Goal: Task Accomplishment & Management: Manage account settings

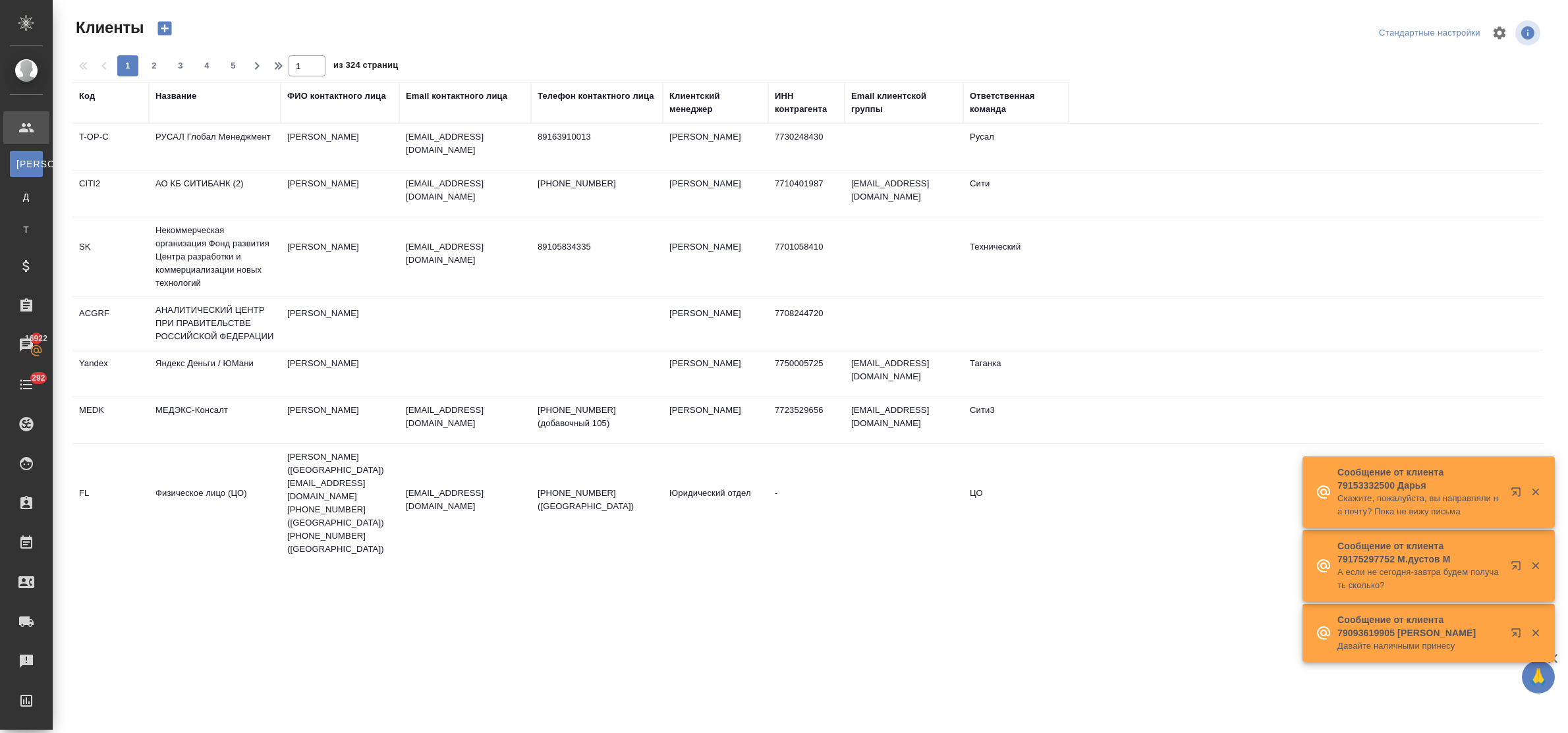
select select "RU"
click at [179, 97] on div "Название" at bounding box center [176, 96] width 41 height 13
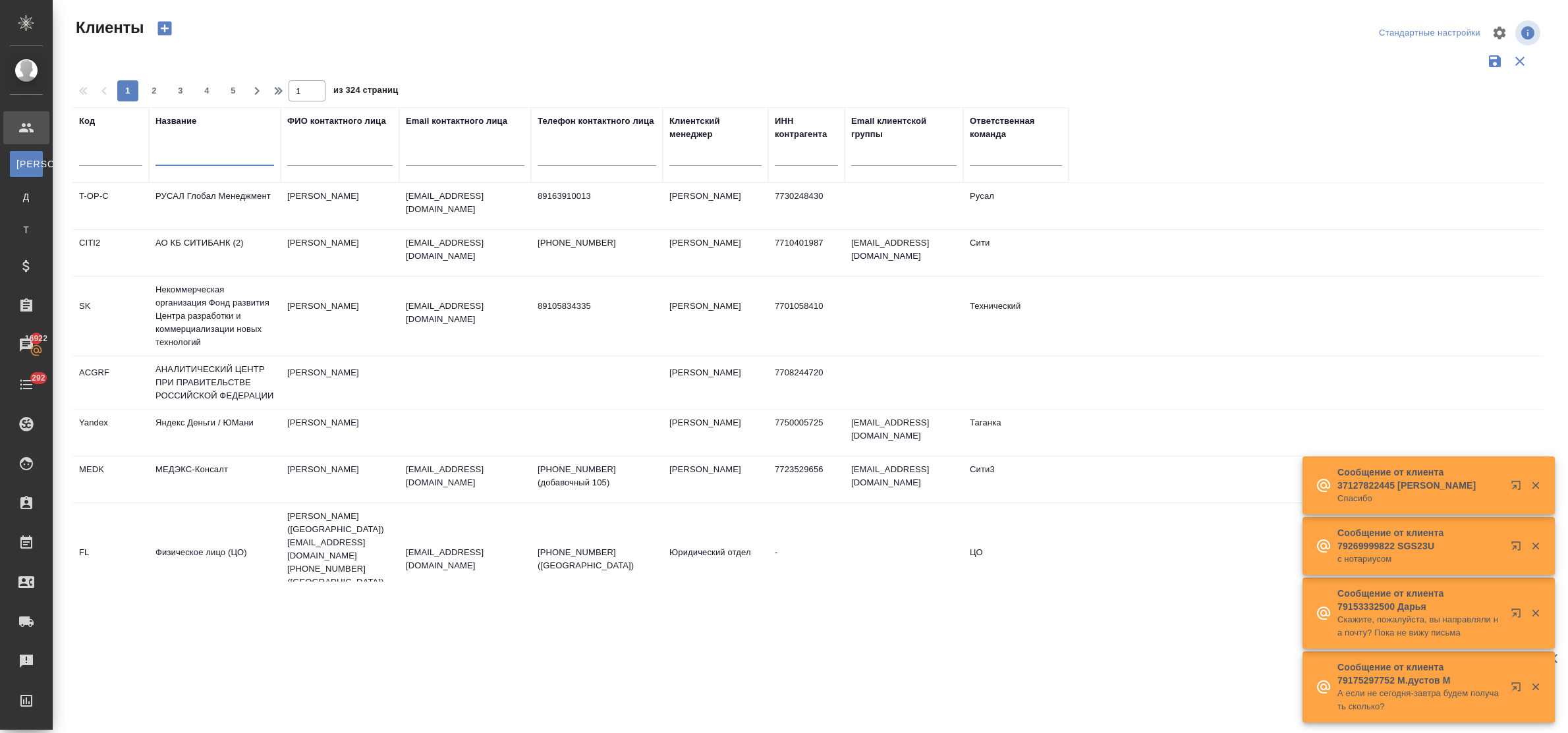
click at [221, 165] on input "text" at bounding box center [214, 158] width 118 height 16
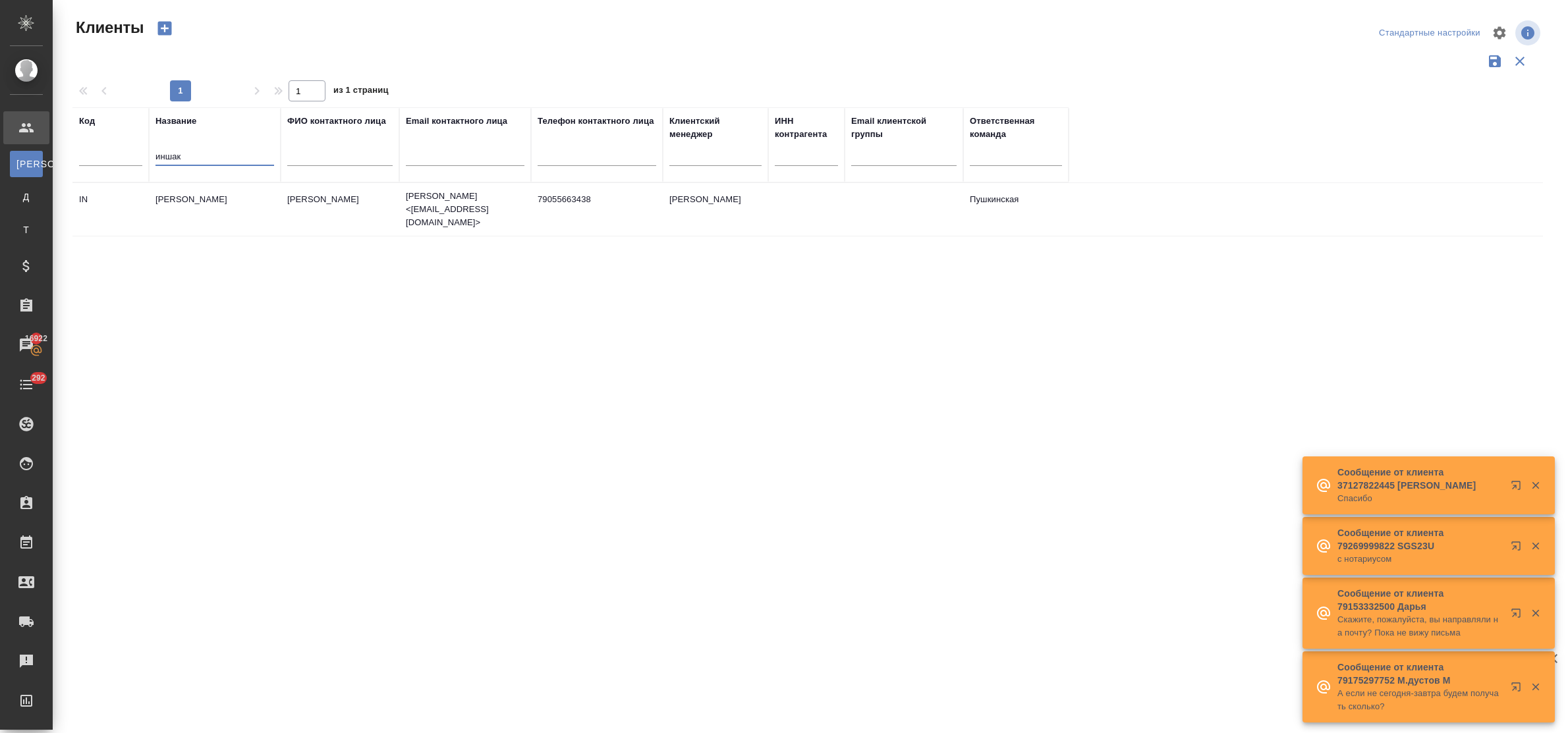
type input "иншак"
click at [219, 192] on td "Иншаков Николай" at bounding box center [214, 210] width 132 height 46
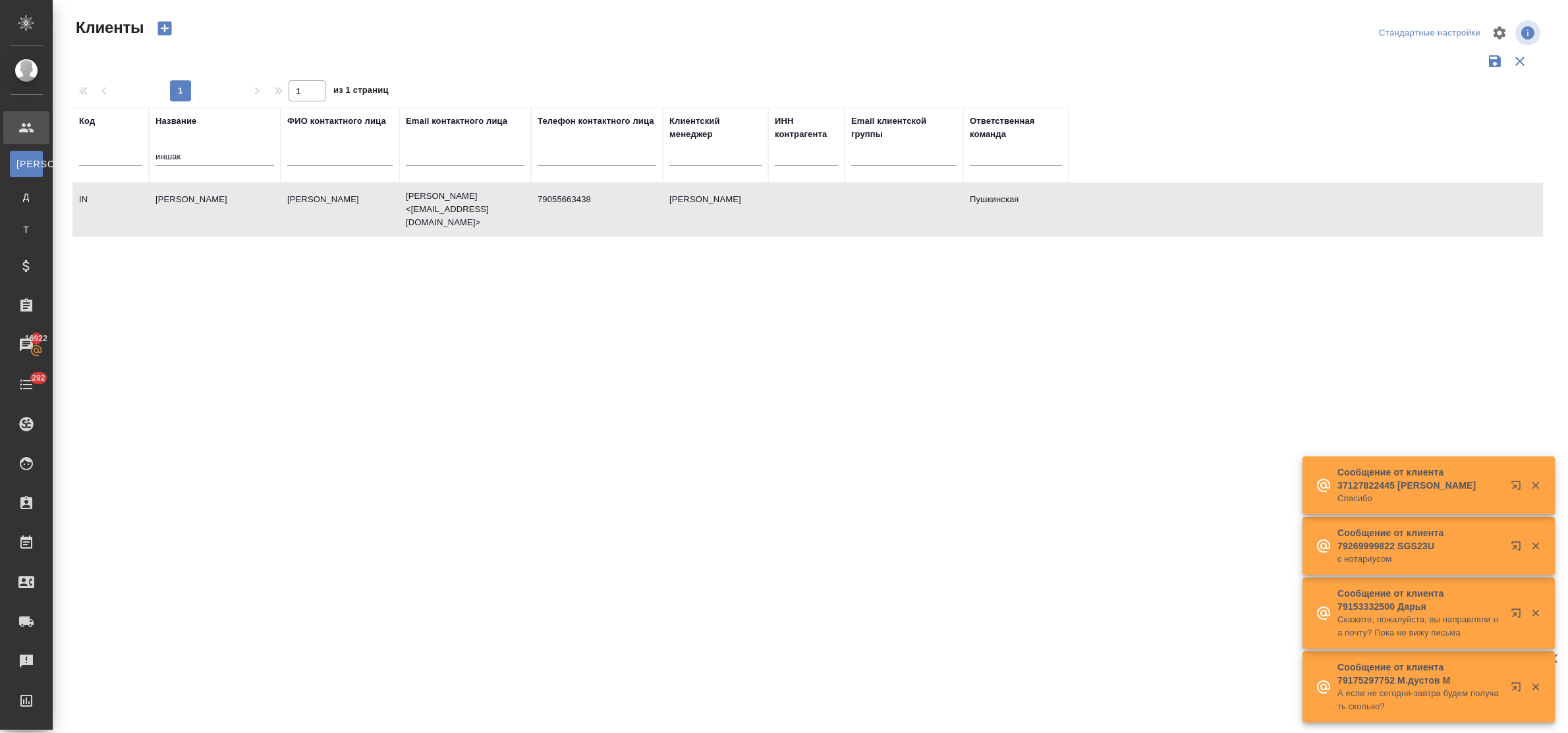
click at [219, 192] on td "Иншаков Николай" at bounding box center [214, 210] width 132 height 46
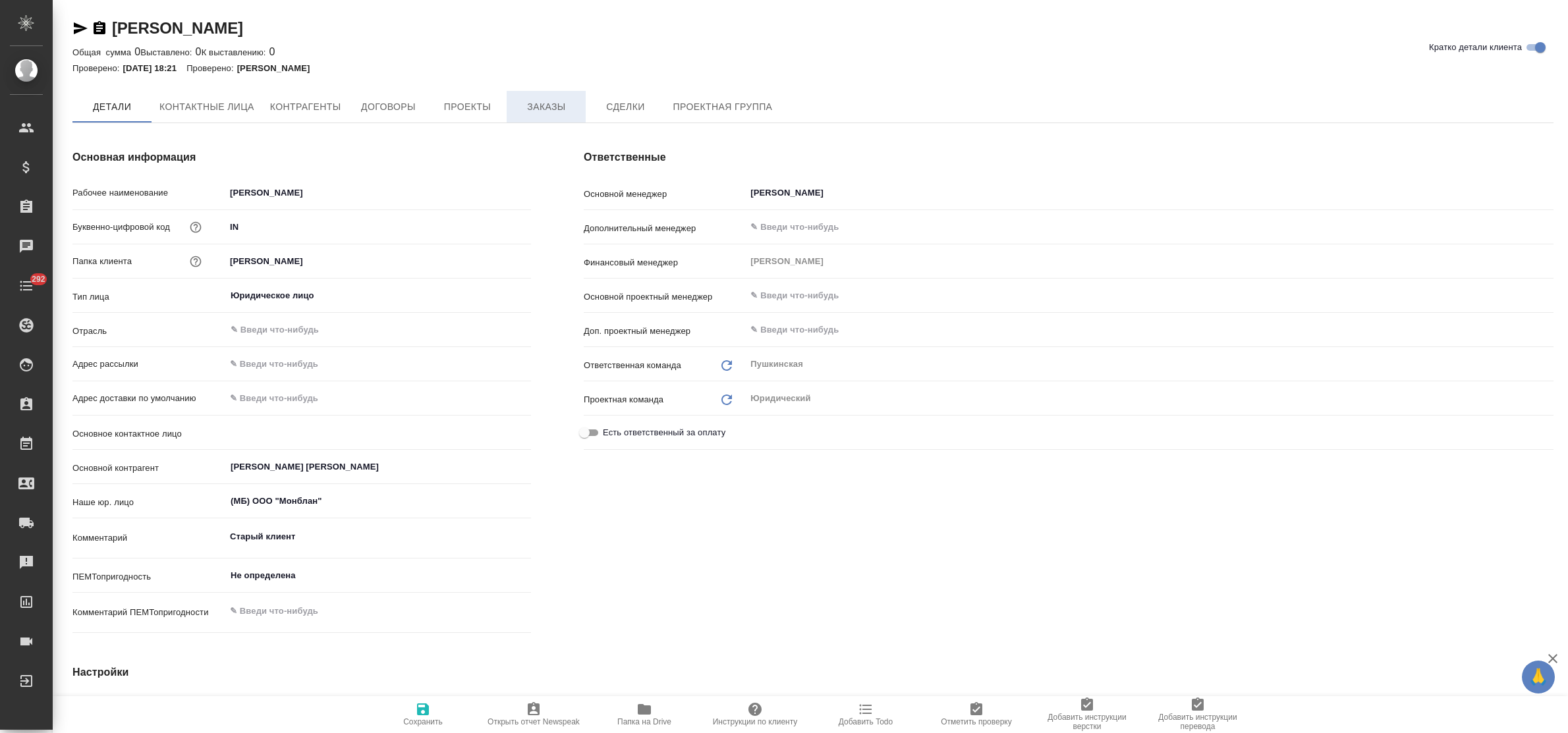
click at [544, 103] on span "Заказы" at bounding box center [546, 107] width 64 height 16
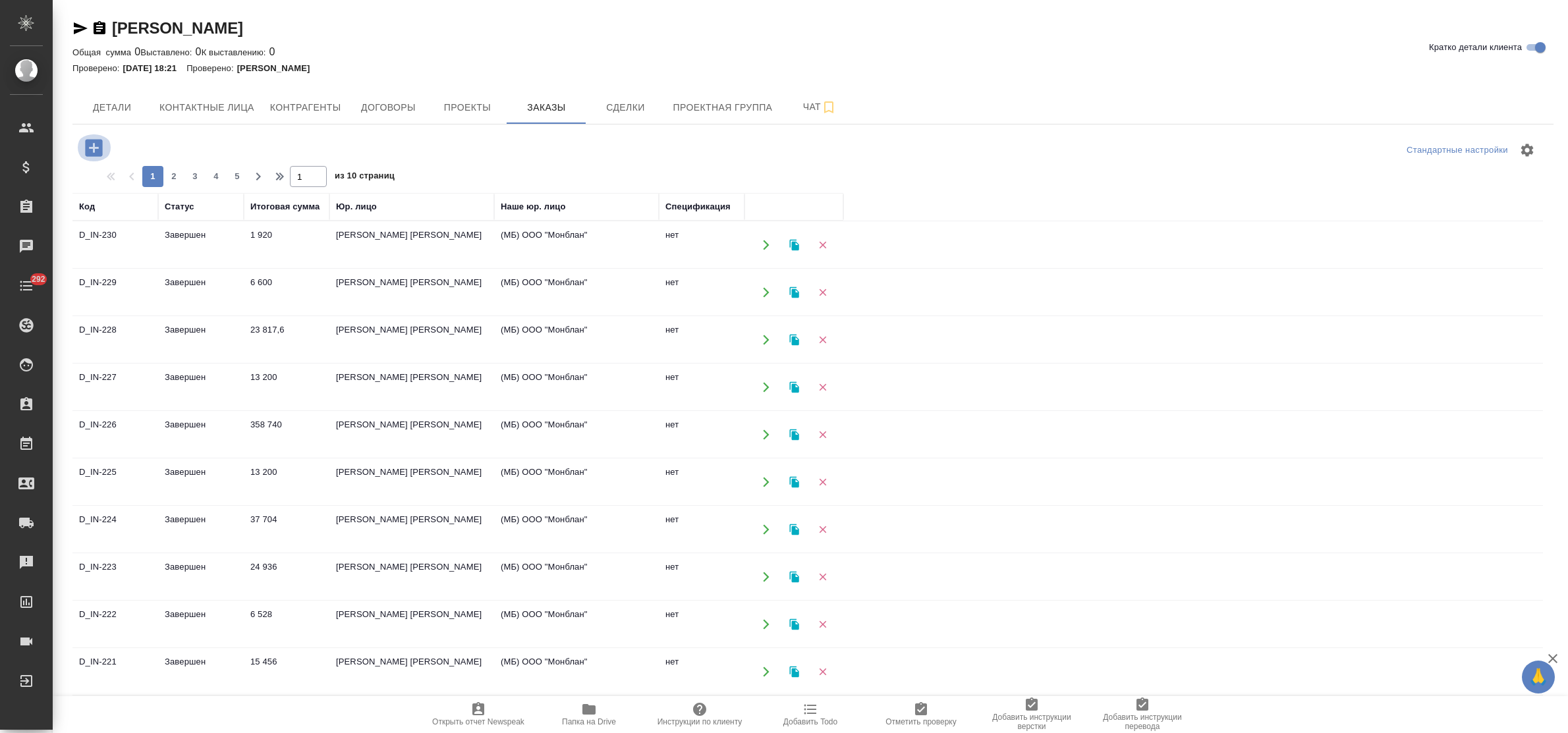
click at [92, 151] on icon "button" at bounding box center [93, 147] width 17 height 17
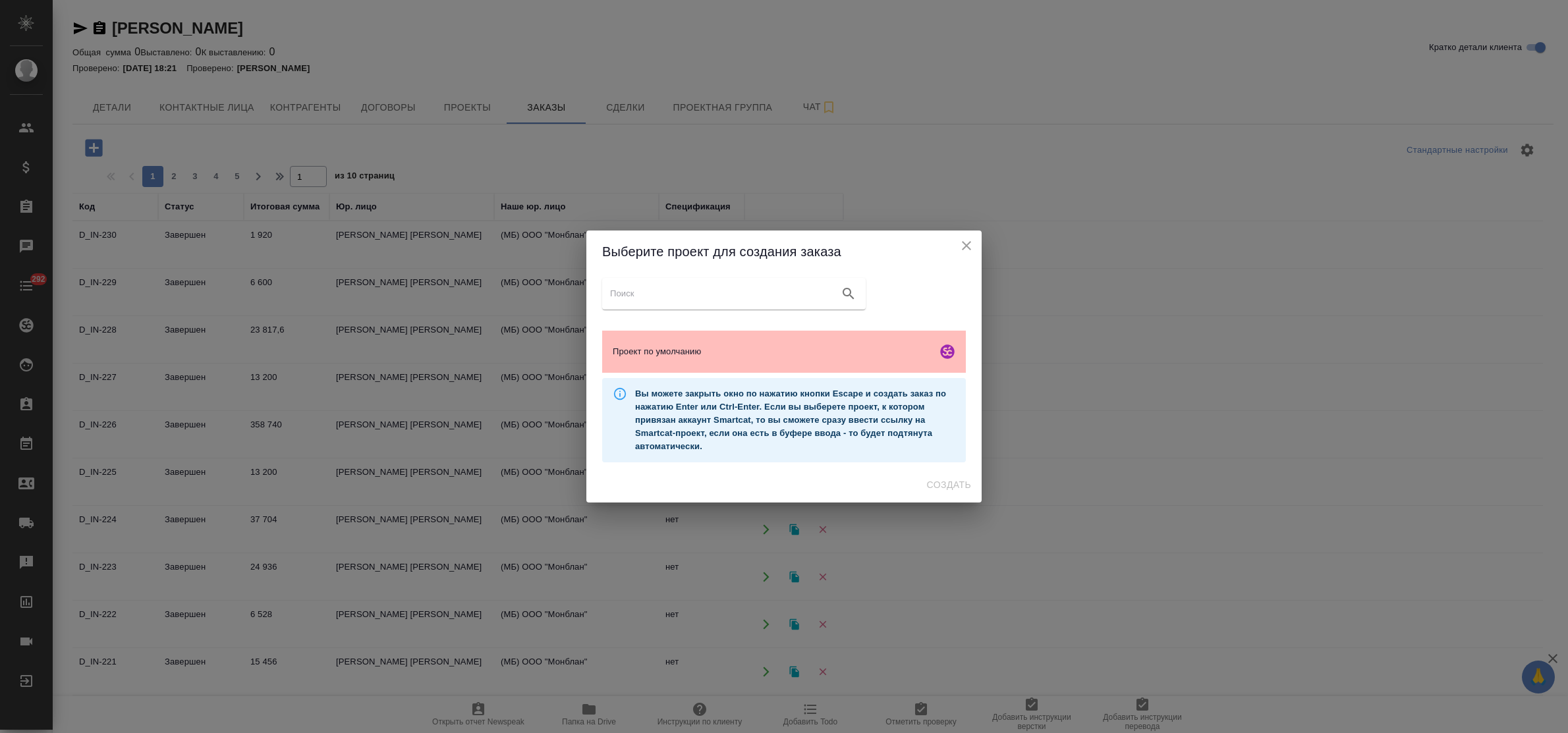
drag, startPoint x: 680, startPoint y: 351, endPoint x: 692, endPoint y: 359, distance: 14.4
click at [680, 352] on span "Проект по умолчанию" at bounding box center [772, 352] width 319 height 13
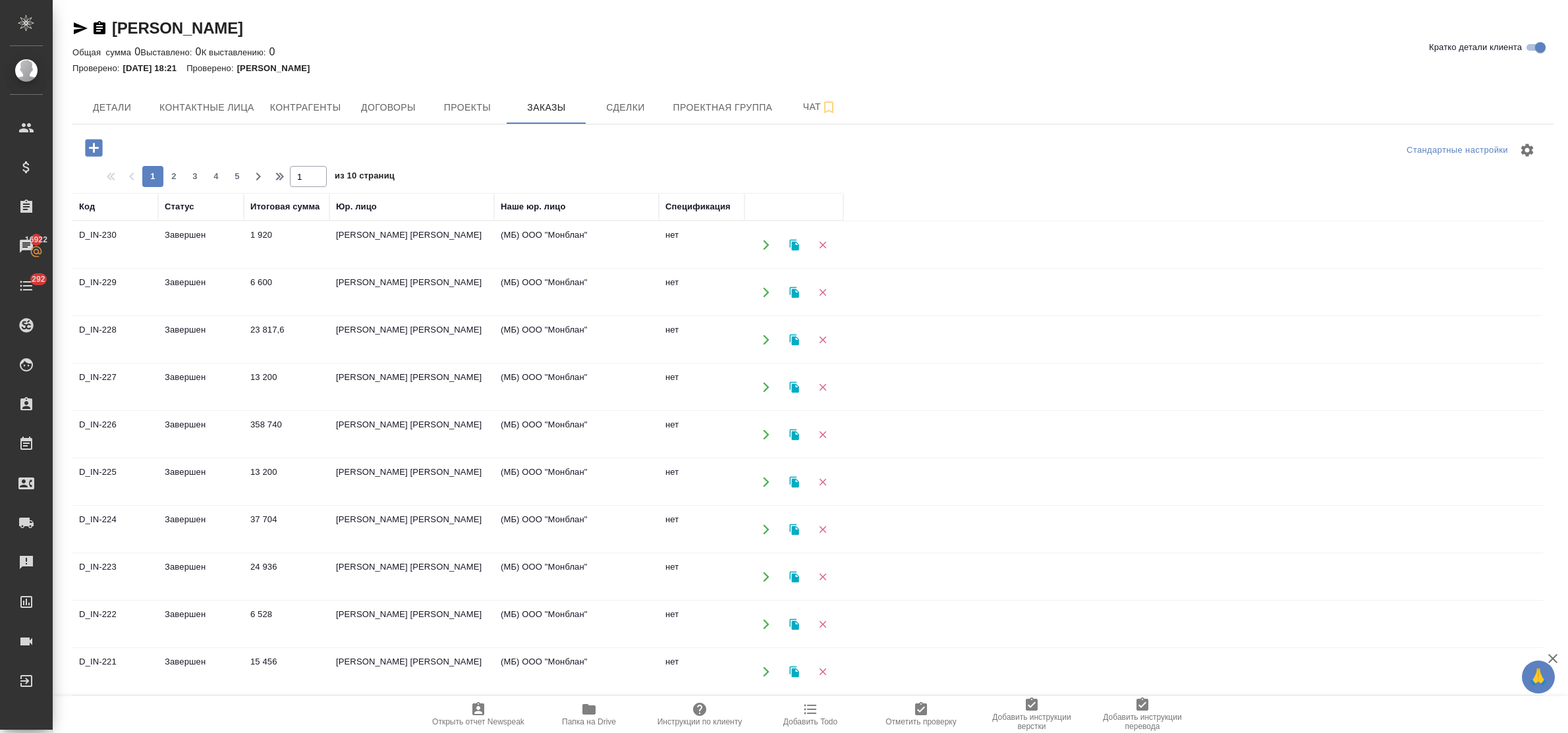
click at [90, 149] on icon "button" at bounding box center [93, 147] width 17 height 17
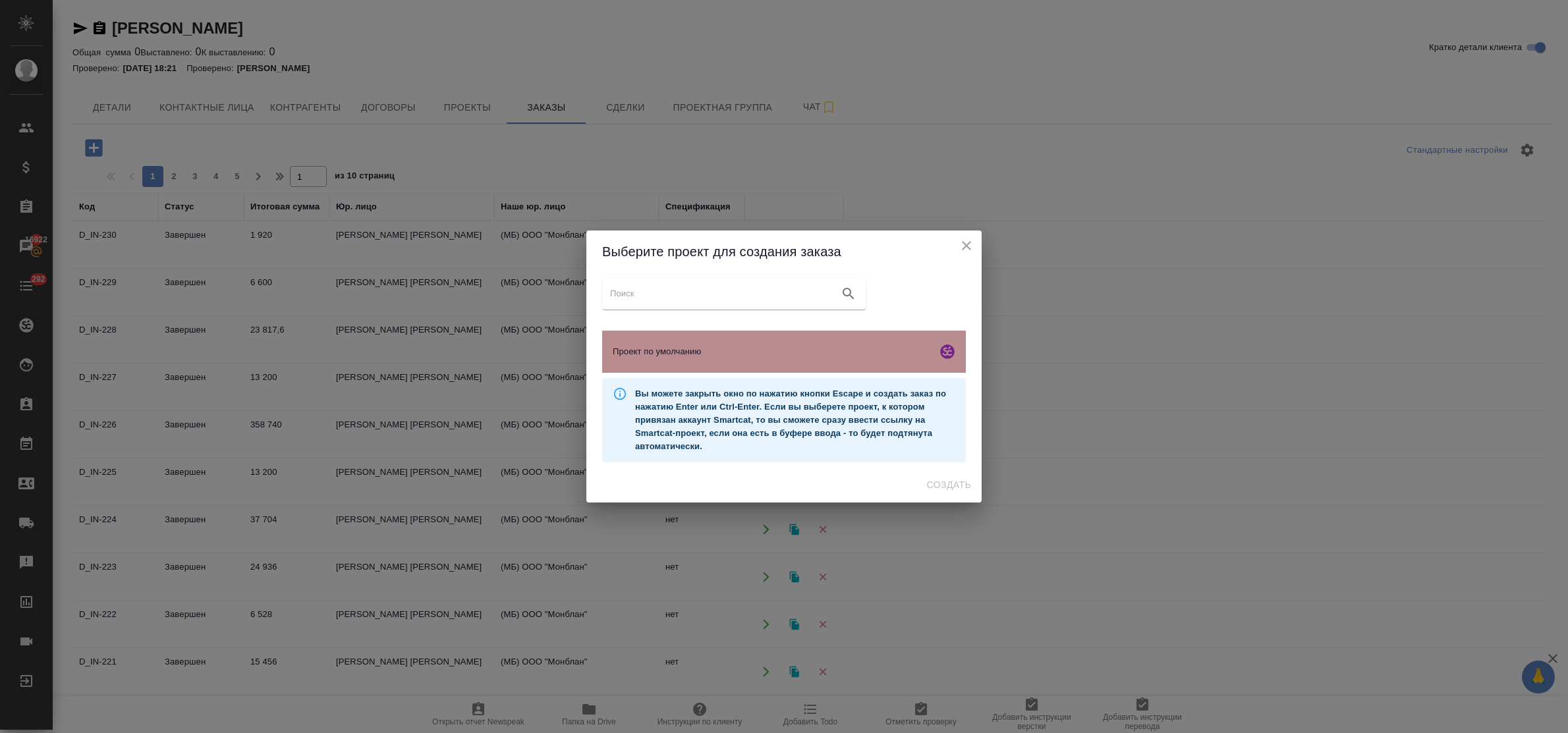
click at [826, 350] on span "Проект по умолчанию" at bounding box center [772, 352] width 319 height 13
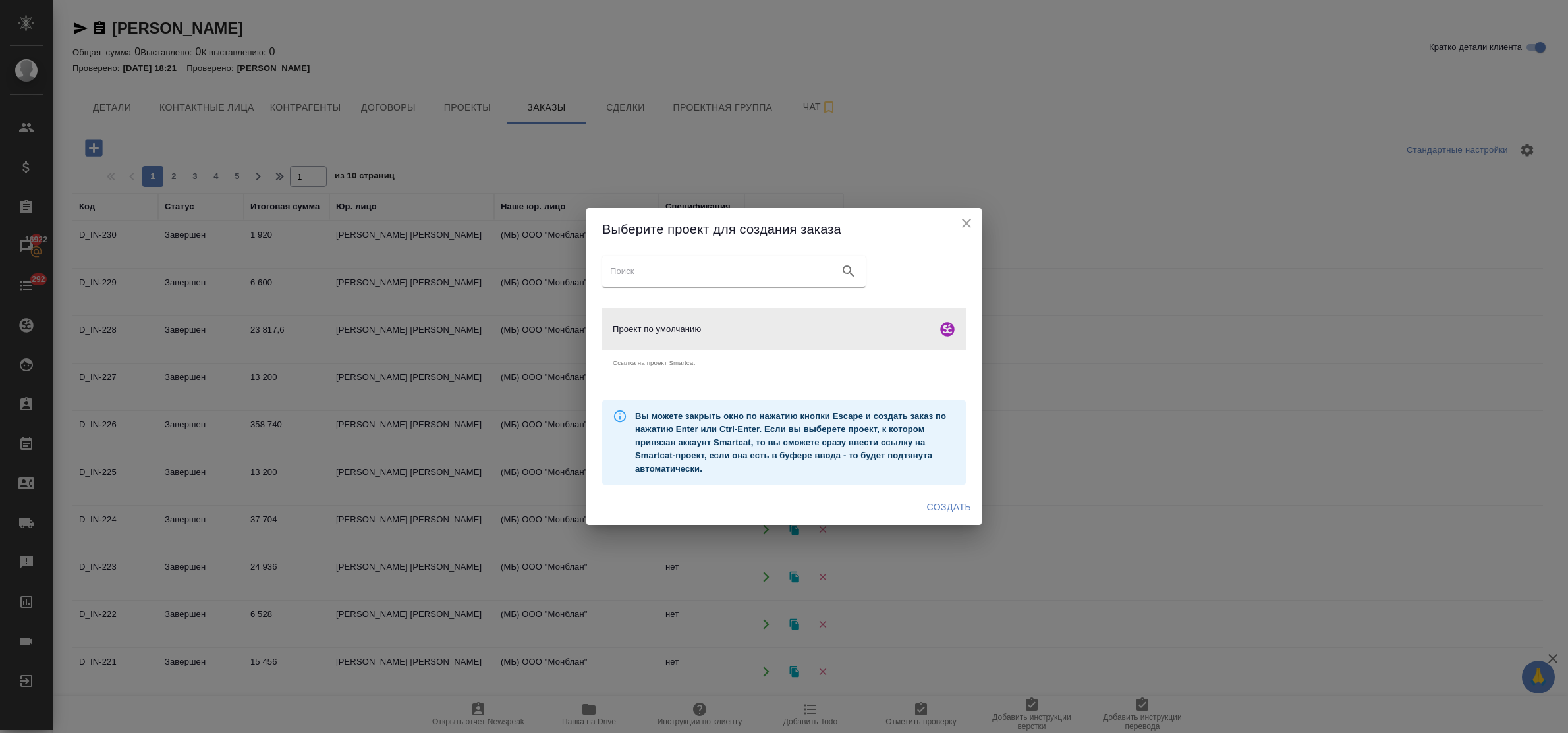
click at [947, 505] on span "Создать" at bounding box center [949, 508] width 44 height 16
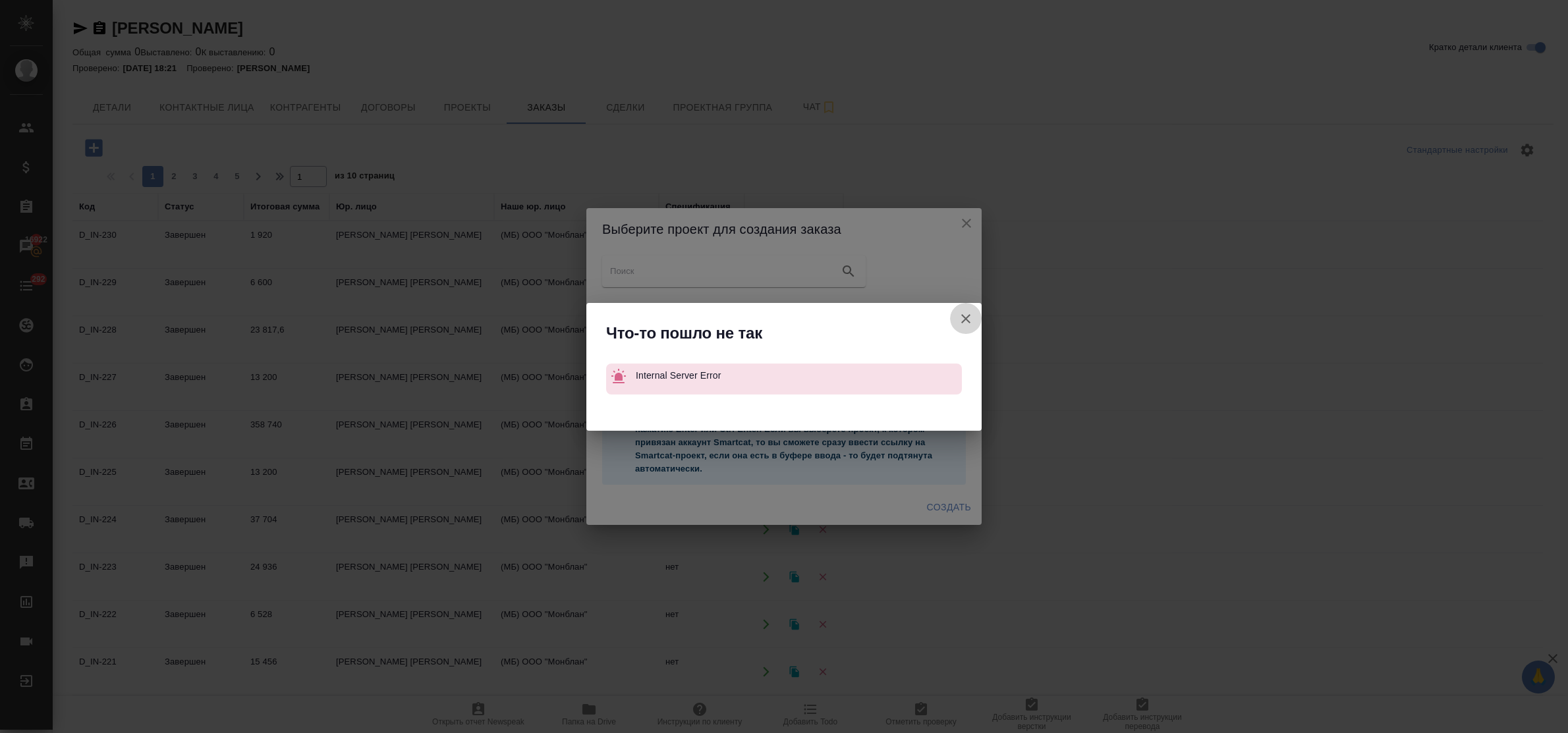
click at [959, 317] on icon "button" at bounding box center [966, 318] width 16 height 16
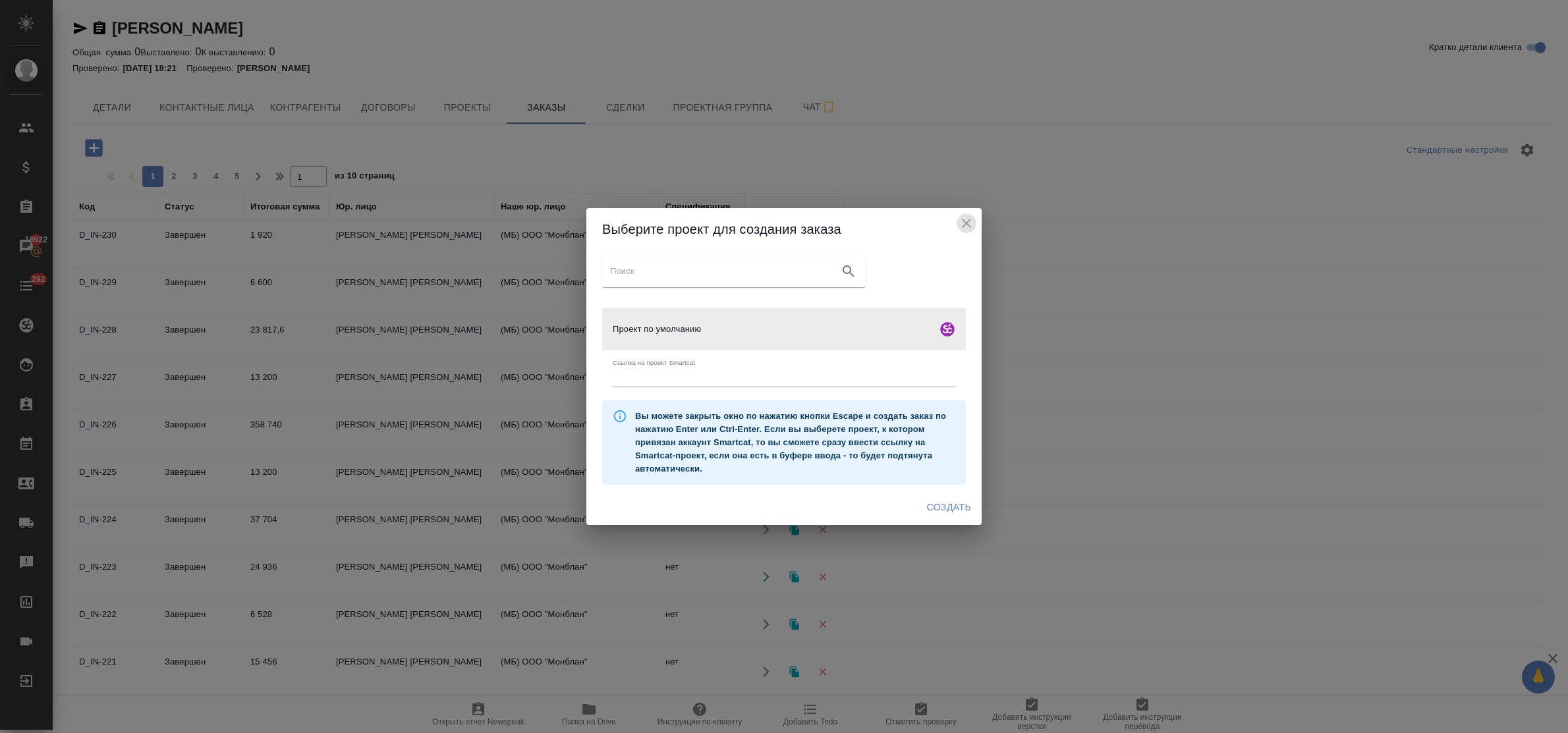
click at [967, 225] on icon "close" at bounding box center [967, 223] width 9 height 9
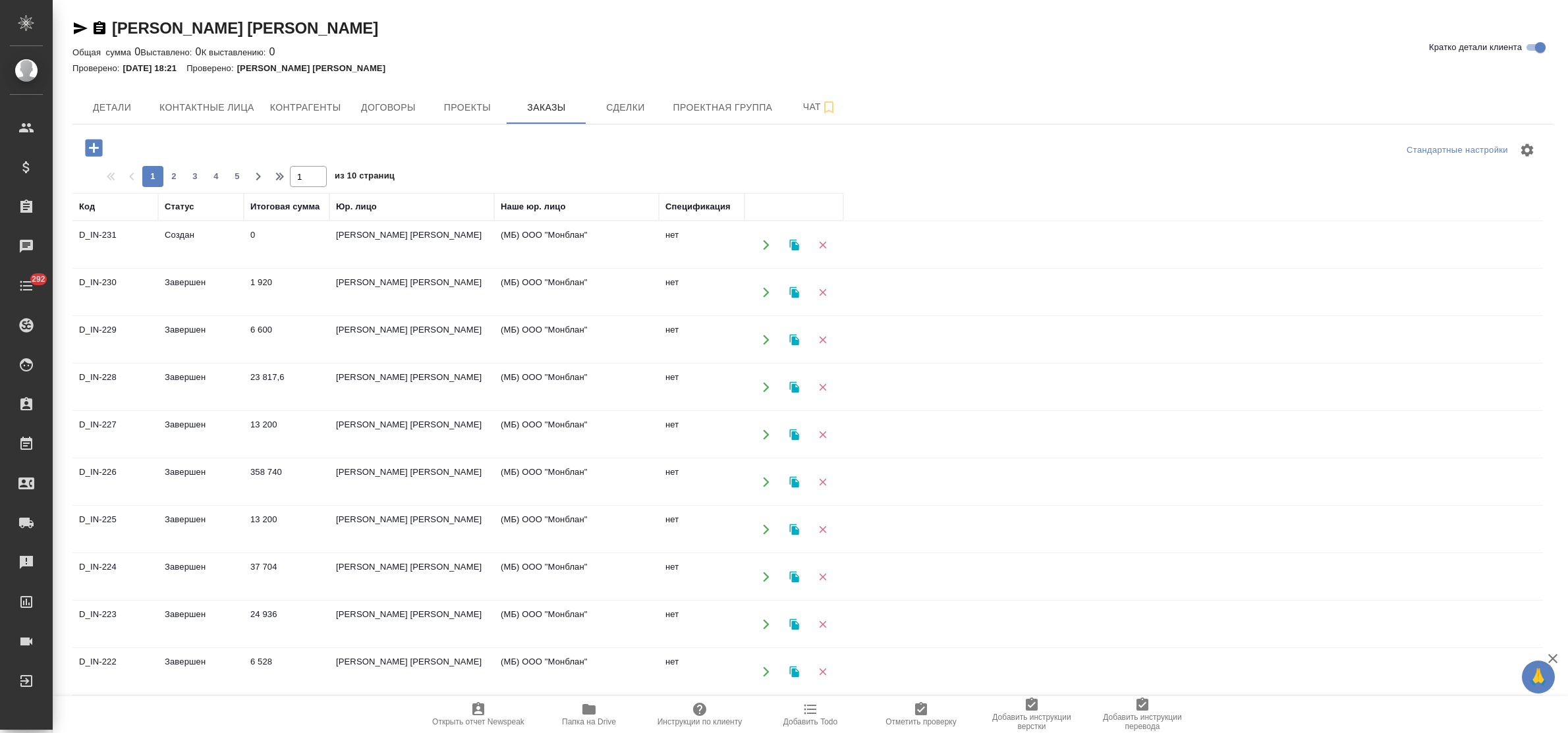
click at [362, 238] on td "[PERSON_NAME] [PERSON_NAME]" at bounding box center [412, 245] width 165 height 46
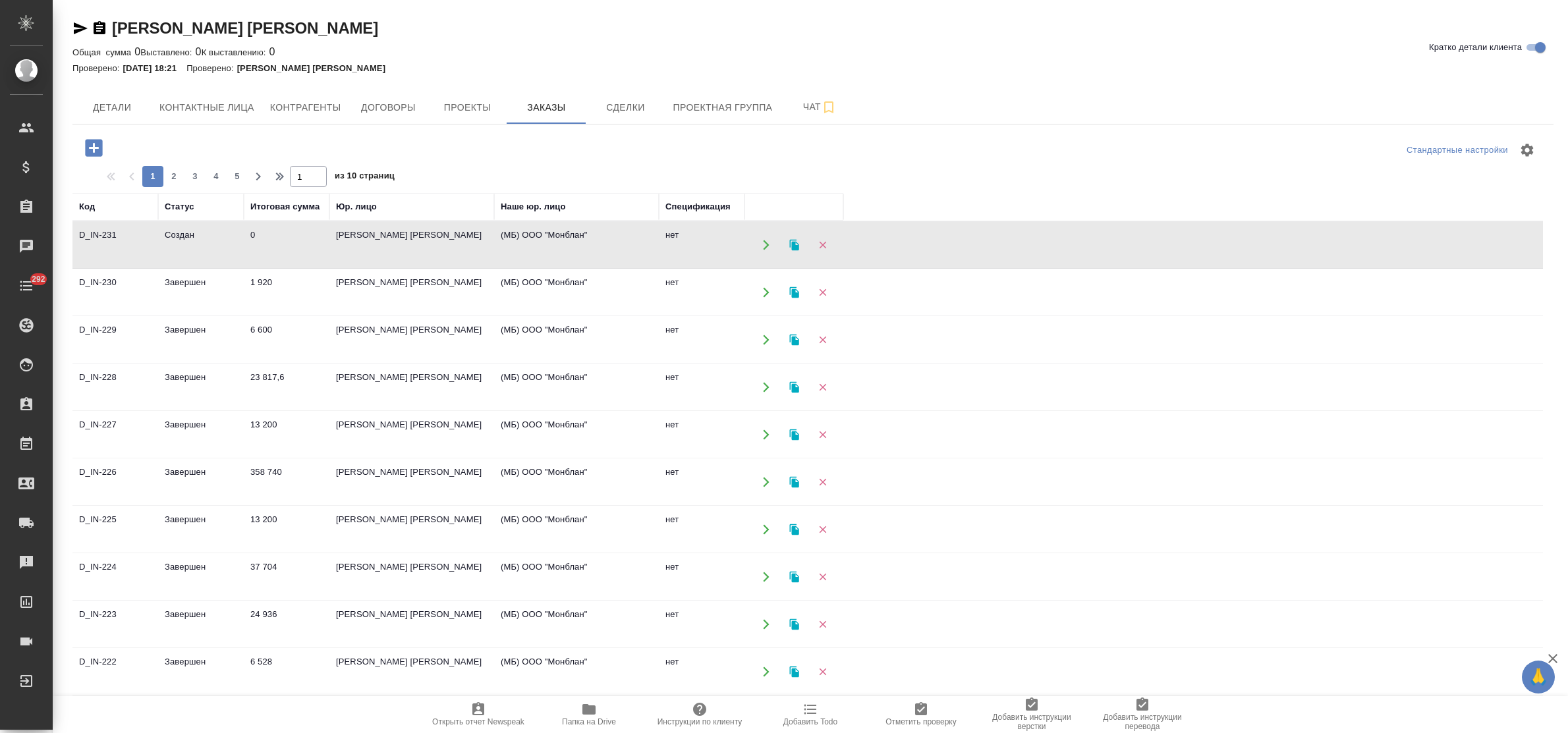
click at [362, 238] on td "[PERSON_NAME] [PERSON_NAME]" at bounding box center [412, 245] width 165 height 46
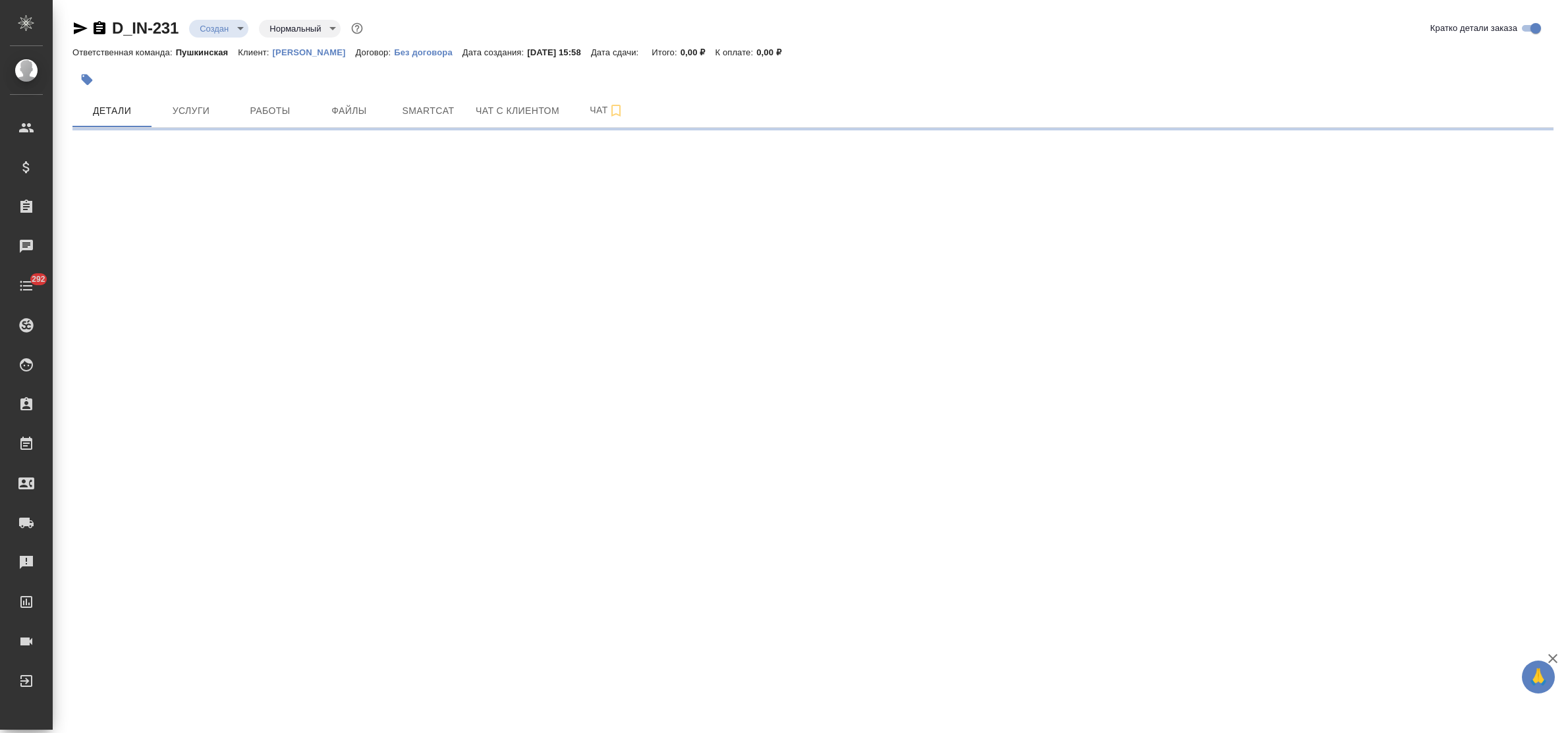
select select "RU"
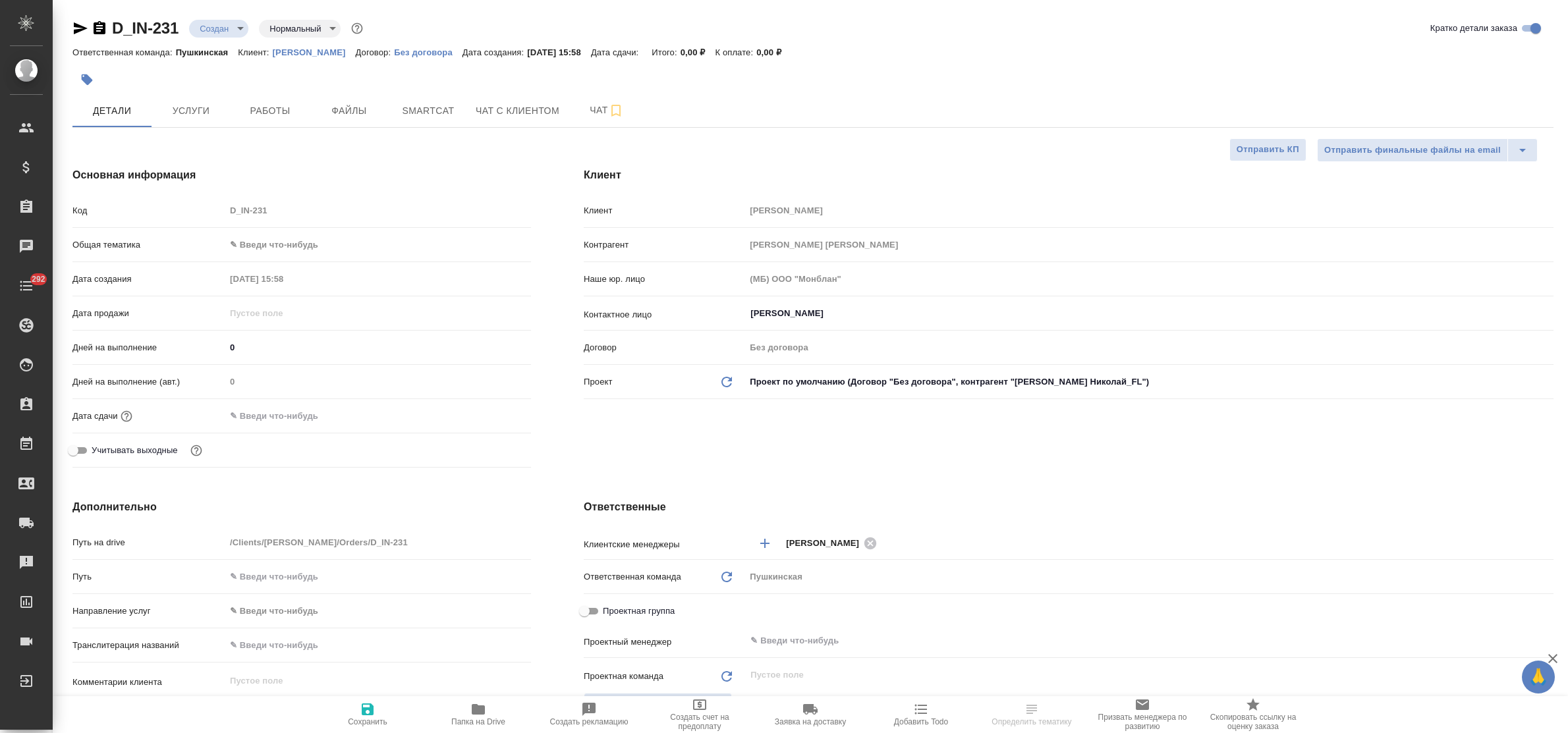
type textarea "x"
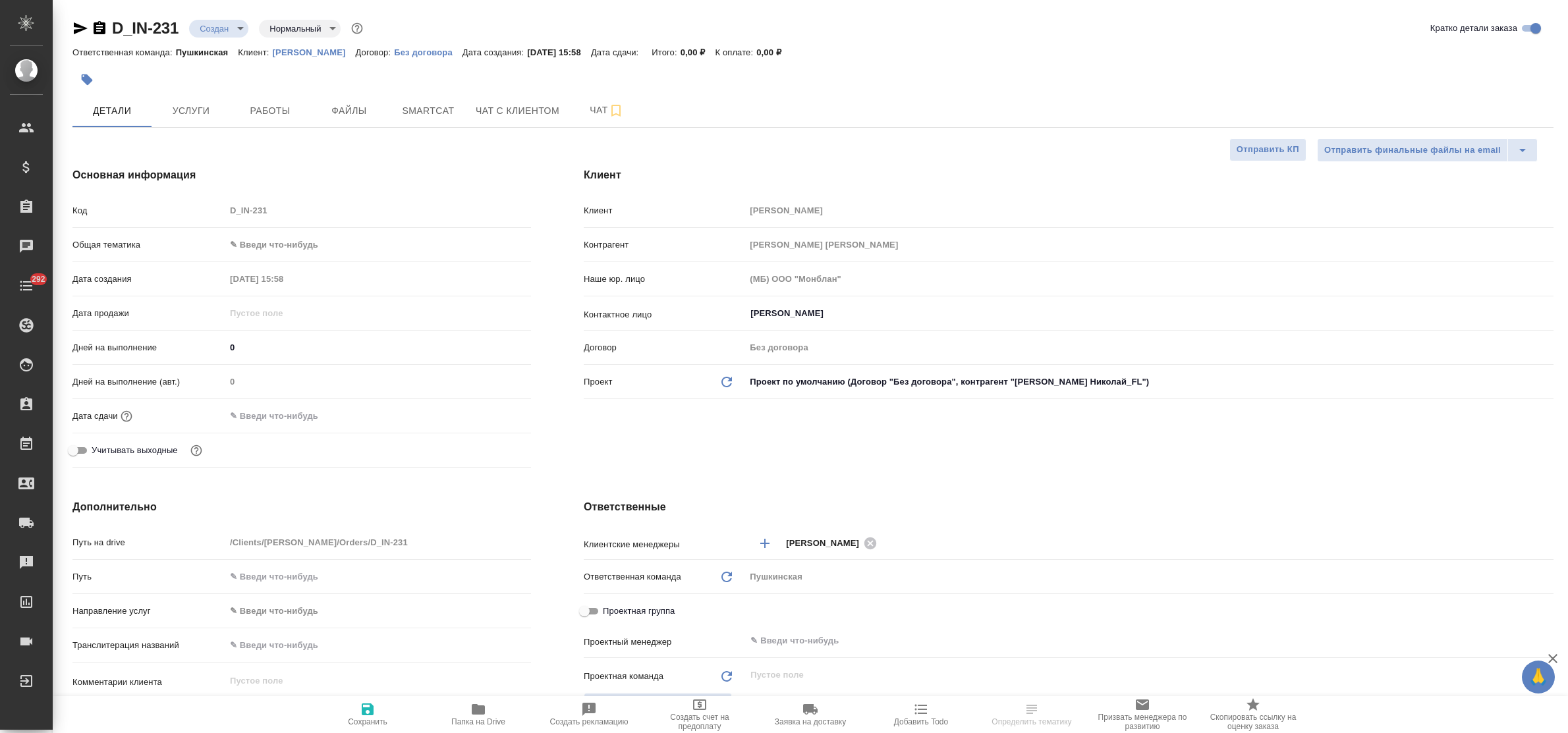
type textarea "x"
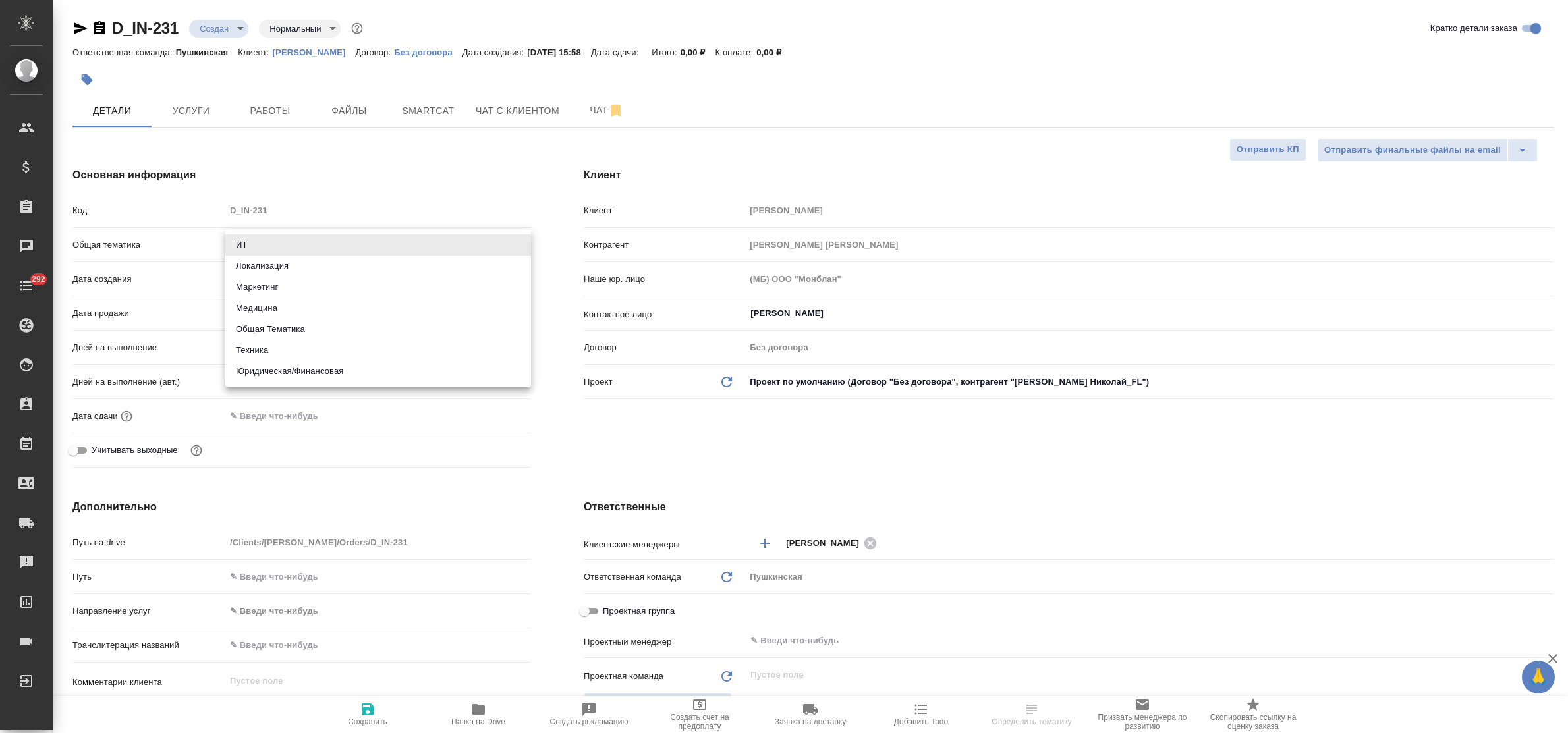
click at [298, 243] on body "🙏 .cls-1 fill:#fff; AWATERA Bulakhova [PERSON_NAME] Спецификации Заказы Чаты 29…" at bounding box center [784, 366] width 1568 height 733
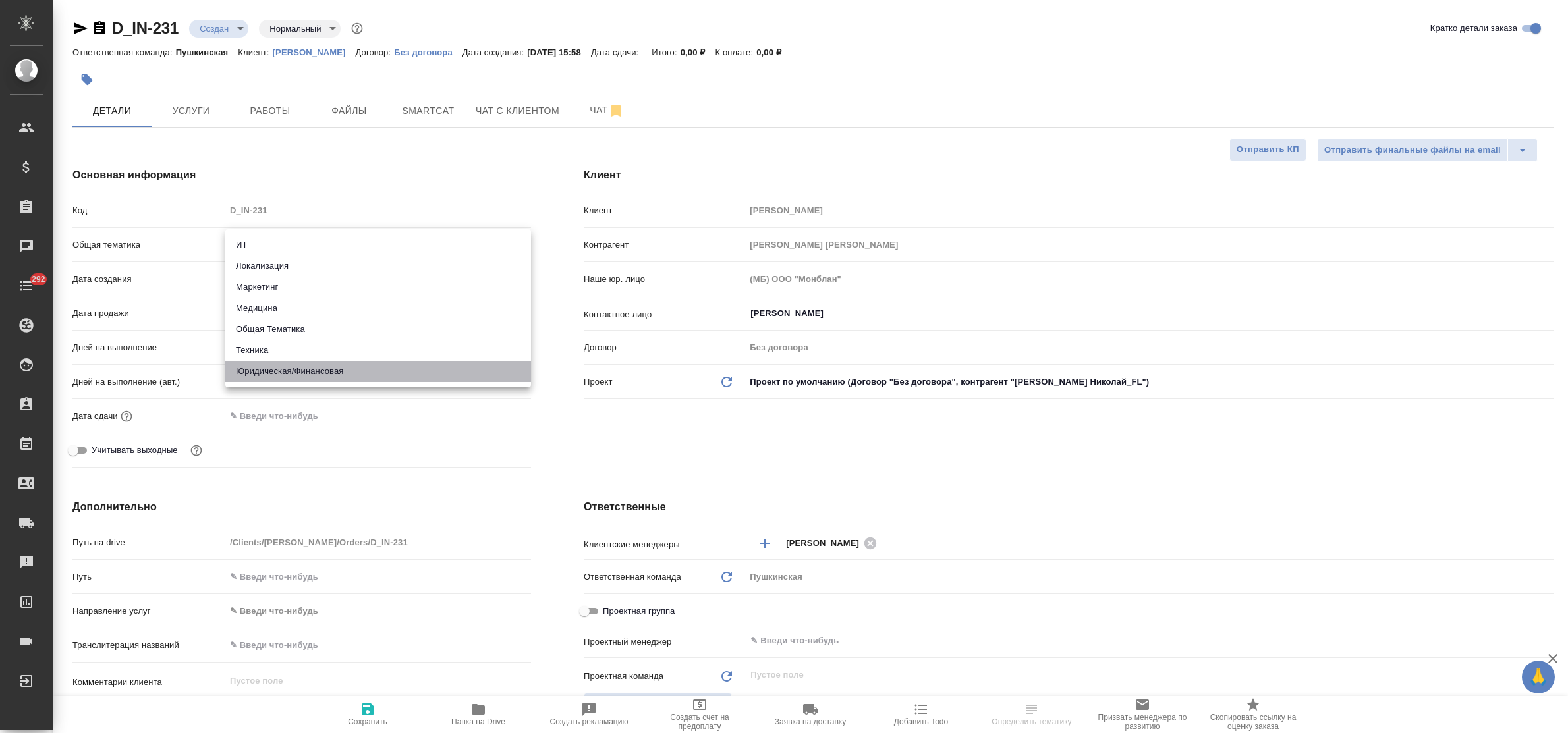
click at [314, 373] on li "Юридическая/Финансовая" at bounding box center [378, 371] width 306 height 21
type input "yr-fn"
type textarea "x"
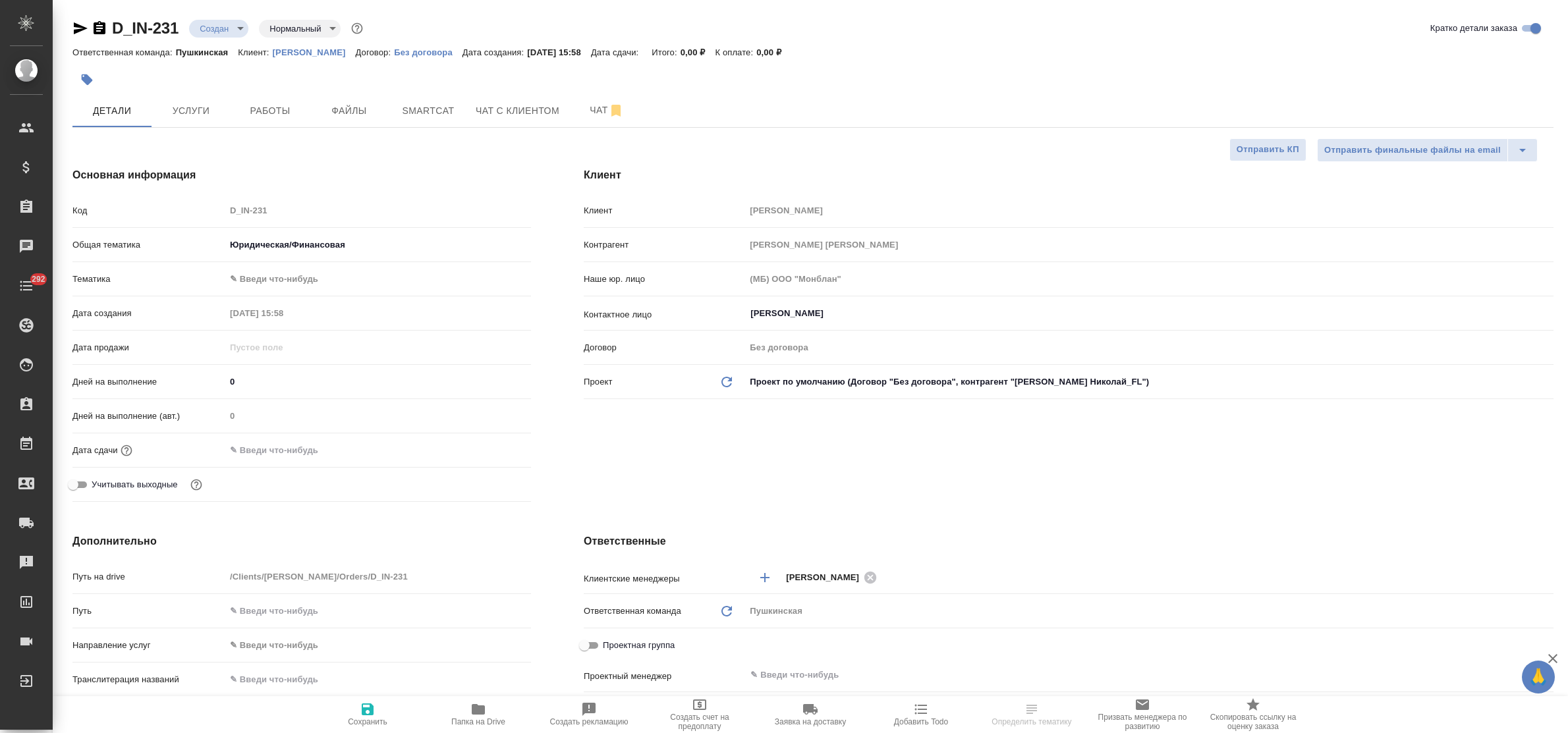
click at [289, 270] on body "🙏 .cls-1 fill:#fff; AWATERA Bulakhova Elena Клиенты Спецификации Заказы Чаты 29…" at bounding box center [784, 366] width 1568 height 733
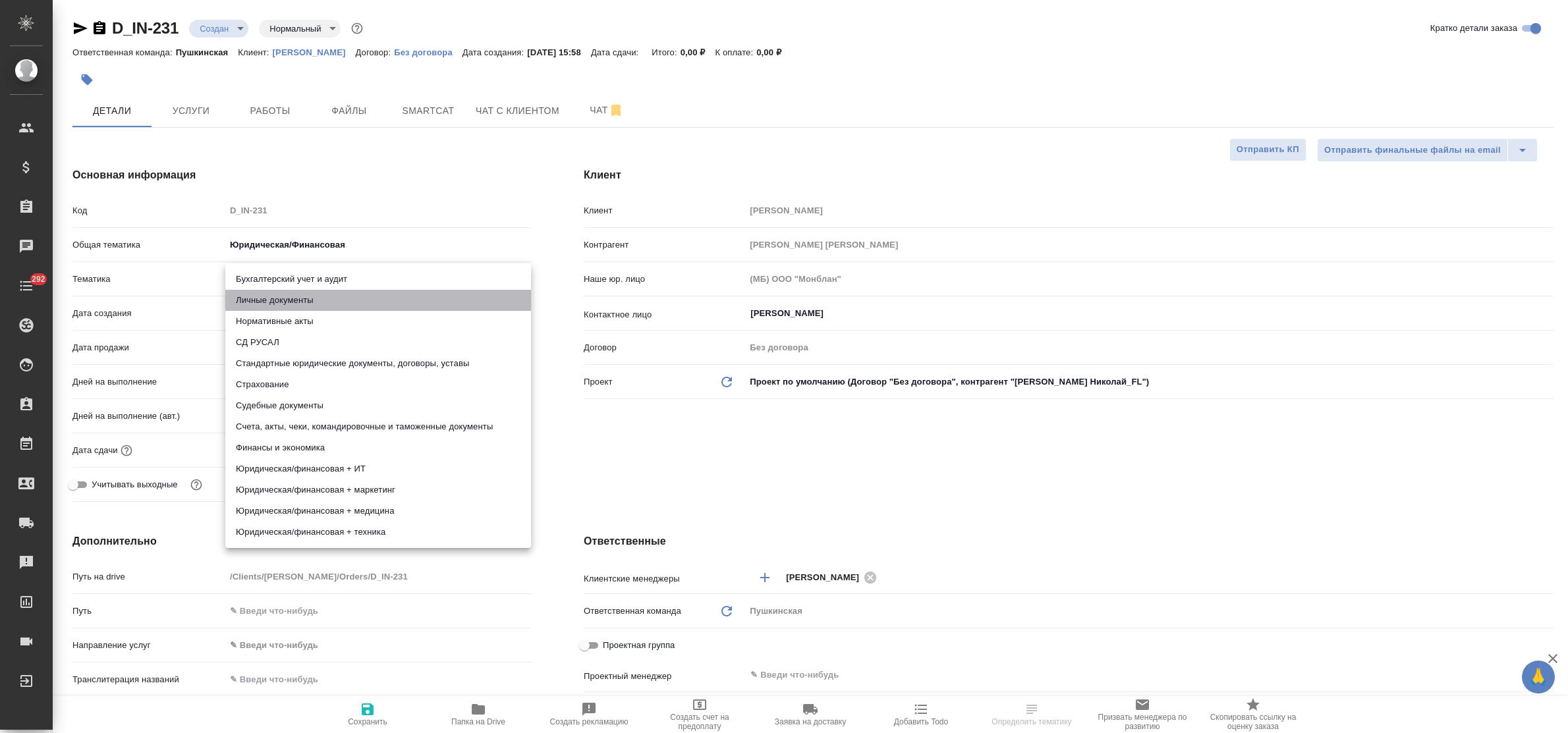
click at [300, 300] on li "Личные документы" at bounding box center [378, 300] width 306 height 21
type textarea "x"
type input "5a8b8b956a9677013d343cfe"
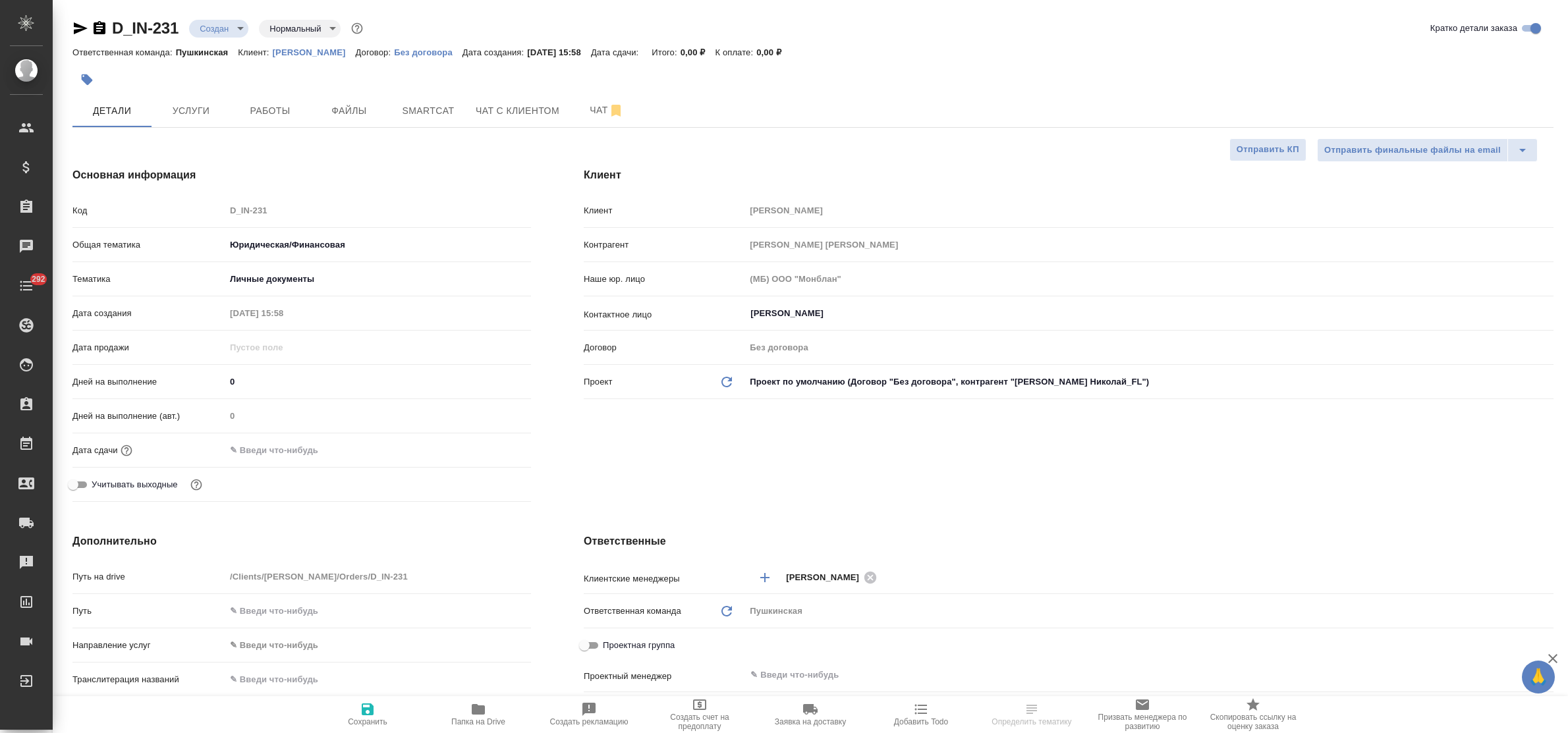
drag, startPoint x: 298, startPoint y: 448, endPoint x: 351, endPoint y: 443, distance: 53.2
click at [308, 447] on input "text" at bounding box center [283, 450] width 116 height 19
click at [496, 444] on icon "button" at bounding box center [493, 449] width 12 height 13
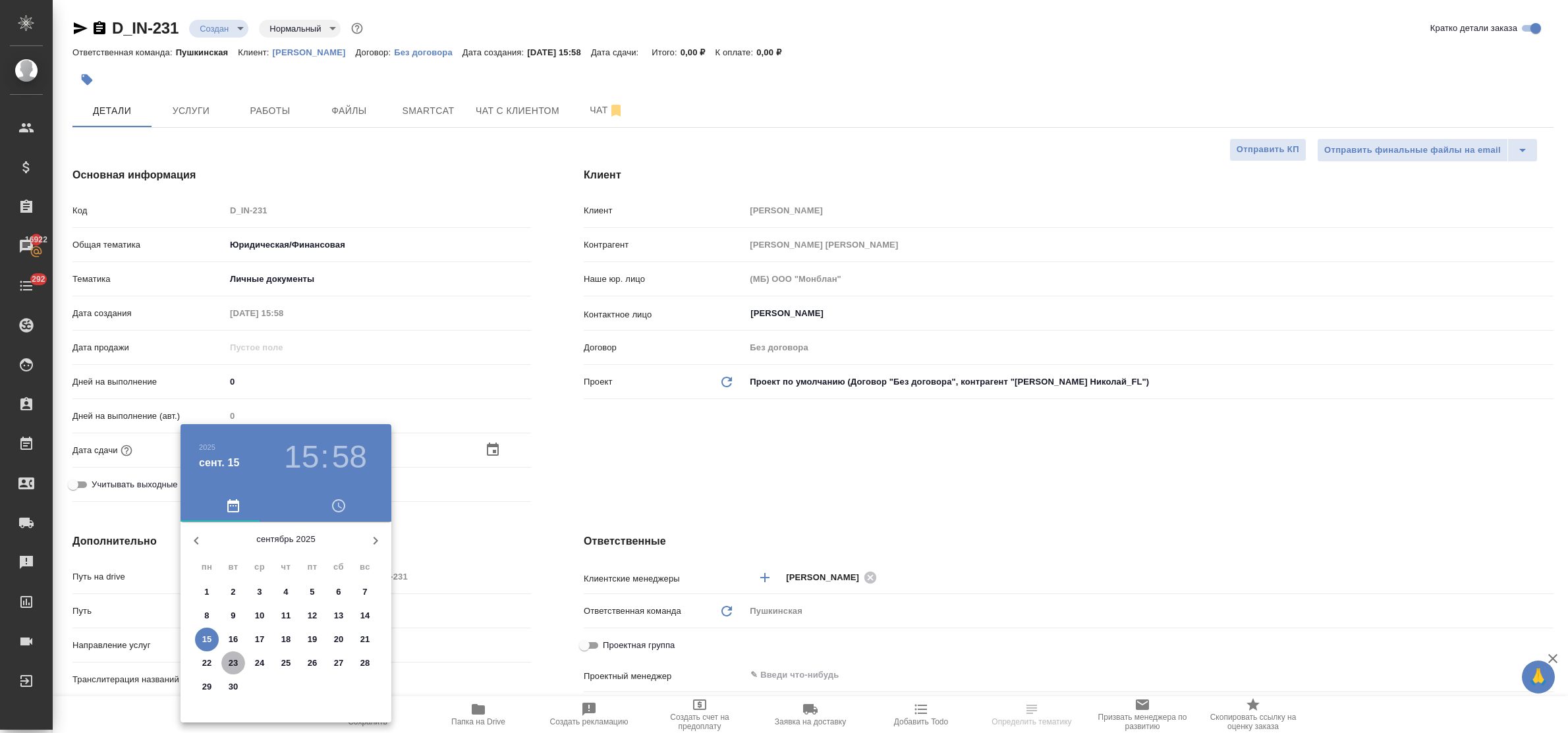
click at [238, 669] on p "23" at bounding box center [233, 663] width 10 height 13
type input "23.09.2025 15:58"
type textarea "x"
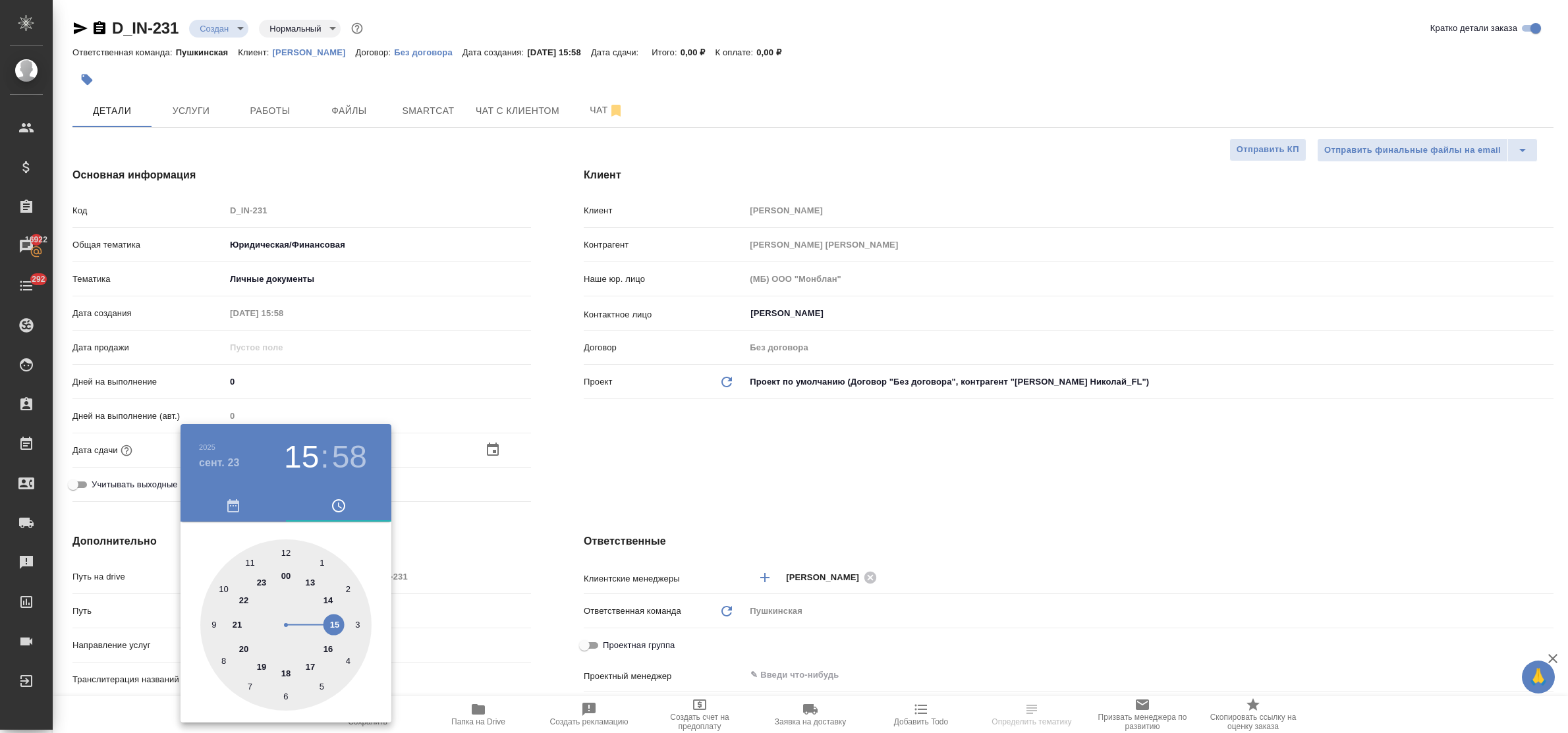
click at [328, 649] on div at bounding box center [285, 625] width 171 height 171
type input "23.09.2025 16:58"
type textarea "x"
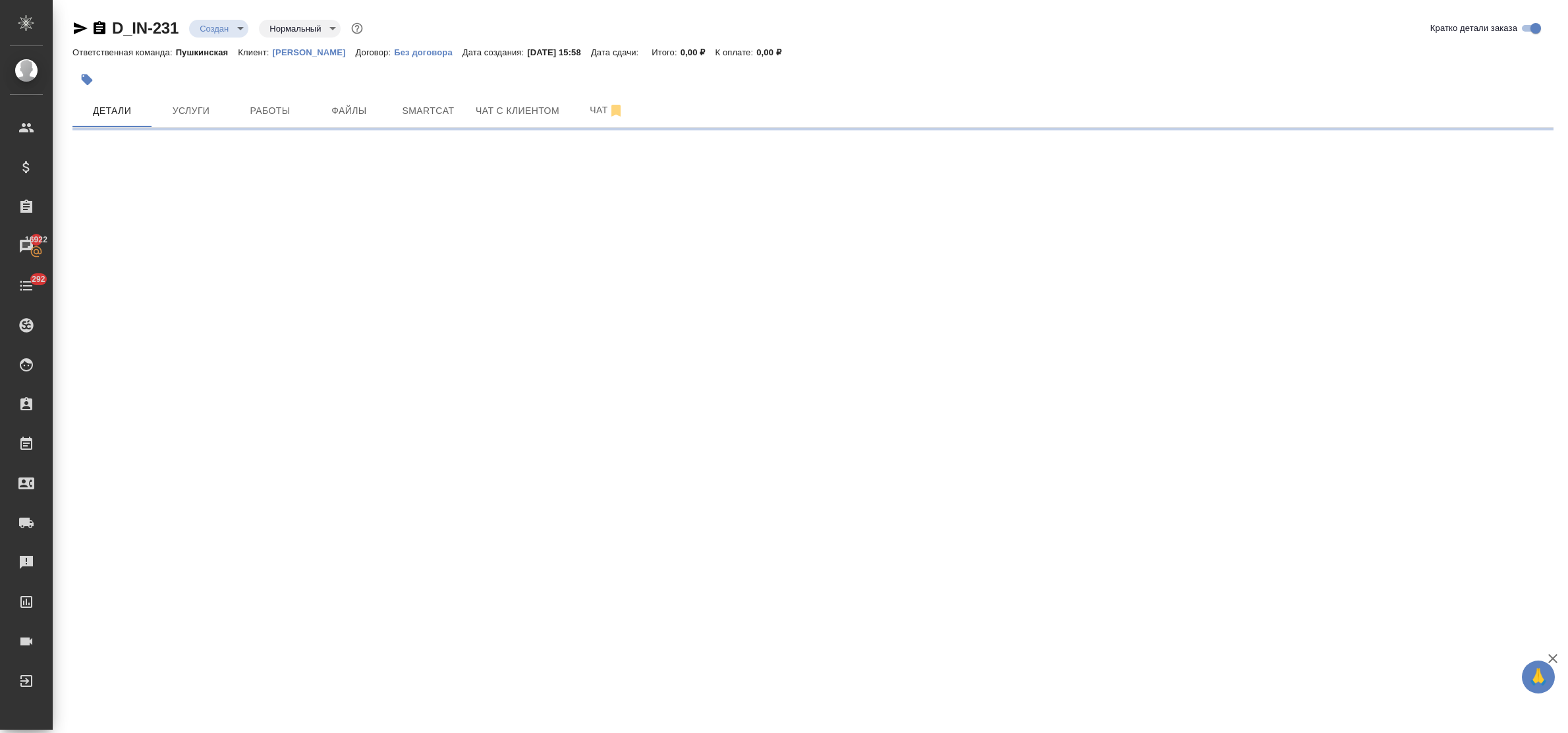
select select "RU"
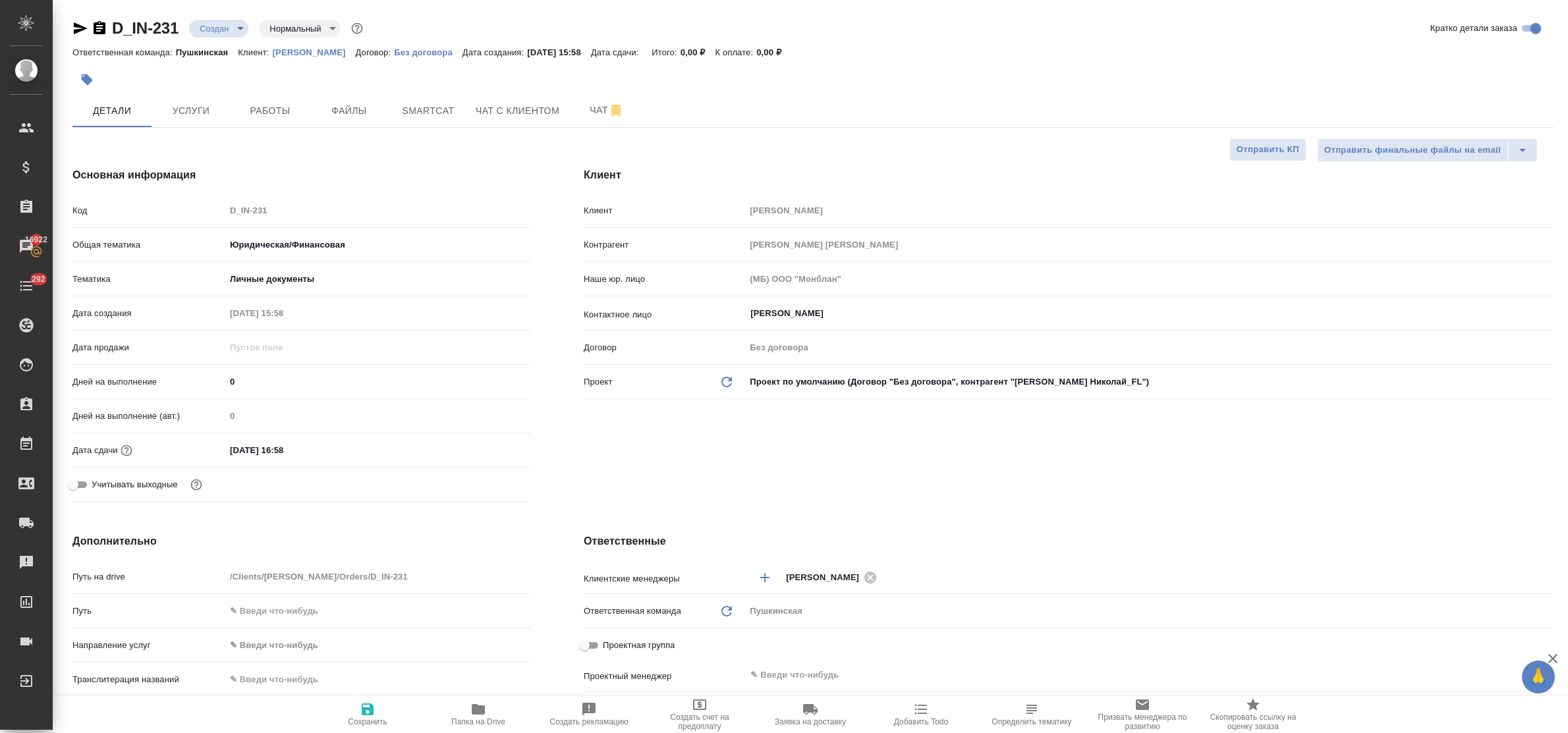
type textarea "x"
click at [315, 450] on input "23.09.2025 16:58" at bounding box center [283, 450] width 116 height 19
type input "23.09.2025 16:5_"
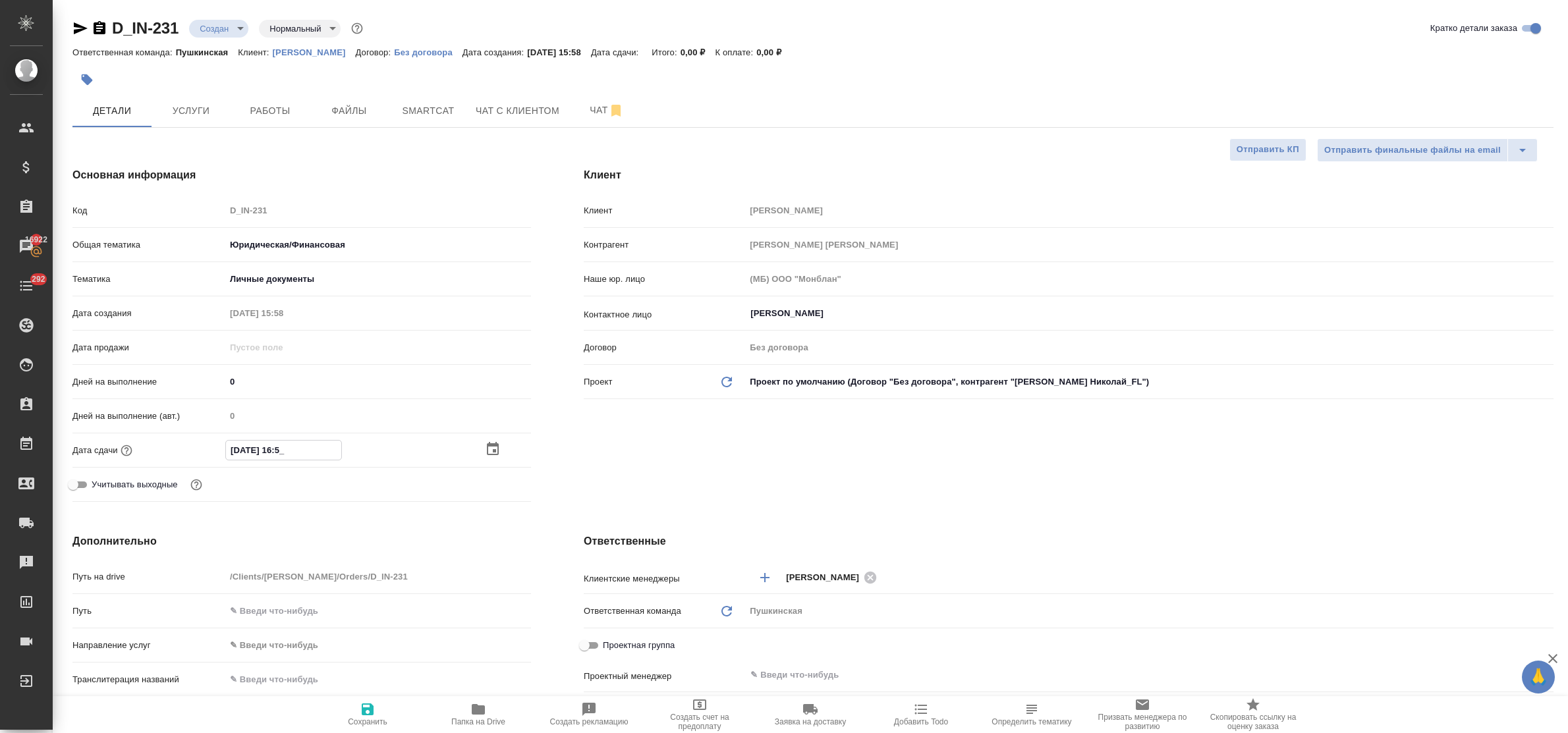
type textarea "x"
type input "23.09.2025 16:__"
type textarea "x"
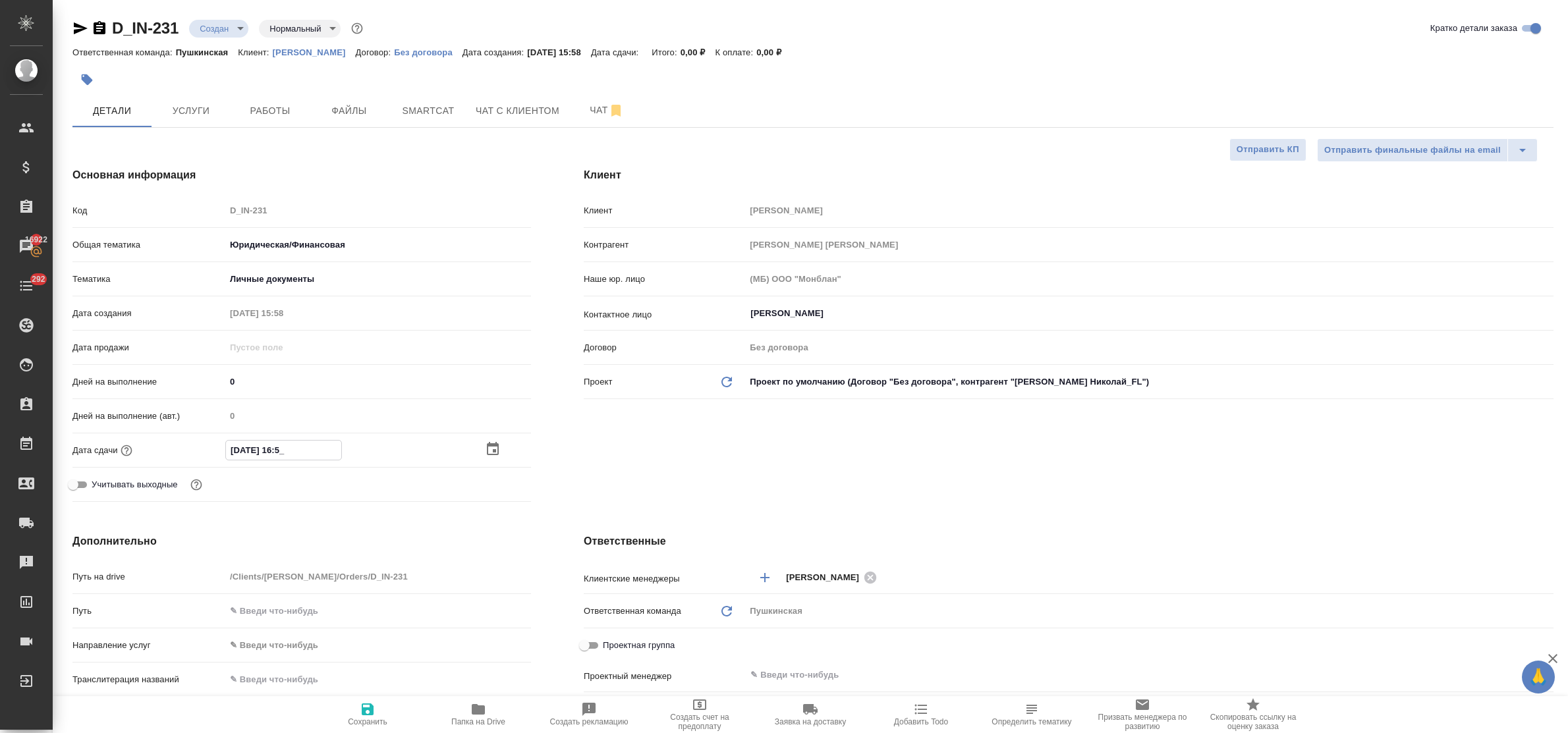
type textarea "x"
type input "23.09.2025 16:0_"
type textarea "x"
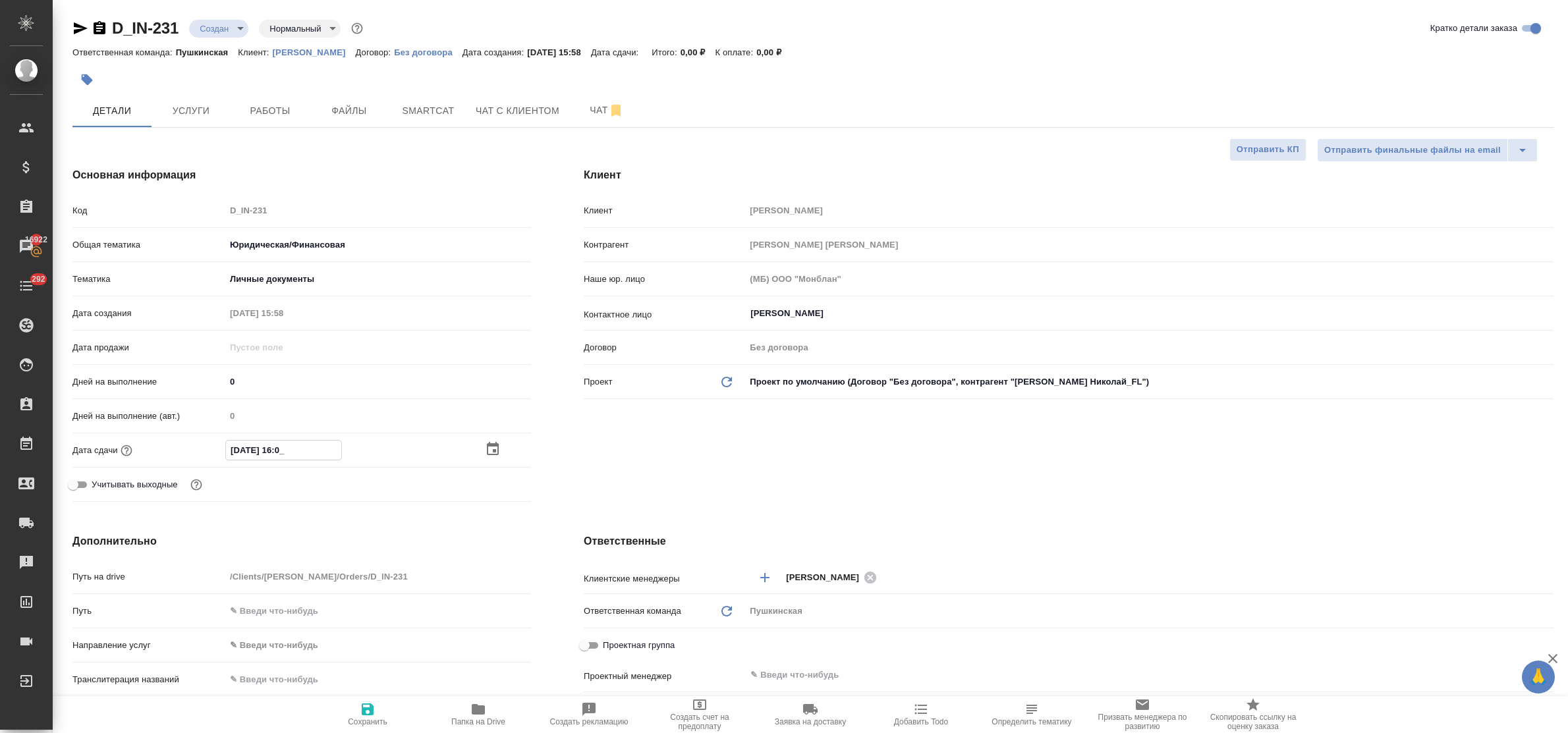
type textarea "x"
type input "23.09.2025 16:00"
type textarea "x"
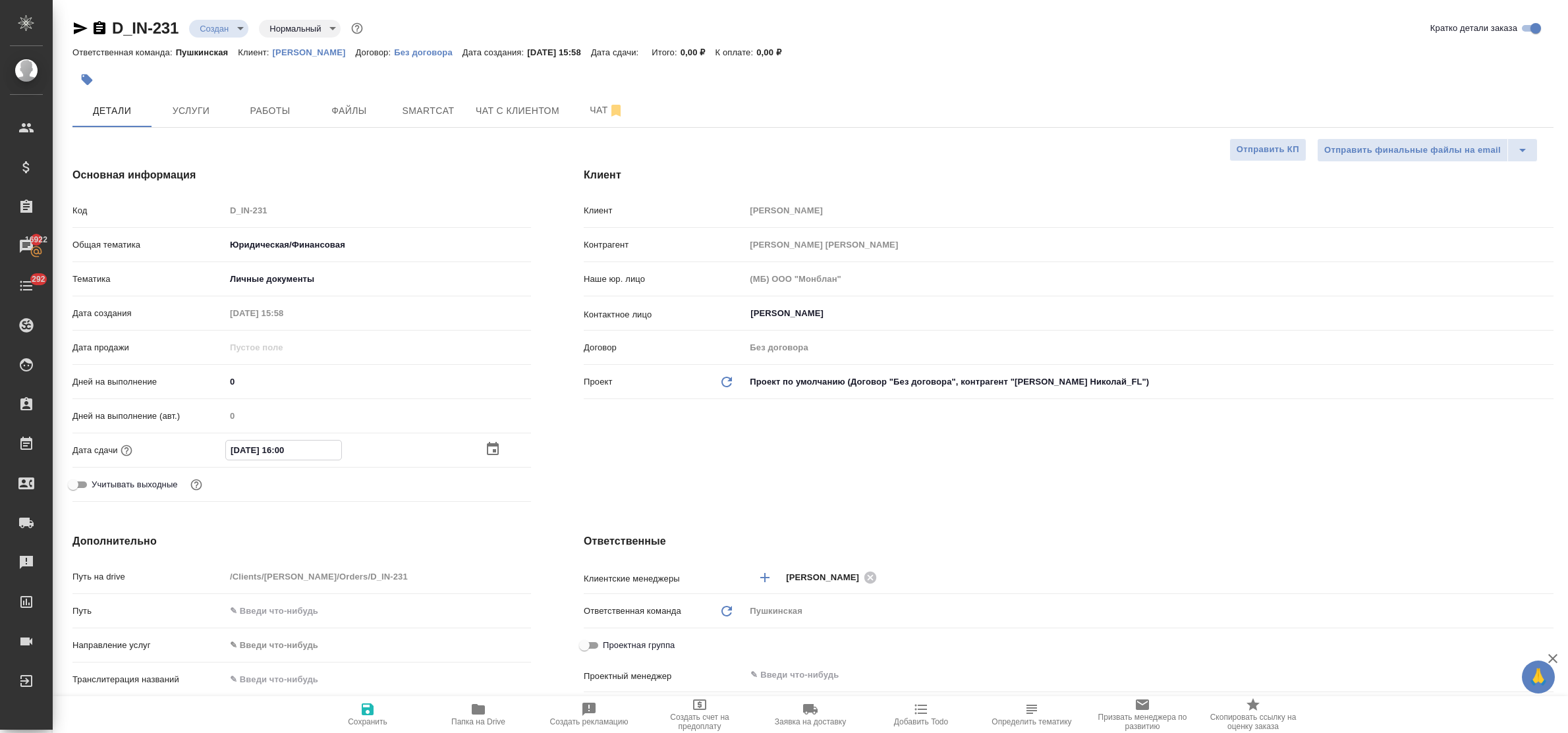
scroll to position [247, 0]
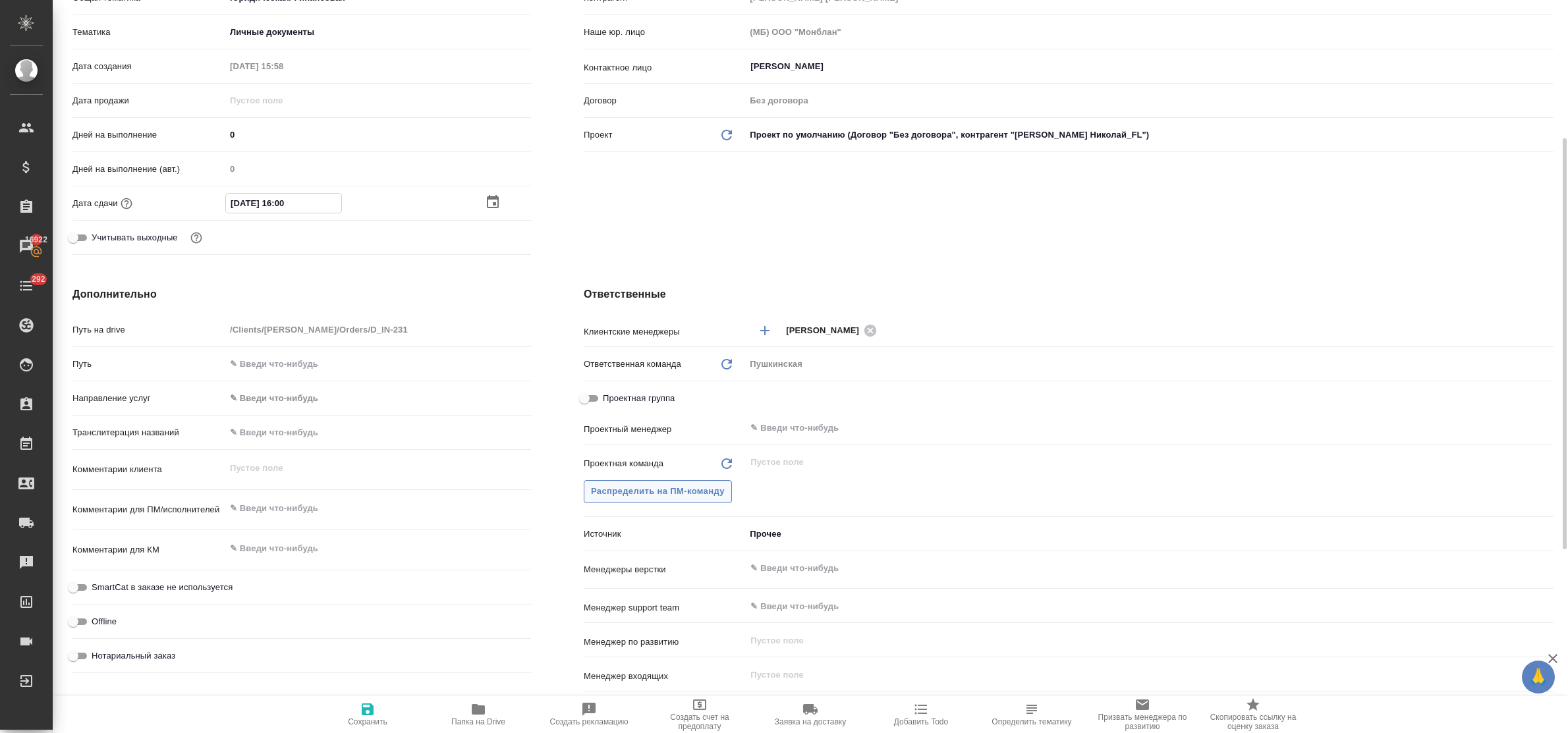
type input "23.09.2025 16:00"
click at [649, 499] on span "Распределить на ПМ-команду" at bounding box center [658, 492] width 134 height 15
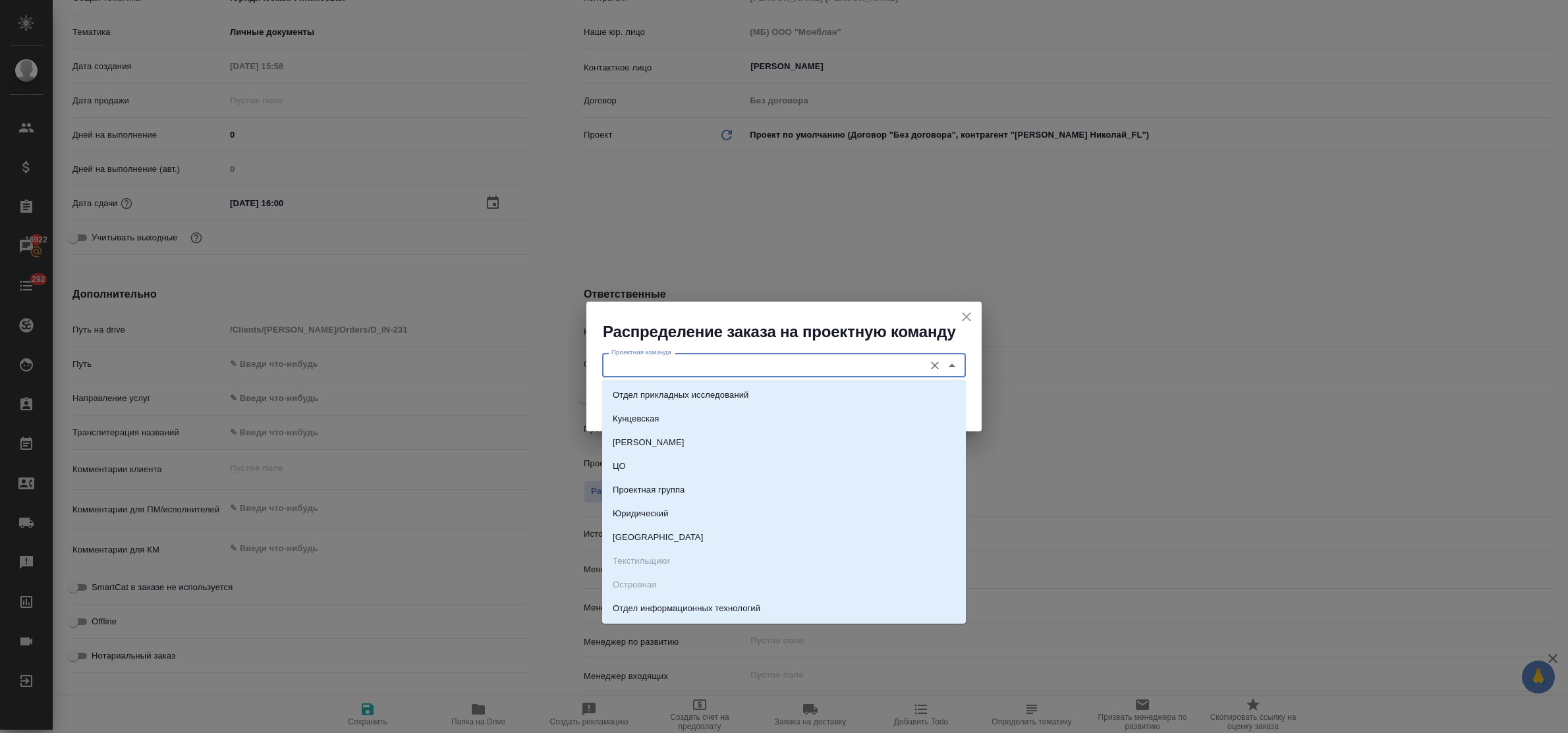
click at [634, 363] on input "Проектная команда" at bounding box center [761, 364] width 312 height 16
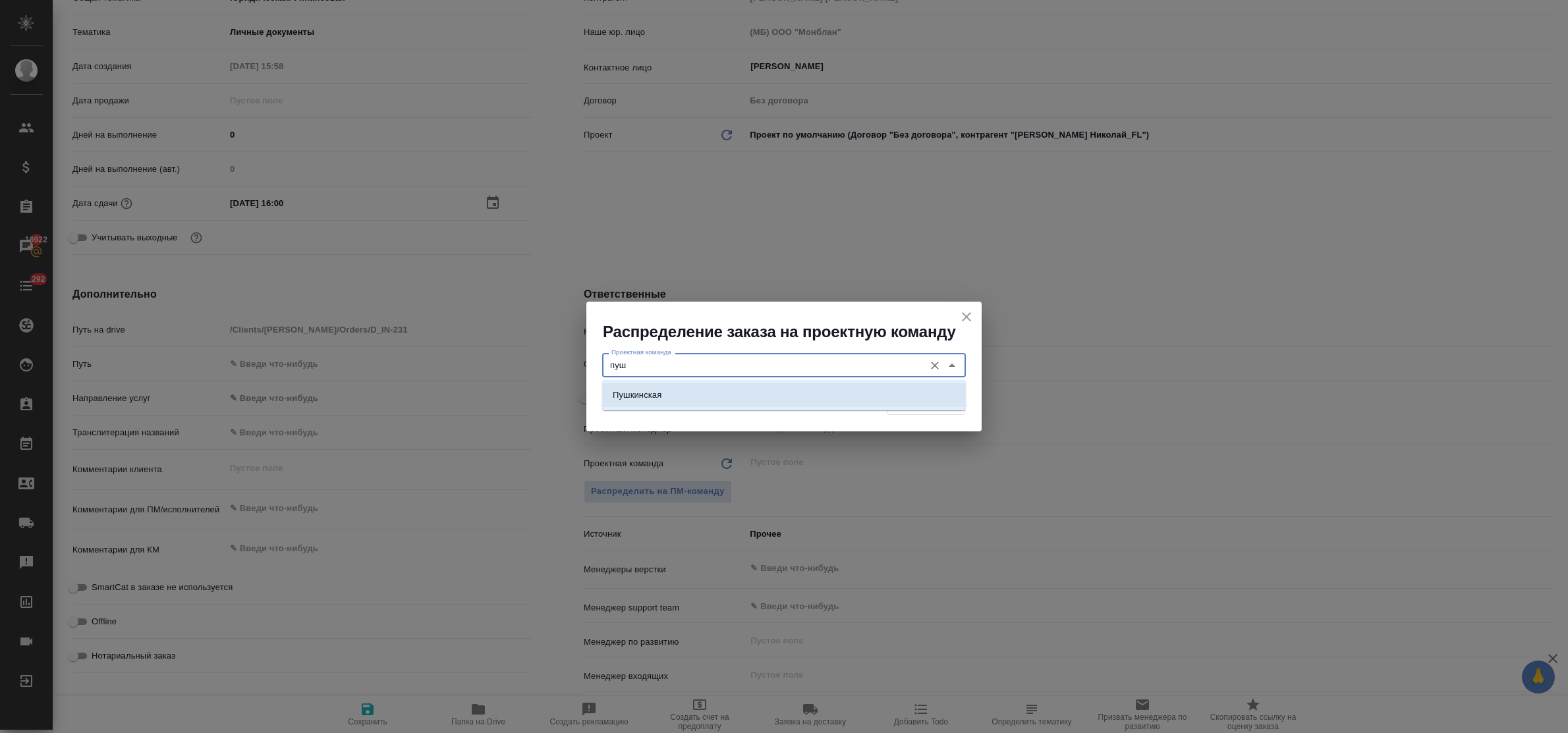
click at [642, 394] on p "Пушкинская" at bounding box center [637, 395] width 49 height 13
type input "Пушкинская"
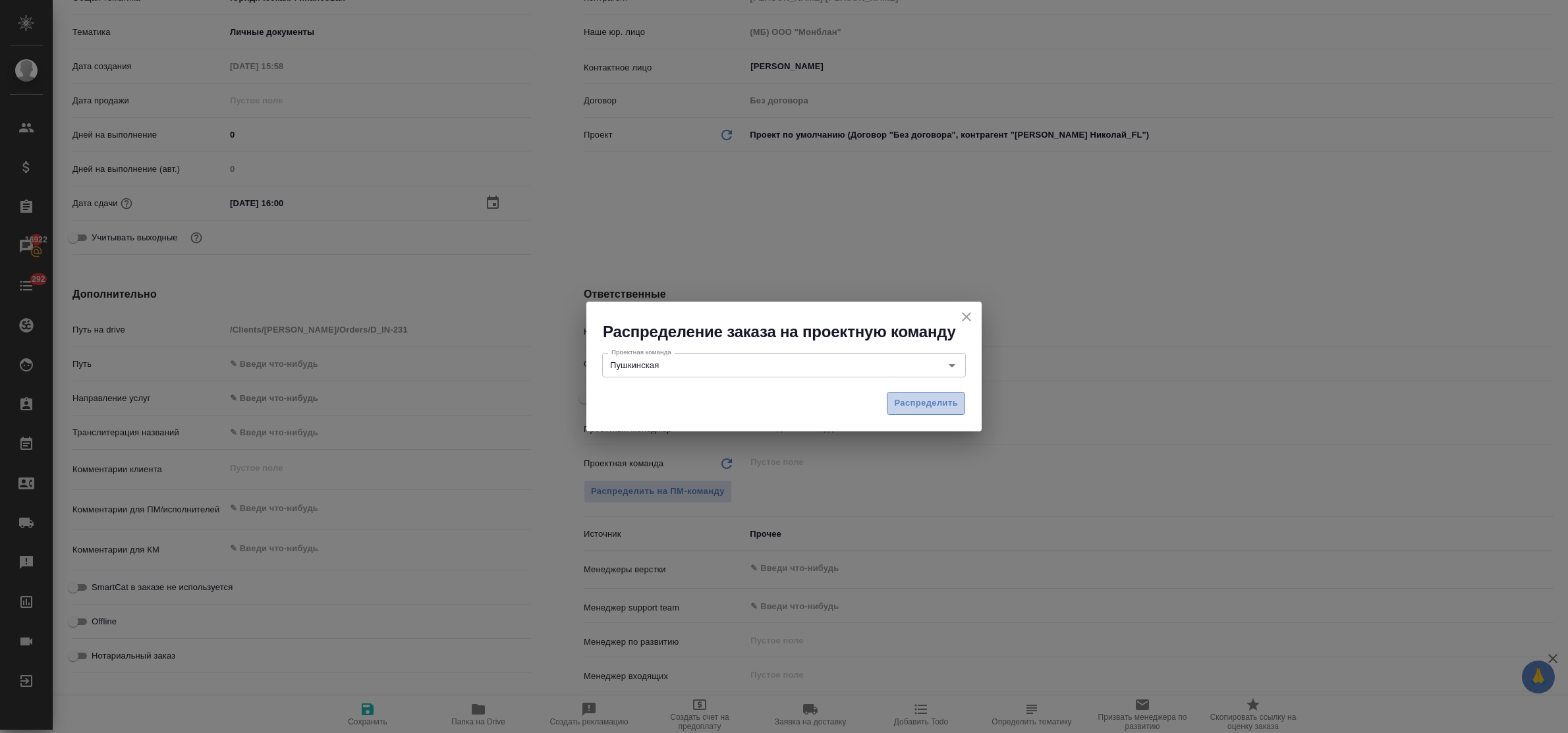
click at [890, 406] on button "Распределить" at bounding box center [926, 404] width 78 height 23
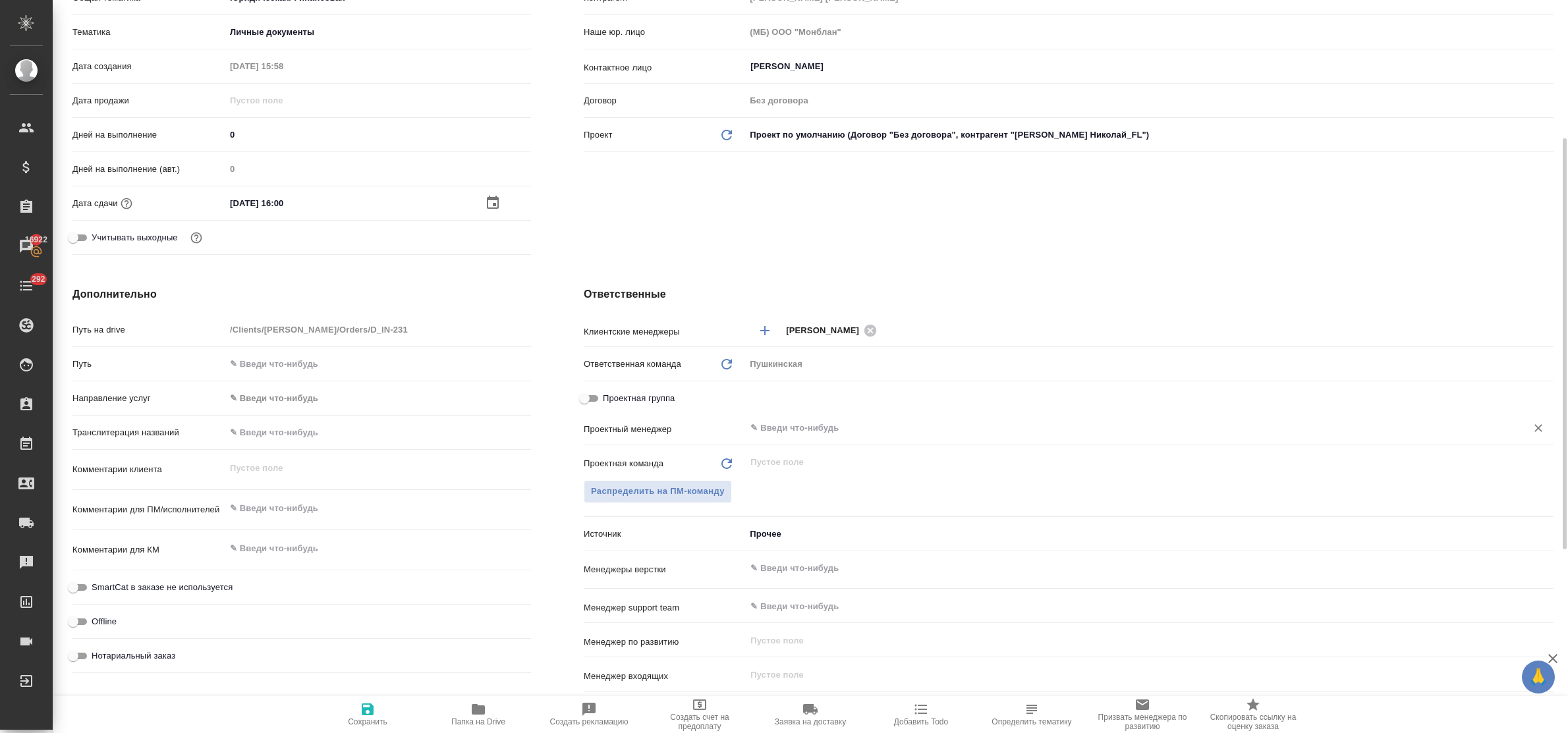
type textarea "x"
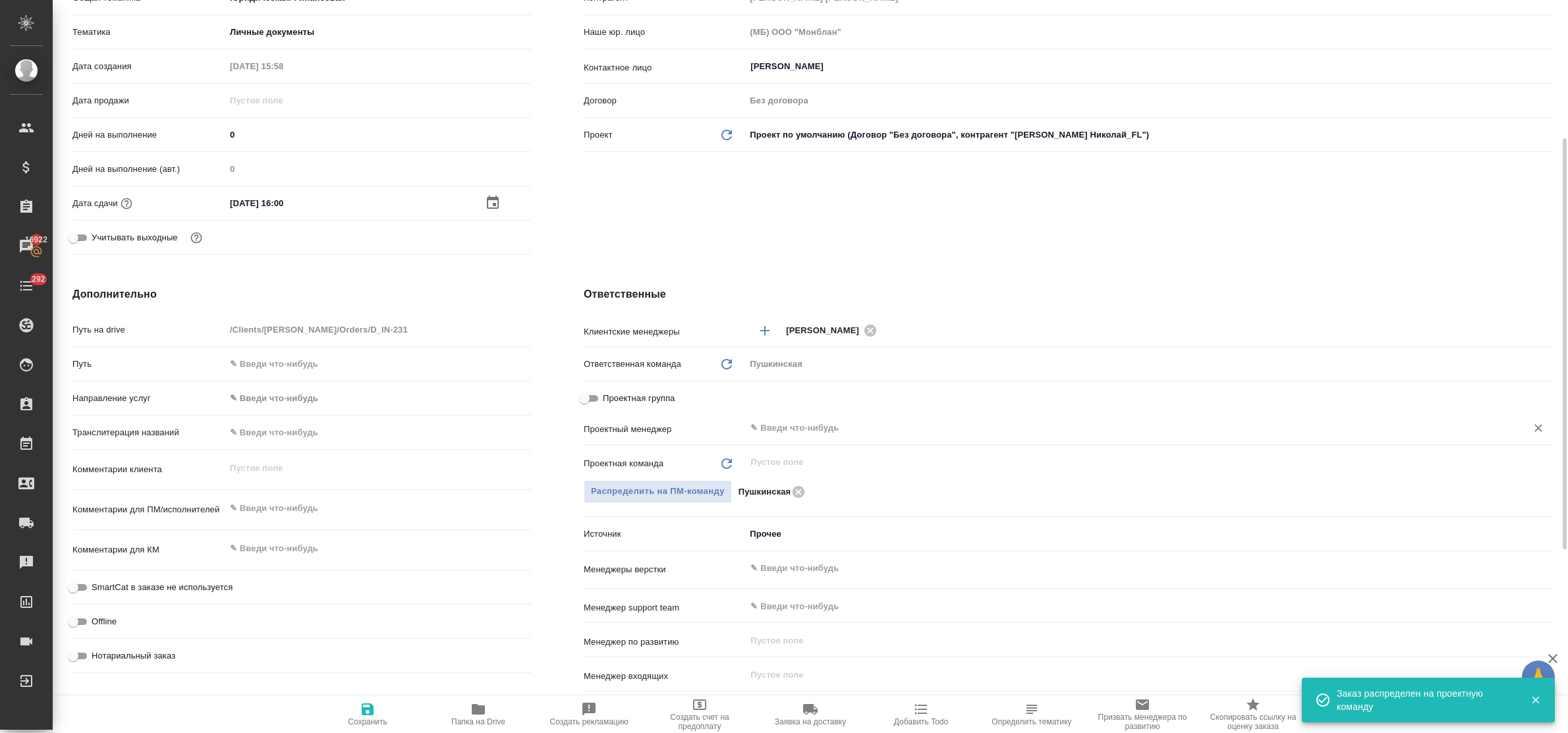
click at [814, 429] on input "text" at bounding box center [1127, 428] width 757 height 16
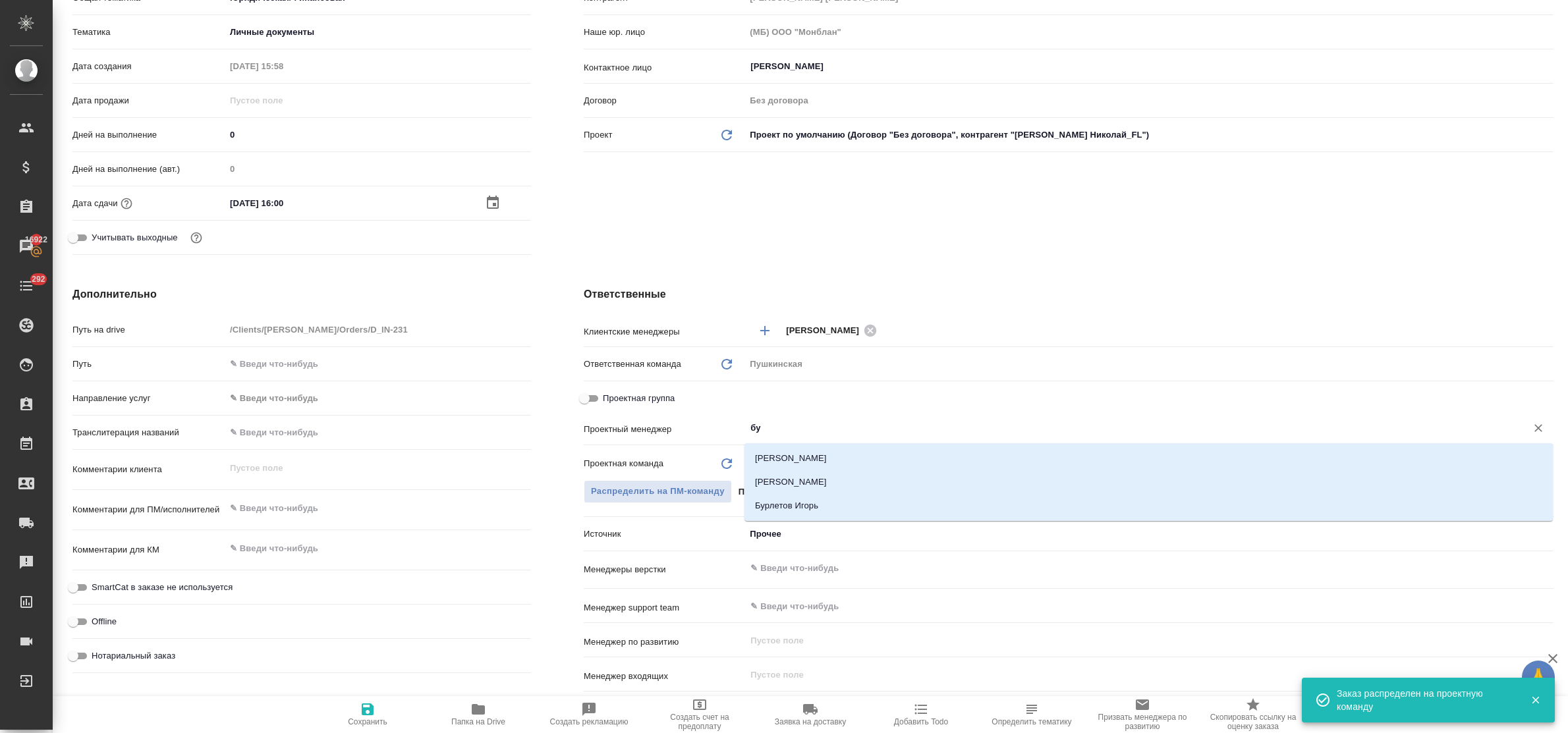
type input "бул"
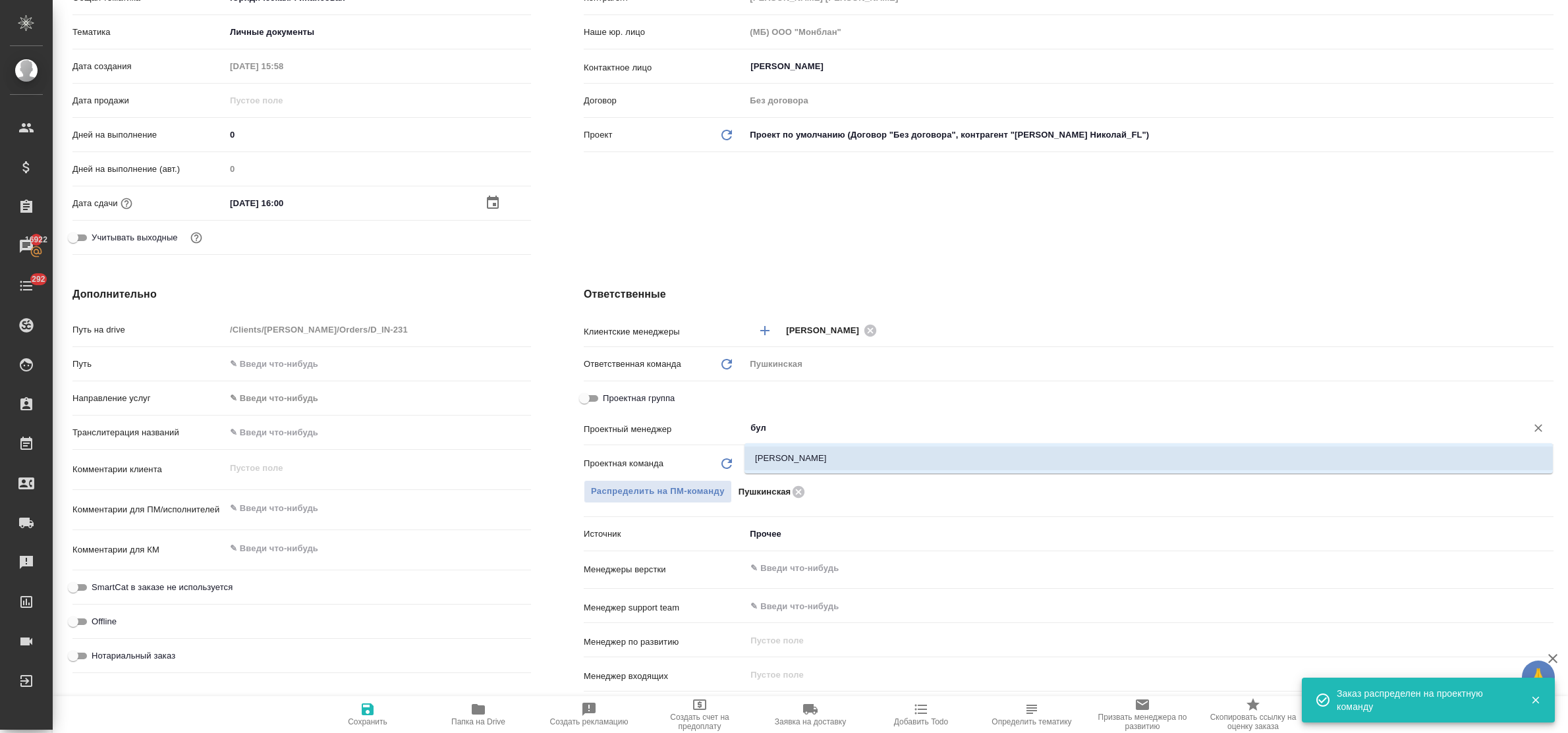
click at [818, 450] on li "[PERSON_NAME]" at bounding box center [1149, 458] width 809 height 24
type textarea "x"
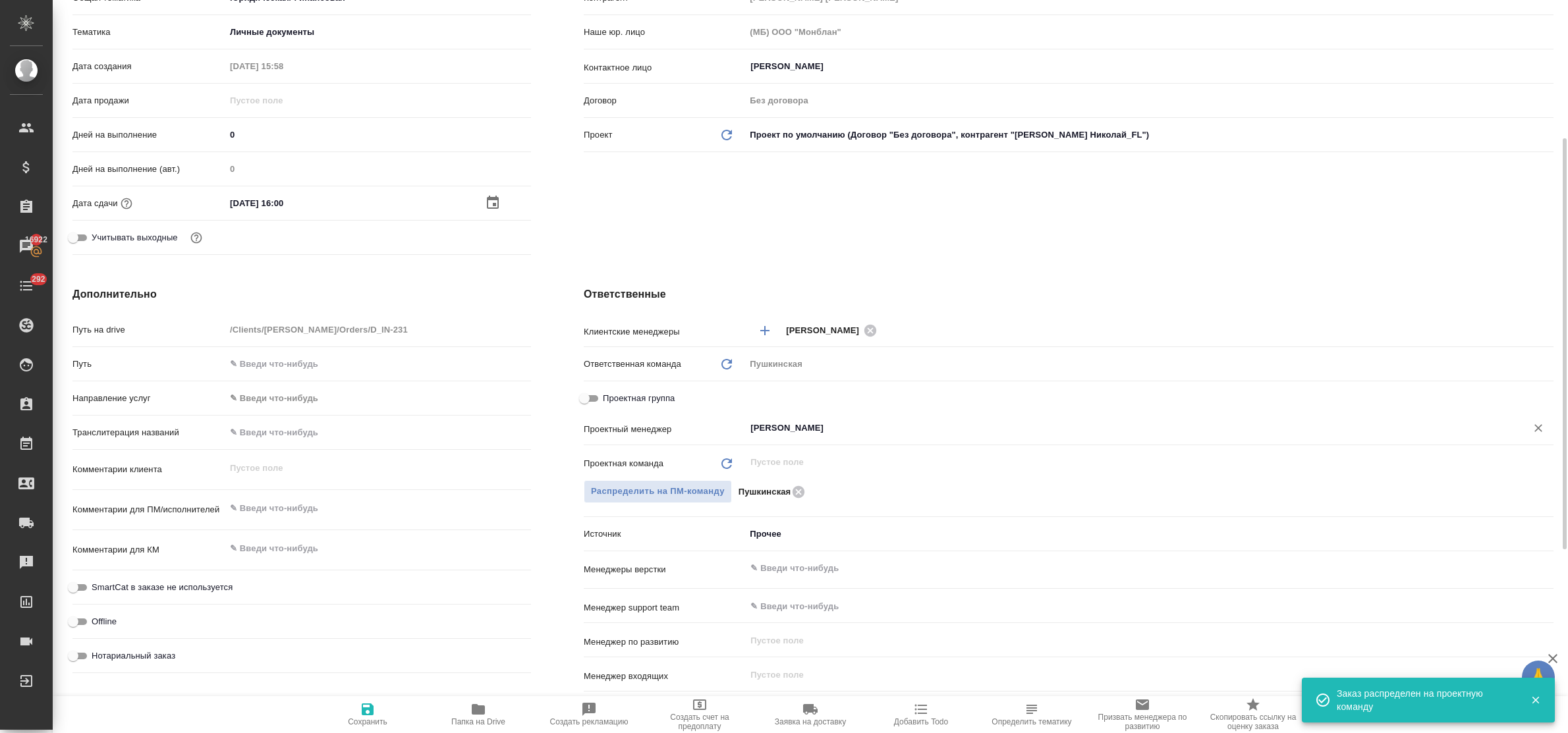
type input "[PERSON_NAME]"
click at [361, 701] on button "Сохранить" at bounding box center [368, 715] width 111 height 37
type textarea "x"
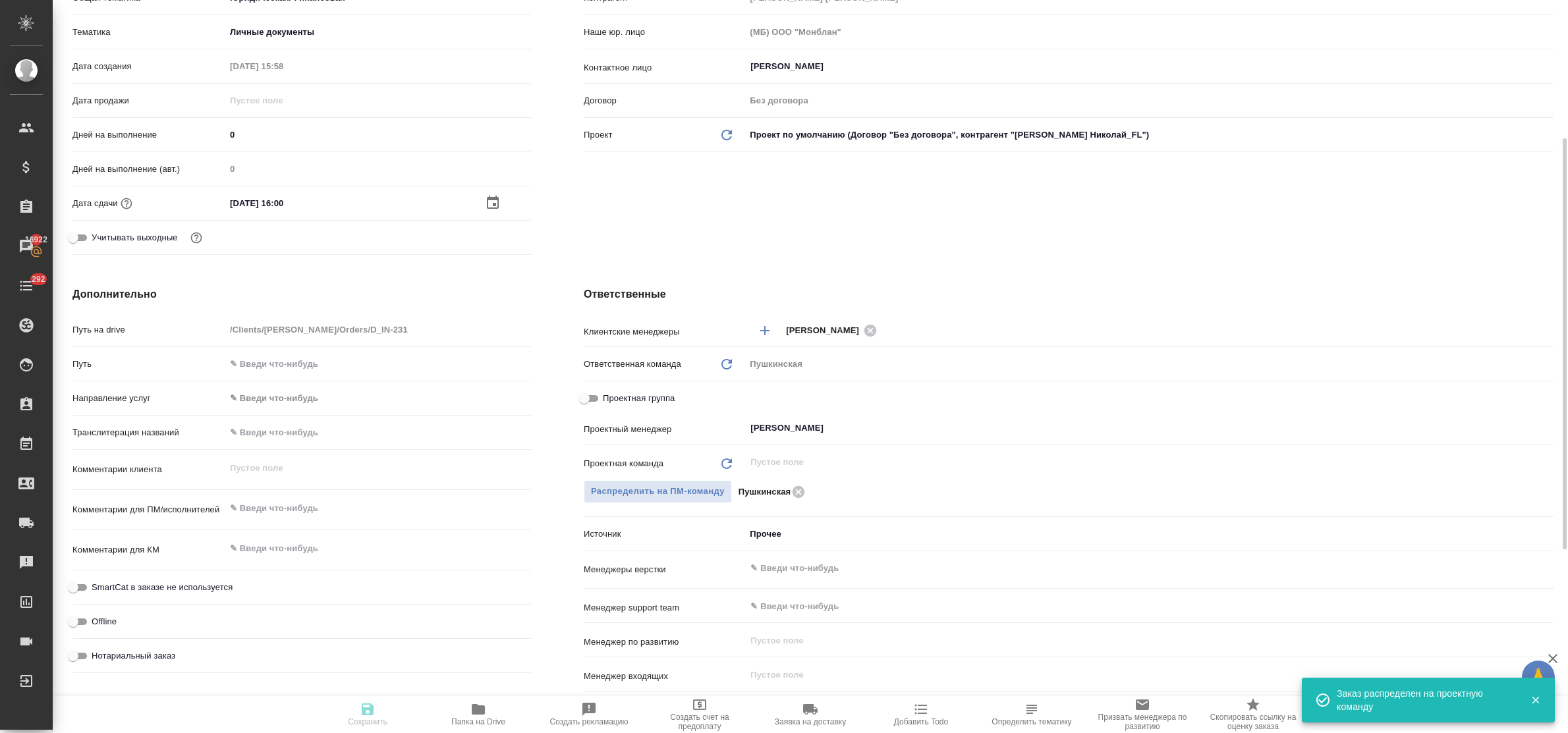
type textarea "x"
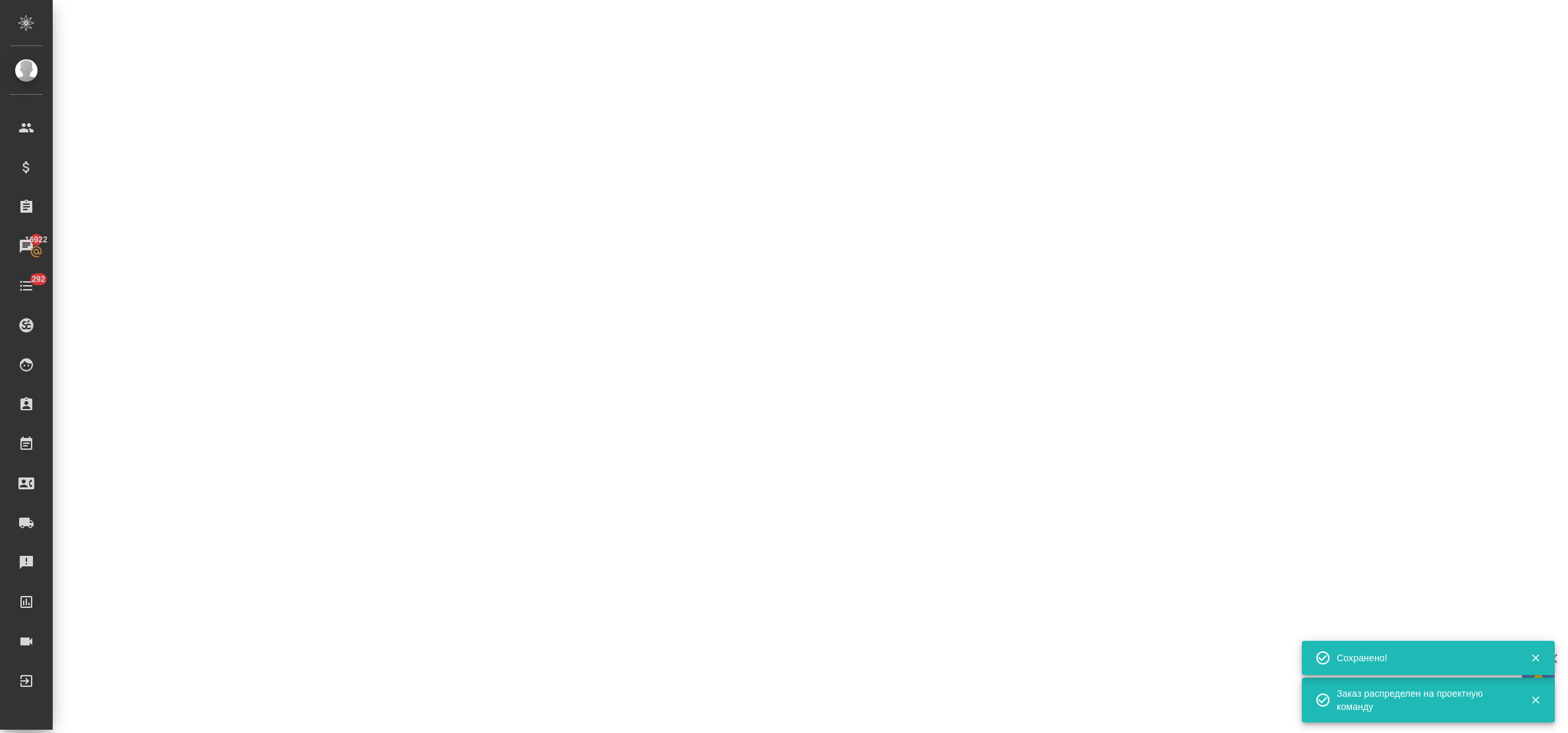
select select "RU"
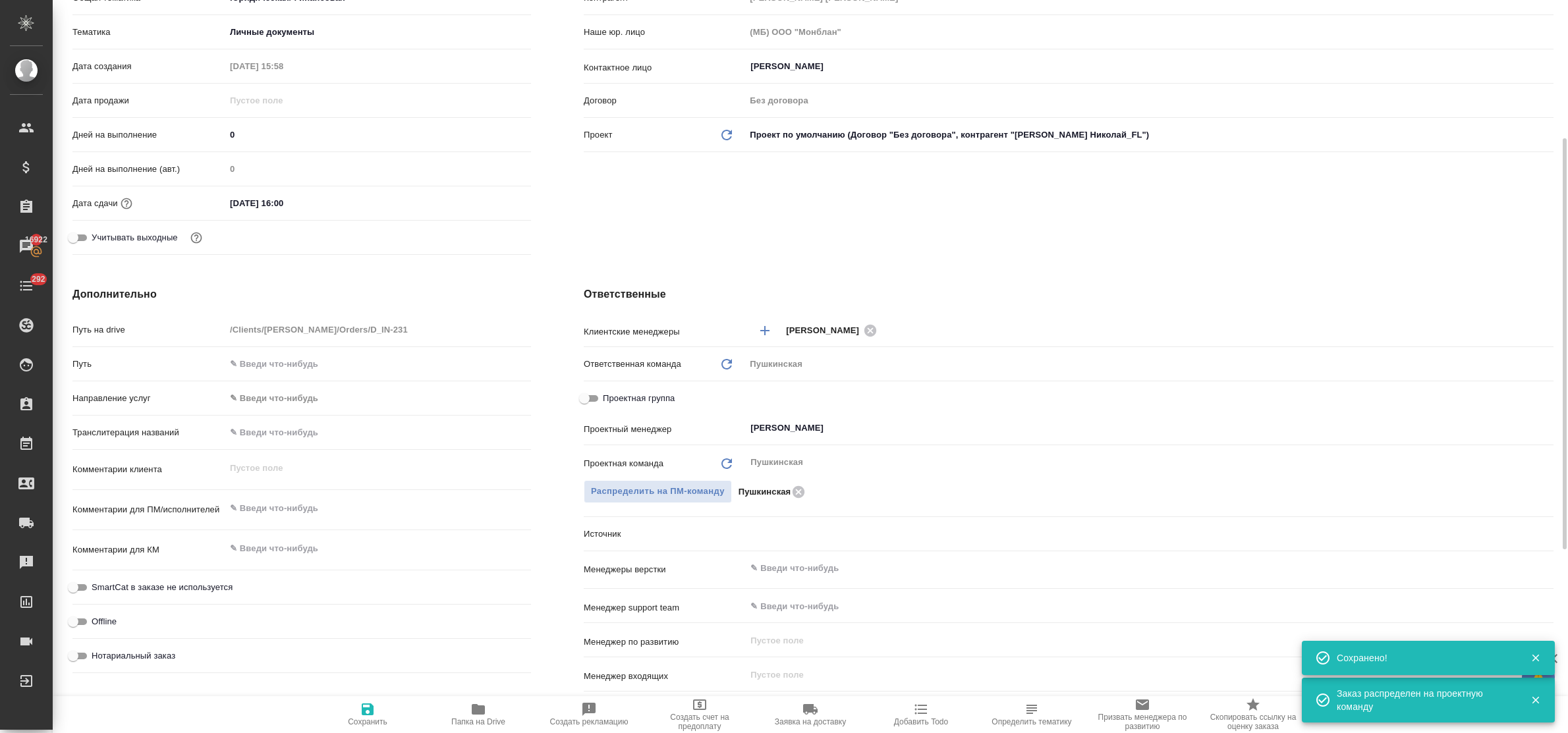
type textarea "x"
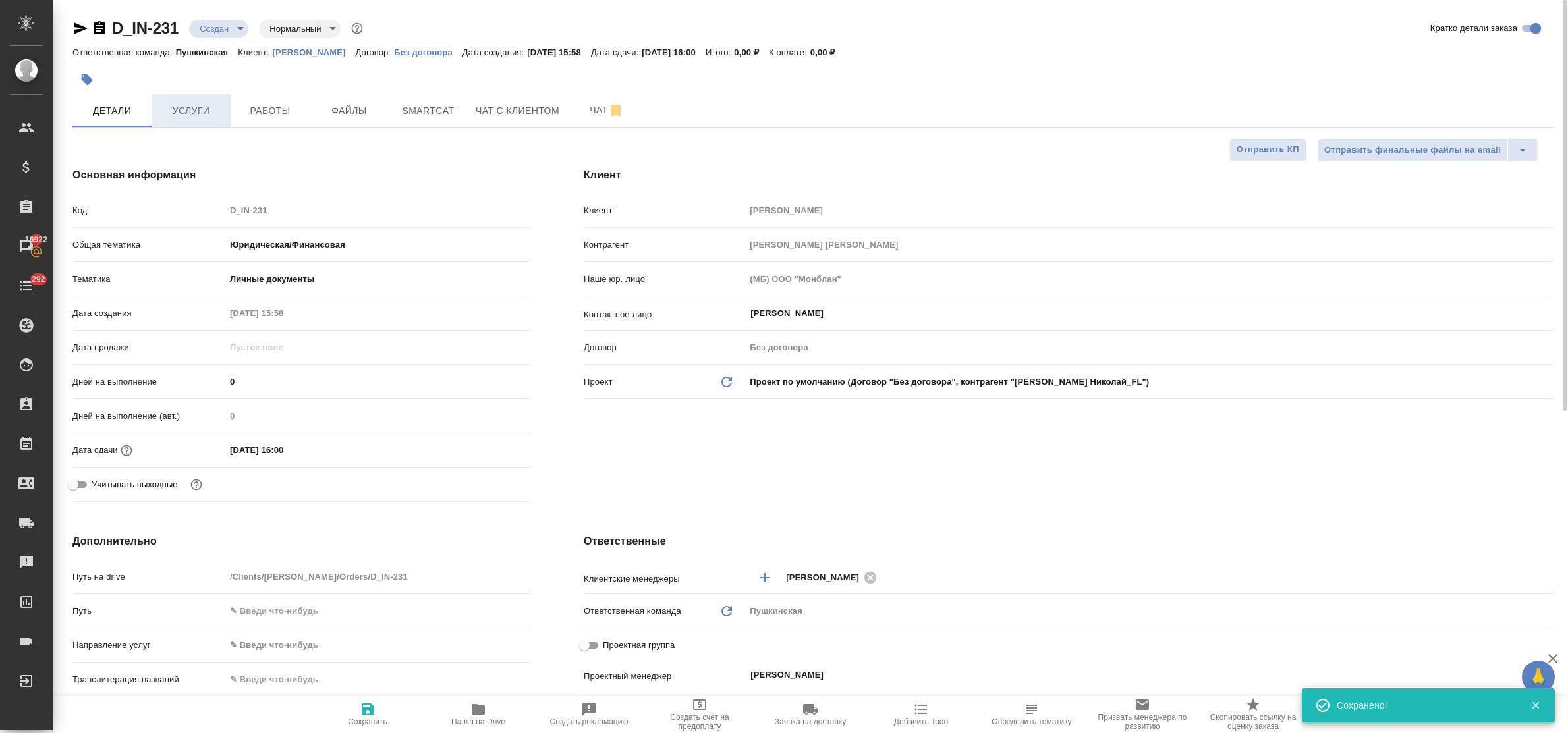
click at [185, 120] on button "Услуги" at bounding box center [191, 110] width 79 height 33
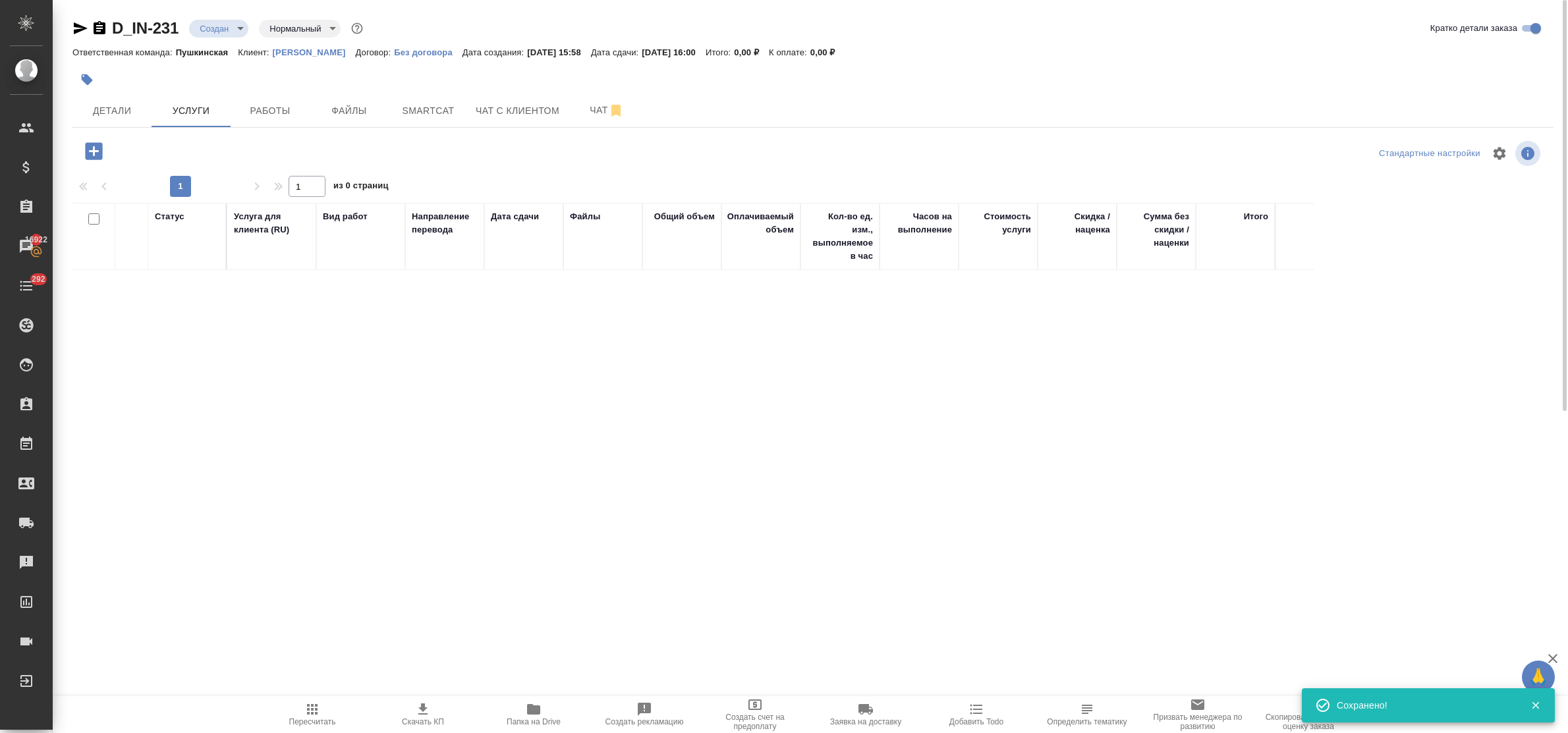
click at [96, 153] on icon "button" at bounding box center [93, 150] width 17 height 17
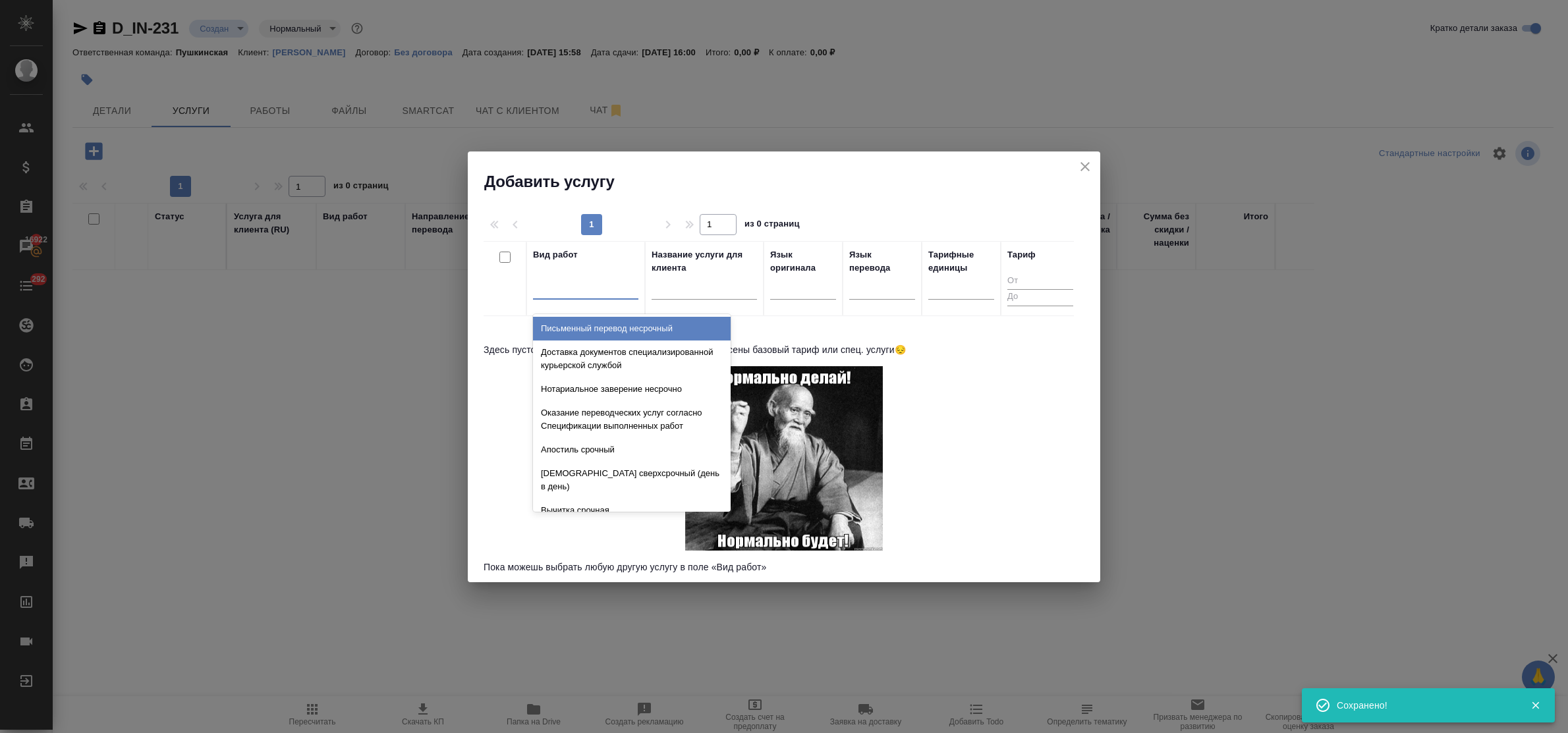
click at [584, 292] on div at bounding box center [586, 286] width 105 height 19
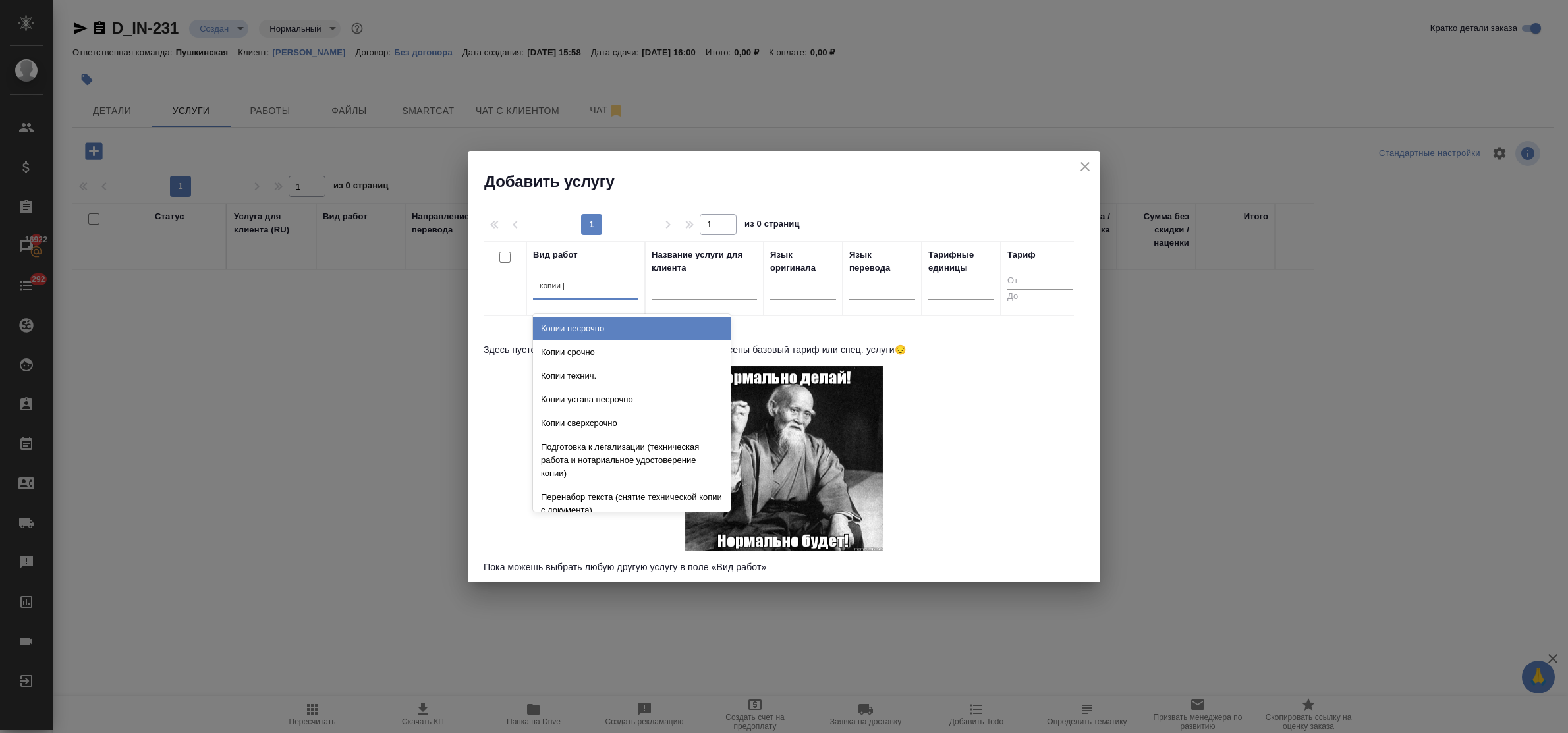
type input "копии не"
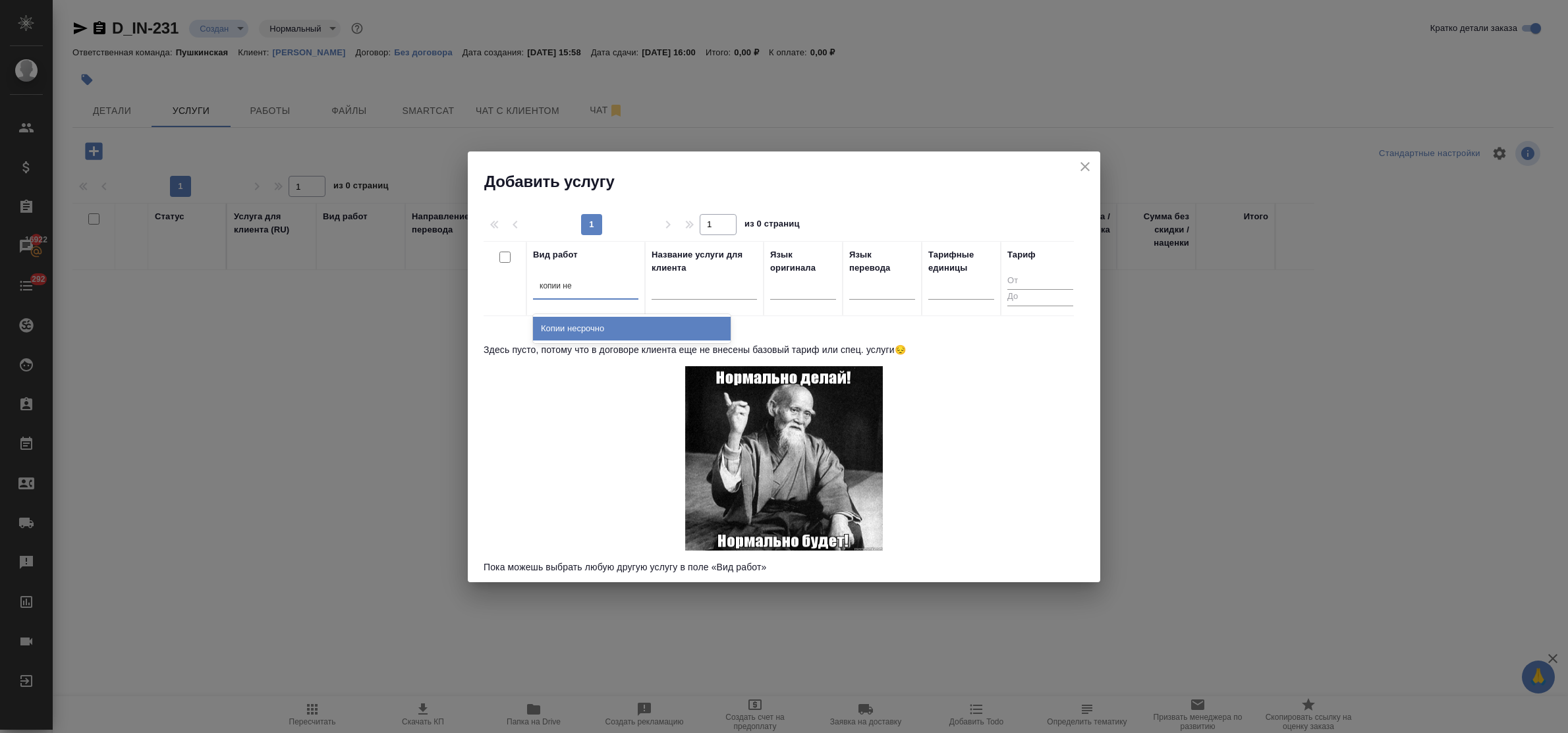
click at [585, 321] on div "Копии несрочно" at bounding box center [632, 329] width 197 height 24
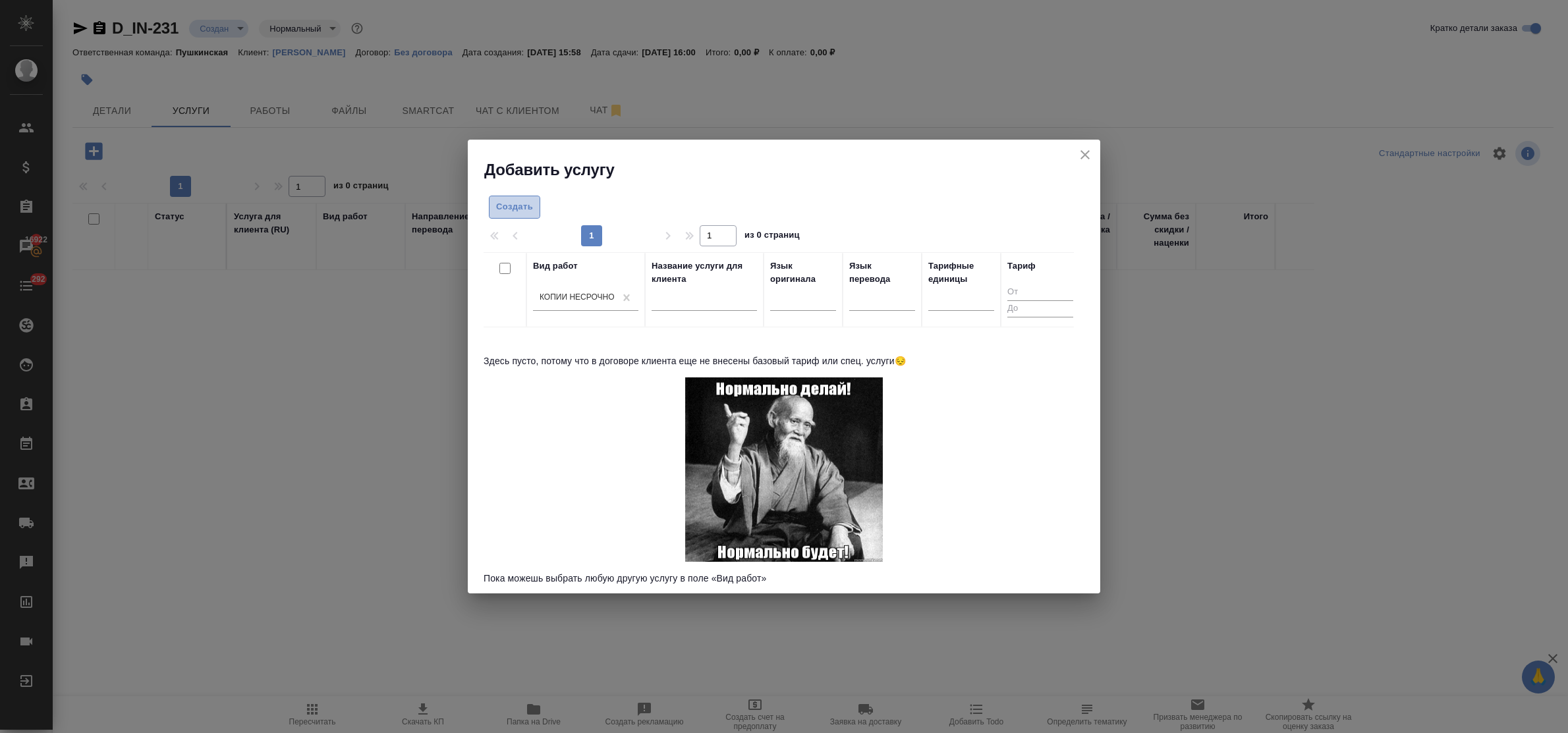
click at [505, 213] on span "Создать" at bounding box center [515, 207] width 37 height 15
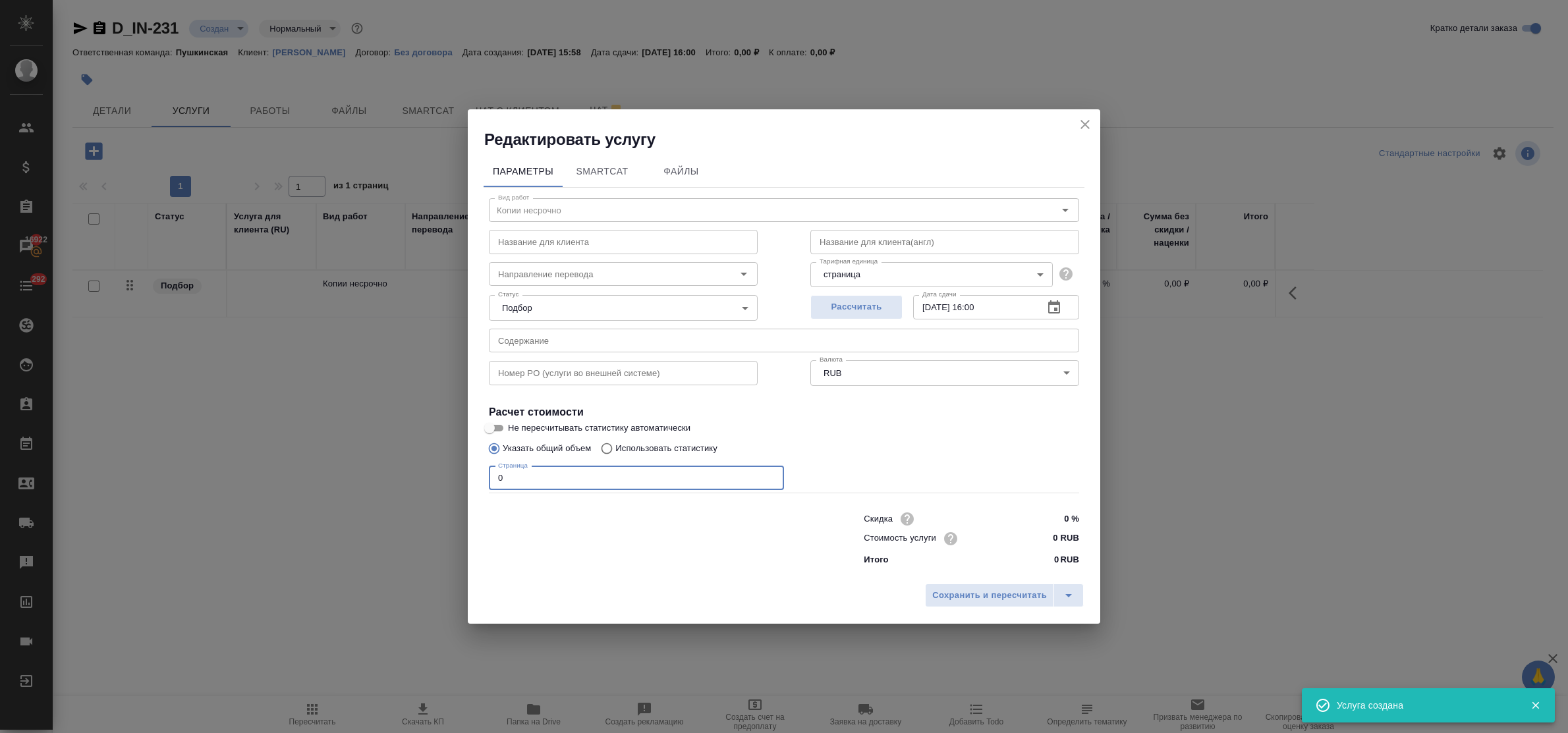
drag, startPoint x: 530, startPoint y: 489, endPoint x: 467, endPoint y: 477, distance: 64.1
click at [467, 477] on div "Редактировать услугу Параметры SmartCat Файлы Вид работ Копии несрочно Вид рабо…" at bounding box center [784, 366] width 1568 height 733
type input "2"
click at [1036, 536] on input "0 RUB" at bounding box center [1054, 538] width 49 height 19
type input "200 RUB"
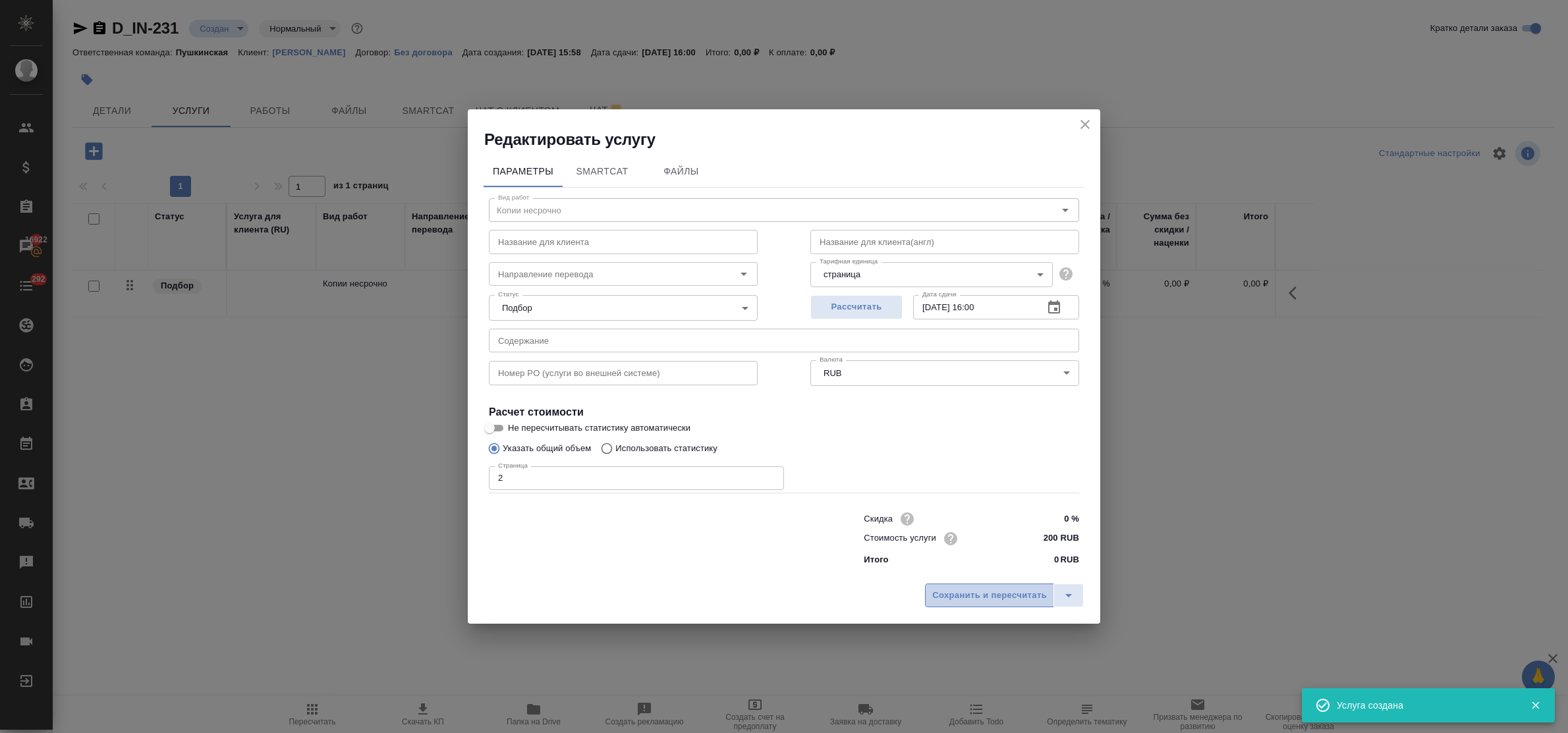
click at [1031, 587] on button "Сохранить и пересчитать" at bounding box center [989, 595] width 129 height 24
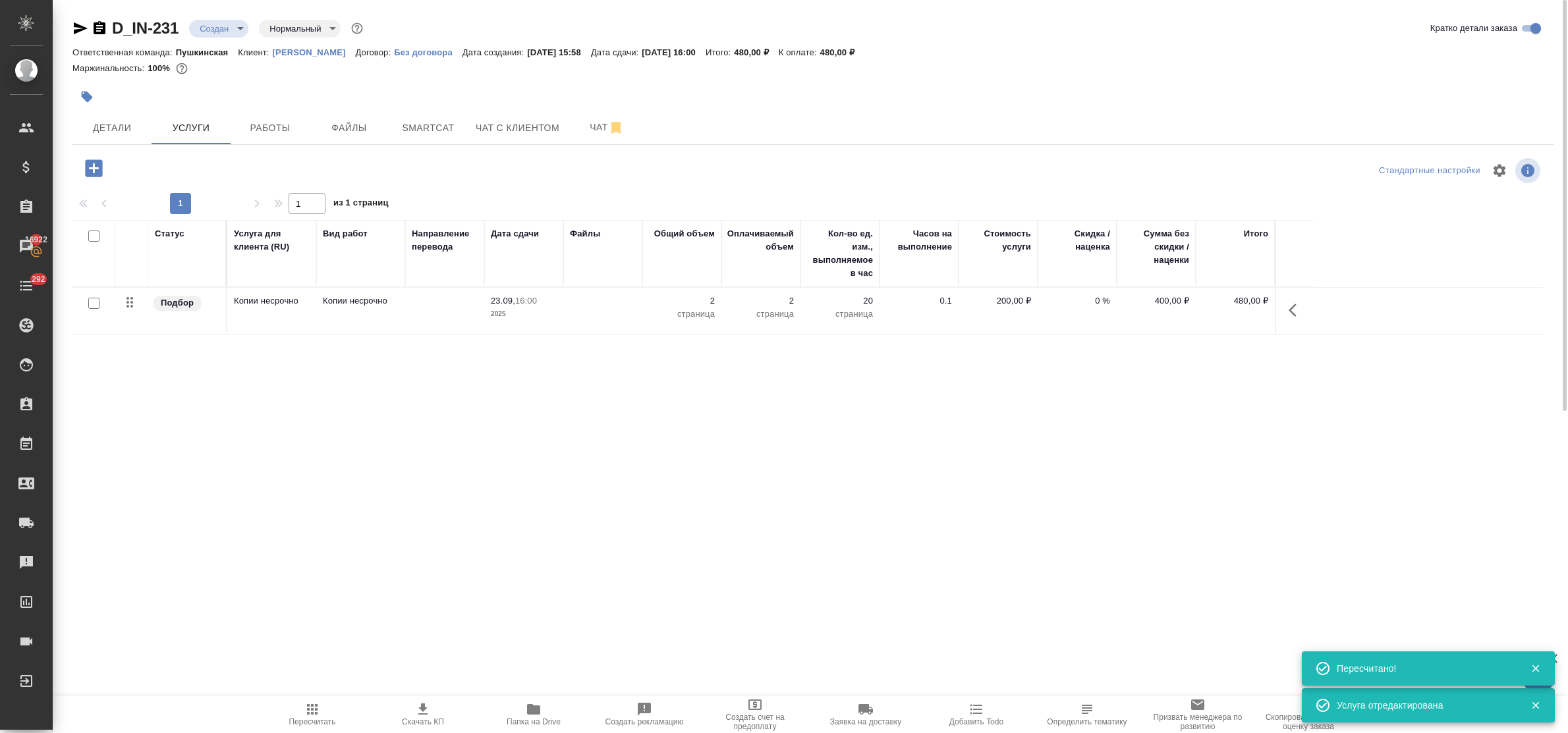
click at [87, 168] on icon "button" at bounding box center [93, 168] width 17 height 17
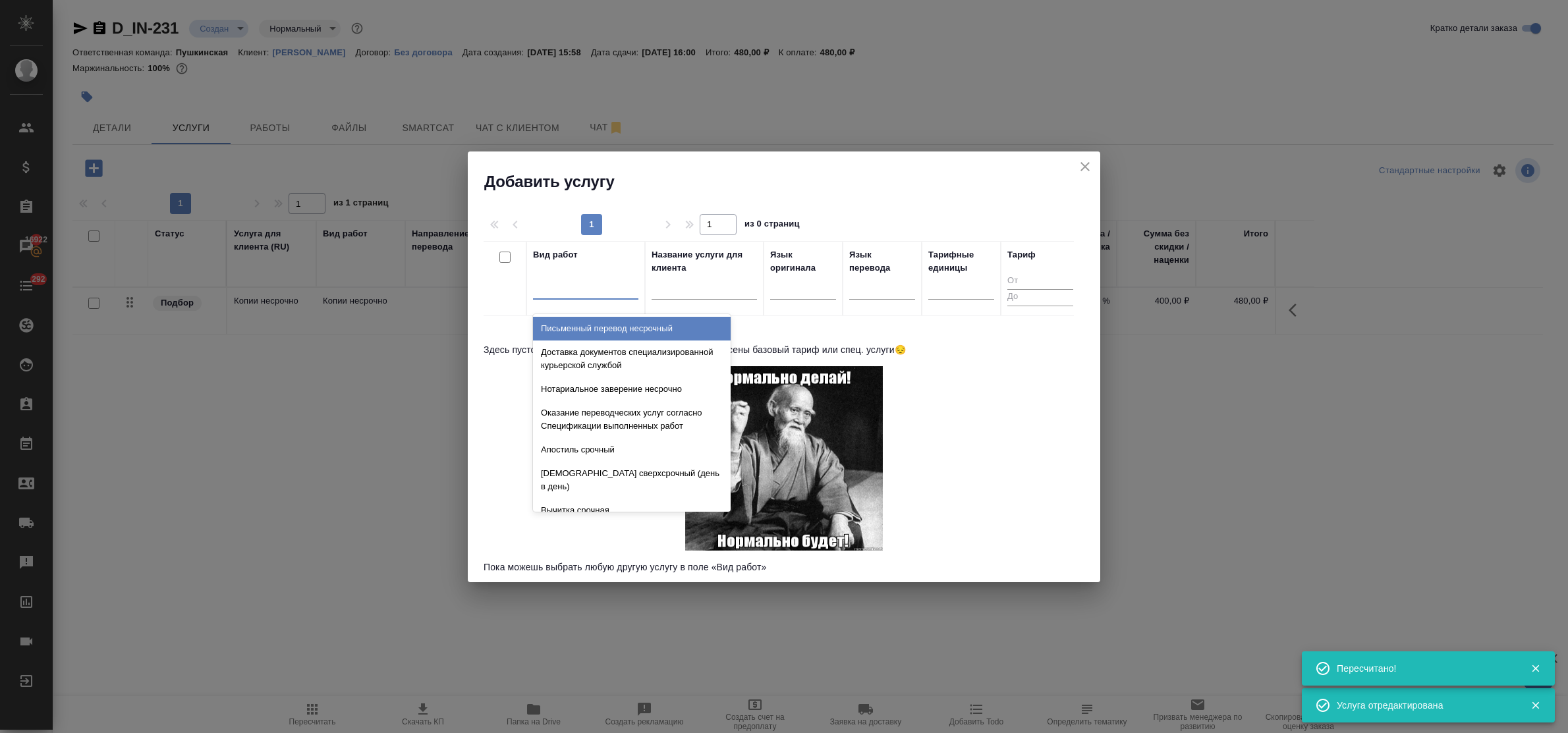
click at [556, 285] on div at bounding box center [586, 286] width 105 height 19
type input "апости"
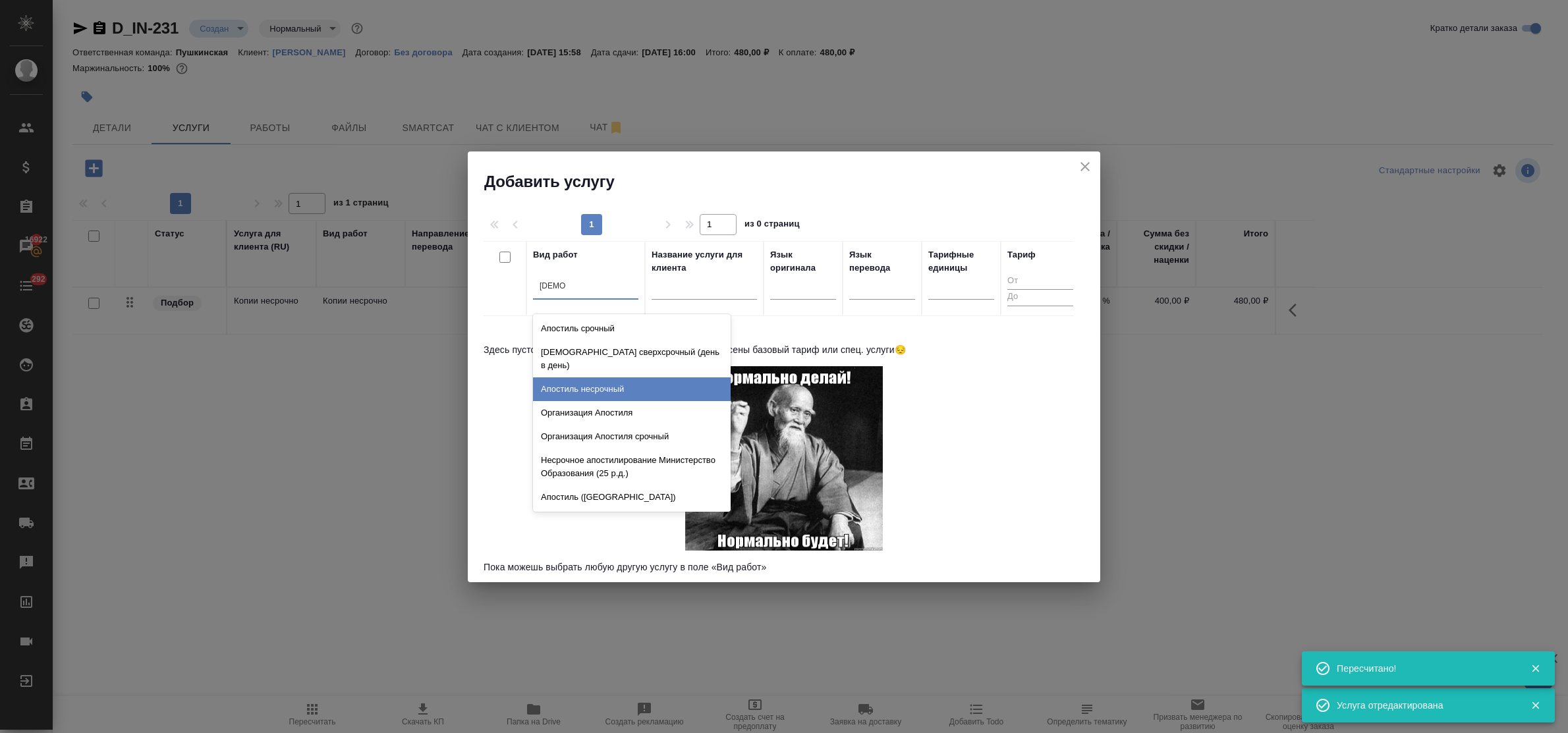
click at [583, 377] on div "Апостиль несрочный" at bounding box center [632, 389] width 197 height 24
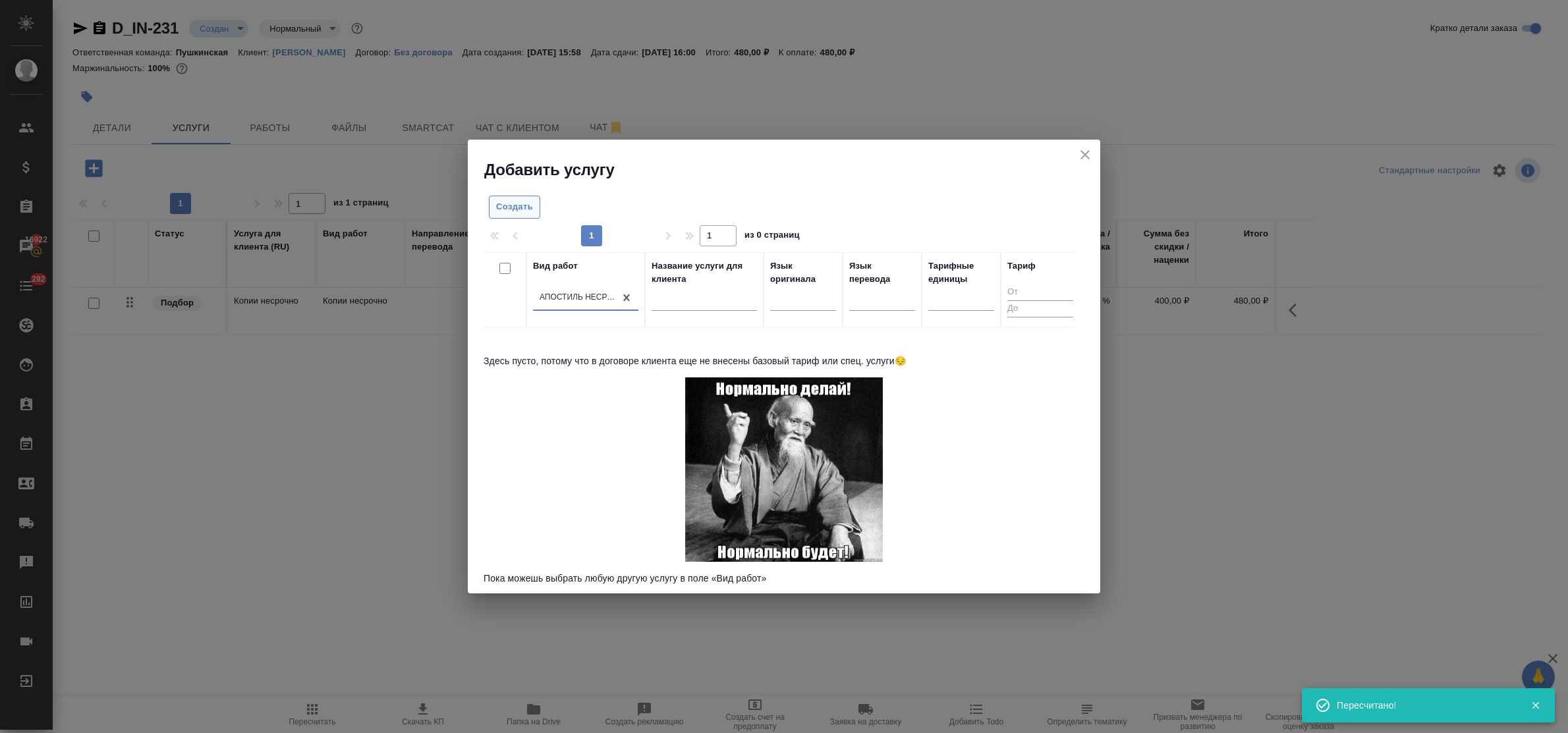
click at [509, 202] on span "Создать" at bounding box center [515, 207] width 37 height 15
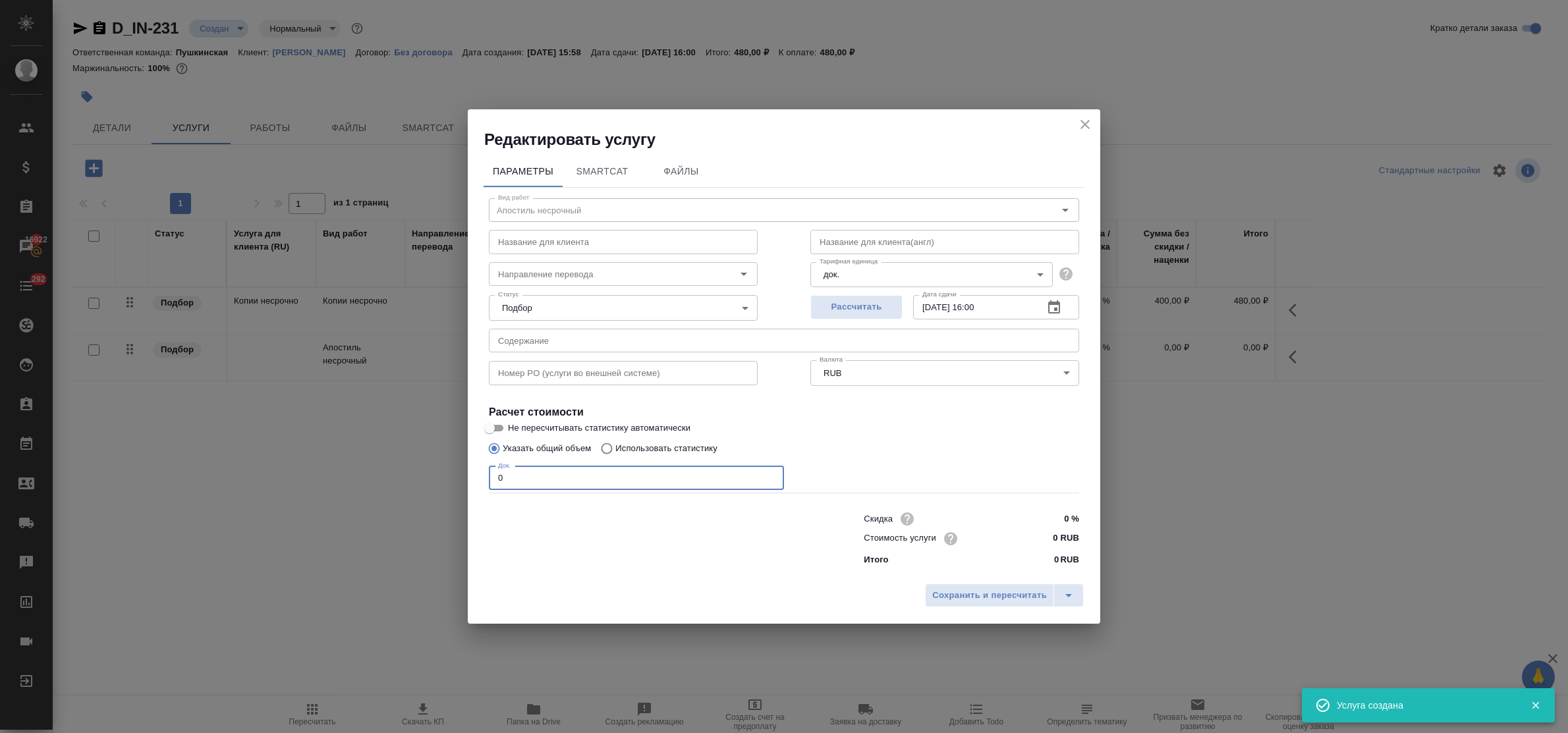
drag, startPoint x: 526, startPoint y: 475, endPoint x: 466, endPoint y: 470, distance: 60.2
click at [466, 470] on div "Редактировать услугу Параметры SmartCat Файлы Вид работ Апостиль несрочный Вид …" at bounding box center [784, 366] width 1568 height 733
type input "2"
click at [1033, 535] on input "0 RUB" at bounding box center [1054, 538] width 48 height 19
type input "5500 RUB"
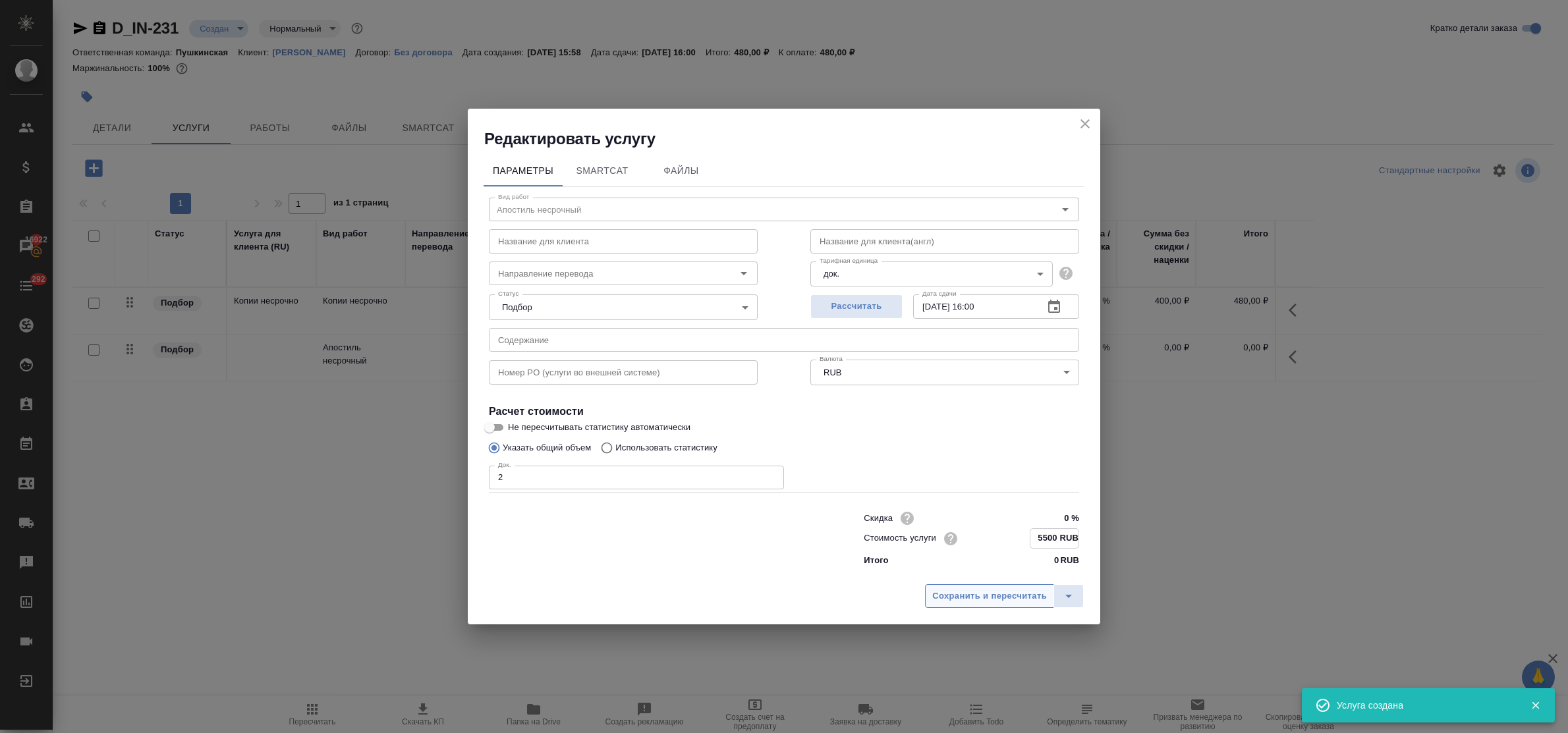
click at [1008, 590] on span "Сохранить и пересчитать" at bounding box center [990, 596] width 115 height 15
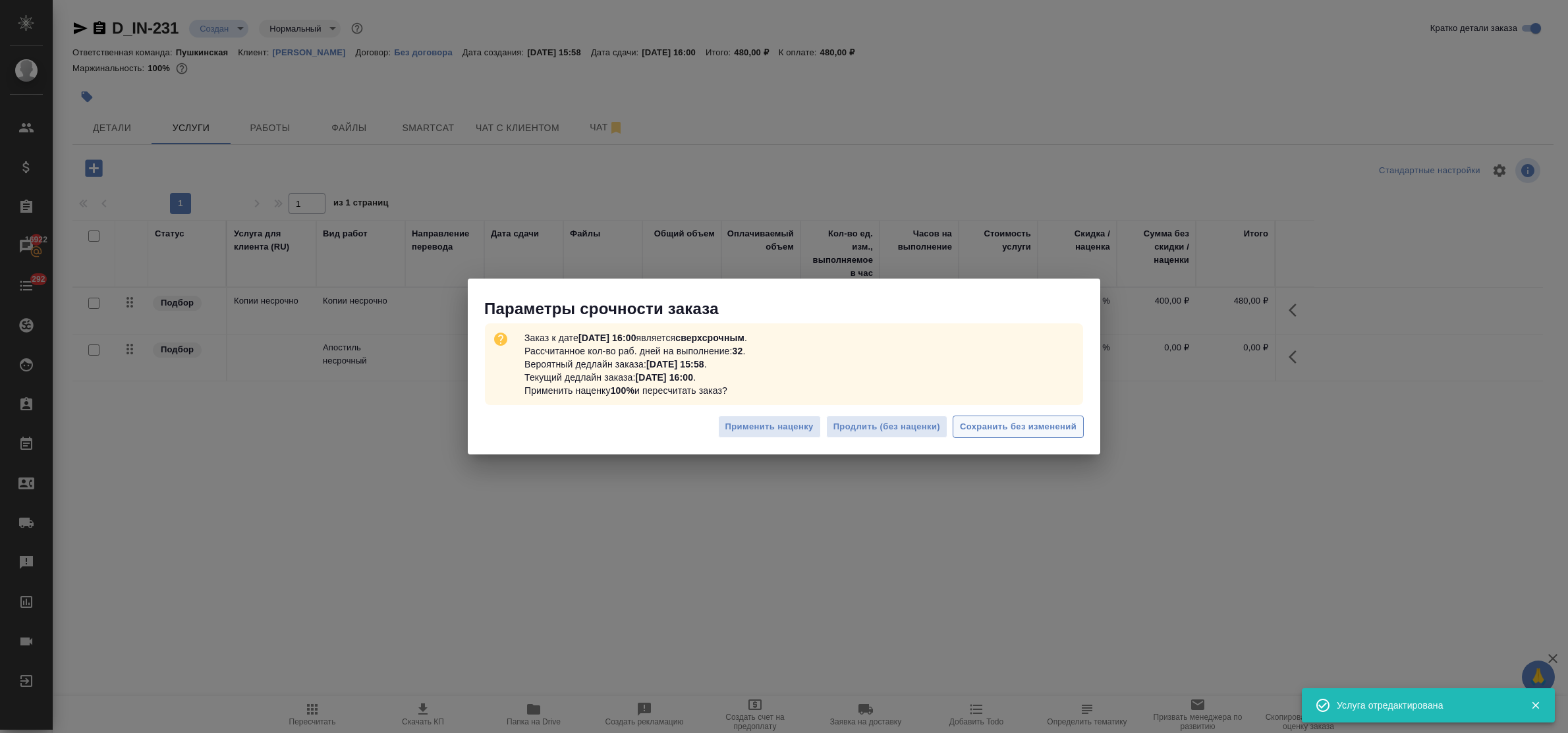
click at [1043, 430] on span "Сохранить без изменений" at bounding box center [1018, 427] width 116 height 15
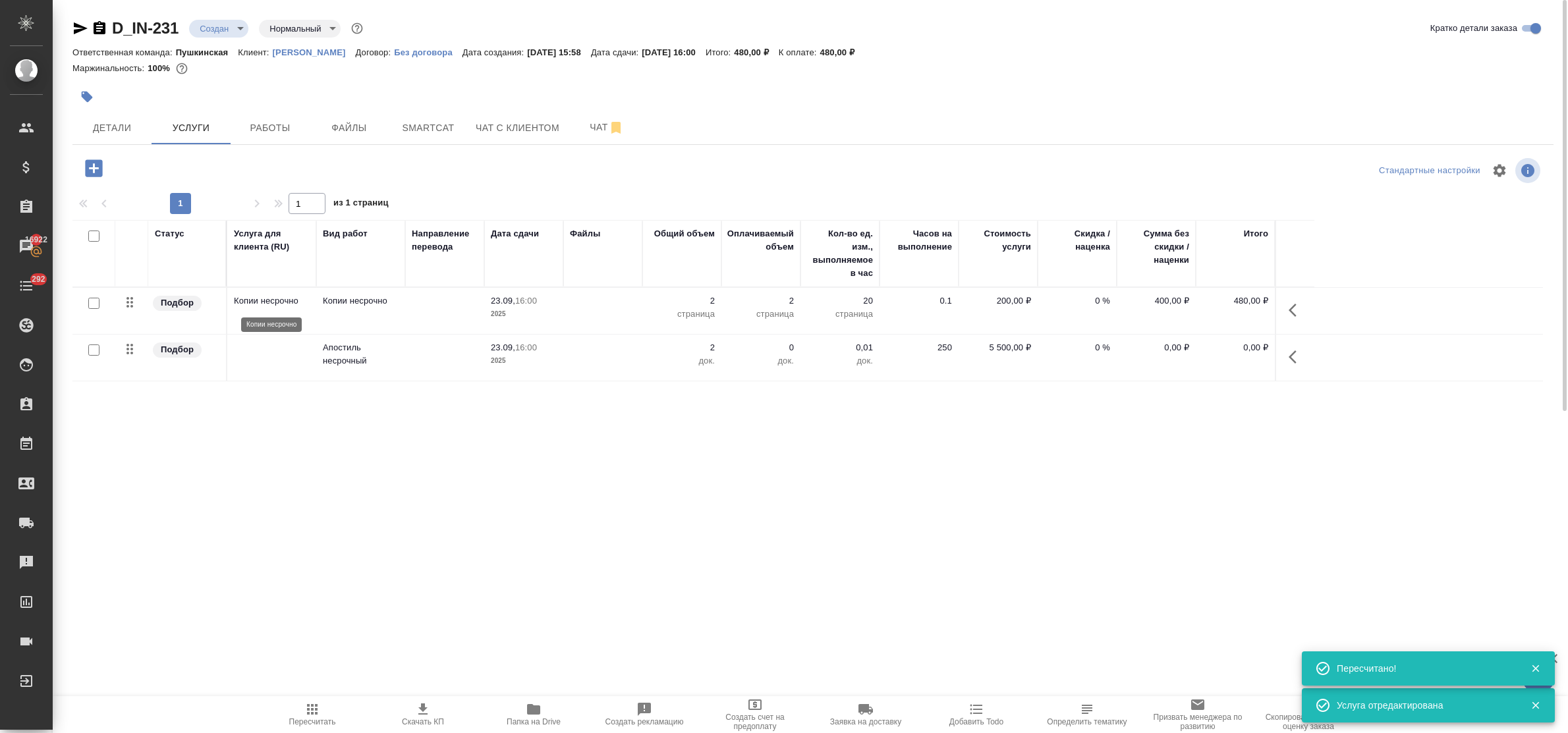
type input "urgent"
click at [260, 126] on span "Работы" at bounding box center [270, 128] width 64 height 16
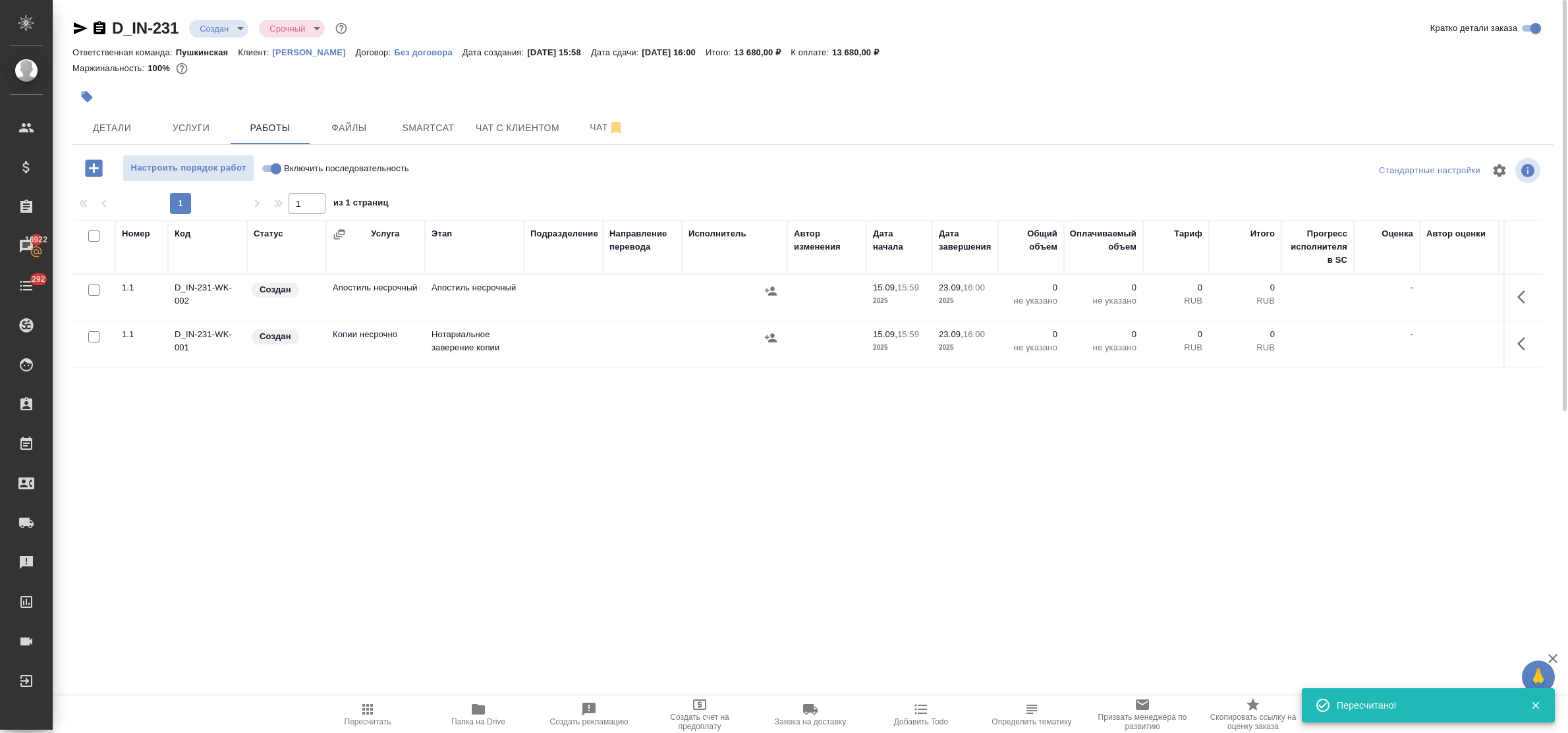
drag, startPoint x: 268, startPoint y: 165, endPoint x: 279, endPoint y: 175, distance: 14.9
click at [268, 166] on input "Включить последовательность" at bounding box center [276, 168] width 47 height 16
checkbox input "true"
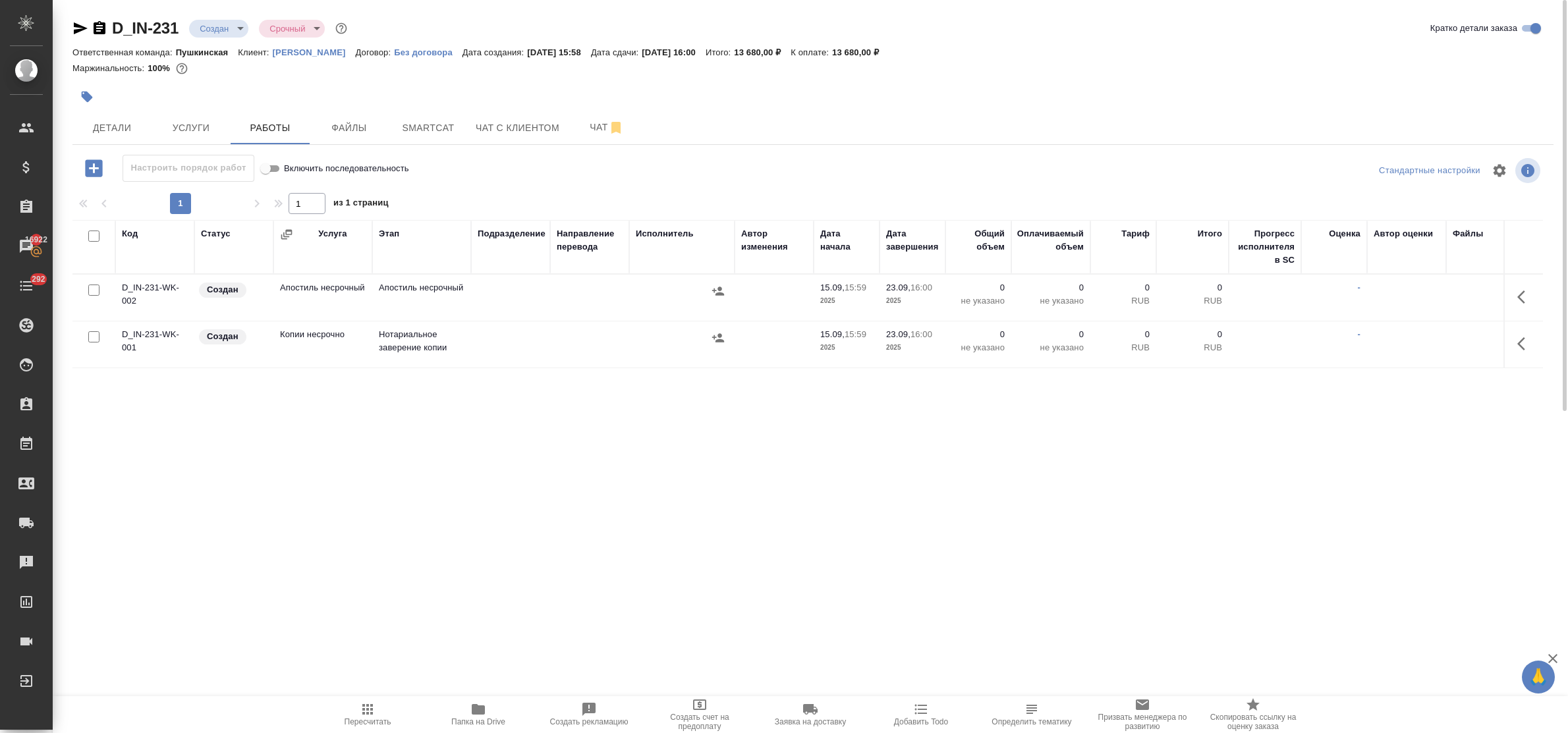
drag, startPoint x: 1519, startPoint y: 304, endPoint x: 1510, endPoint y: 304, distance: 9.0
click at [1517, 304] on icon "button" at bounding box center [1525, 297] width 16 height 16
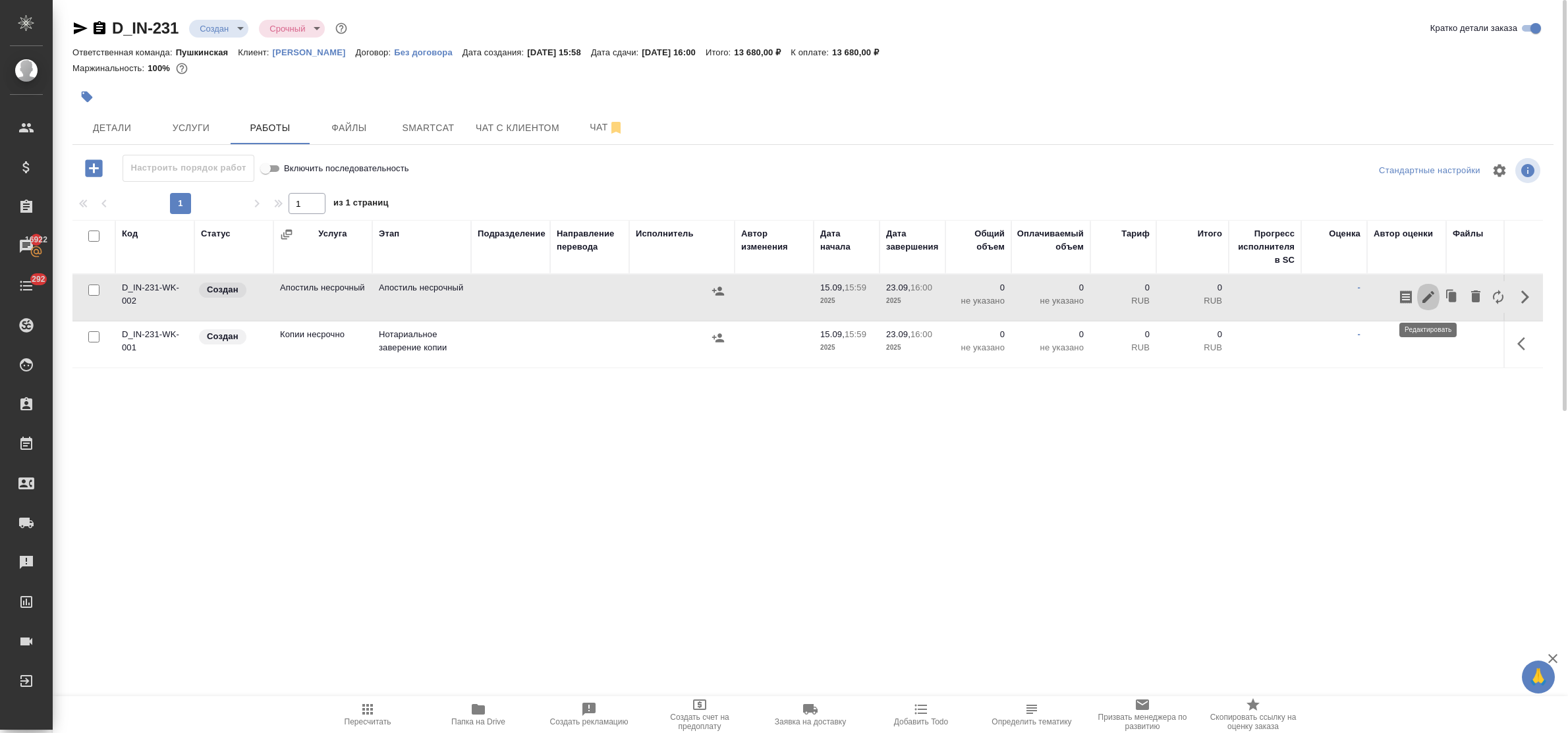
click at [1434, 291] on icon "button" at bounding box center [1428, 297] width 16 height 16
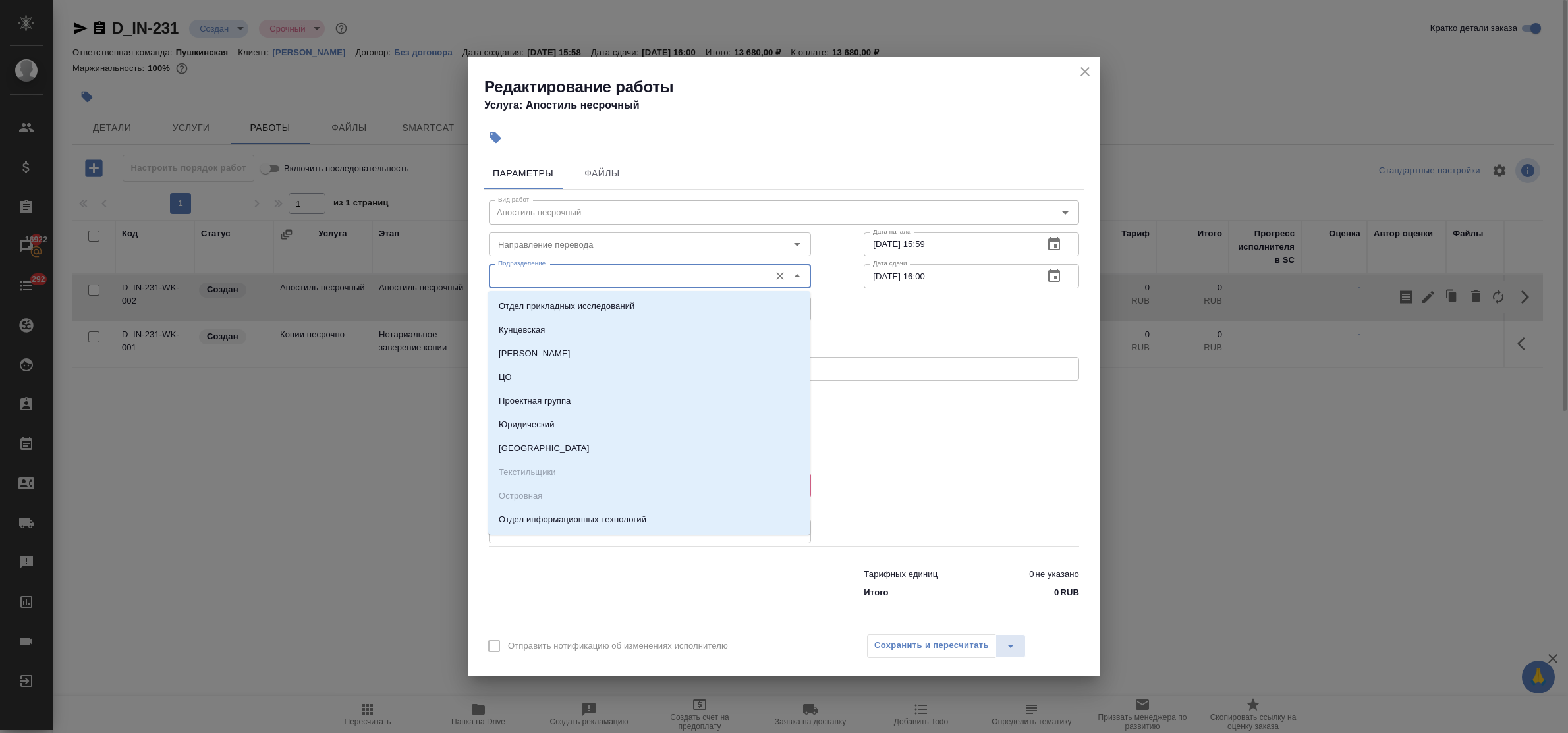
click at [552, 274] on input "Подразделение" at bounding box center [627, 276] width 270 height 16
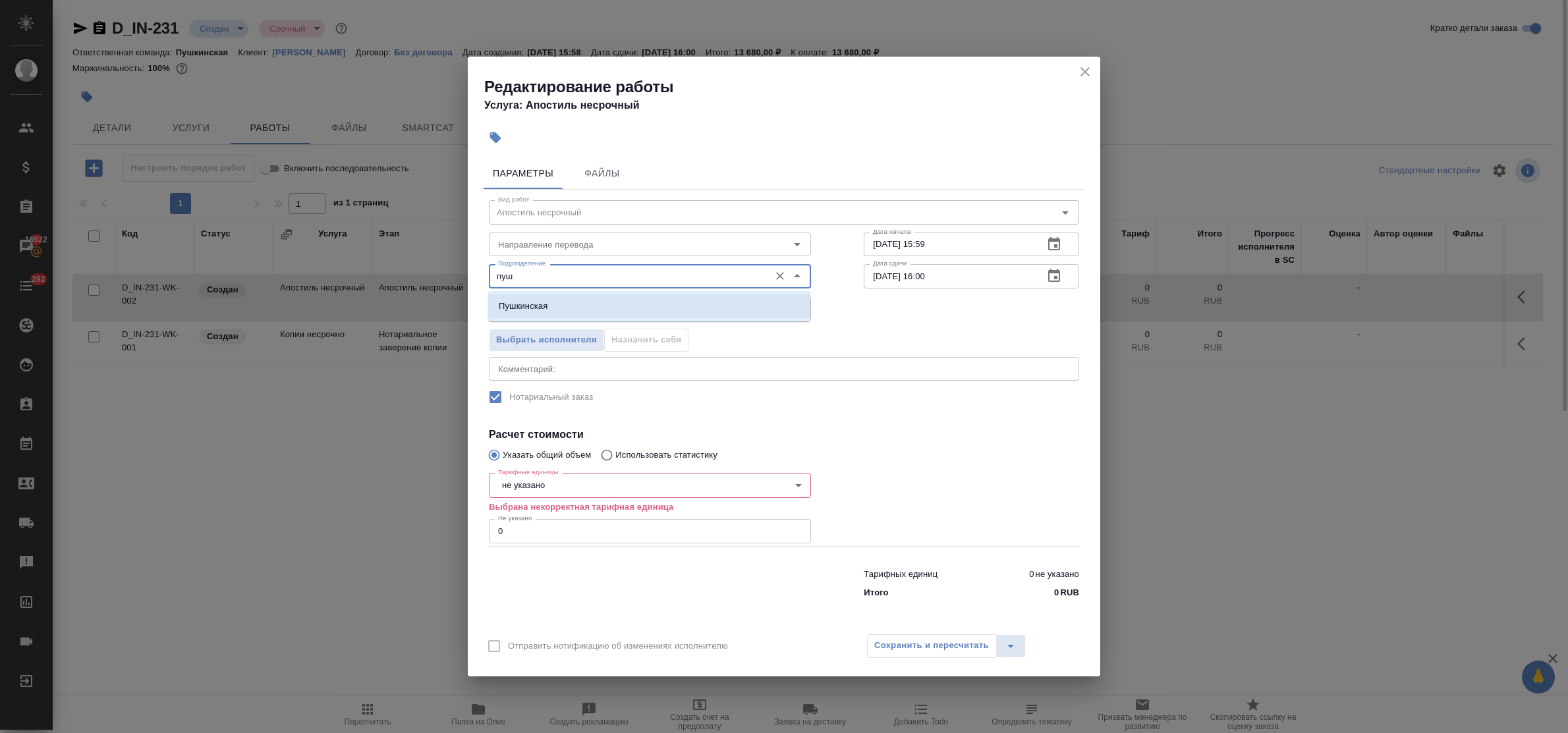
click at [554, 303] on li "Пушкинская" at bounding box center [649, 306] width 322 height 24
type input "Пушкинская"
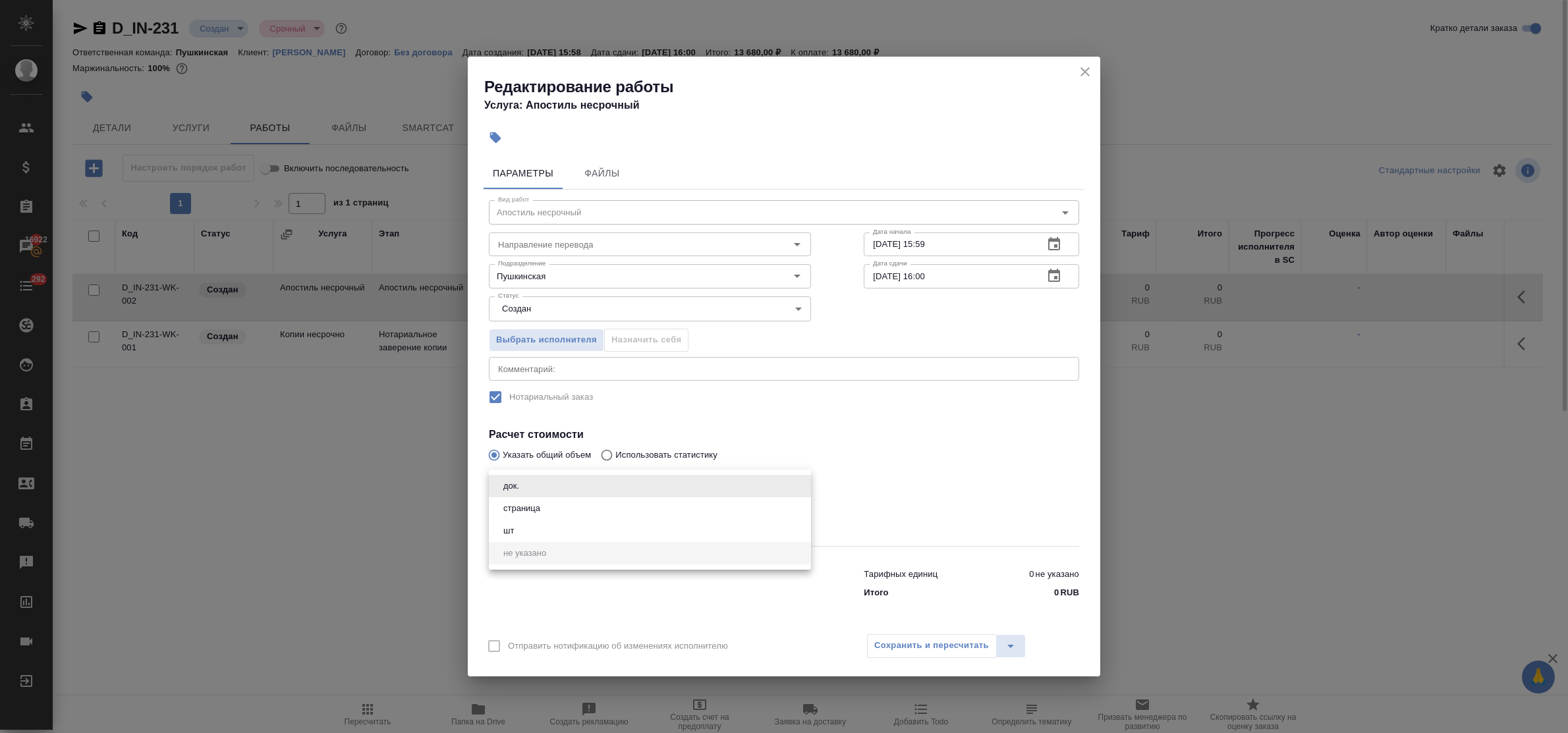
click at [538, 486] on body "🙏 .cls-1 fill:#fff; AWATERA Bulakhova Elena Клиенты Спецификации Заказы 16922 Ч…" at bounding box center [784, 366] width 1568 height 733
click at [528, 483] on li "док." at bounding box center [650, 486] width 322 height 22
type input "5a8b1489cc6b4906c91bfd8b"
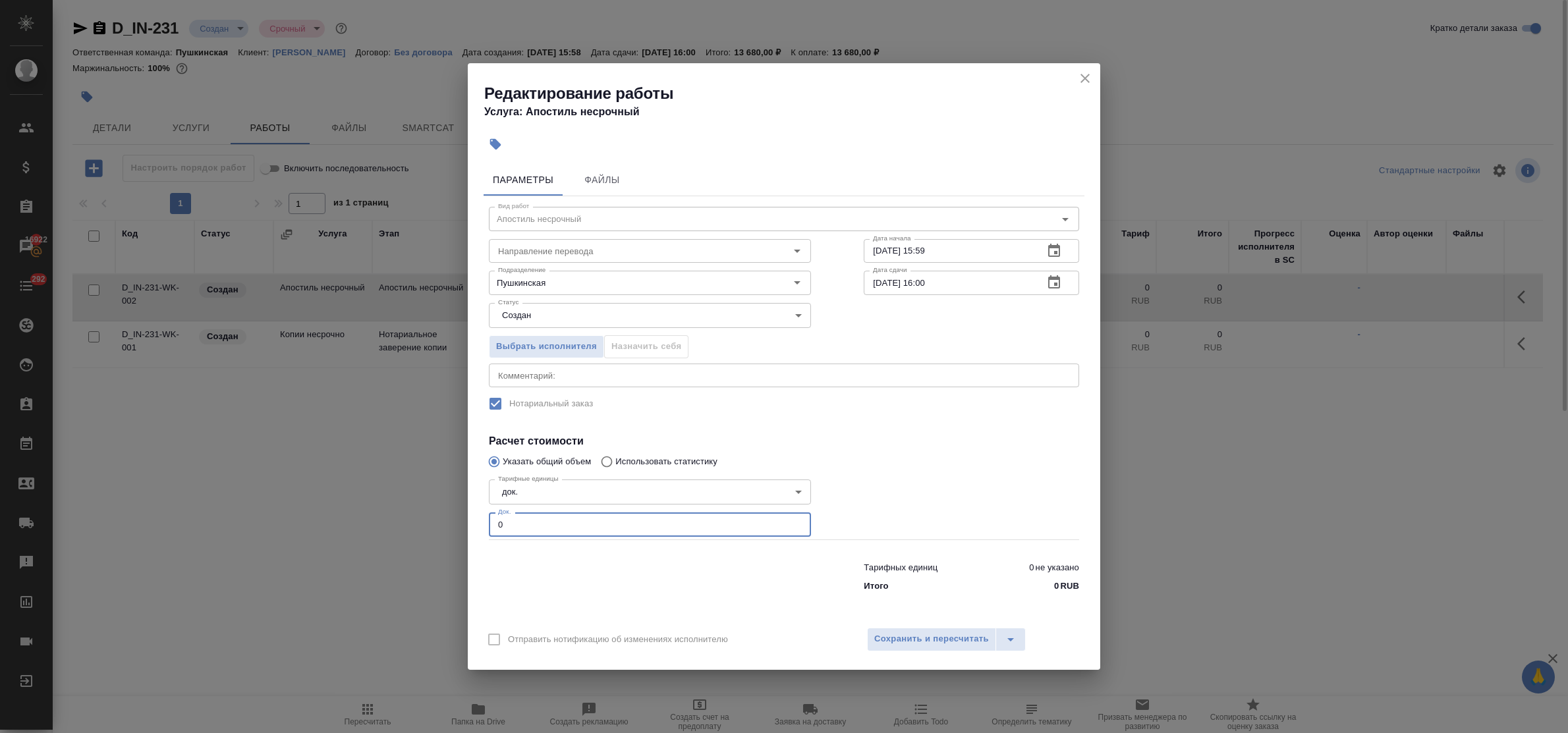
drag, startPoint x: 515, startPoint y: 525, endPoint x: 479, endPoint y: 521, distance: 36.2
click at [477, 521] on div "Параметры Файлы Вид работ Апостиль несрочный Вид работ Направление перевода Нап…" at bounding box center [784, 389] width 632 height 460
type input "2"
click at [983, 636] on span "Сохранить и пересчитать" at bounding box center [932, 639] width 115 height 15
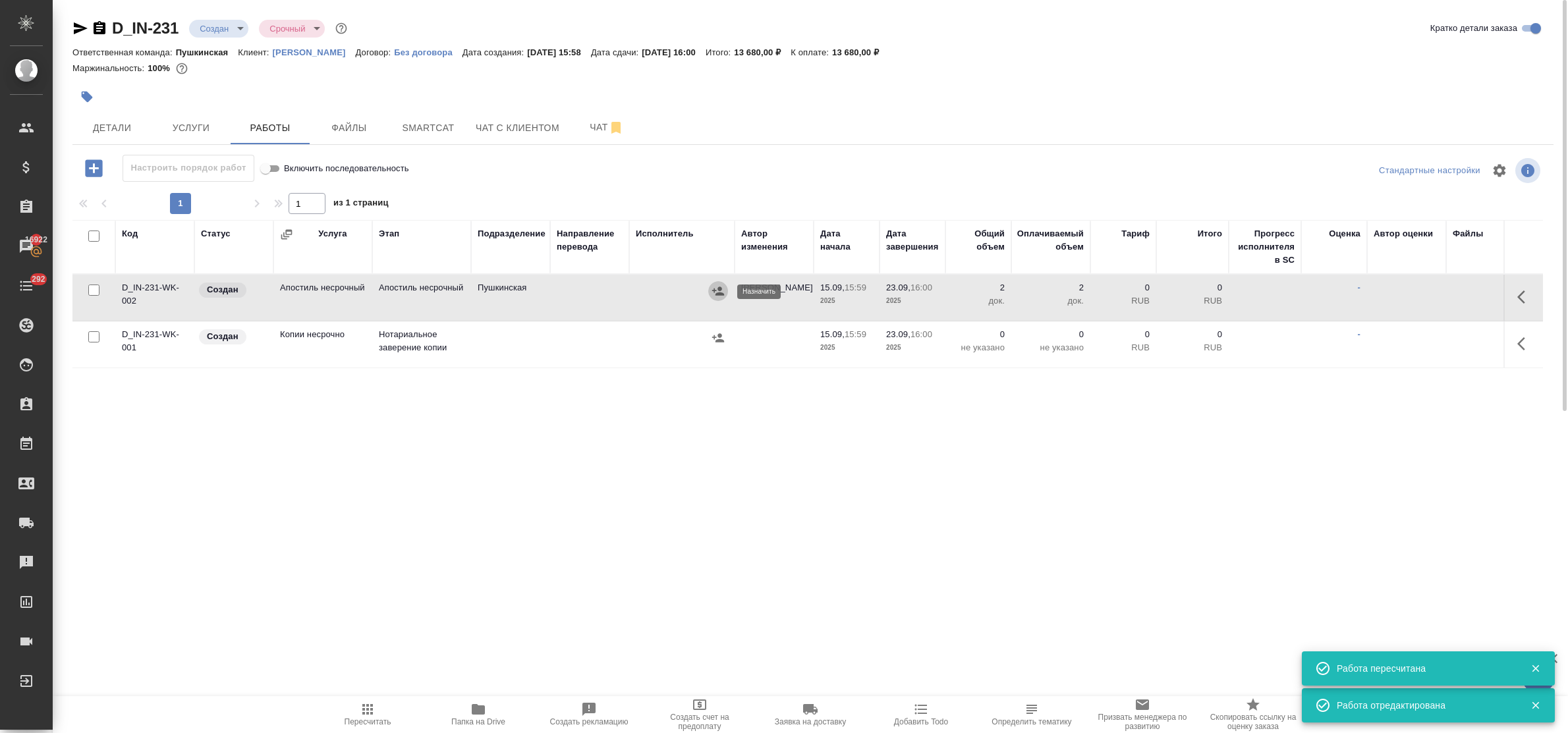
click at [716, 298] on button "button" at bounding box center [717, 291] width 20 height 20
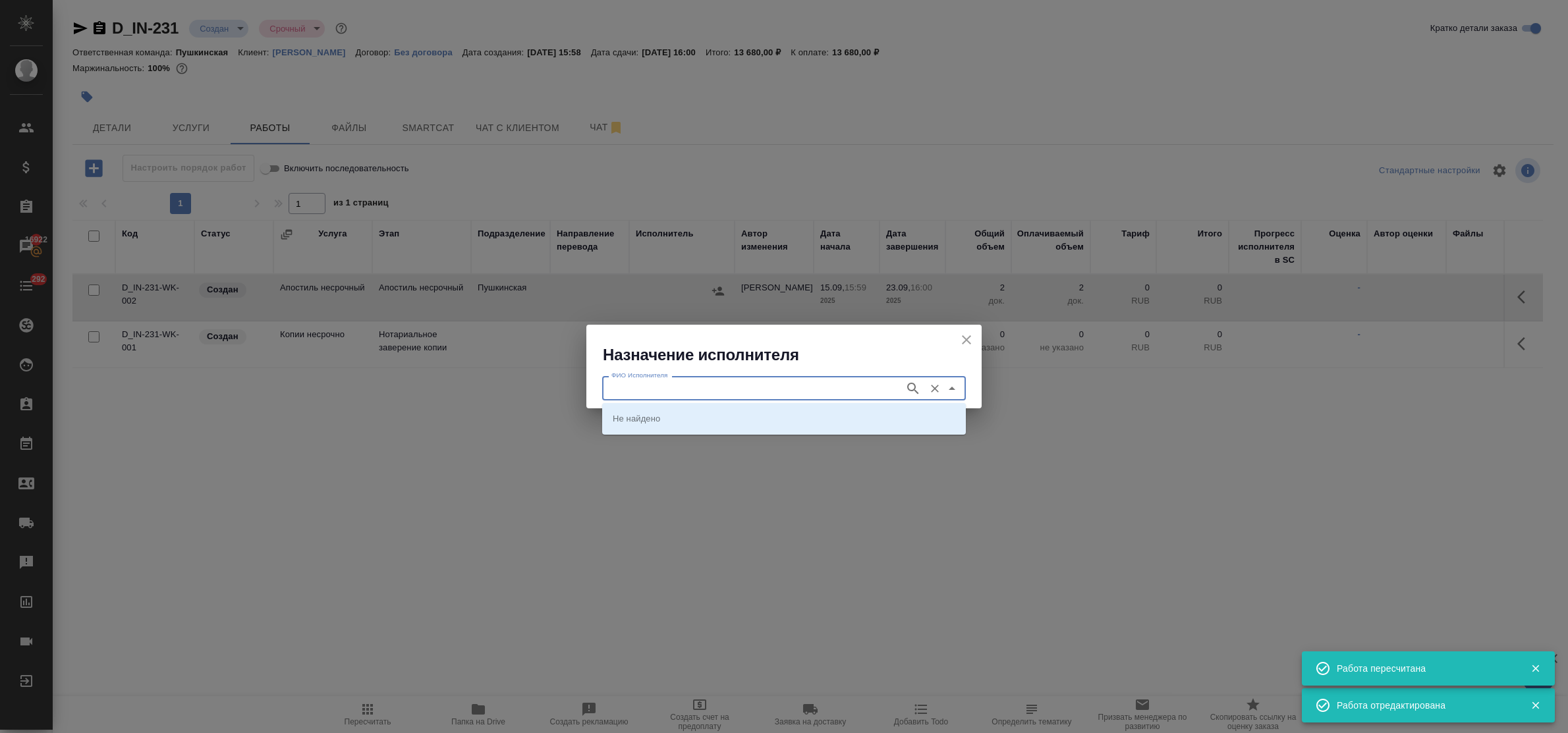
click at [708, 391] on input "ФИО Исполнителя" at bounding box center [752, 387] width 292 height 16
type input "юстиции"
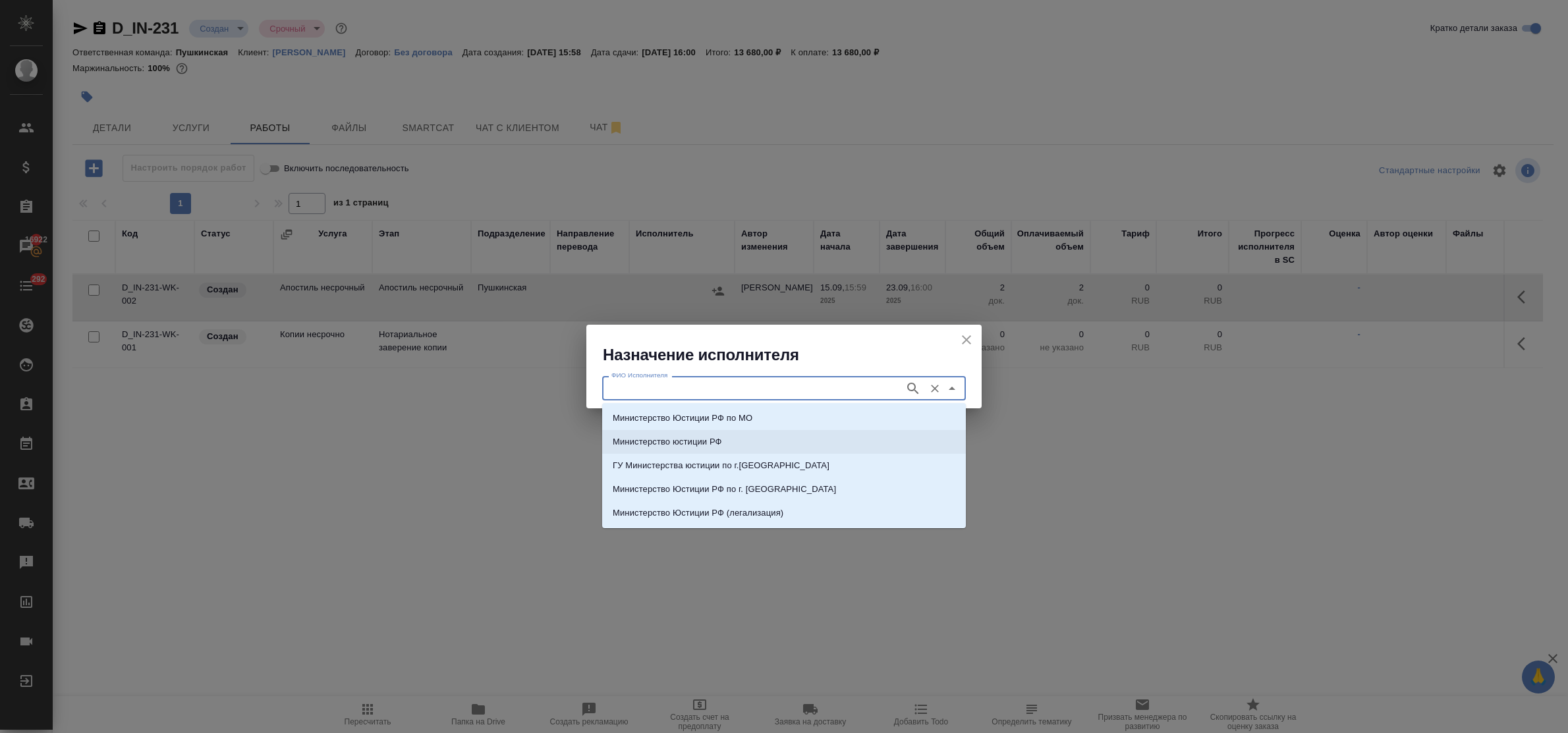
click at [707, 433] on li "Министерство юстиции РФ" at bounding box center [784, 442] width 364 height 24
type input "Министерство юстиции РФ"
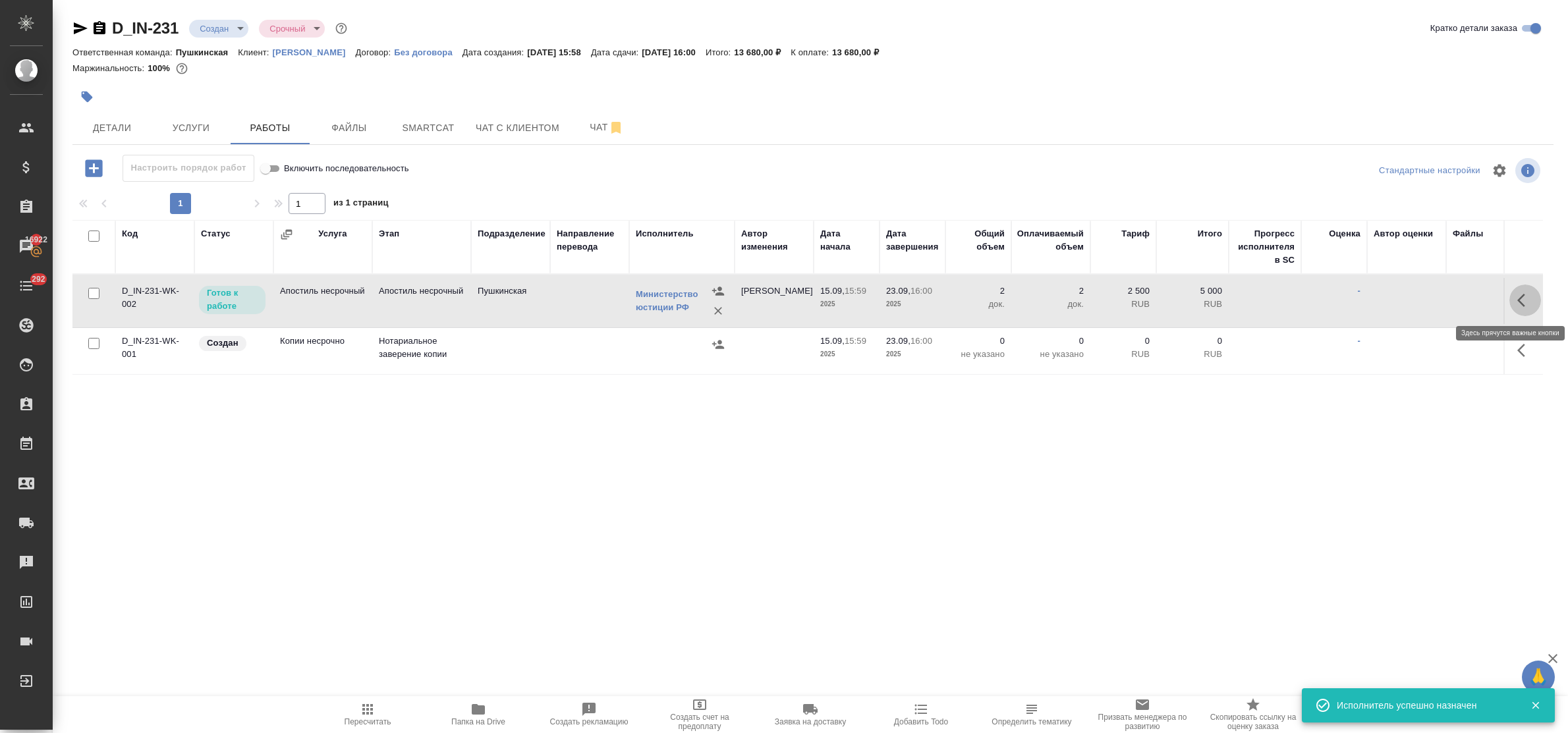
click at [1519, 298] on icon "button" at bounding box center [1525, 300] width 16 height 16
click at [1427, 298] on icon "button" at bounding box center [1428, 300] width 16 height 16
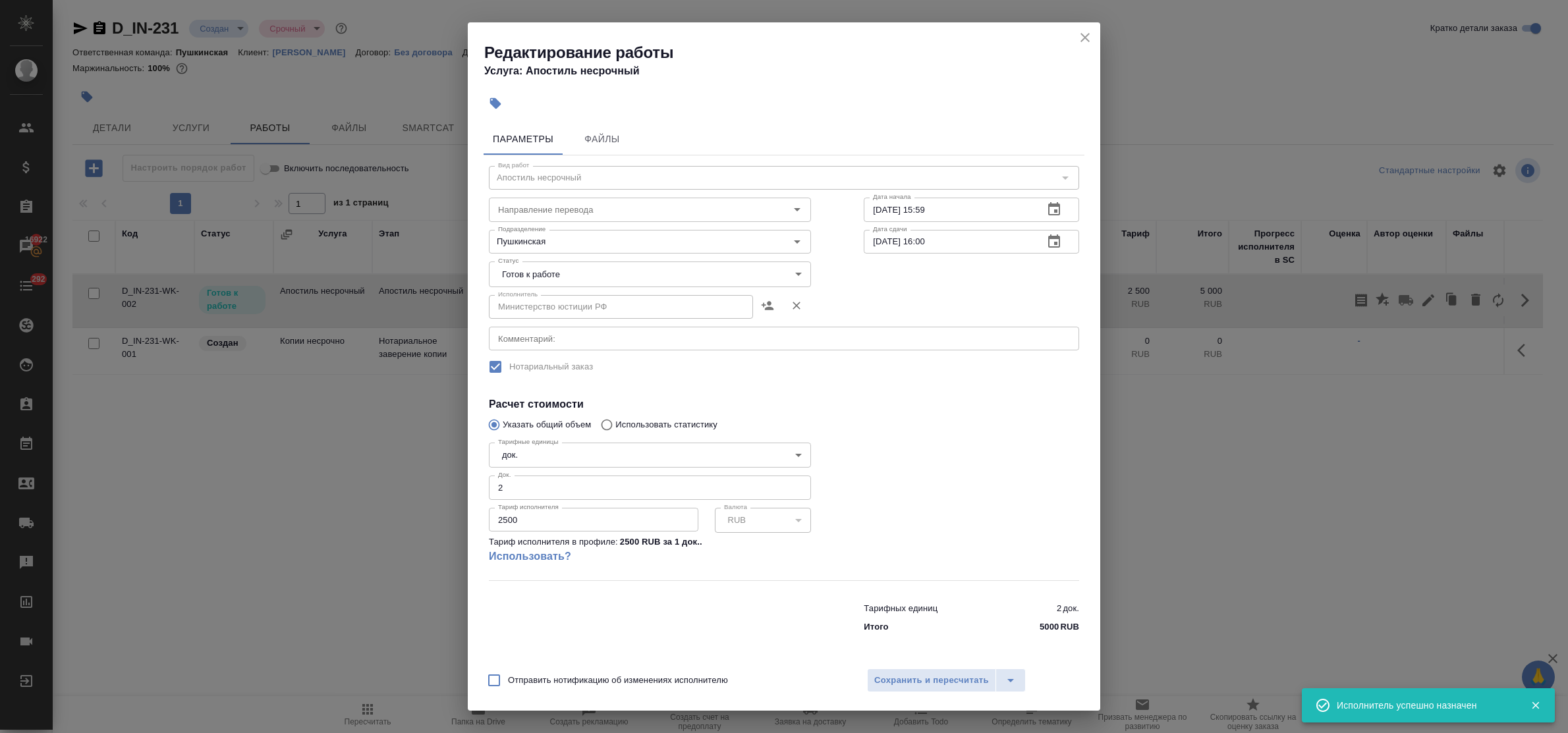
click at [590, 275] on body "🙏 .cls-1 fill:#fff; AWATERA Bulakhova Elena Клиенты Спецификации Заказы 16922 Ч…" at bounding box center [784, 366] width 1568 height 733
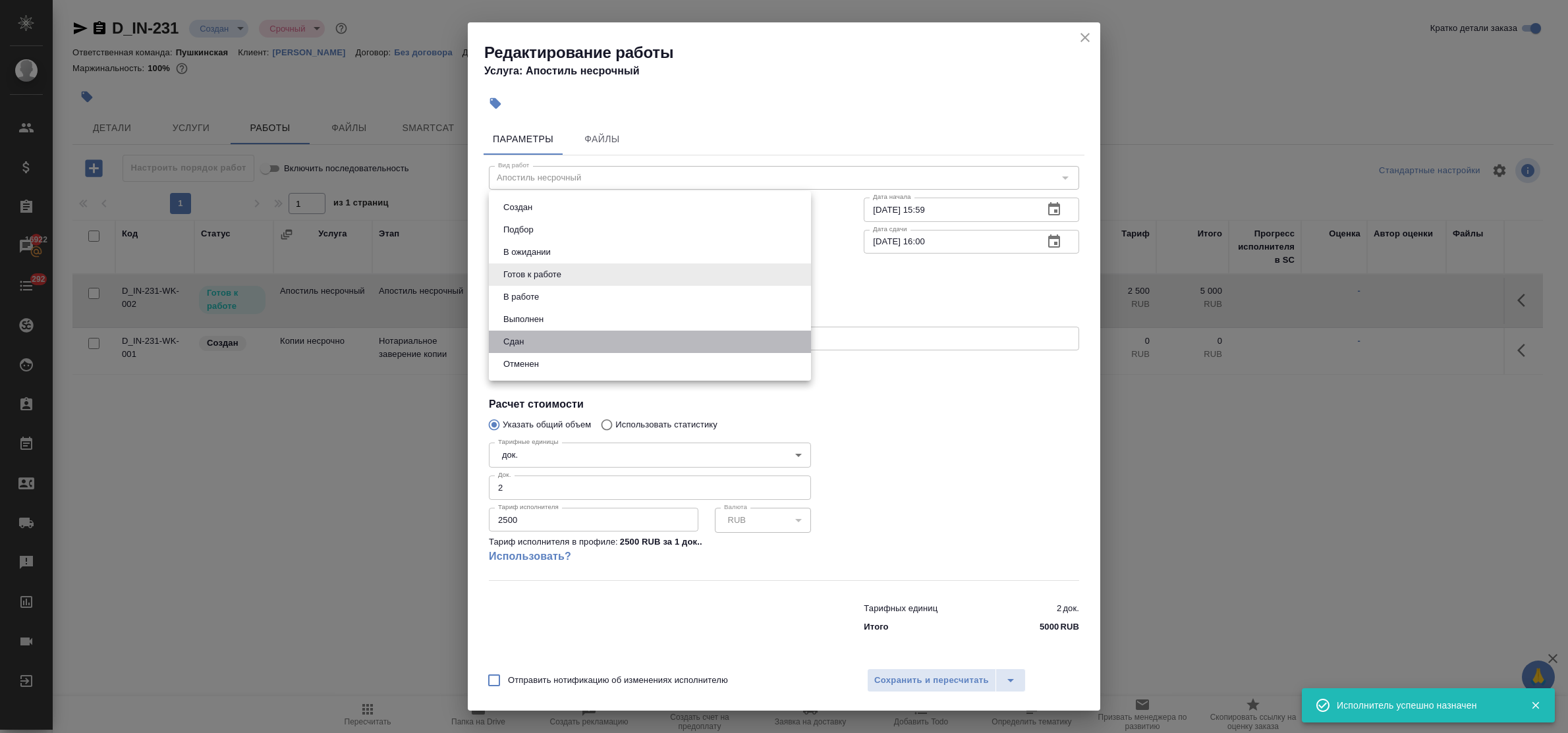
click at [539, 335] on li "Сдан" at bounding box center [650, 341] width 322 height 22
type input "closed"
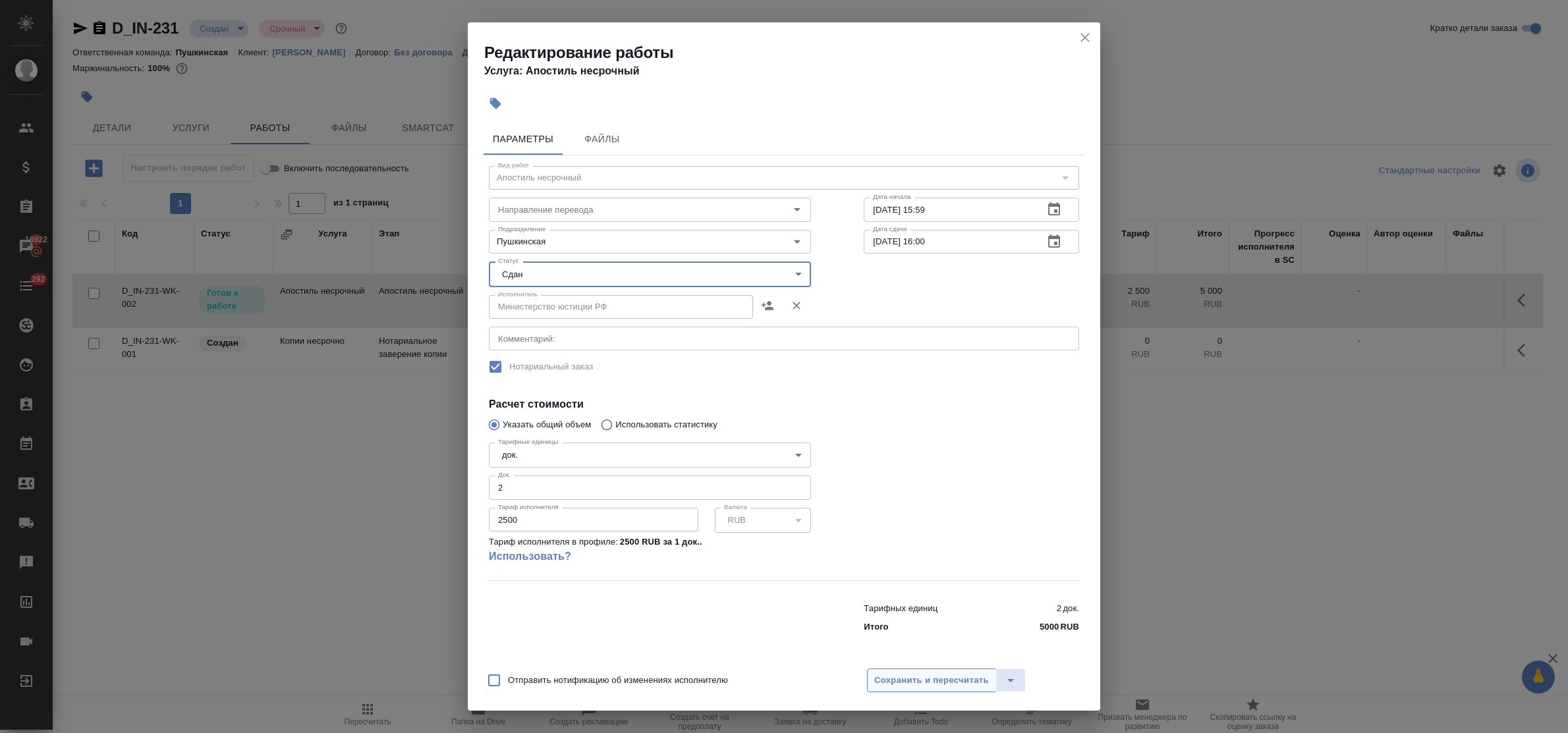
drag, startPoint x: 937, startPoint y: 686, endPoint x: 947, endPoint y: 674, distance: 15.6
click at [937, 685] on span "Сохранить и пересчитать" at bounding box center [932, 681] width 115 height 15
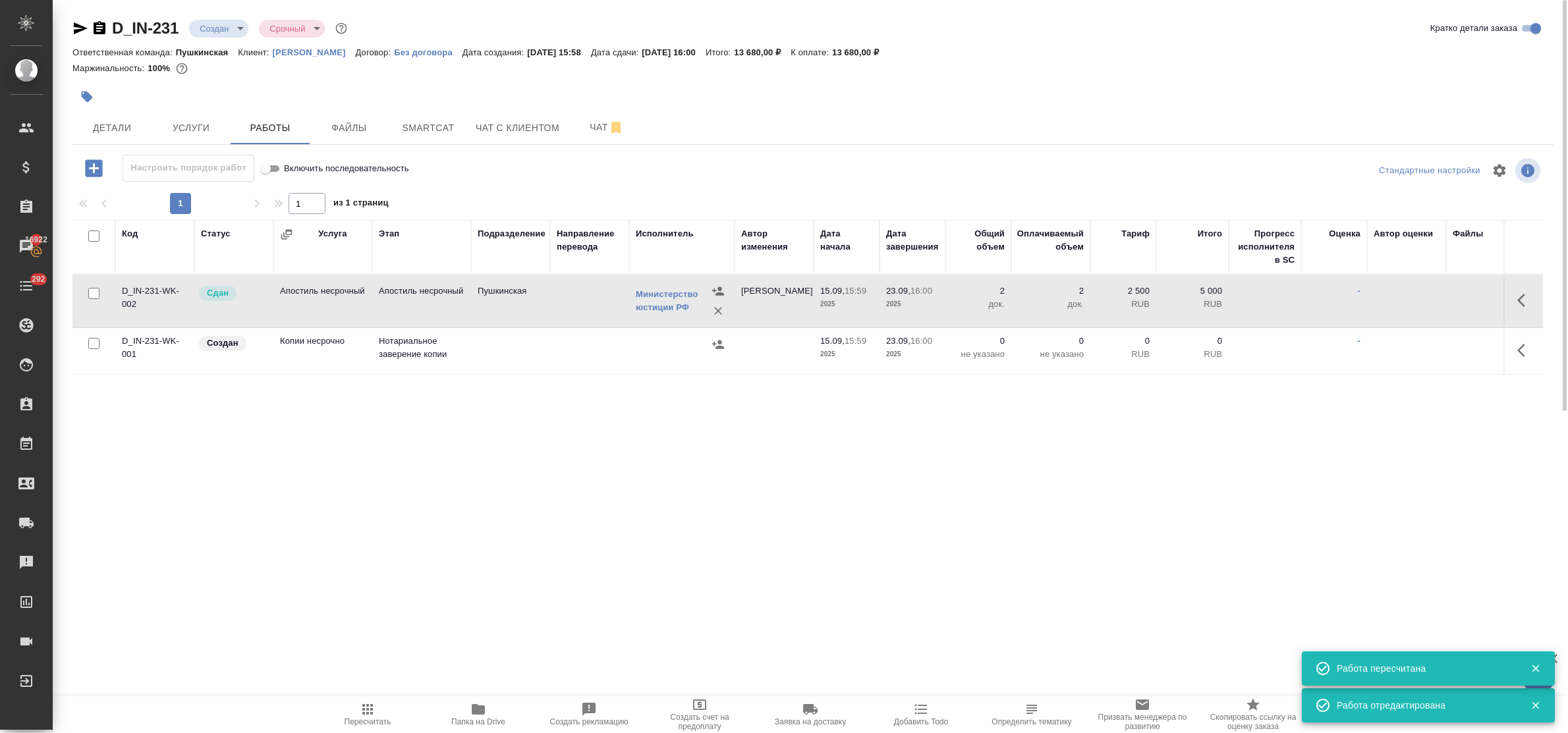
click at [1519, 347] on icon "button" at bounding box center [1525, 350] width 16 height 16
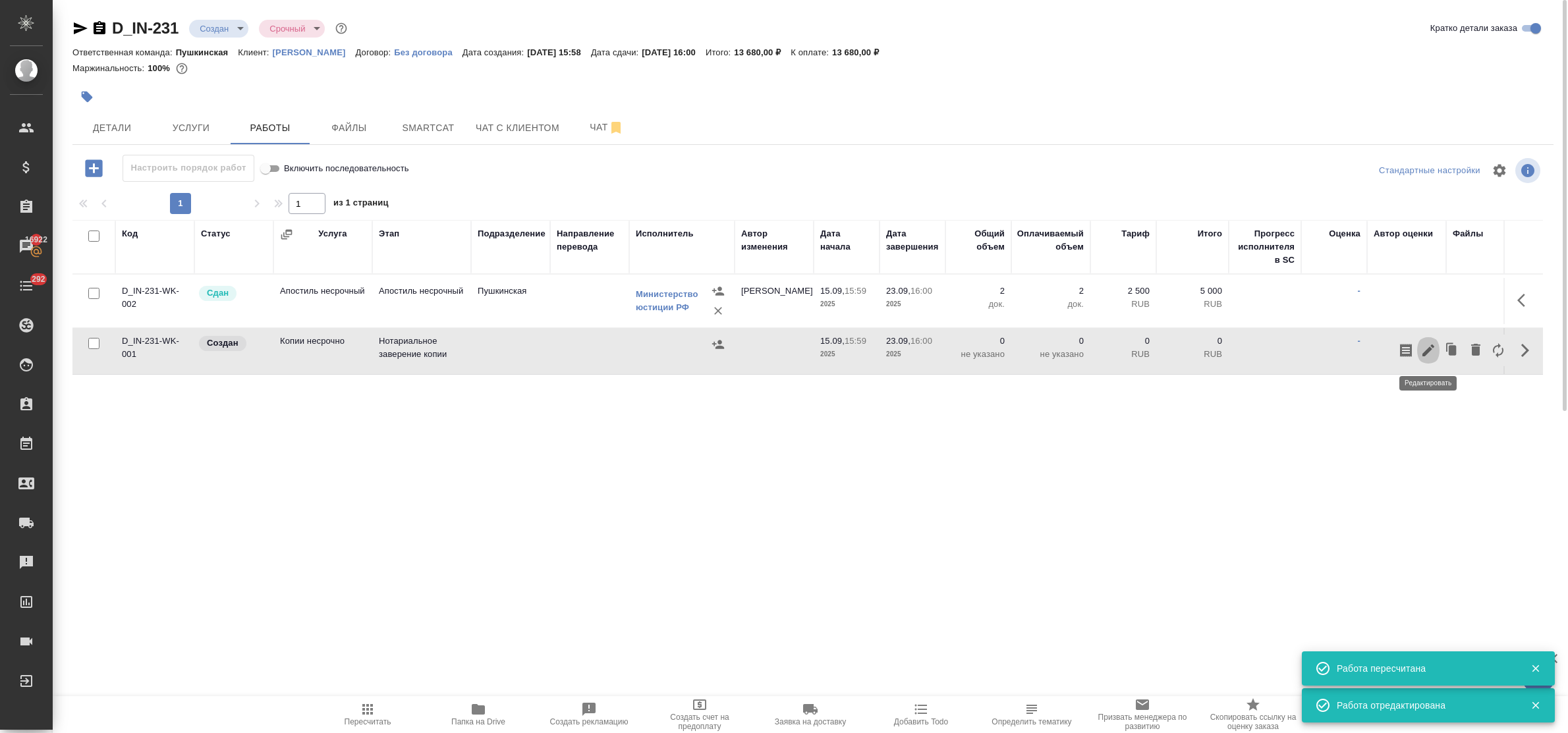
click at [1431, 349] on icon "button" at bounding box center [1429, 351] width 12 height 12
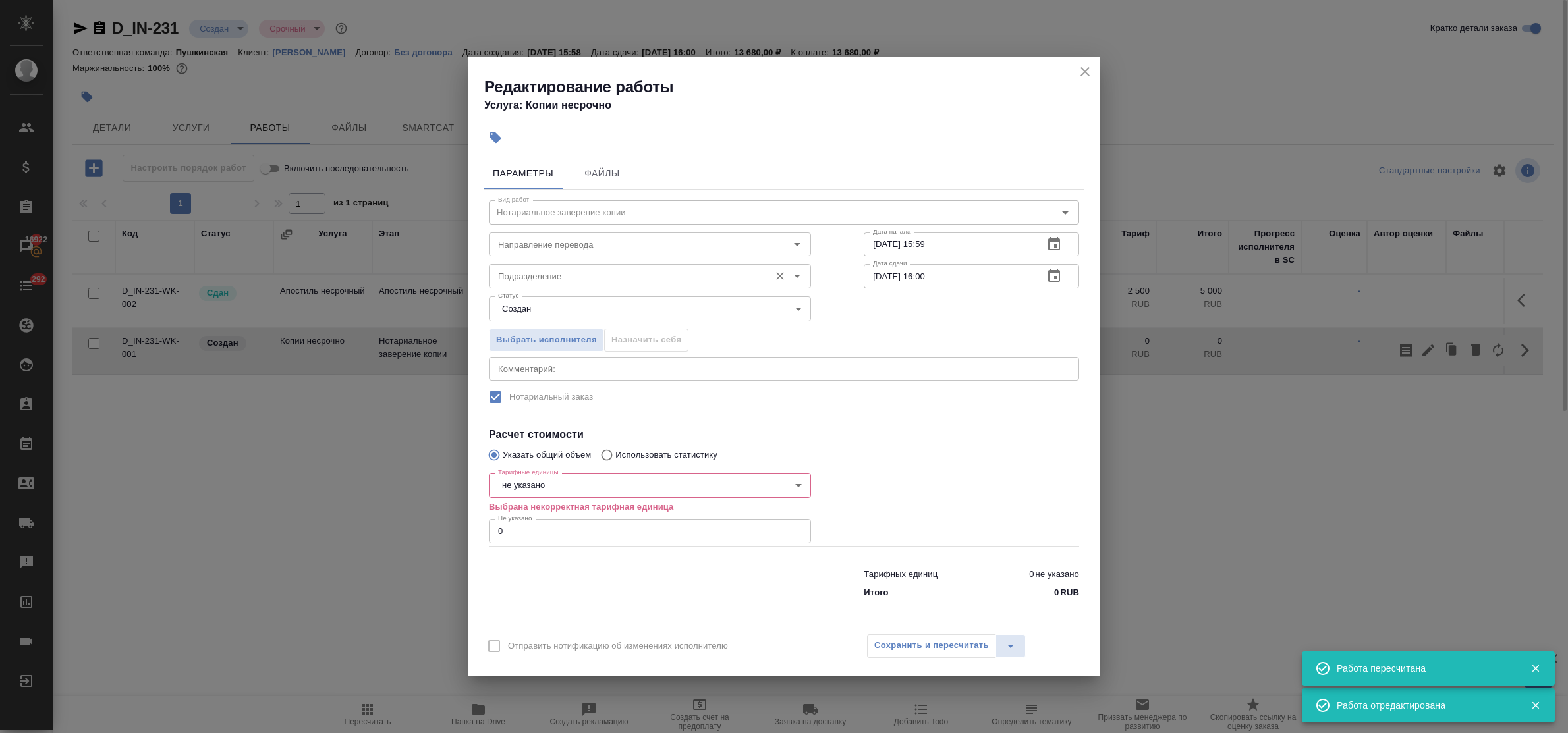
click at [542, 280] on input "Подразделение" at bounding box center [627, 276] width 270 height 16
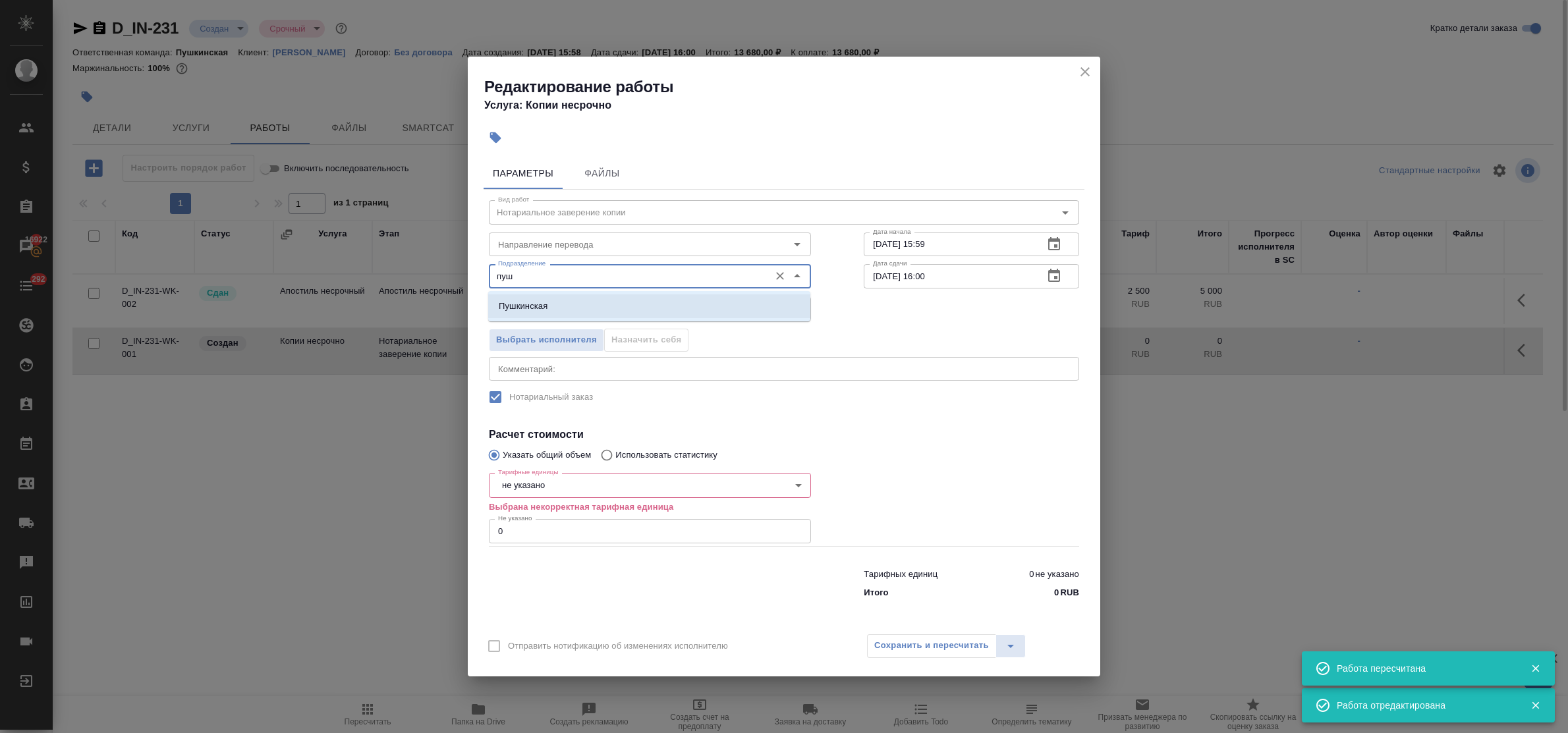
click at [544, 302] on p "Пушкинская" at bounding box center [523, 306] width 49 height 13
type input "Пушкинская"
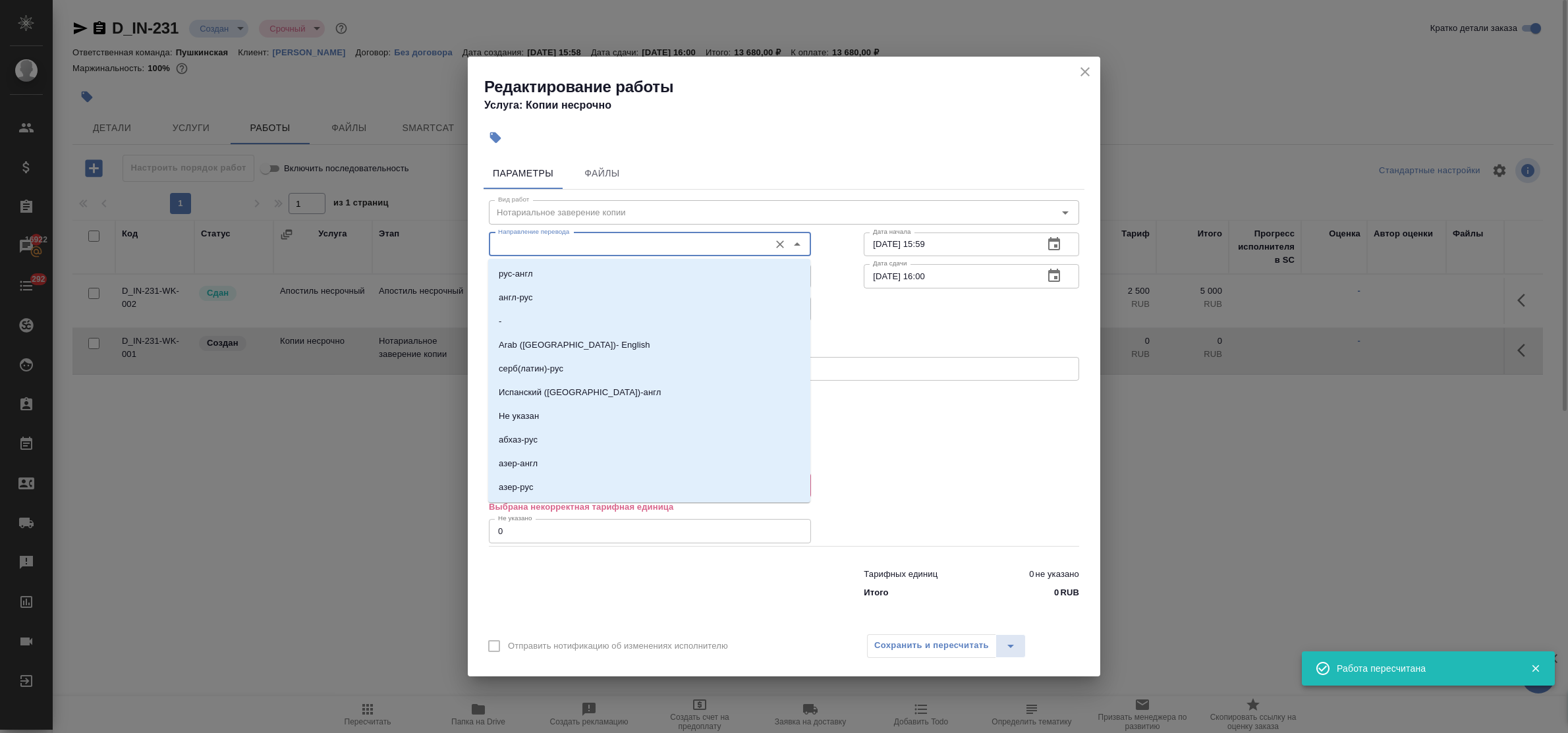
click at [530, 245] on input "Направление перевода" at bounding box center [627, 244] width 270 height 16
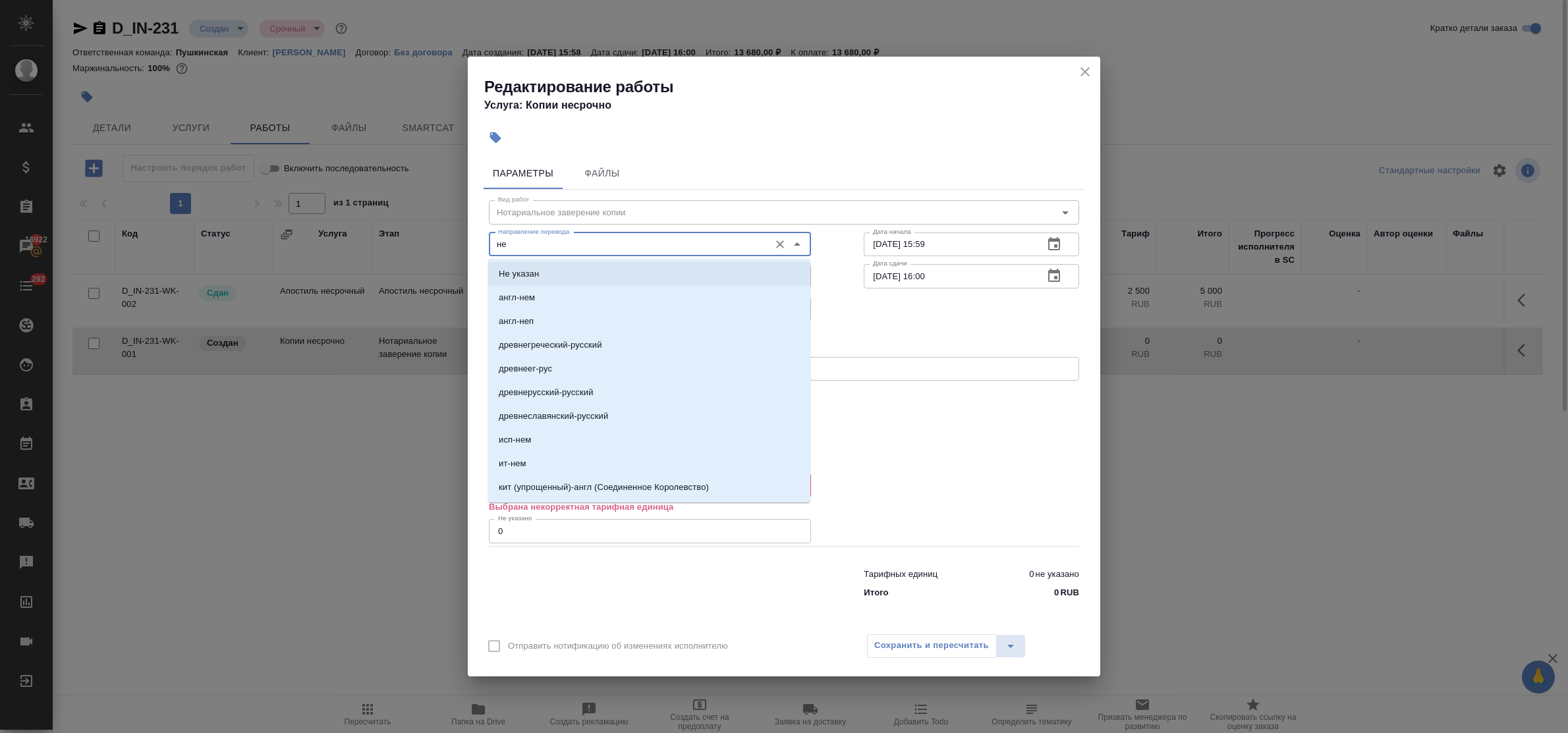
click at [530, 268] on p "Не указан" at bounding box center [519, 274] width 40 height 13
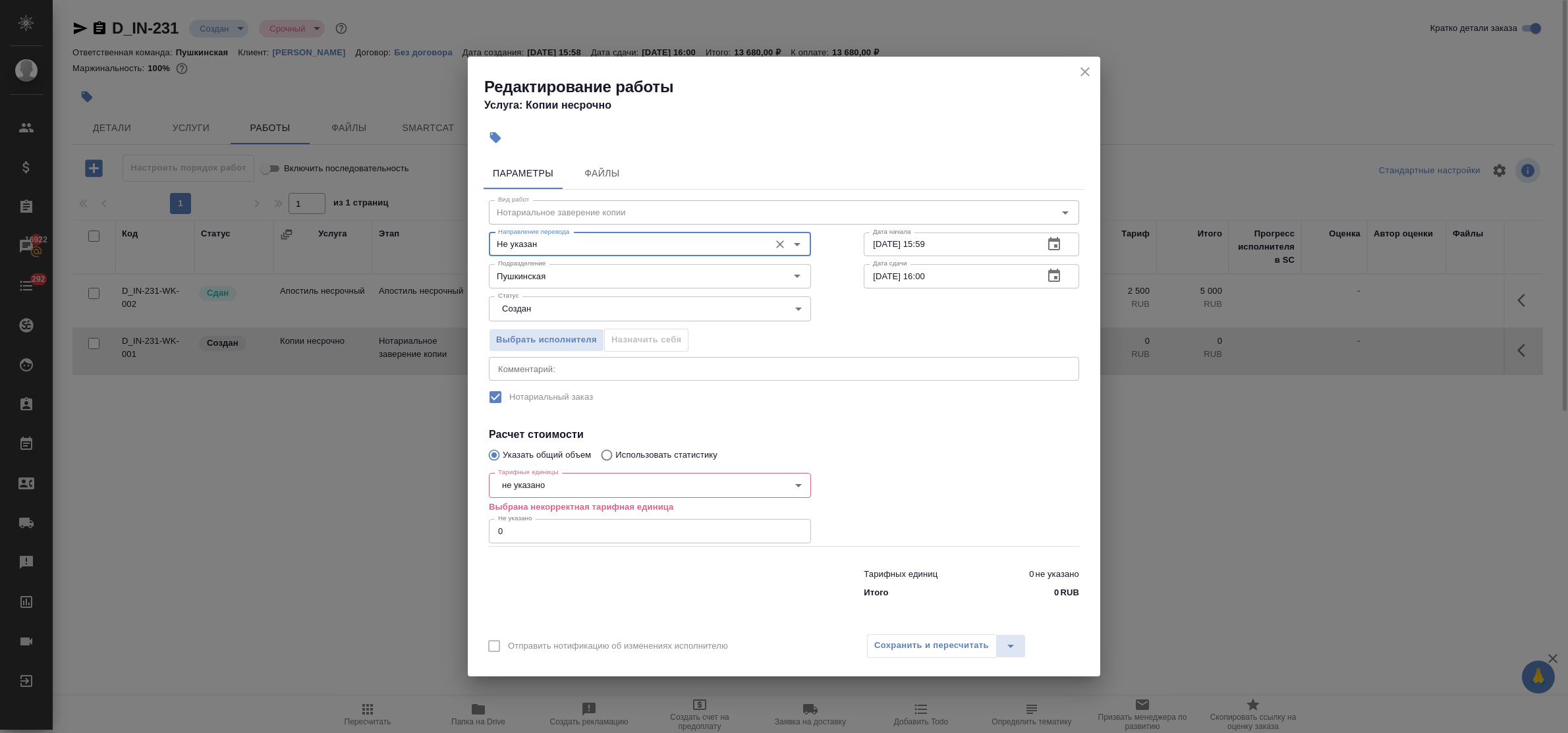
type input "Не указан"
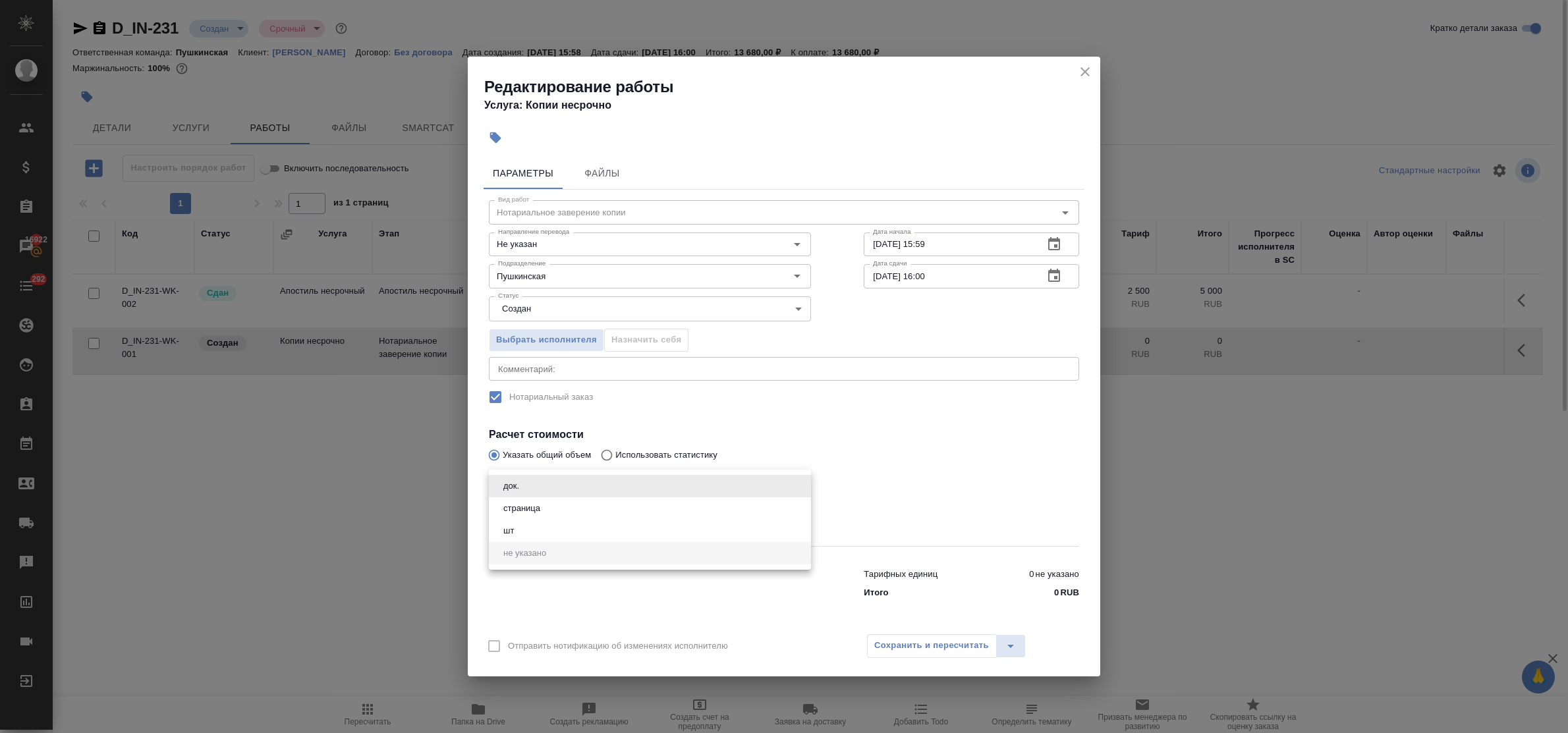
click at [558, 481] on body "🙏 .cls-1 fill:#fff; AWATERA Bulakhova Elena Клиенты Спецификации Заказы 16922 Ч…" at bounding box center [784, 366] width 1568 height 733
click at [561, 508] on li "страница" at bounding box center [650, 509] width 322 height 22
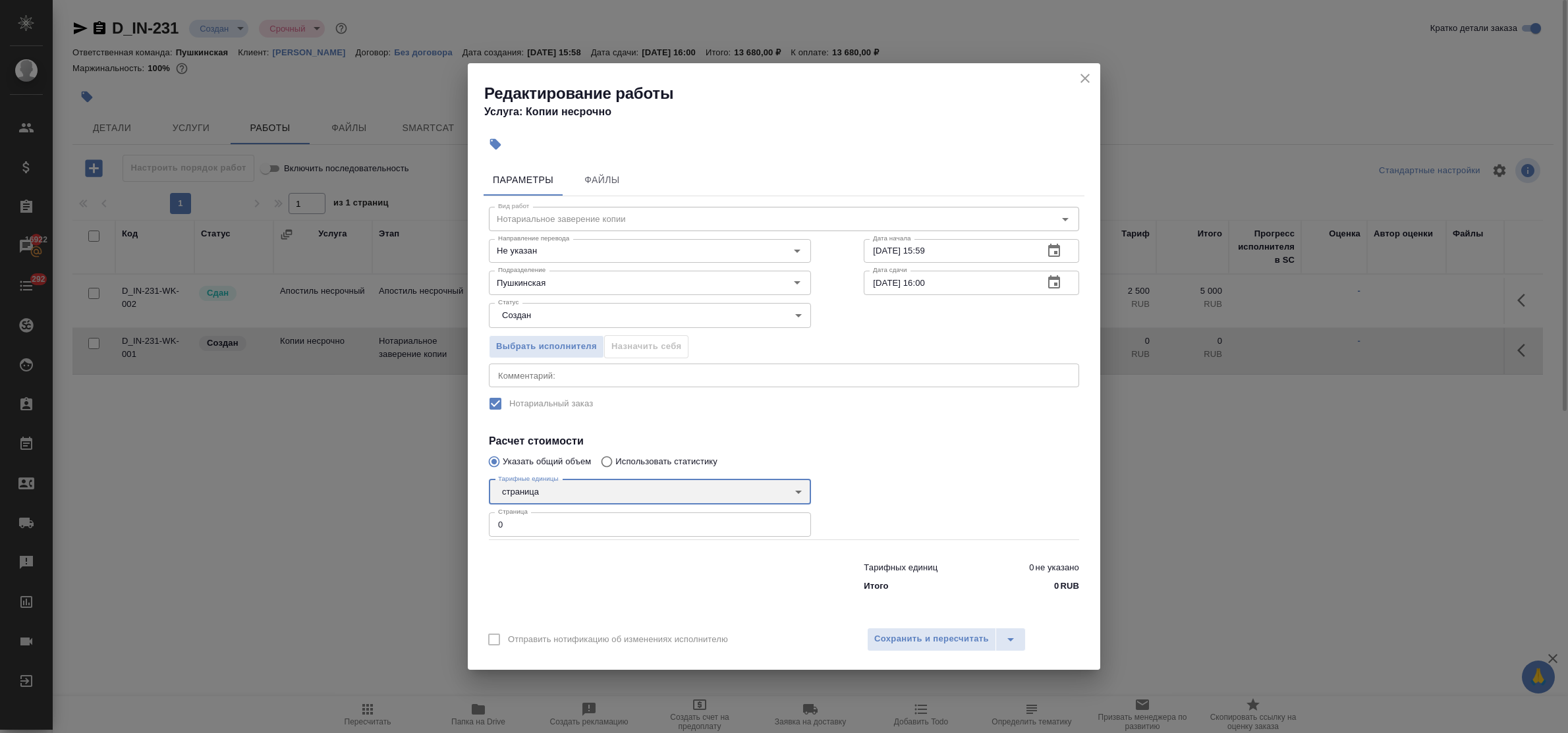
type input "5a8b1489cc6b4906c91bfdb2"
drag, startPoint x: 531, startPoint y: 527, endPoint x: 482, endPoint y: 514, distance: 50.7
click at [482, 515] on div "Параметры Файлы Вид работ Нотариальное заверение копии Вид работ Направление пе…" at bounding box center [784, 389] width 632 height 460
type input "2"
click at [927, 640] on span "Сохранить и пересчитать" at bounding box center [932, 639] width 115 height 15
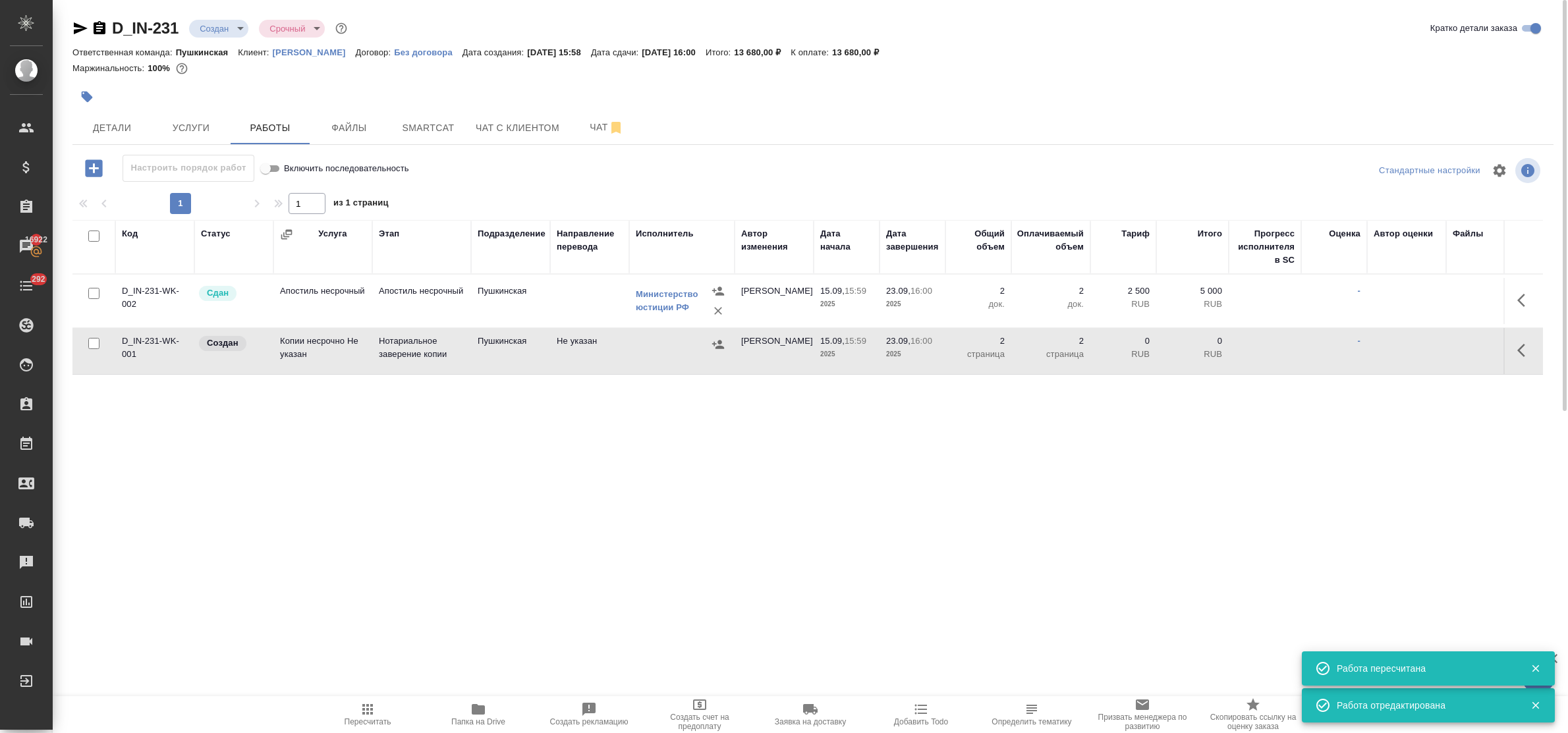
click at [723, 343] on icon "button" at bounding box center [717, 344] width 13 height 13
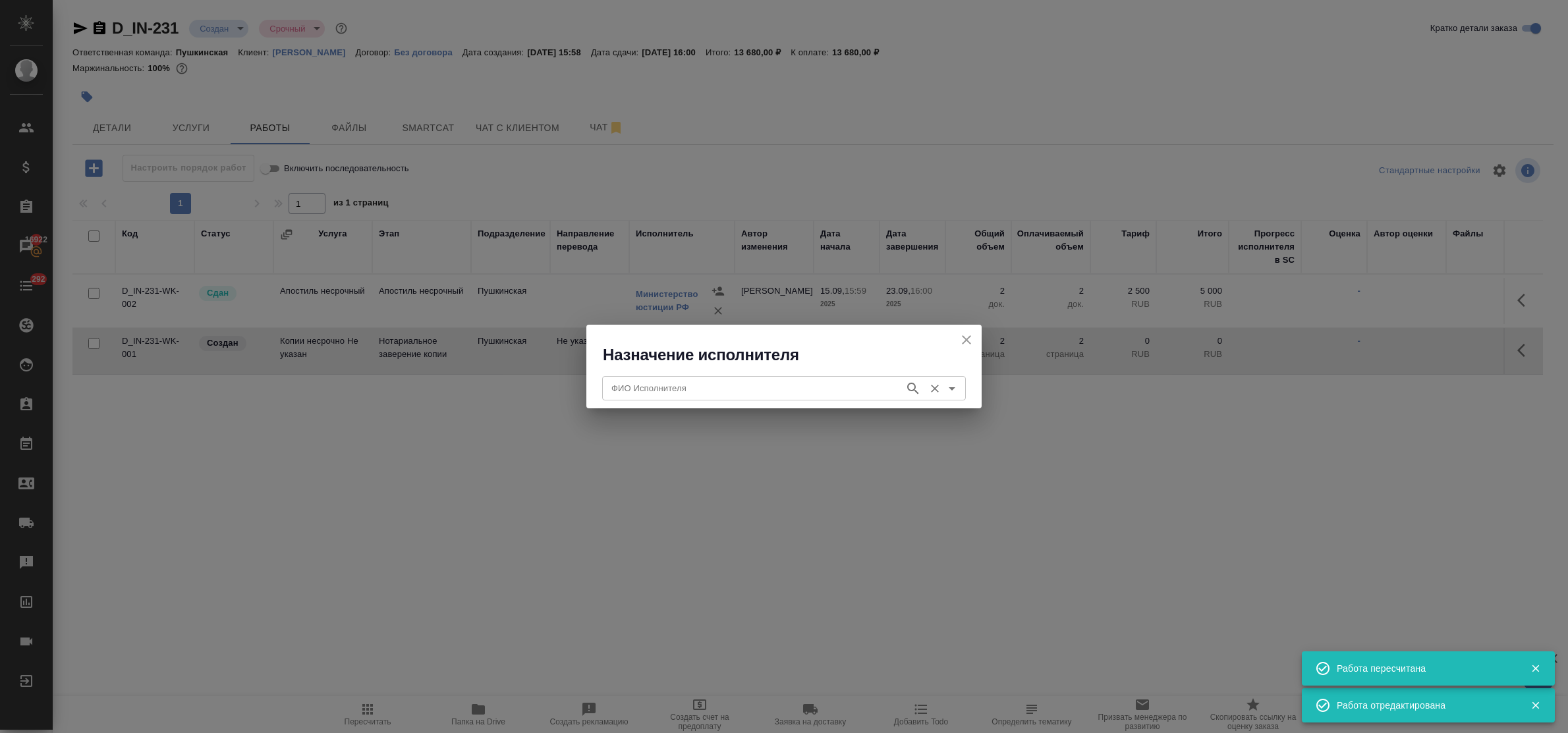
click at [746, 381] on input "ФИО Исполнителя" at bounding box center [752, 387] width 292 height 16
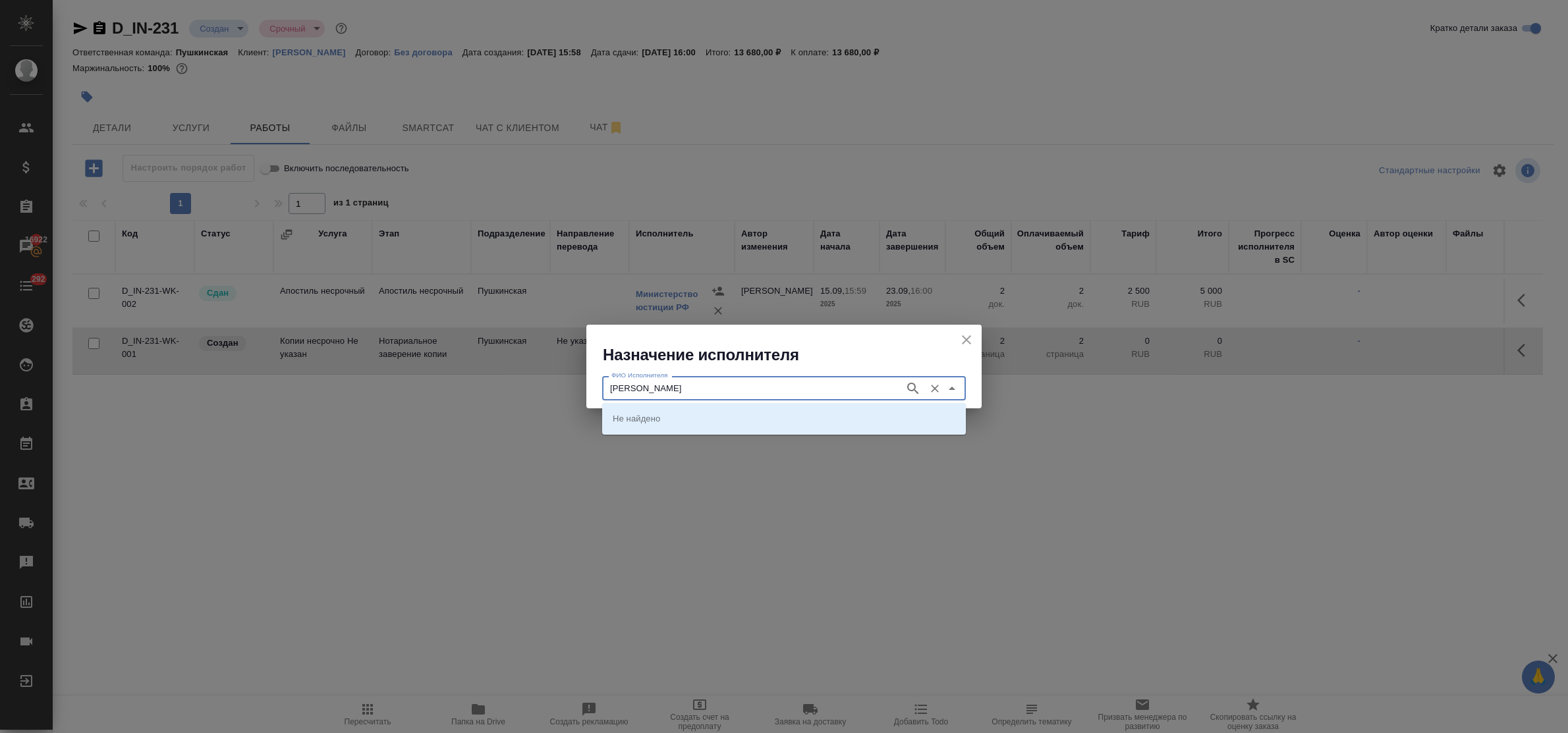
type input "федорченко"
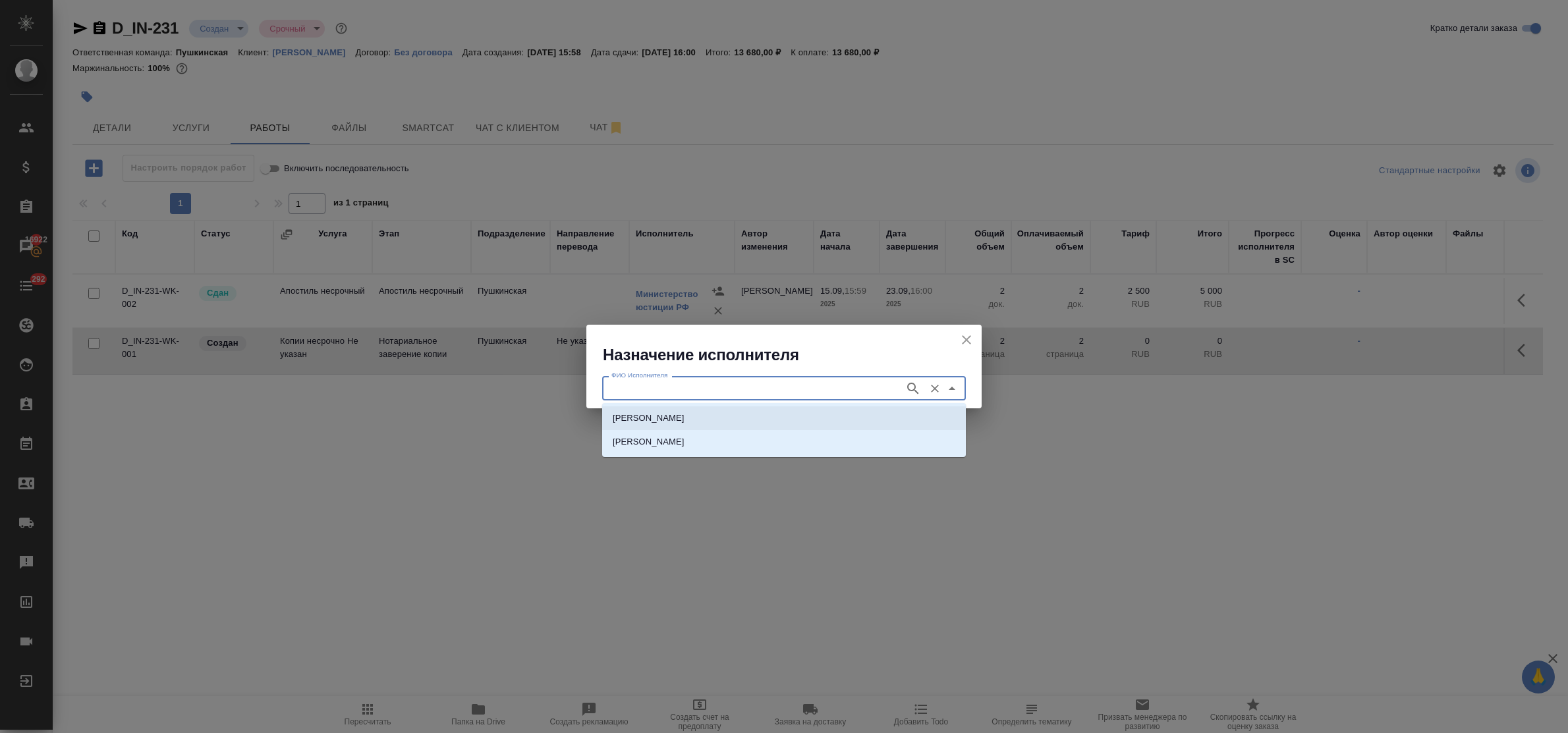
click at [684, 413] on p "НОТАРИУС Федорченко Александр Вячеславович" at bounding box center [648, 418] width 72 height 13
type input "НОТАРИУС Федорченко Александр Вячеславович"
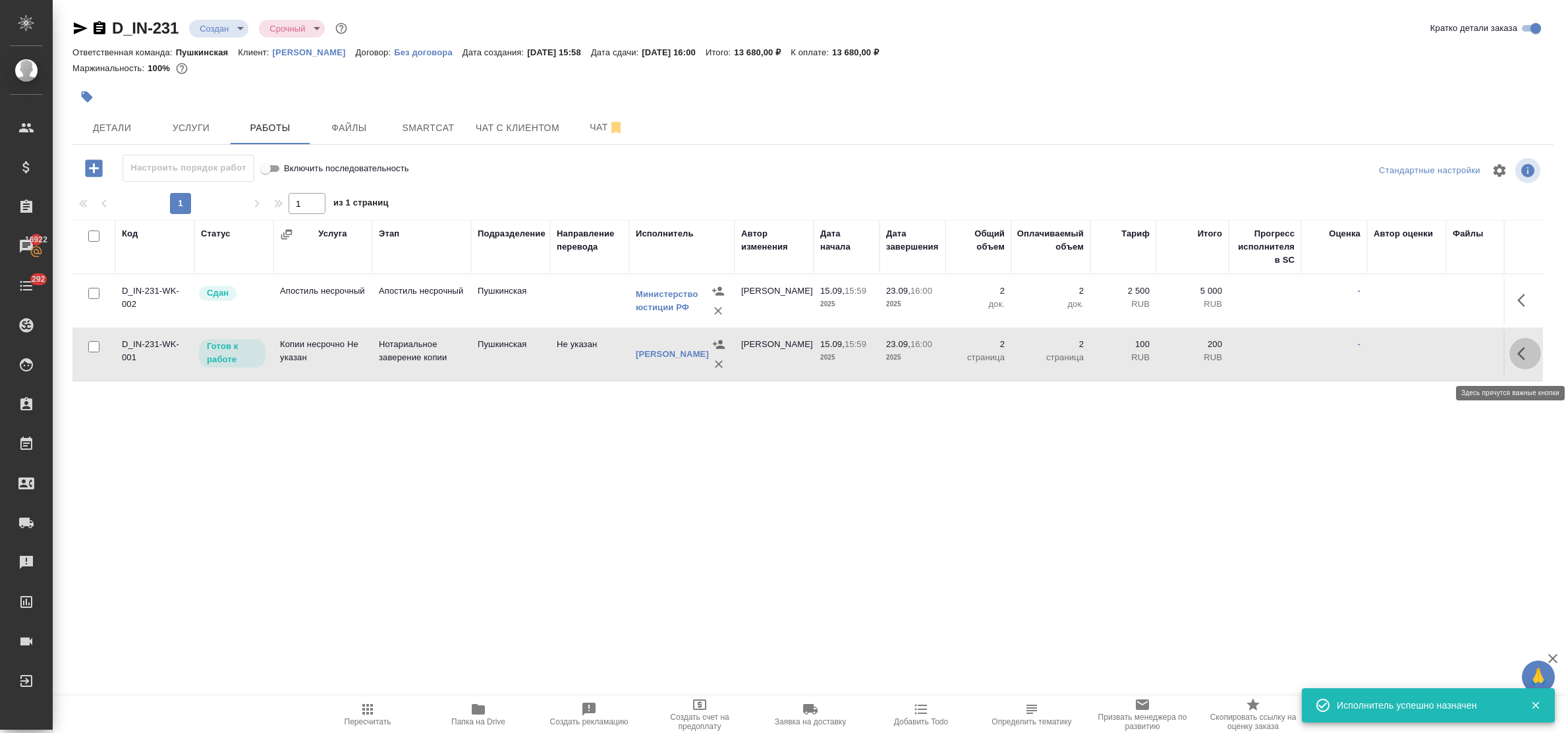
click at [1517, 362] on icon "button" at bounding box center [1525, 354] width 16 height 16
click at [1431, 362] on icon "button" at bounding box center [1428, 354] width 16 height 16
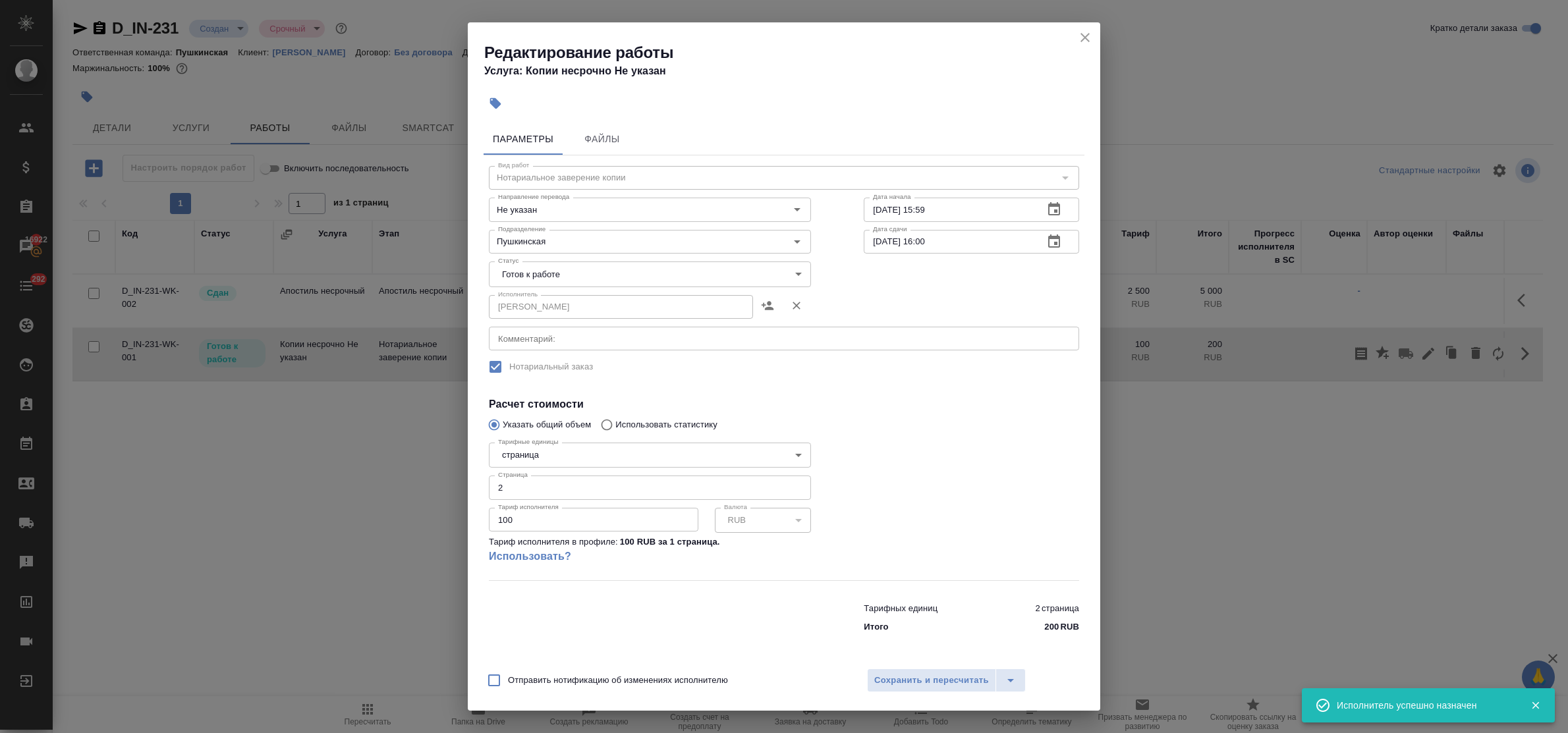
click at [604, 274] on body "🙏 .cls-1 fill:#fff; AWATERA Bulakhova Elena Клиенты Спецификации Заказы 16922 Ч…" at bounding box center [784, 366] width 1568 height 733
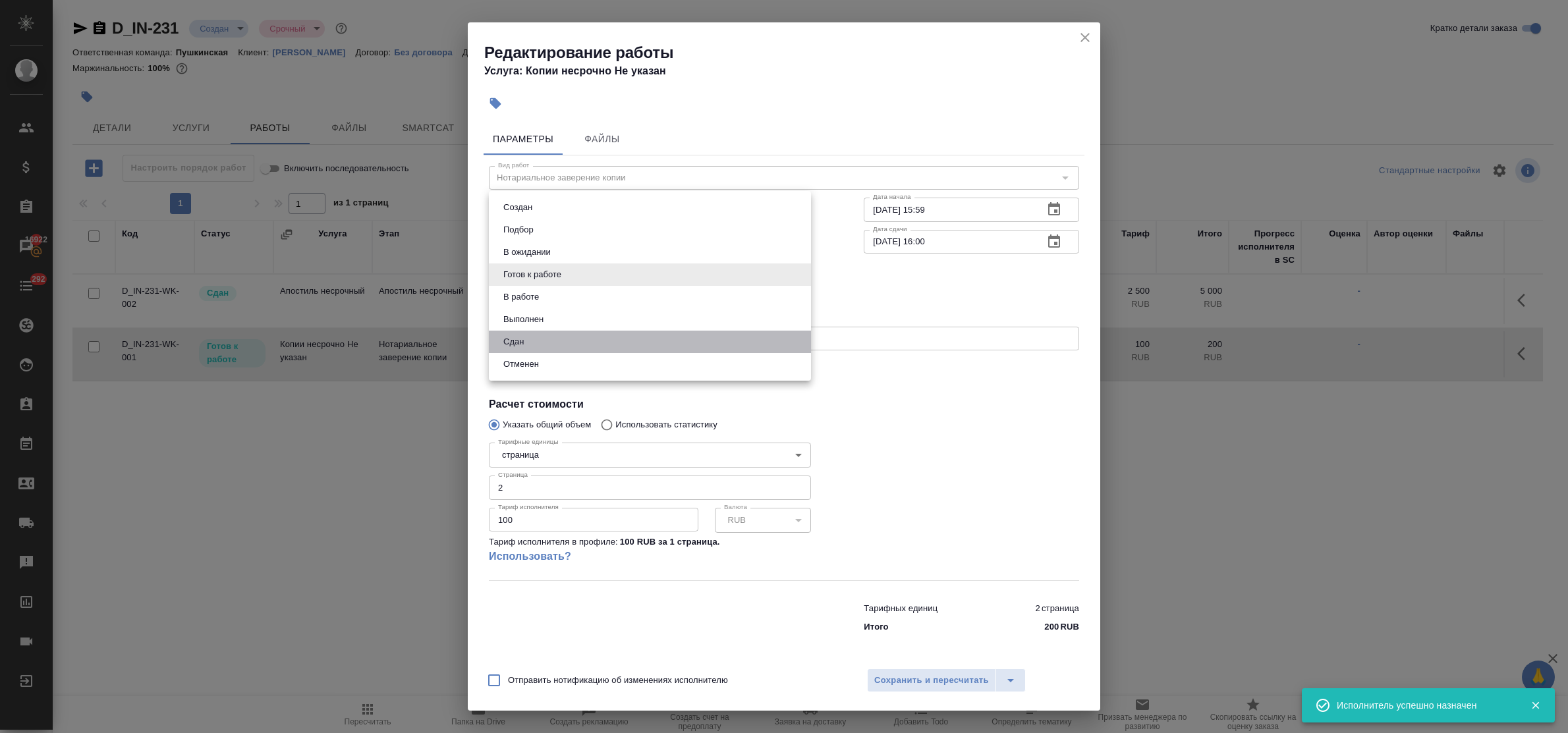
click at [565, 337] on li "Сдан" at bounding box center [650, 341] width 322 height 22
type input "closed"
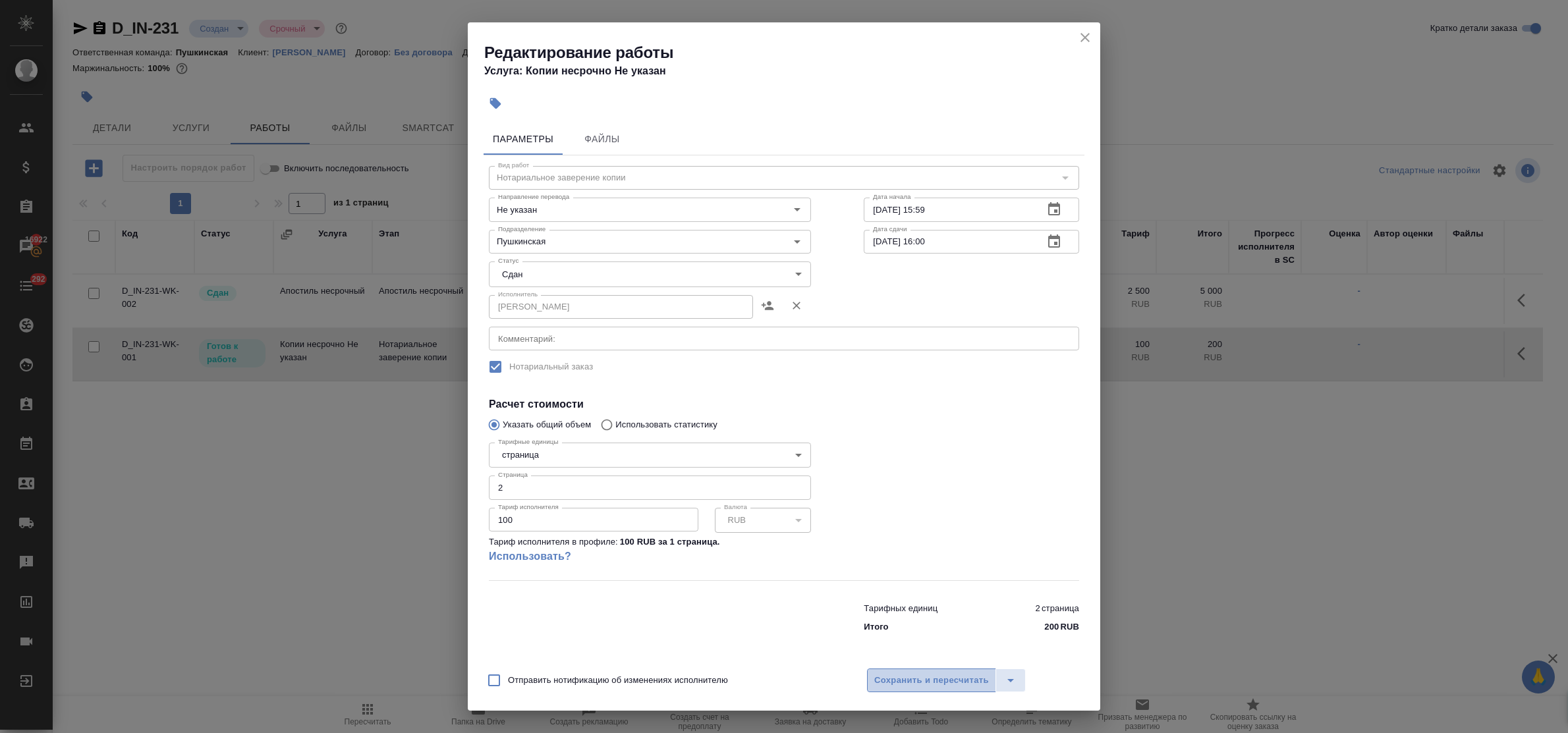
drag, startPoint x: 937, startPoint y: 684, endPoint x: 932, endPoint y: 677, distance: 8.6
click at [937, 682] on span "Сохранить и пересчитать" at bounding box center [932, 681] width 115 height 15
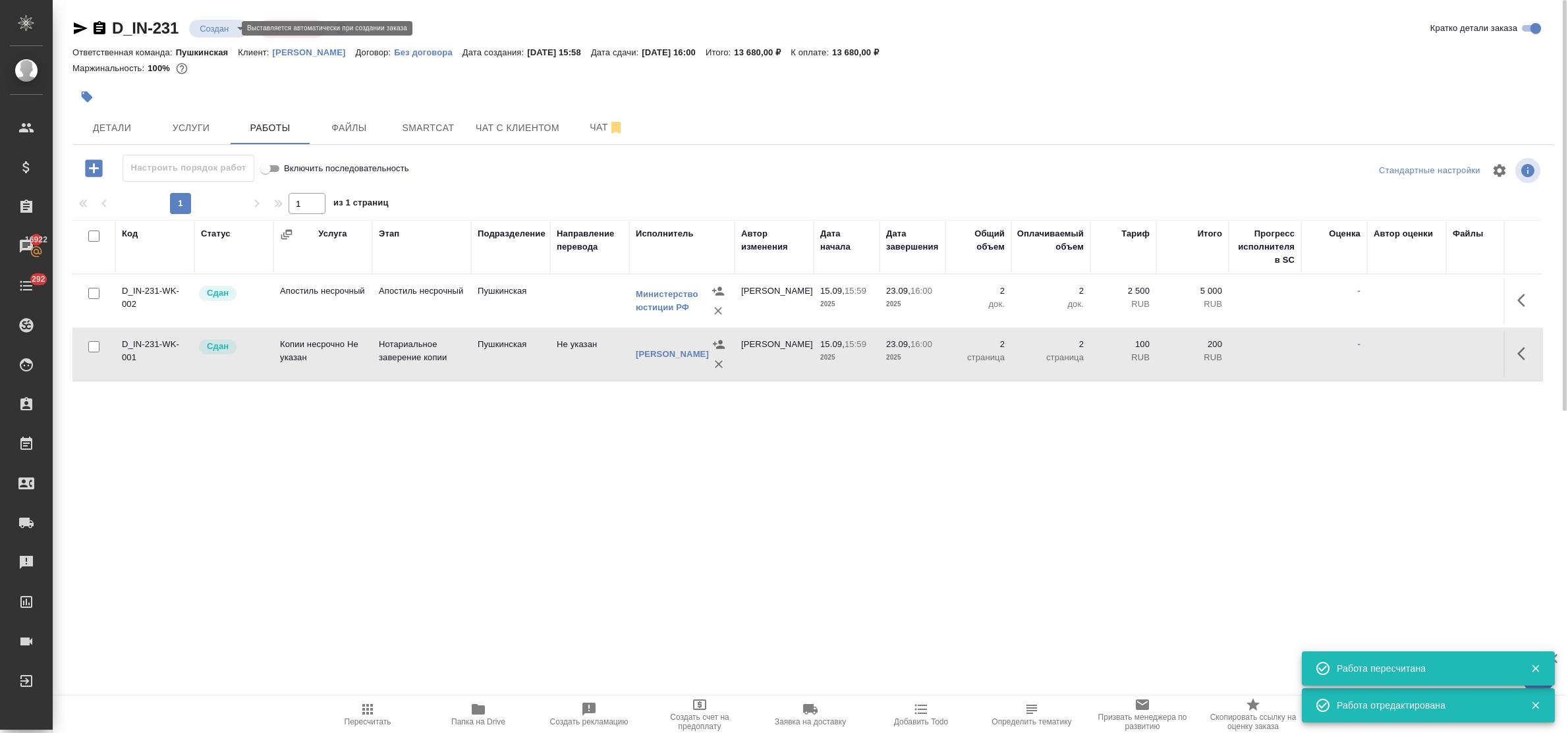
click at [218, 30] on body "🙏 .cls-1 fill:#fff; AWATERA Bulakhova Elena Клиенты Спецификации Заказы 16922 Ч…" at bounding box center [784, 366] width 1568 height 733
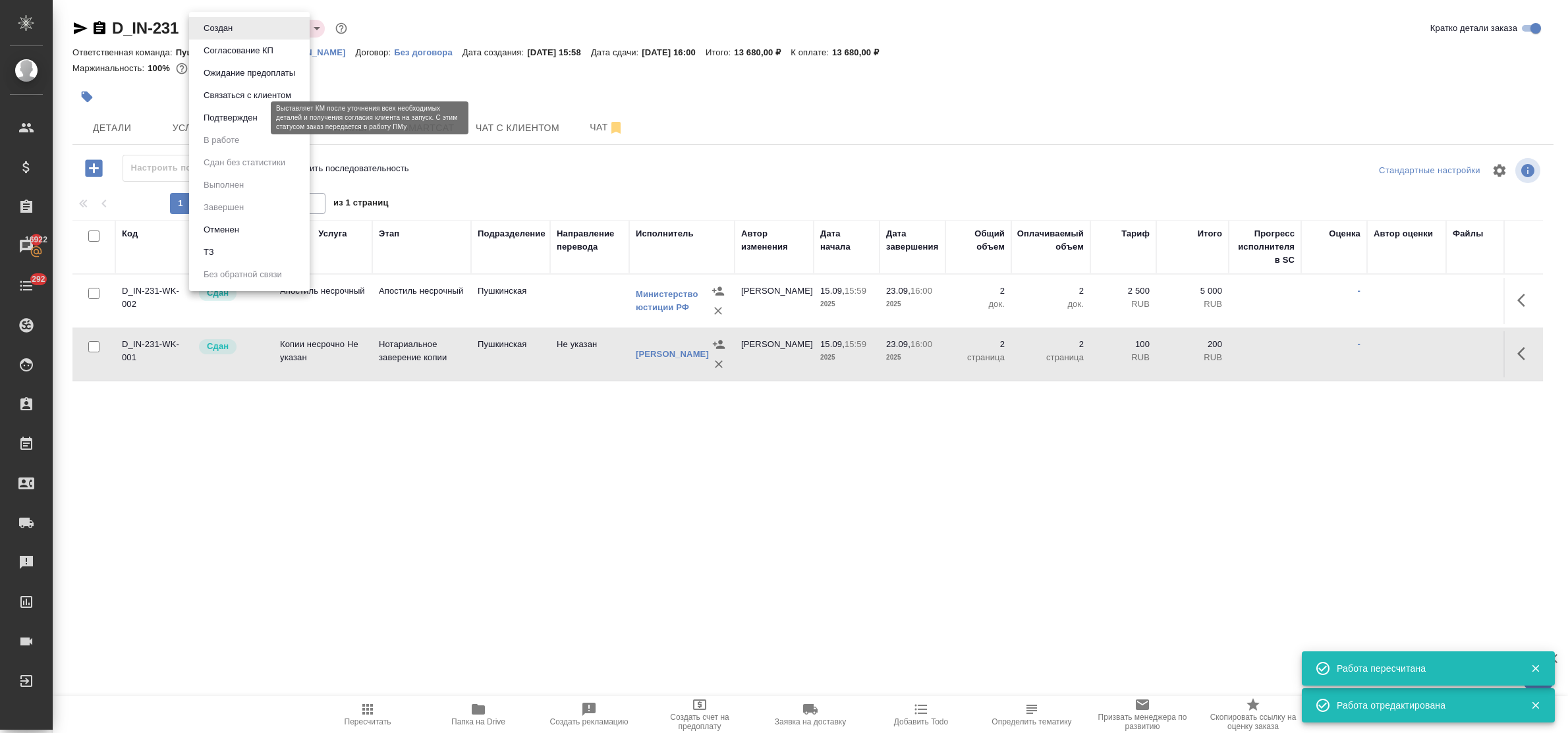
click at [218, 116] on button "Подтвержден" at bounding box center [231, 118] width 62 height 14
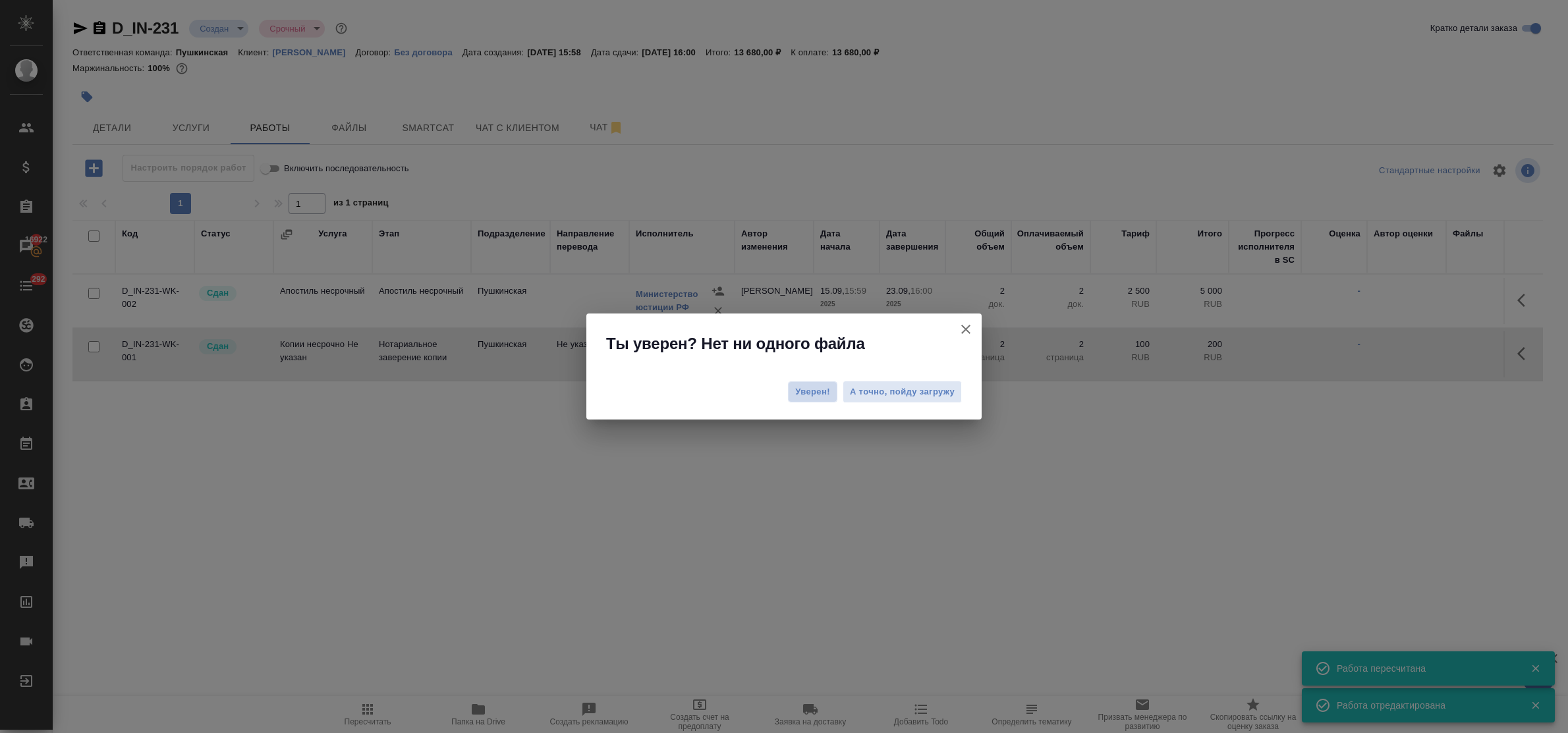
click at [809, 385] on span "Уверен!" at bounding box center [813, 392] width 35 height 13
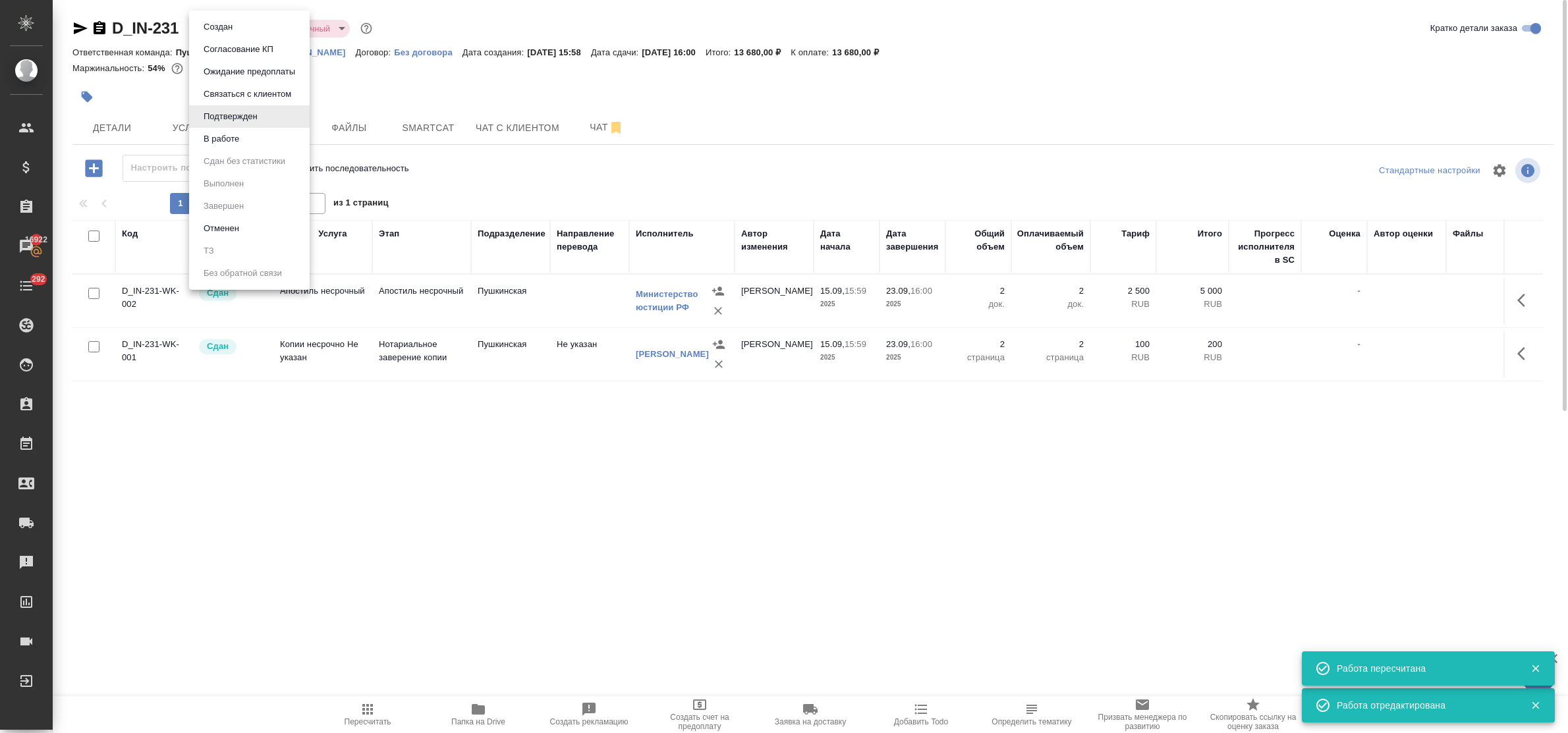
click at [241, 30] on body "🙏 .cls-1 fill:#fff; AWATERA Bulakhova Elena Клиенты Спецификации Заказы 16922 Ч…" at bounding box center [784, 366] width 1568 height 733
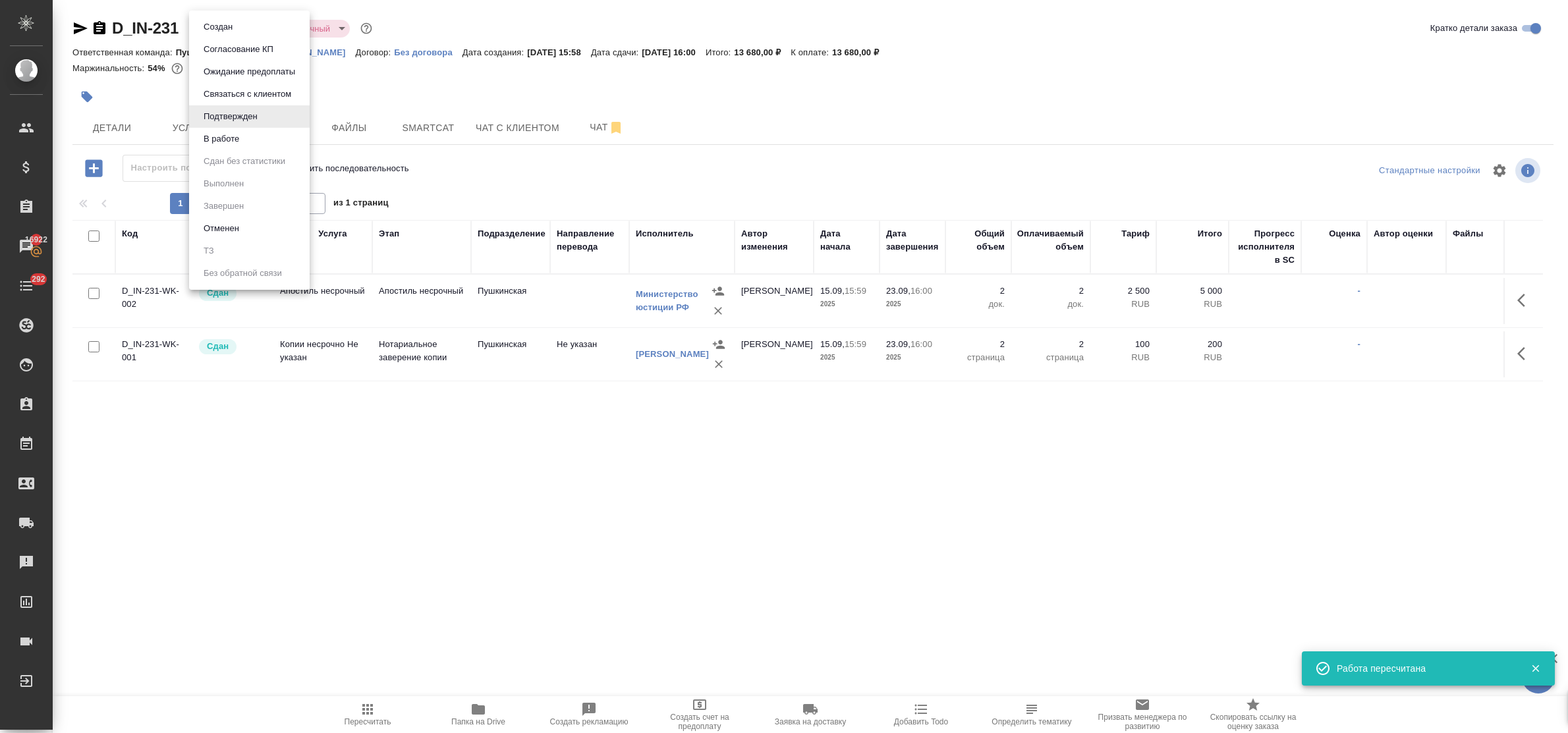
click at [245, 141] on li "В работе" at bounding box center [250, 139] width 120 height 22
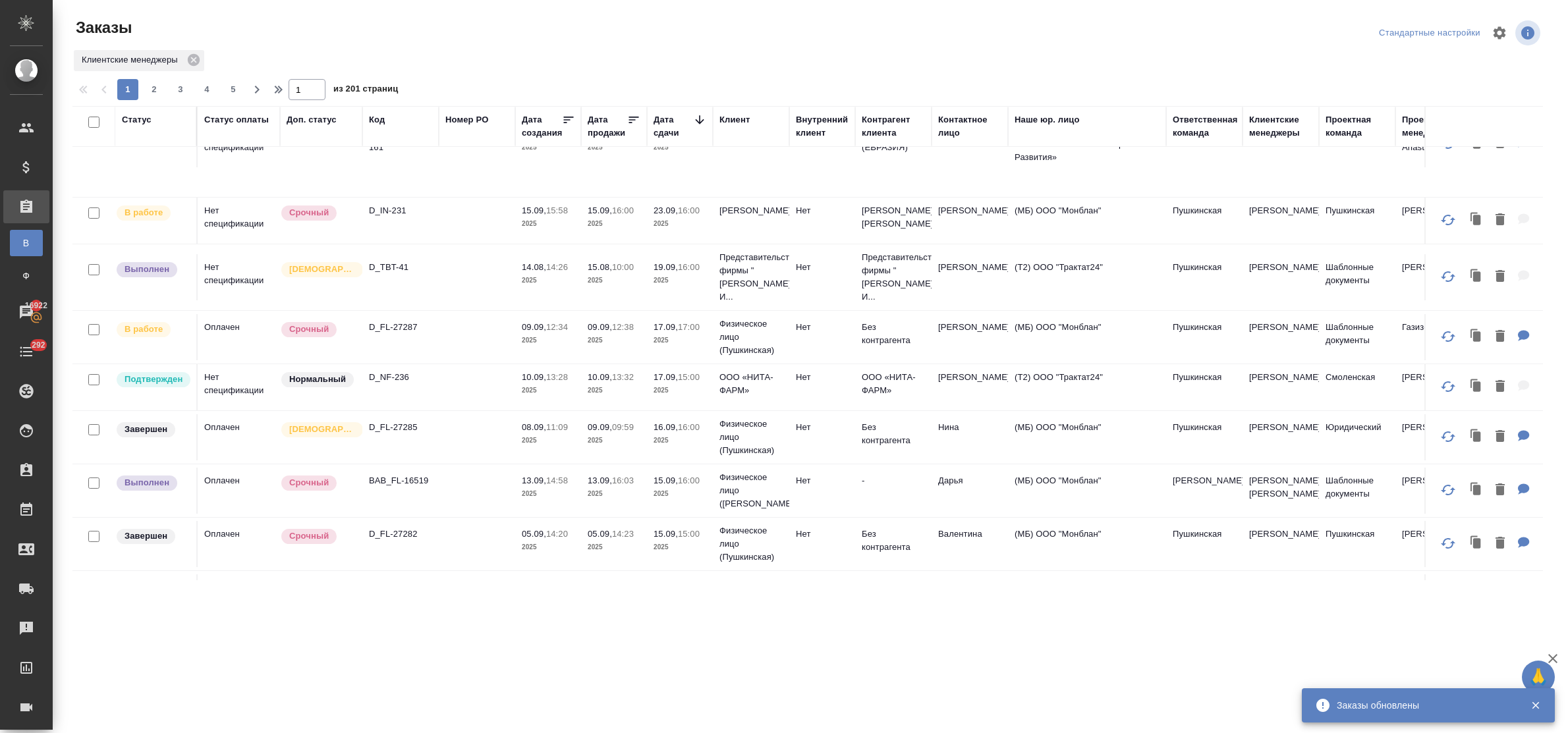
scroll to position [82, 0]
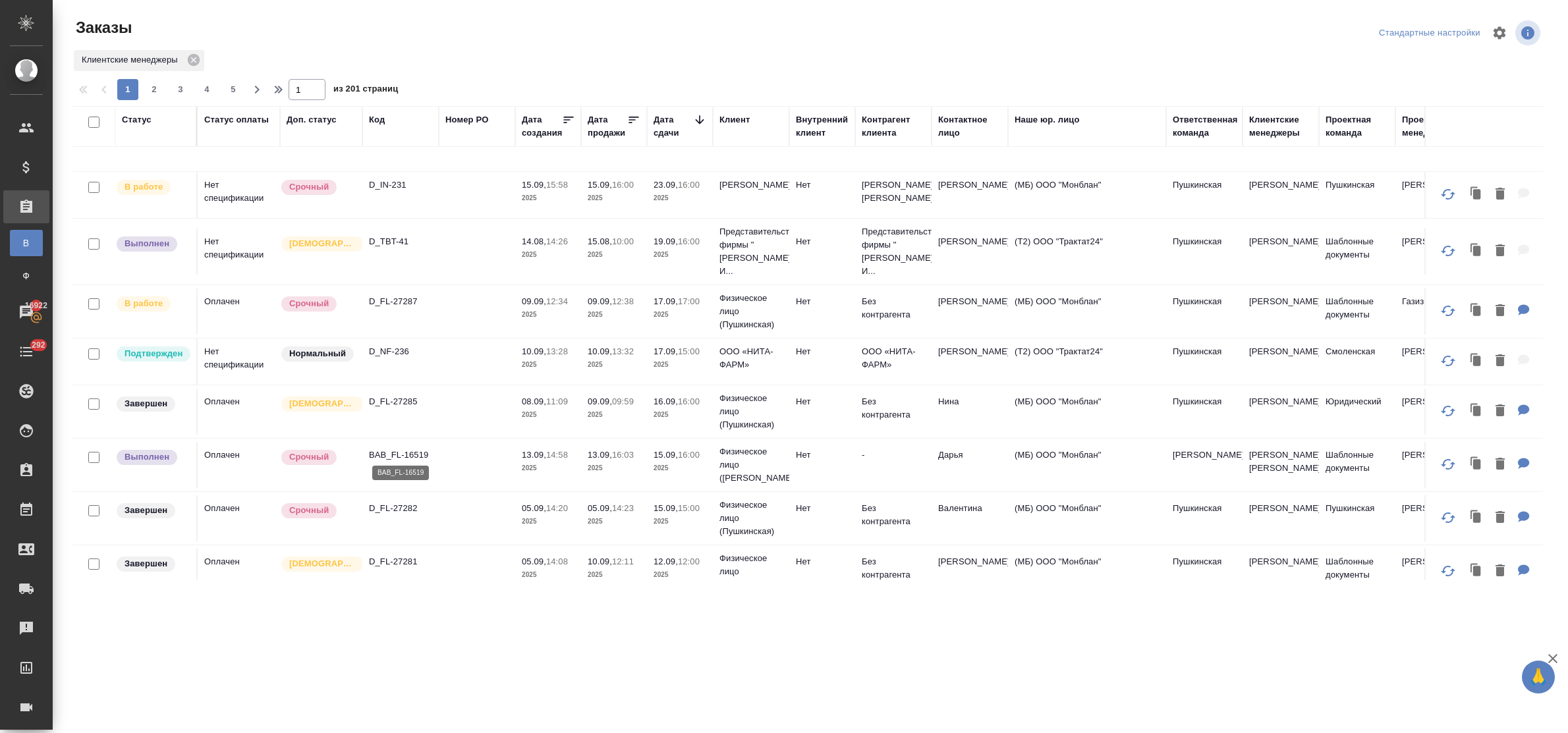
click at [419, 449] on p "BAB_FL-16519" at bounding box center [401, 455] width 64 height 13
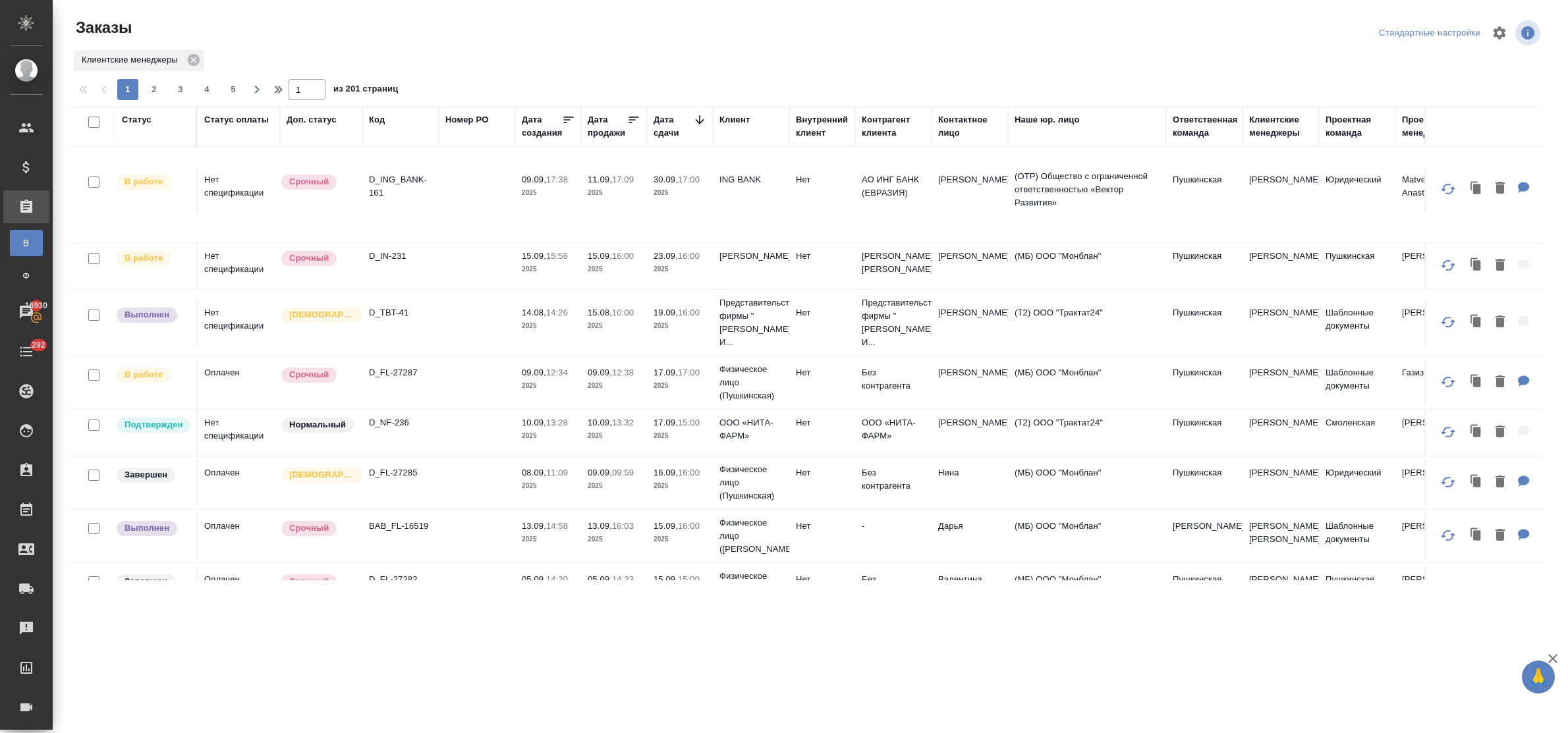
scroll to position [0, 0]
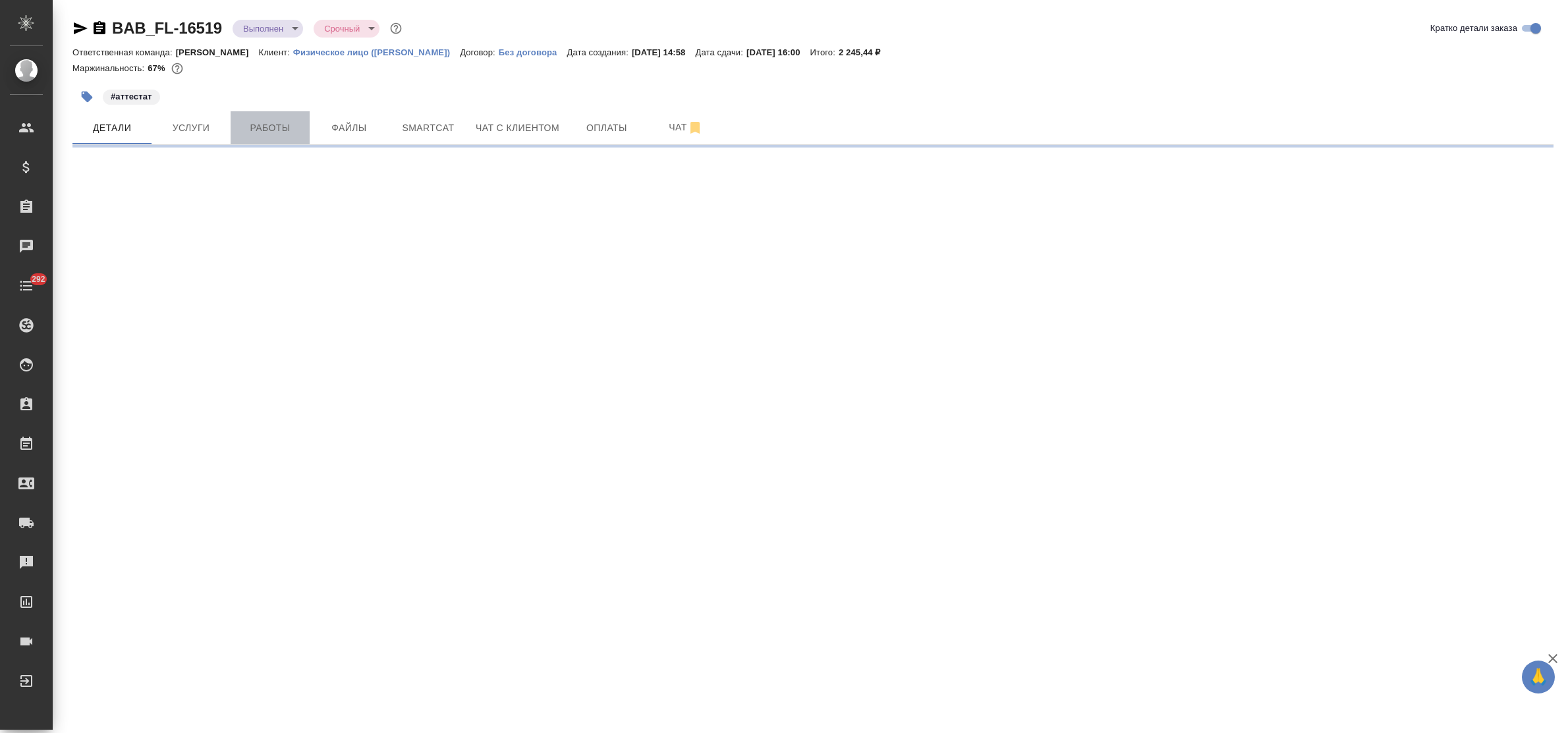
click at [277, 128] on span "Работы" at bounding box center [270, 128] width 64 height 16
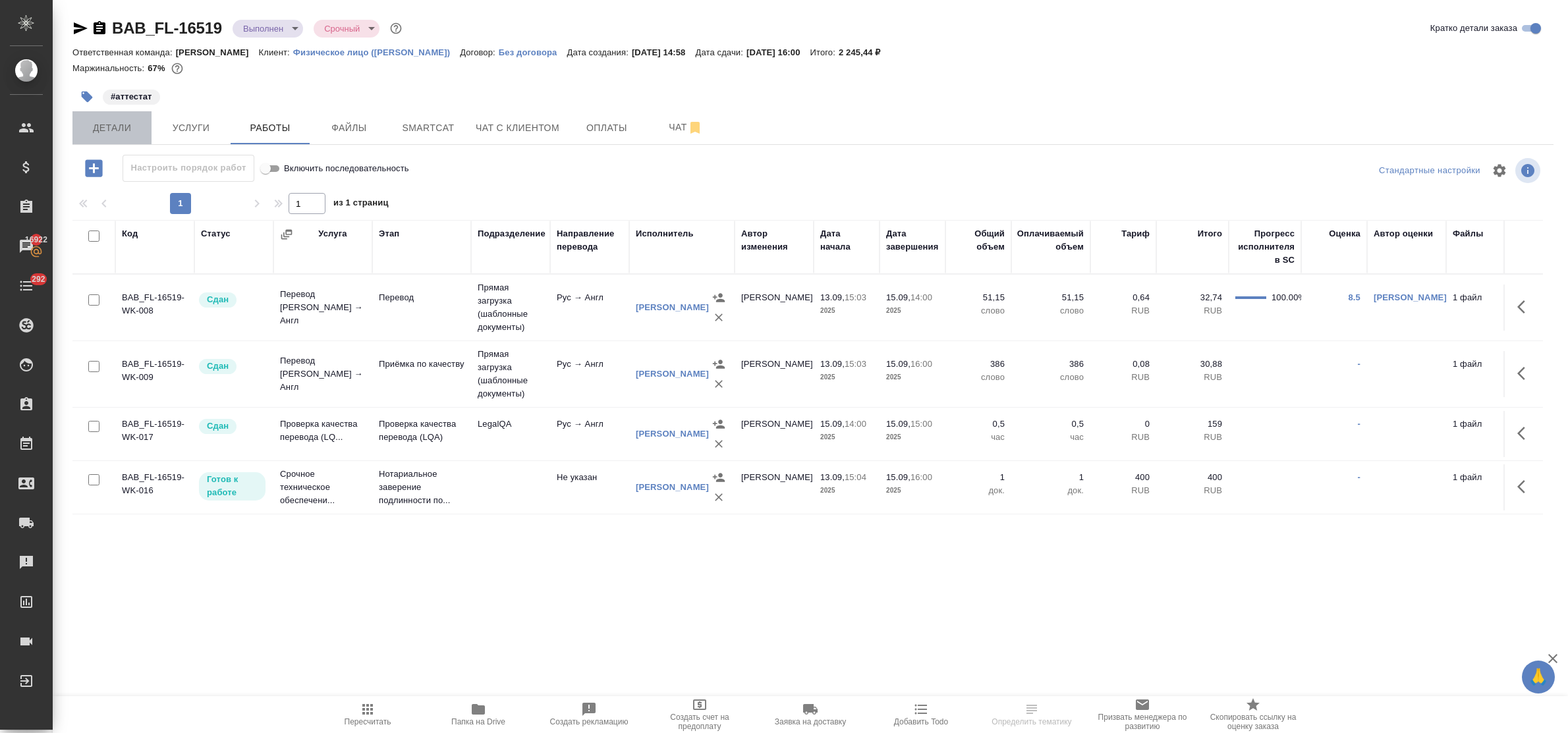
click at [116, 126] on span "Детали" at bounding box center [112, 128] width 64 height 16
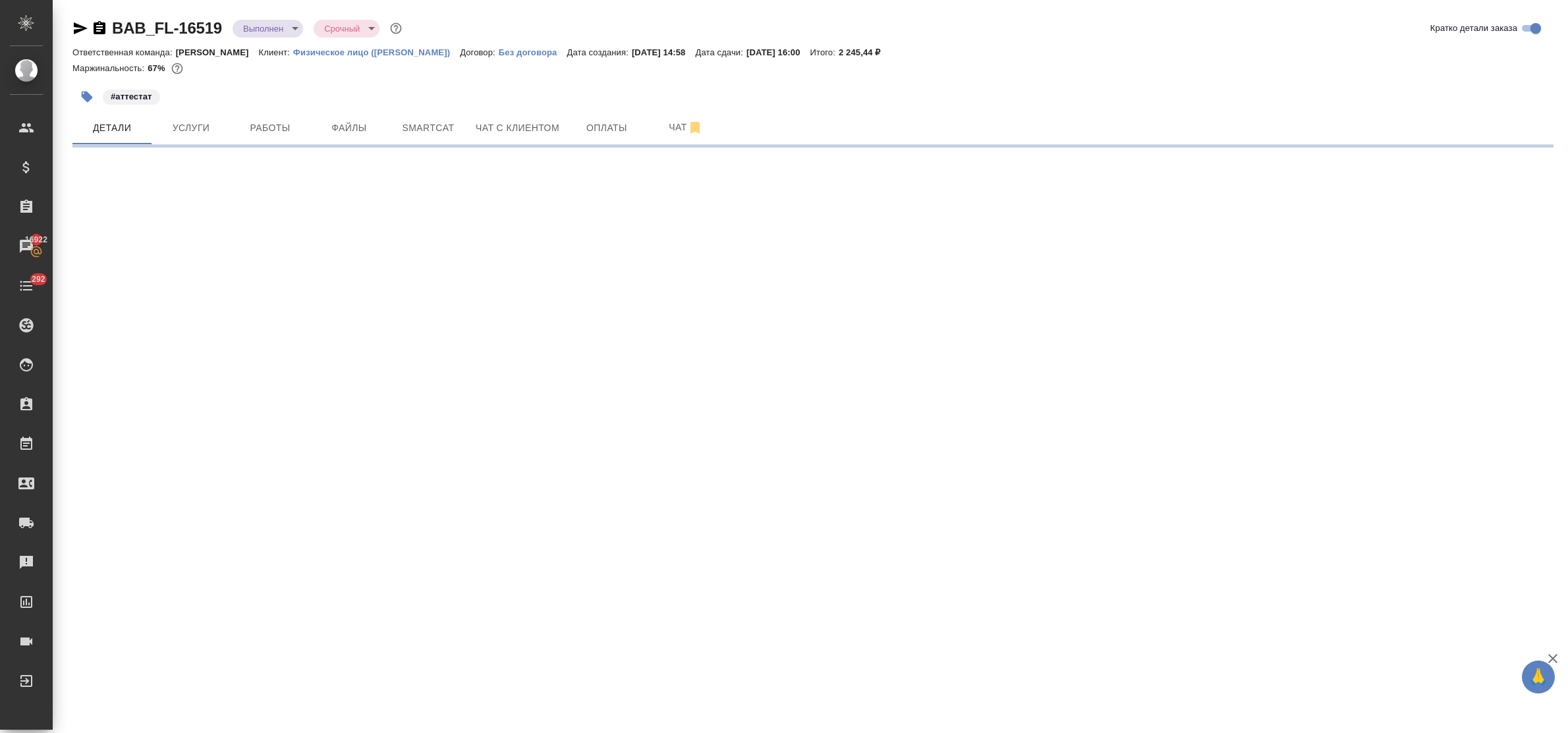
select select "RU"
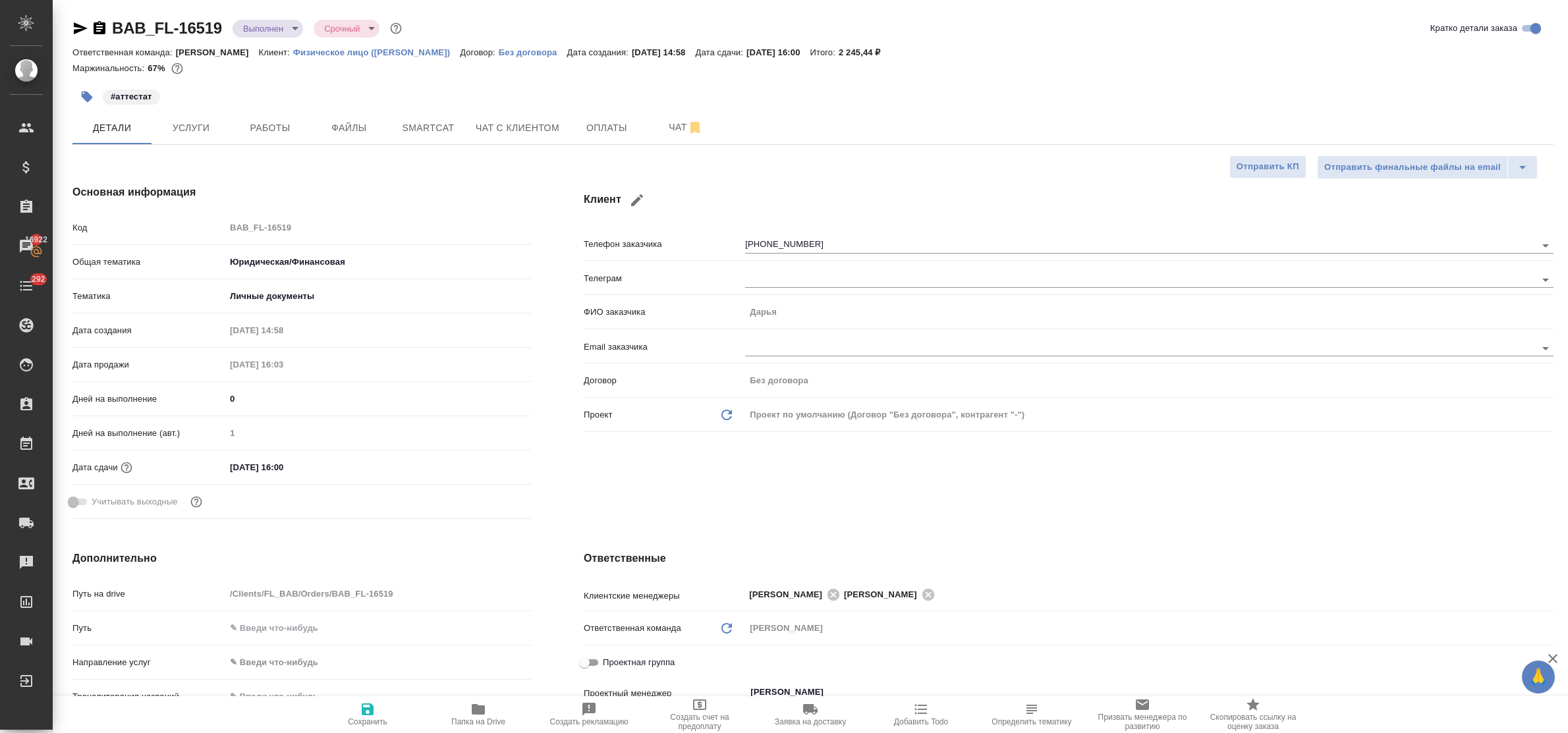
type textarea "x"
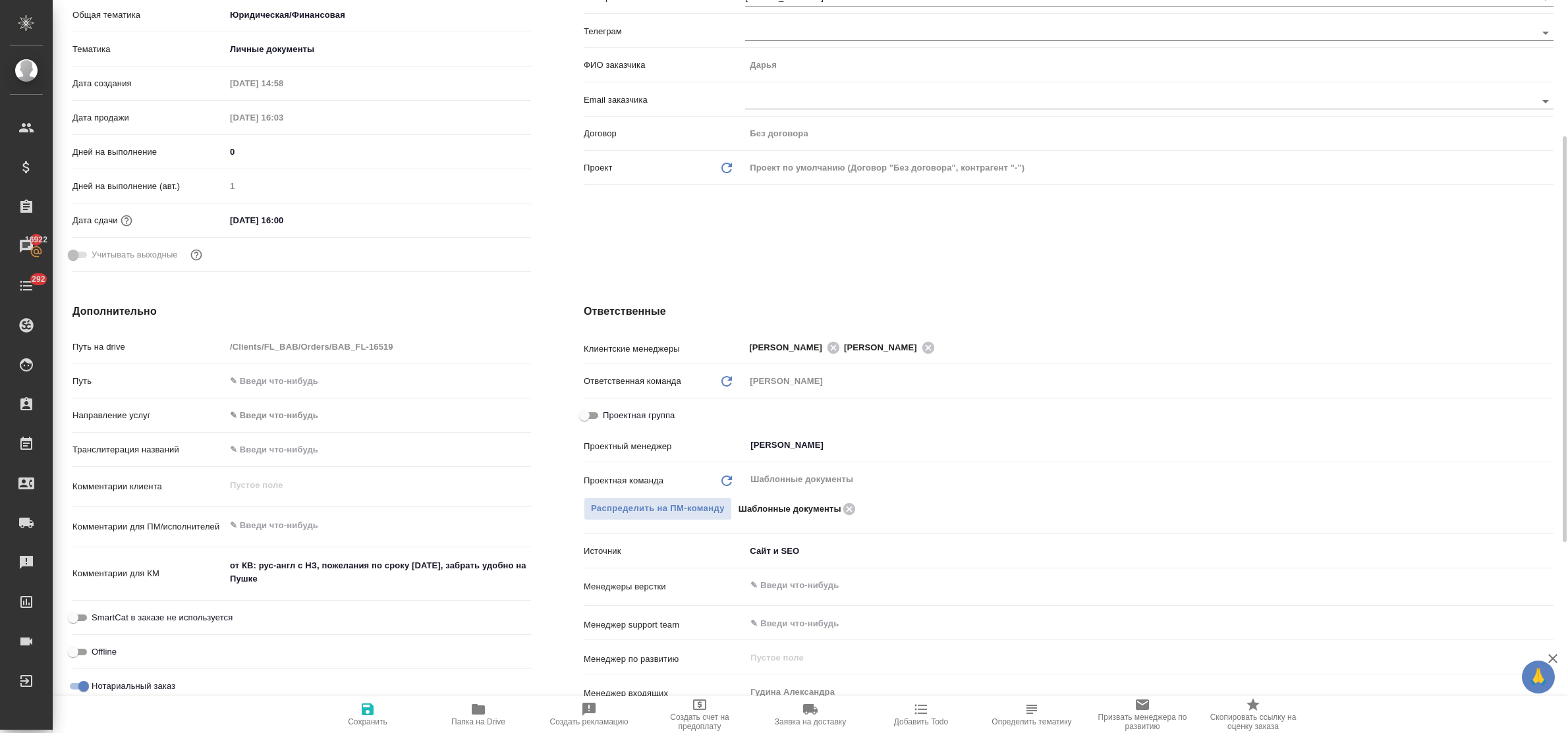
type textarea "x"
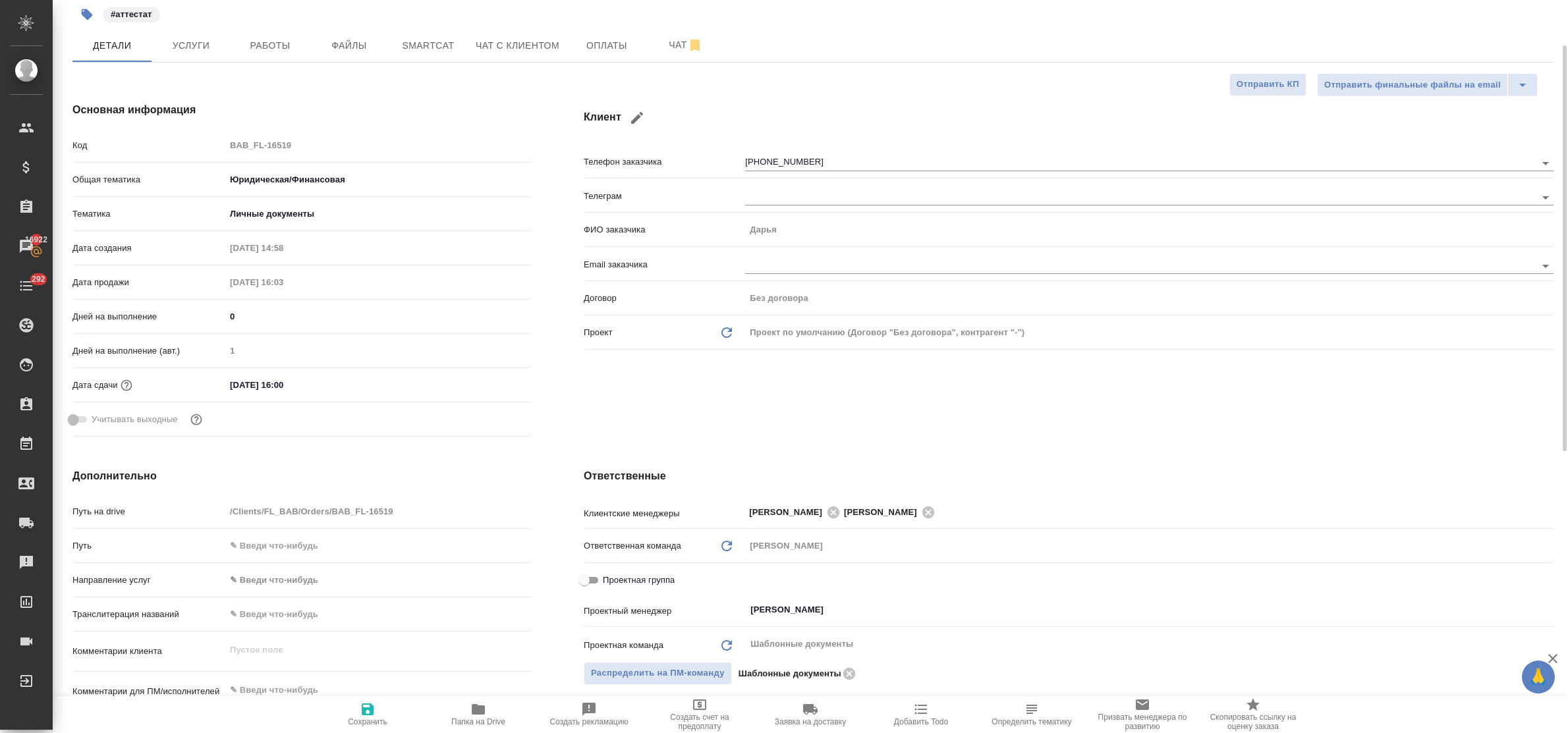
scroll to position [0, 0]
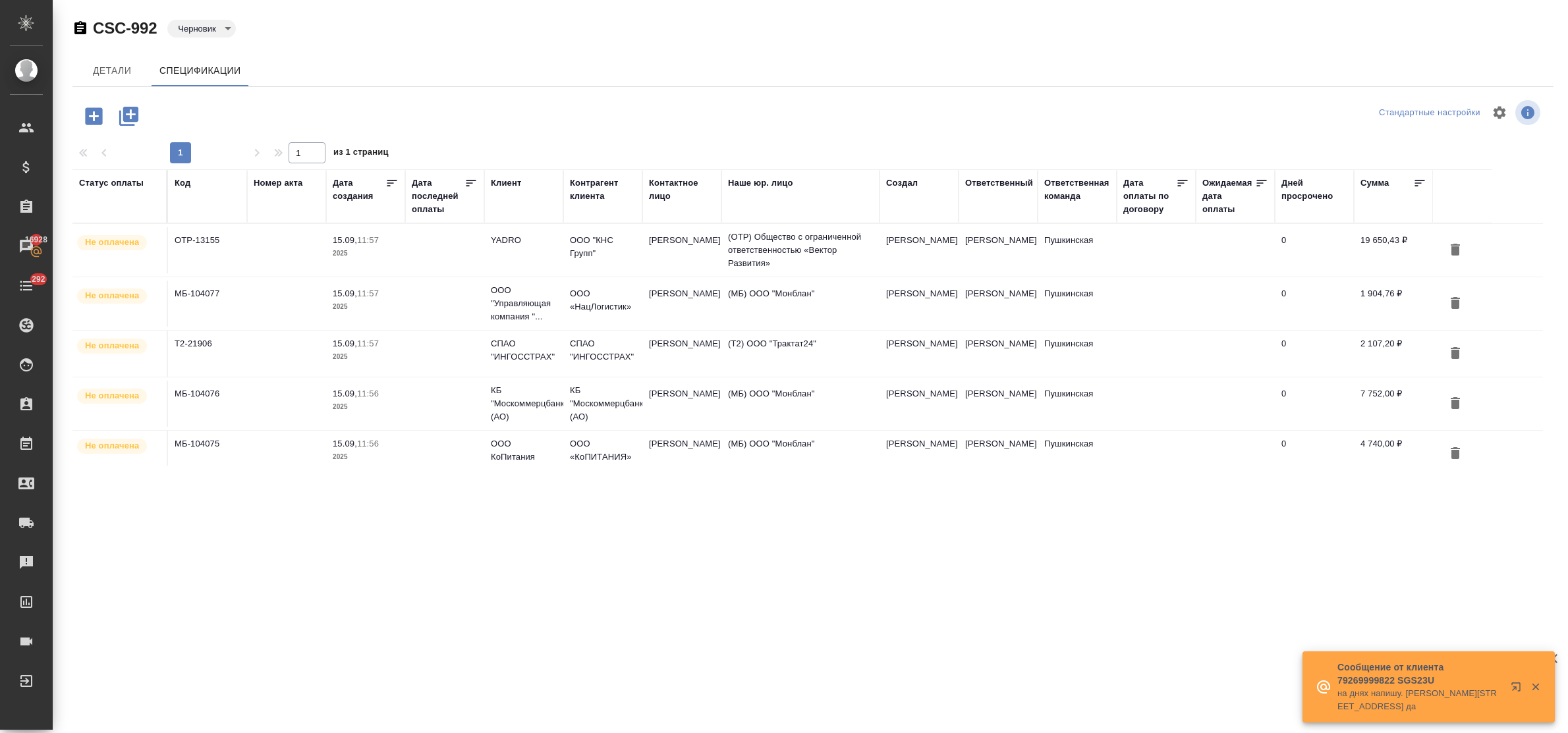
click at [222, 27] on body "🙏 .cls-1 fill:#fff; AWATERA Bulakhova Elena Клиенты Спецификации Заказы 16928 Ч…" at bounding box center [784, 366] width 1568 height 733
click at [228, 53] on button "К выставлению" at bounding box center [212, 50] width 69 height 14
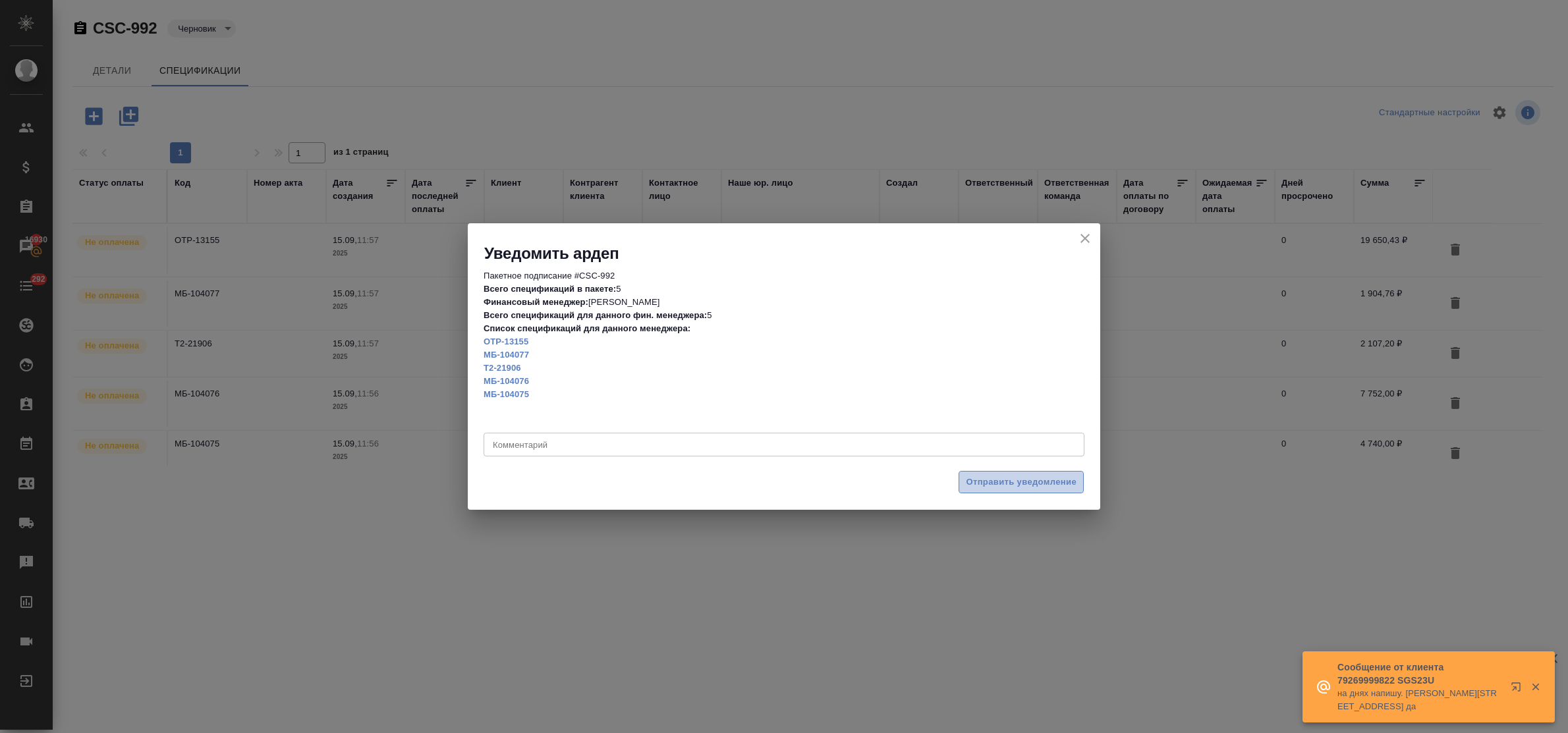
click at [1039, 475] on span "Отправить уведомление" at bounding box center [1021, 483] width 111 height 15
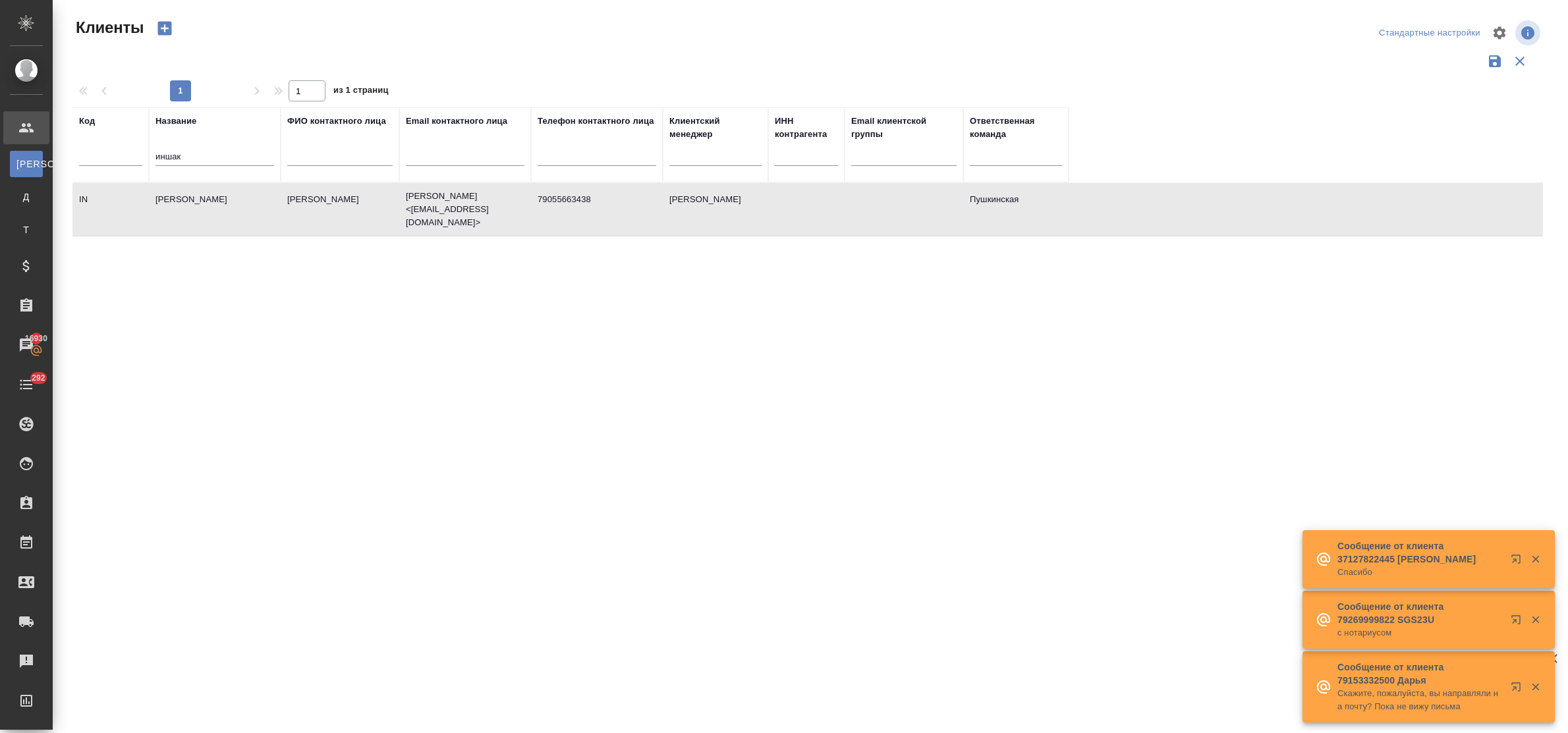
select select "RU"
drag, startPoint x: 204, startPoint y: 149, endPoint x: 120, endPoint y: 148, distance: 84.0
click at [120, 148] on tr "Код Название иншак ФИО контактного лица Email контактного лица Телефон контактн…" at bounding box center [570, 145] width 996 height 75
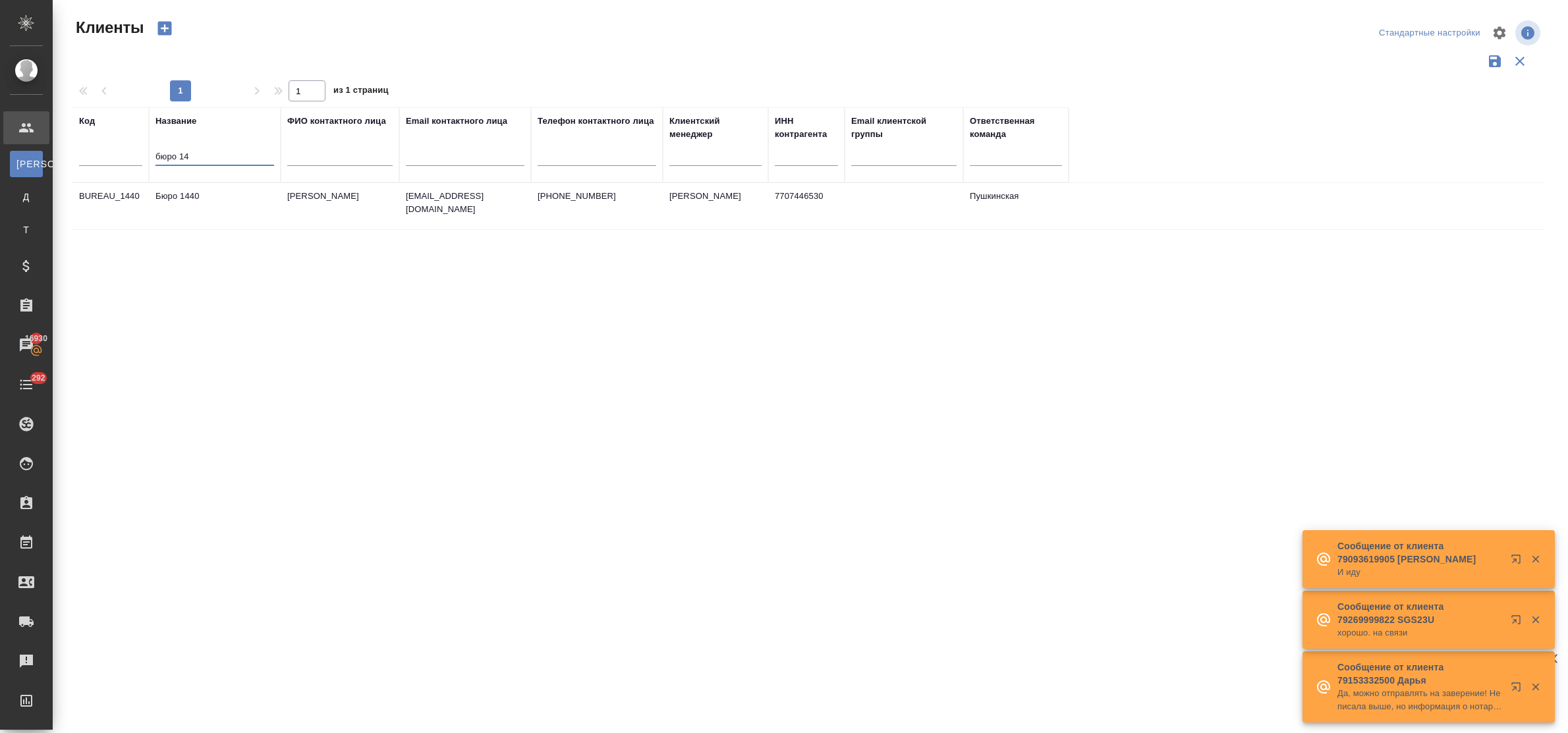
type input "бюро 14"
click at [183, 197] on td "Бюро 1440" at bounding box center [214, 206] width 132 height 46
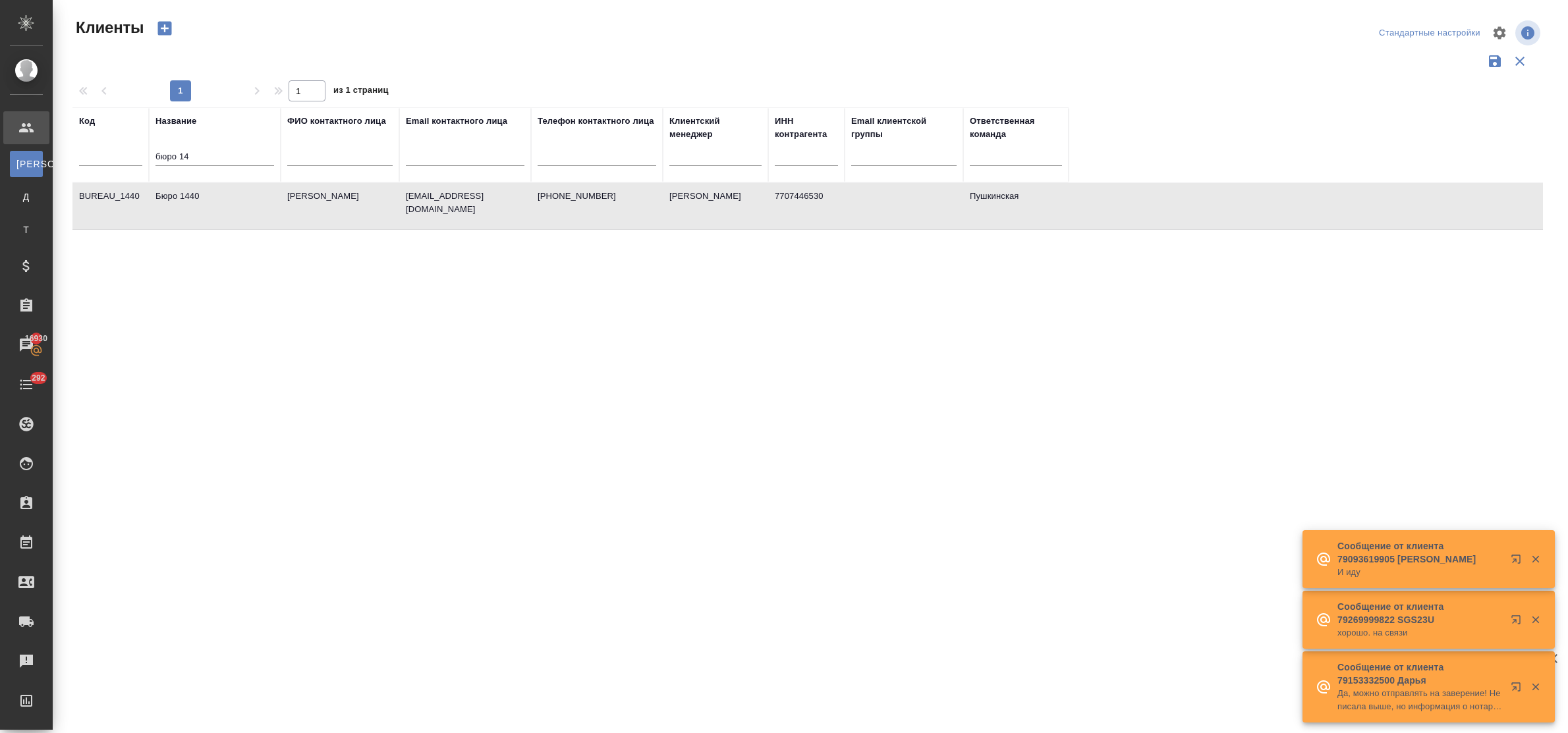
click at [183, 197] on td "Бюро 1440" at bounding box center [214, 206] width 132 height 46
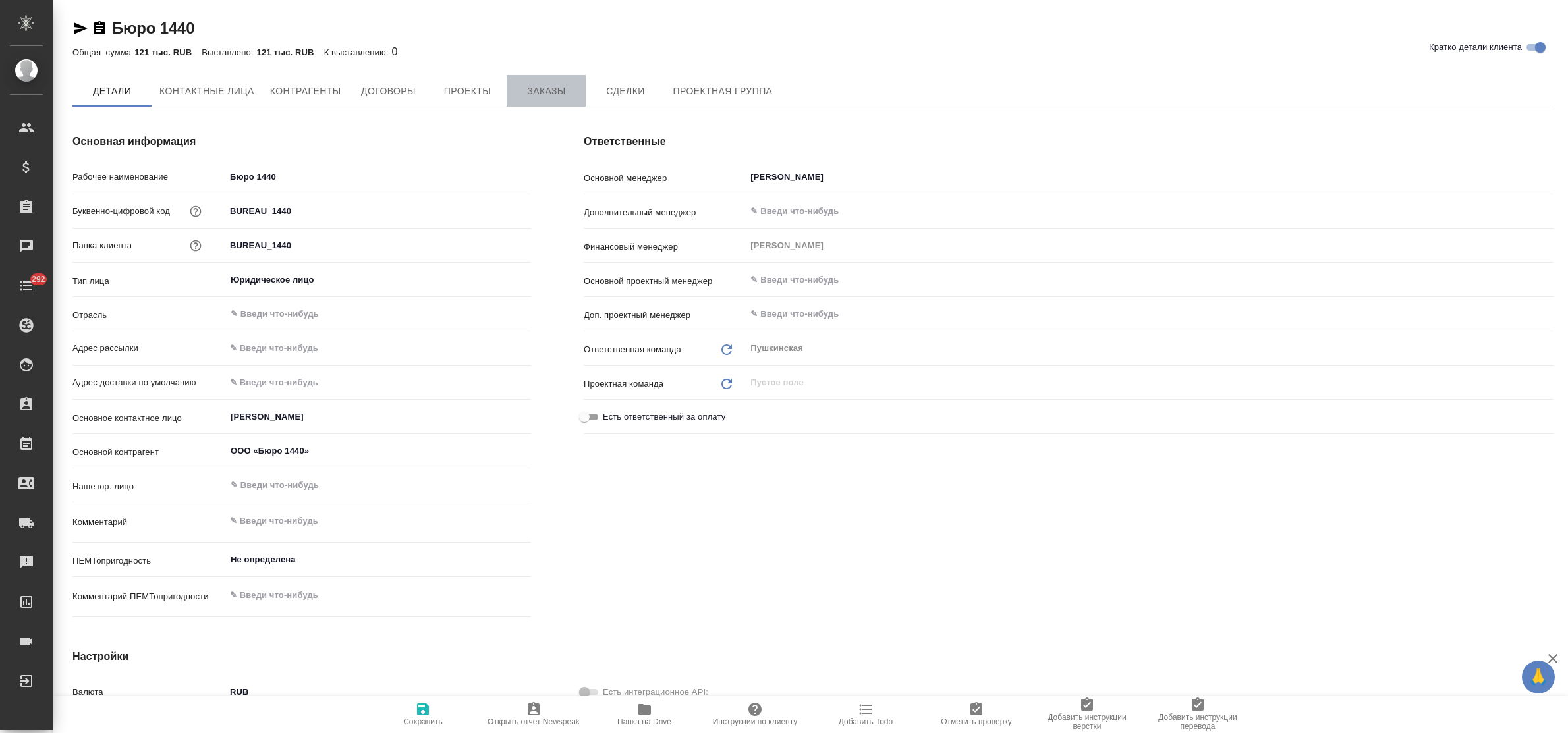
click at [551, 90] on span "Заказы" at bounding box center [546, 91] width 64 height 16
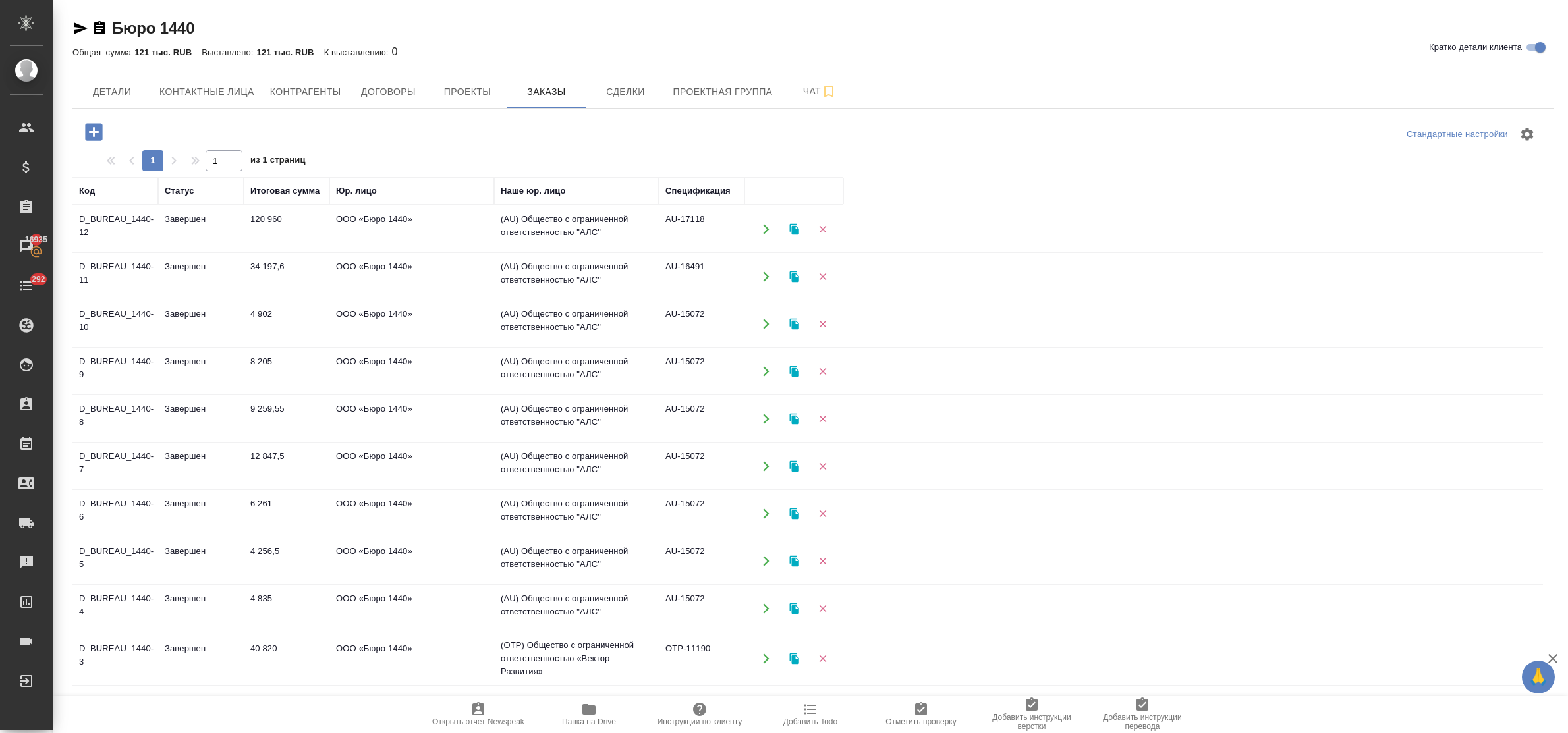
click at [90, 133] on icon "button" at bounding box center [93, 131] width 17 height 17
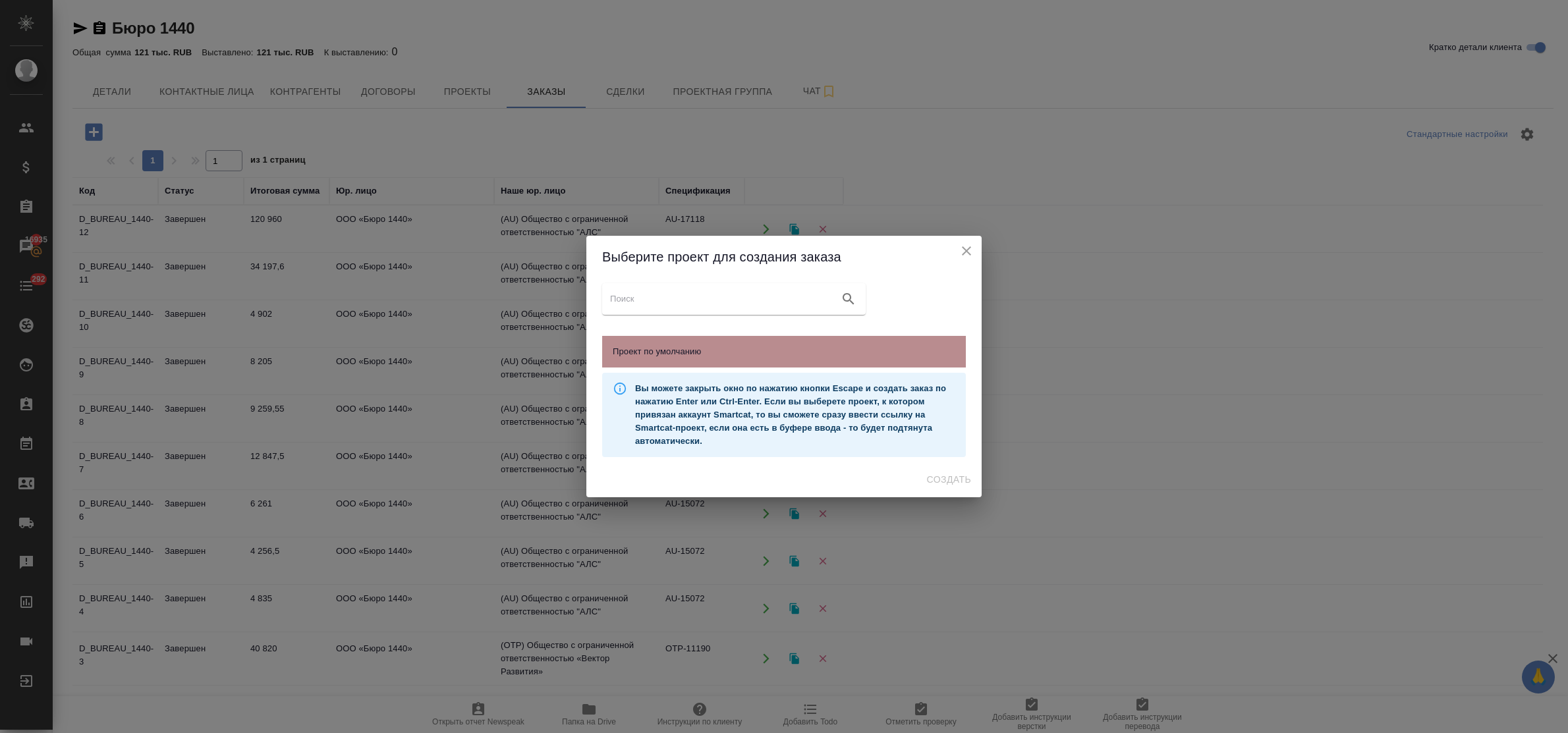
click at [667, 354] on span "Проект по умолчанию" at bounding box center [784, 352] width 343 height 13
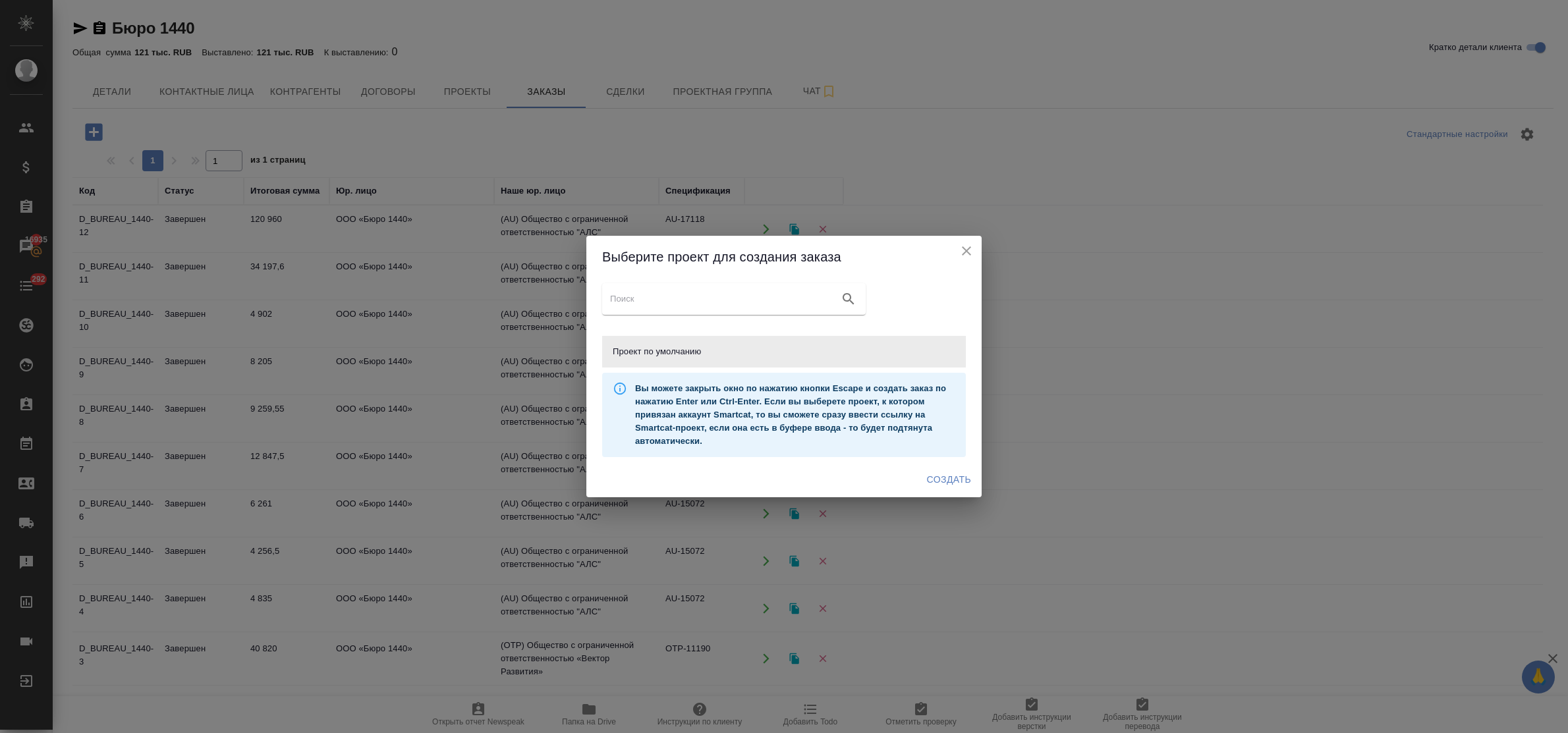
click at [949, 473] on span "Создать" at bounding box center [949, 480] width 44 height 16
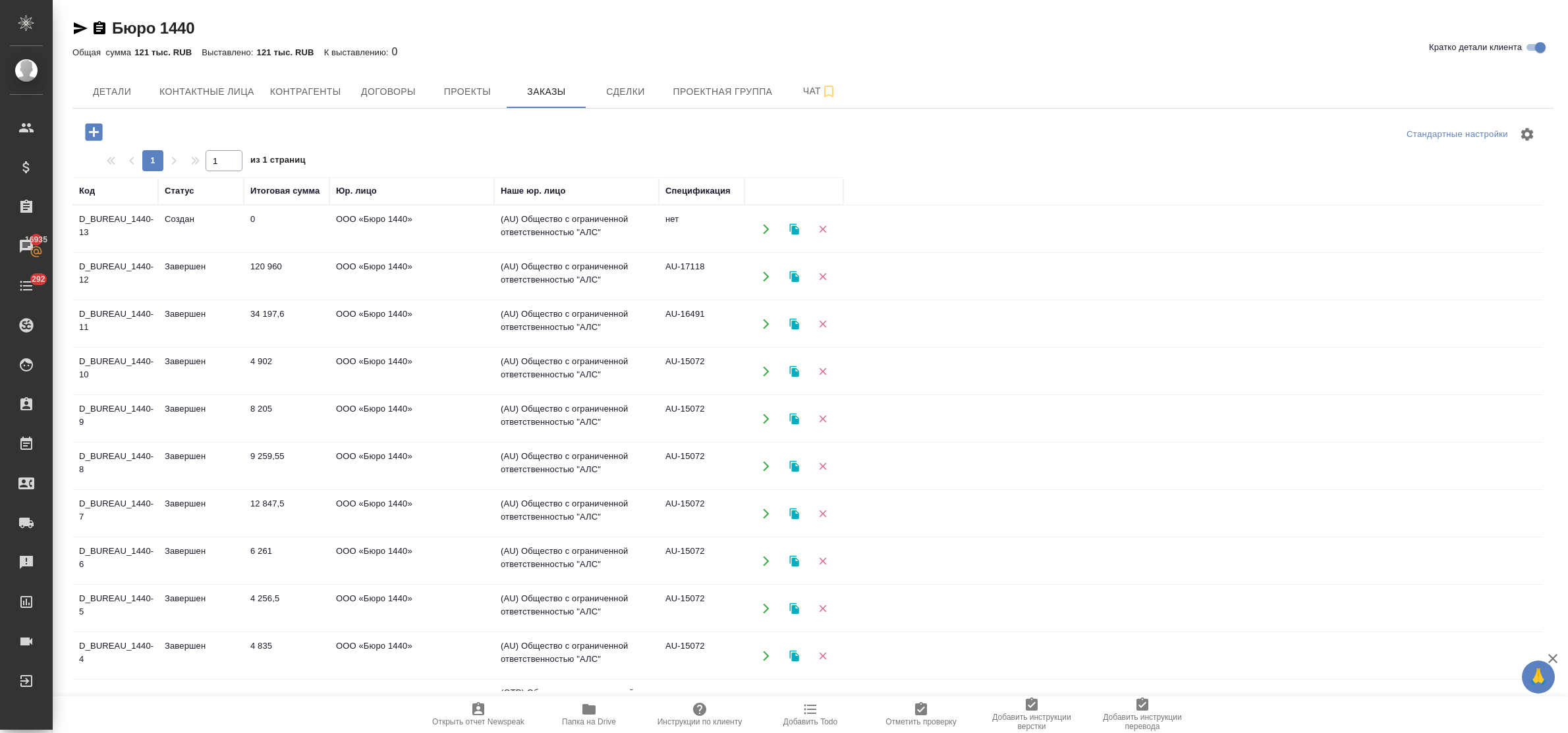
click at [396, 320] on td "ООО «Бюро 1440»" at bounding box center [412, 324] width 165 height 46
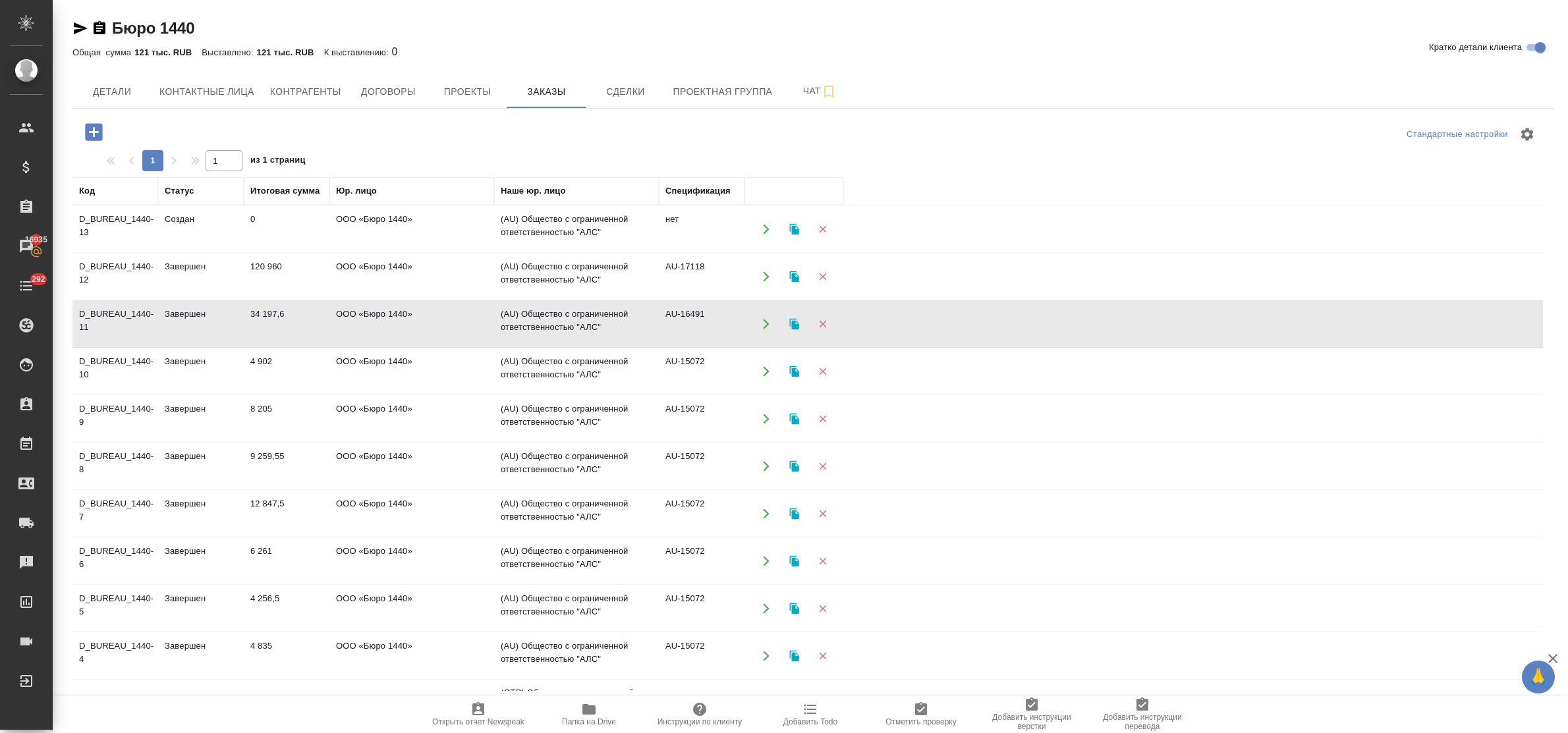
click at [396, 320] on td "ООО «Бюро 1440»" at bounding box center [412, 324] width 165 height 46
click at [354, 362] on td "ООО «Бюро 1440»" at bounding box center [412, 371] width 165 height 46
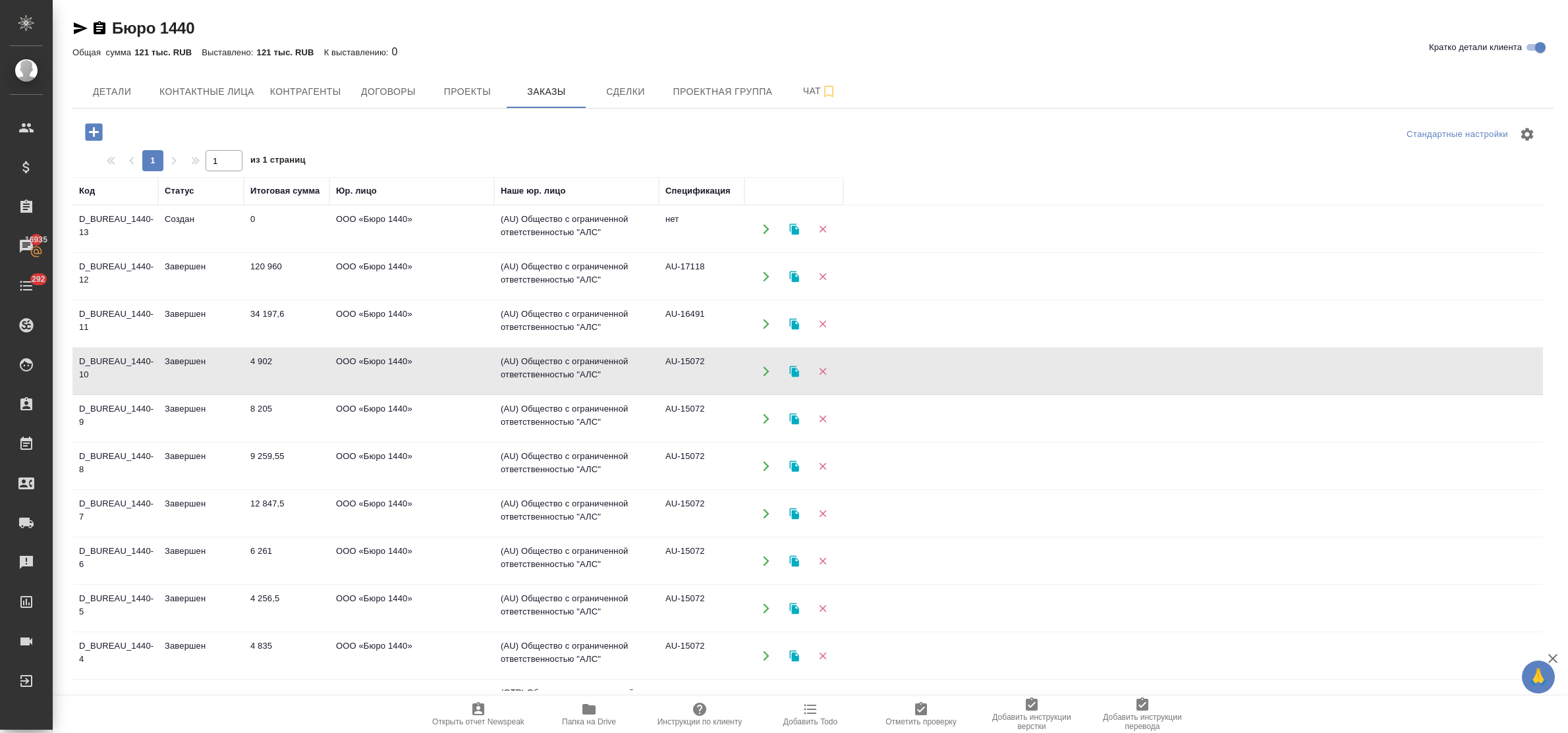
click at [354, 362] on td "ООО «Бюро 1440»" at bounding box center [412, 371] width 165 height 46
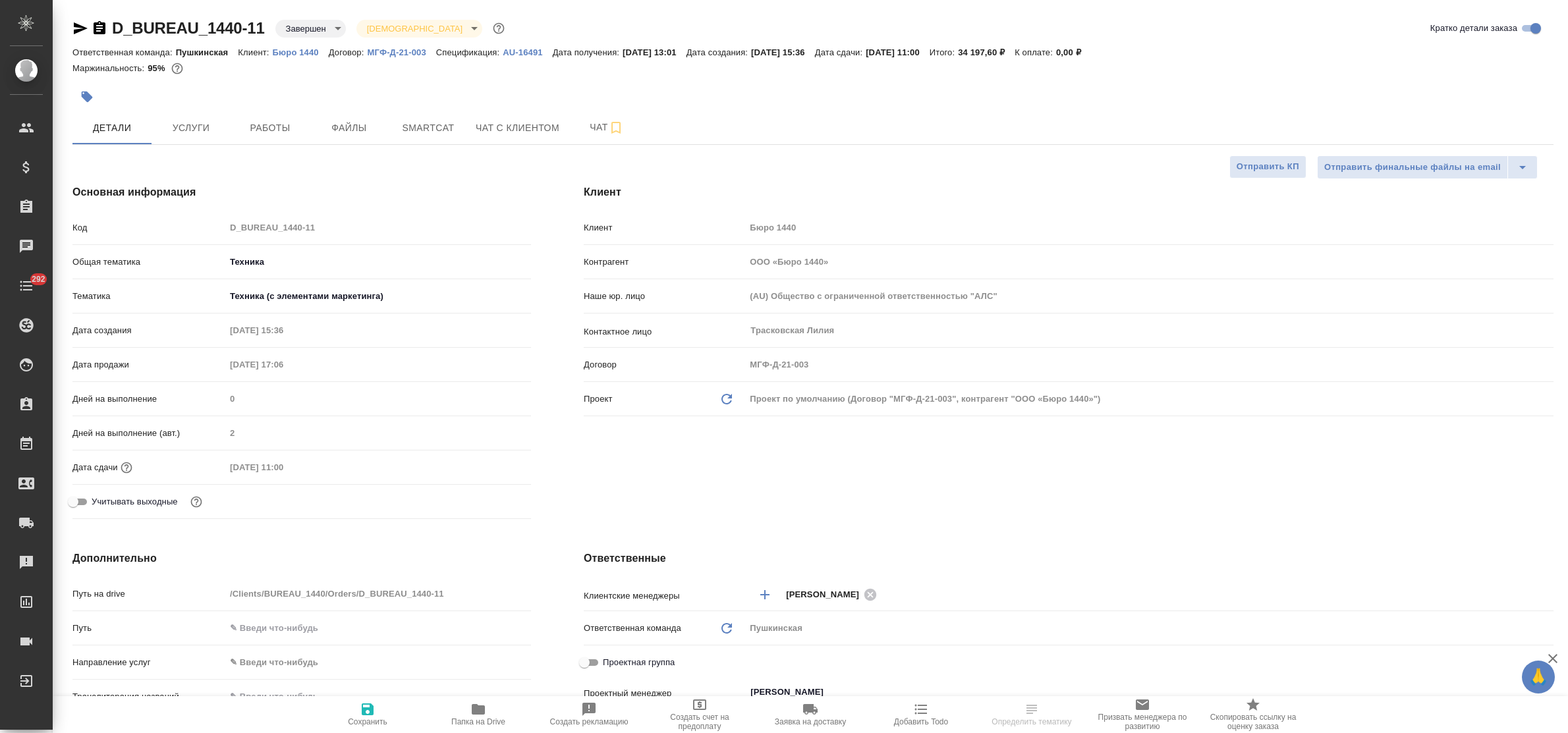
select select "RU"
click at [185, 132] on span "Услуги" at bounding box center [191, 128] width 64 height 16
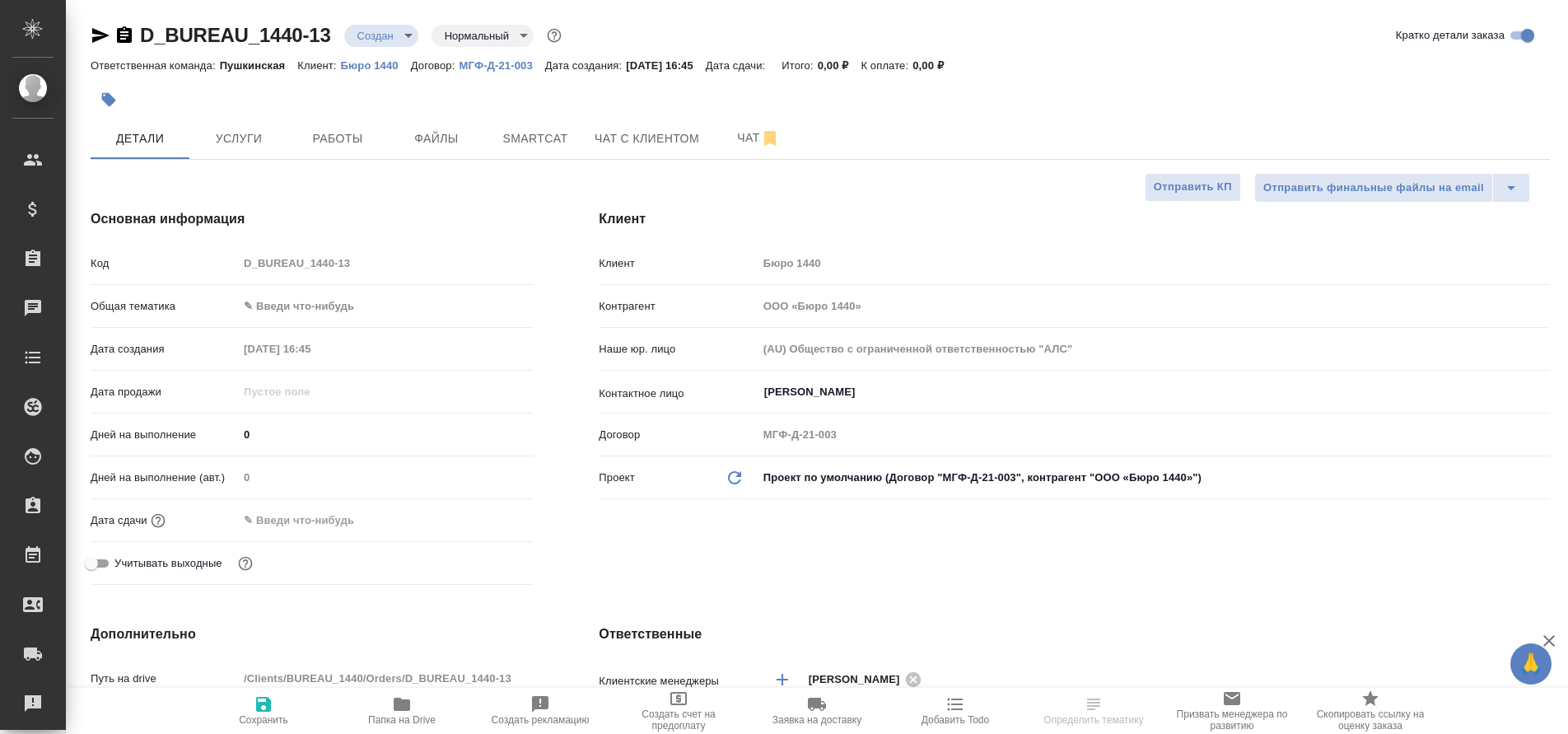
select select "RU"
type textarea "x"
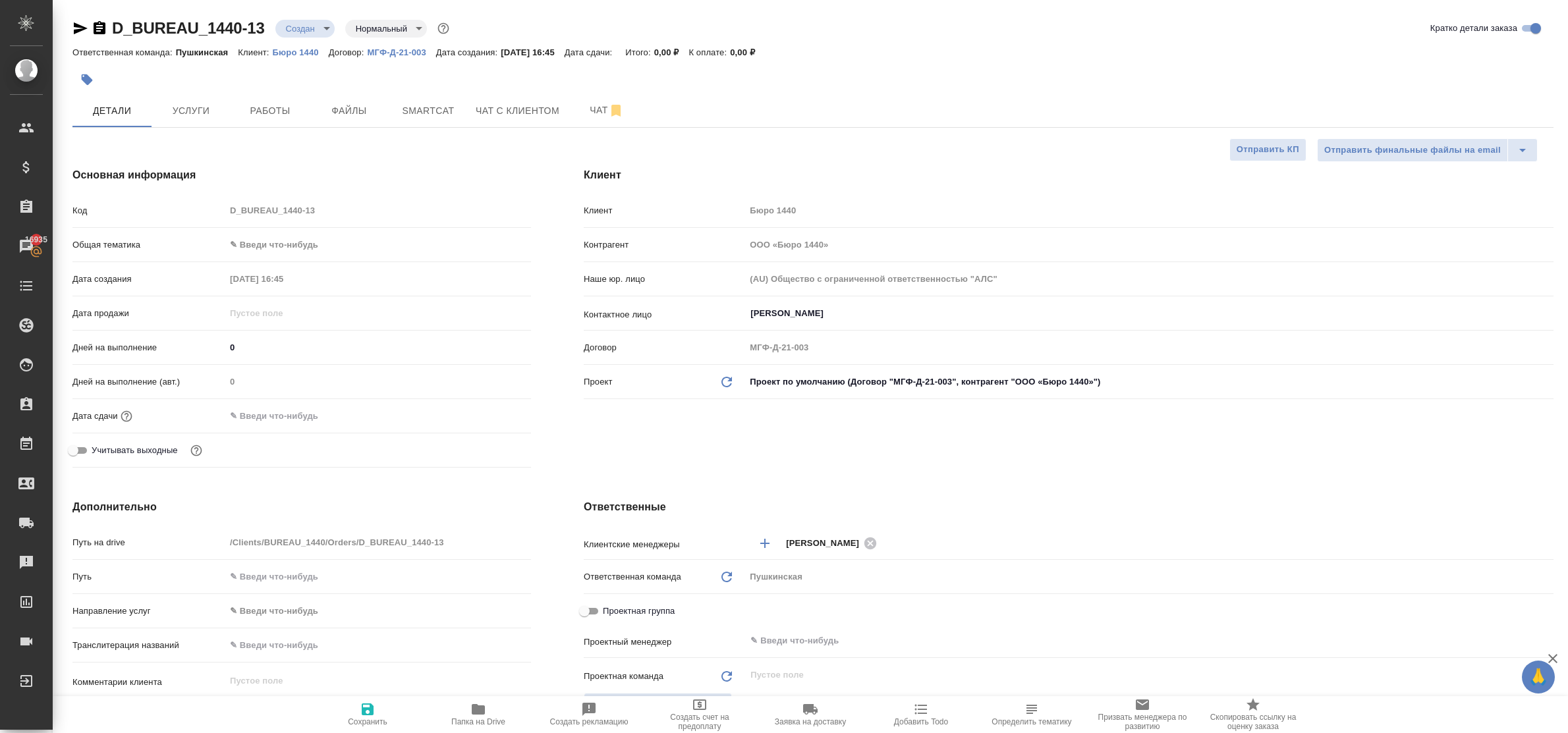
type textarea "x"
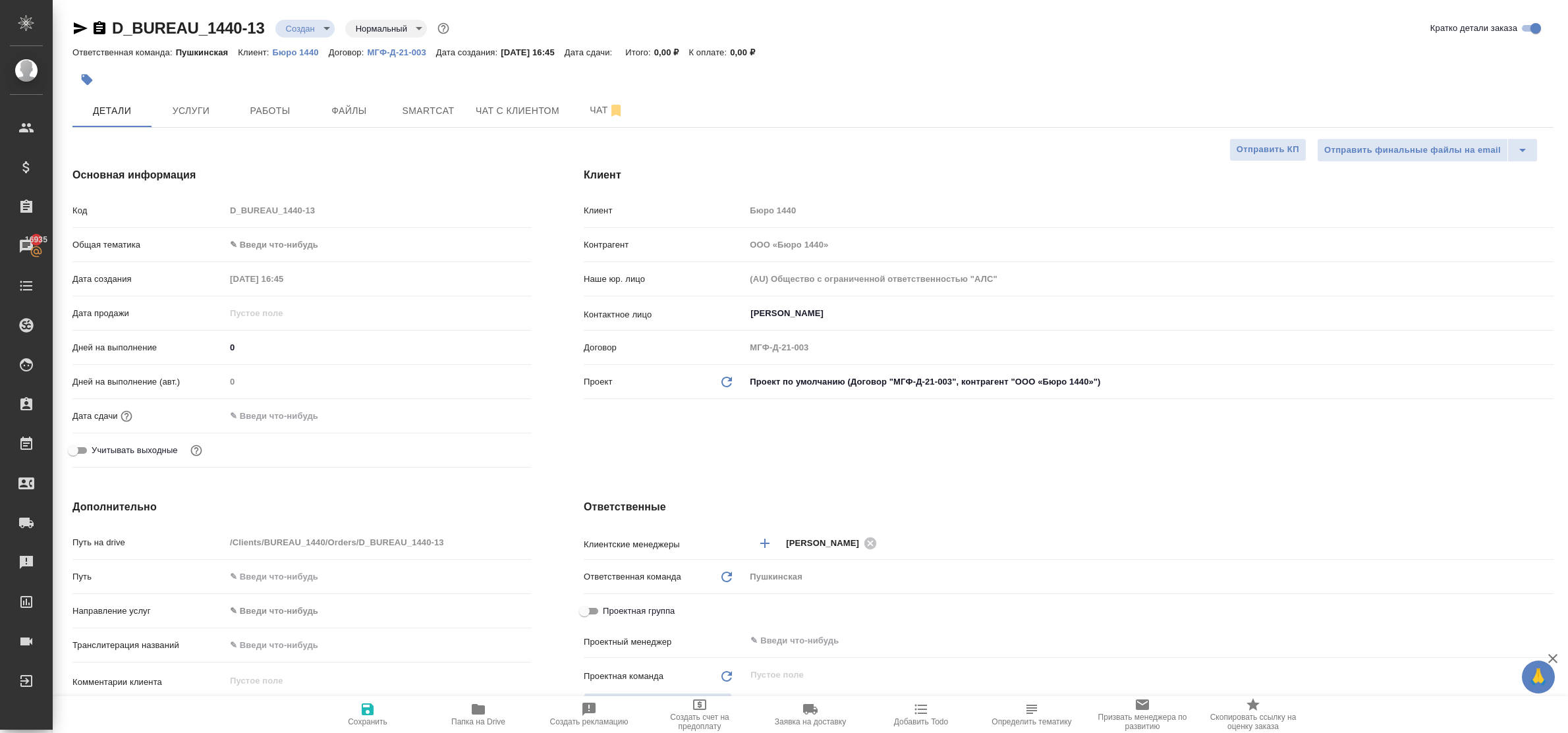
type textarea "x"
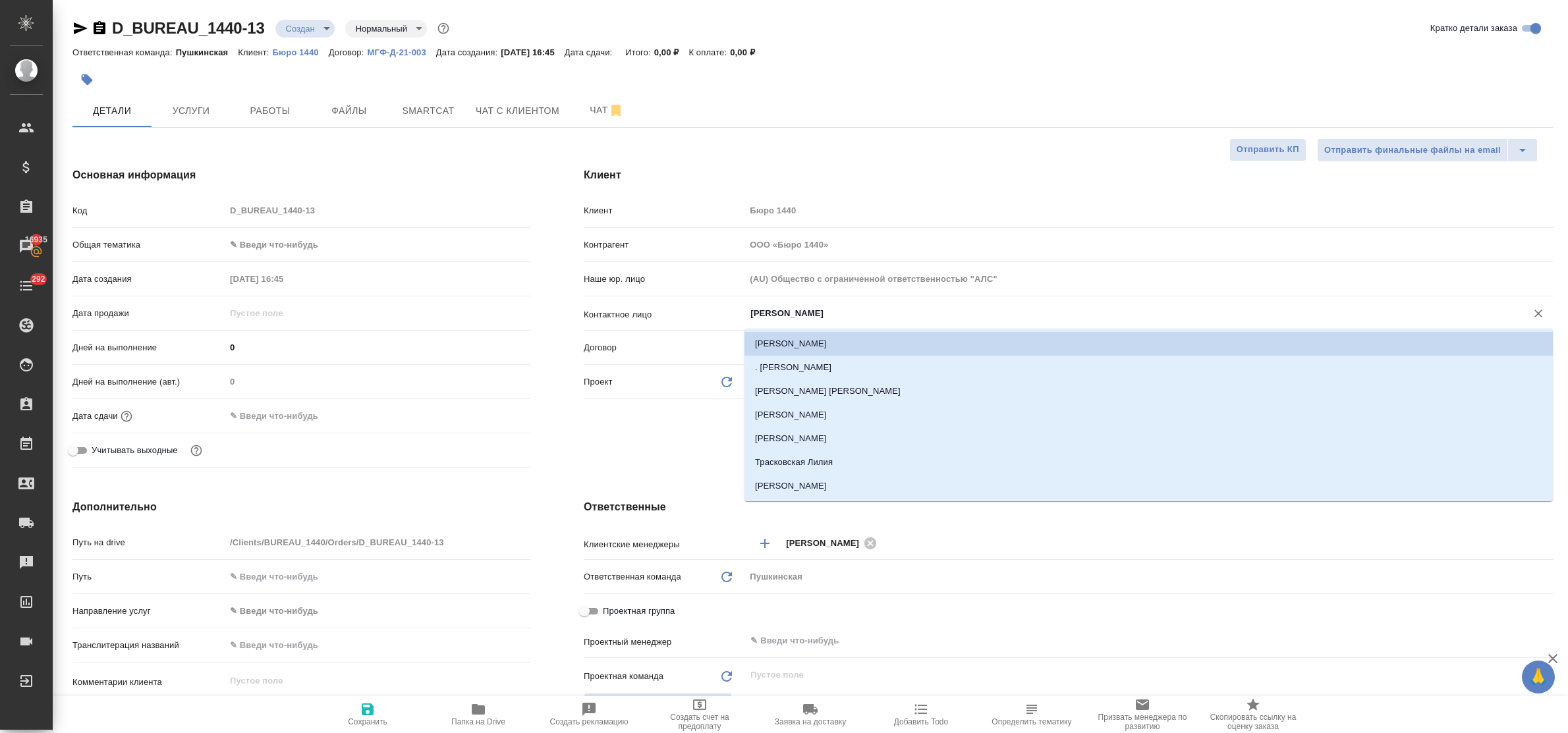
click at [845, 310] on input "Кучиева Роксана" at bounding box center [1127, 313] width 757 height 16
click at [852, 460] on li "Трасковская Лилия" at bounding box center [1149, 462] width 809 height 24
type input "Трасковская Лилия"
type textarea "x"
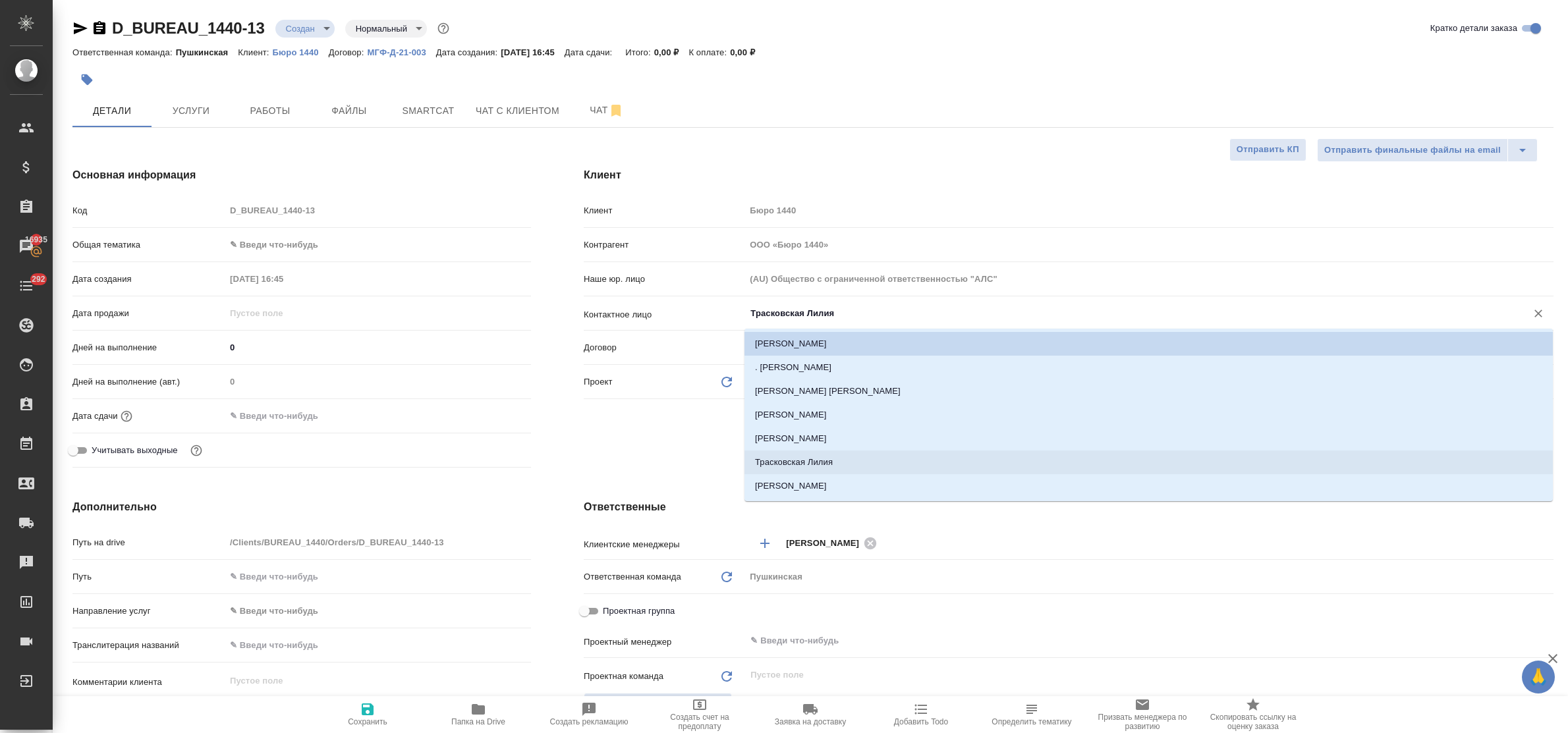
type textarea "x"
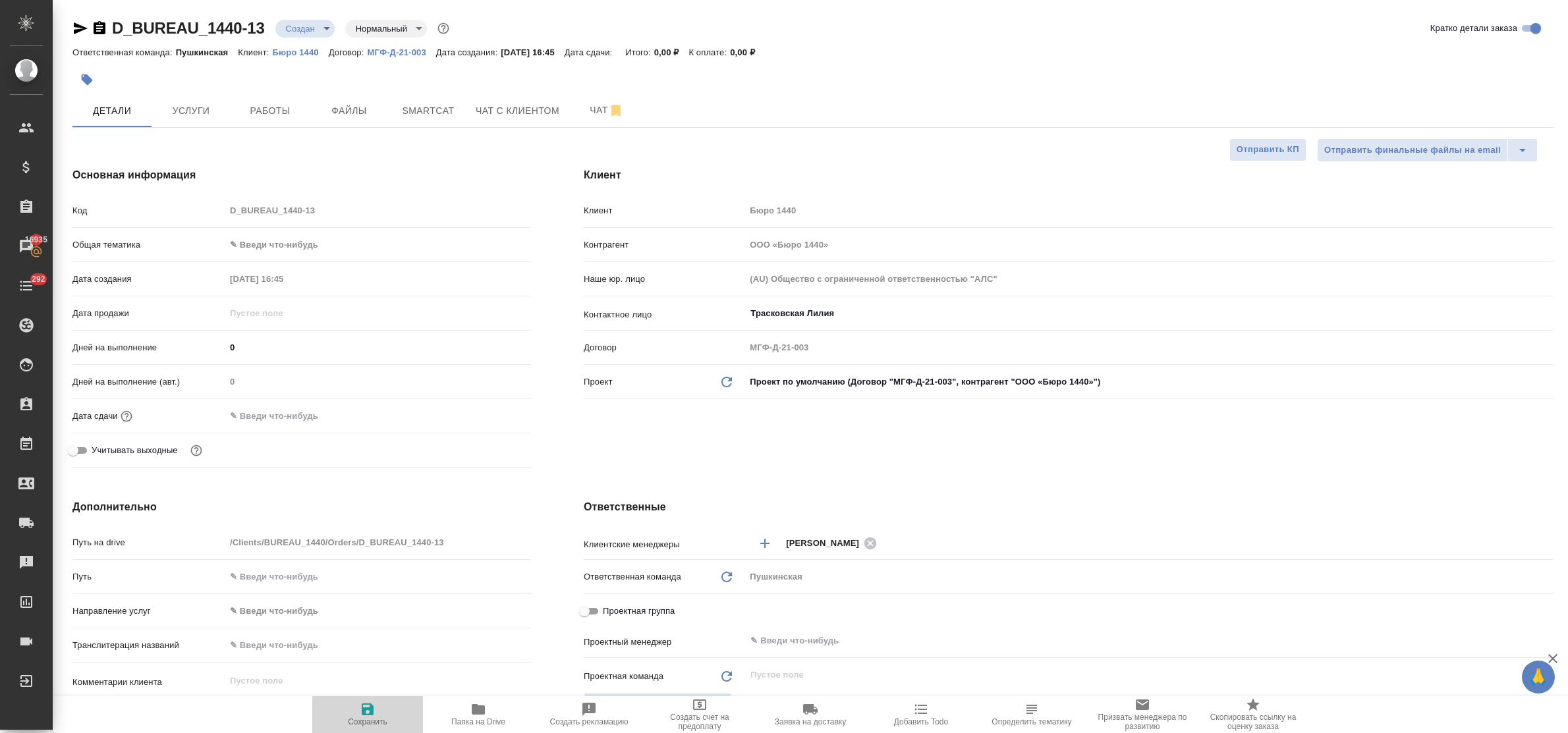
drag, startPoint x: 374, startPoint y: 712, endPoint x: 333, endPoint y: 570, distance: 147.8
click at [373, 586] on icon "button" at bounding box center [367, 709] width 16 height 16
type textarea "x"
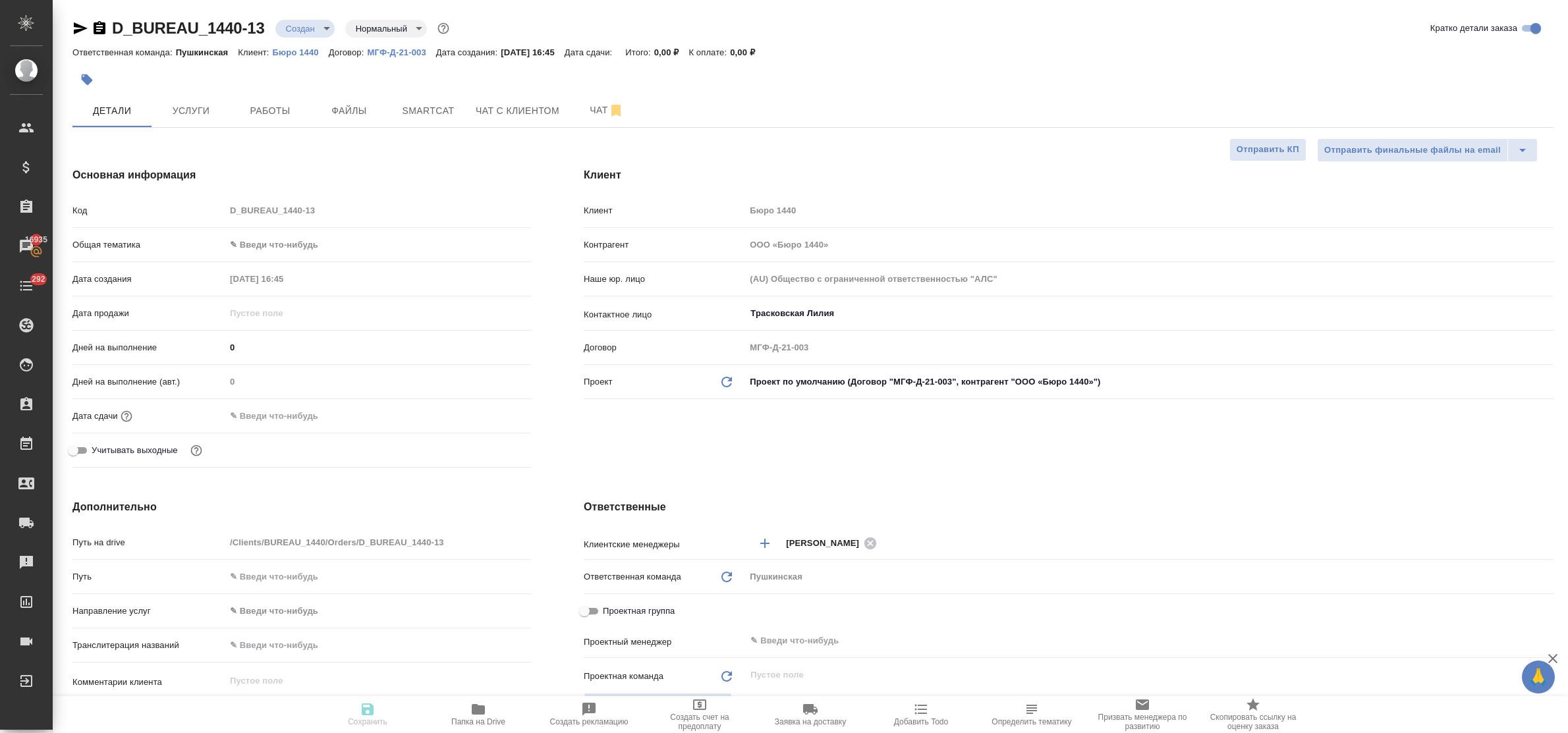
type textarea "x"
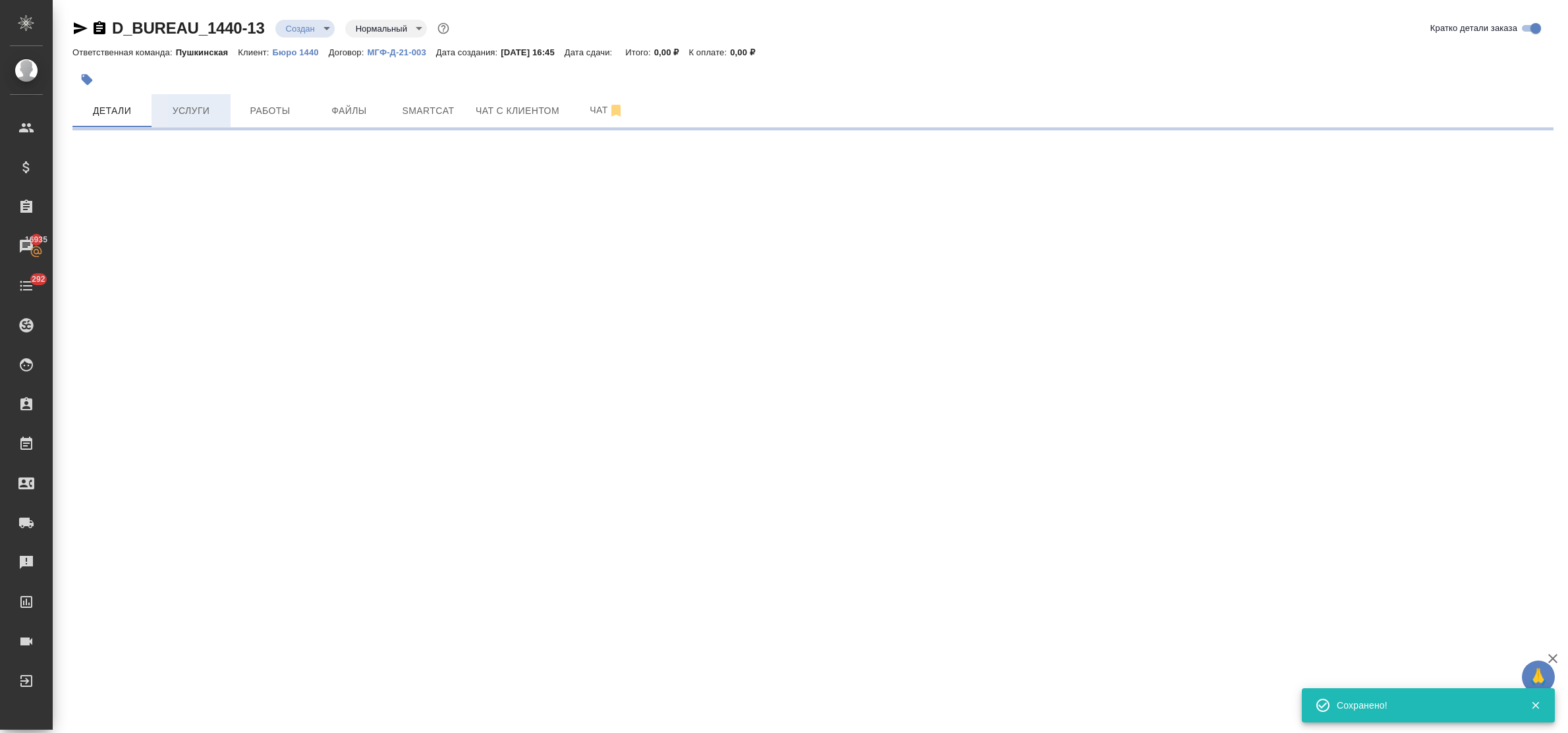
type input "holyTrinity"
select select "RU"
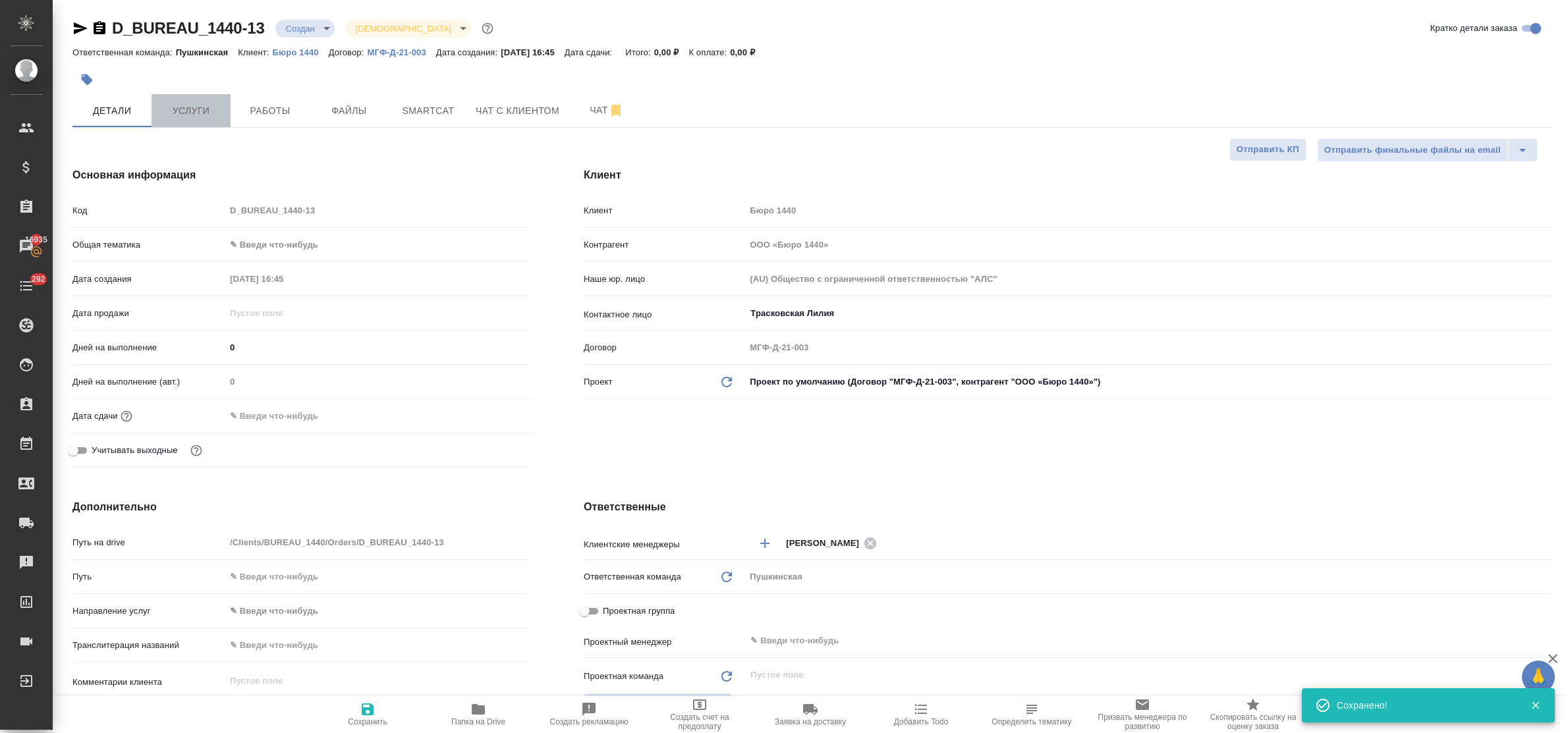
click at [201, 104] on span "Услуги" at bounding box center [191, 111] width 64 height 16
type textarea "x"
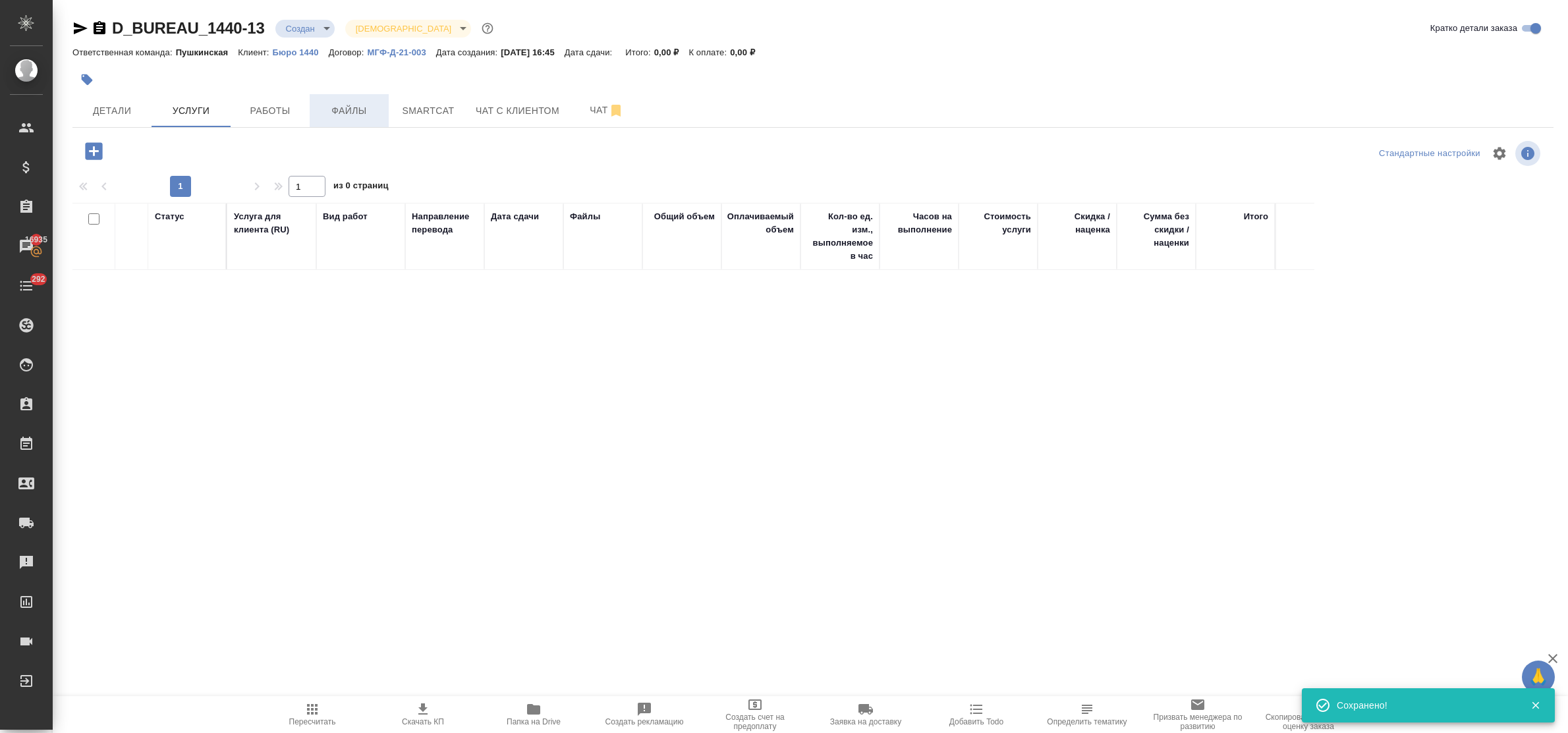
drag, startPoint x: 349, startPoint y: 106, endPoint x: 364, endPoint y: 116, distance: 18.0
click at [349, 107] on span "Файлы" at bounding box center [350, 111] width 64 height 16
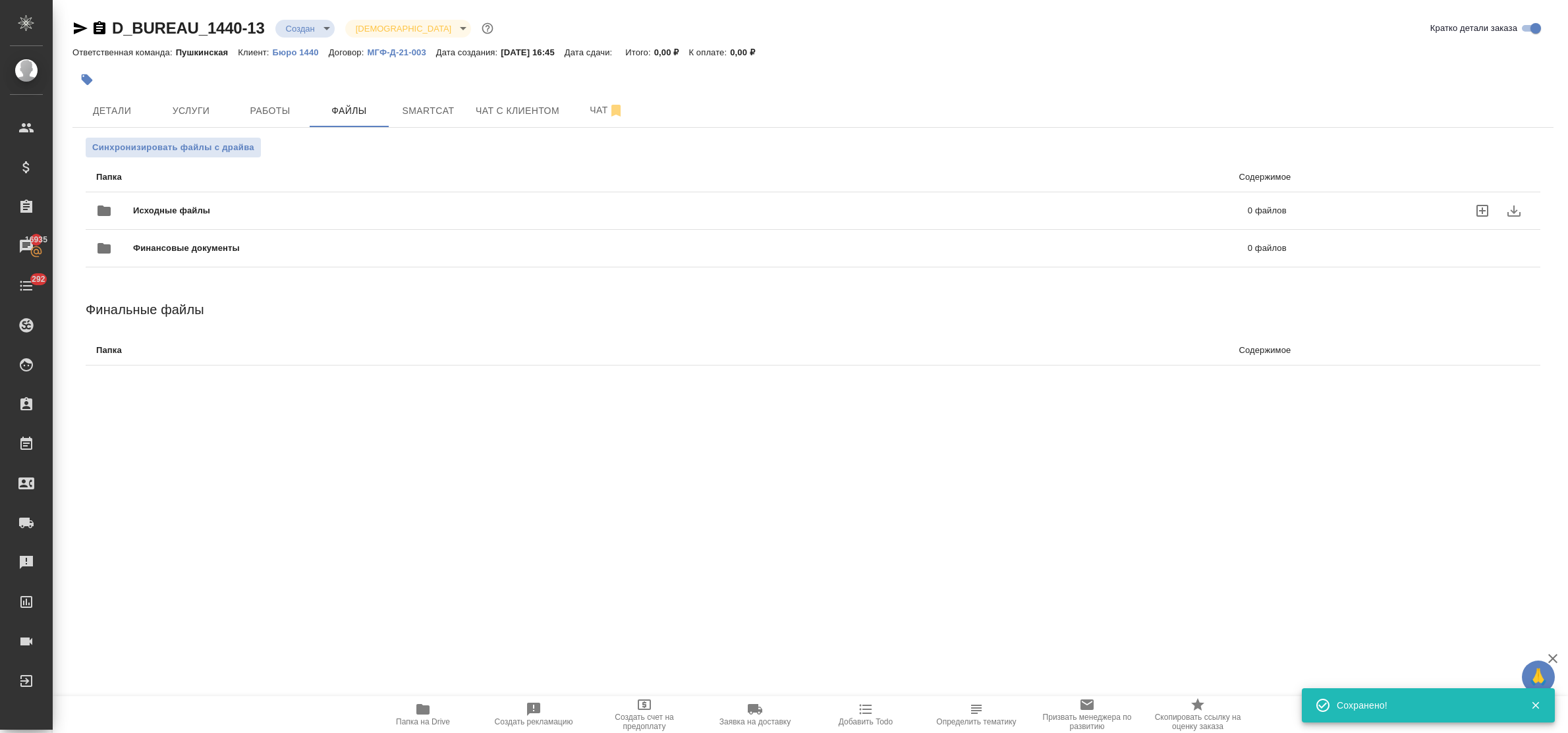
click at [1254, 206] on icon "uploadFiles" at bounding box center [1483, 211] width 12 height 12
click at [0, 0] on input "uploadFiles" at bounding box center [0, 0] width 0 height 0
click at [311, 24] on body "🙏 .cls-1 fill:#fff; AWATERA Bulakhova Elena Клиенты Спецификации Заказы 16935 Ч…" at bounding box center [784, 366] width 1568 height 733
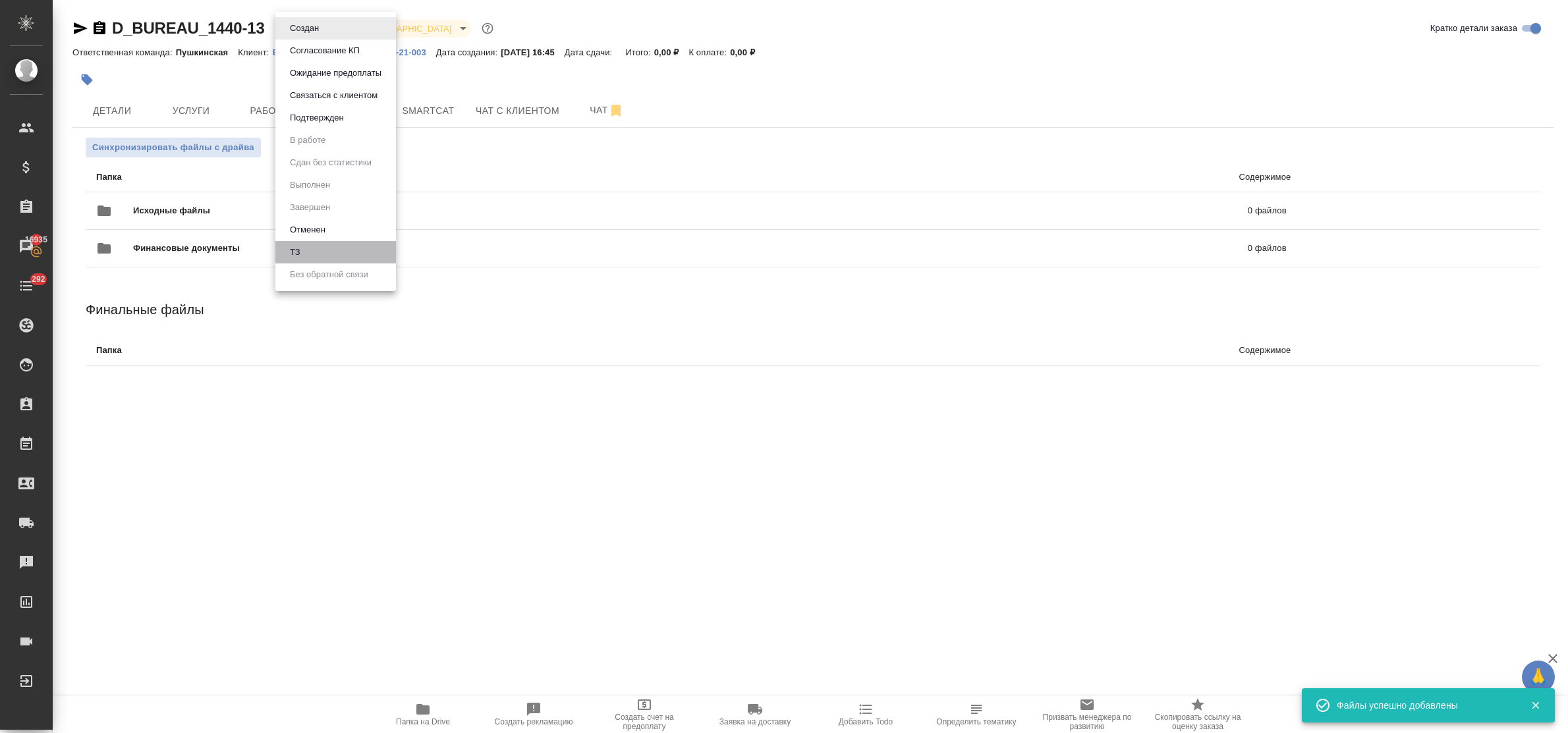
click at [333, 248] on li "ТЗ" at bounding box center [335, 252] width 120 height 22
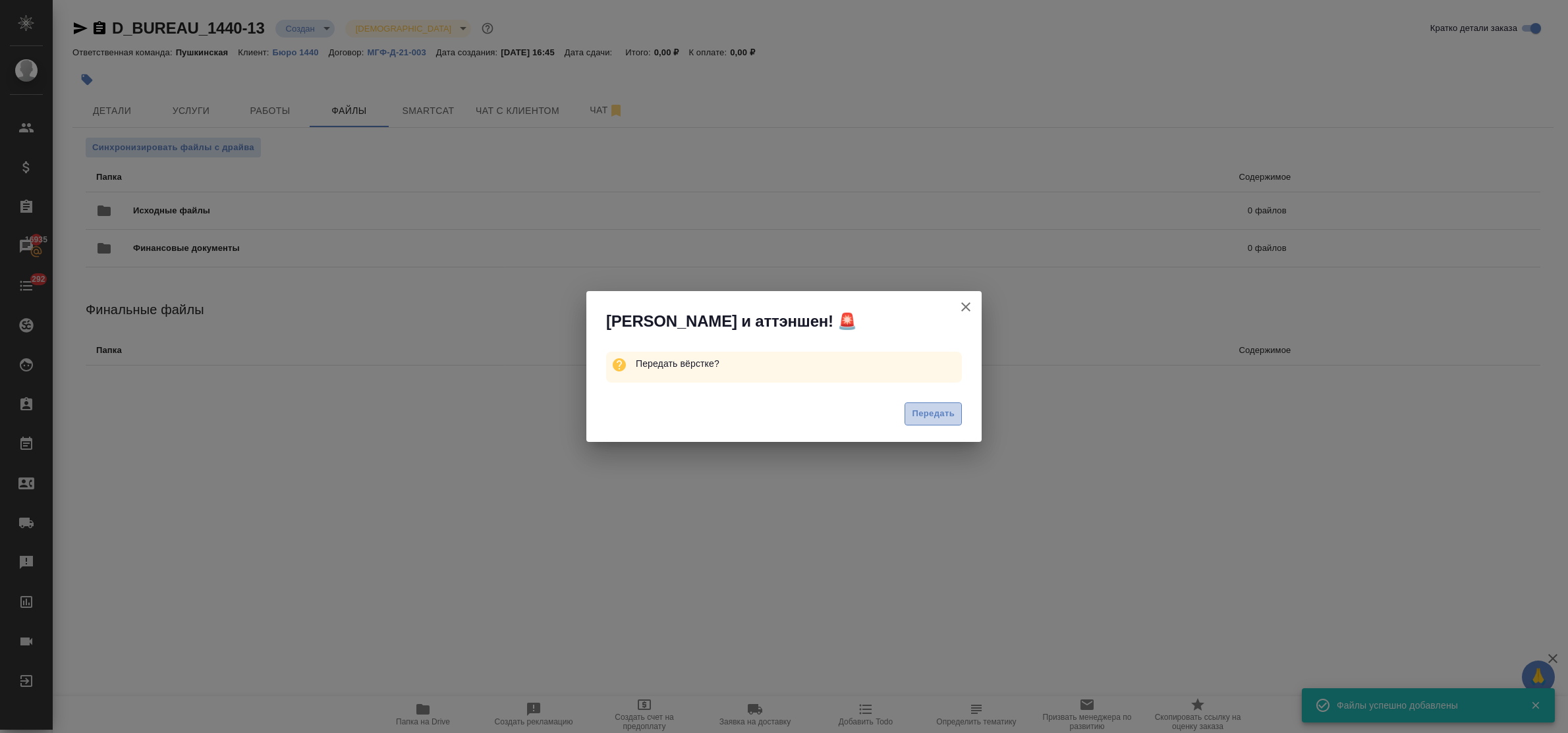
click at [922, 409] on span "Передать" at bounding box center [932, 414] width 43 height 15
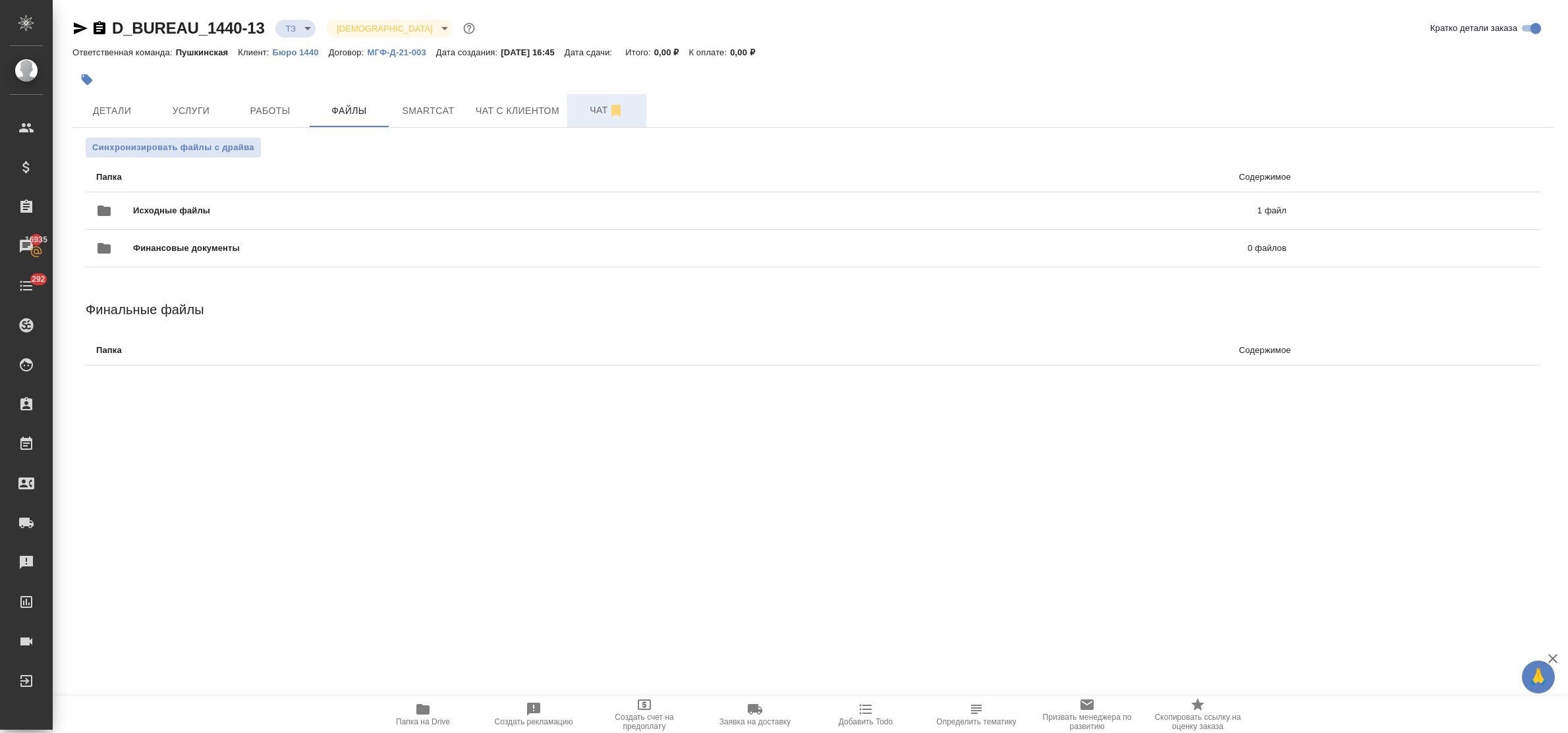
click at [604, 108] on span "Чат" at bounding box center [607, 110] width 64 height 16
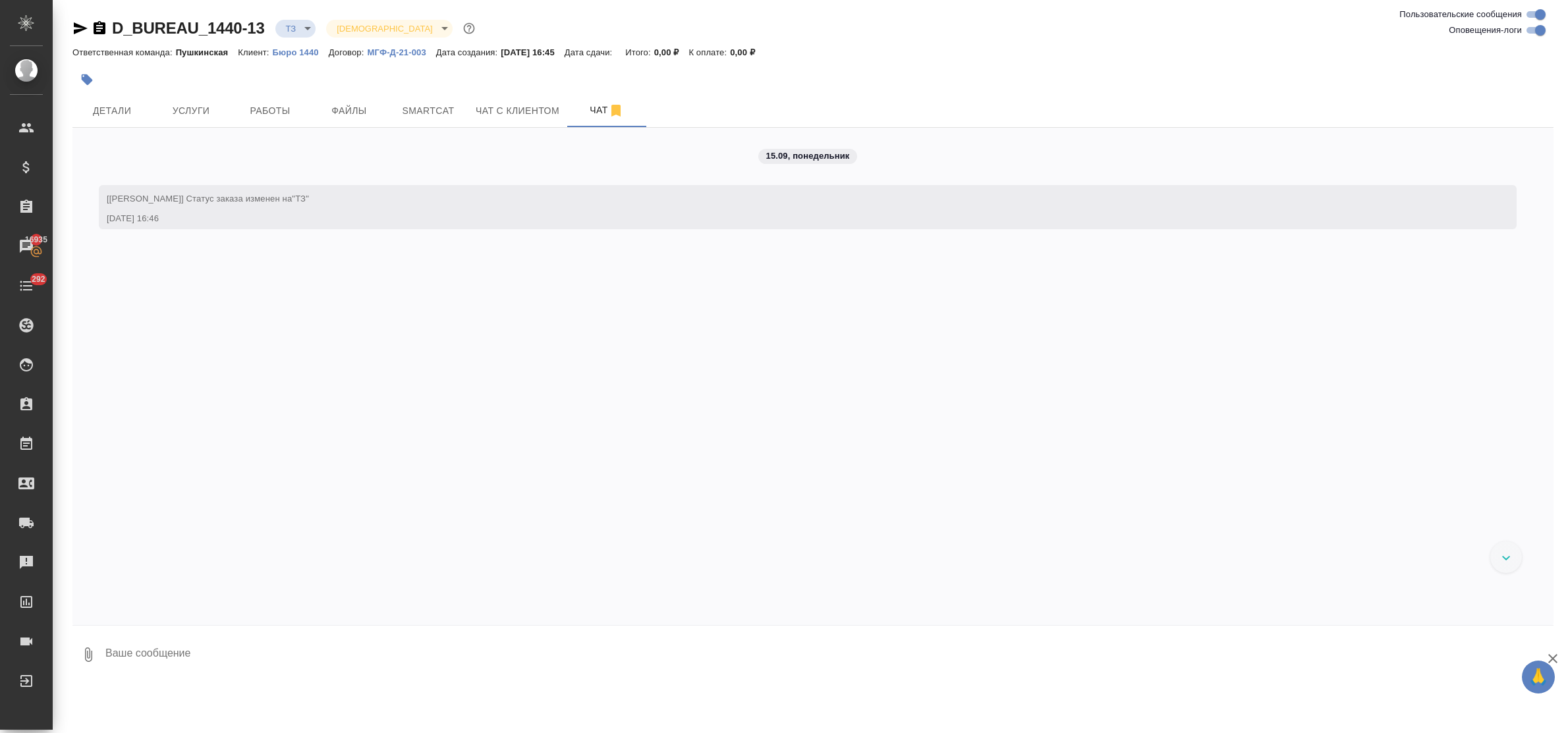
click at [235, 586] on textarea at bounding box center [829, 655] width 1450 height 45
type textarea "приветик! просьба сделать тикет, спасибо!"
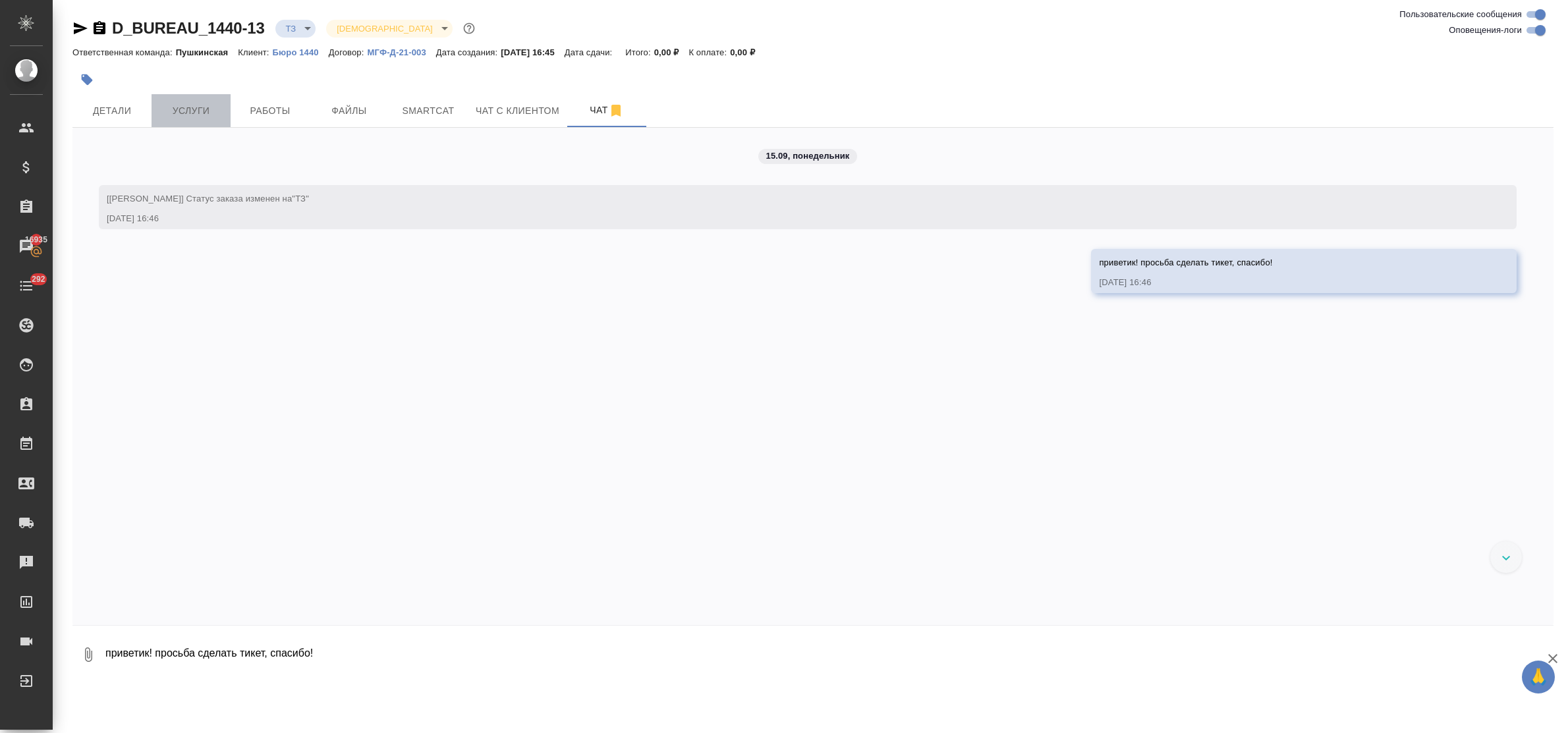
click at [188, 114] on span "Услуги" at bounding box center [191, 111] width 64 height 16
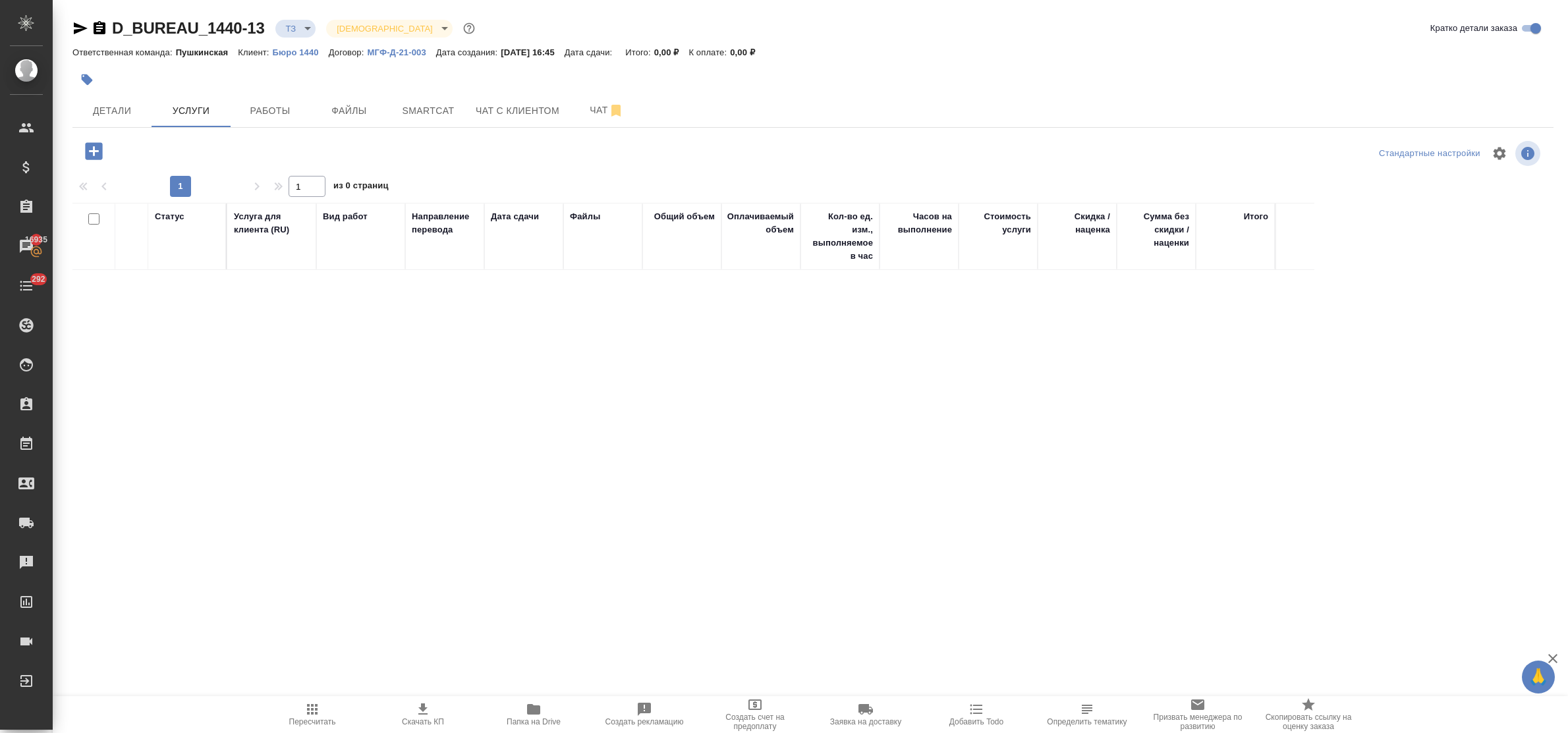
click at [93, 153] on icon "button" at bounding box center [94, 151] width 23 height 23
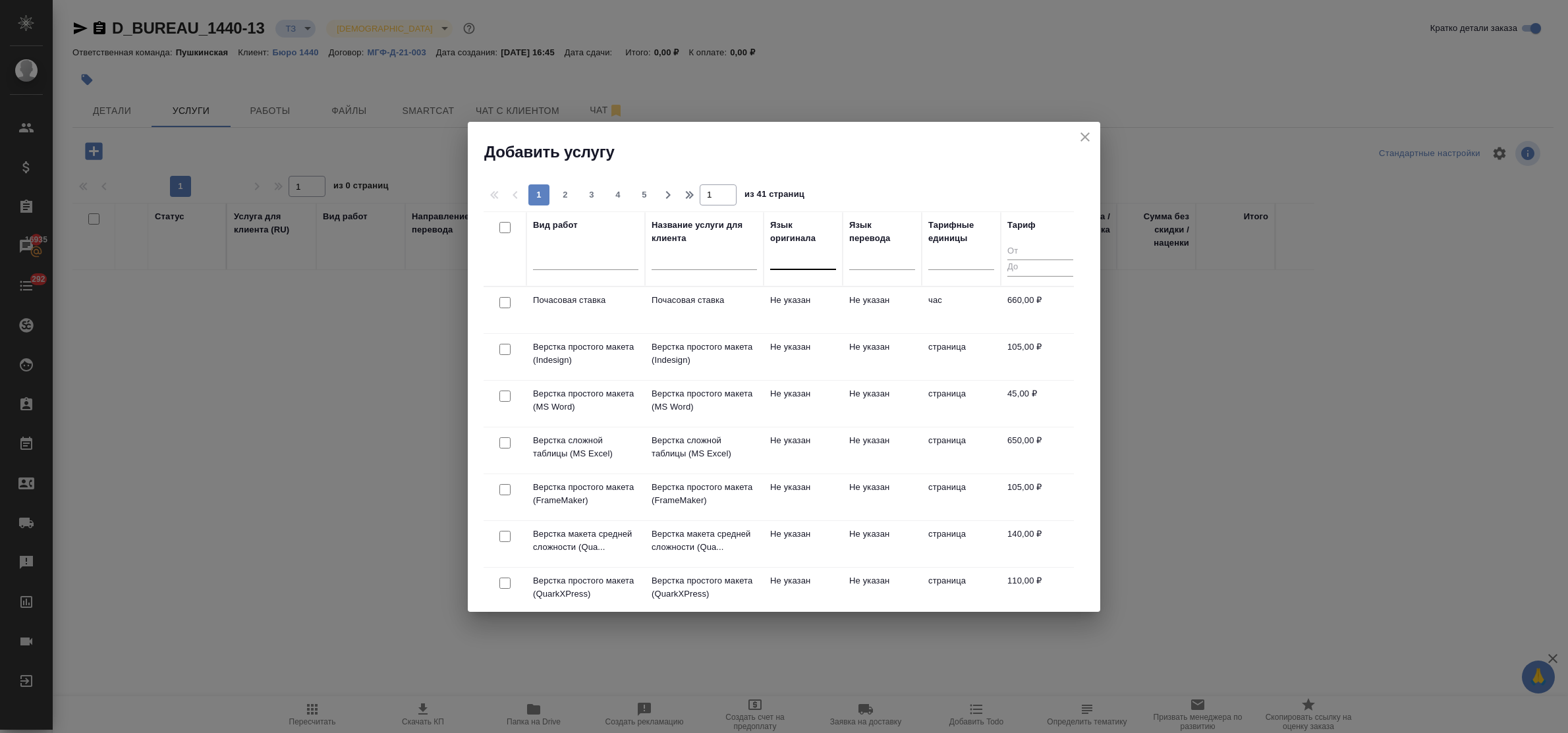
click at [783, 265] on div at bounding box center [803, 256] width 66 height 19
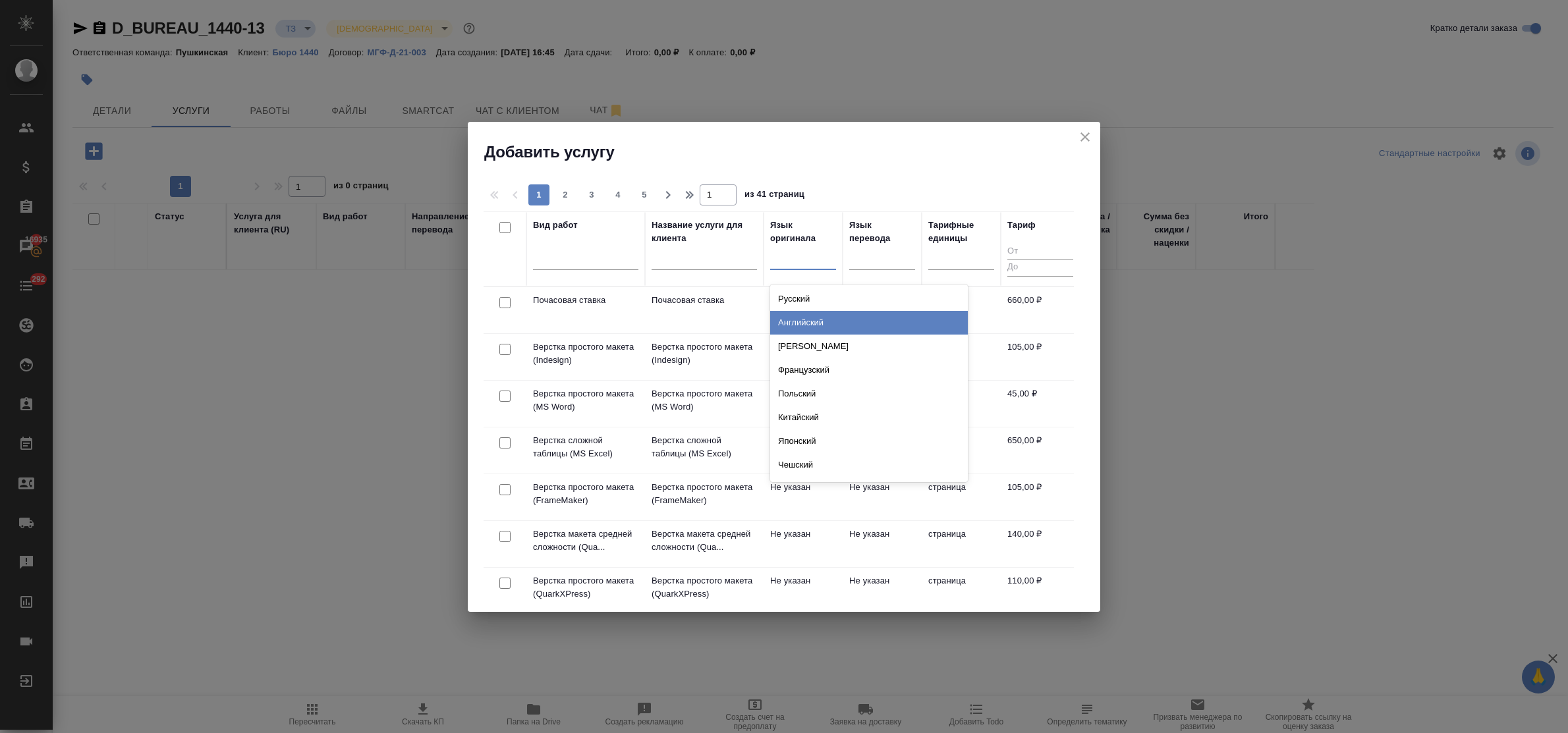
click at [794, 315] on div "Английский" at bounding box center [869, 323] width 197 height 24
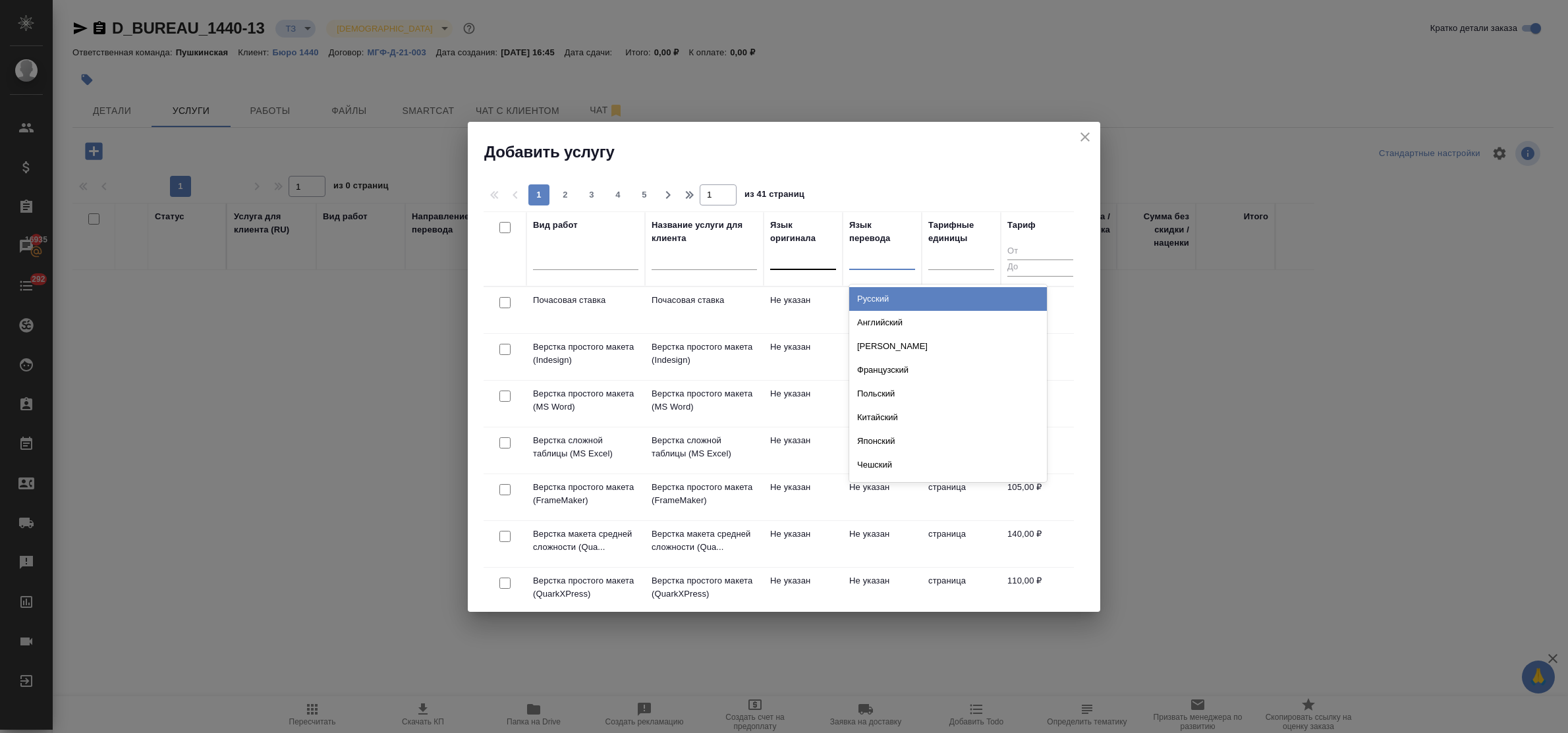
click at [866, 269] on div at bounding box center [882, 257] width 66 height 25
type input "фр"
click at [882, 300] on div "Французский" at bounding box center [948, 299] width 197 height 24
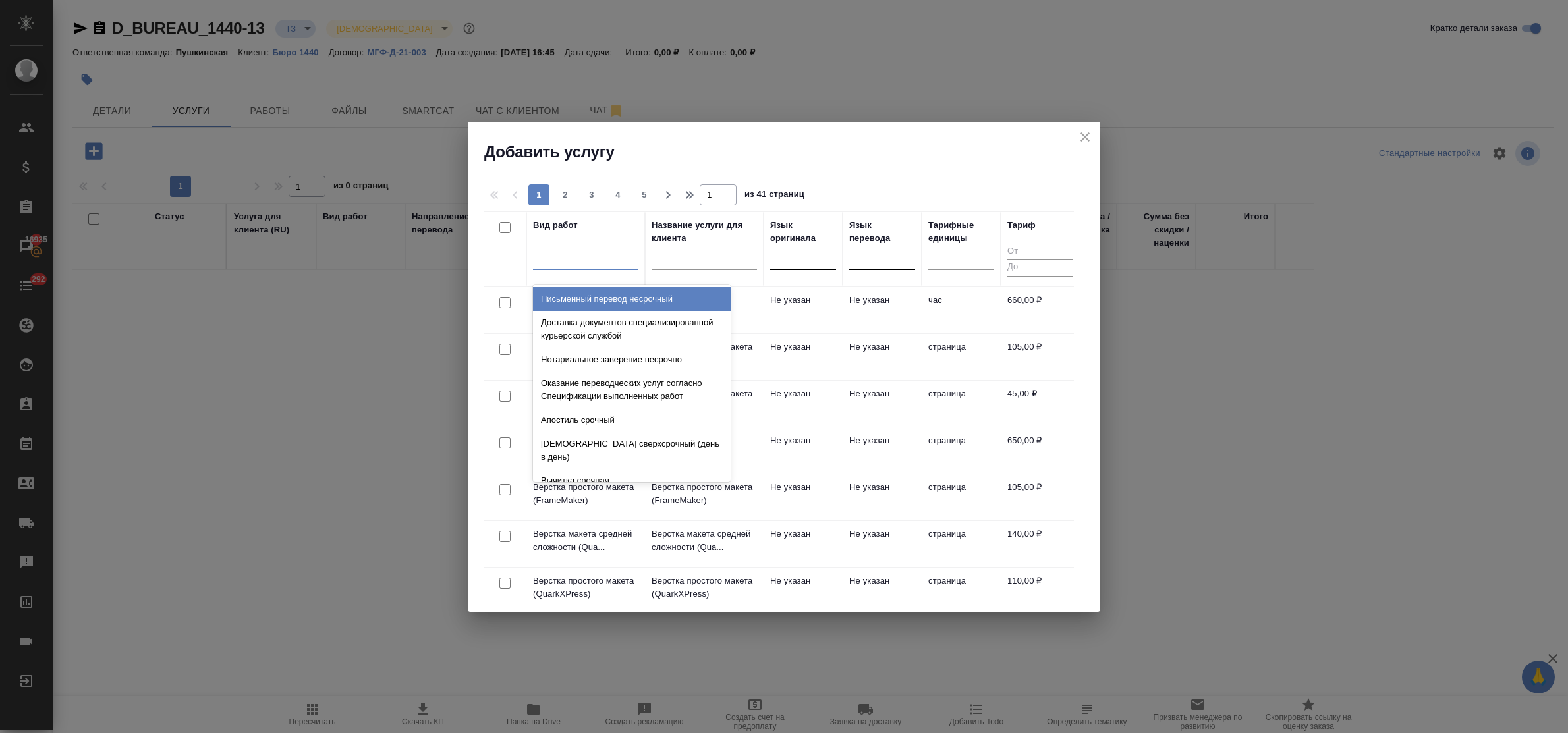
click at [607, 260] on div at bounding box center [586, 256] width 105 height 19
type input "проф"
click at [611, 303] on div "Перевод Профессиональный" at bounding box center [632, 299] width 197 height 24
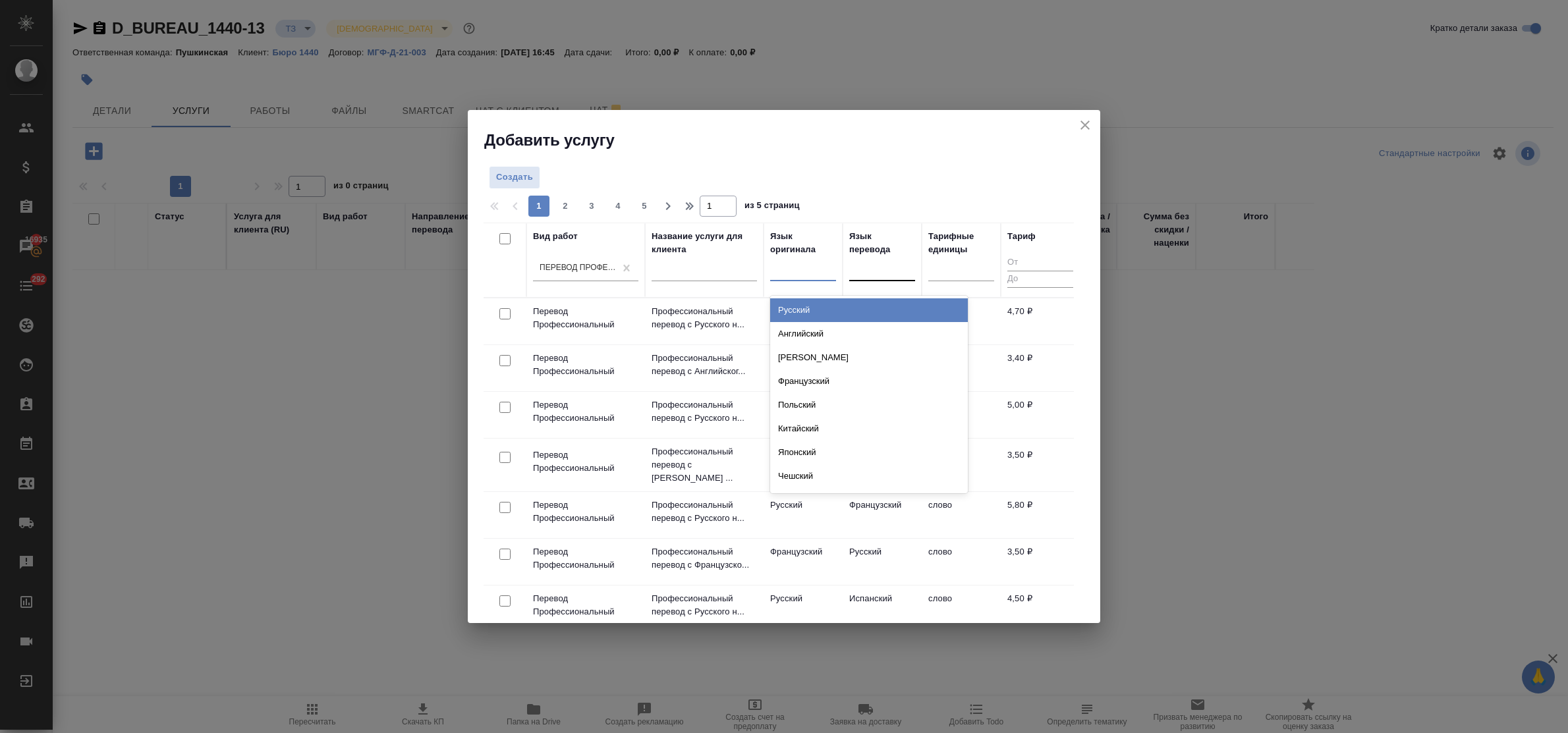
click at [801, 275] on div at bounding box center [803, 268] width 66 height 19
click at [808, 334] on div "Английский" at bounding box center [869, 333] width 197 height 24
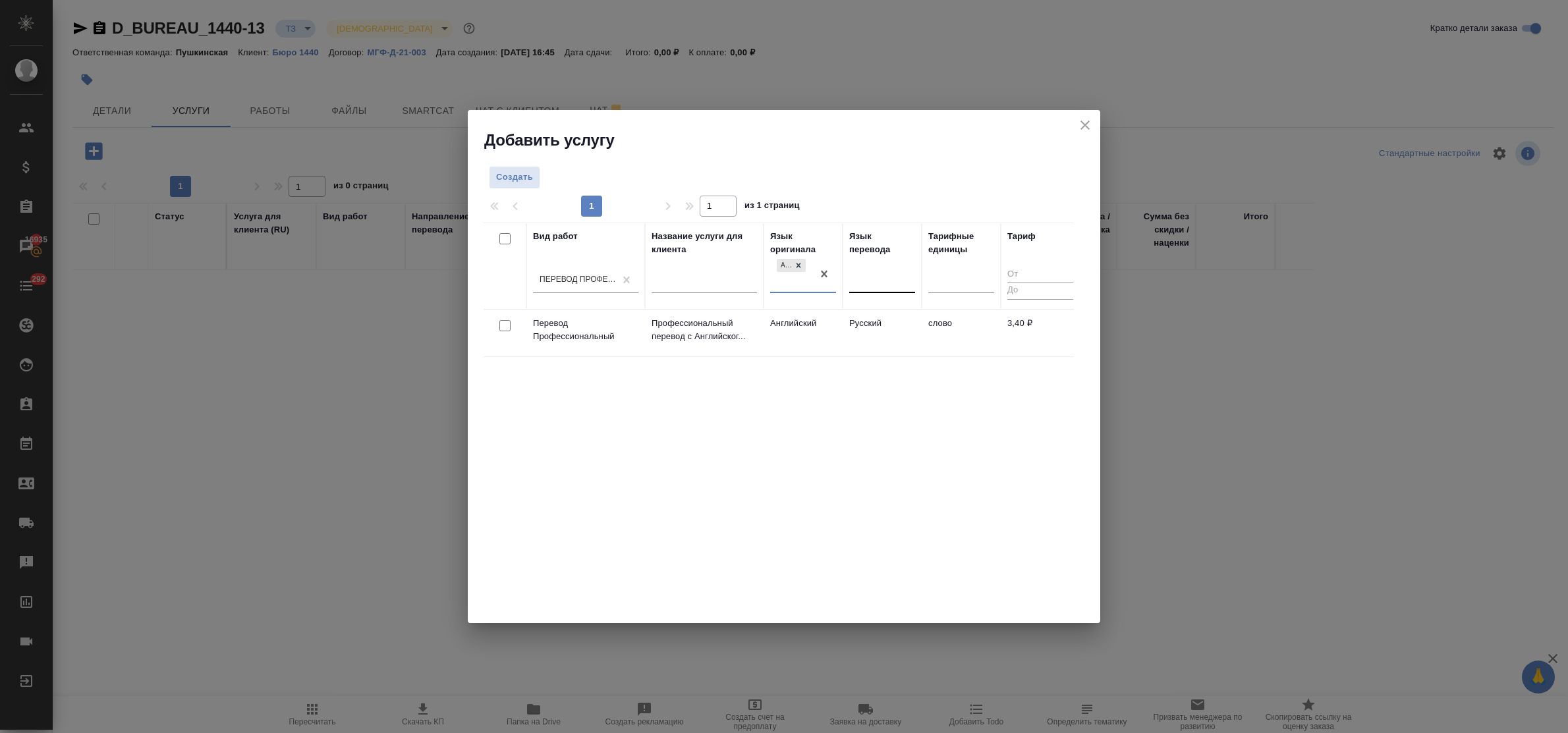
click at [858, 283] on div at bounding box center [882, 279] width 66 height 19
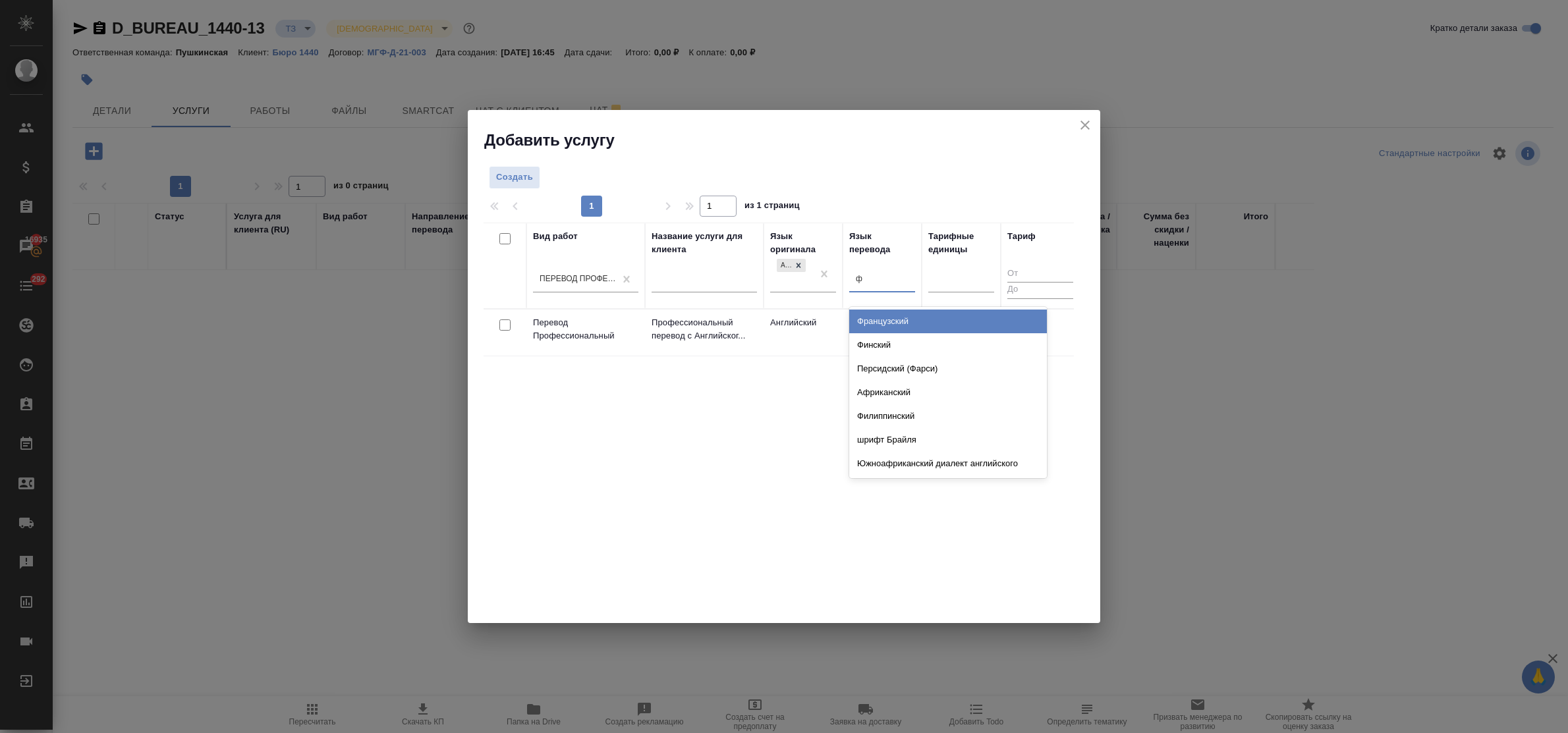
type input "фр"
click at [877, 321] on div "Французский" at bounding box center [948, 321] width 197 height 24
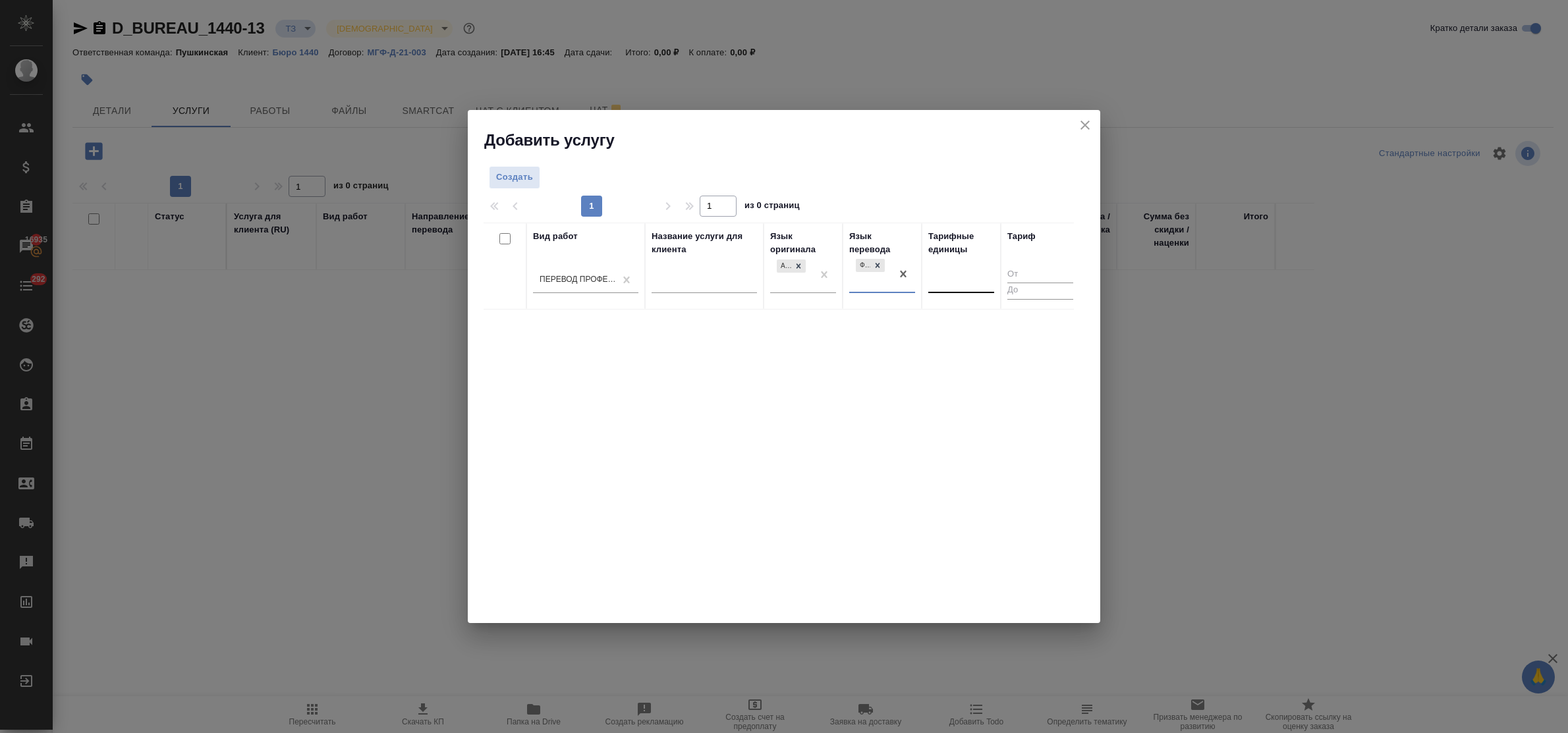
click at [947, 283] on div at bounding box center [961, 279] width 66 height 19
type input "сло"
click at [953, 321] on div "слово" at bounding box center [1027, 321] width 197 height 24
click at [527, 182] on span "Создать" at bounding box center [515, 177] width 37 height 15
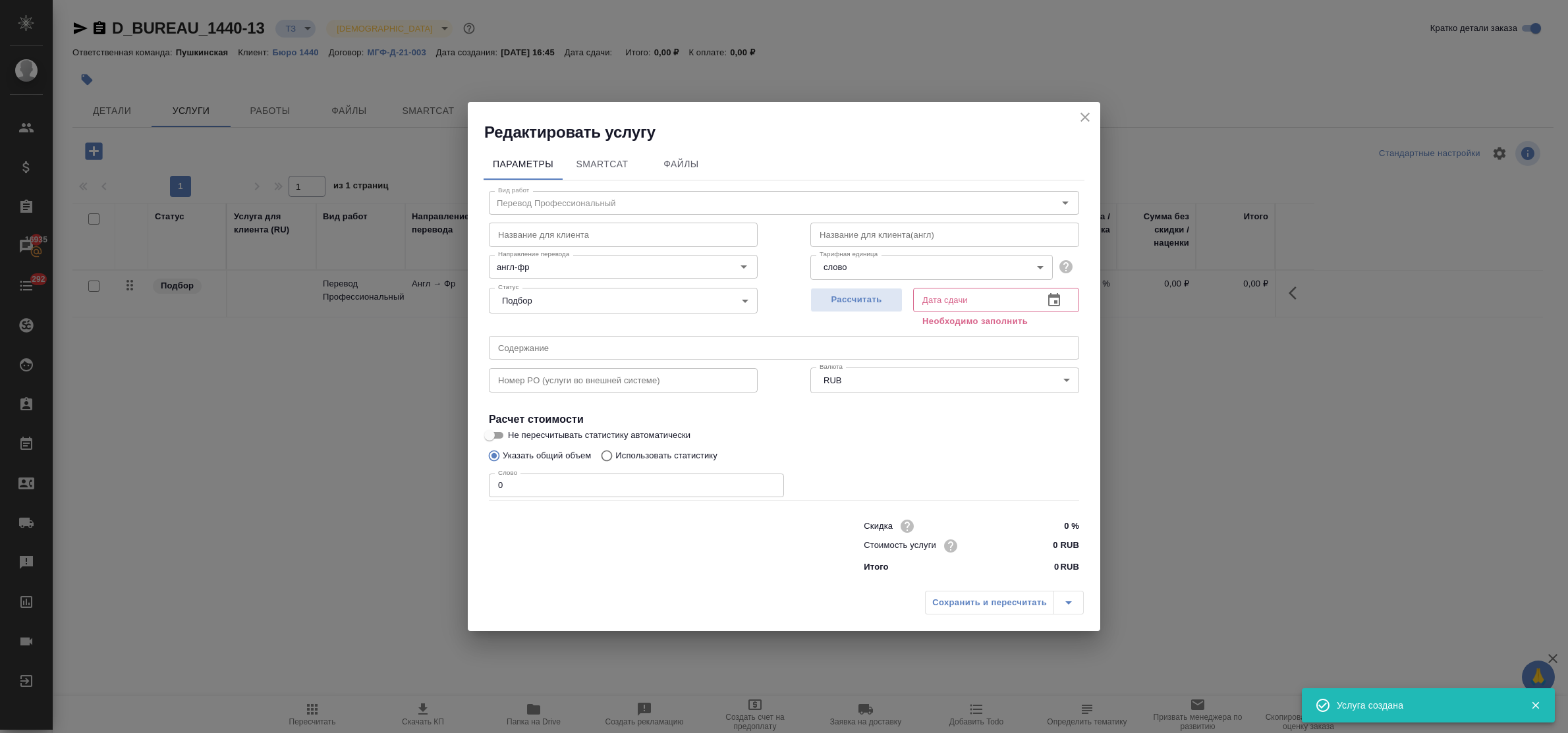
click at [1044, 541] on input "0 RUB" at bounding box center [1054, 546] width 49 height 19
type input "9.20 RUB"
click at [824, 288] on button "Рассчитать" at bounding box center [856, 300] width 92 height 24
type input "15.09.2025 16:47"
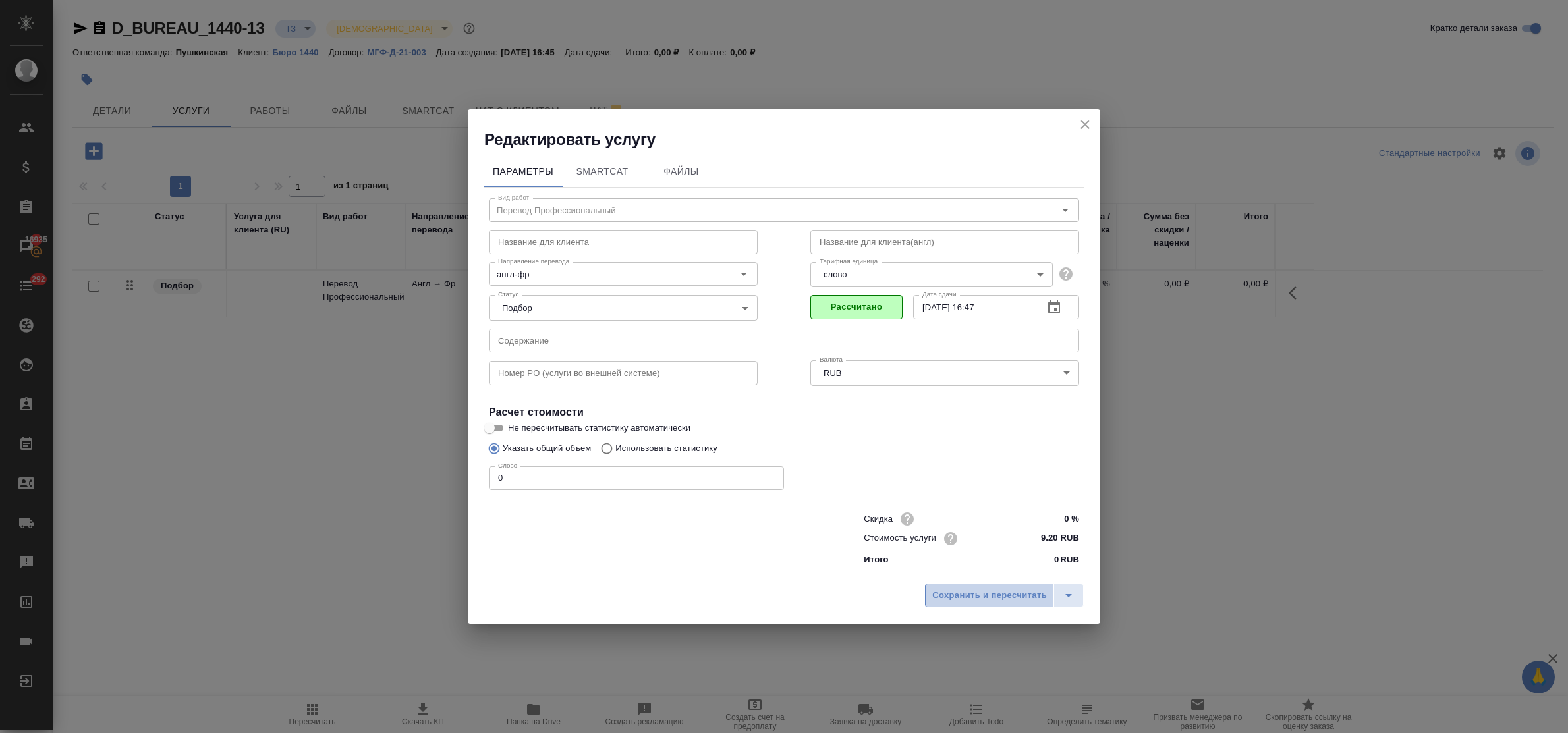
click at [984, 586] on span "Сохранить и пересчитать" at bounding box center [990, 596] width 115 height 15
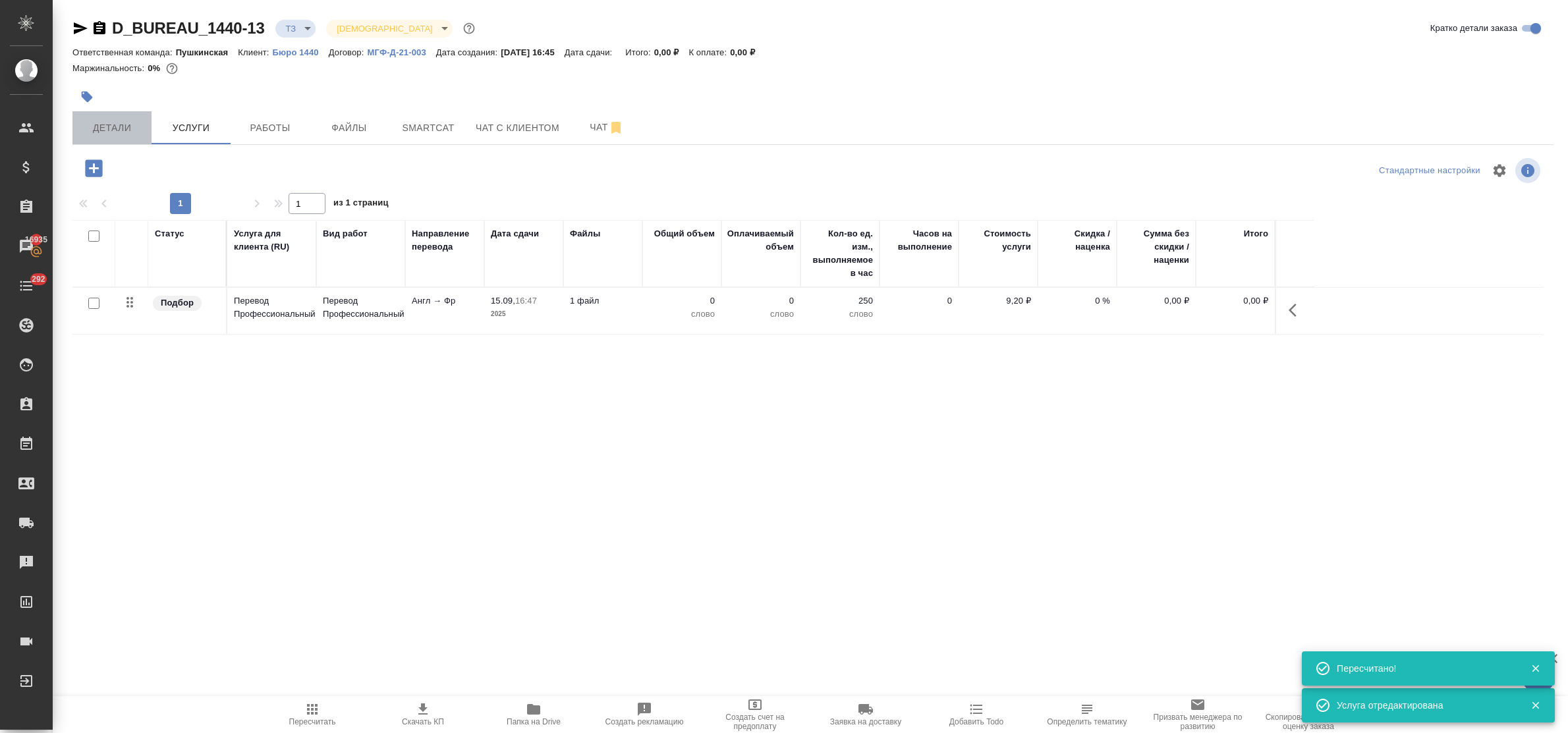
click at [123, 117] on button "Детали" at bounding box center [112, 128] width 79 height 33
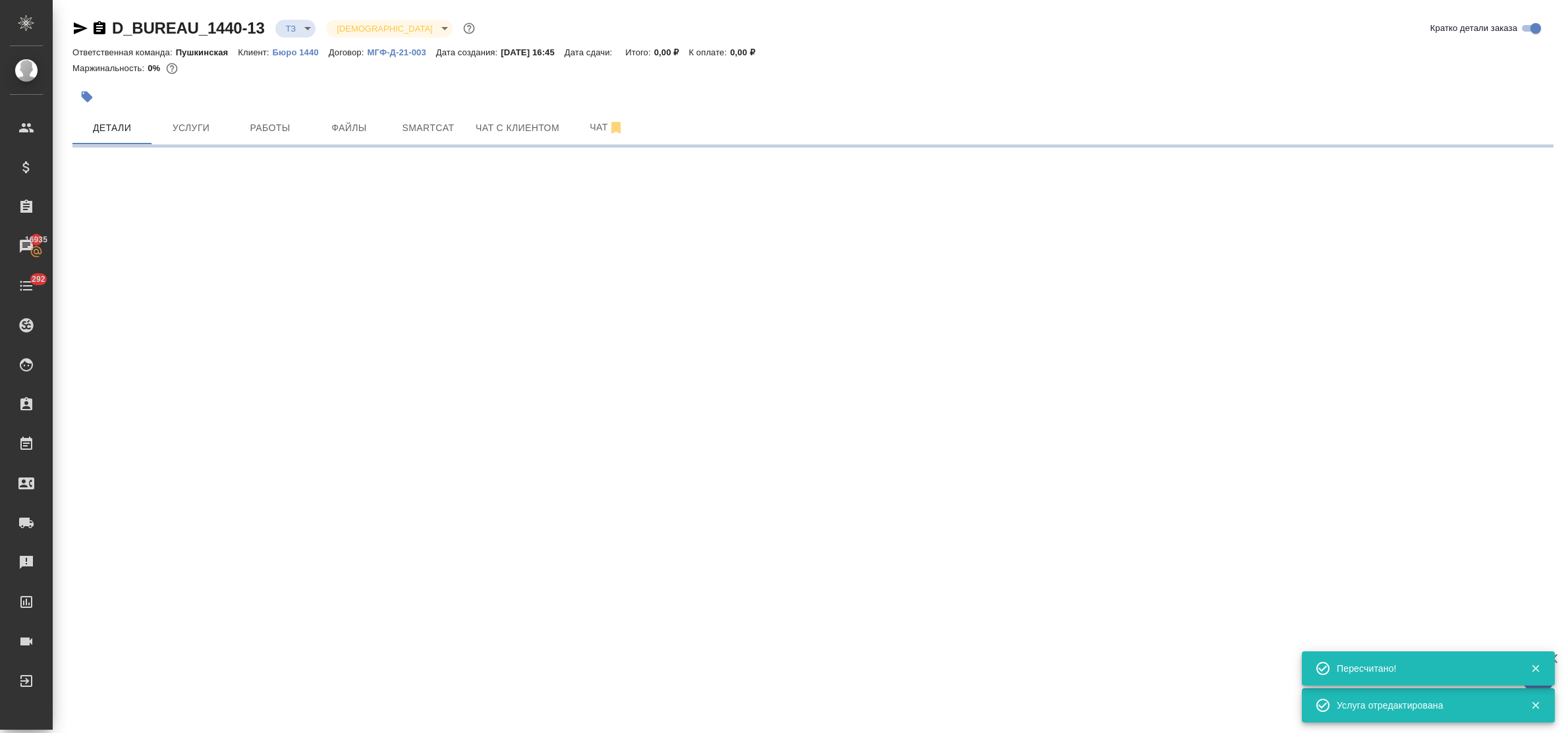
select select "RU"
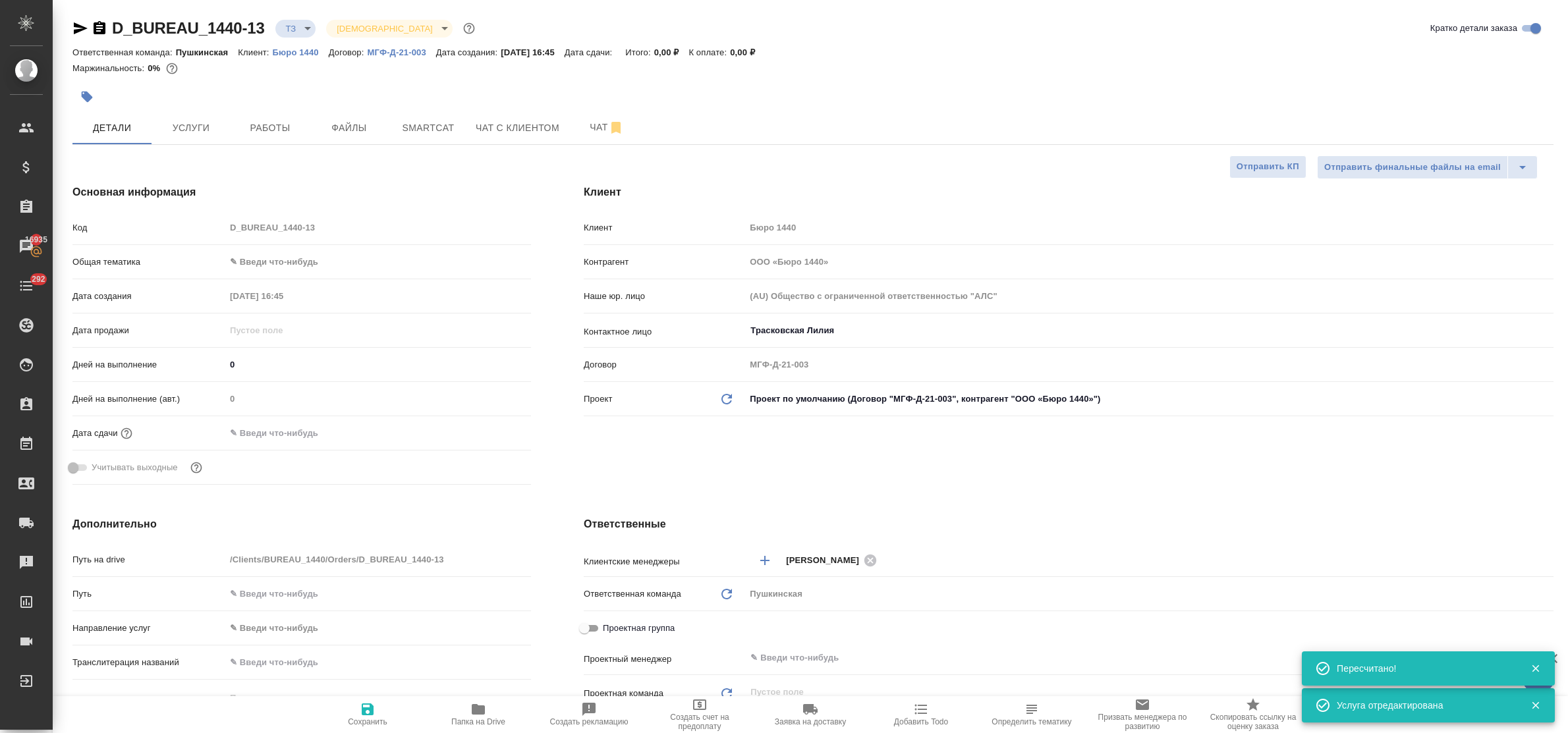
type textarea "x"
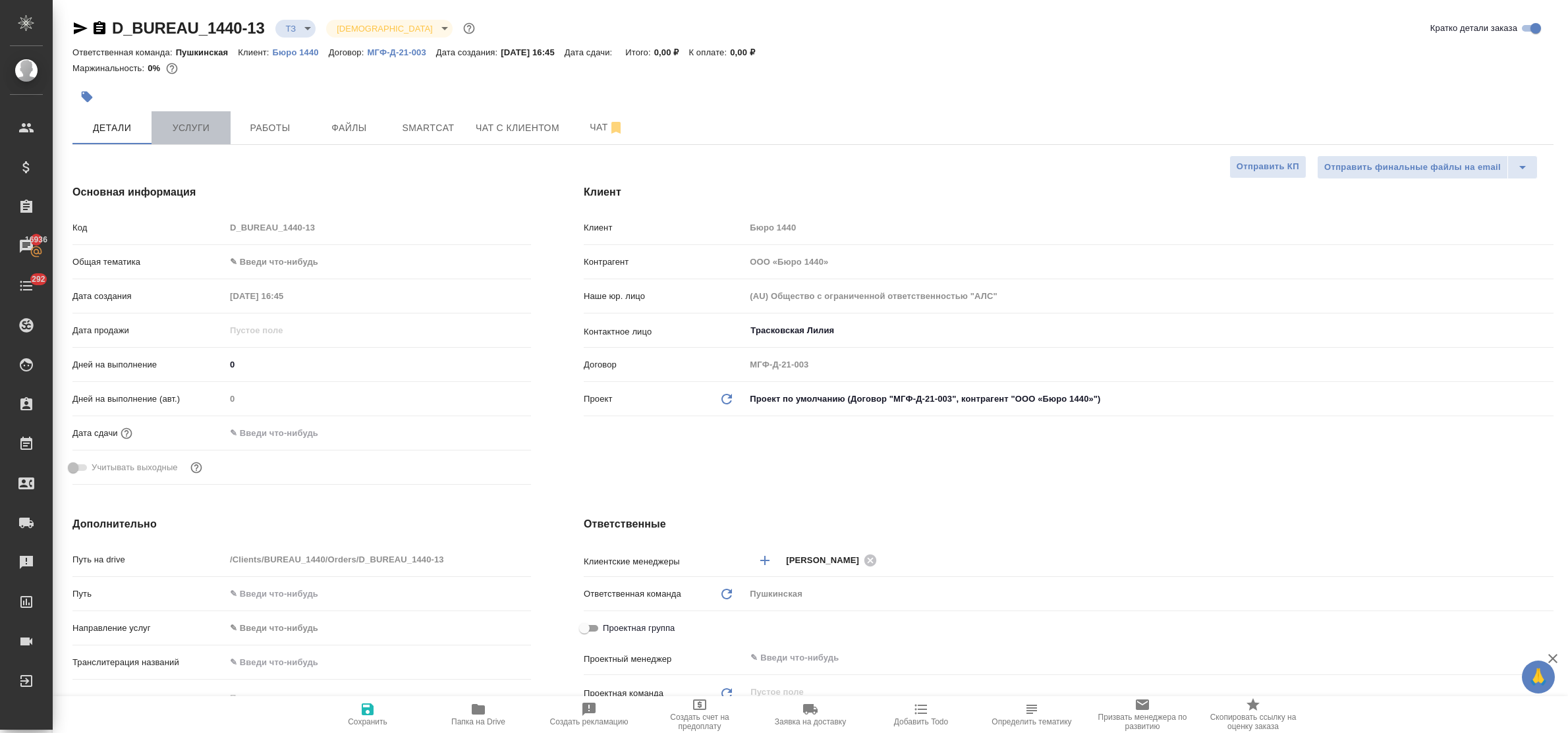
click at [212, 128] on span "Услуги" at bounding box center [191, 128] width 64 height 16
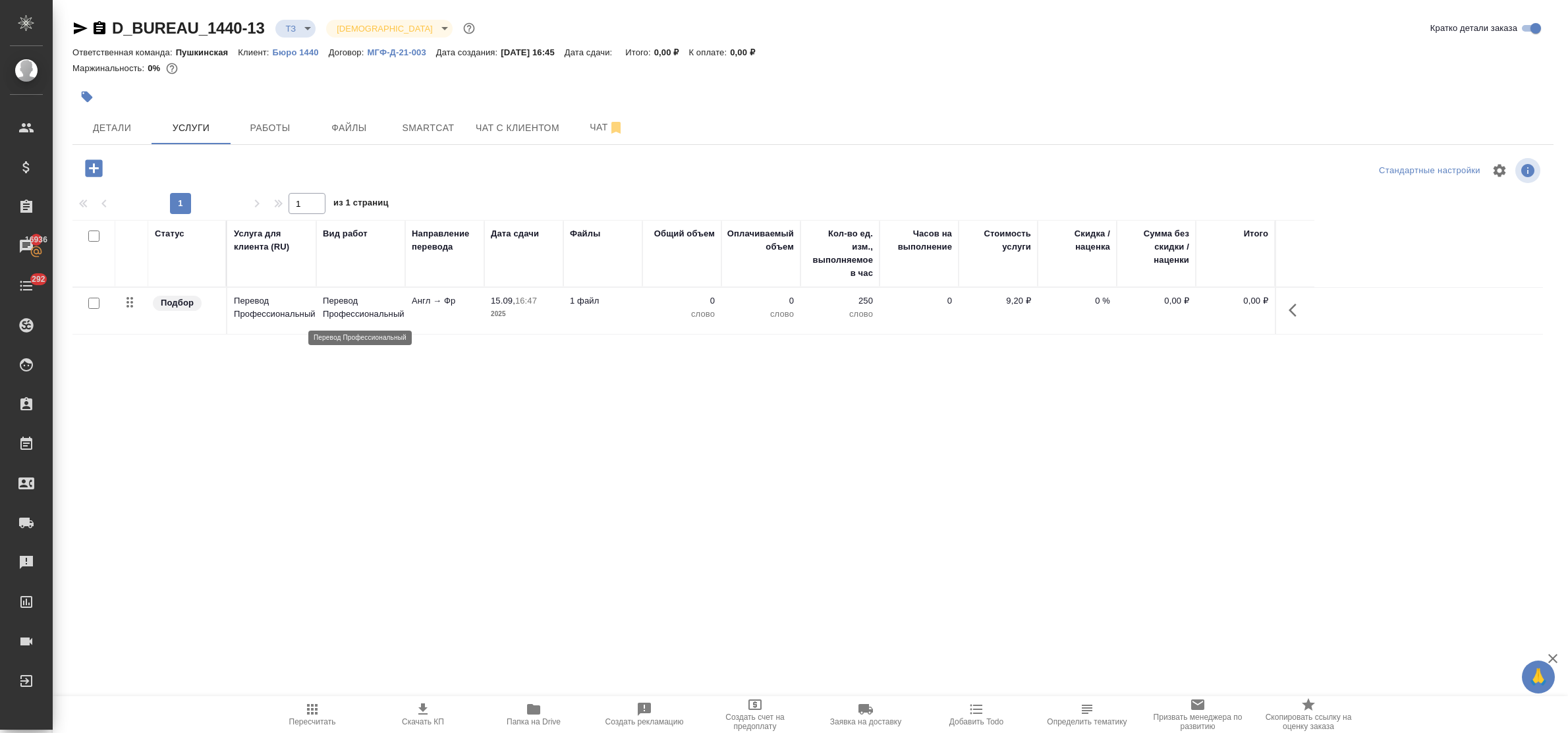
click at [338, 315] on p "Перевод Профессиональный" at bounding box center [360, 308] width 76 height 26
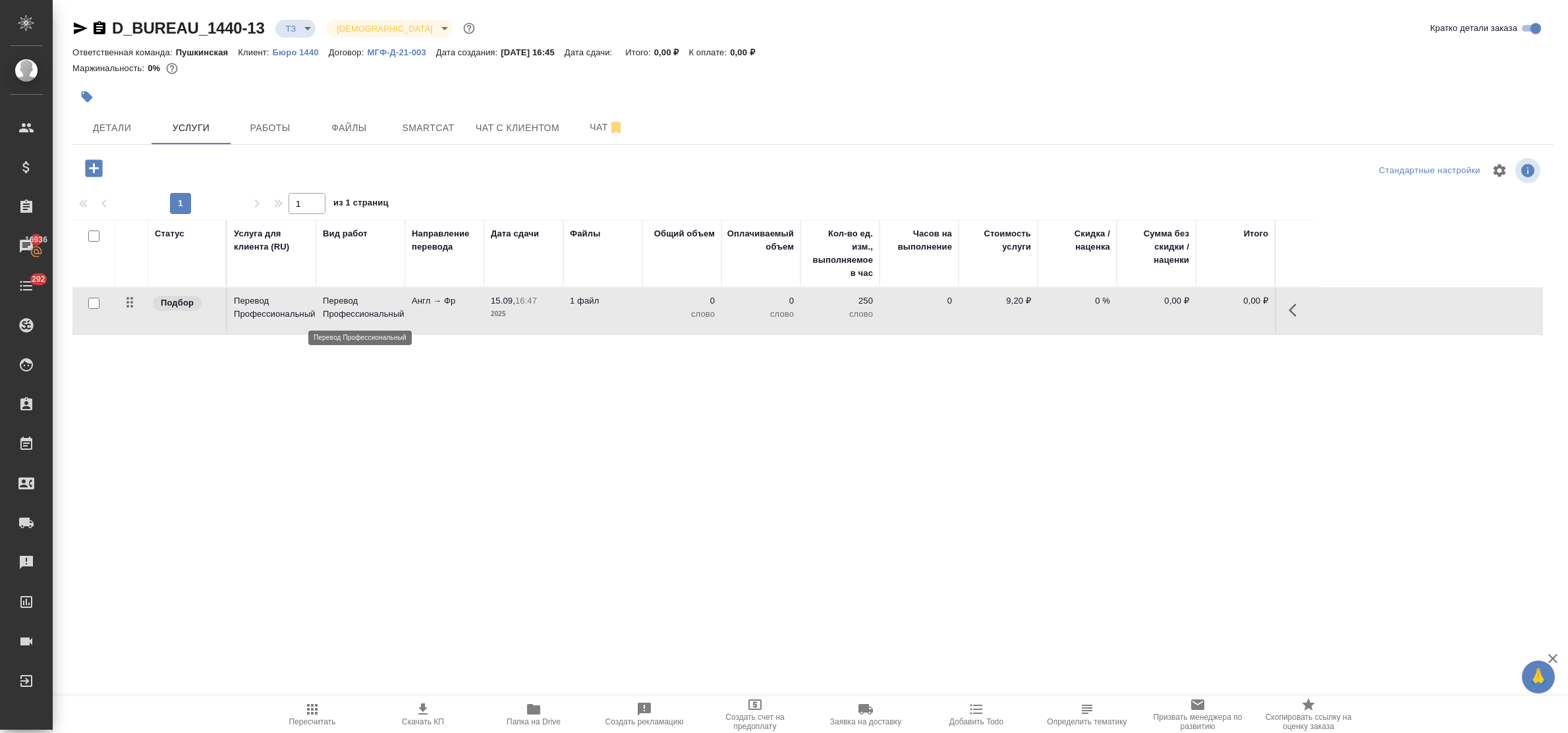
click at [338, 315] on p "Перевод Профессиональный" at bounding box center [360, 308] width 76 height 26
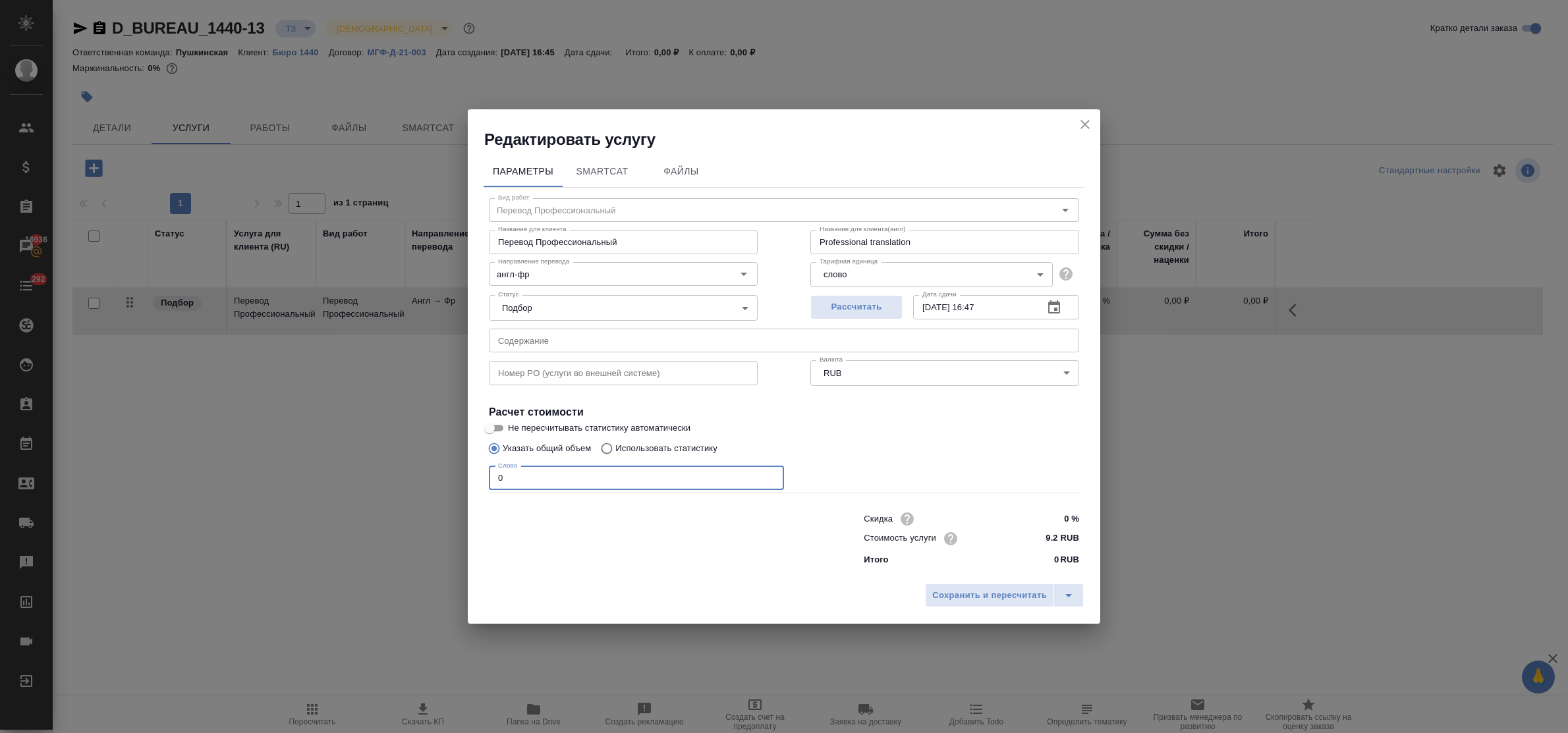
click at [493, 472] on input "0" at bounding box center [636, 478] width 295 height 24
type input "600"
click at [947, 586] on span "Сохранить и пересчитать" at bounding box center [990, 596] width 115 height 15
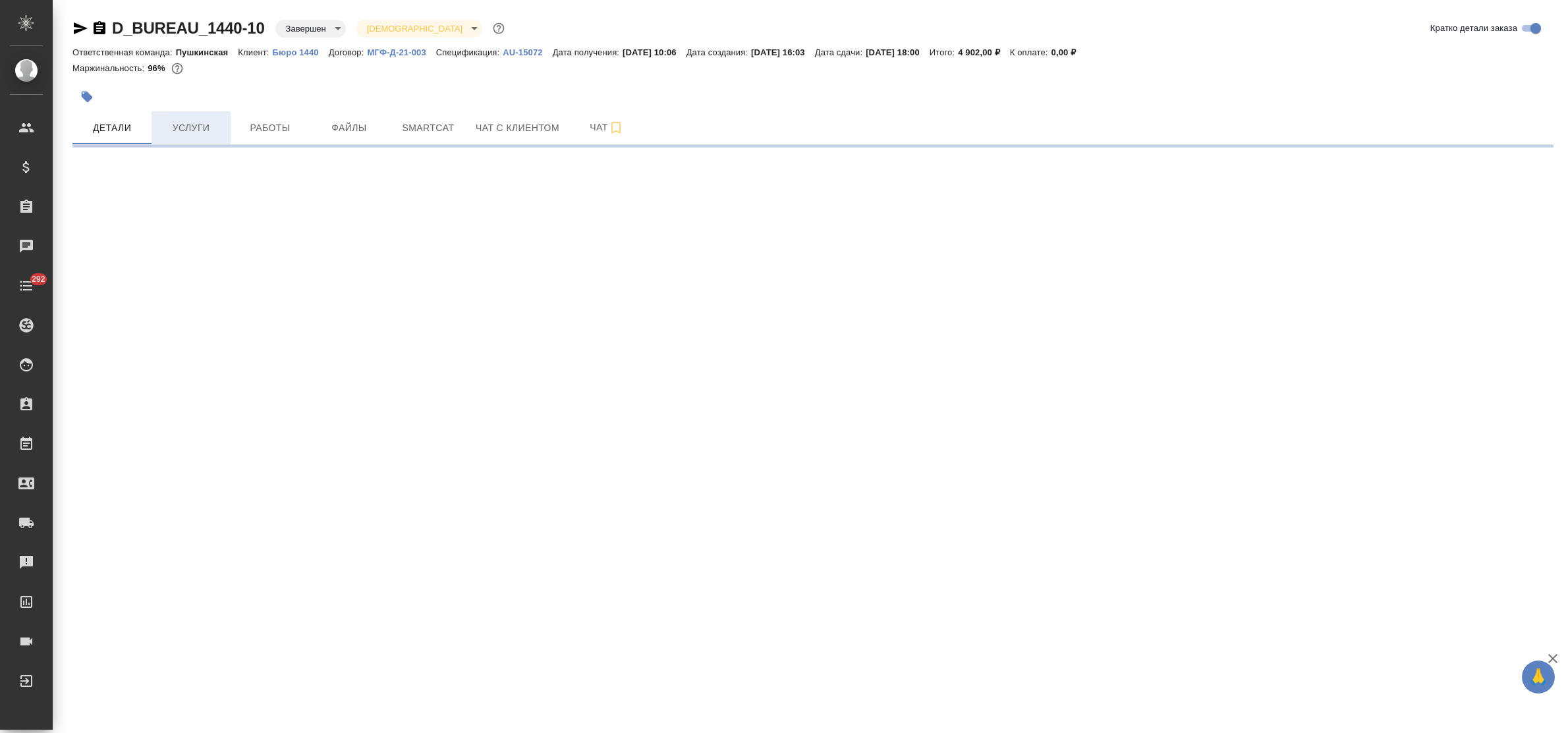
select select "RU"
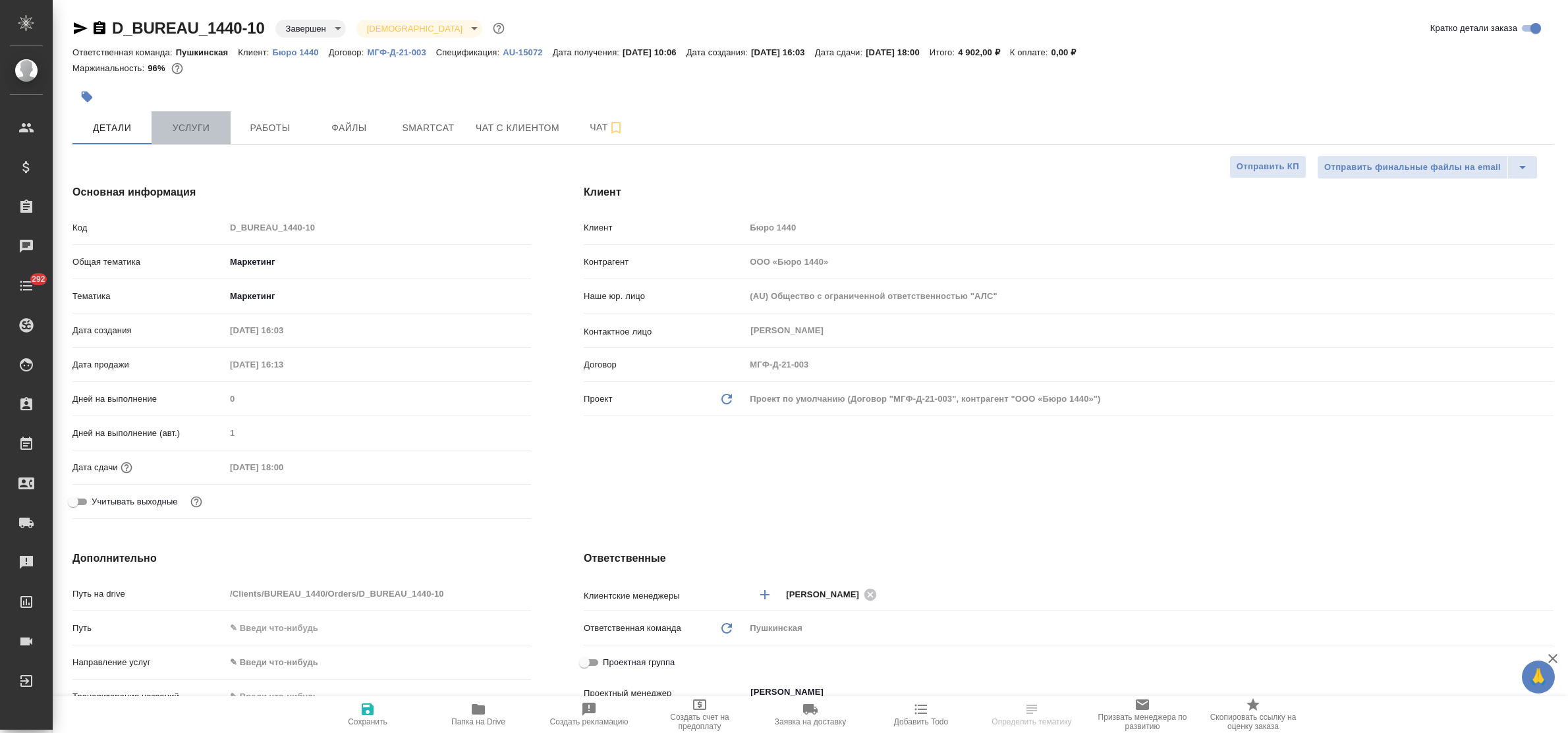
click at [195, 127] on span "Услуги" at bounding box center [191, 128] width 64 height 16
type textarea "x"
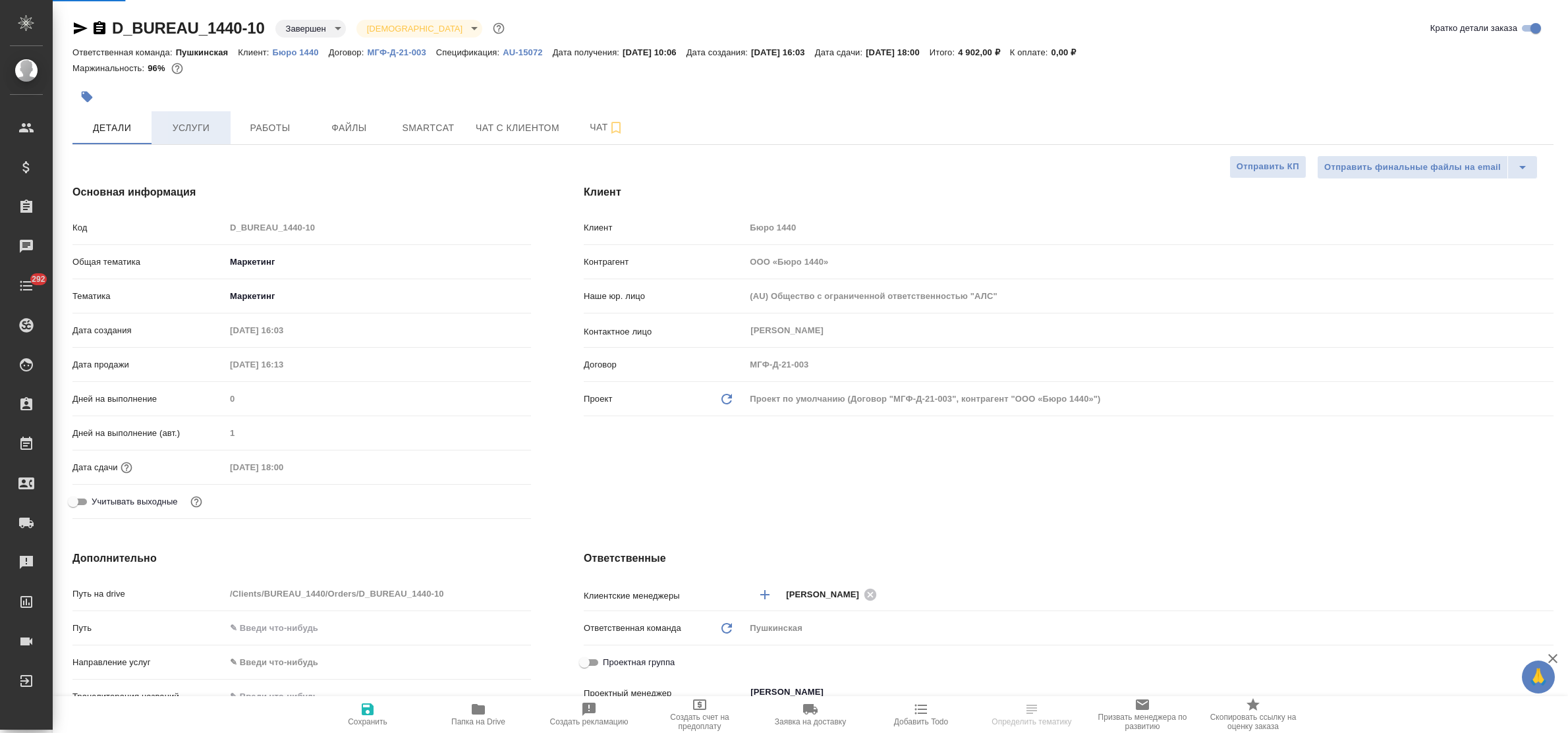
type textarea "x"
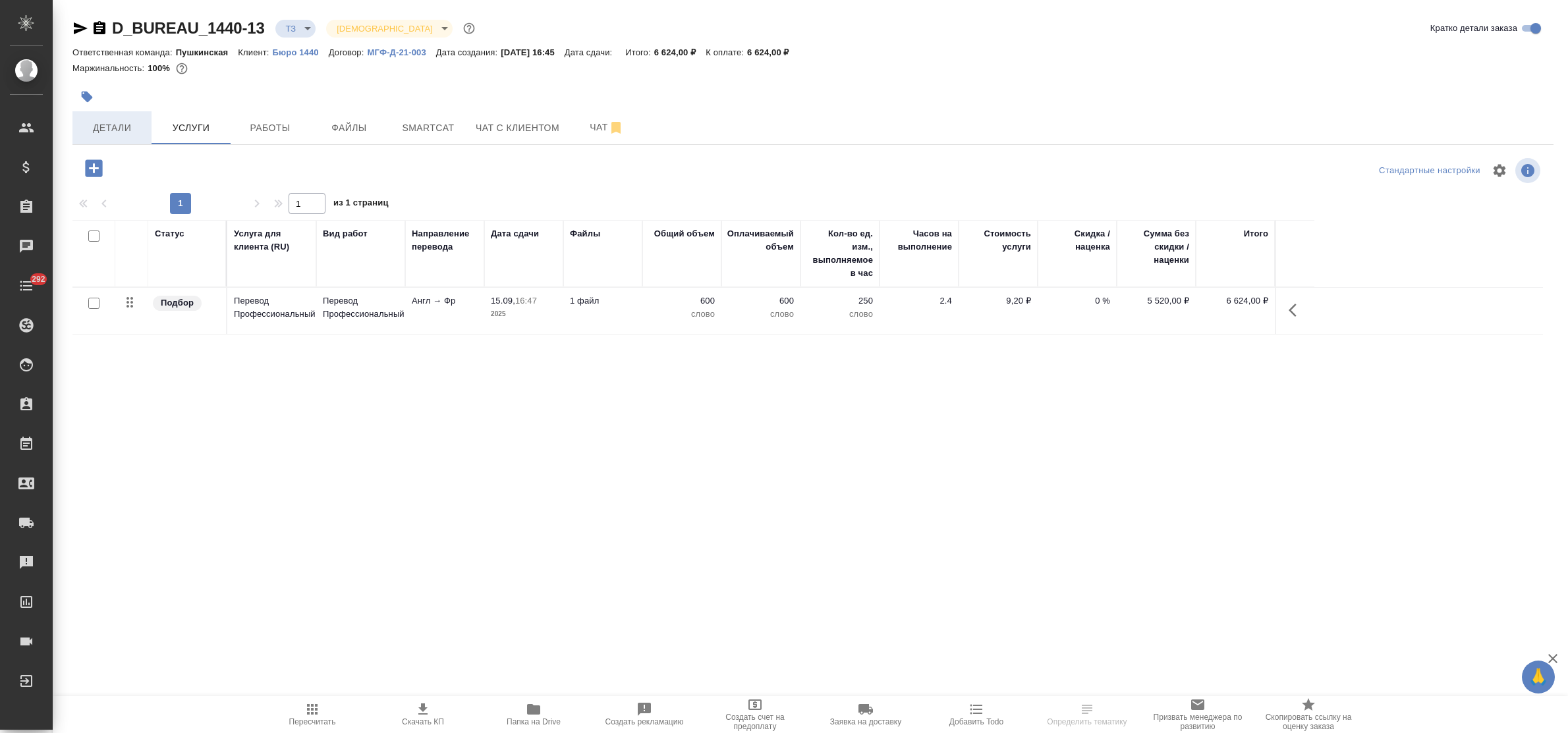
click at [134, 133] on span "Детали" at bounding box center [112, 128] width 64 height 16
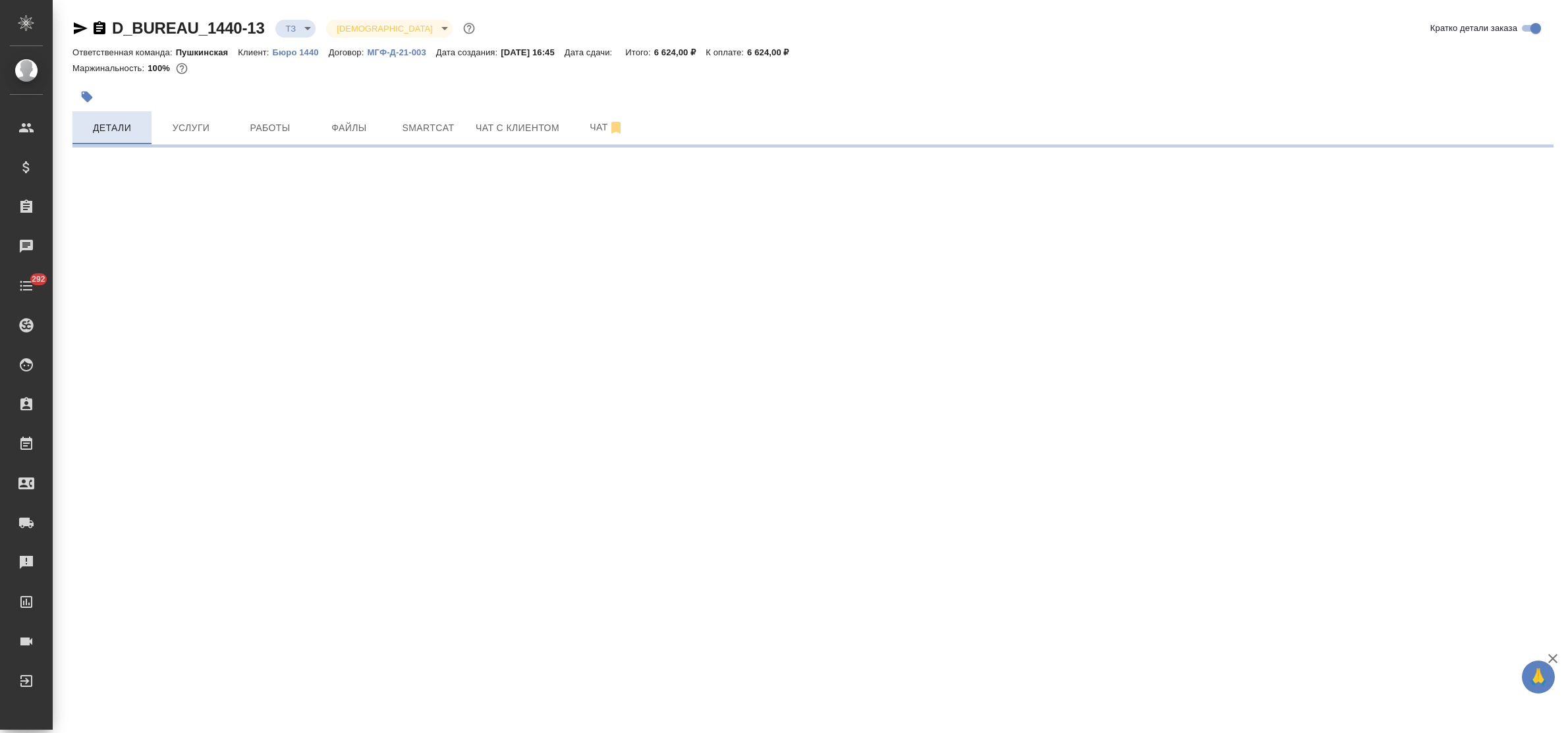
select select "RU"
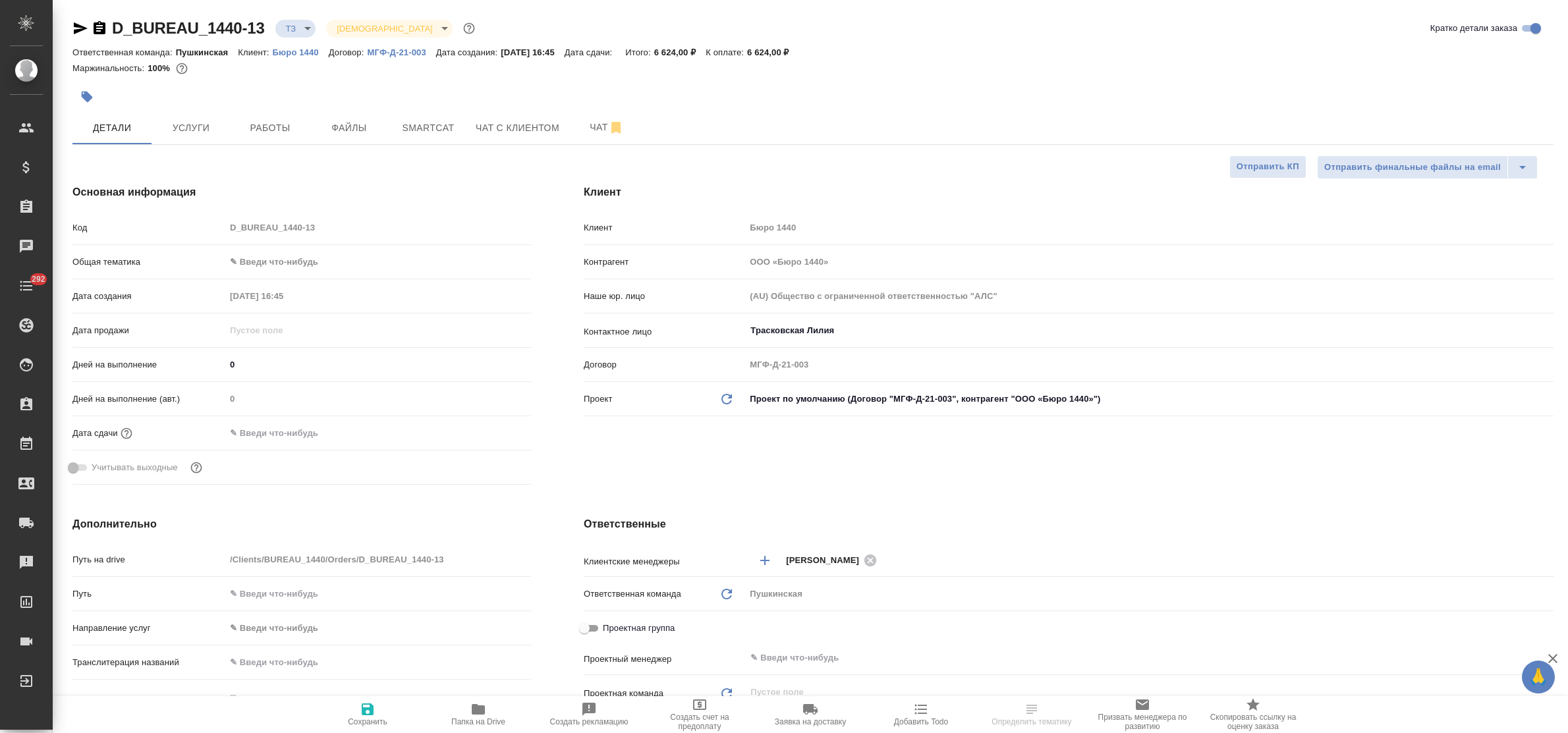
type textarea "x"
click at [603, 126] on span "Чат" at bounding box center [607, 127] width 64 height 16
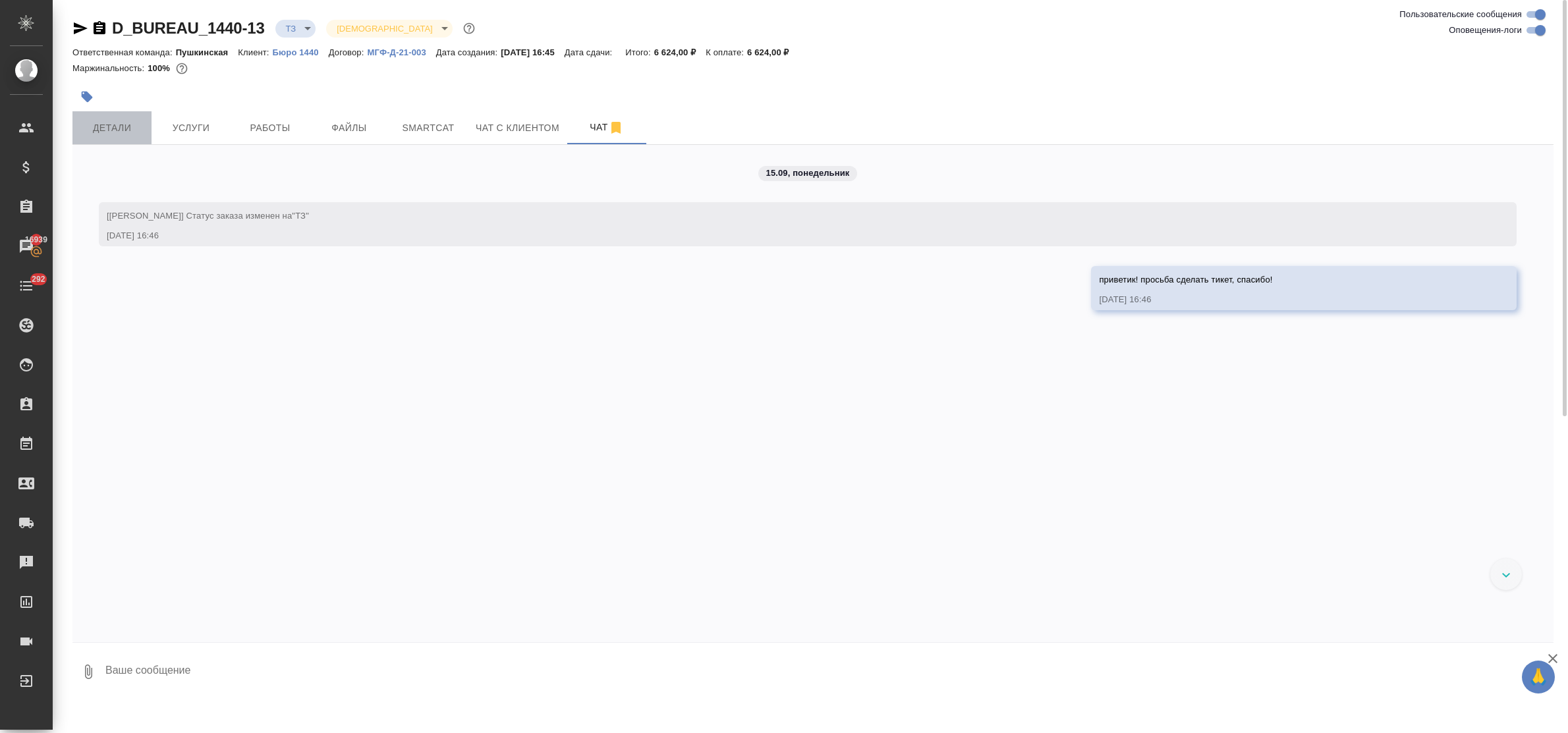
click at [129, 124] on span "Детали" at bounding box center [112, 128] width 64 height 16
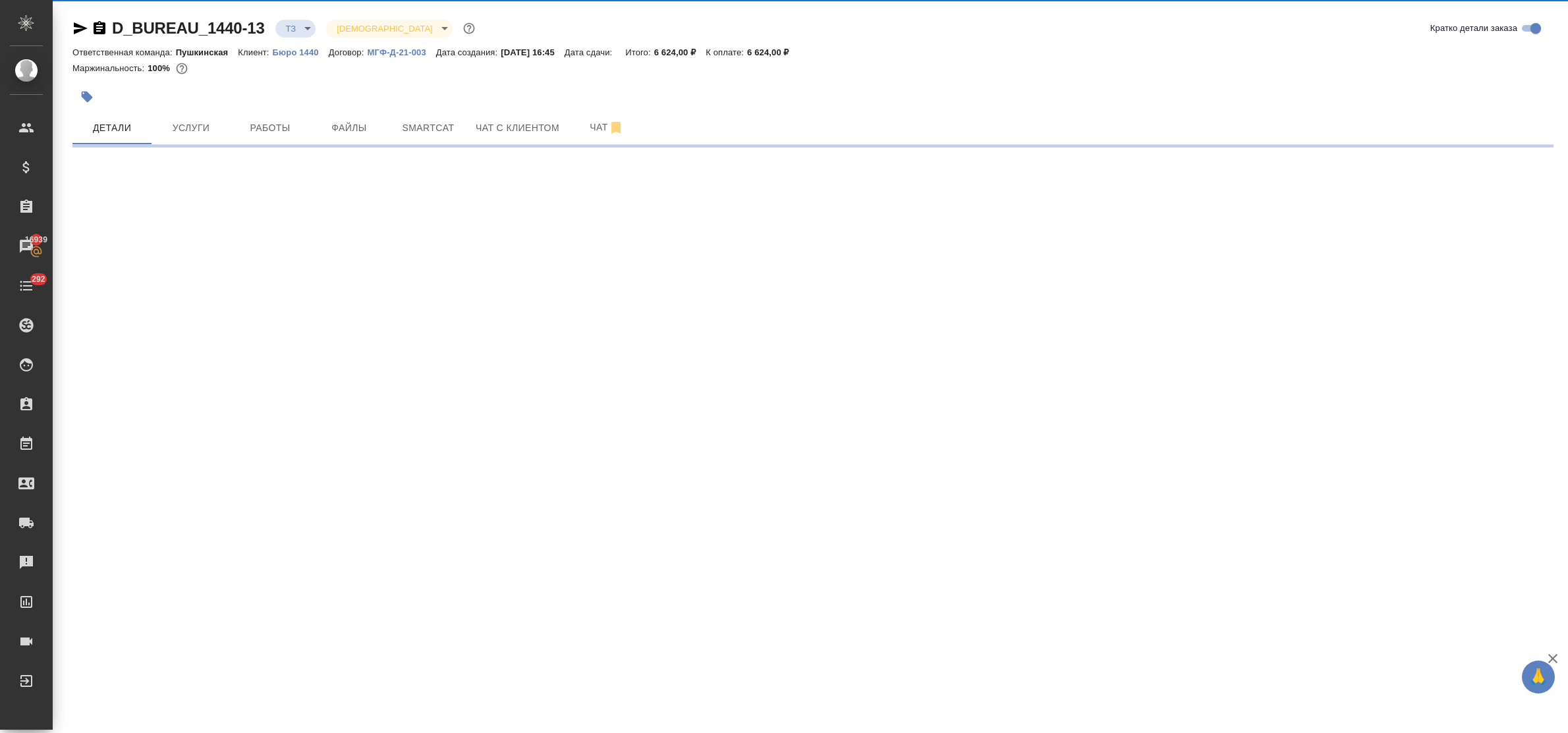
select select "RU"
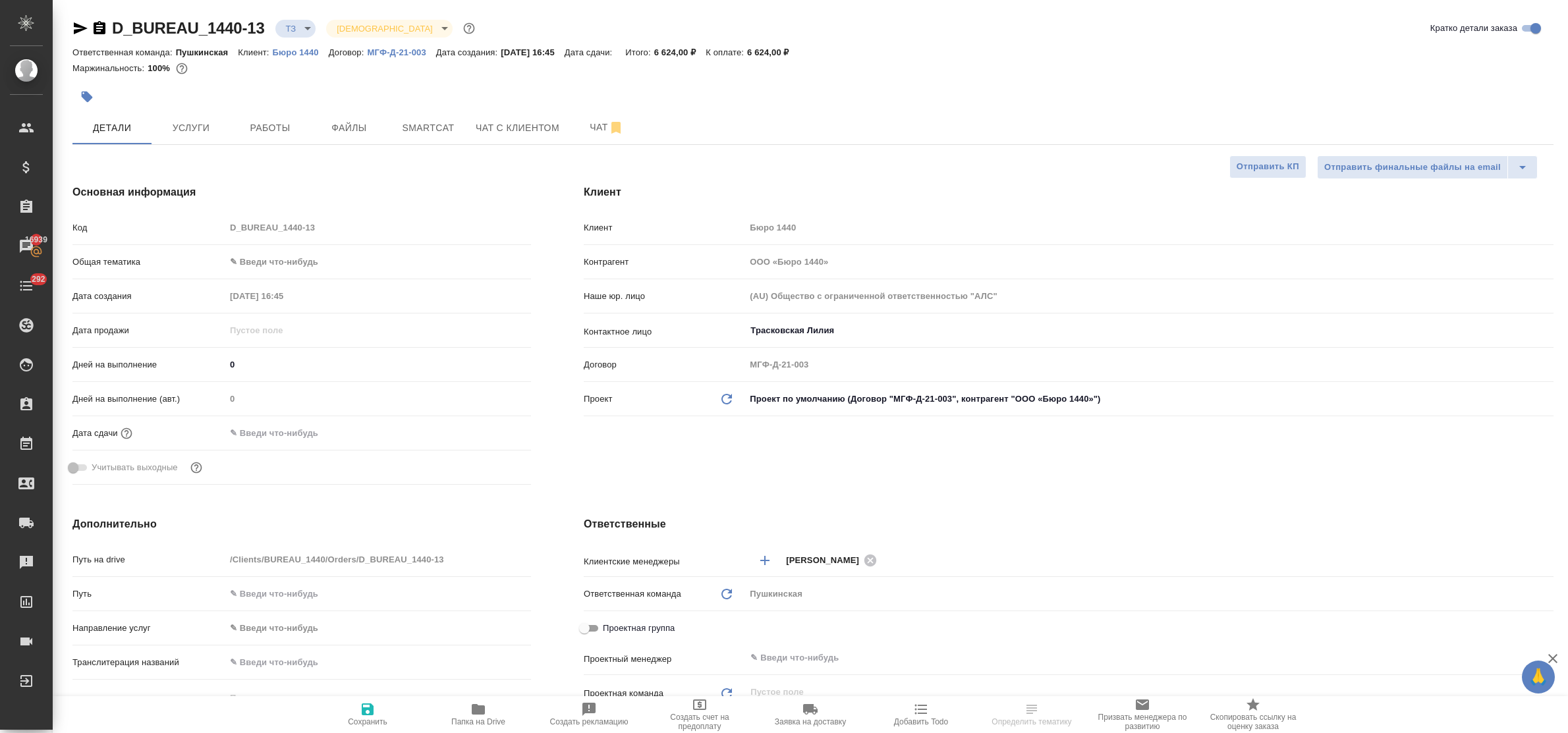
type textarea "x"
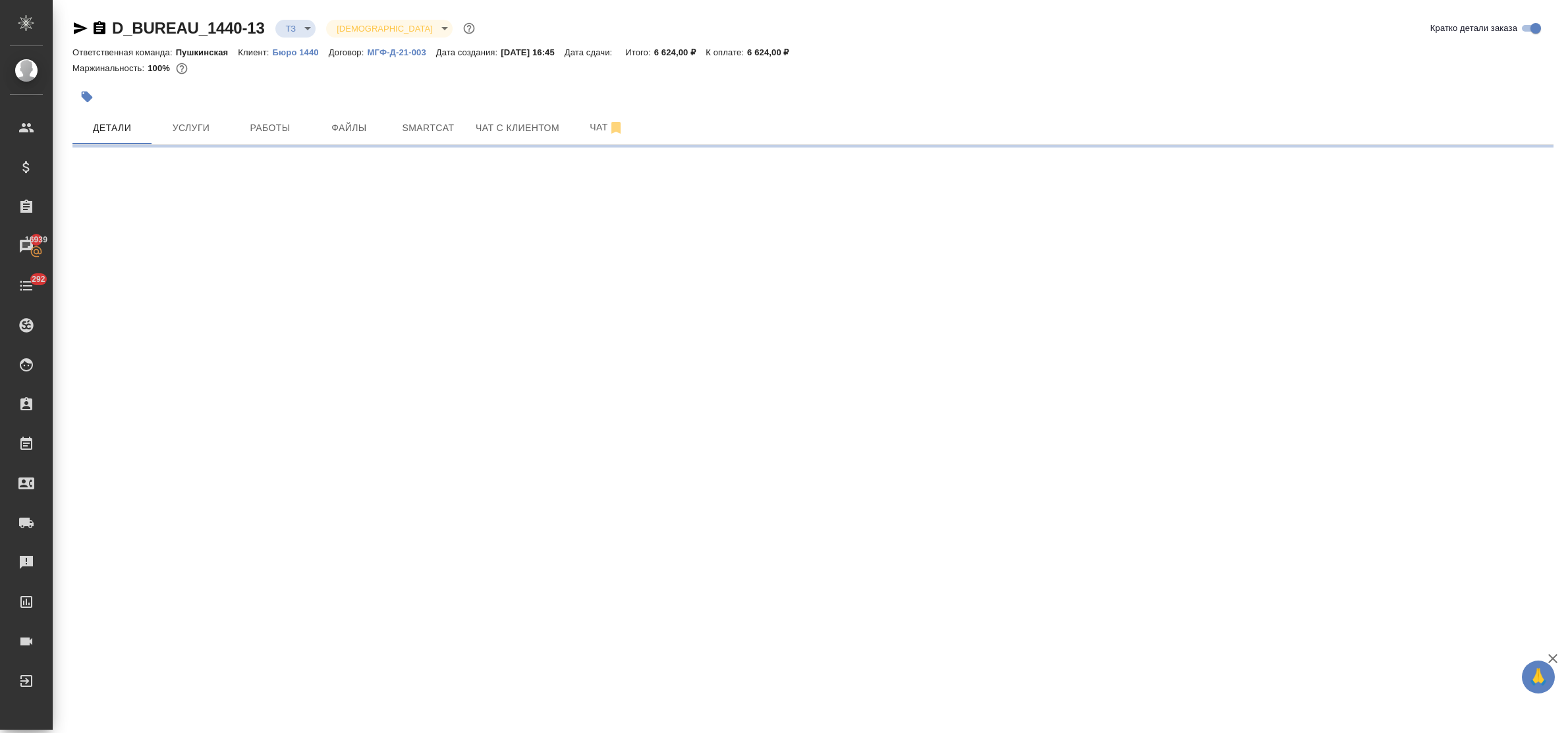
select select "RU"
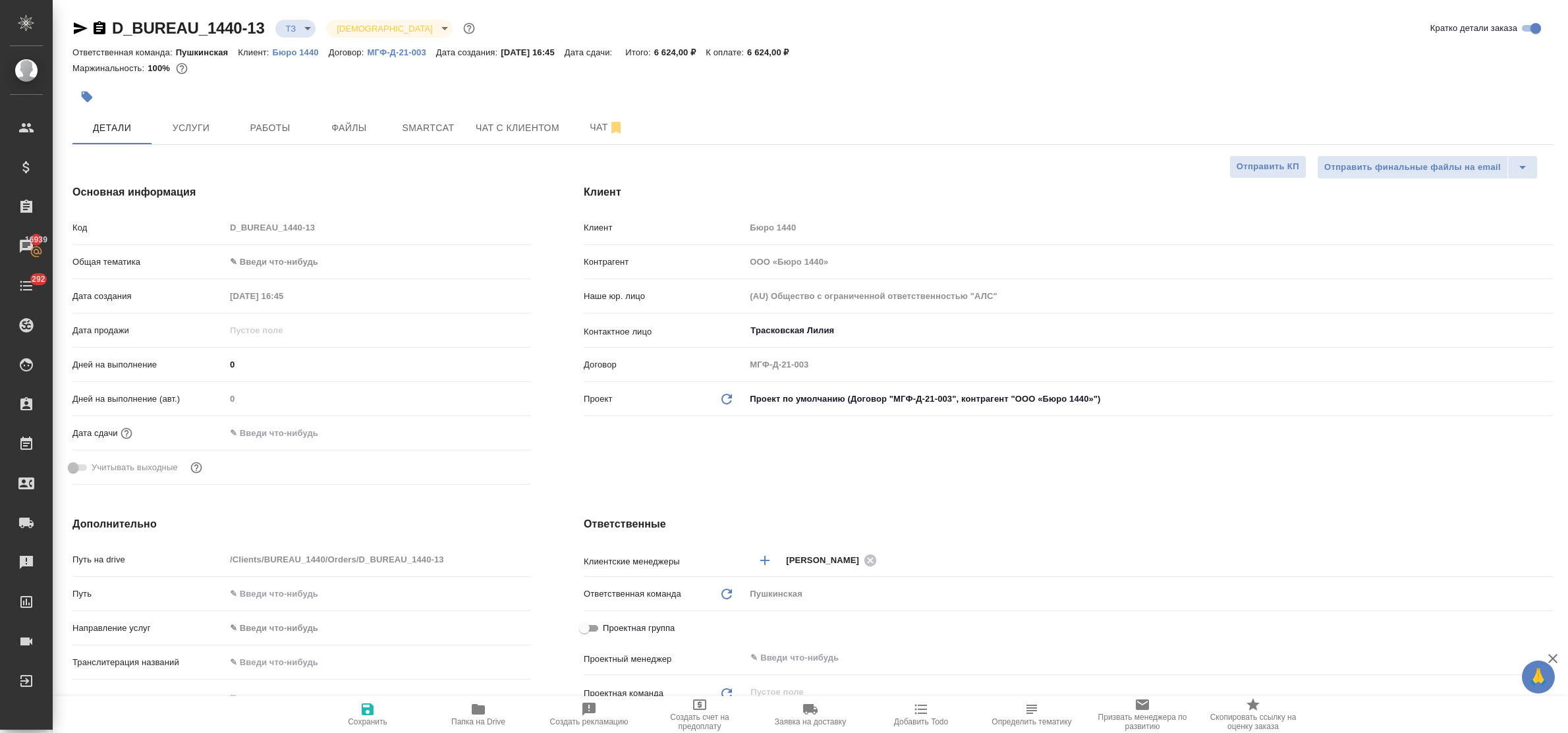
type textarea "x"
click at [194, 116] on button "Услуги" at bounding box center [191, 128] width 79 height 33
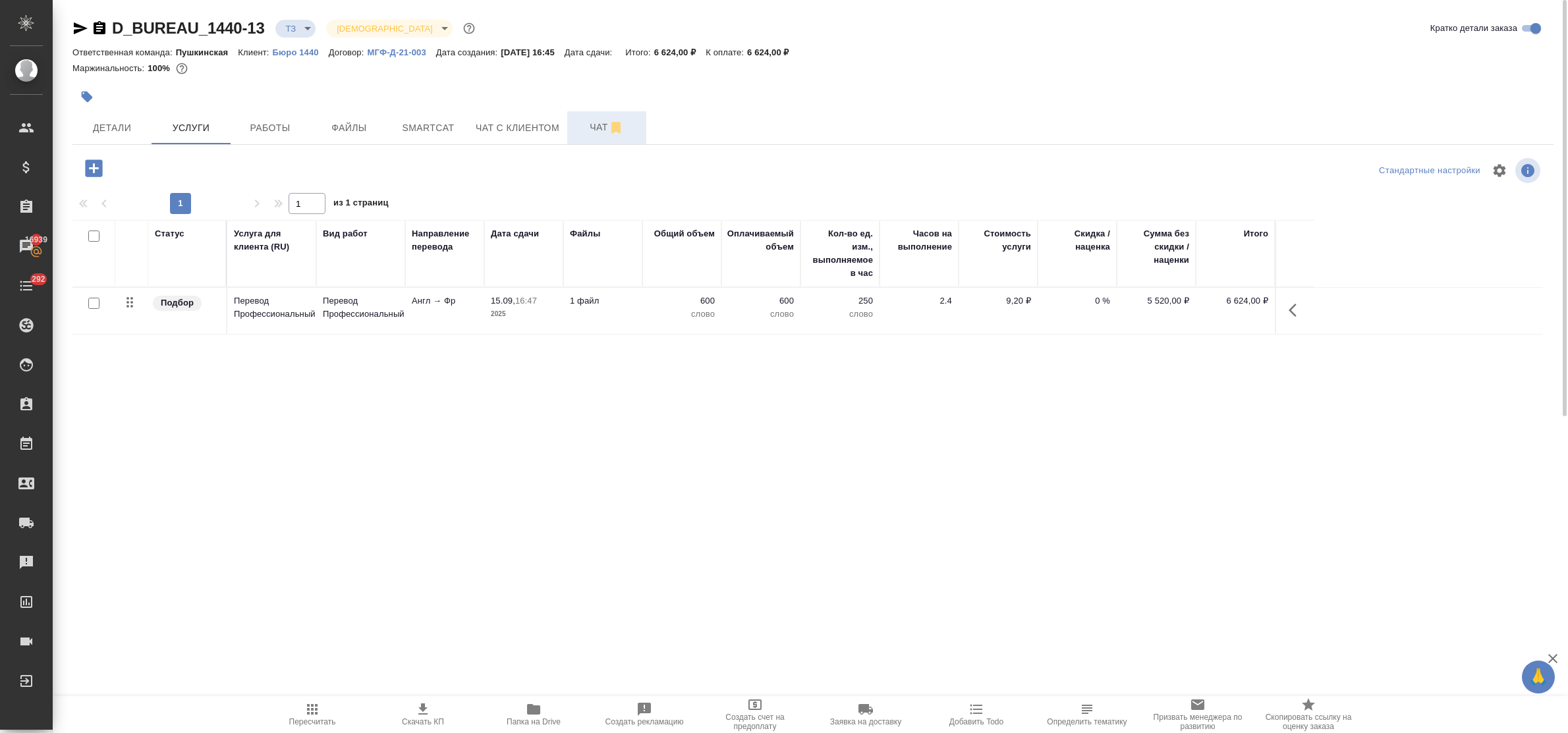
click at [588, 136] on button "Чат" at bounding box center [607, 128] width 79 height 33
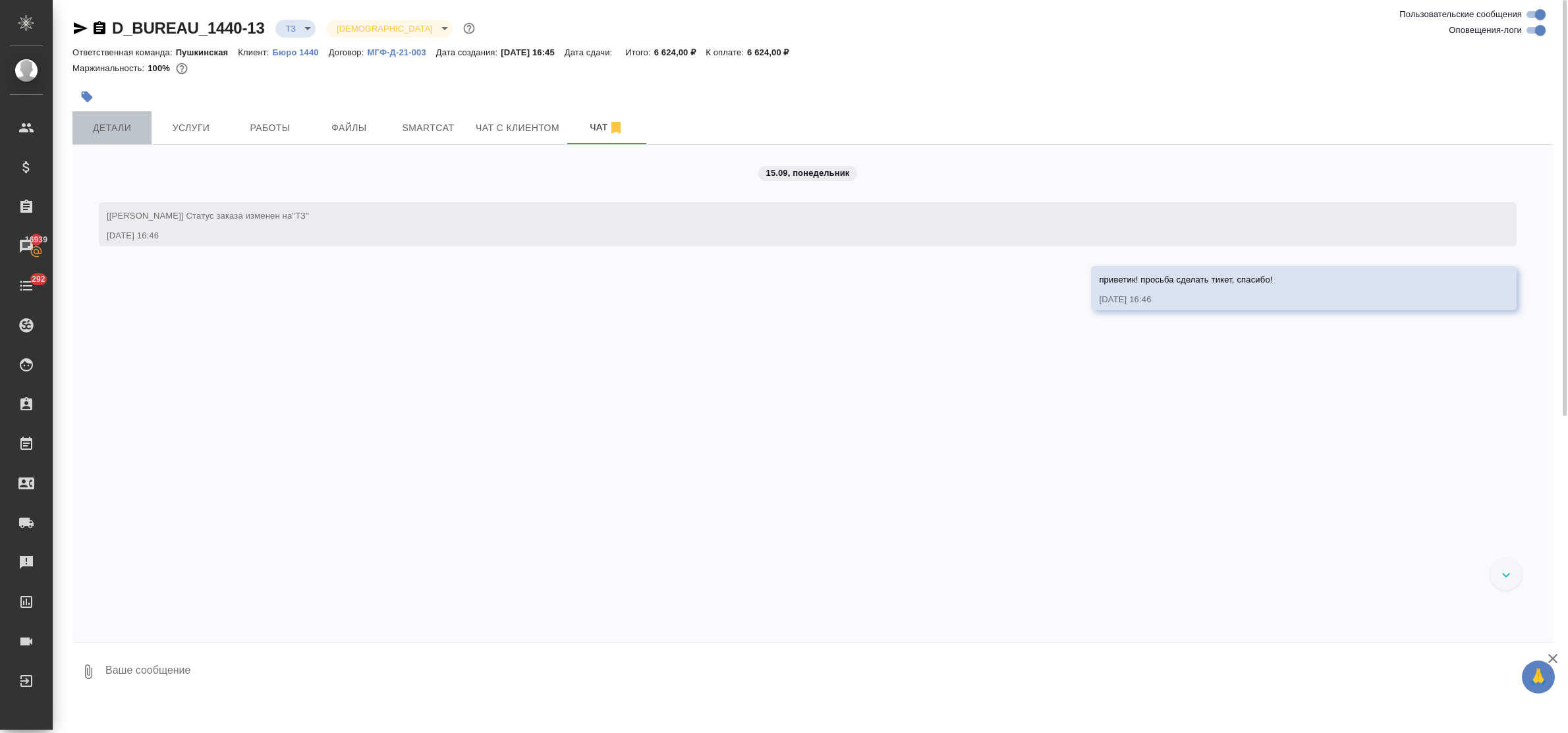
click at [120, 128] on span "Детали" at bounding box center [112, 128] width 64 height 16
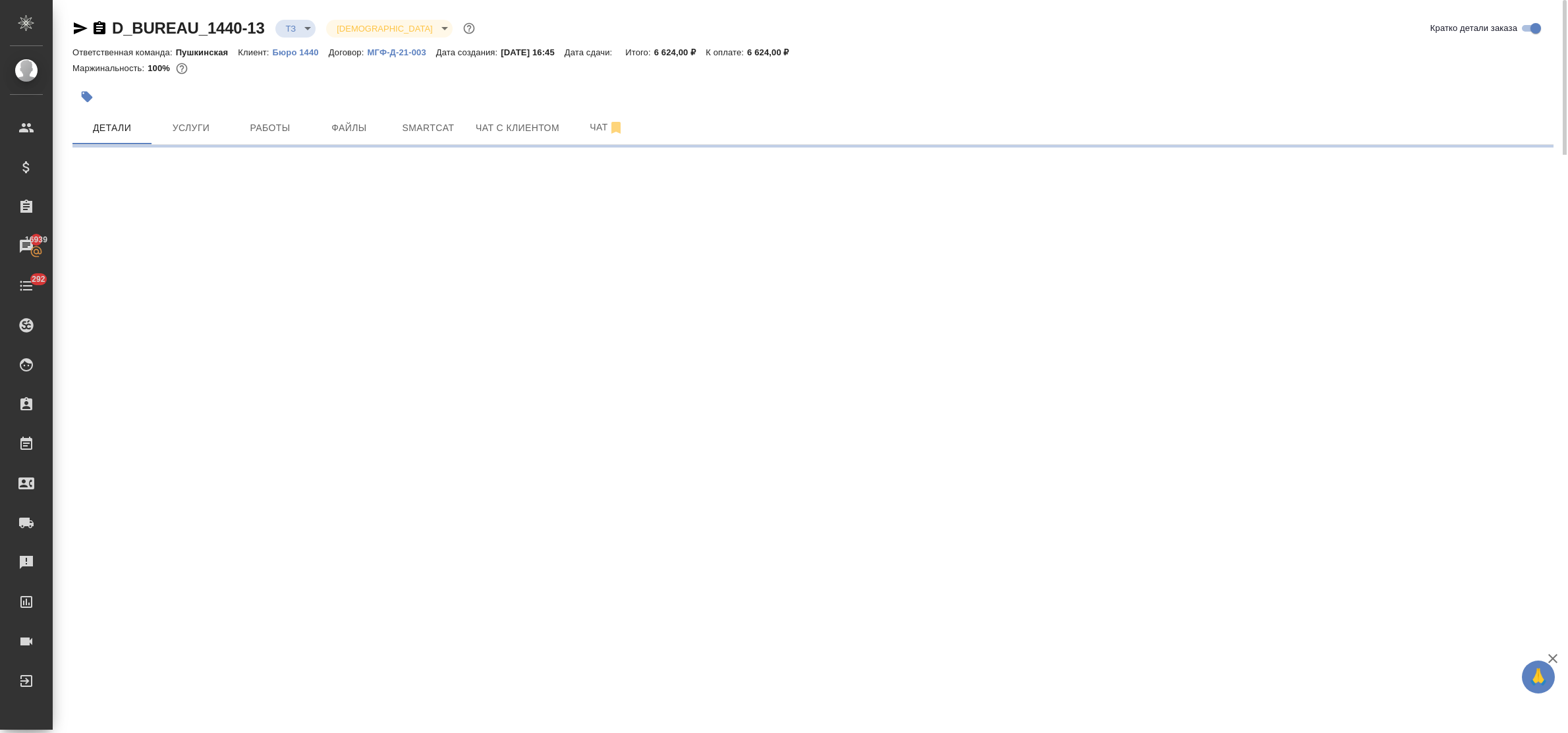
select select "RU"
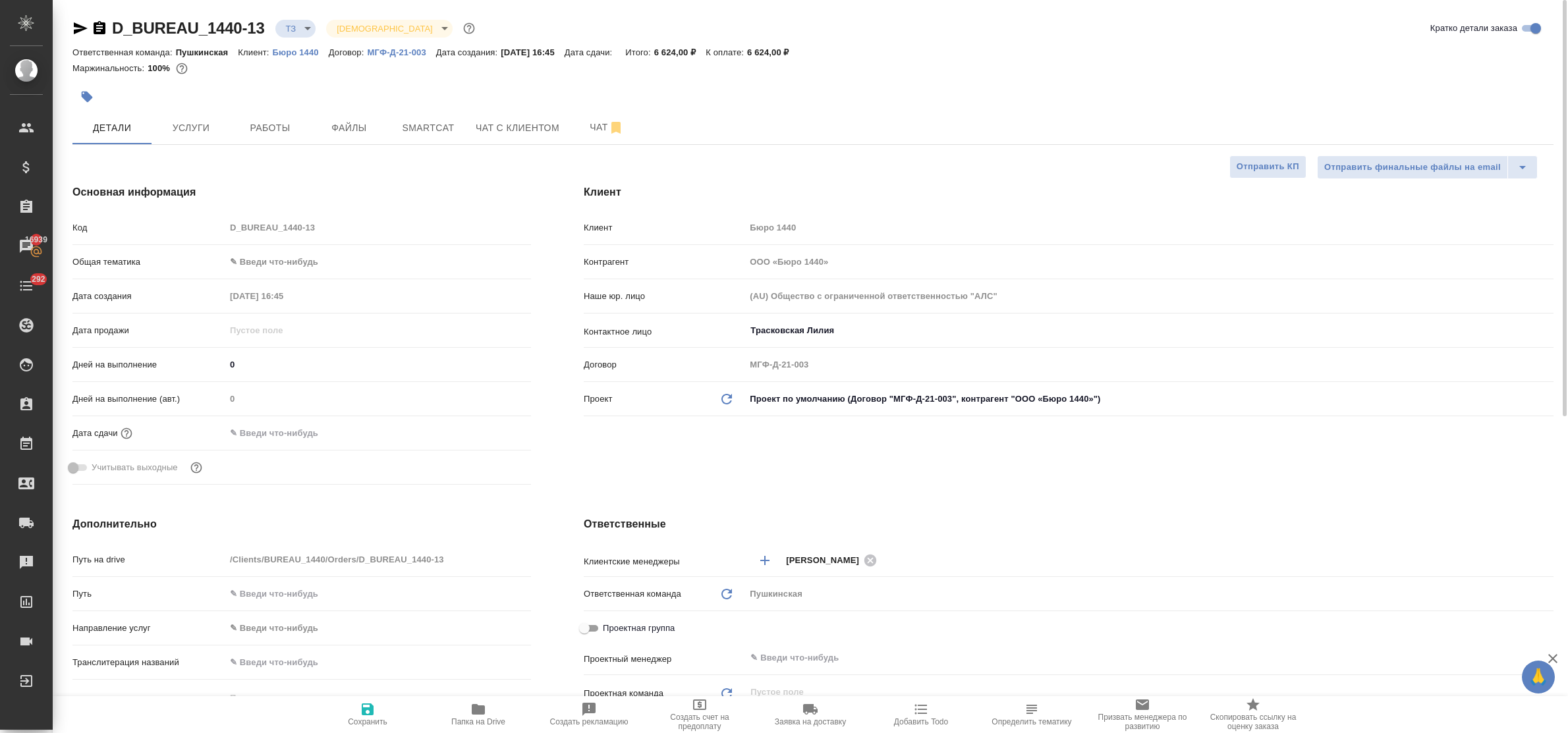
type textarea "x"
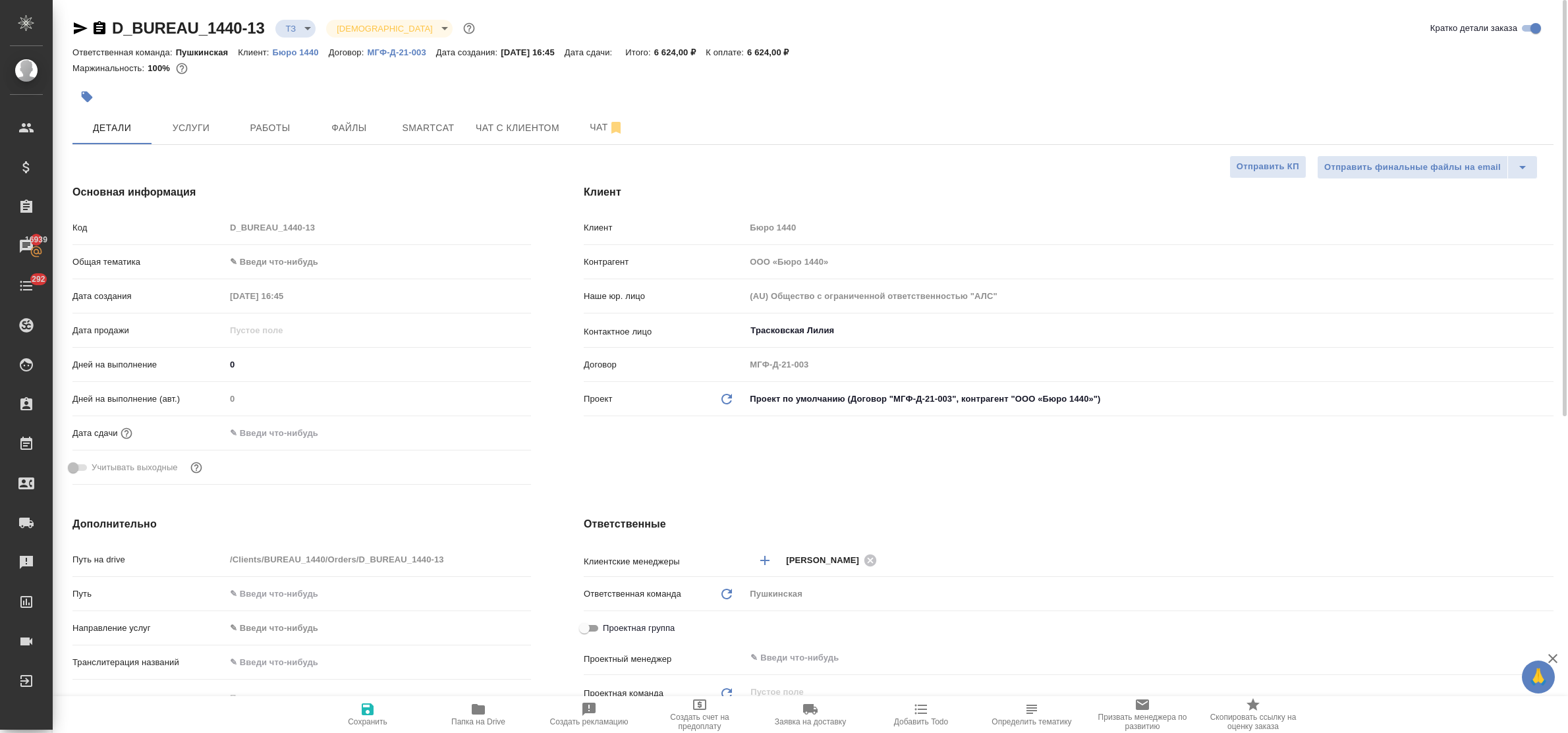
type textarea "x"
click at [421, 126] on span "Smartcat" at bounding box center [429, 128] width 64 height 16
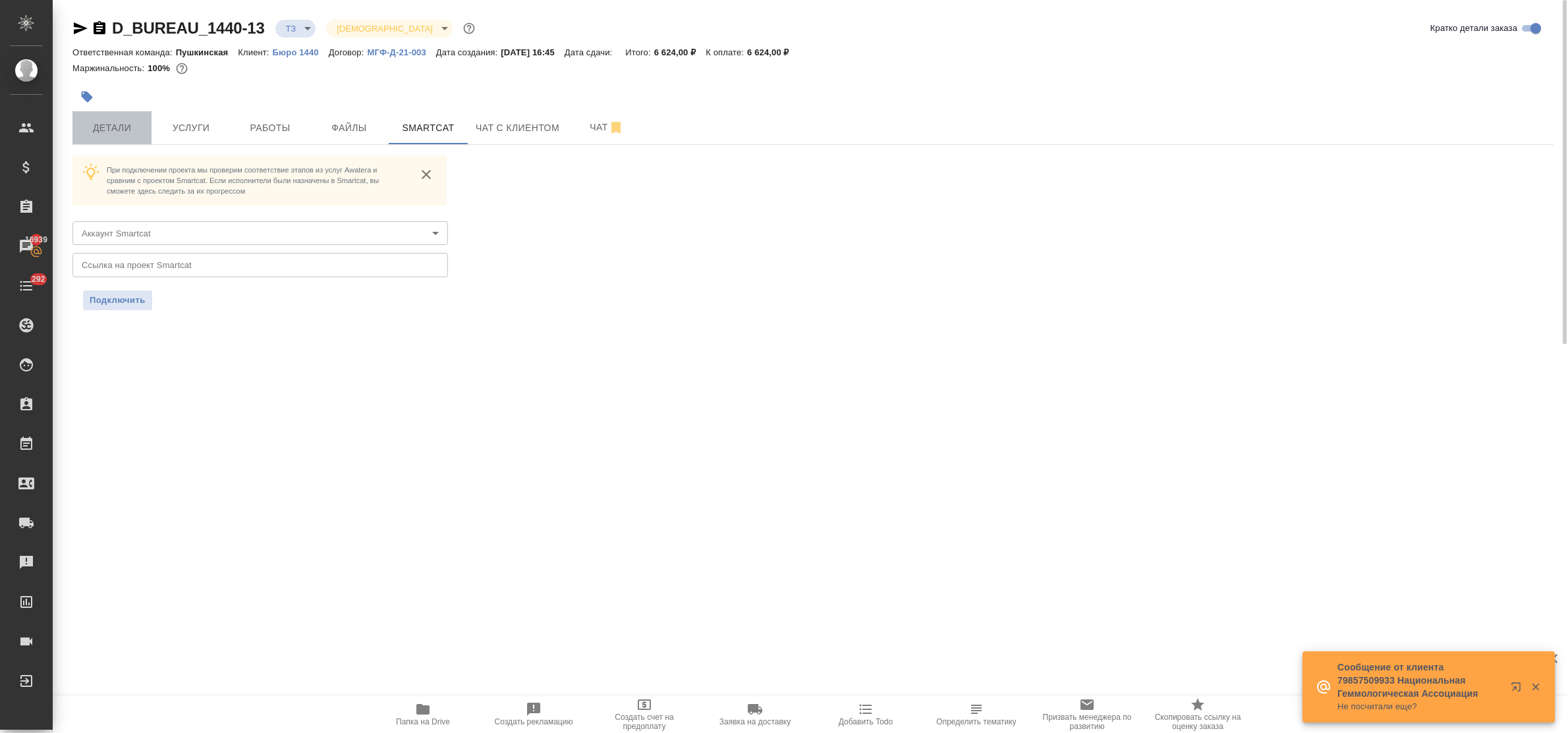
click at [113, 124] on span "Детали" at bounding box center [112, 128] width 64 height 16
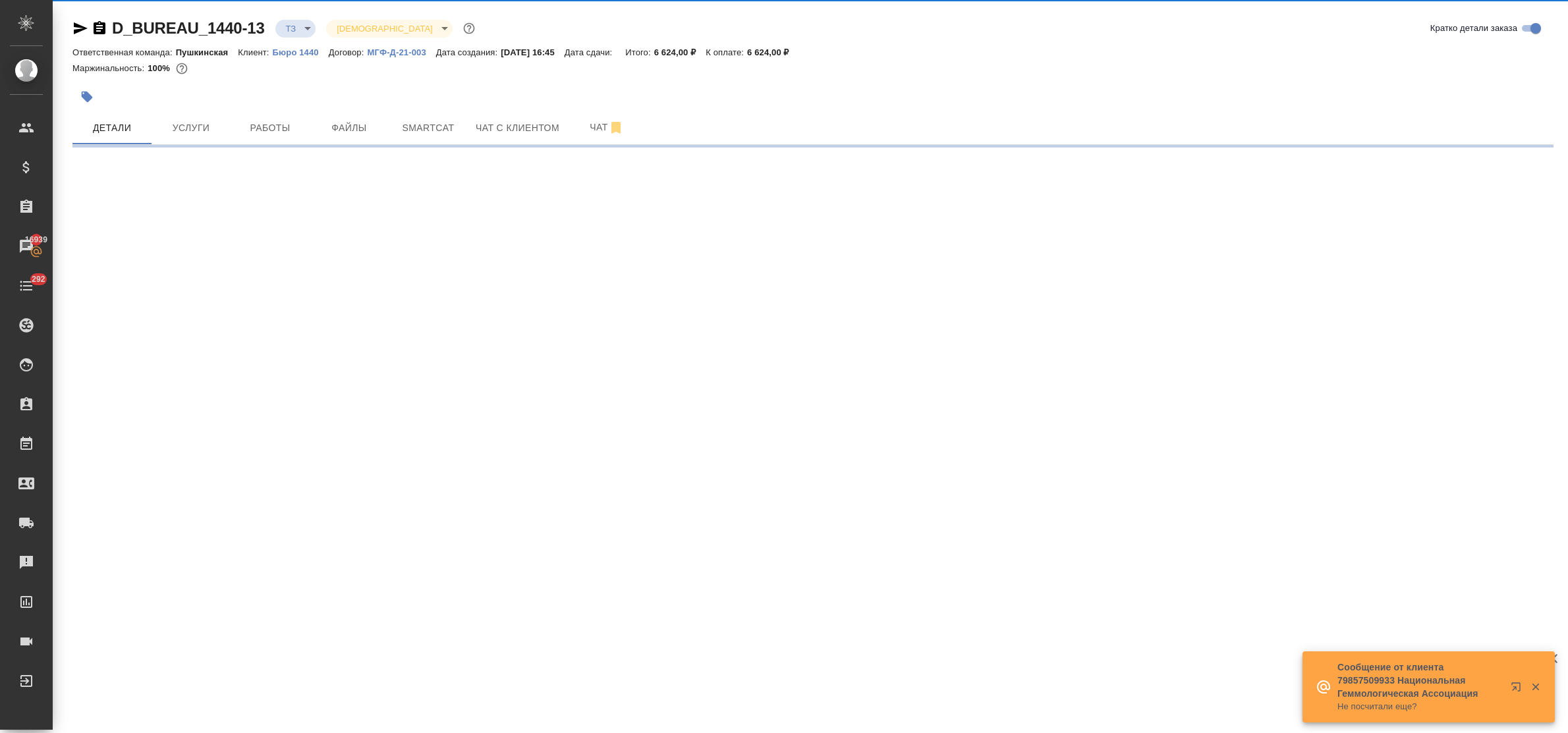
select select "RU"
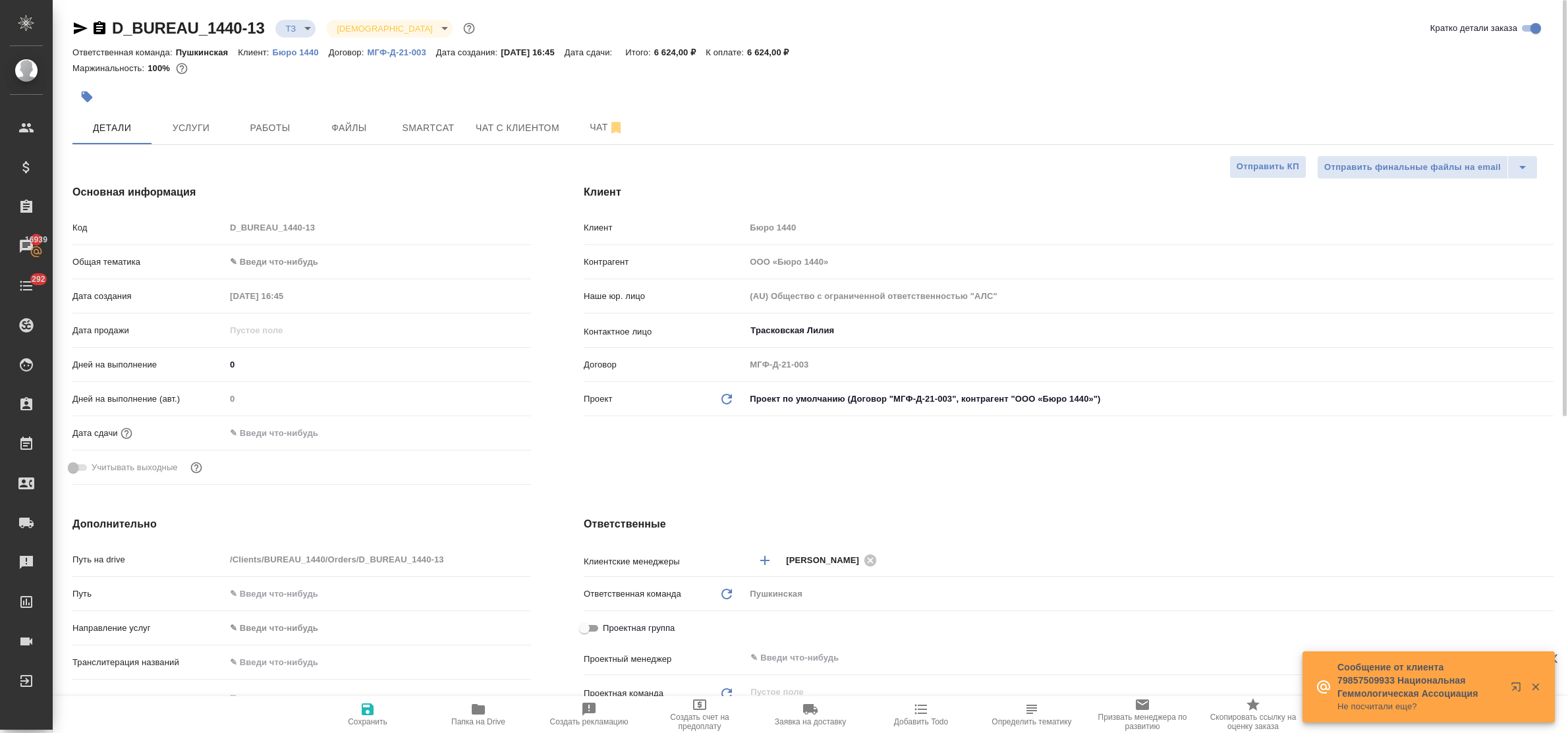
type textarea "x"
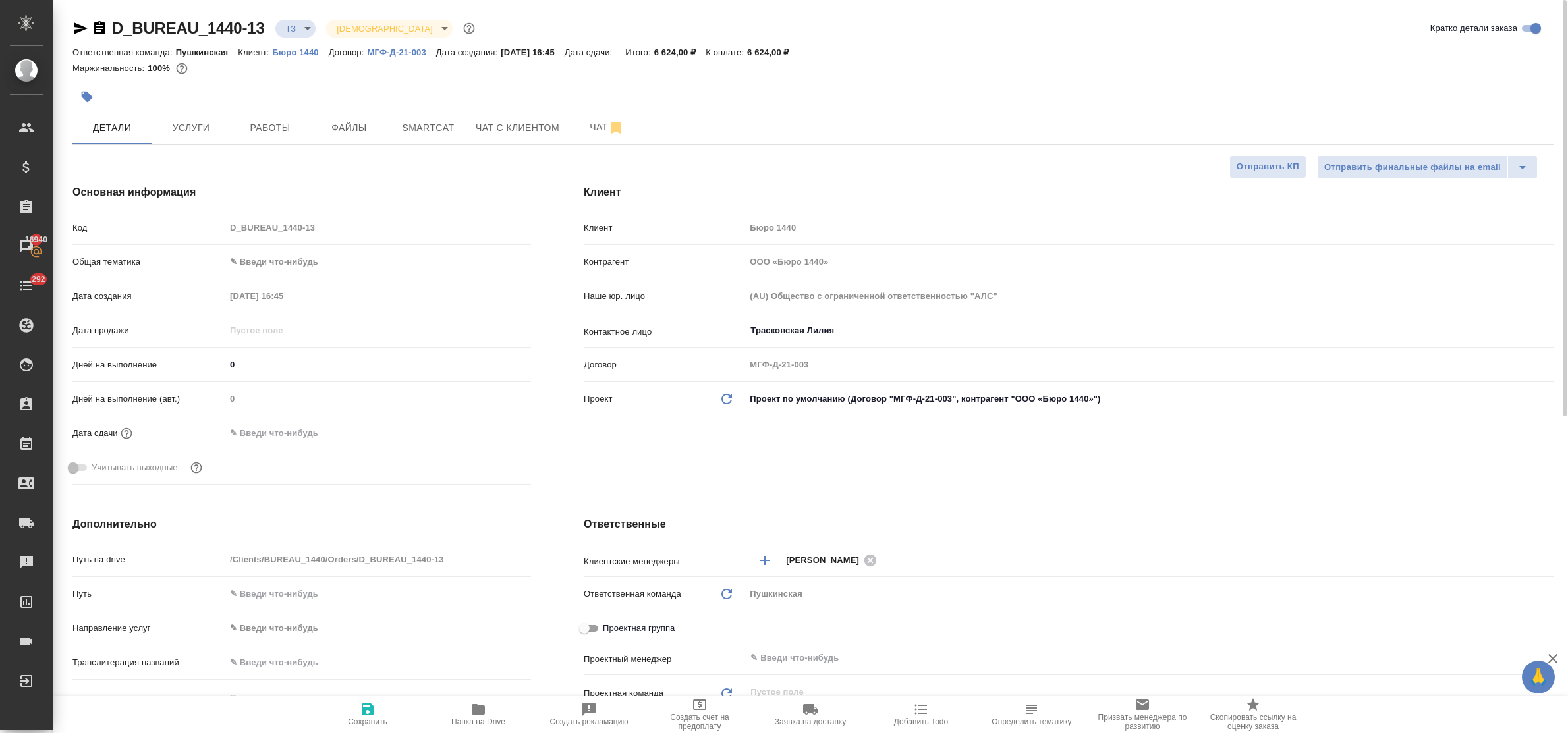
type textarea "x"
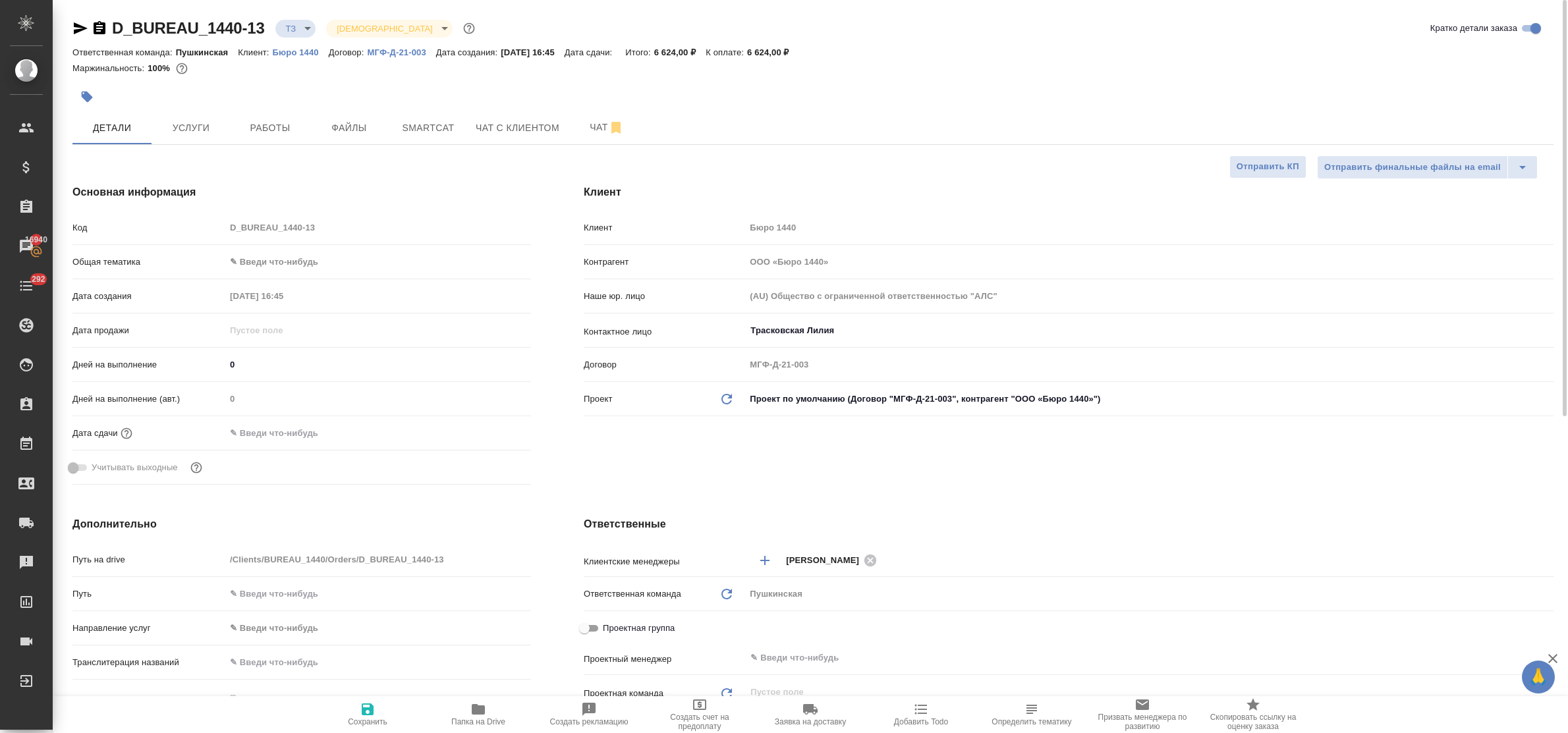
type textarea "x"
drag, startPoint x: 417, startPoint y: 128, endPoint x: 369, endPoint y: 241, distance: 122.8
click at [417, 129] on span "Smartcat" at bounding box center [429, 128] width 64 height 16
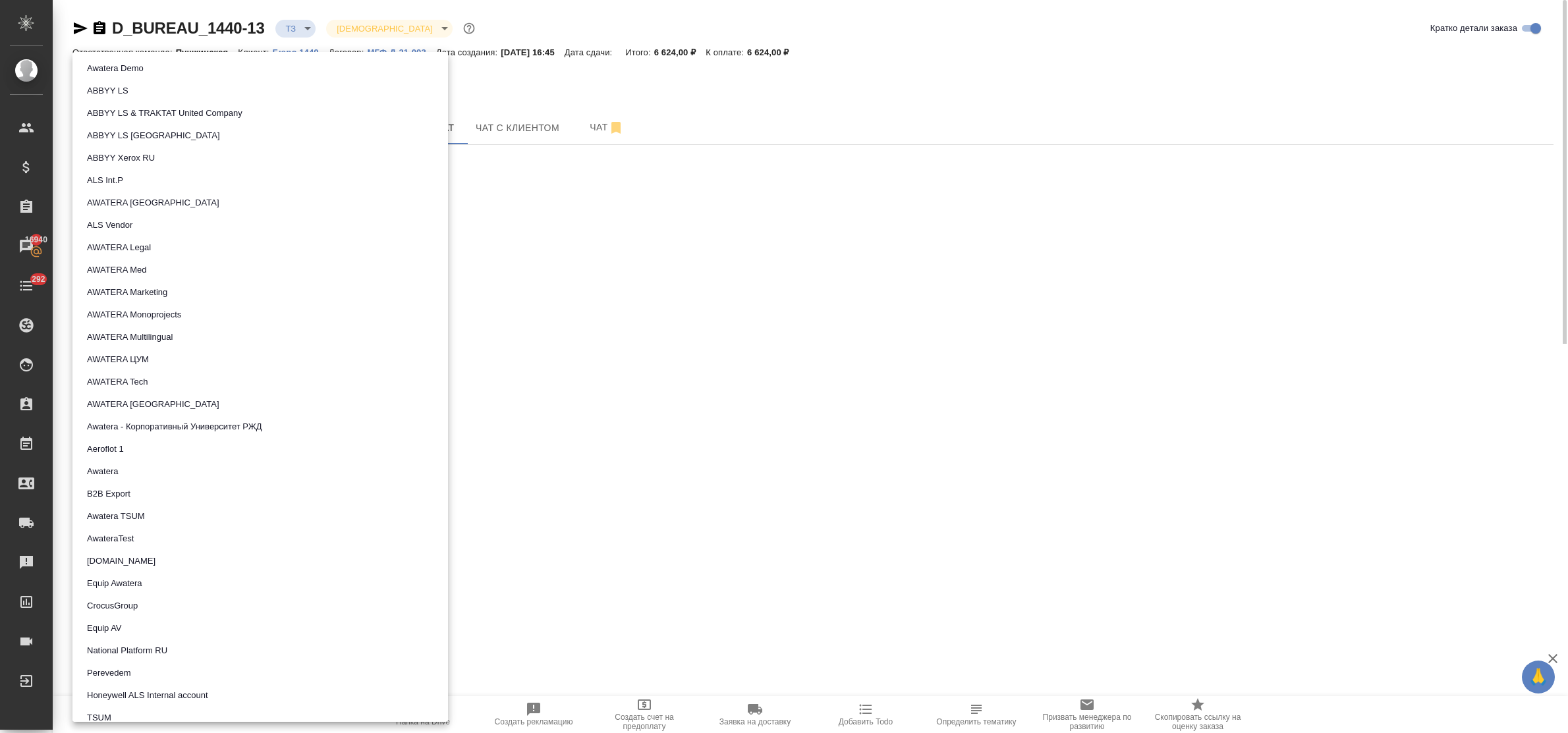
click at [212, 235] on body "🙏 .cls-1 fill:#fff; AWATERA Bulakhova Elena Клиенты Спецификации Заказы 16940 Ч…" at bounding box center [784, 366] width 1568 height 733
click at [212, 235] on li "ALS Vendor" at bounding box center [260, 225] width 375 height 22
click at [211, 237] on body "🙏 .cls-1 fill:#fff; AWATERA Bulakhova Elena Клиенты Спецификации Заказы 16940 Ч…" at bounding box center [784, 366] width 1568 height 733
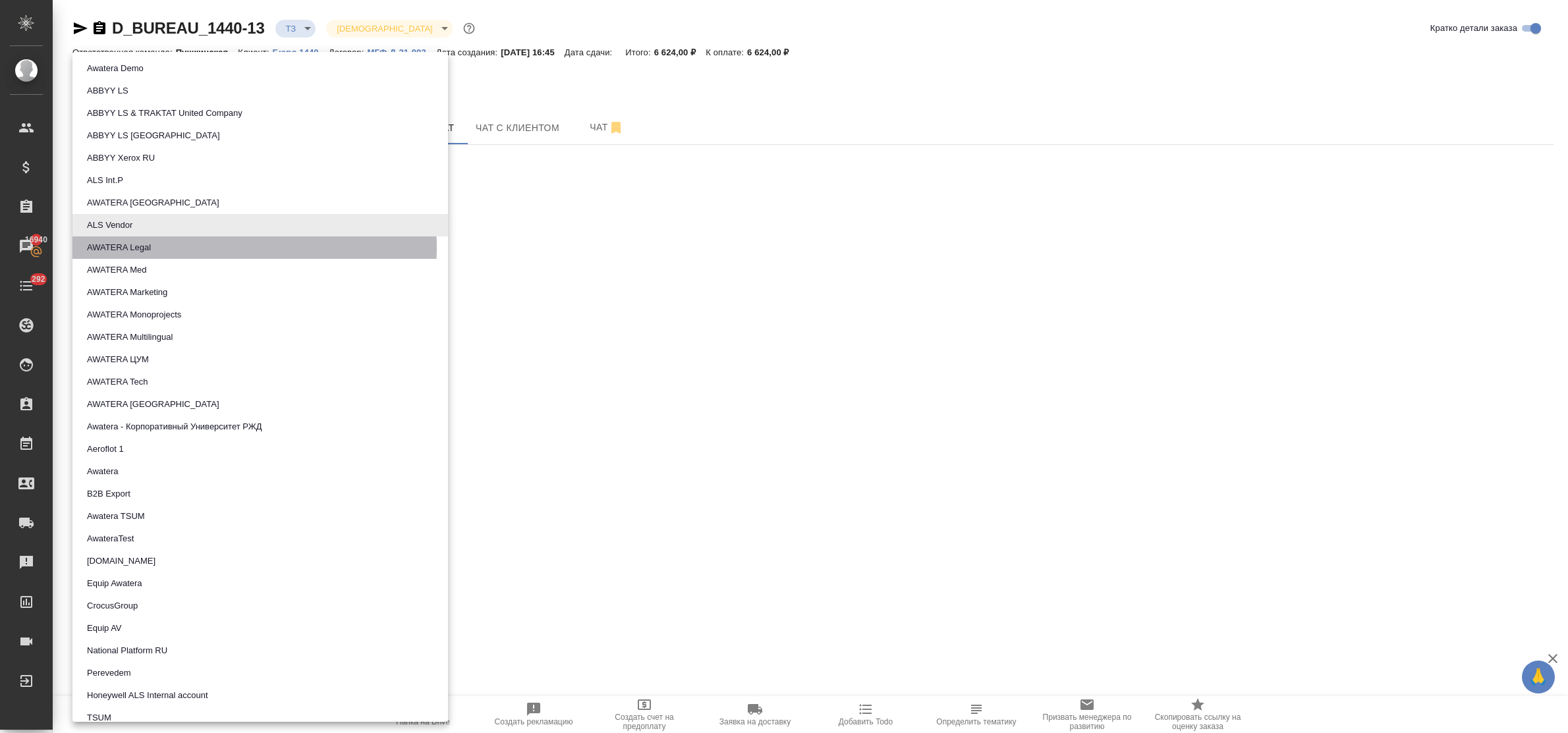
click at [203, 247] on li "AWATERA Legal" at bounding box center [260, 247] width 375 height 22
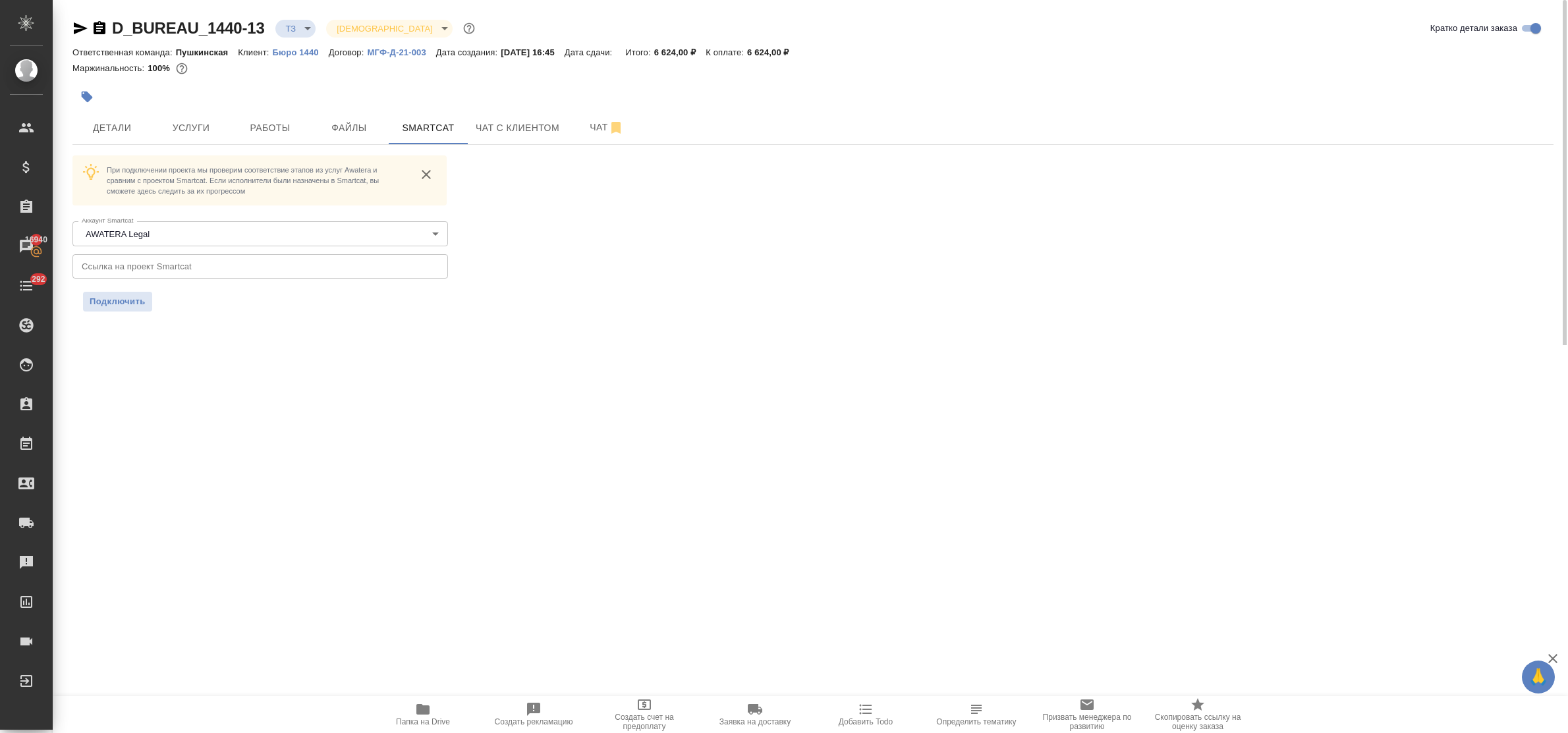
click at [198, 264] on input "text" at bounding box center [260, 266] width 375 height 24
click at [133, 301] on span "Подключить" at bounding box center [118, 302] width 56 height 13
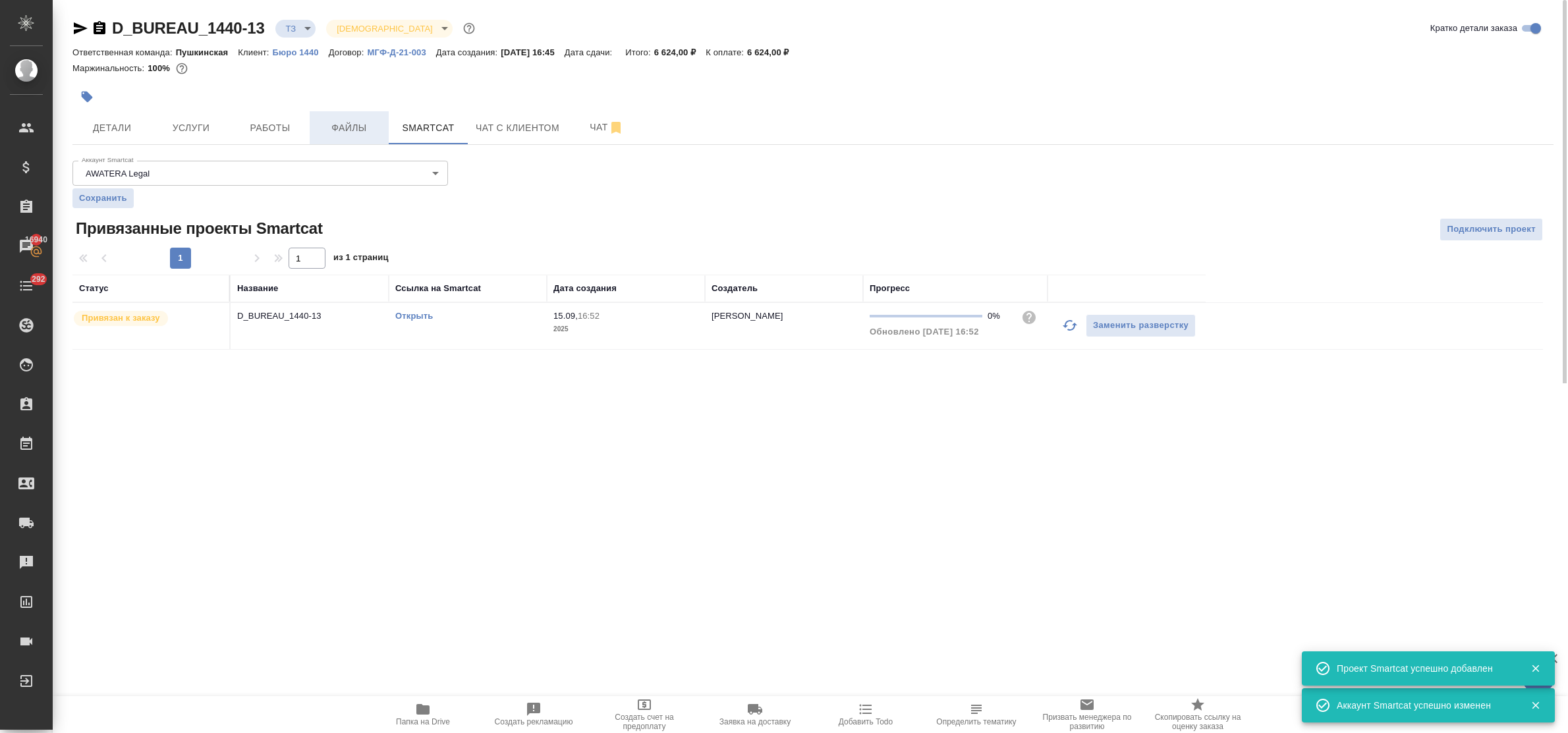
click at [333, 120] on span "Файлы" at bounding box center [350, 128] width 64 height 16
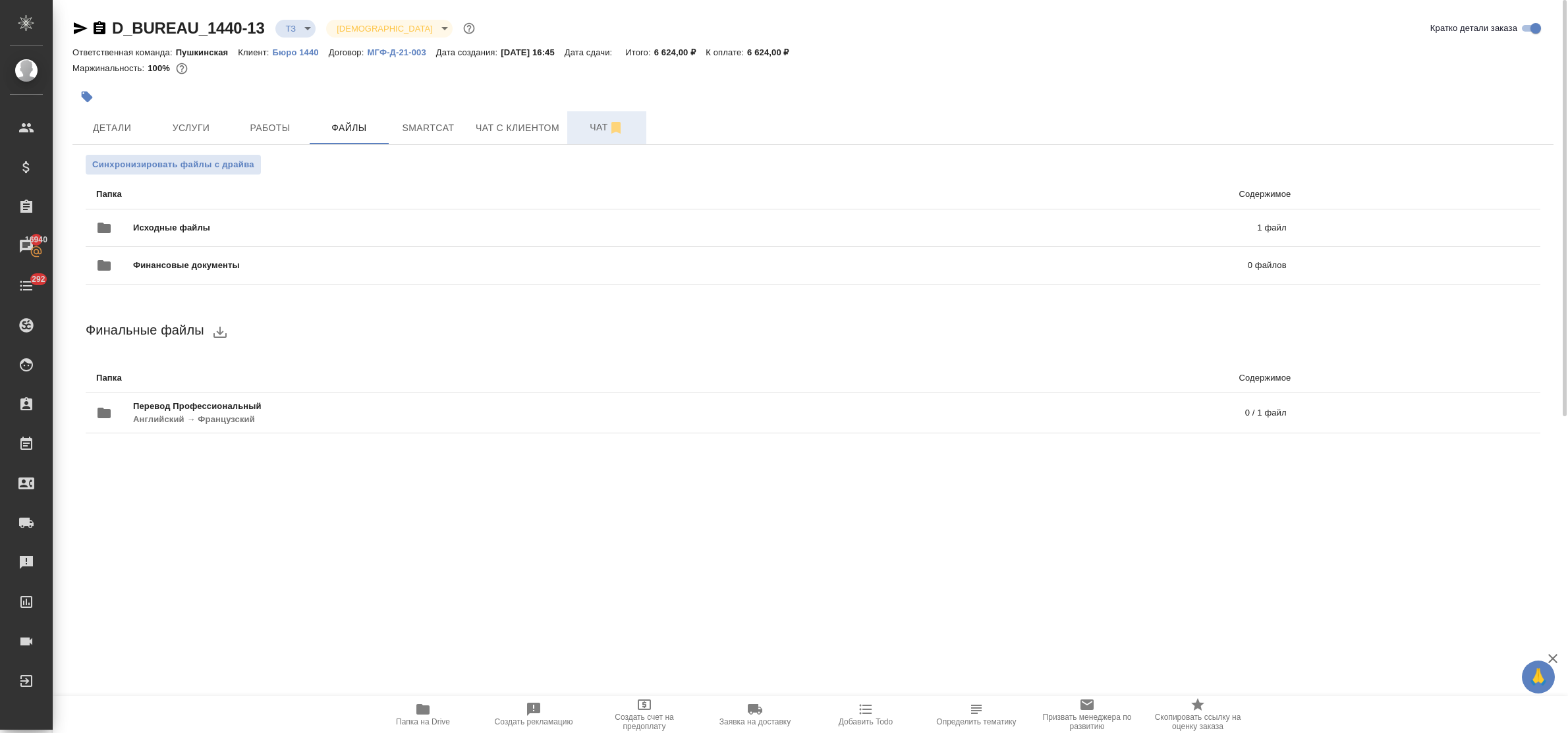
click at [588, 125] on span "Чат" at bounding box center [607, 127] width 64 height 16
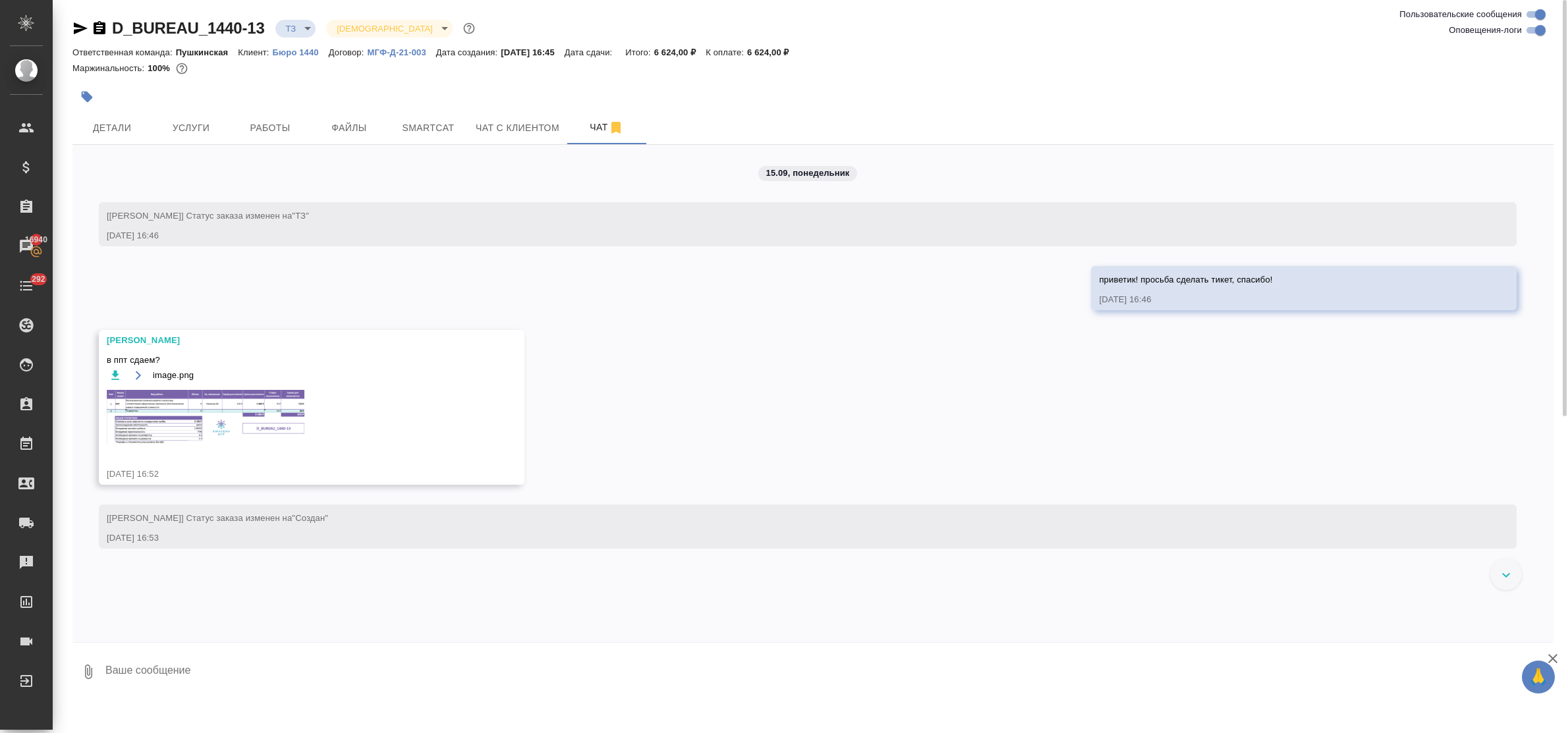
click at [156, 425] on img at bounding box center [206, 417] width 197 height 55
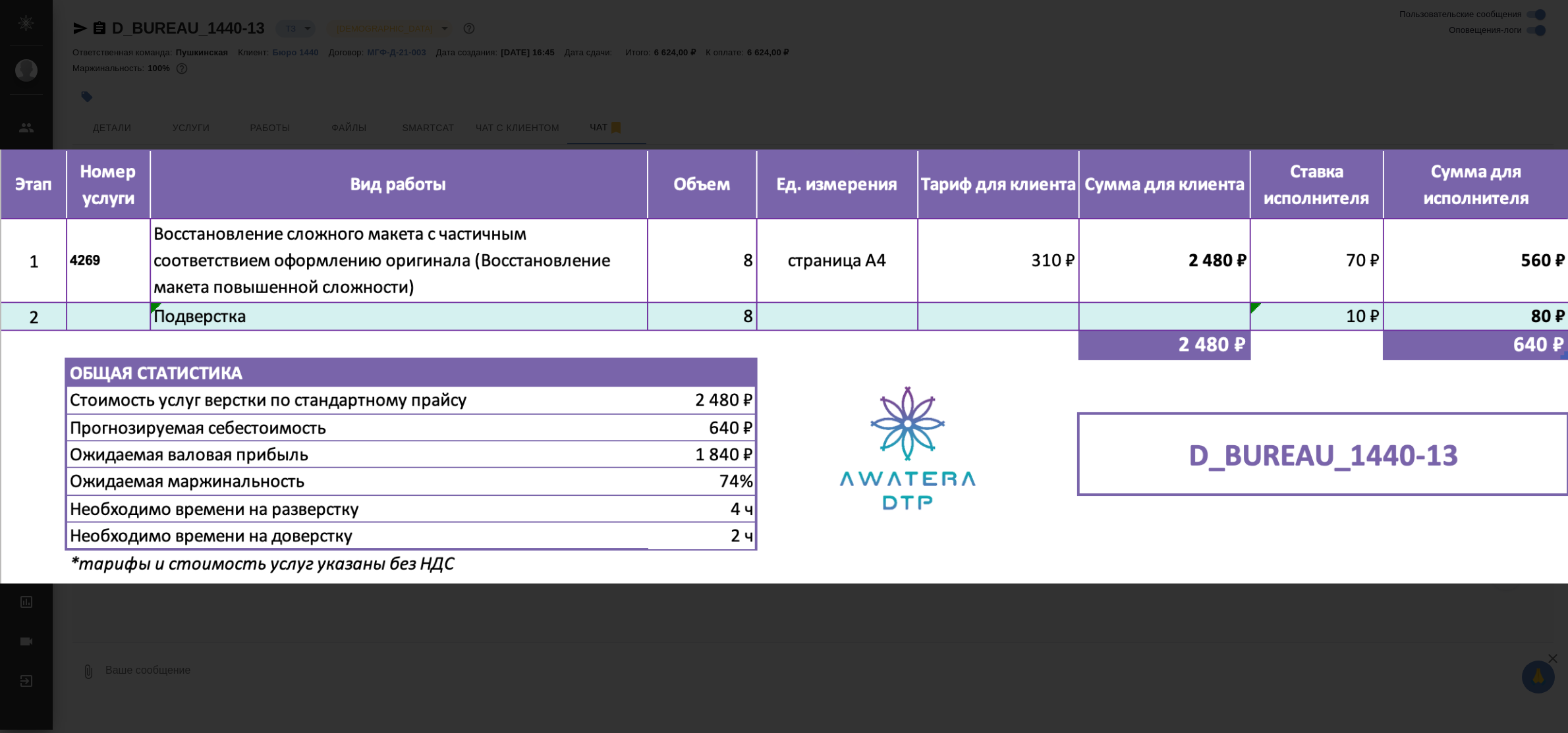
click at [572, 624] on div "image.png 1 of 1" at bounding box center [784, 366] width 1568 height 733
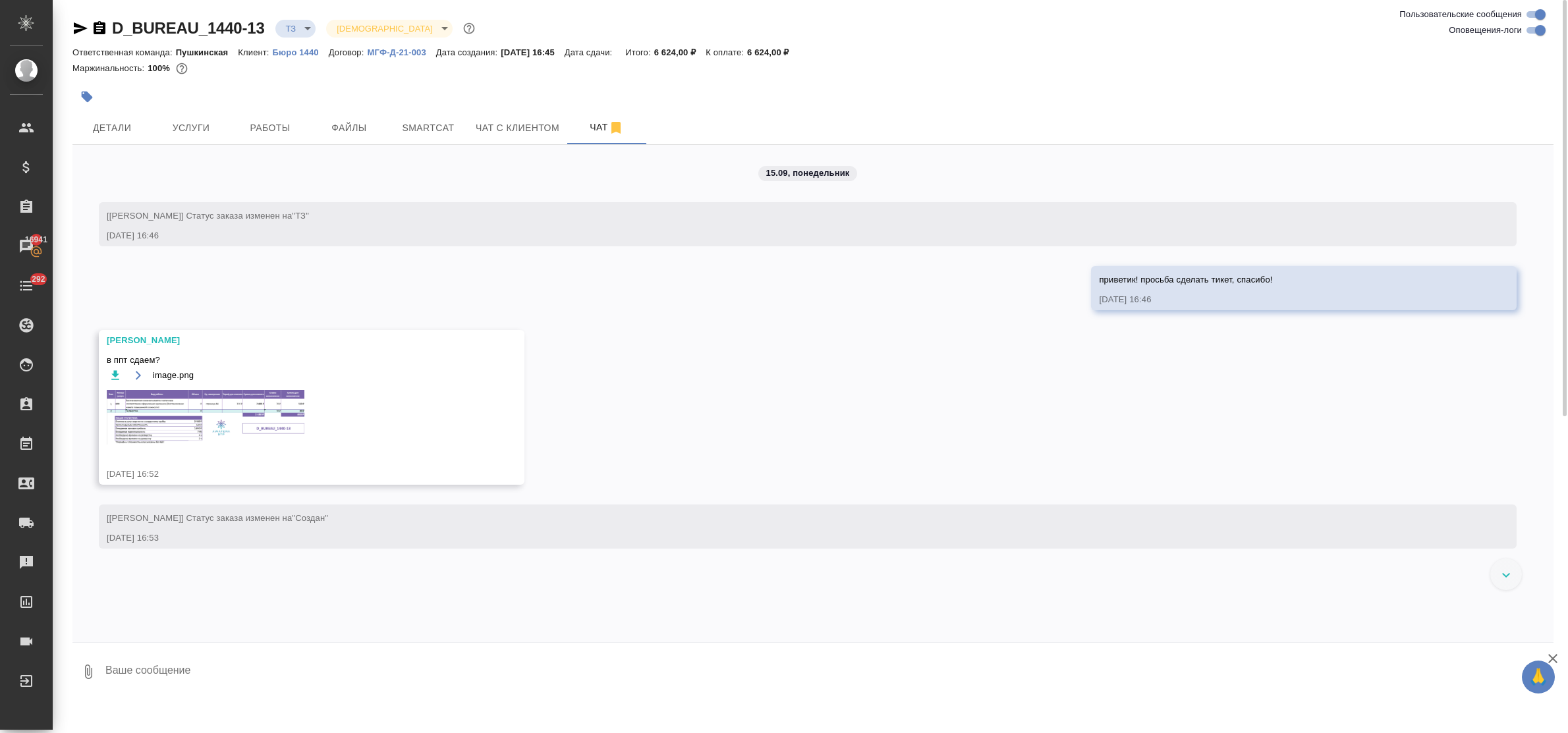
click at [258, 419] on img at bounding box center [206, 417] width 197 height 55
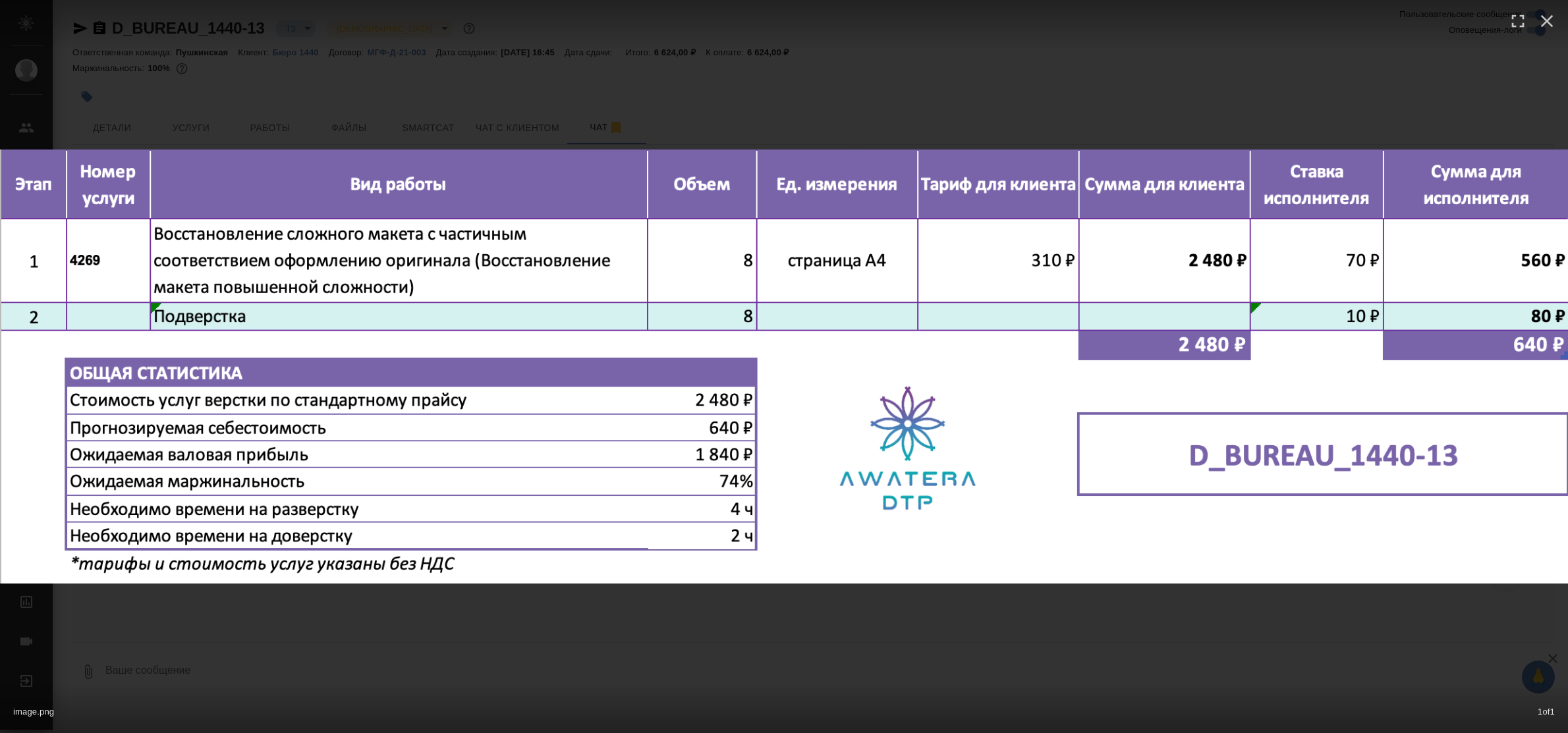
click at [593, 650] on div "image.png 1 of 1" at bounding box center [784, 366] width 1568 height 733
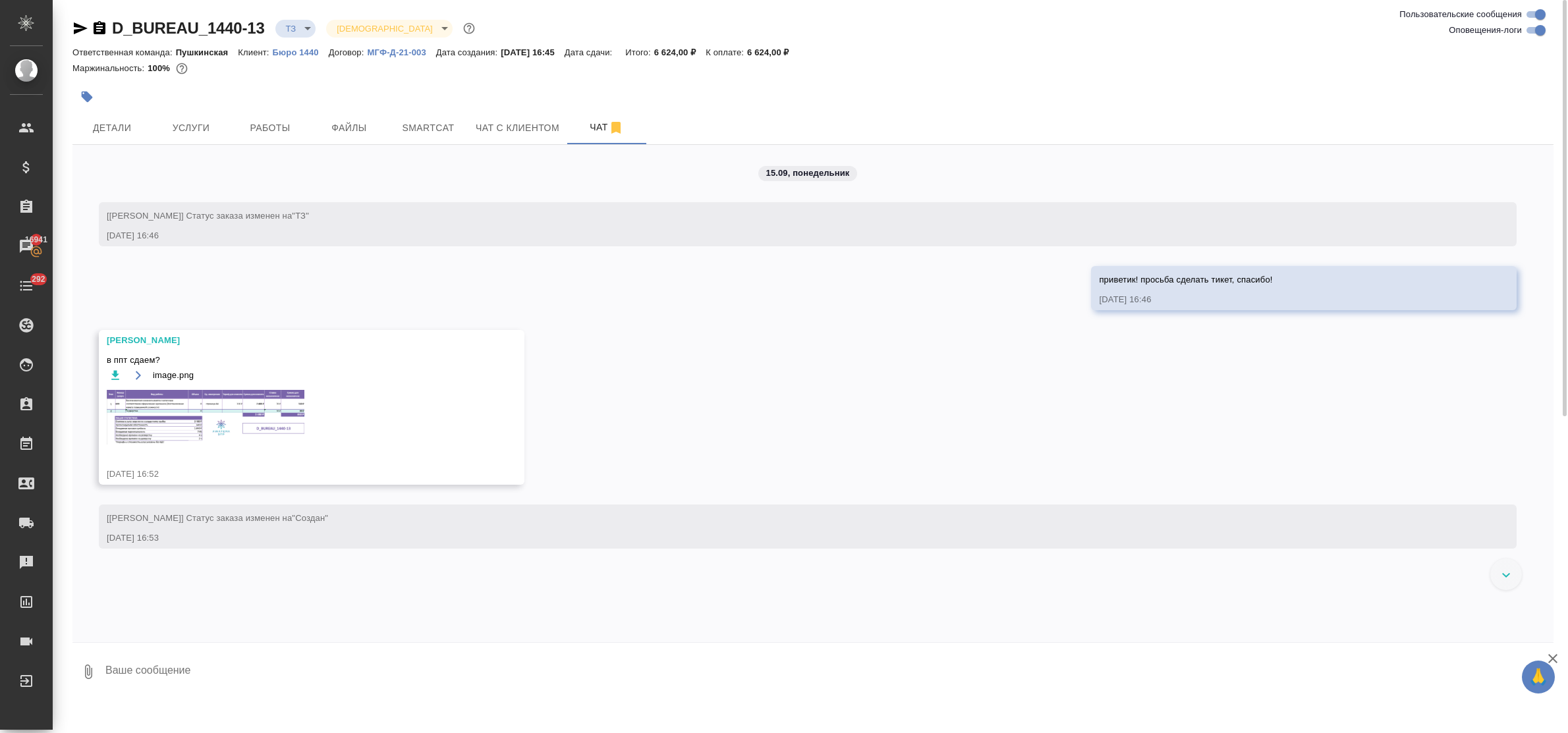
click at [183, 407] on img at bounding box center [206, 417] width 197 height 55
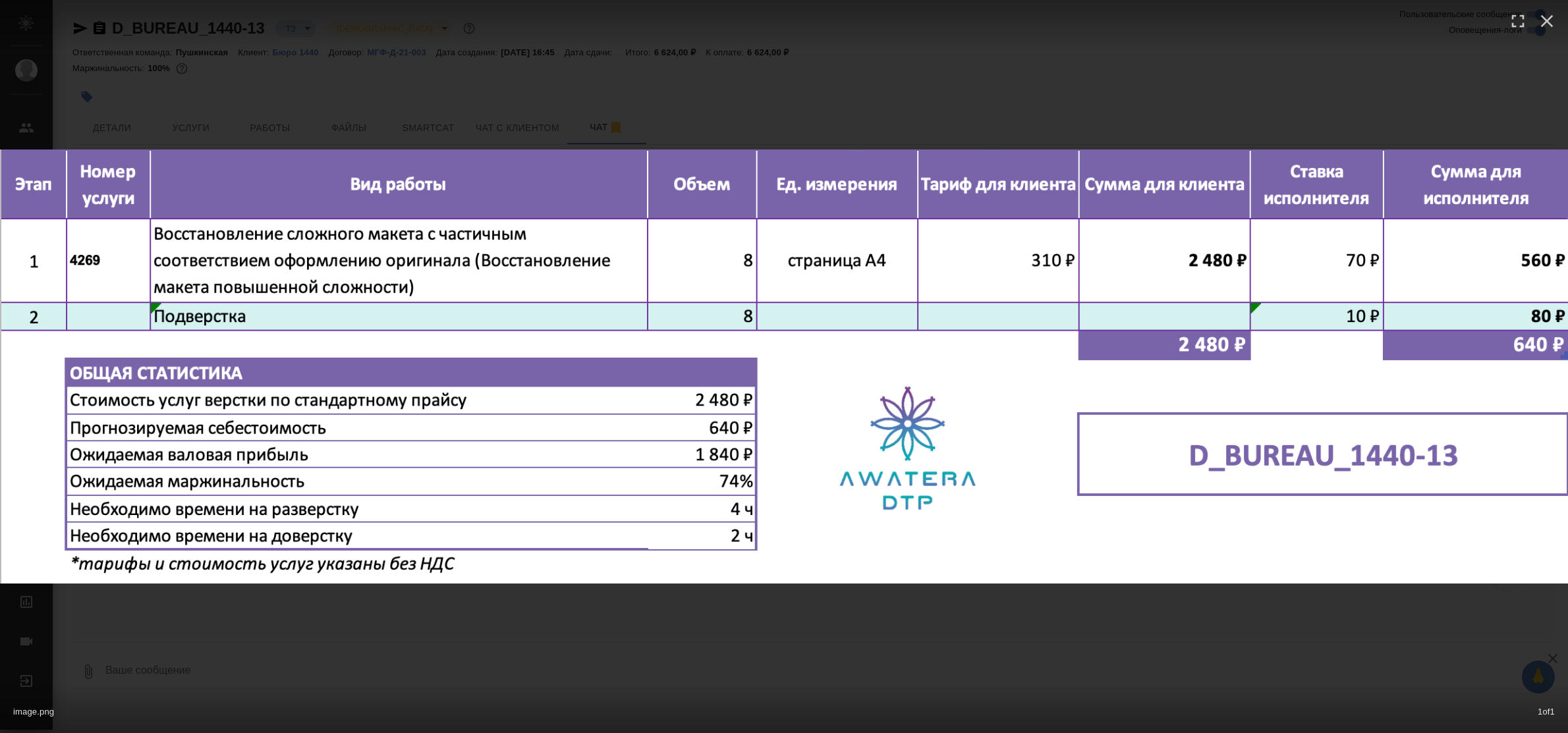
click at [371, 621] on div "image.png 1 of 1" at bounding box center [784, 366] width 1568 height 733
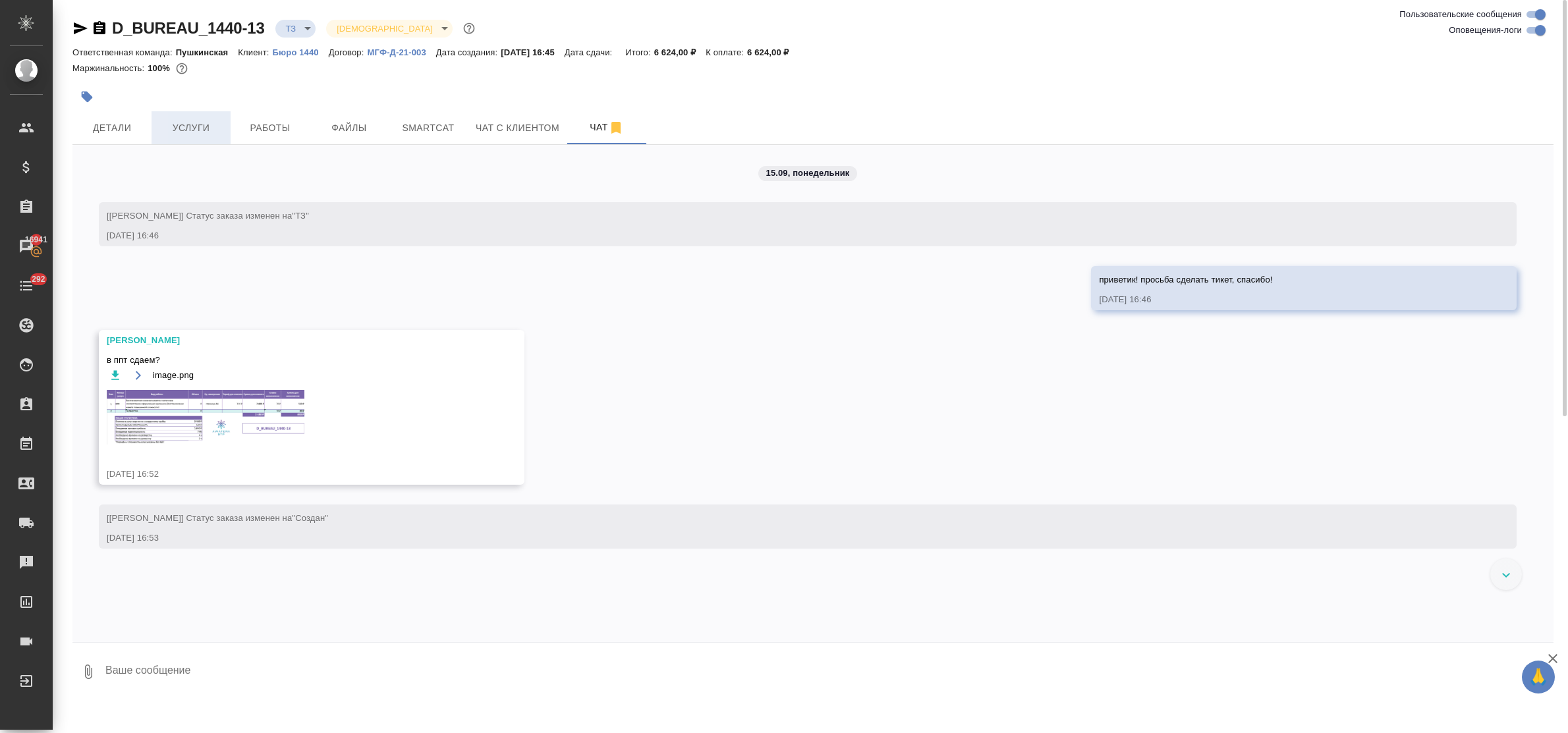
click at [193, 129] on span "Услуги" at bounding box center [191, 128] width 64 height 16
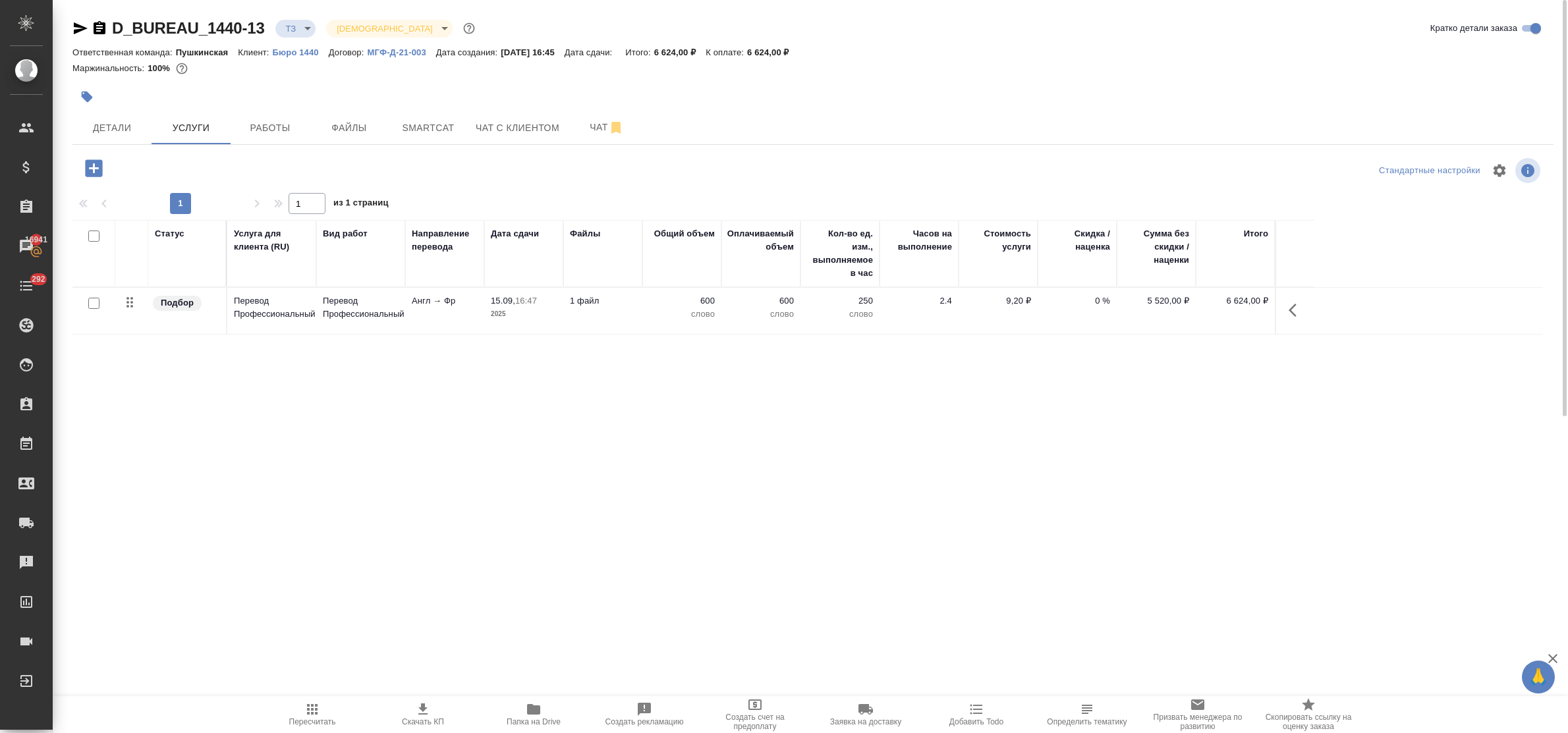
click at [91, 168] on icon "button" at bounding box center [94, 168] width 23 height 23
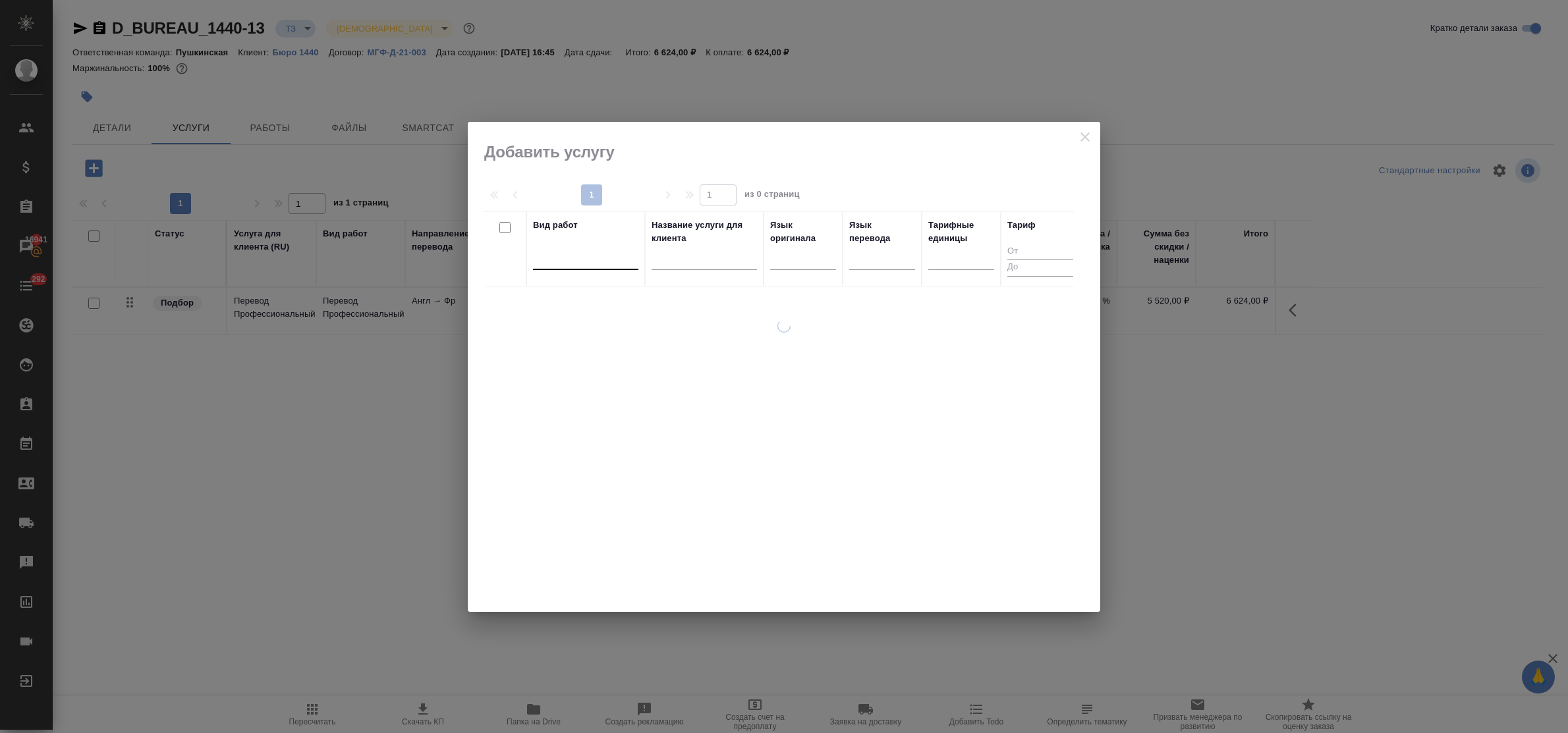
click at [568, 264] on div at bounding box center [586, 256] width 105 height 19
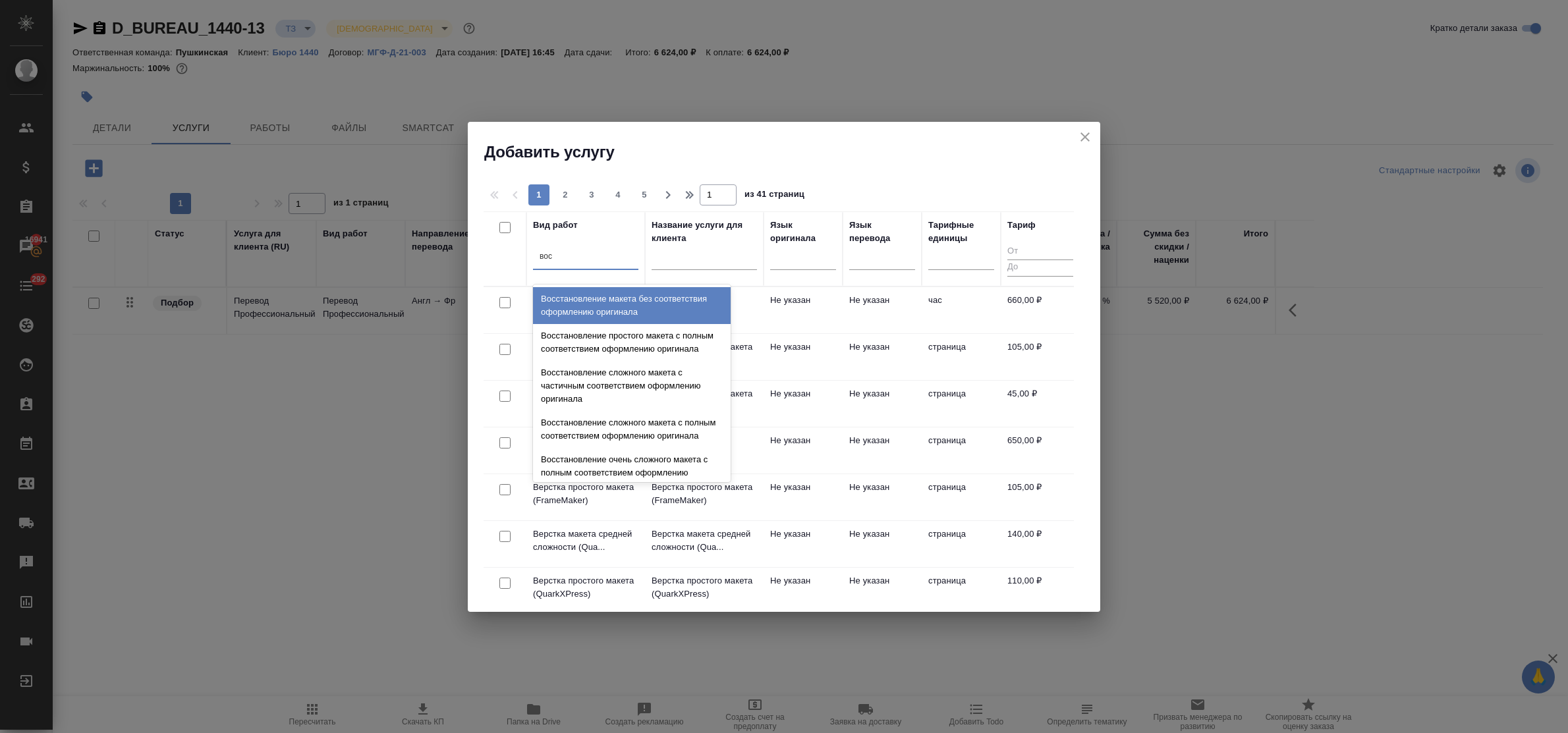
type input "восс"
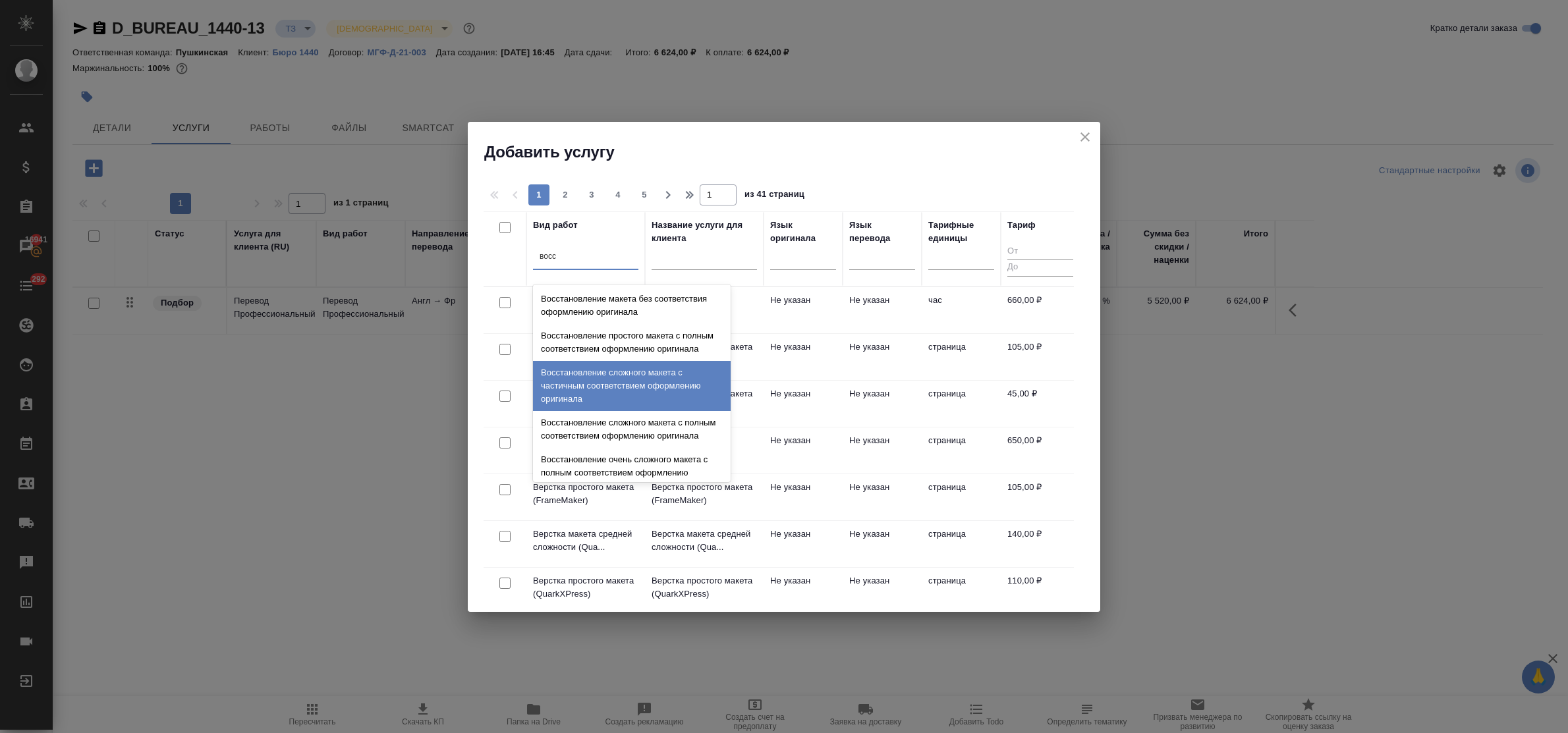
click at [624, 389] on div "Восстановление сложного макета с частичным соответствием оформлению оригинала" at bounding box center [632, 386] width 197 height 50
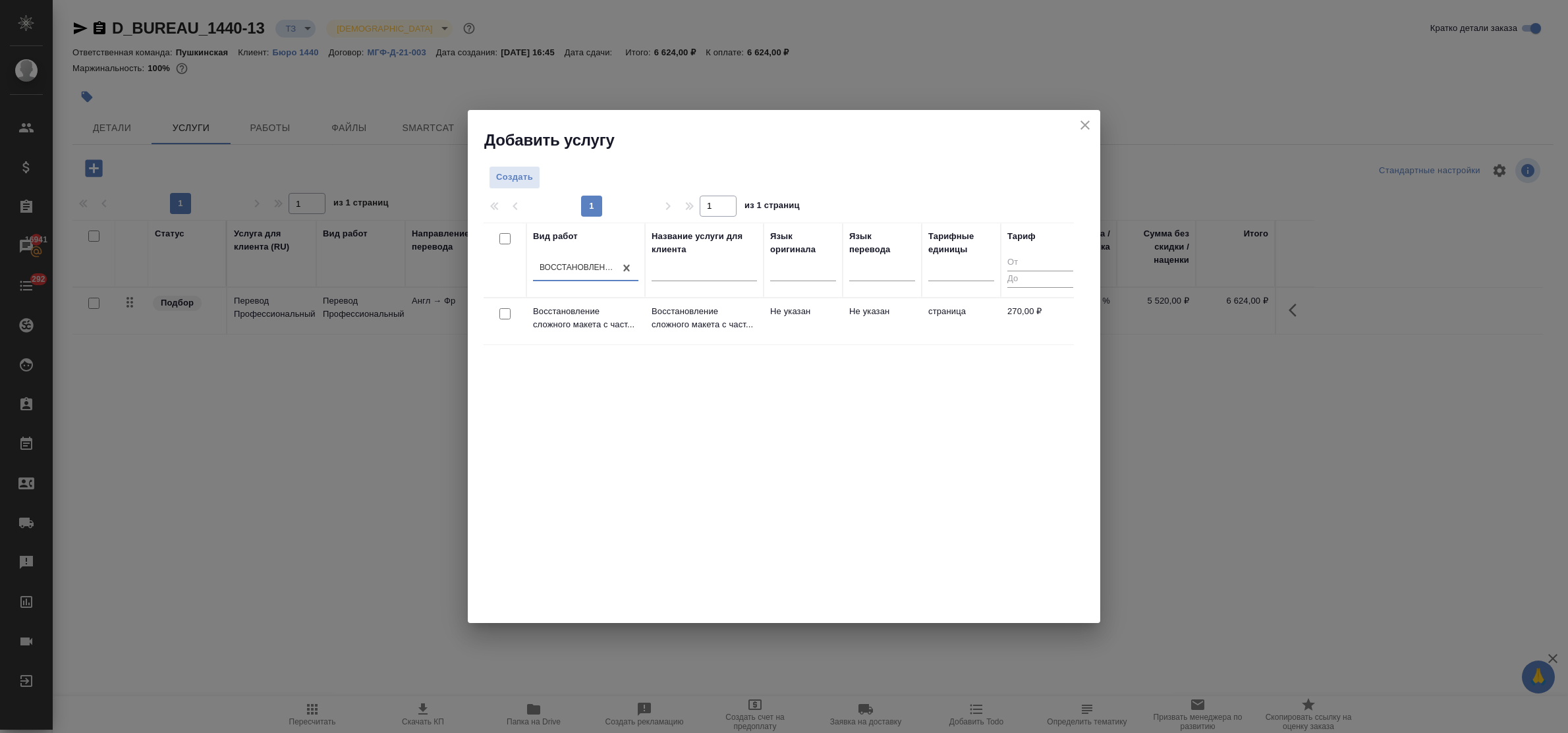
click at [594, 321] on p "Восстановление сложного макета с част..." at bounding box center [586, 318] width 105 height 26
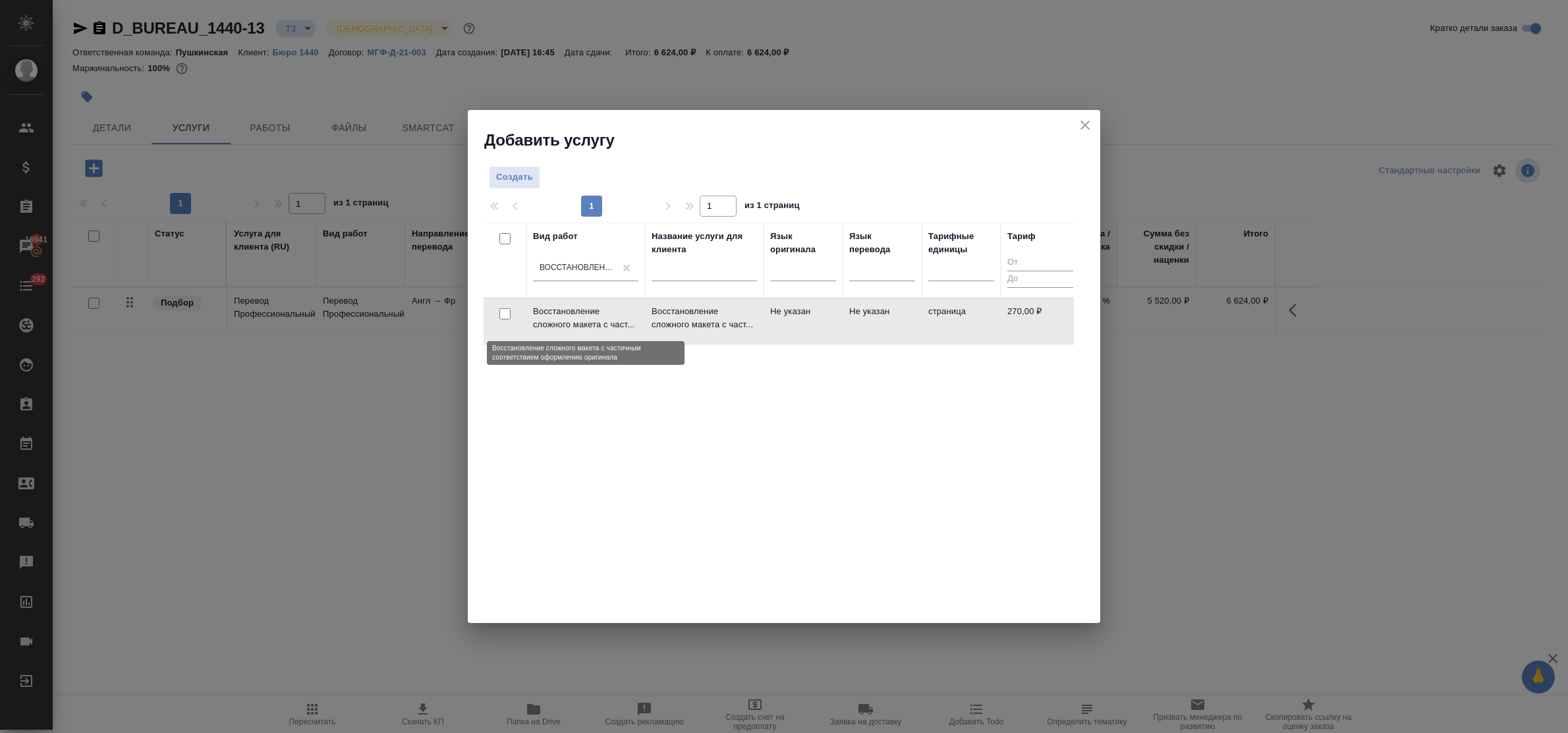
click at [594, 321] on p "Восстановление сложного макета с част..." at bounding box center [586, 318] width 105 height 26
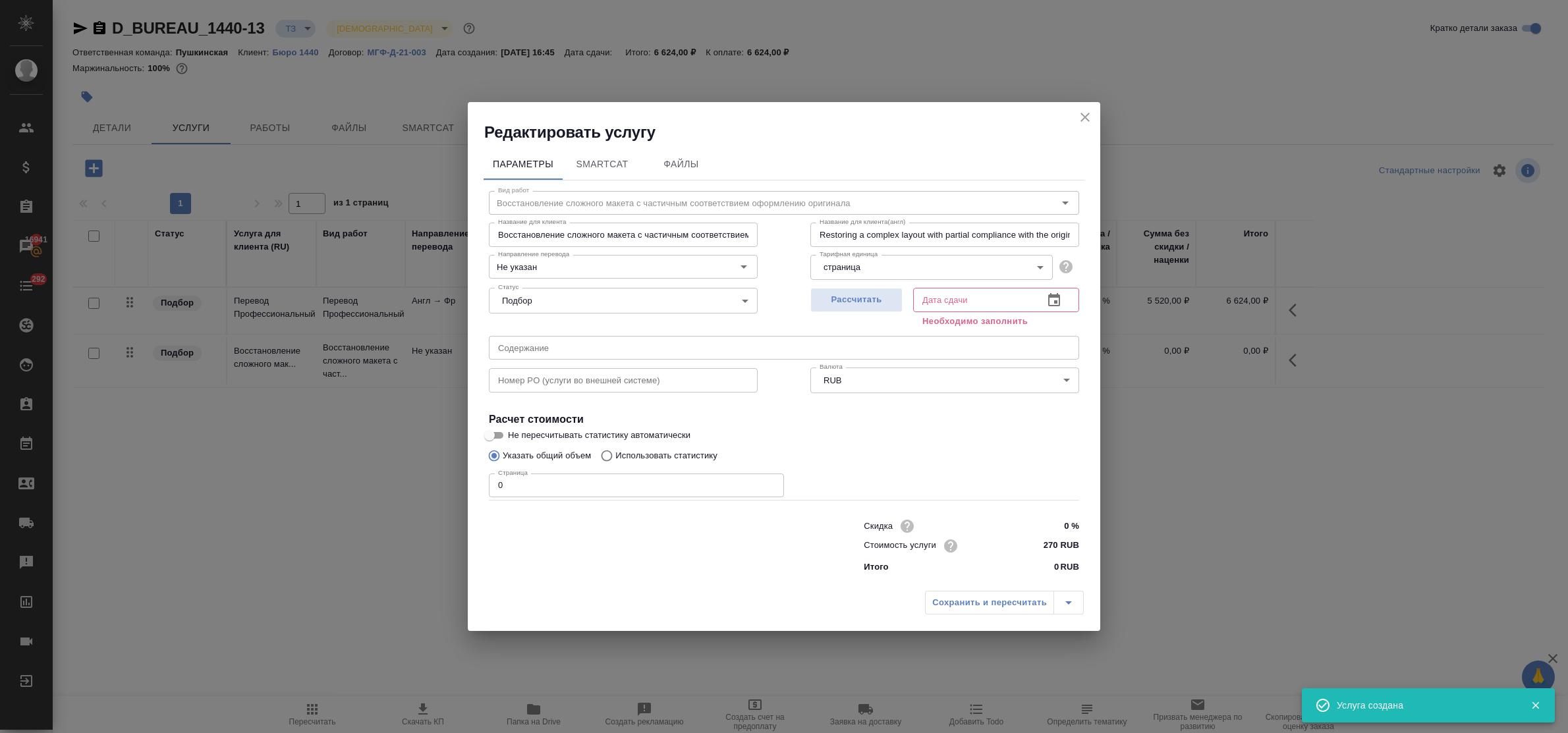
click at [947, 274] on body "🙏 .cls-1 fill:#fff; AWATERA Bulakhova Elena Клиенты Спецификации Заказы 16941 Ч…" at bounding box center [784, 366] width 1568 height 733
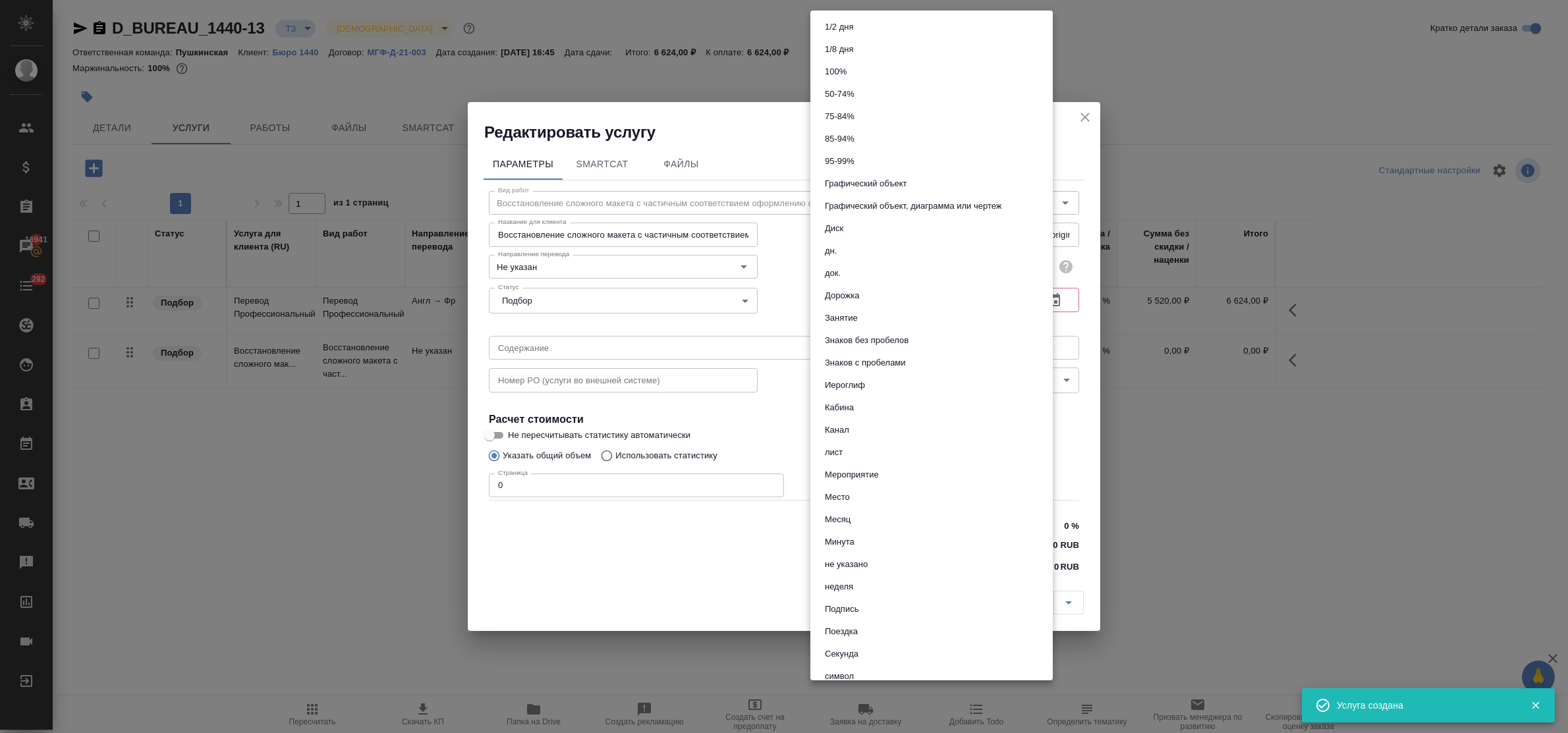
scroll to position [459, 0]
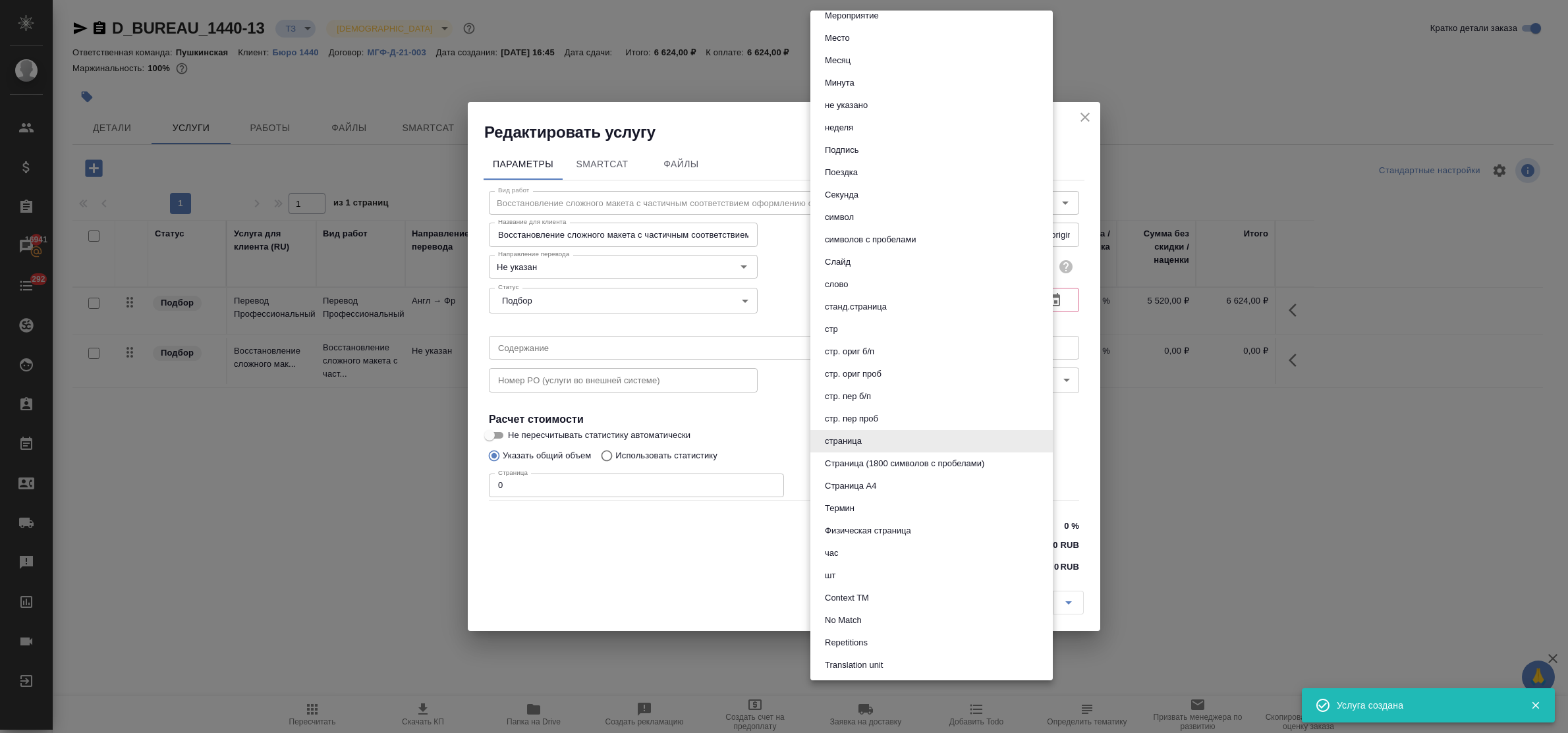
drag, startPoint x: 626, startPoint y: 532, endPoint x: 513, endPoint y: 498, distance: 118.0
click at [624, 531] on div at bounding box center [784, 366] width 1568 height 733
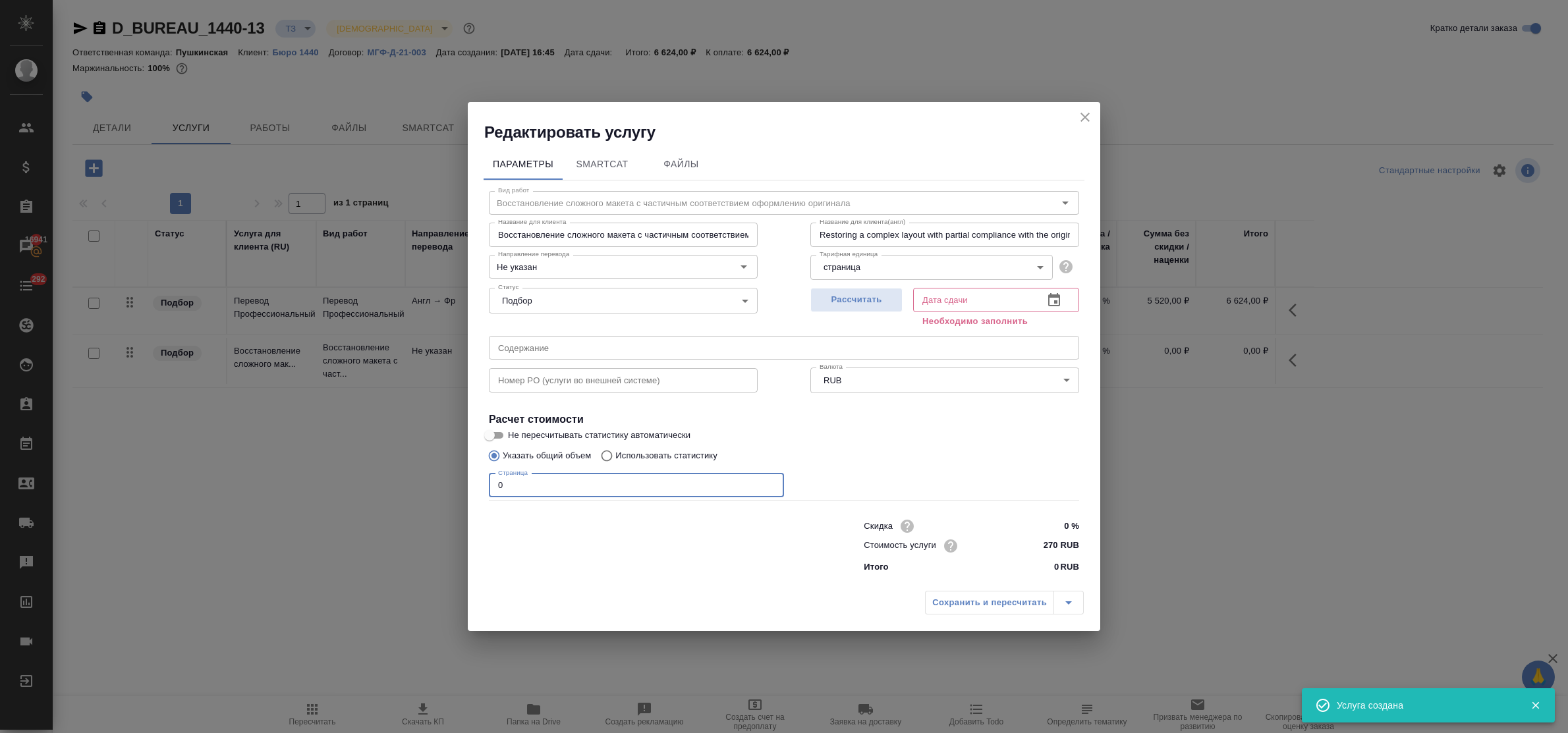
drag, startPoint x: 502, startPoint y: 481, endPoint x: 477, endPoint y: 479, distance: 25.1
click at [477, 479] on div "Параметры SmartCat Файлы Вид работ Восстановление сложного макета с частичным с…" at bounding box center [784, 363] width 632 height 442
type input "8"
click at [838, 300] on span "Рассчитать" at bounding box center [856, 300] width 78 height 15
type input "16.09.2025 10:31"
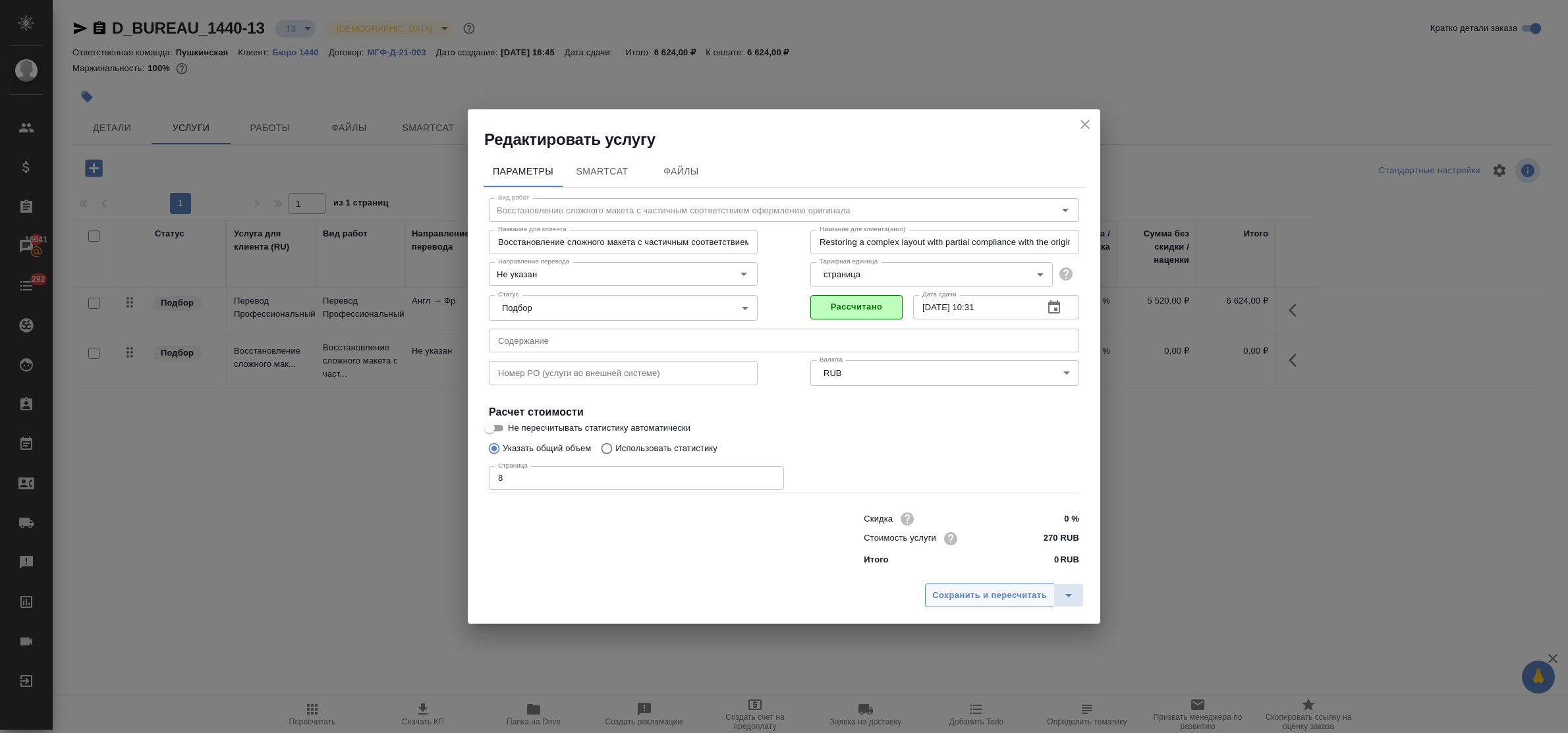
click at [982, 600] on span "Сохранить и пересчитать" at bounding box center [990, 596] width 115 height 15
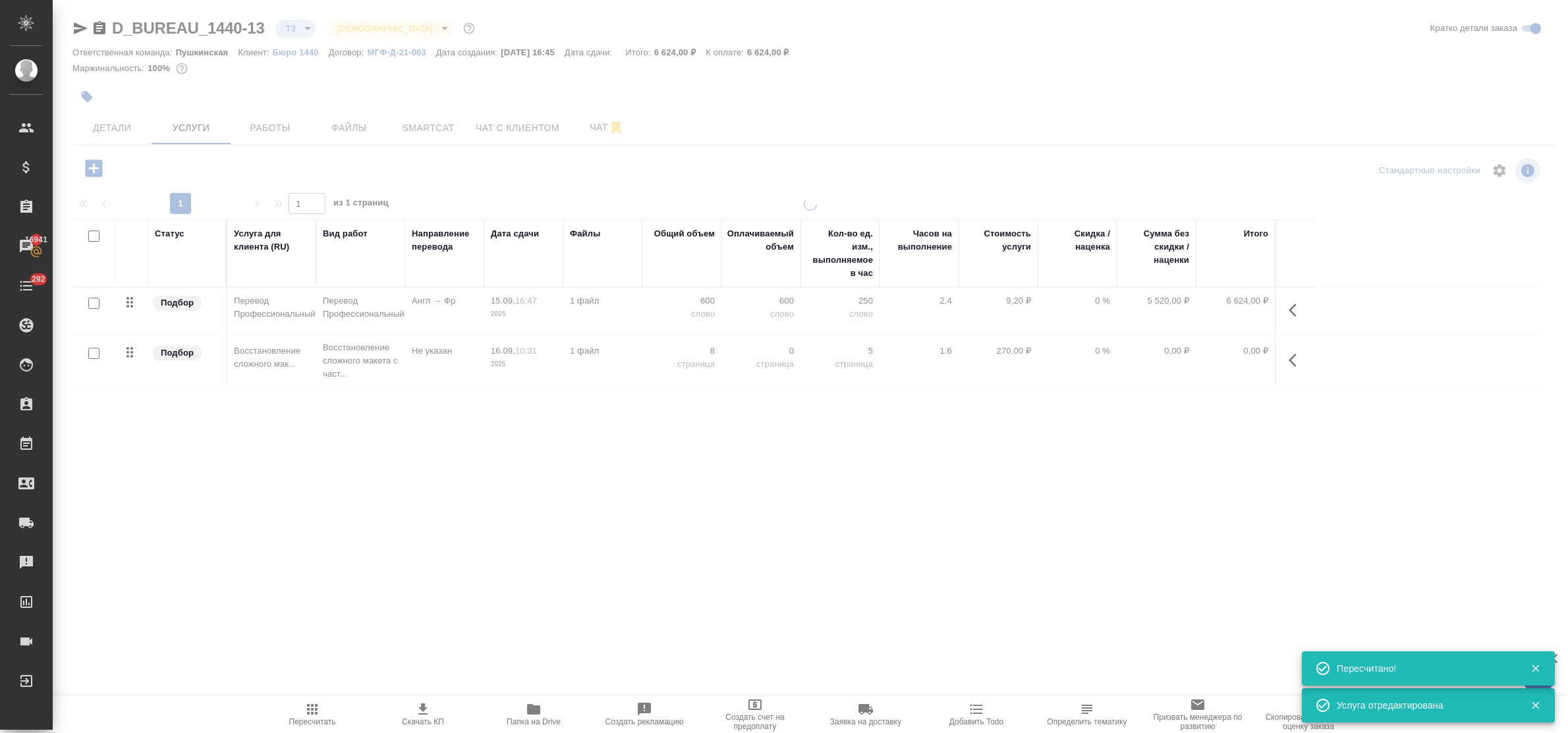
type input "new"
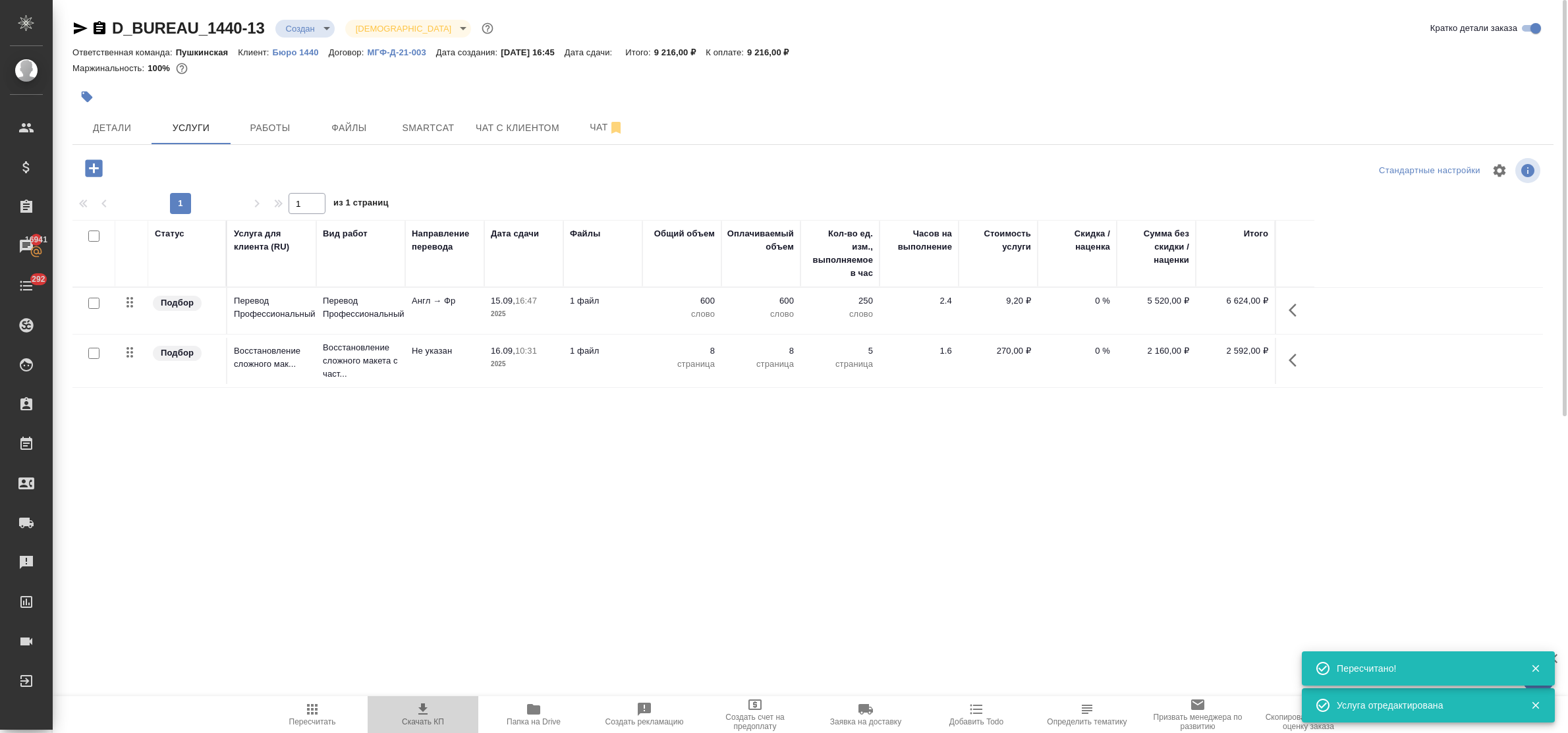
click at [424, 712] on icon "button" at bounding box center [423, 709] width 16 height 16
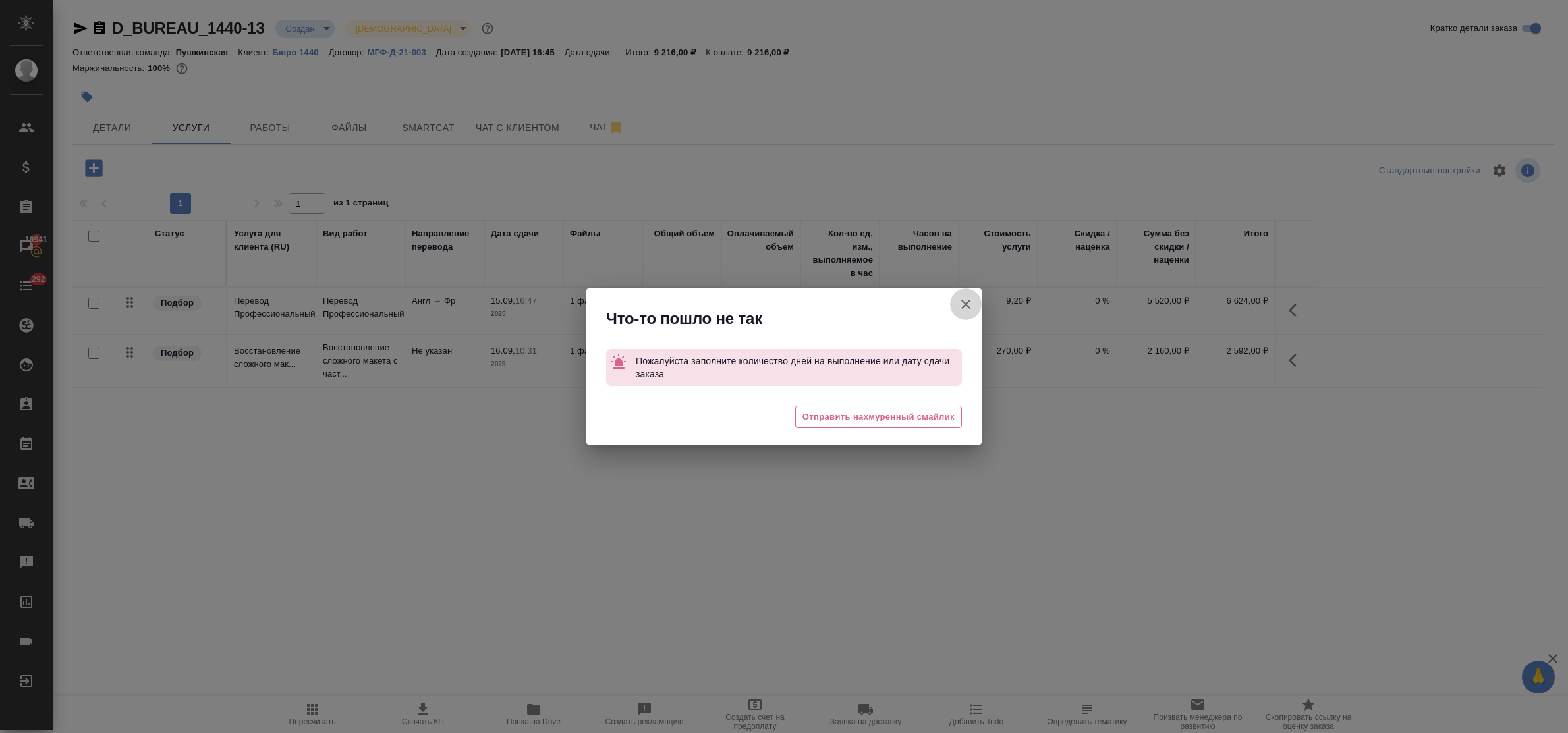
click at [961, 308] on icon "button" at bounding box center [966, 304] width 16 height 16
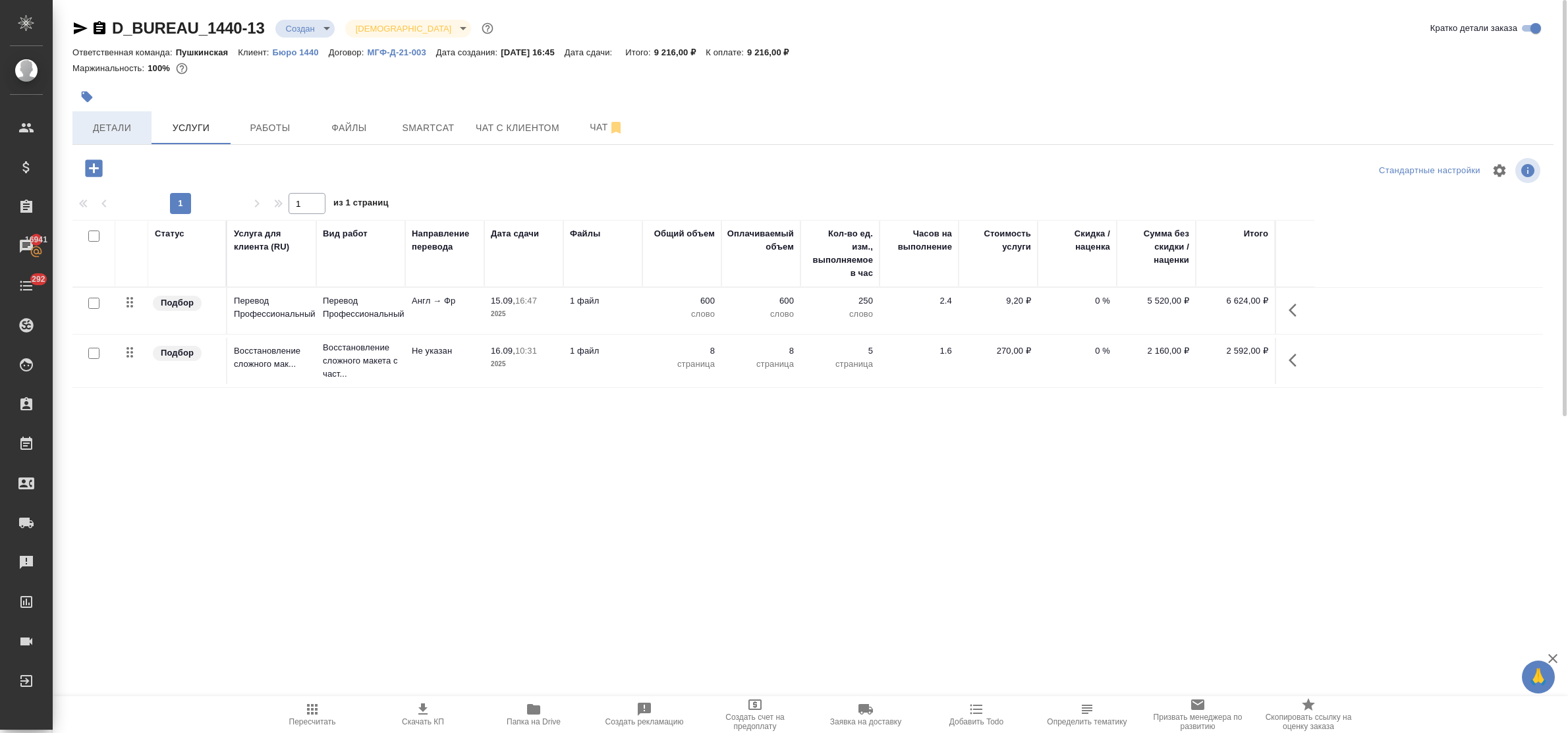
click at [101, 133] on span "Детали" at bounding box center [112, 128] width 64 height 16
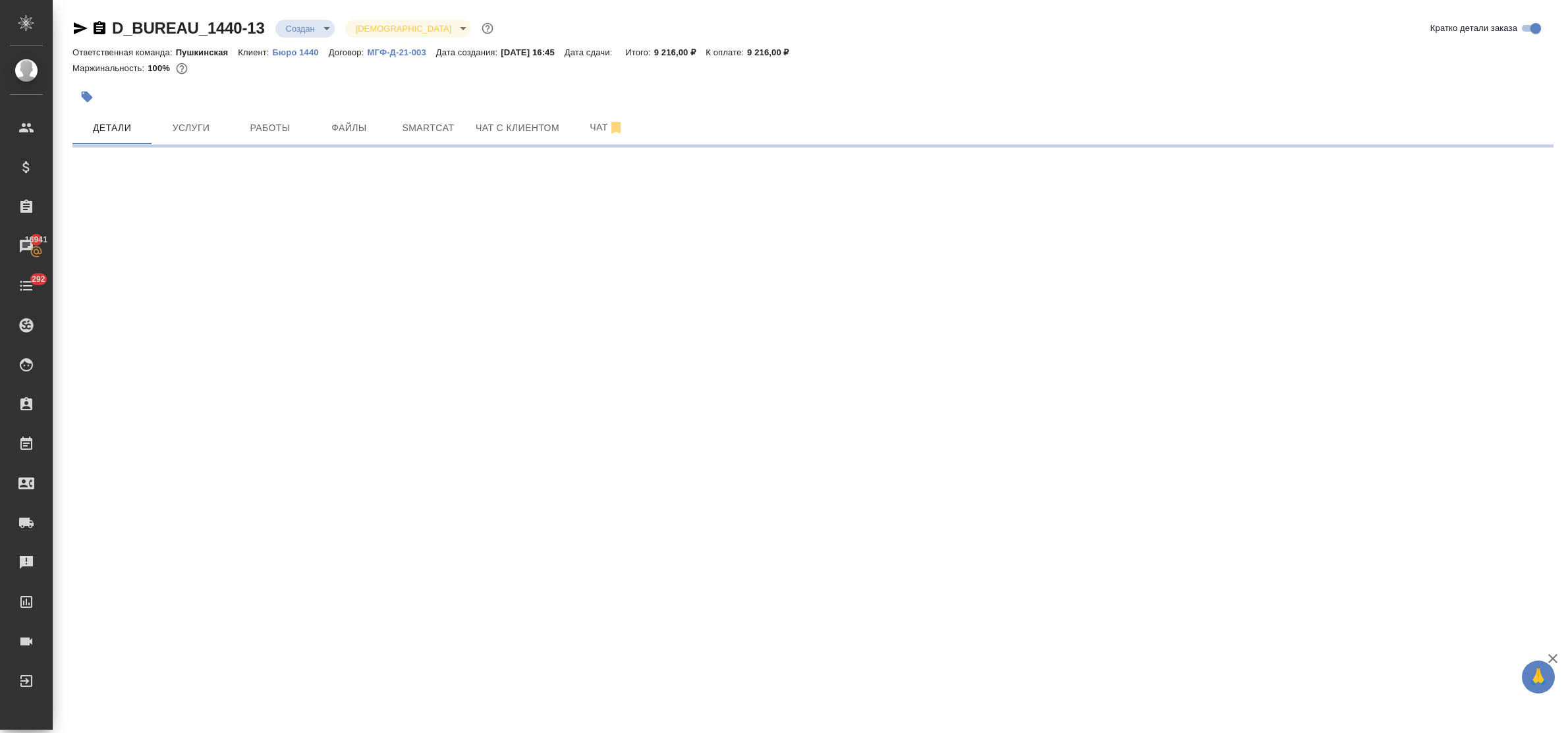
select select "RU"
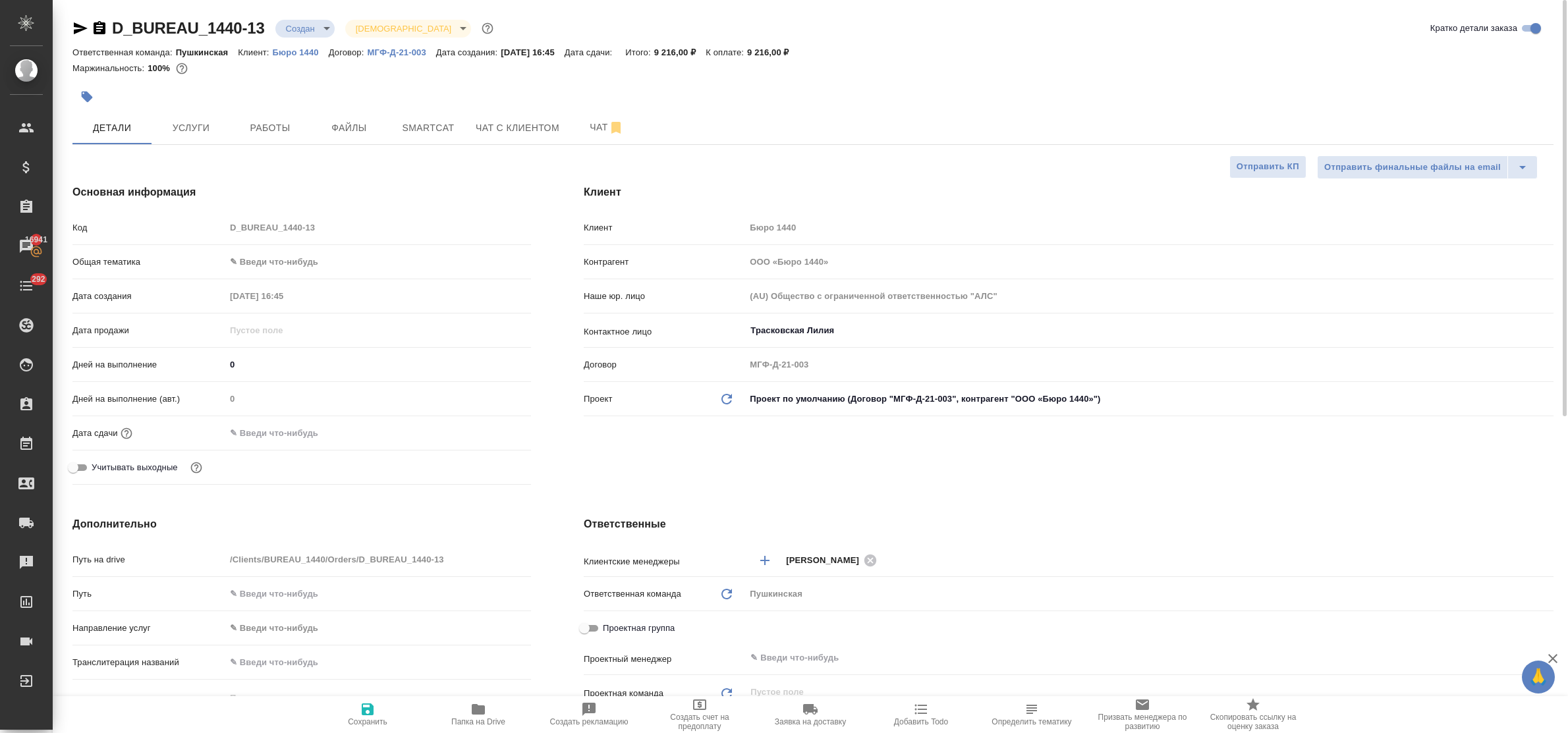
type textarea "x"
click at [364, 713] on icon "button" at bounding box center [368, 710] width 12 height 12
type textarea "x"
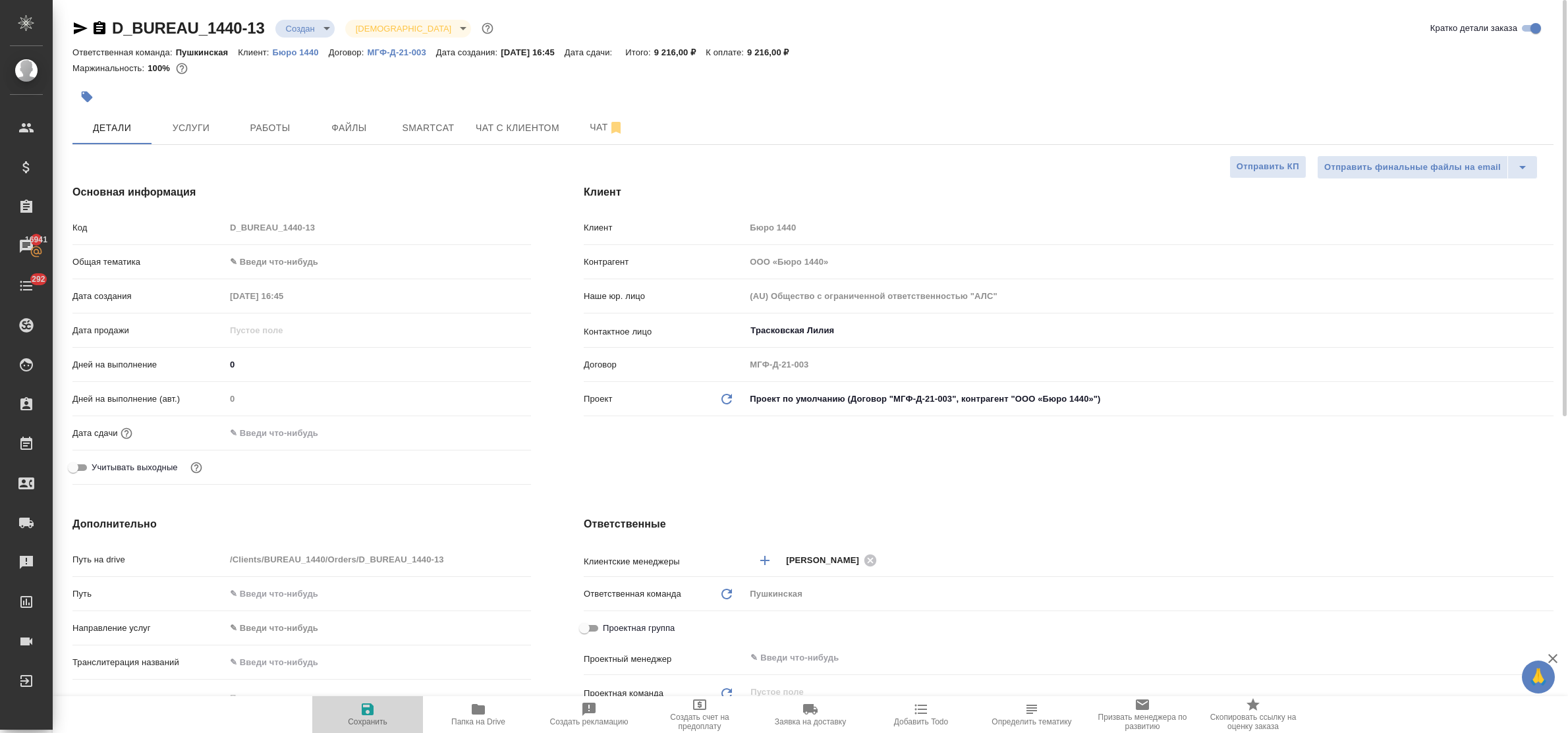
type textarea "x"
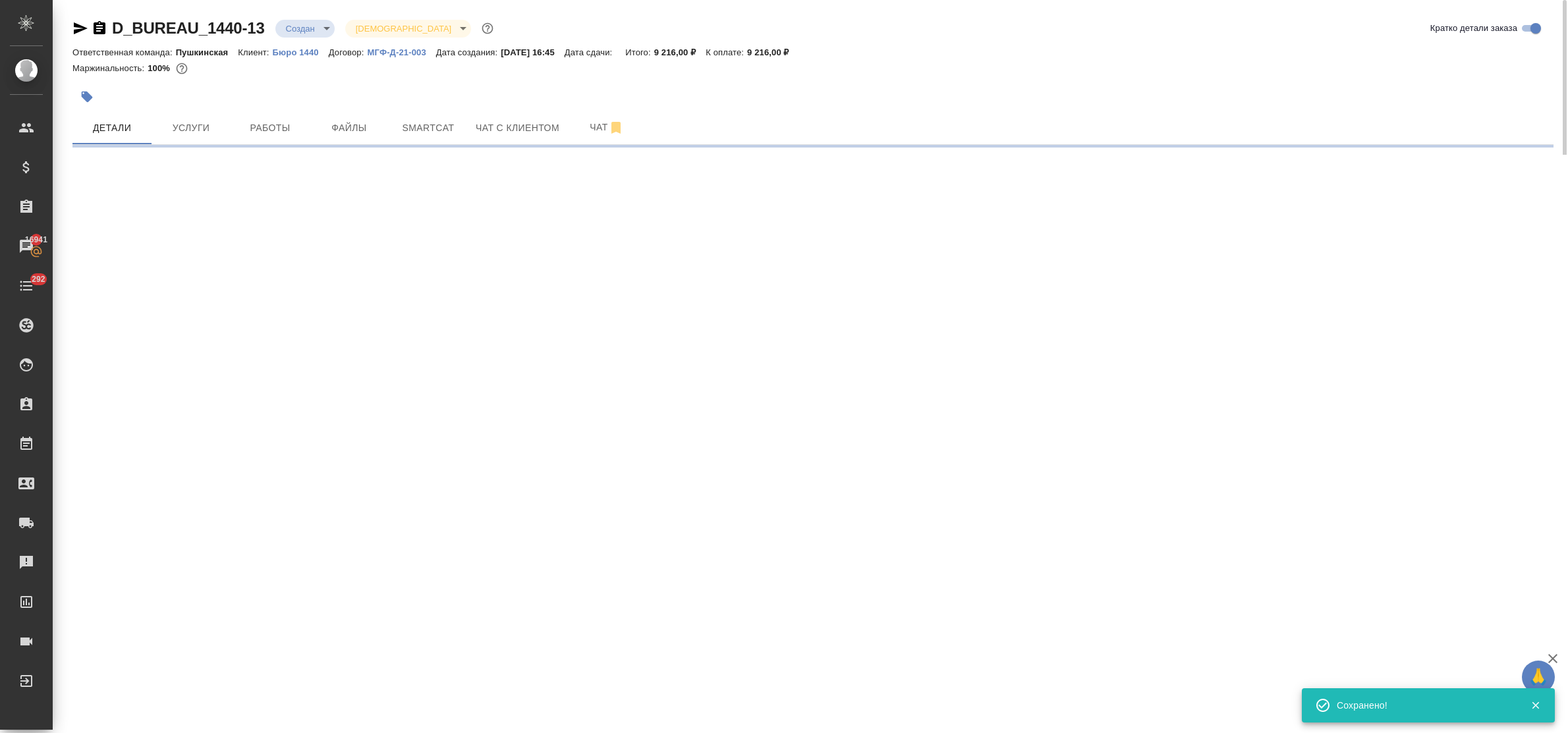
select select "RU"
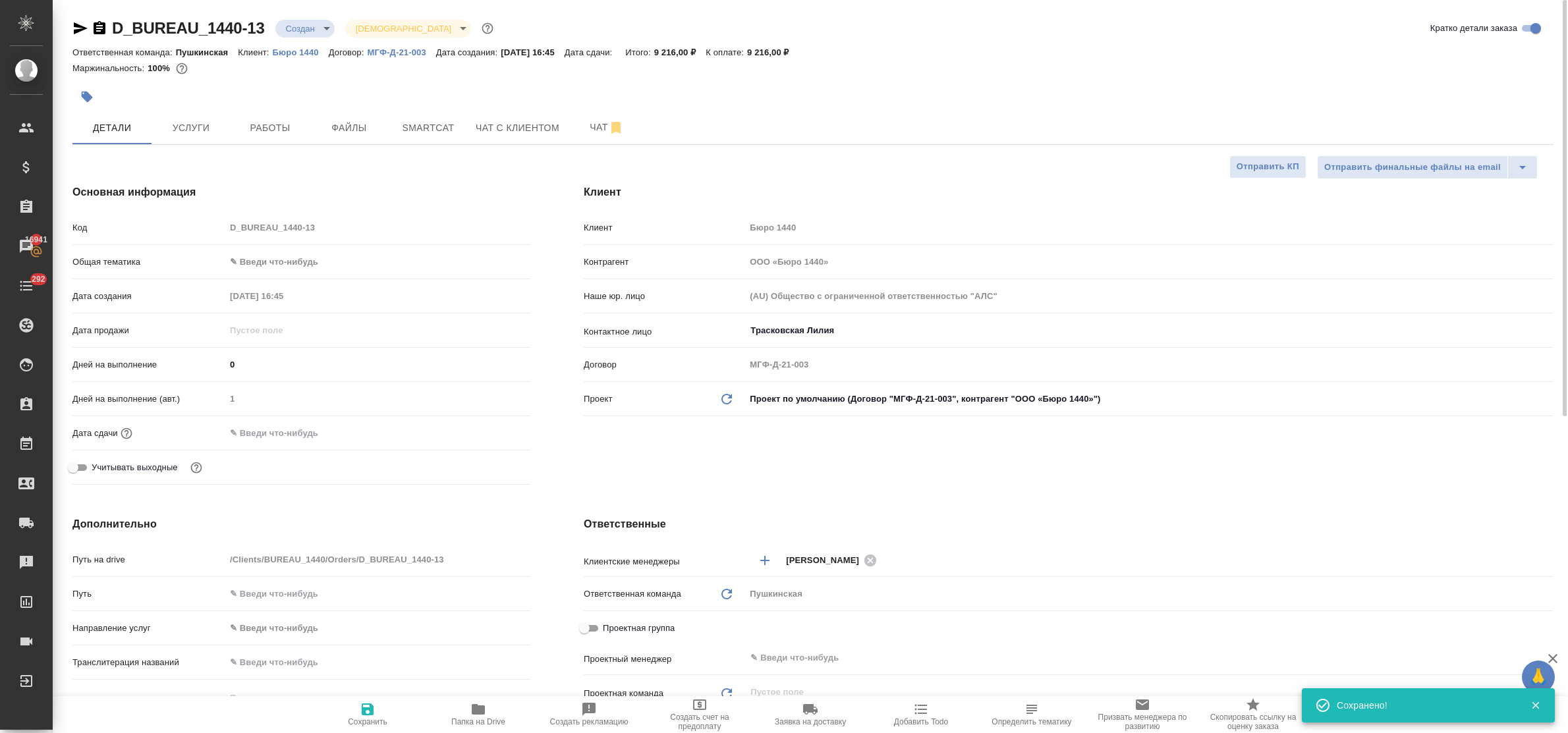
type textarea "x"
click at [175, 122] on span "Услуги" at bounding box center [191, 128] width 64 height 16
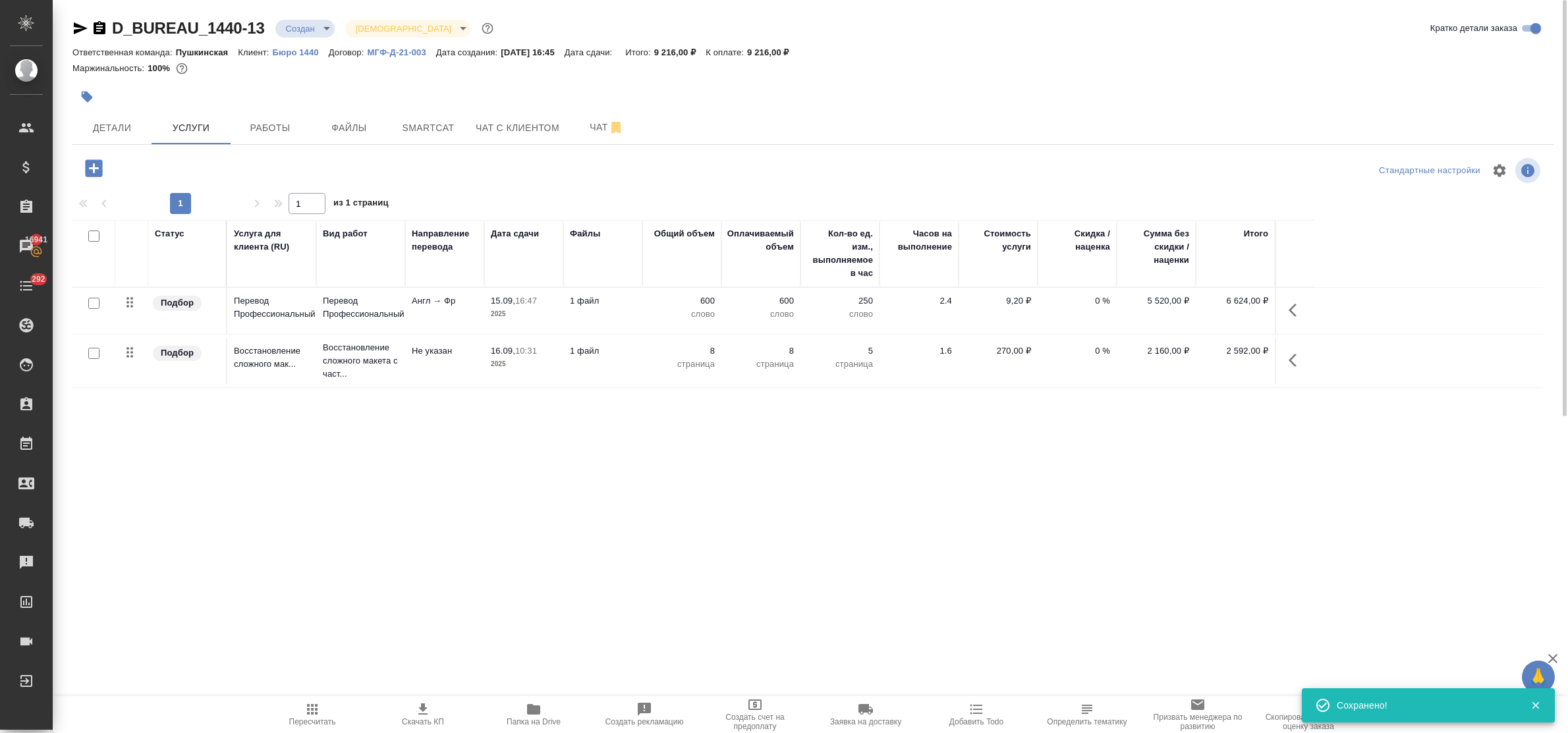
click at [420, 708] on icon "button" at bounding box center [423, 709] width 9 height 11
click at [604, 125] on span "Чат" at bounding box center [607, 127] width 64 height 16
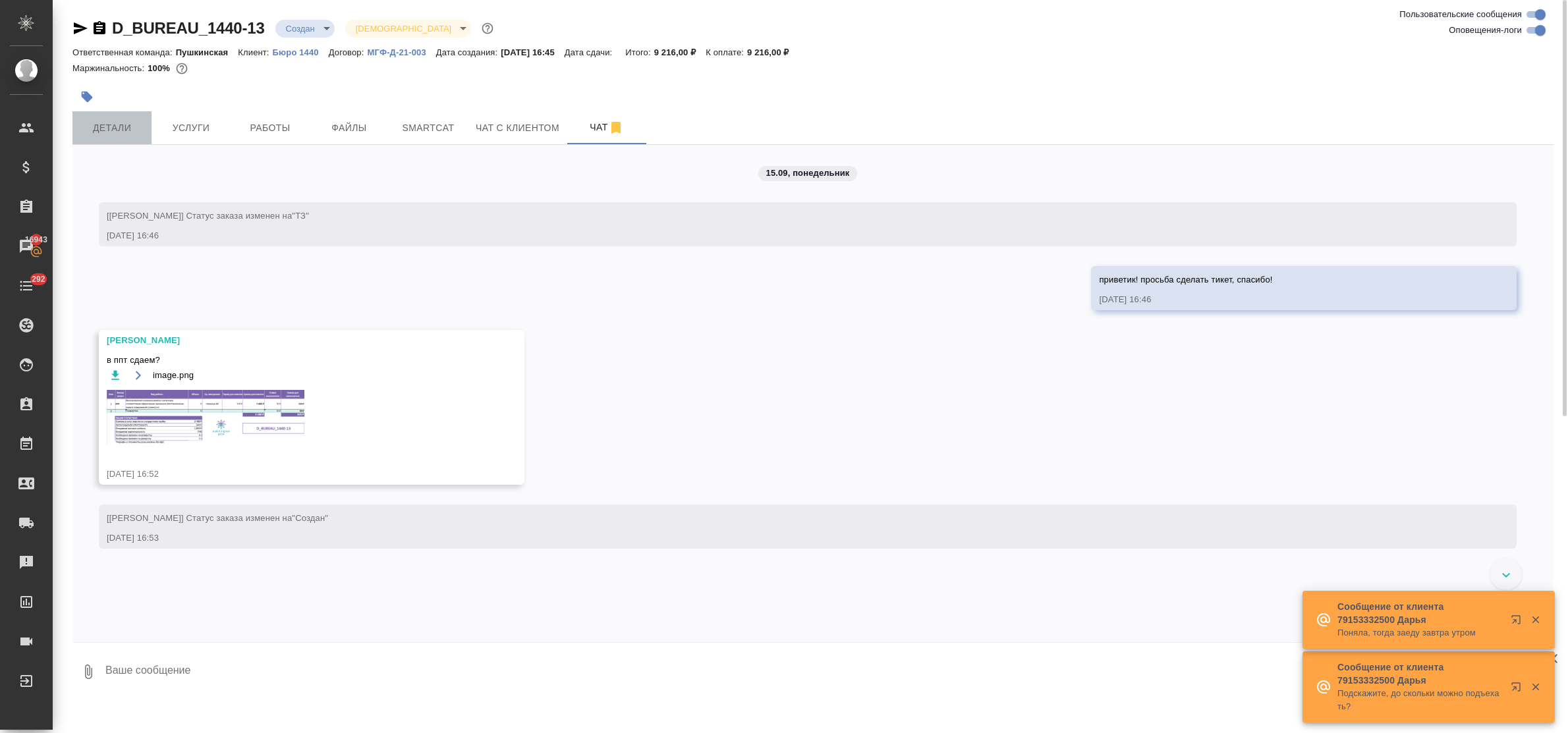
click at [114, 126] on span "Детали" at bounding box center [112, 128] width 64 height 16
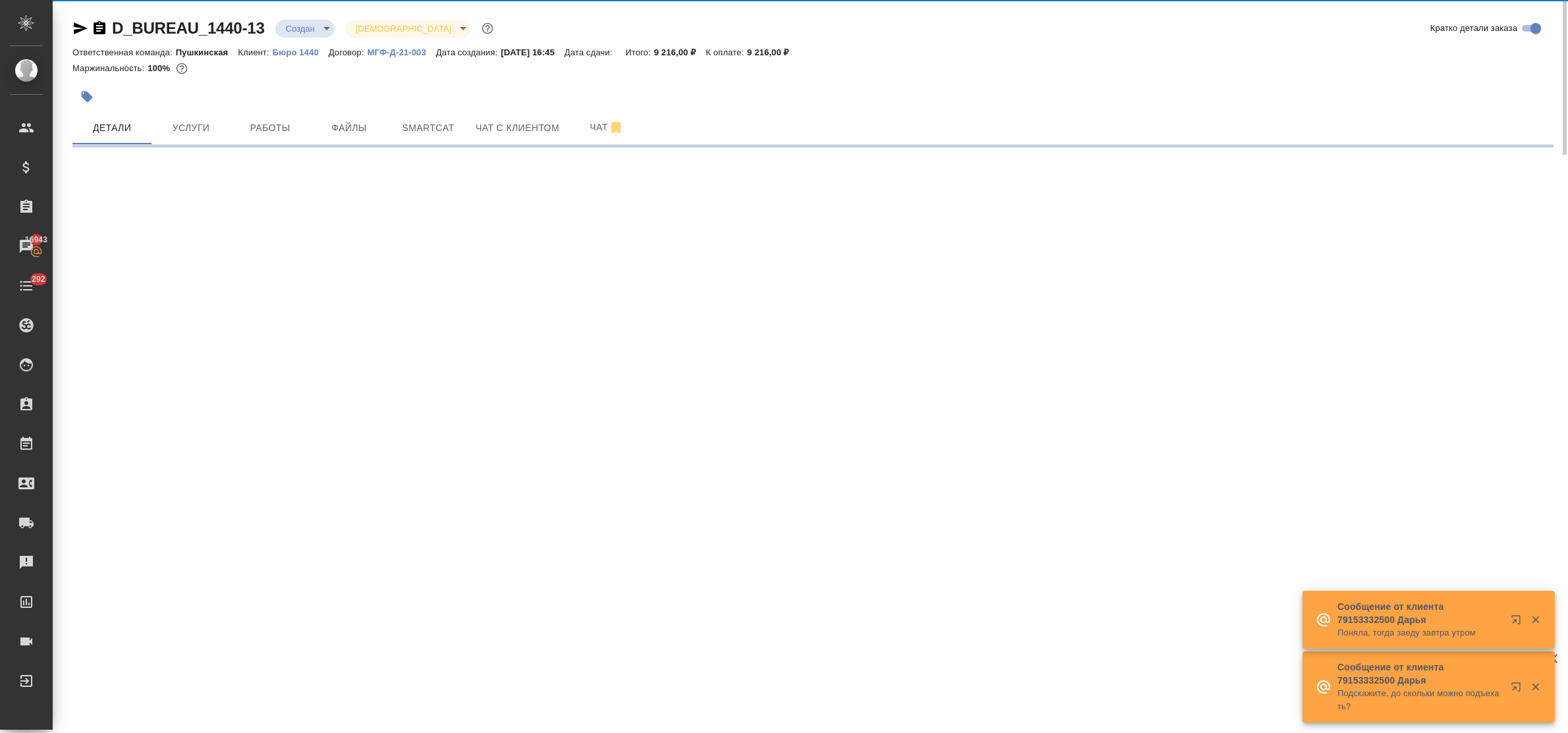
select select "RU"
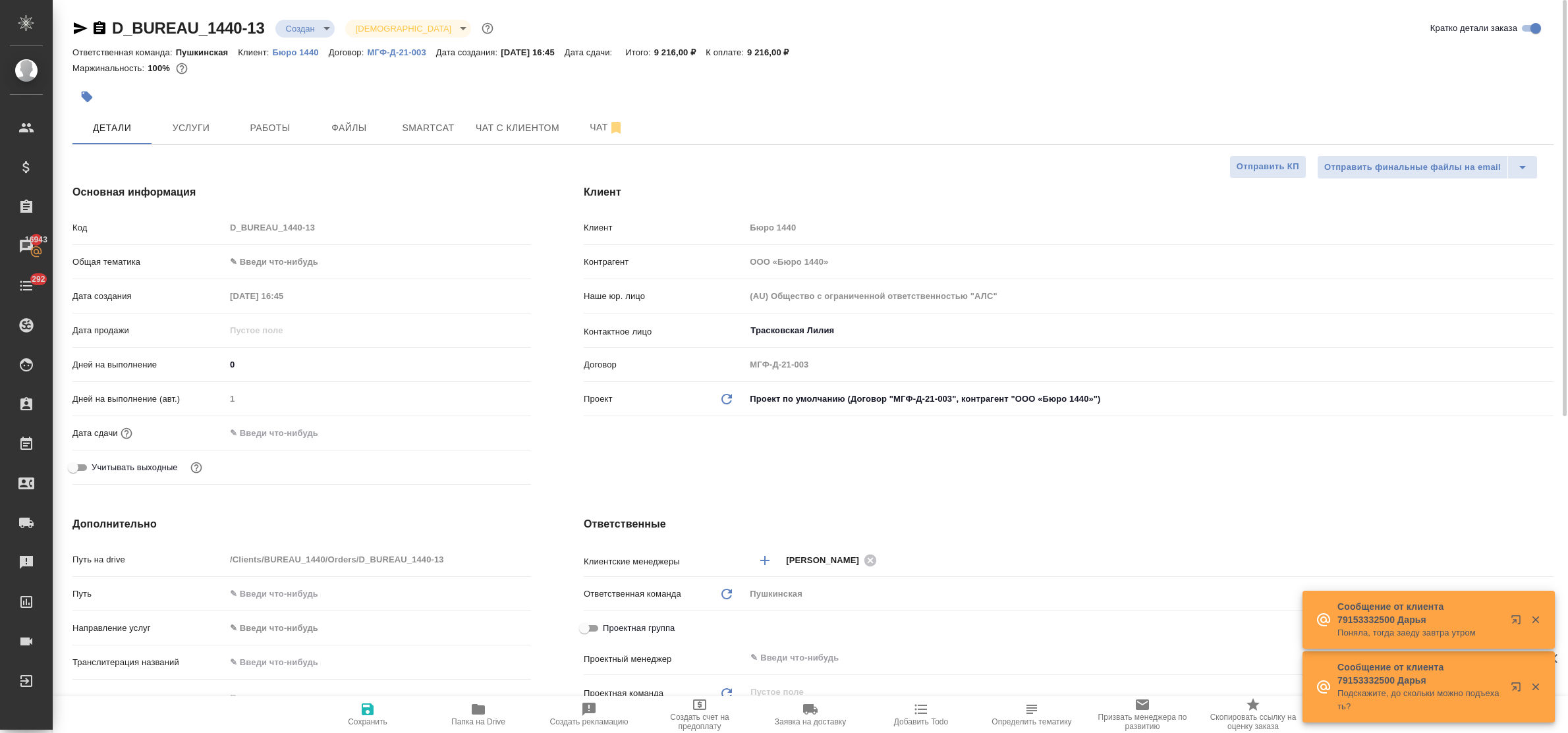
type textarea "x"
type input "[PERSON_NAME]"
click at [252, 261] on body "🙏 .cls-1 fill:#fff; AWATERA Bulakhova Elena Клиенты Спецификации Заказы 16943 Ч…" at bounding box center [784, 366] width 1568 height 733
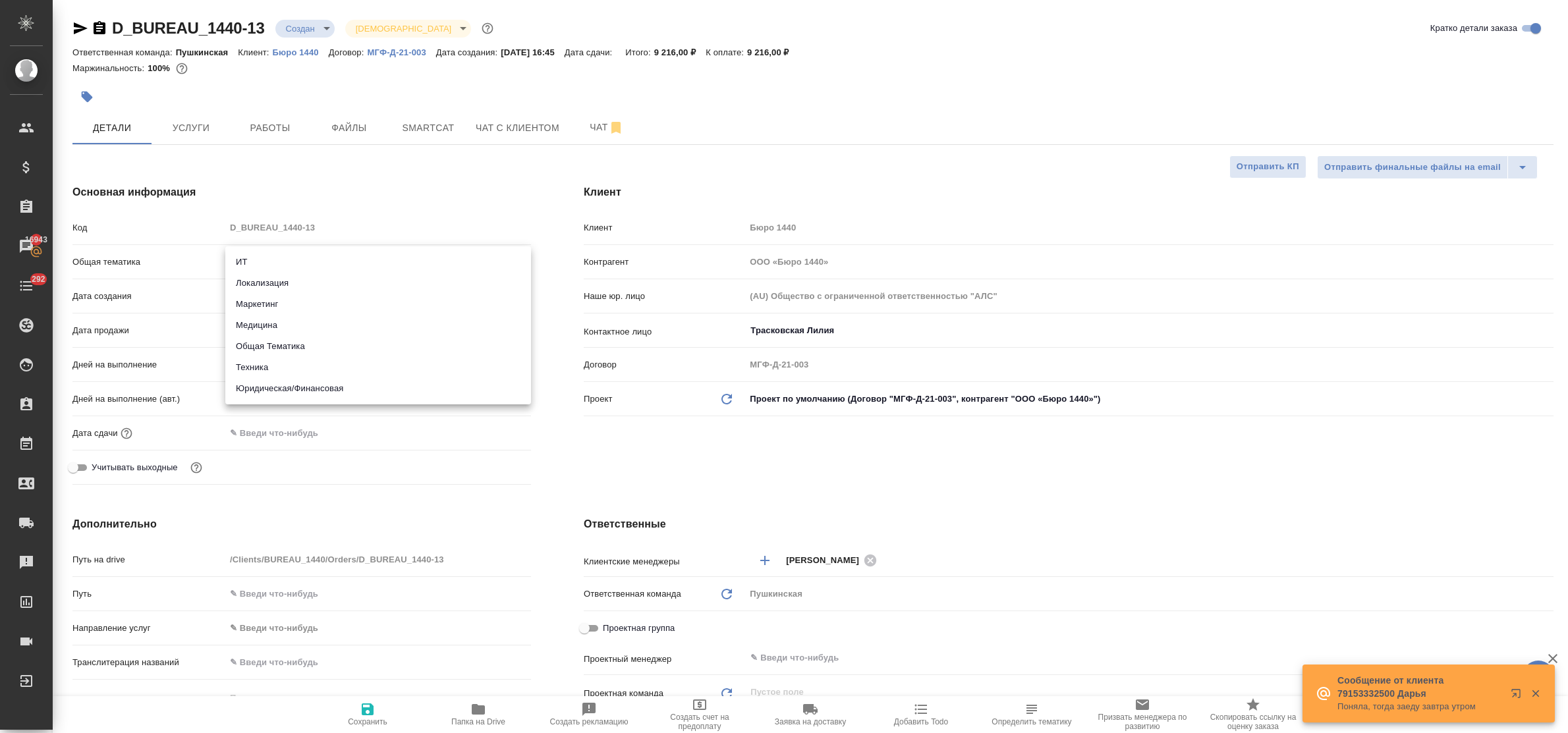
click at [277, 302] on li "Маркетинг" at bounding box center [378, 304] width 306 height 21
type input "marketing"
type textarea "x"
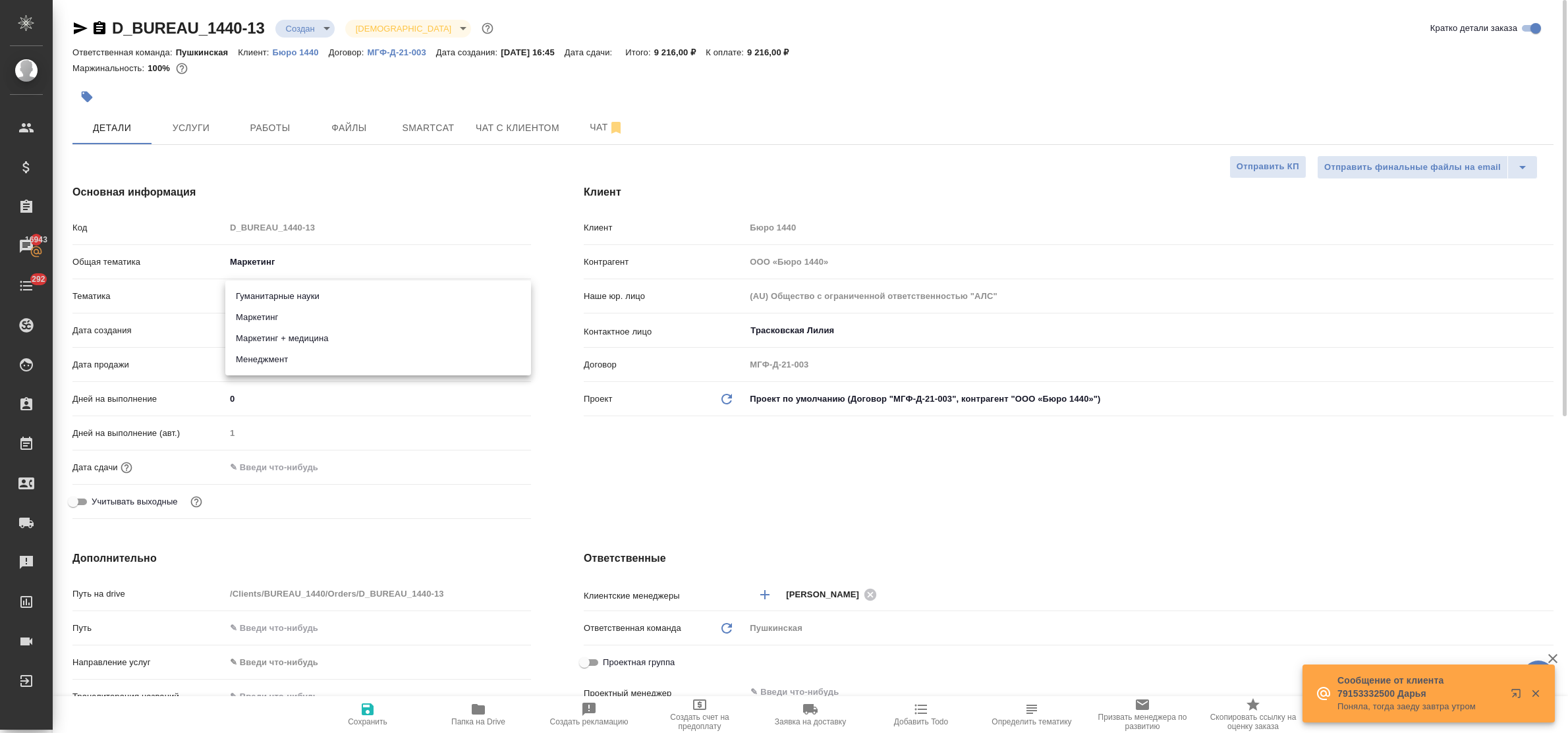
click at [277, 301] on body "🙏 .cls-1 fill:#fff; AWATERA Bulakhova Elena Клиенты Спецификации Заказы 16943 Ч…" at bounding box center [784, 366] width 1568 height 733
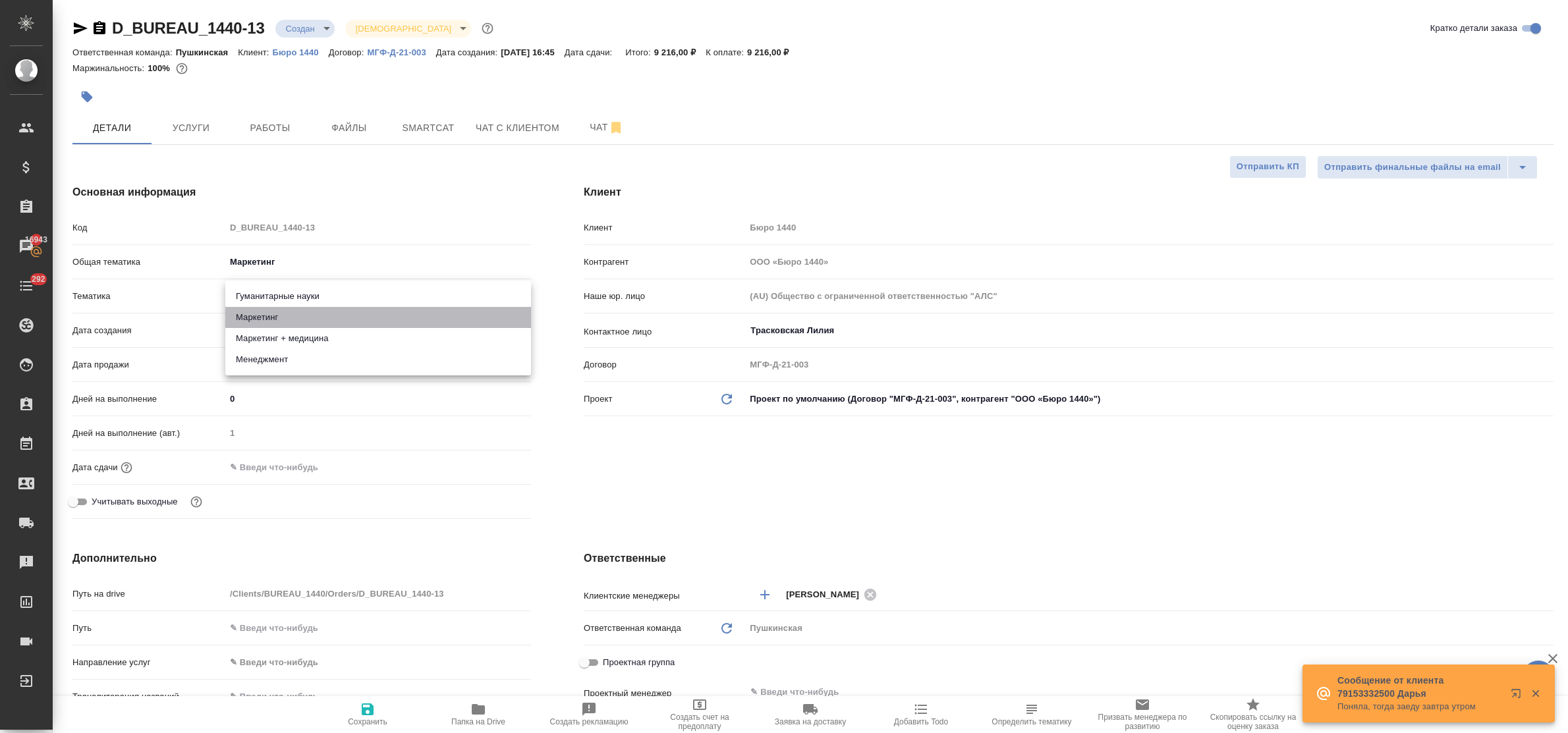
click at [277, 314] on li "Маркетинг" at bounding box center [378, 317] width 306 height 21
type textarea "x"
type input "5a8b8b956a9677013d343d63"
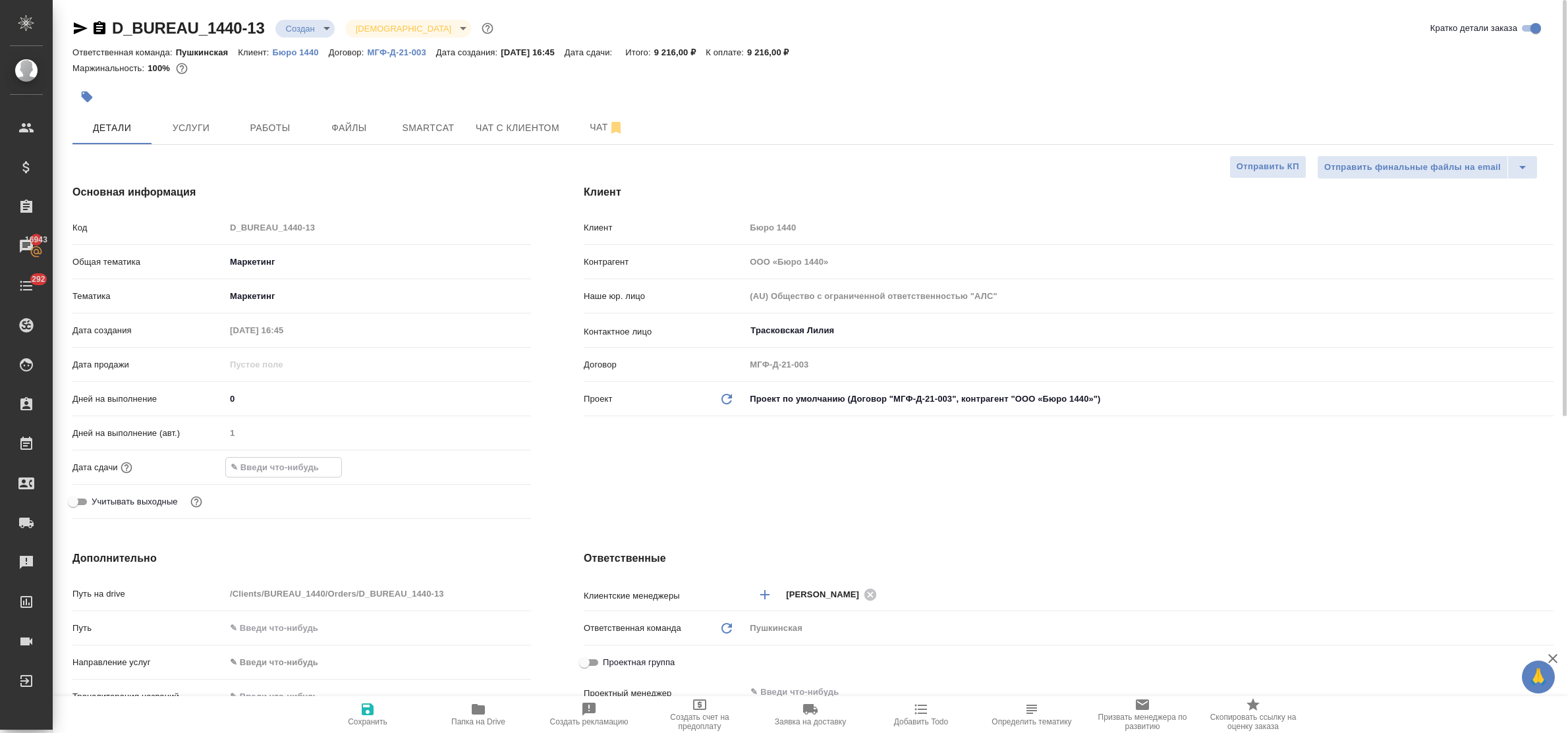
click at [298, 459] on input "text" at bounding box center [283, 467] width 116 height 19
click at [494, 462] on icon "button" at bounding box center [493, 465] width 12 height 13
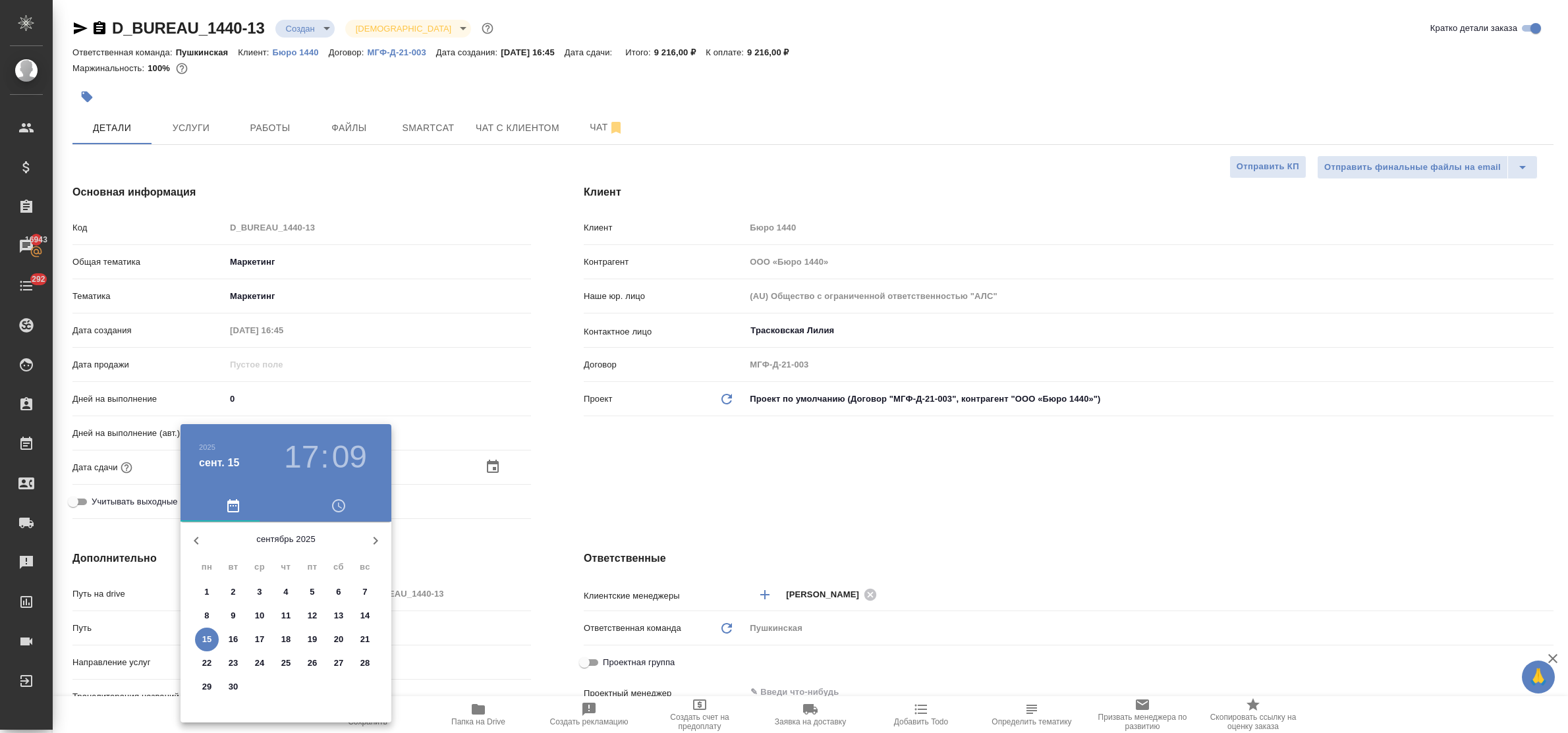
click at [235, 642] on p "16" at bounding box center [233, 639] width 10 height 13
type input "16.09.2025 17:09"
type textarea "x"
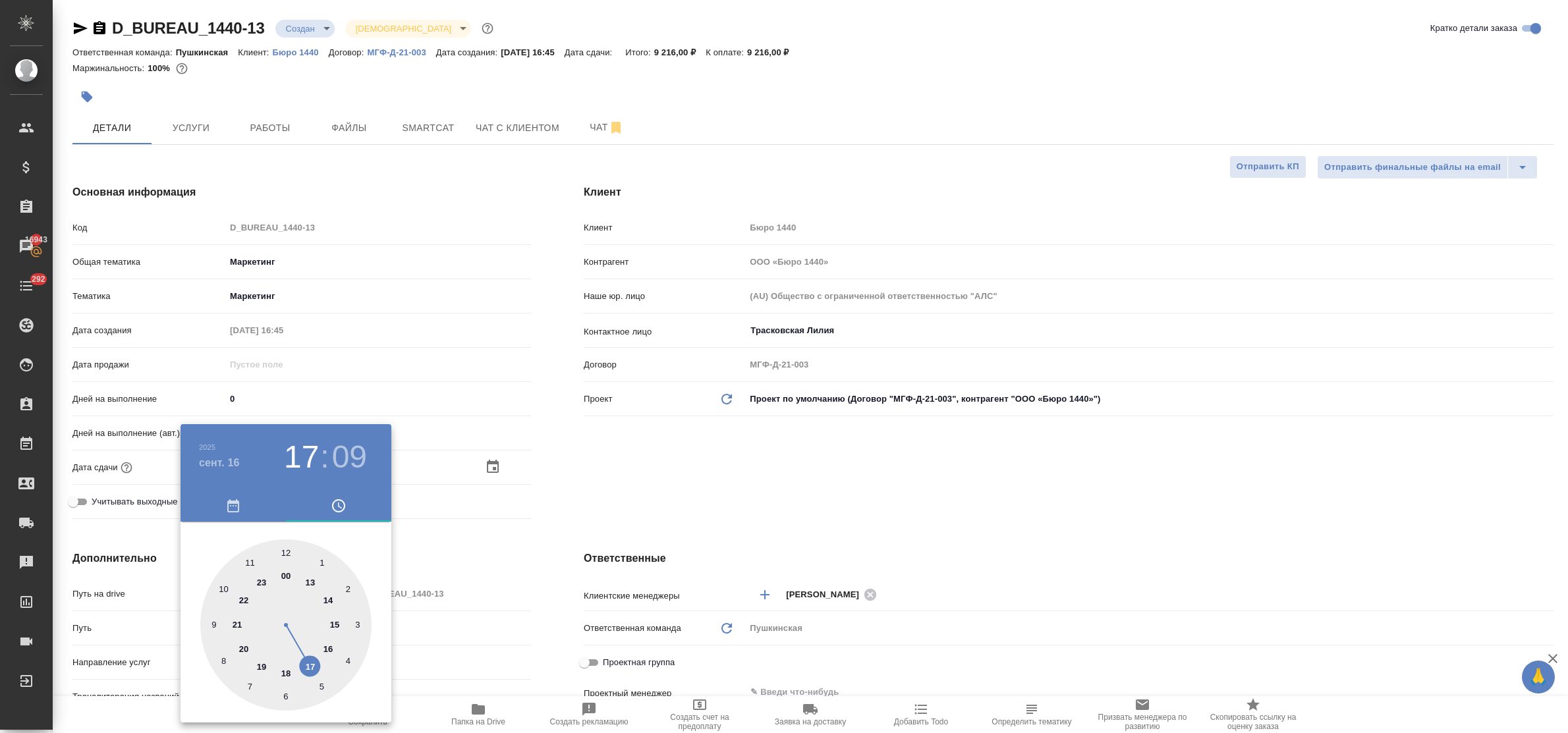
click at [308, 667] on div at bounding box center [285, 625] width 171 height 171
type textarea "x"
click at [285, 692] on div at bounding box center [285, 625] width 171 height 171
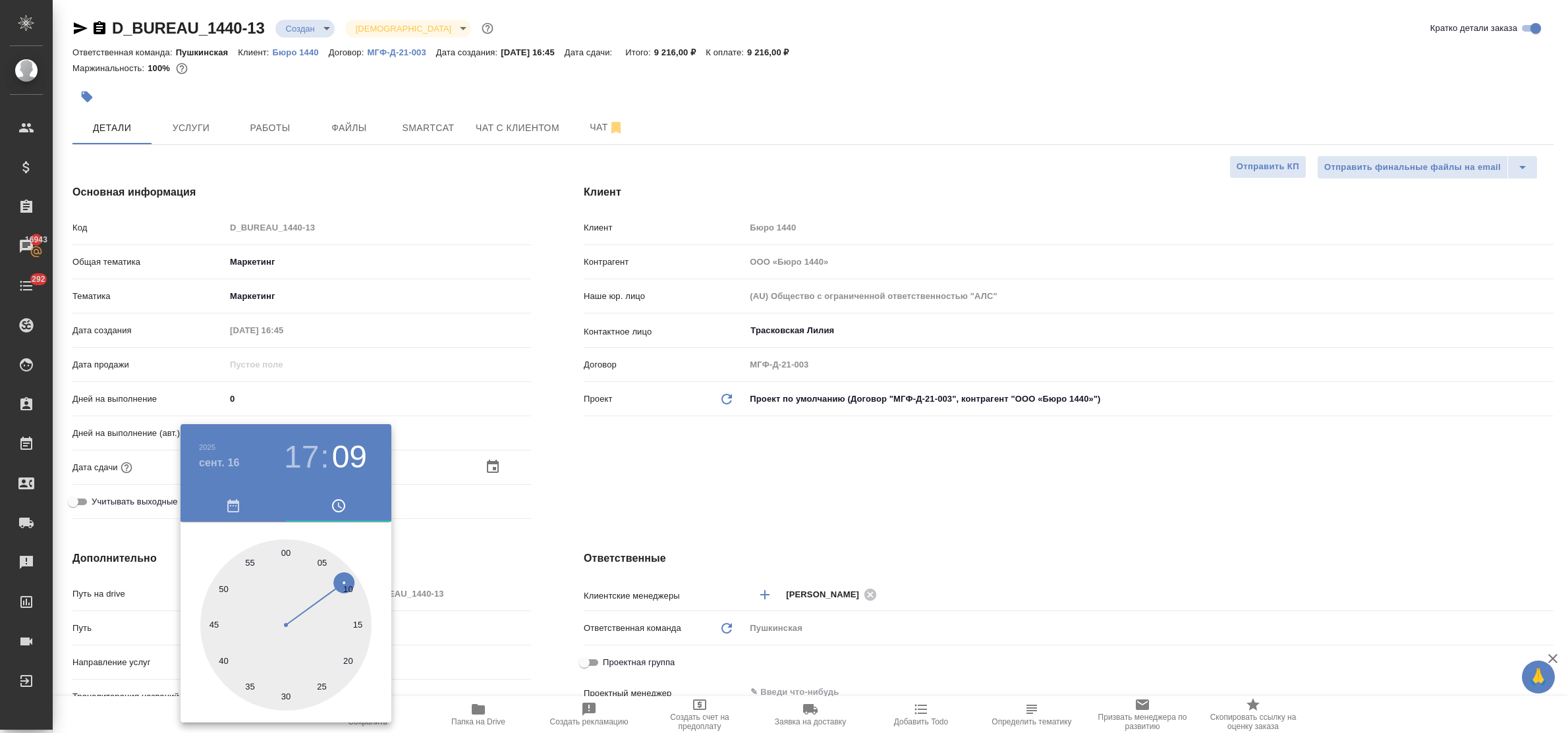
type input "16.09.2025 17:30"
type textarea "x"
click at [465, 555] on div at bounding box center [784, 366] width 1568 height 733
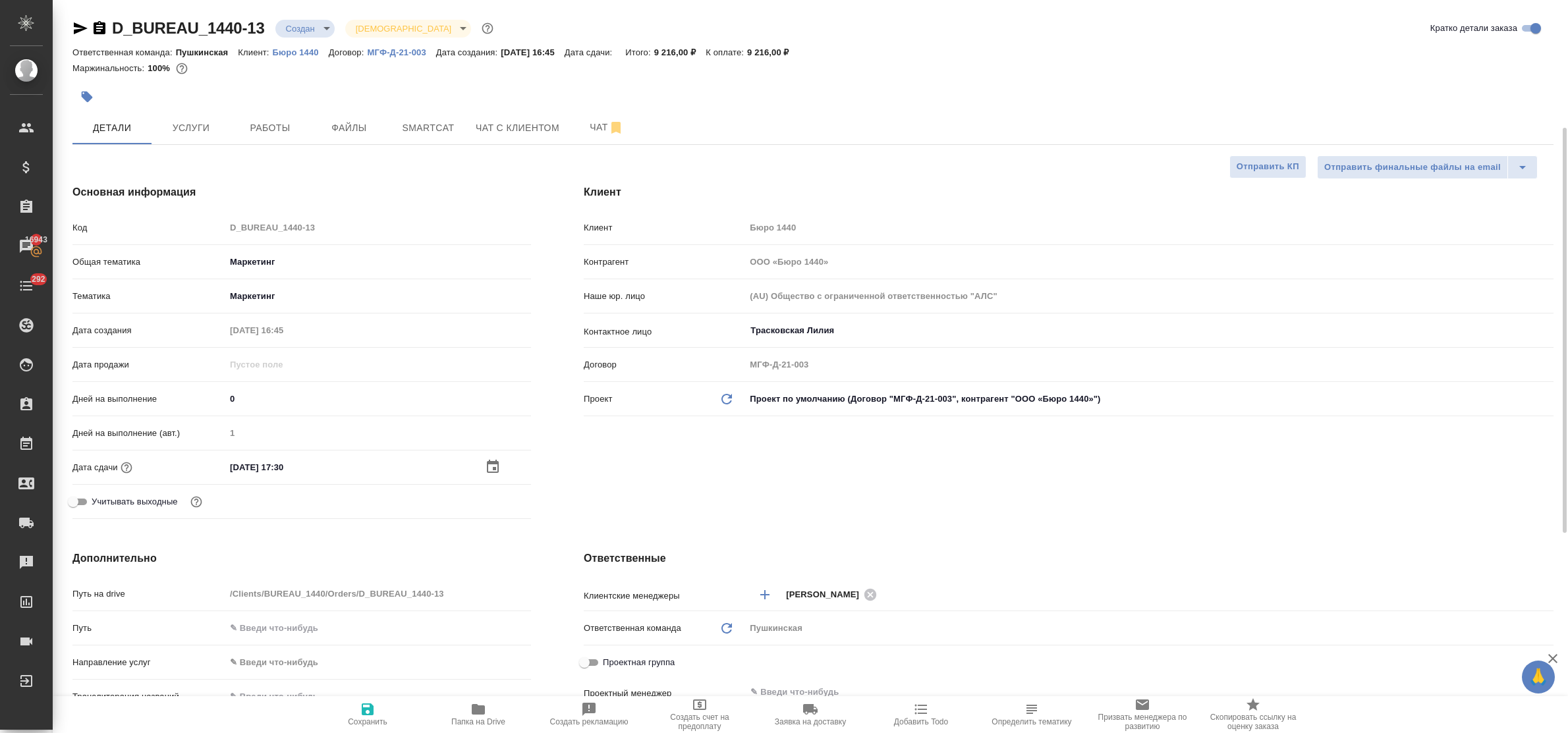
scroll to position [165, 0]
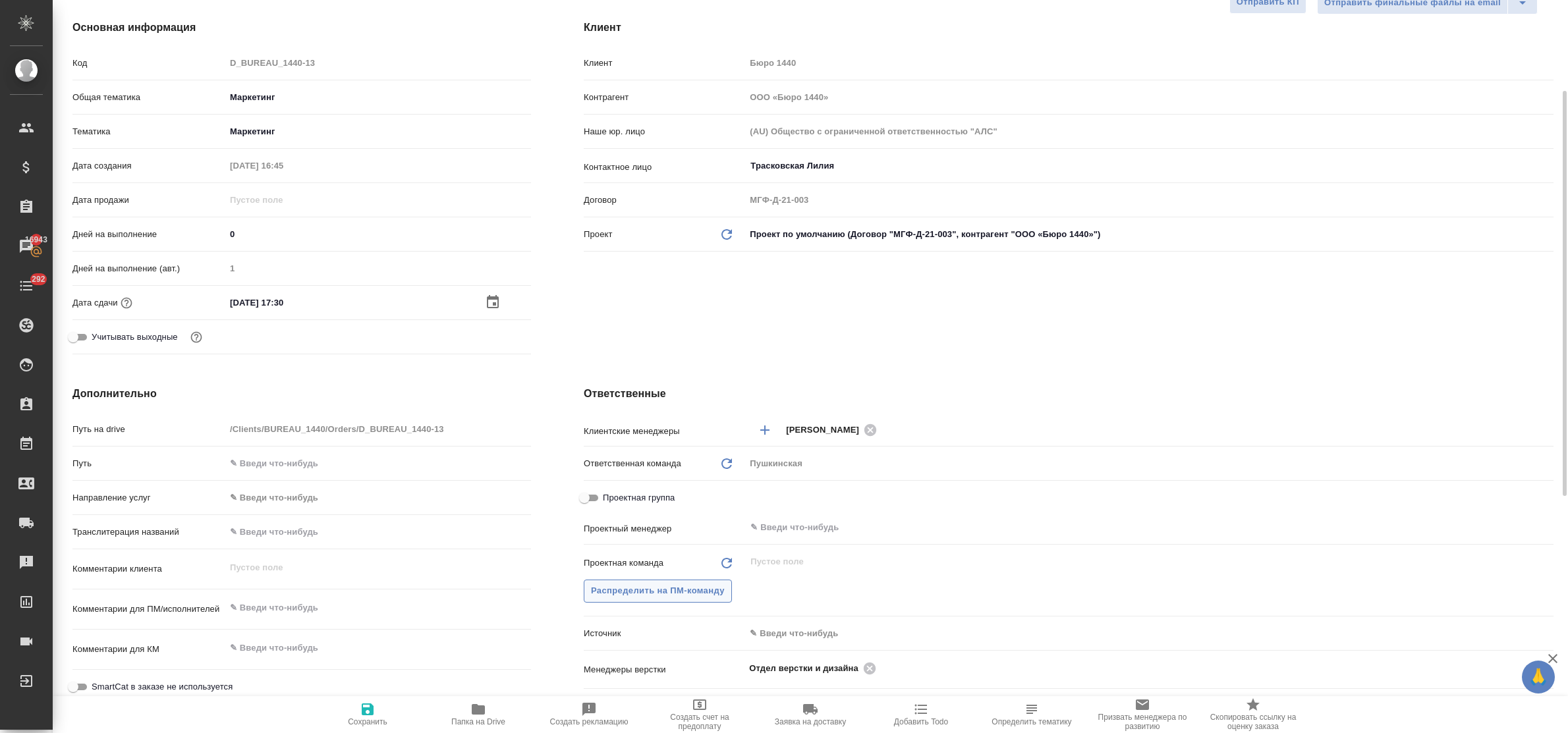
click at [638, 590] on span "Распределить на ПМ-команду" at bounding box center [658, 591] width 134 height 15
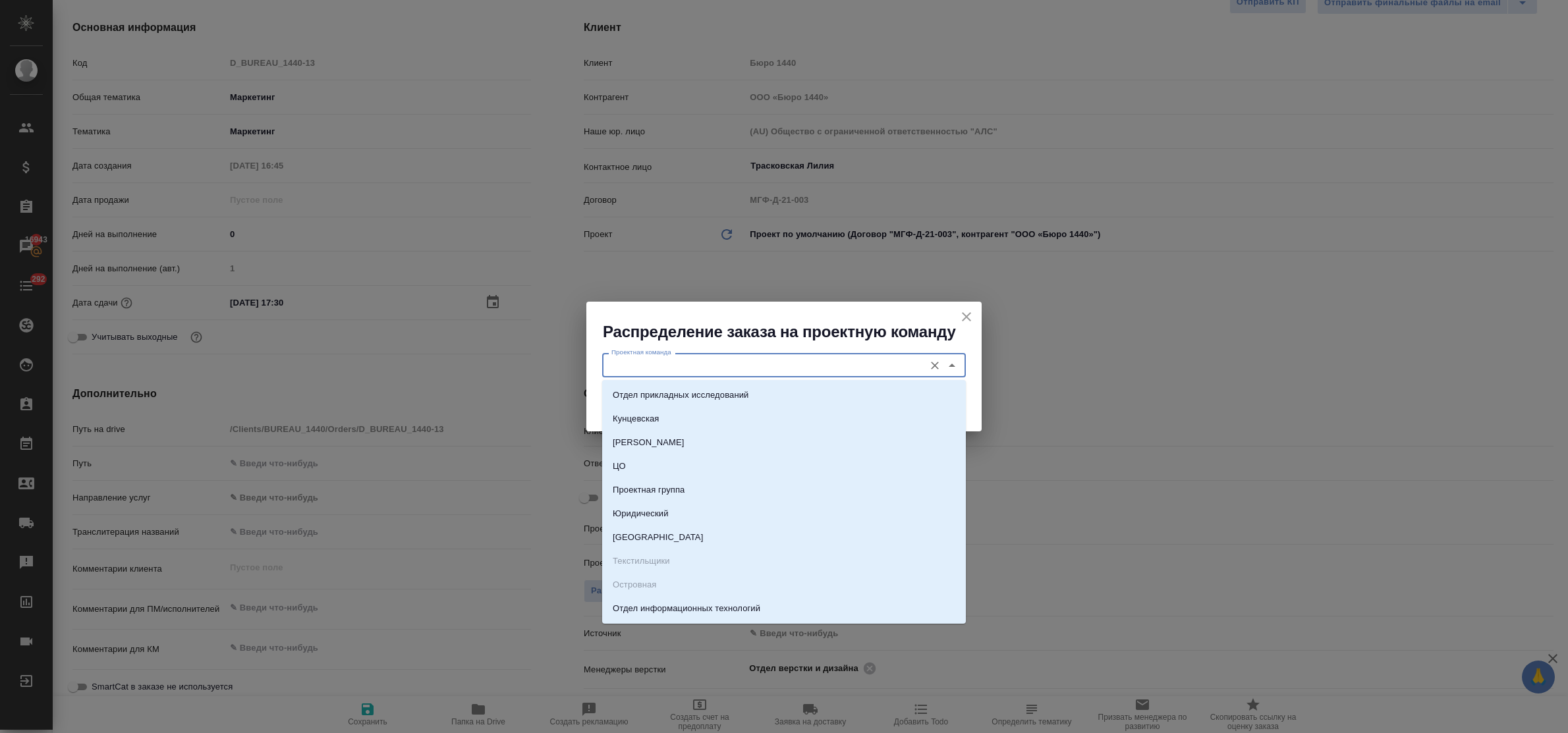
click at [641, 362] on input "Проектная команда" at bounding box center [761, 364] width 312 height 16
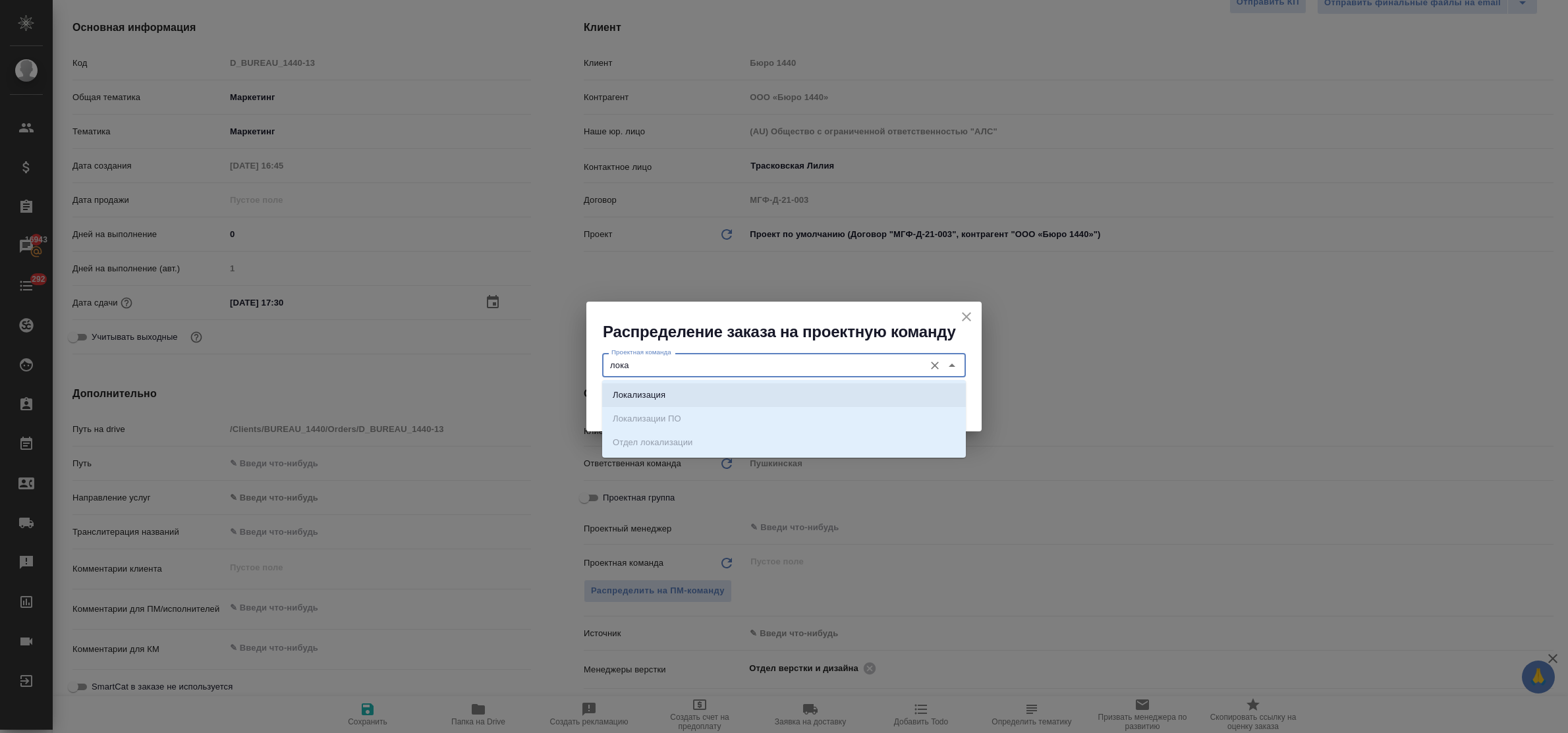
click at [648, 390] on p "Локализация" at bounding box center [639, 395] width 53 height 13
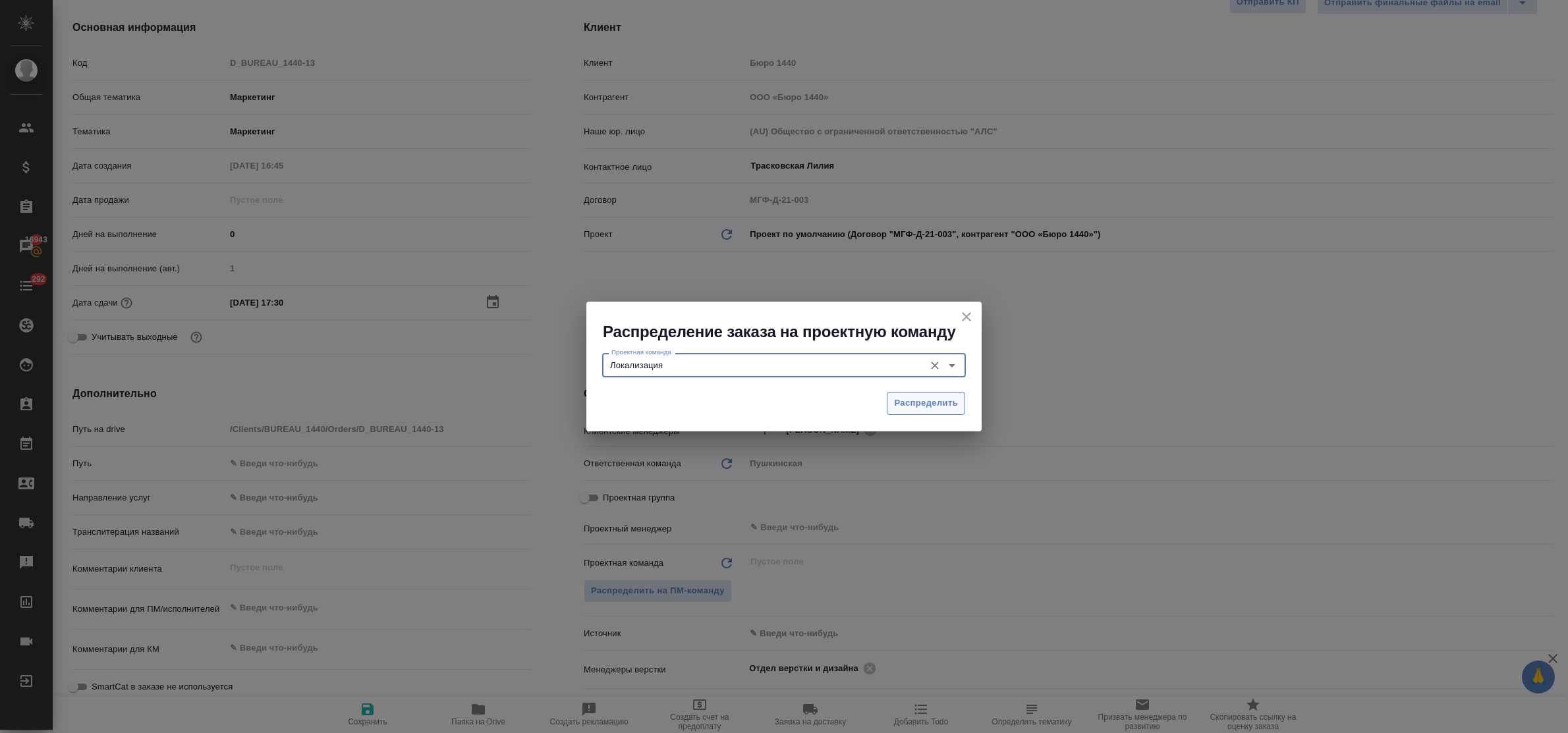
type input "Локализация"
click at [909, 400] on span "Распределить" at bounding box center [926, 404] width 64 height 15
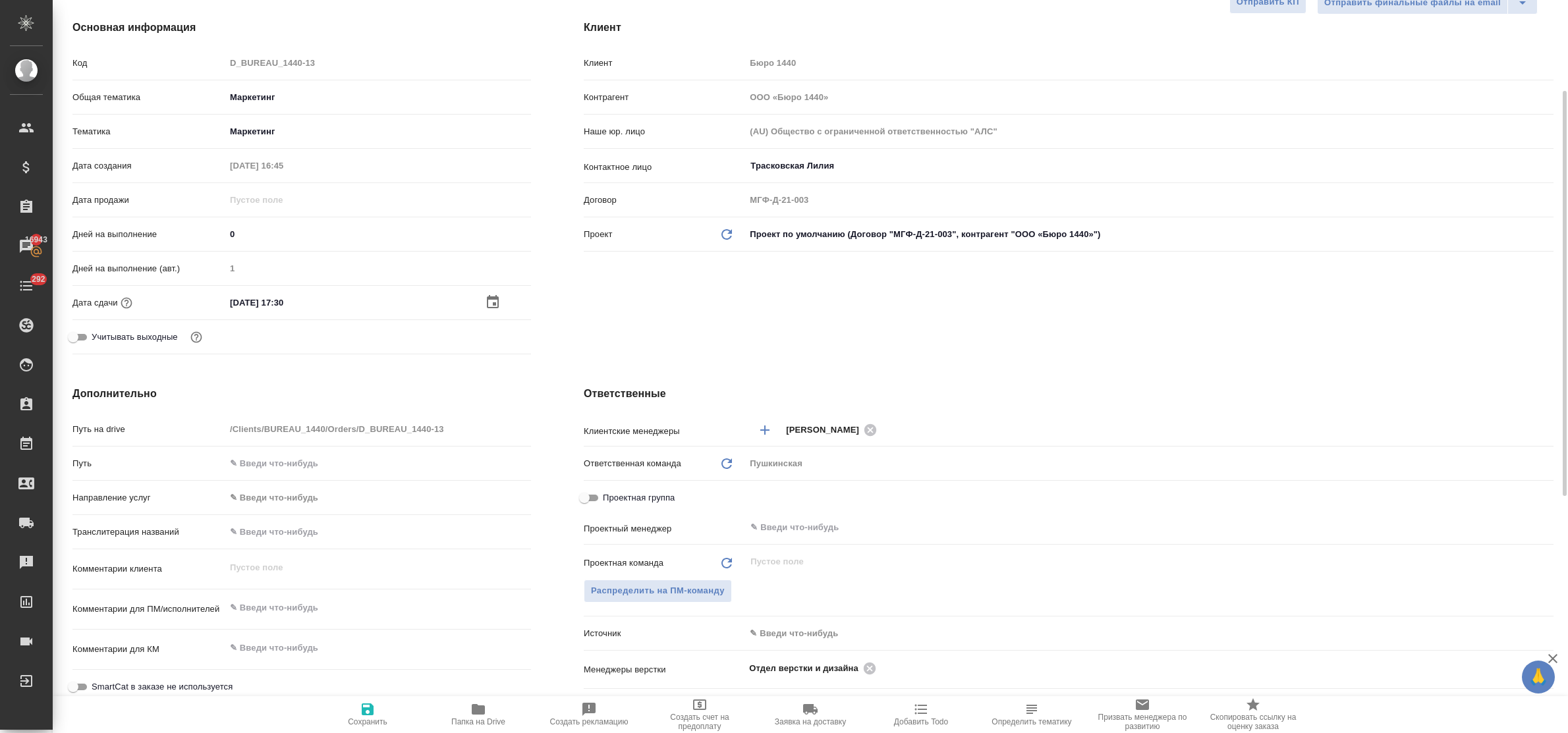
type textarea "x"
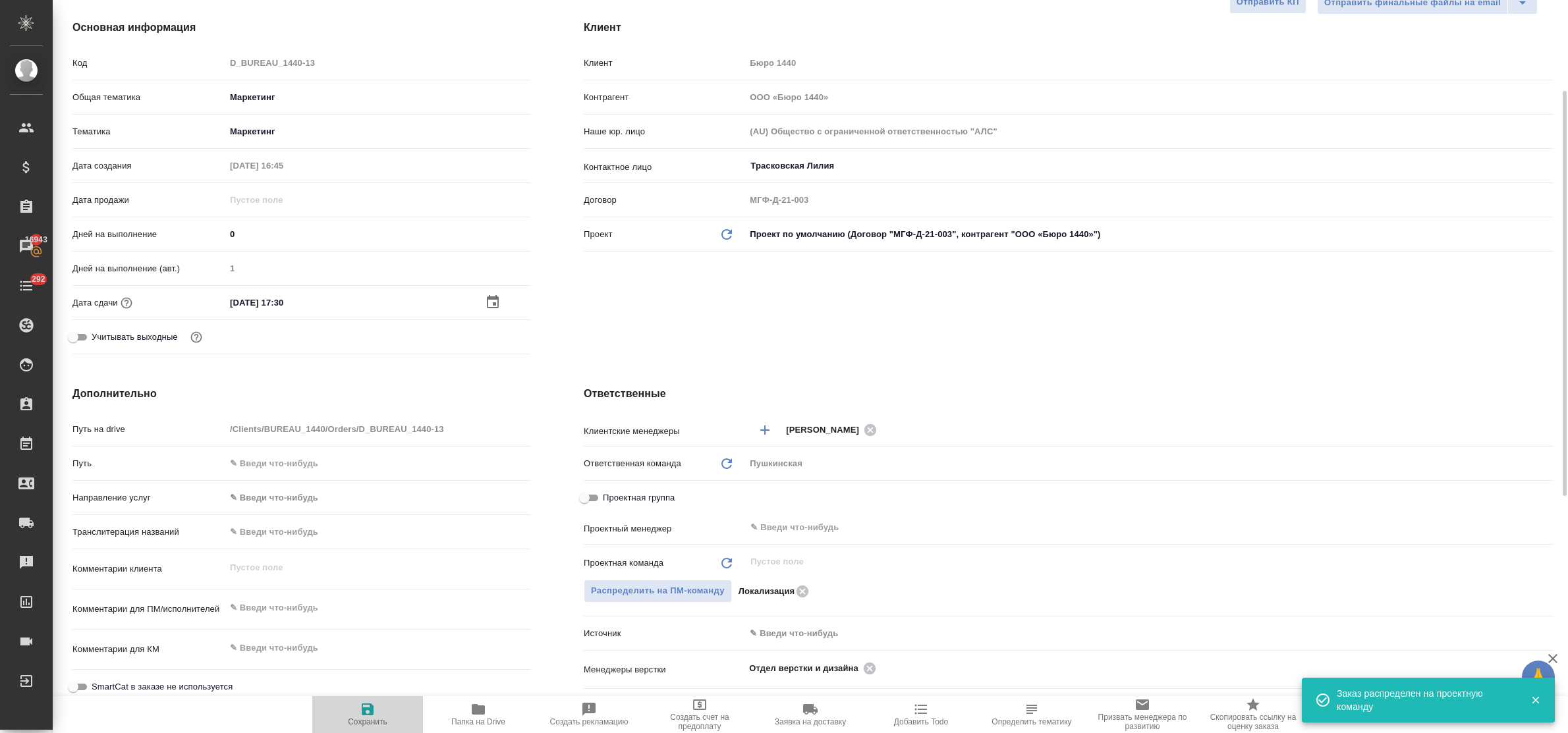
drag, startPoint x: 369, startPoint y: 713, endPoint x: 390, endPoint y: 581, distance: 133.7
click at [368, 713] on icon "button" at bounding box center [367, 709] width 16 height 16
type textarea "x"
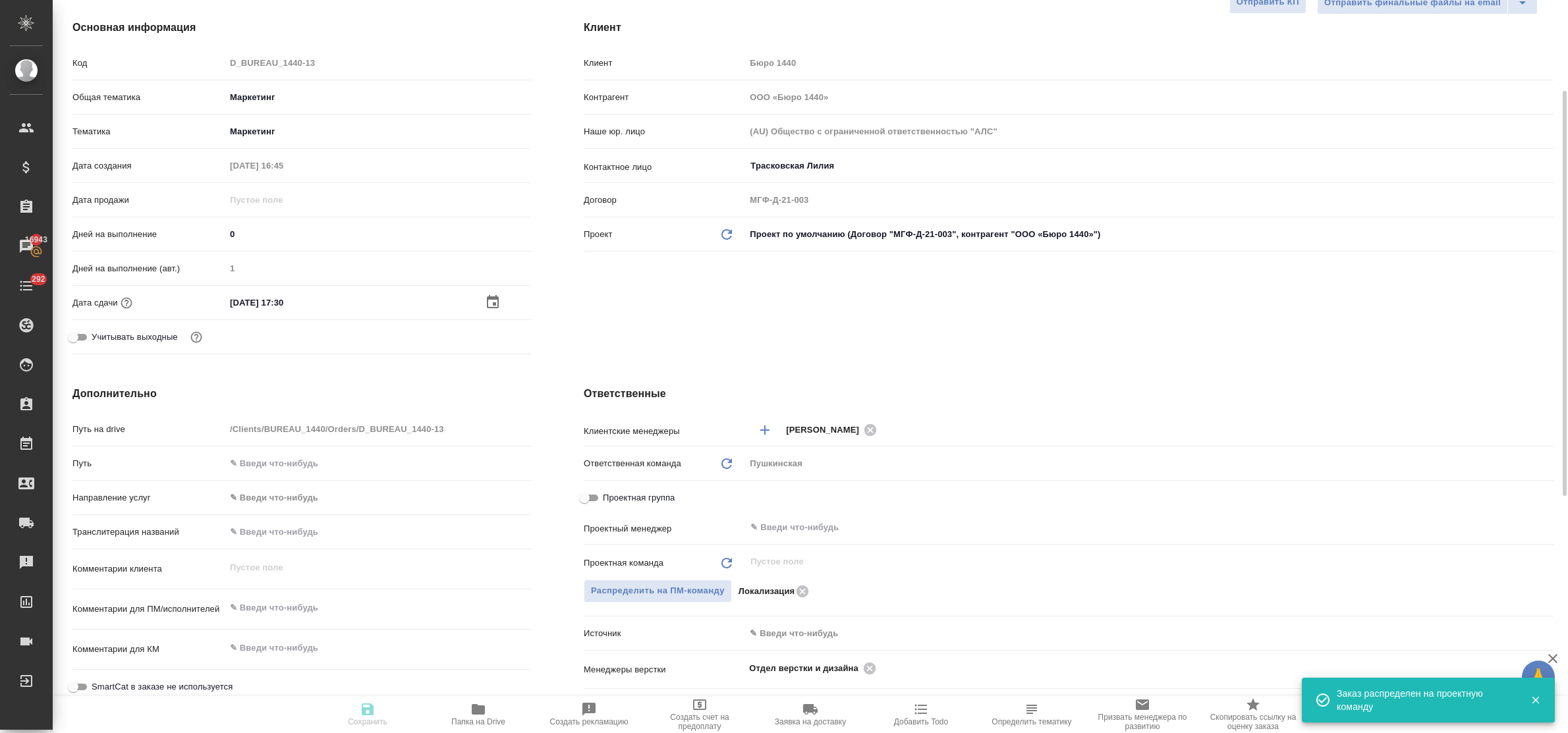
type textarea "x"
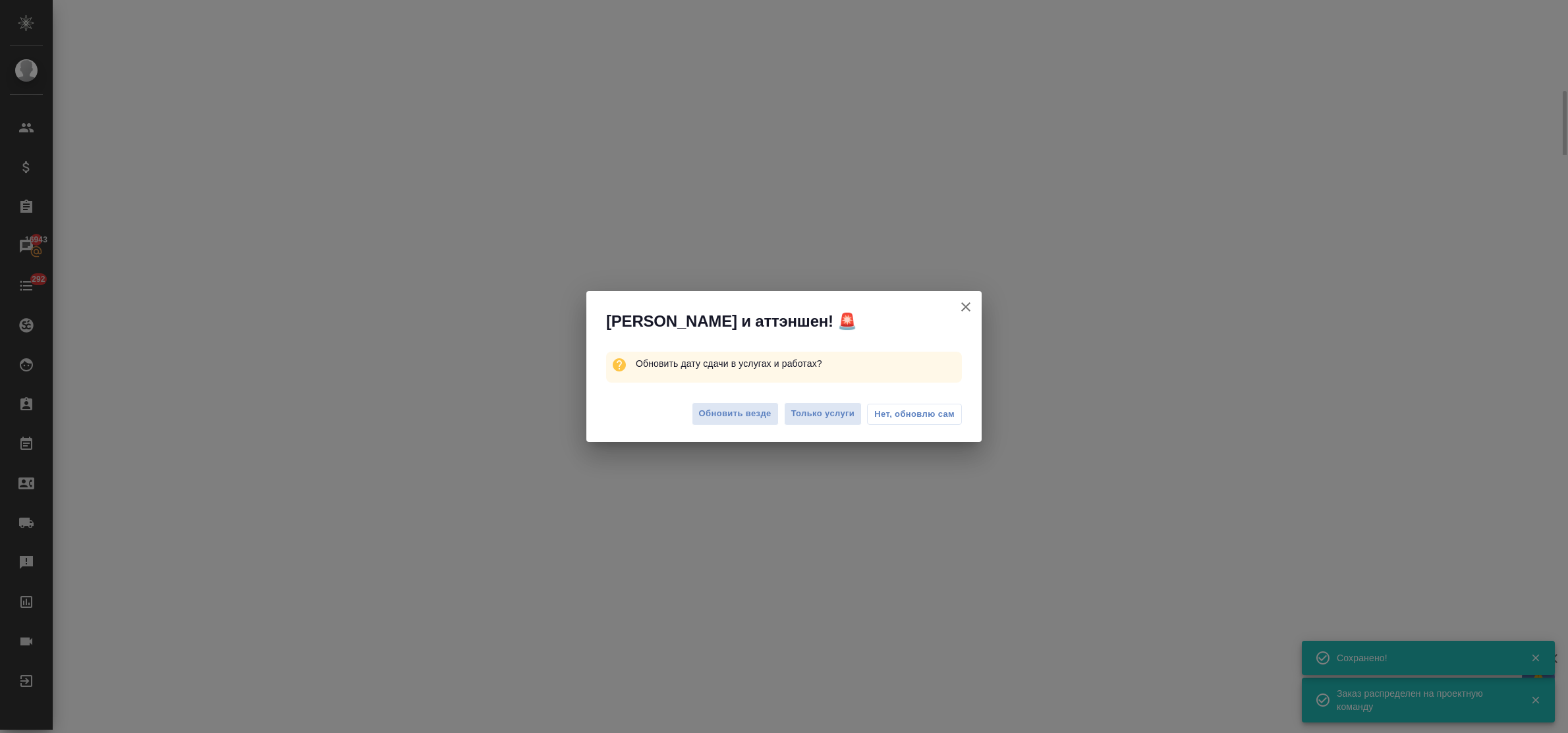
select select "RU"
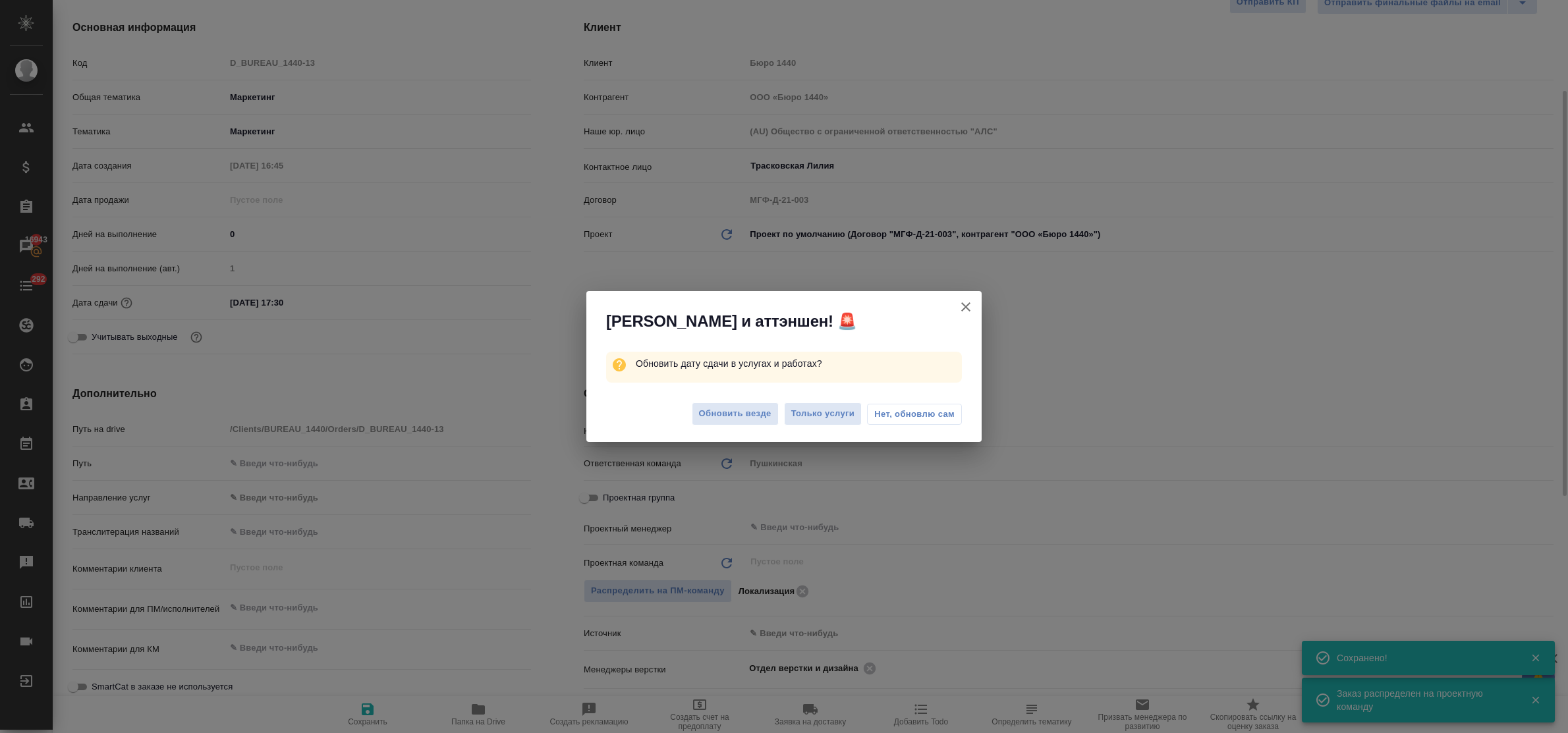
type textarea "x"
click at [751, 410] on span "Обновить везде" at bounding box center [735, 414] width 72 height 15
type textarea "x"
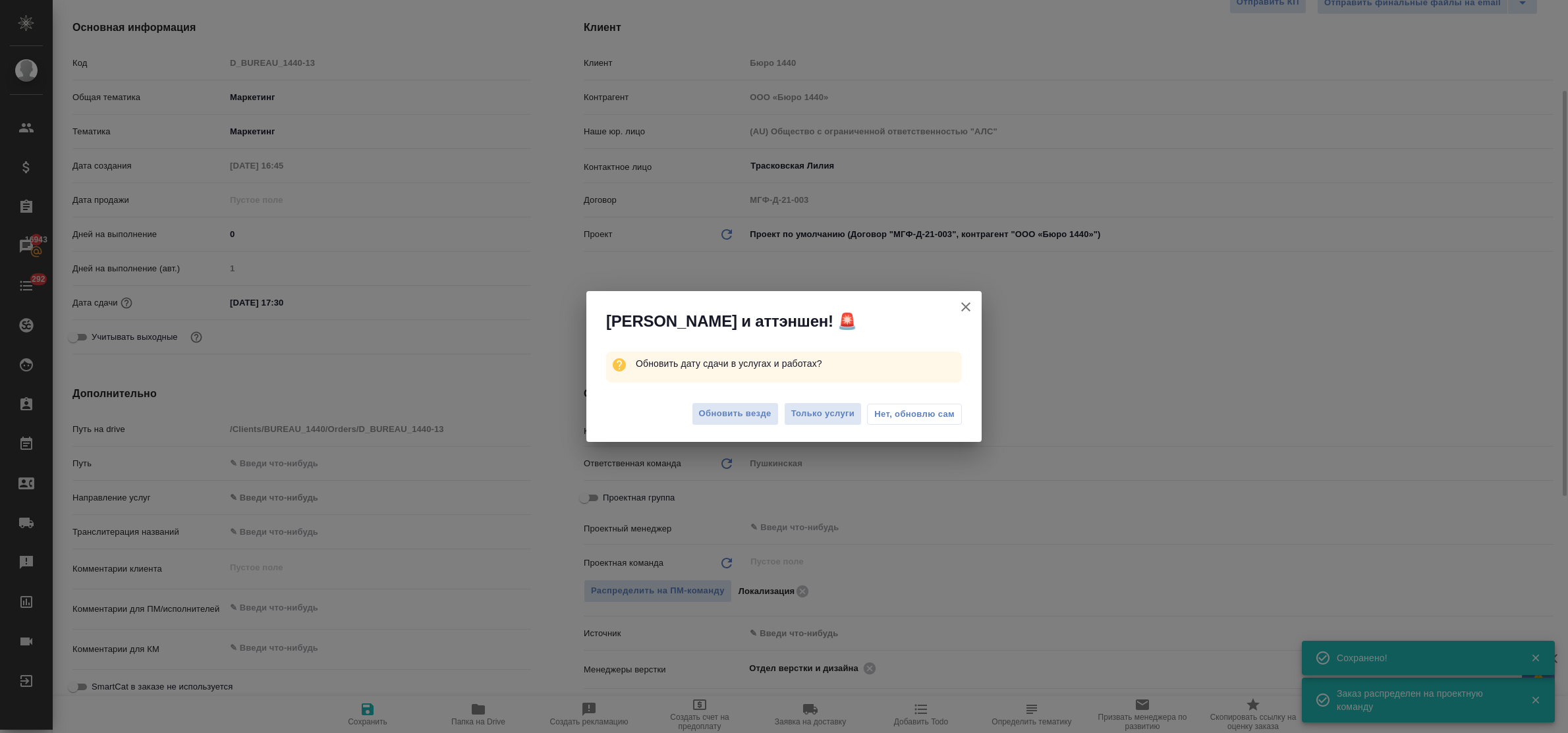
type textarea "x"
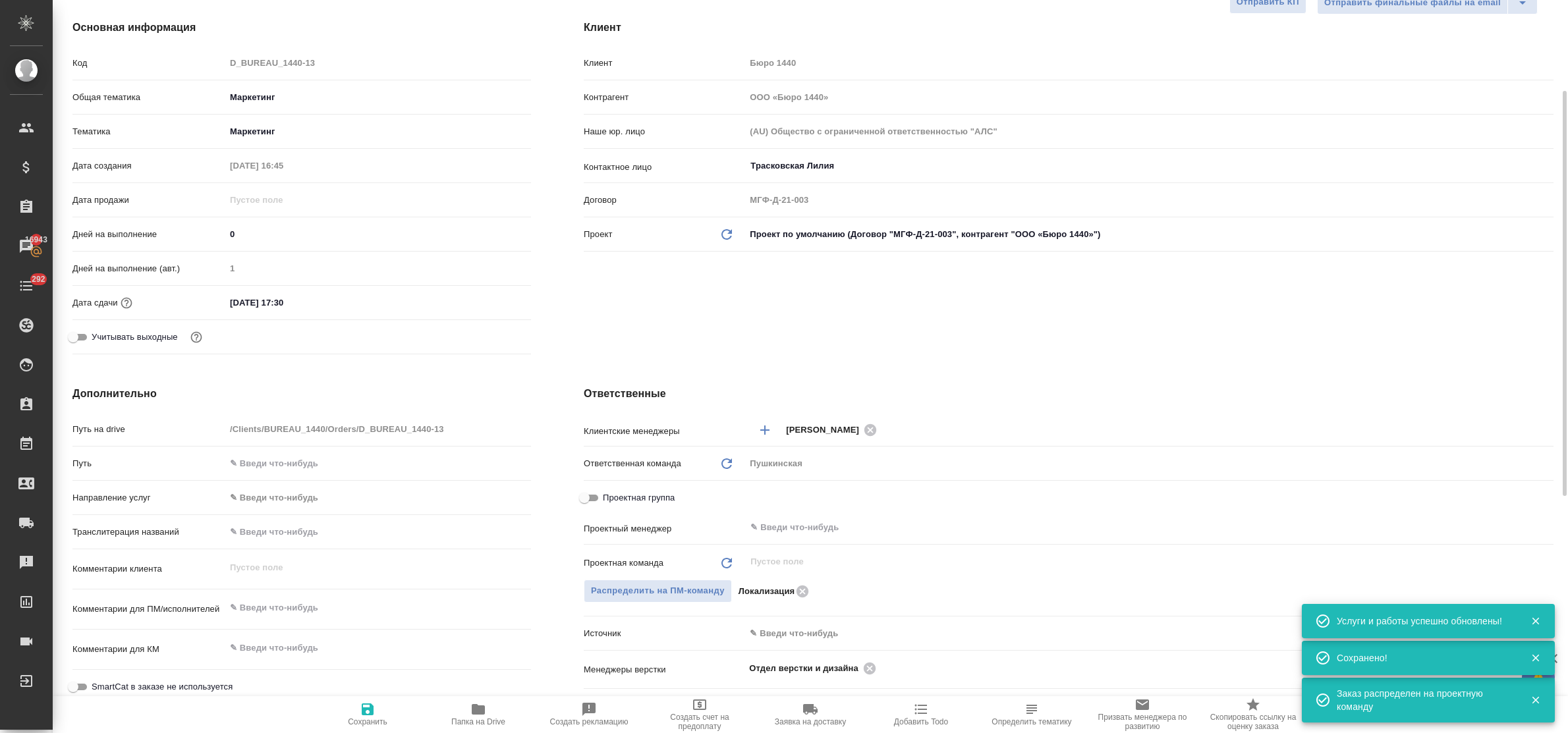
scroll to position [0, 0]
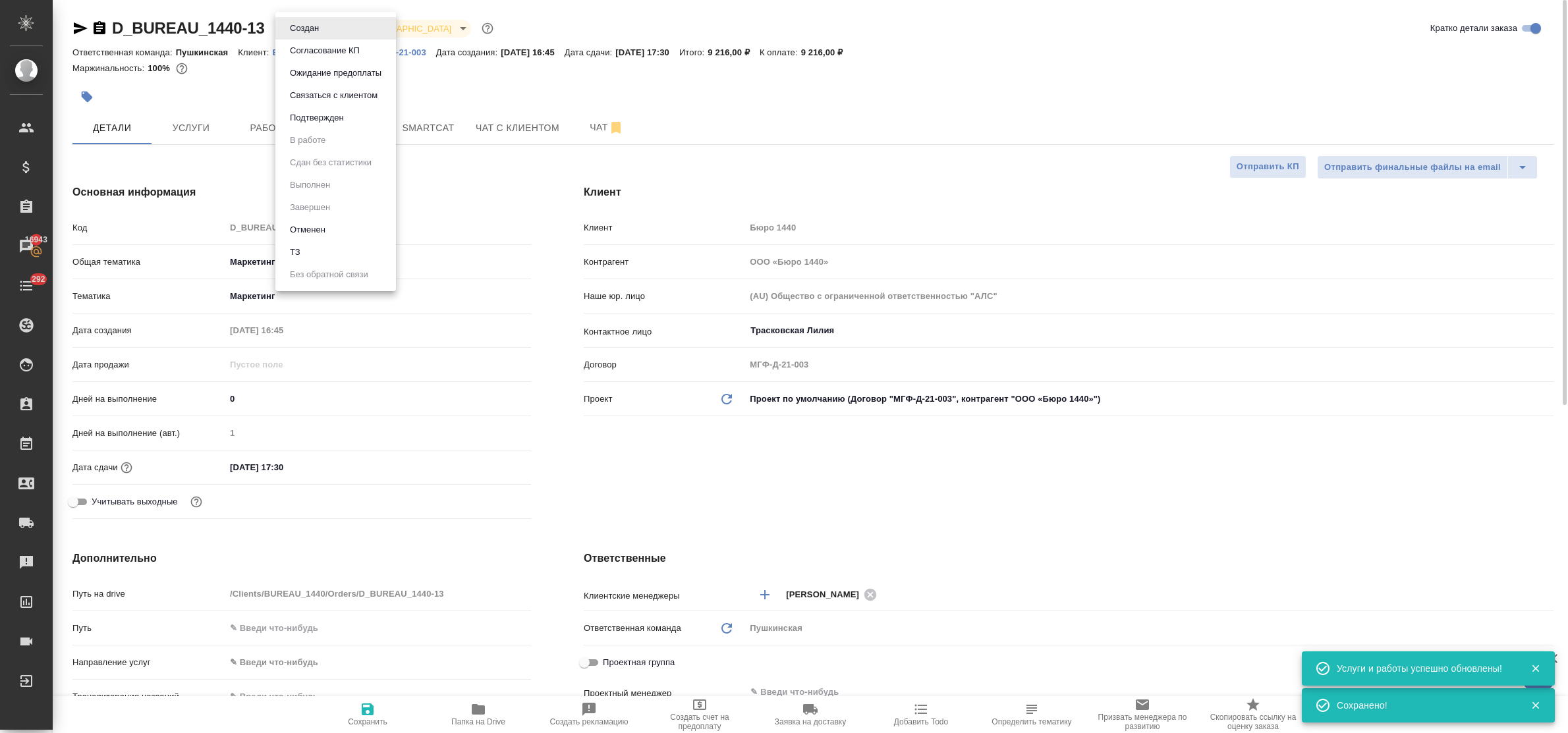
click at [316, 28] on body "🙏 .cls-1 fill:#fff; AWATERA Bulakhova Elena Клиенты Спецификации Заказы 16943 Ч…" at bounding box center [784, 366] width 1568 height 733
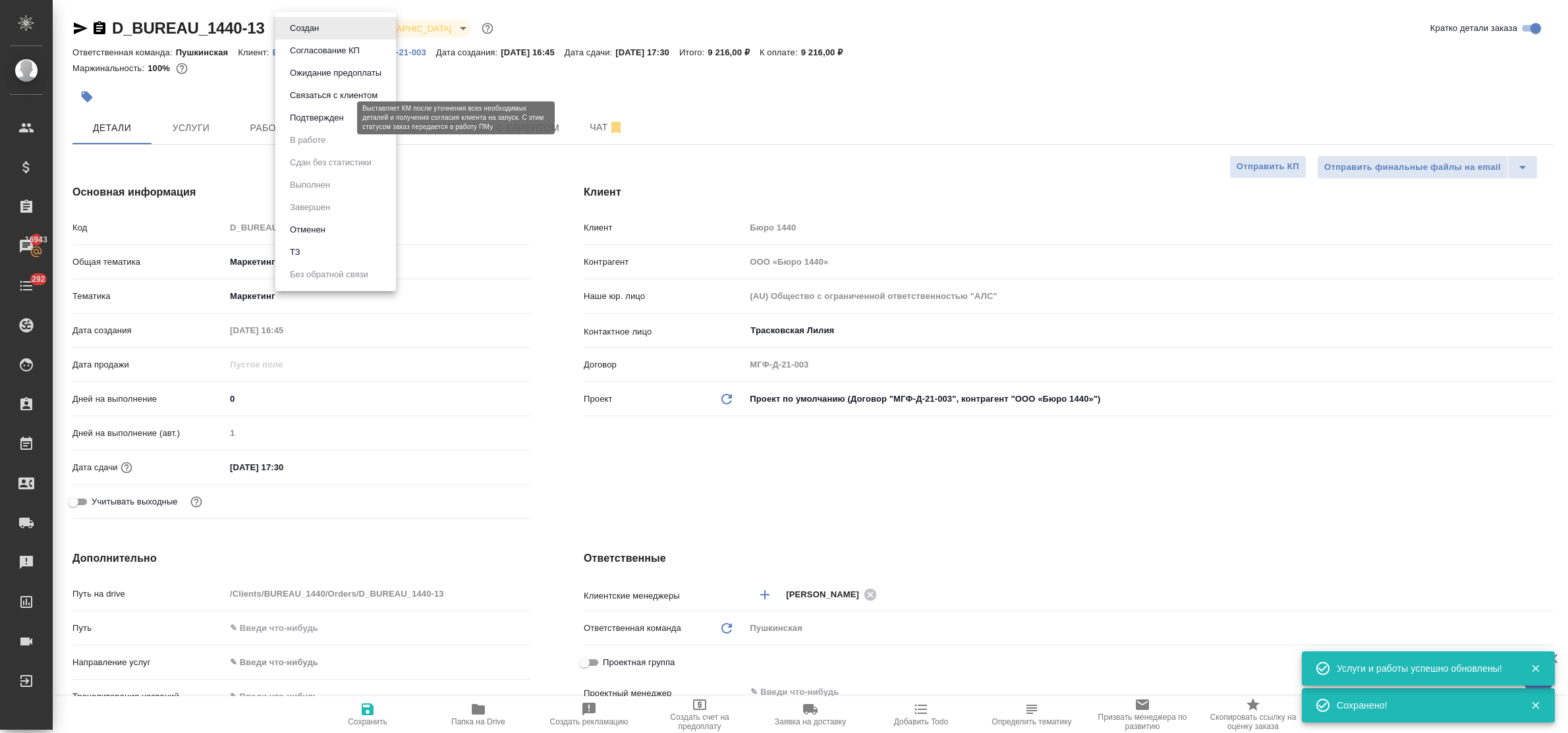
click at [325, 117] on button "Подтвержден" at bounding box center [317, 118] width 62 height 14
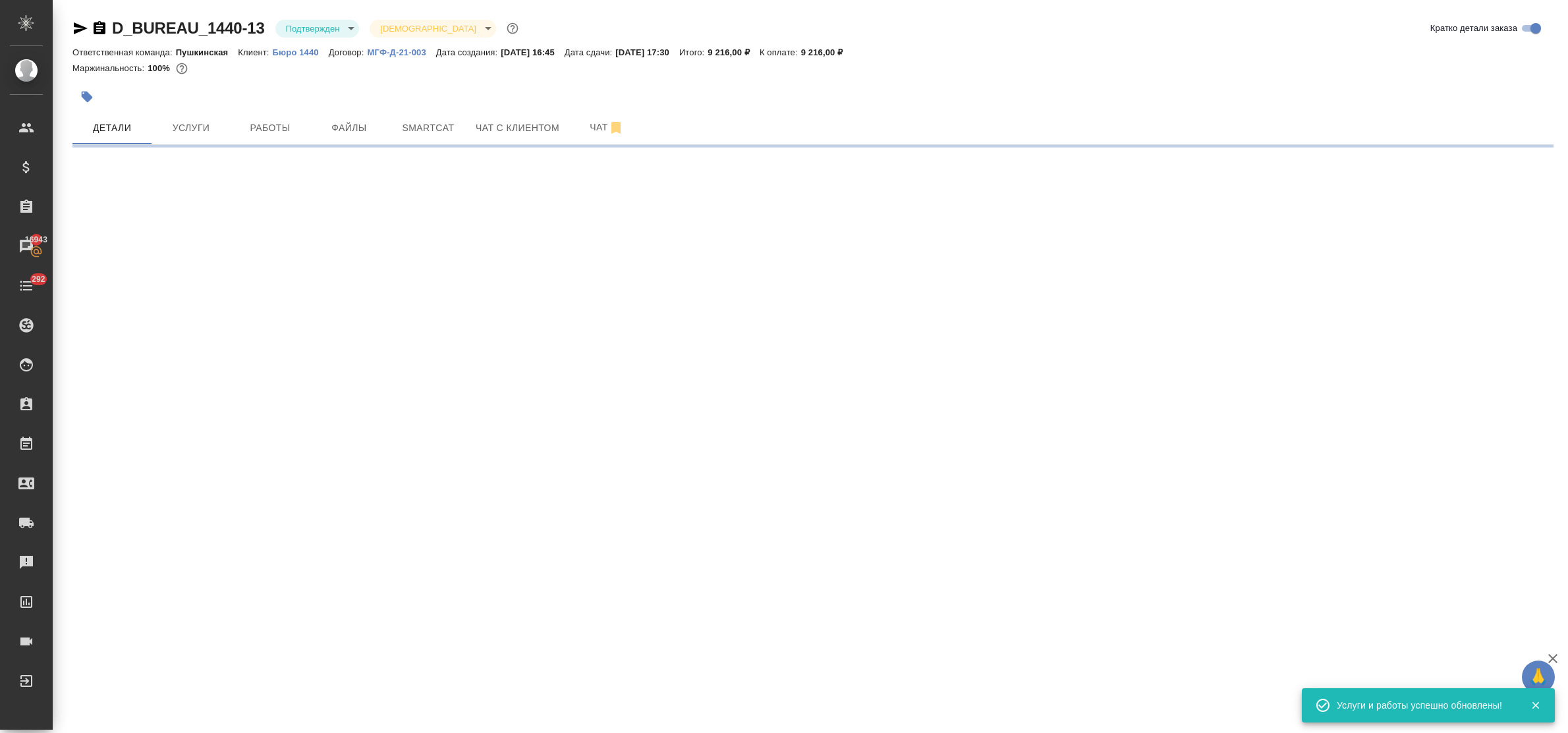
select select "RU"
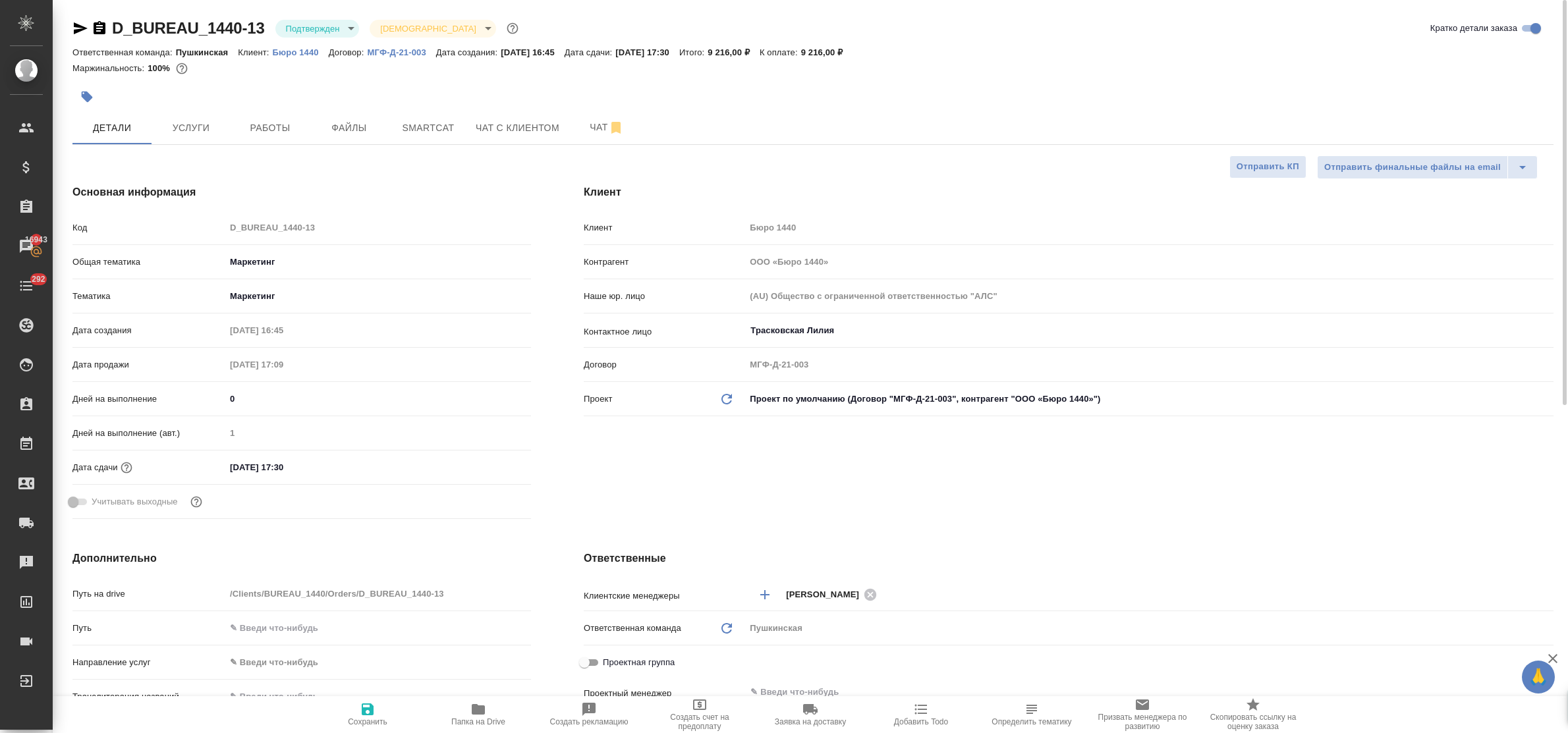
type textarea "x"
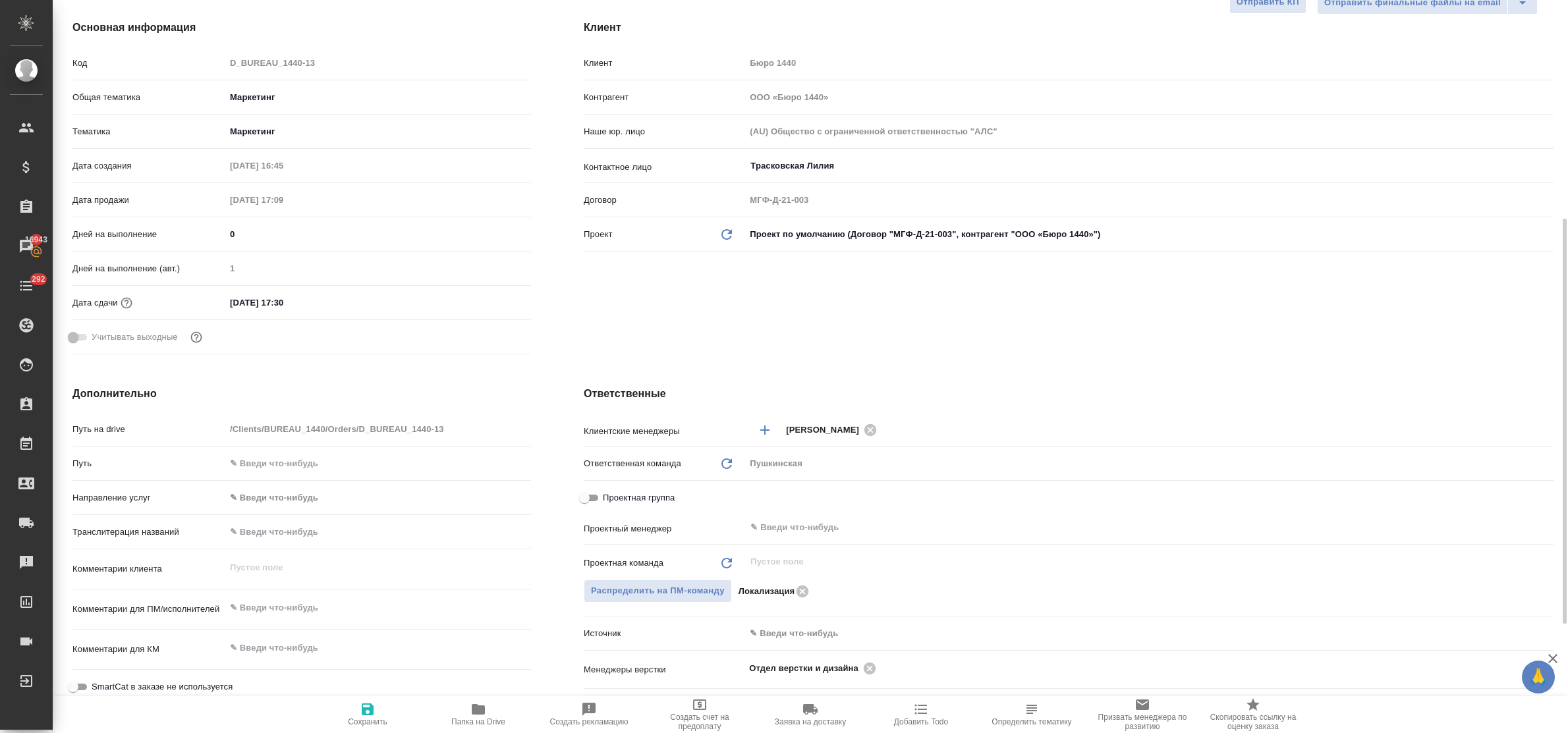
scroll to position [247, 0]
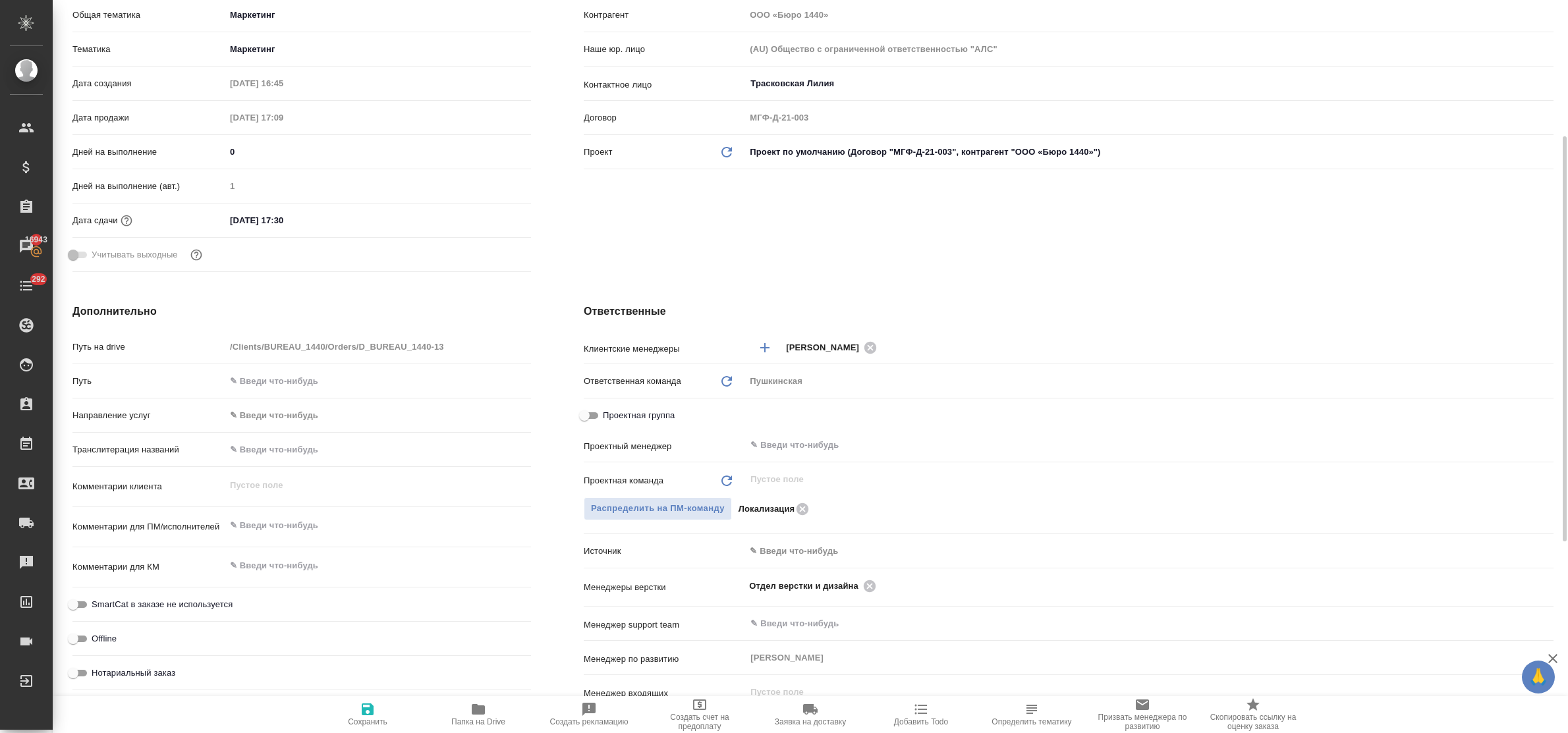
type textarea "x"
click at [291, 531] on textarea at bounding box center [378, 525] width 306 height 22
type textarea "р"
type textarea "x"
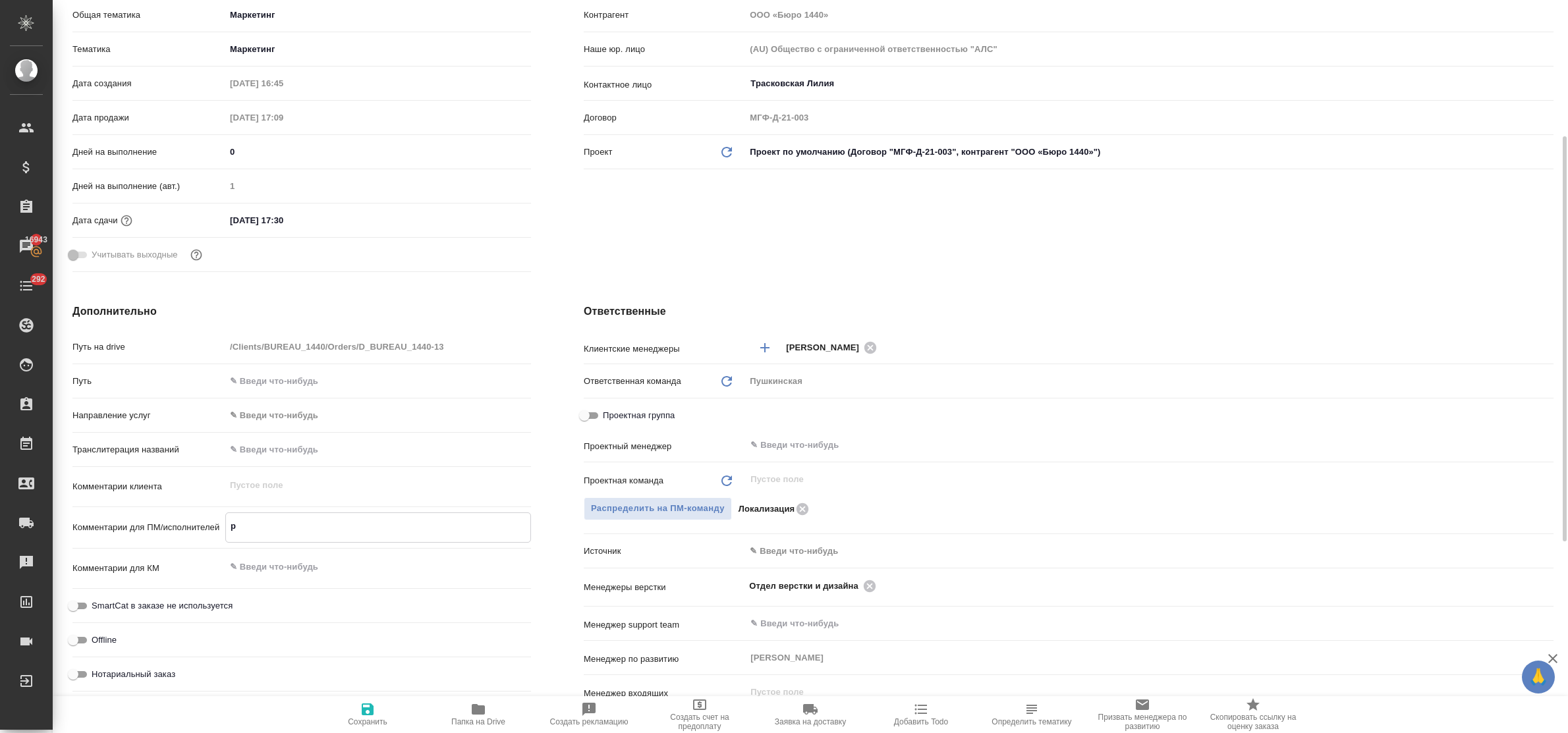
type textarea "x"
type textarea "ру"
type textarea "x"
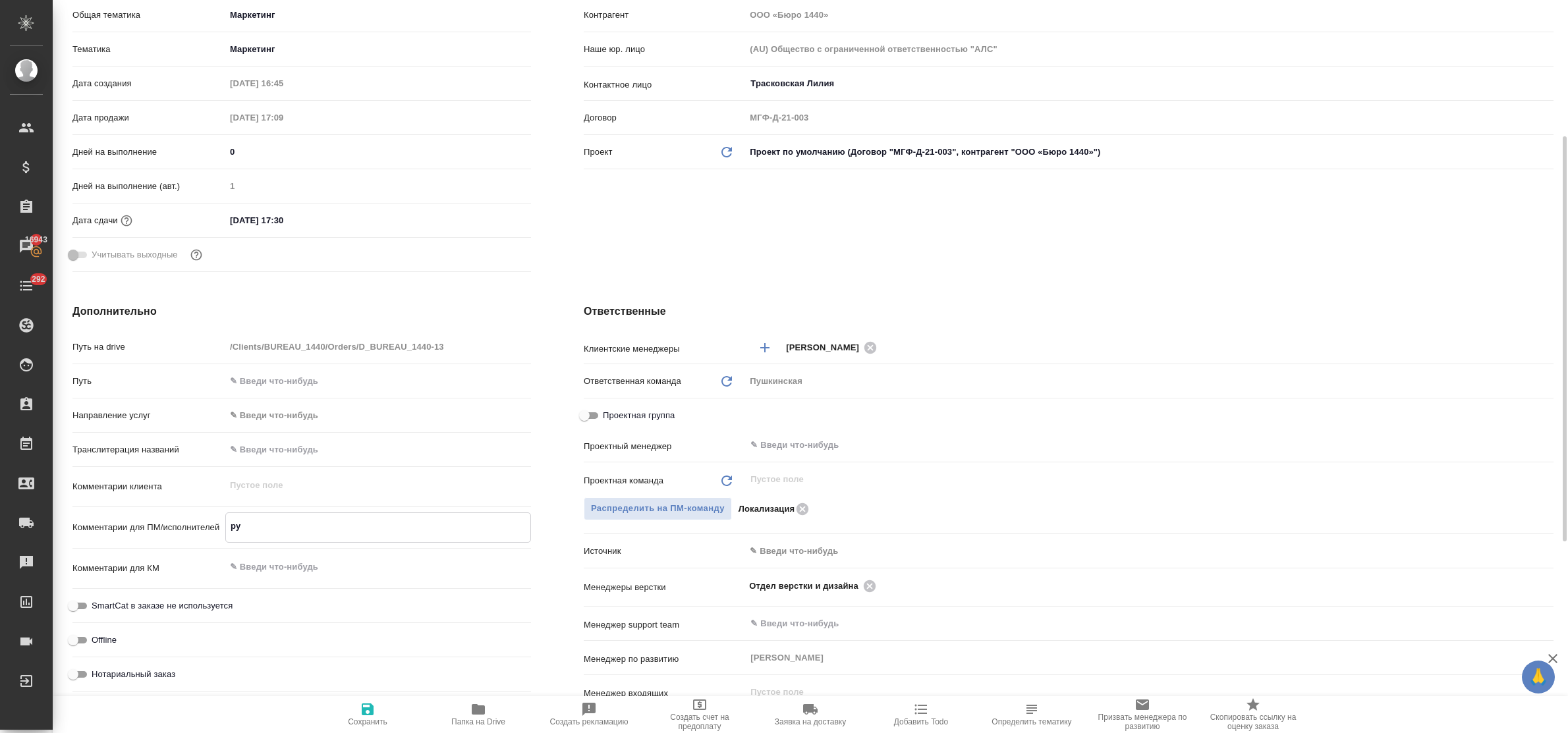
type textarea "x"
type textarea "рус"
type textarea "x"
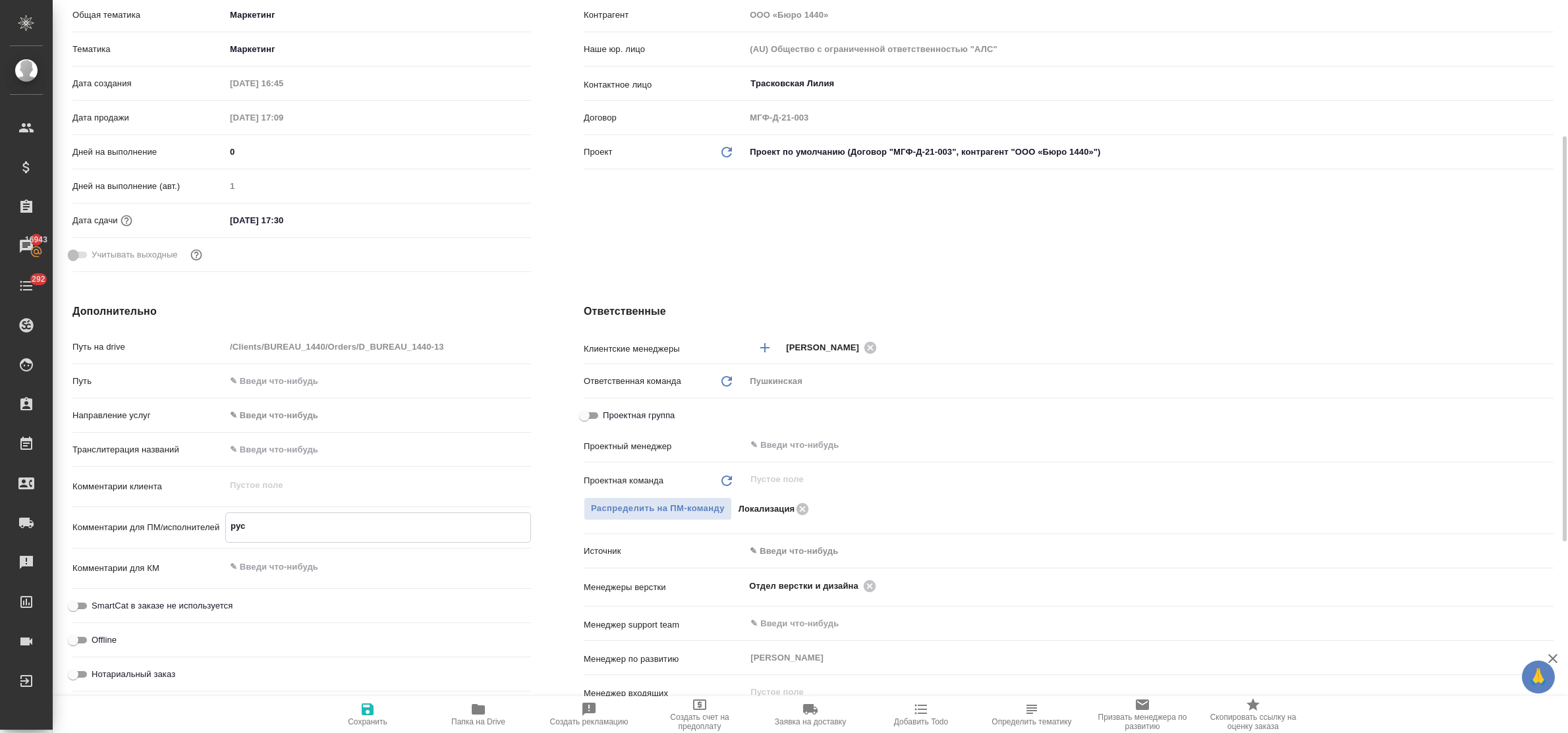
type textarea "русс"
type textarea "x"
type textarea "русск"
type textarea "x"
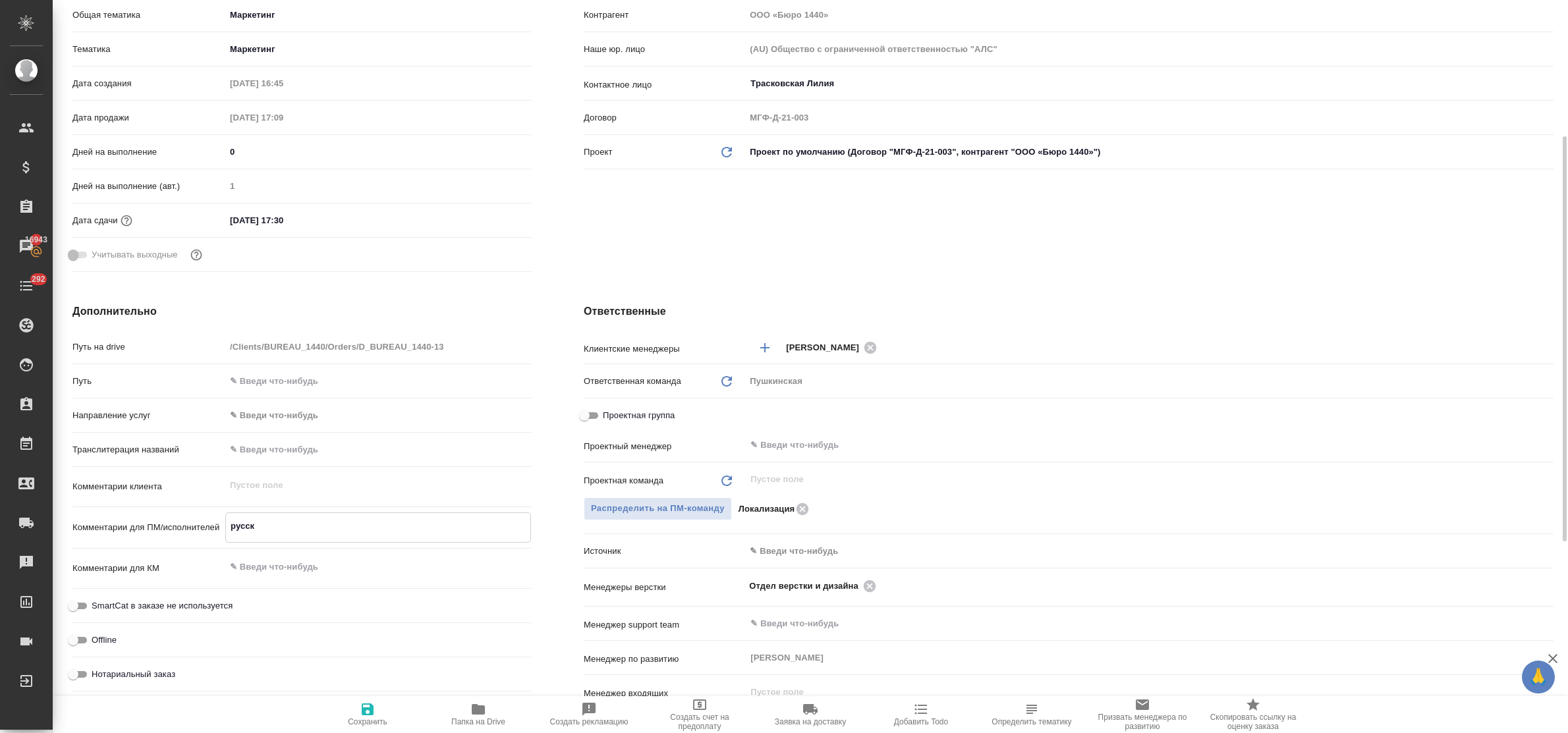
type textarea "x"
type textarea "русски"
type textarea "x"
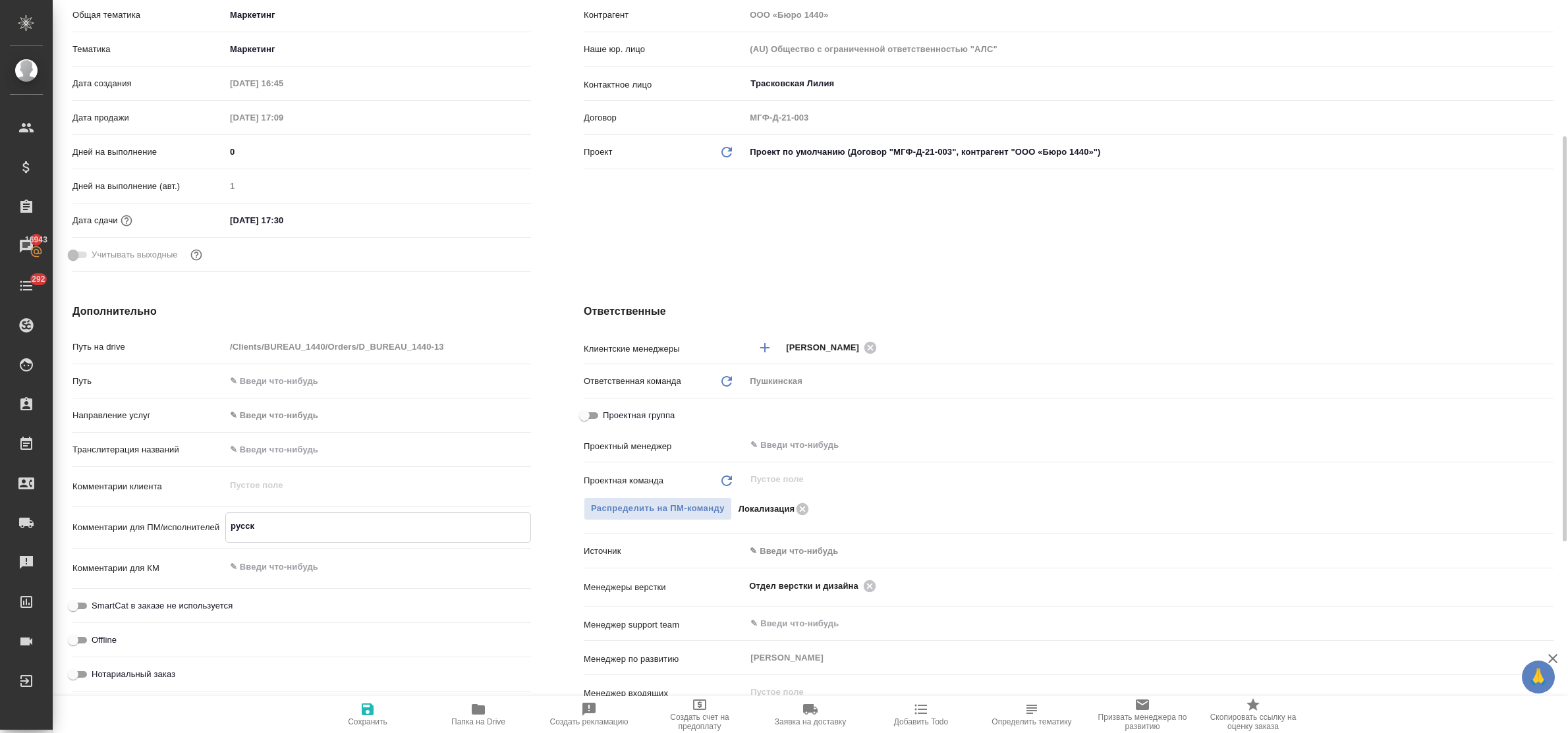
type textarea "x"
type textarea "русский"
type textarea "x"
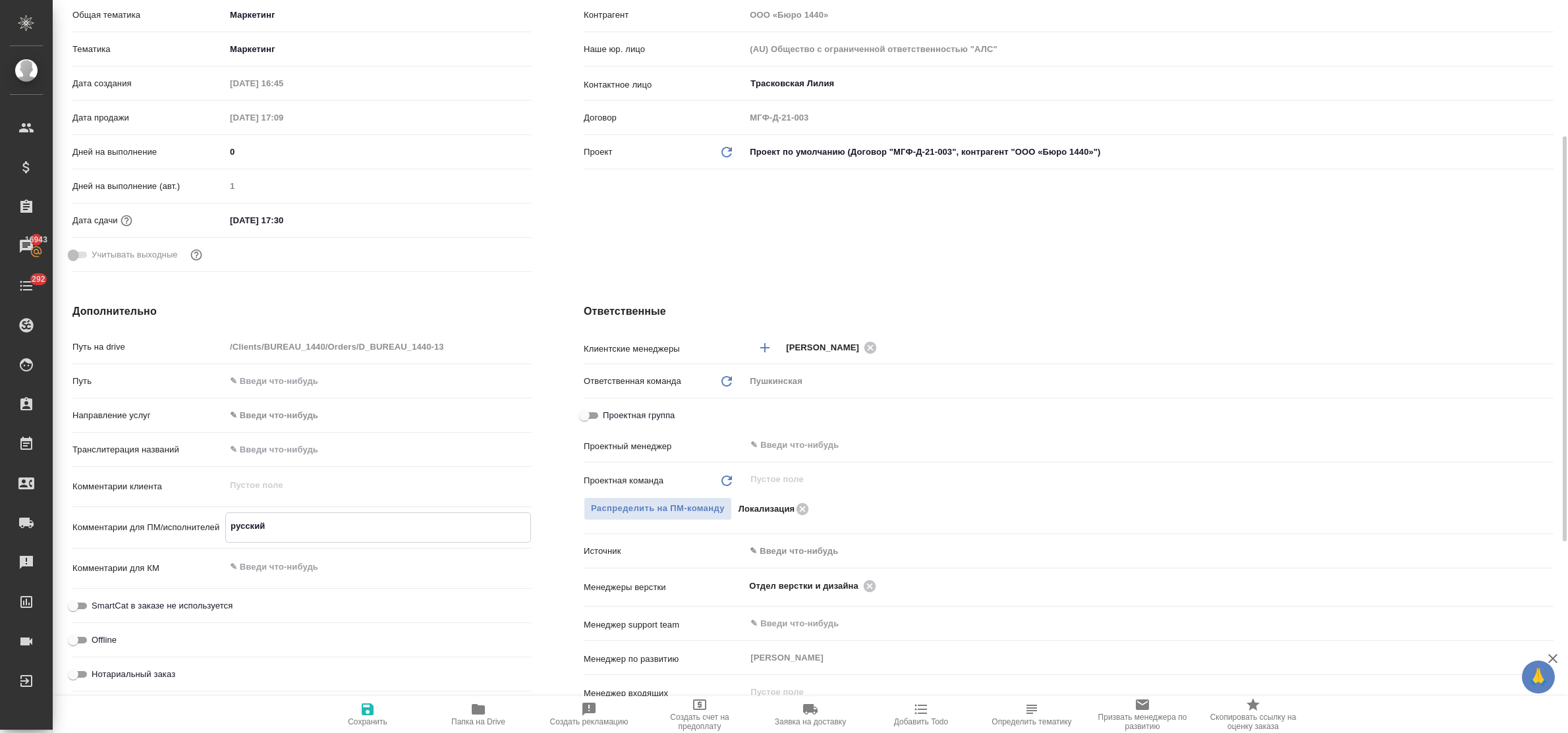
type textarea "русский"
type textarea "x"
type textarea "русский н"
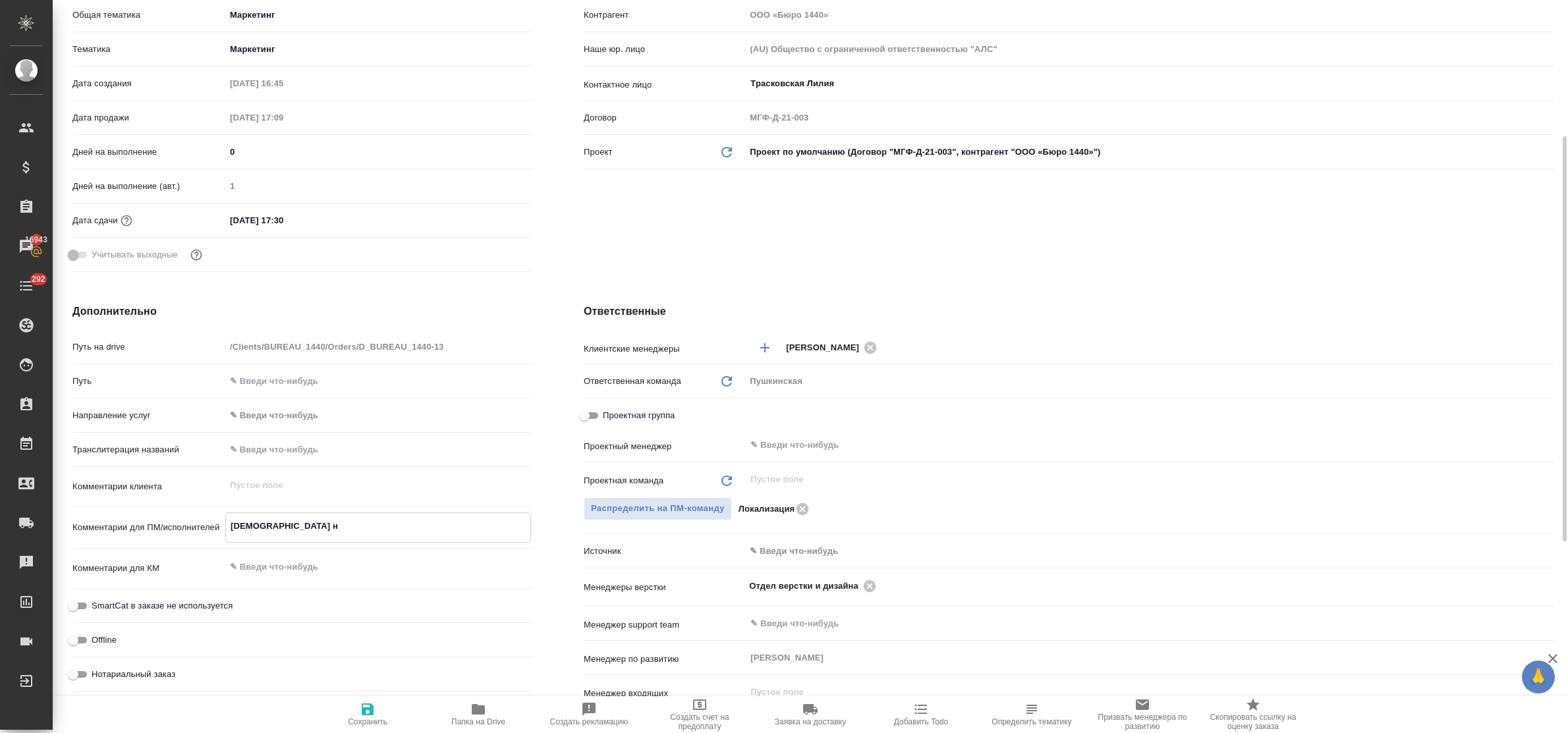
type textarea "x"
type textarea "русский не"
type textarea "x"
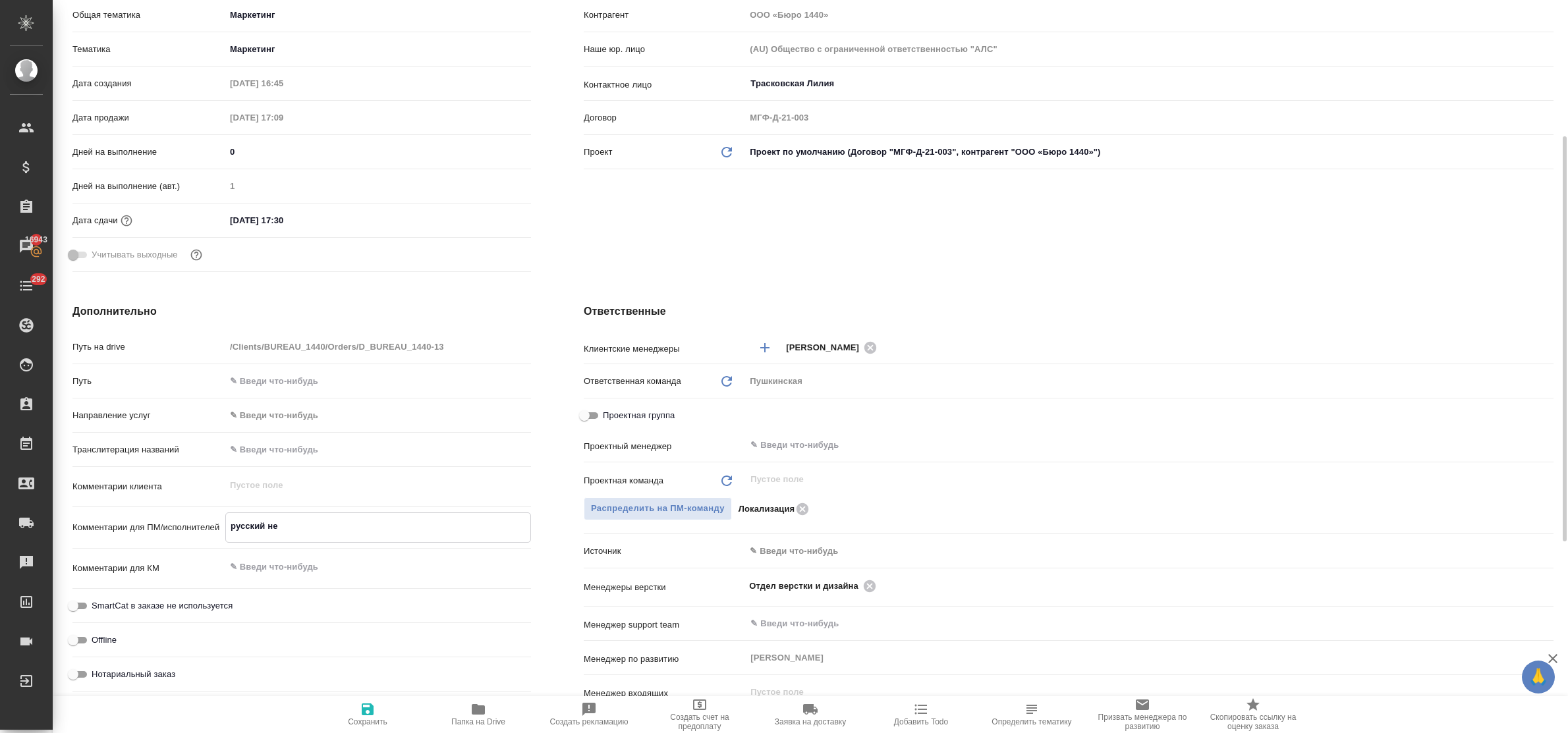
type textarea "x"
type textarea "русский не"
type textarea "x"
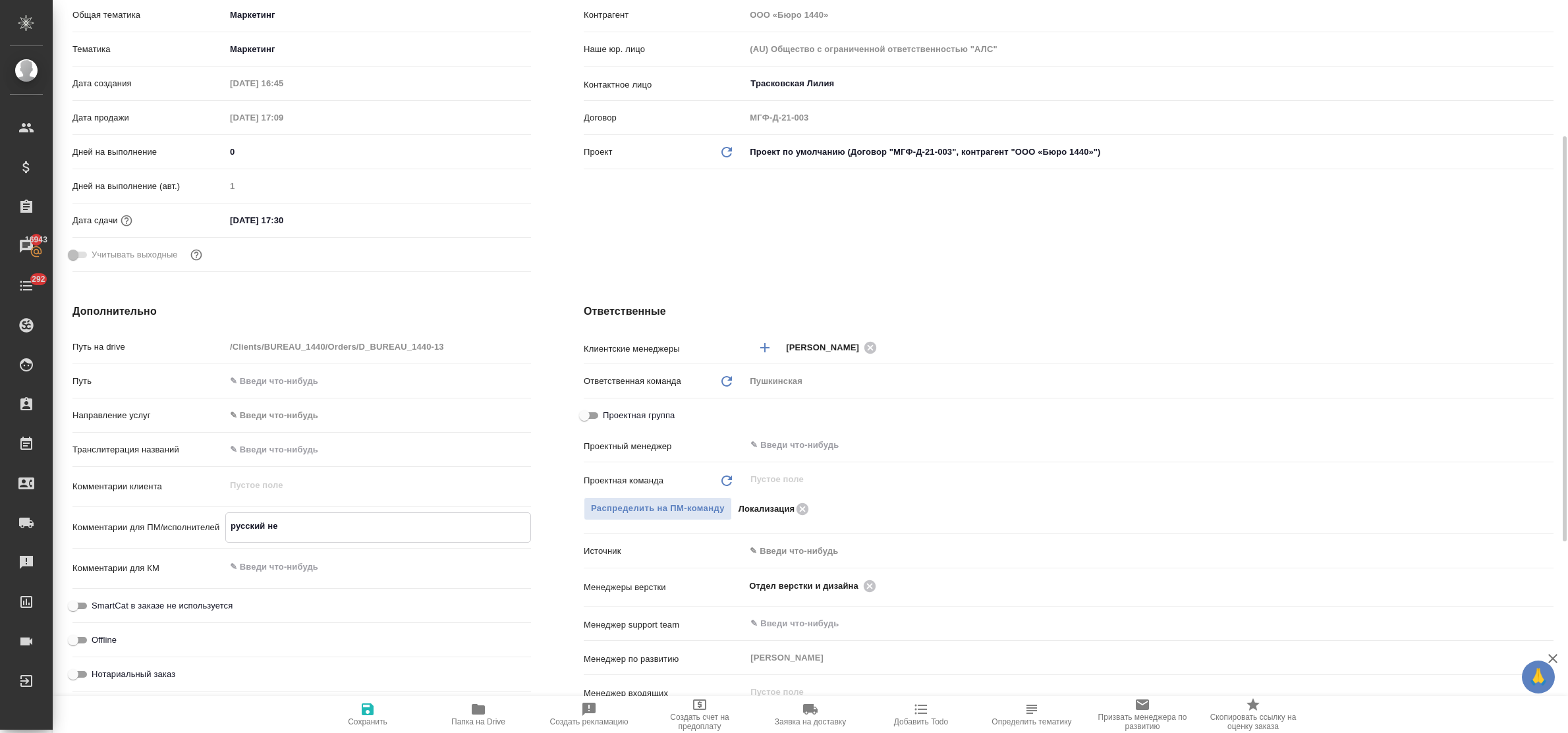
type textarea "x"
type textarea "русский не н"
type textarea "x"
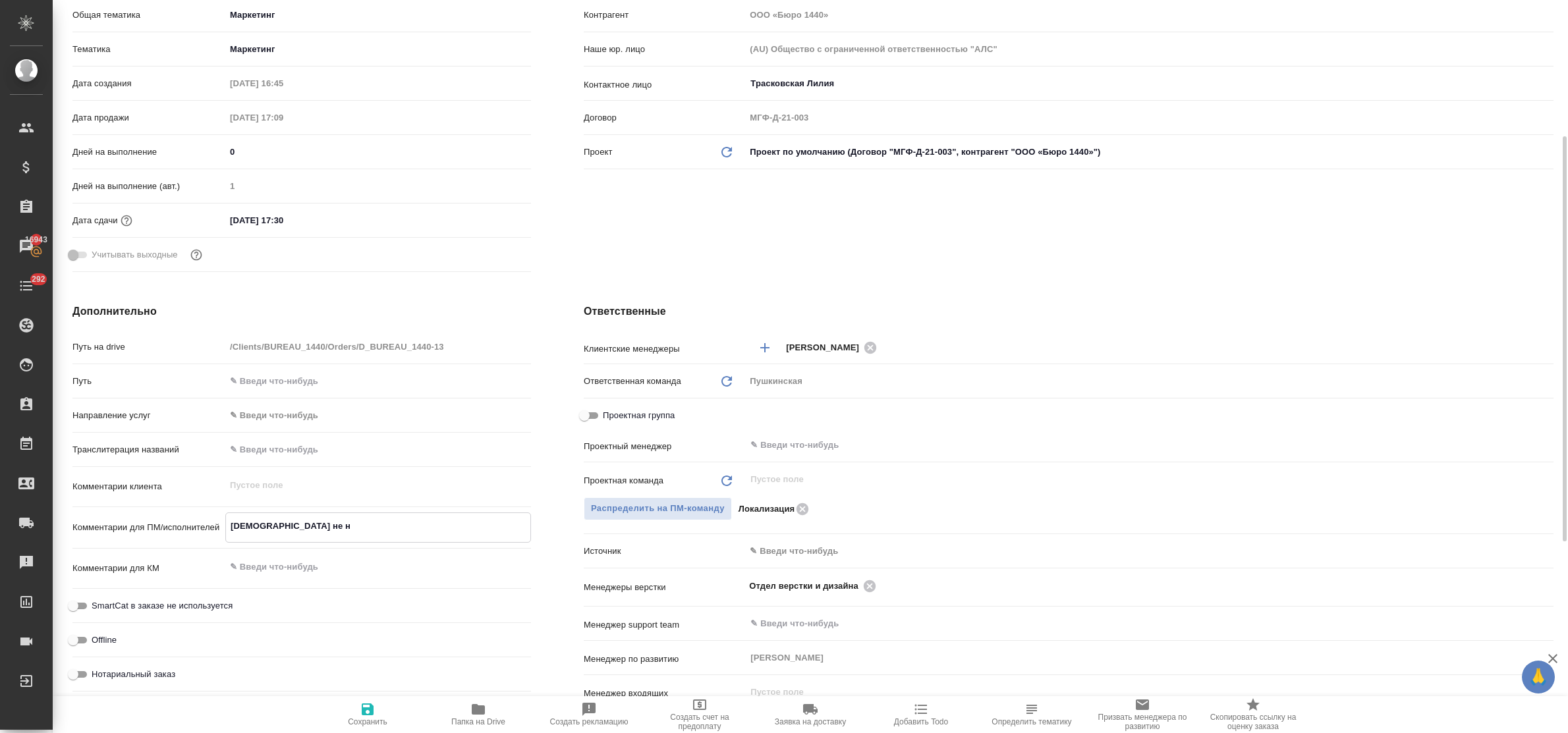
type textarea "x"
type textarea "русский не ну"
type textarea "x"
type textarea "русский не нуж"
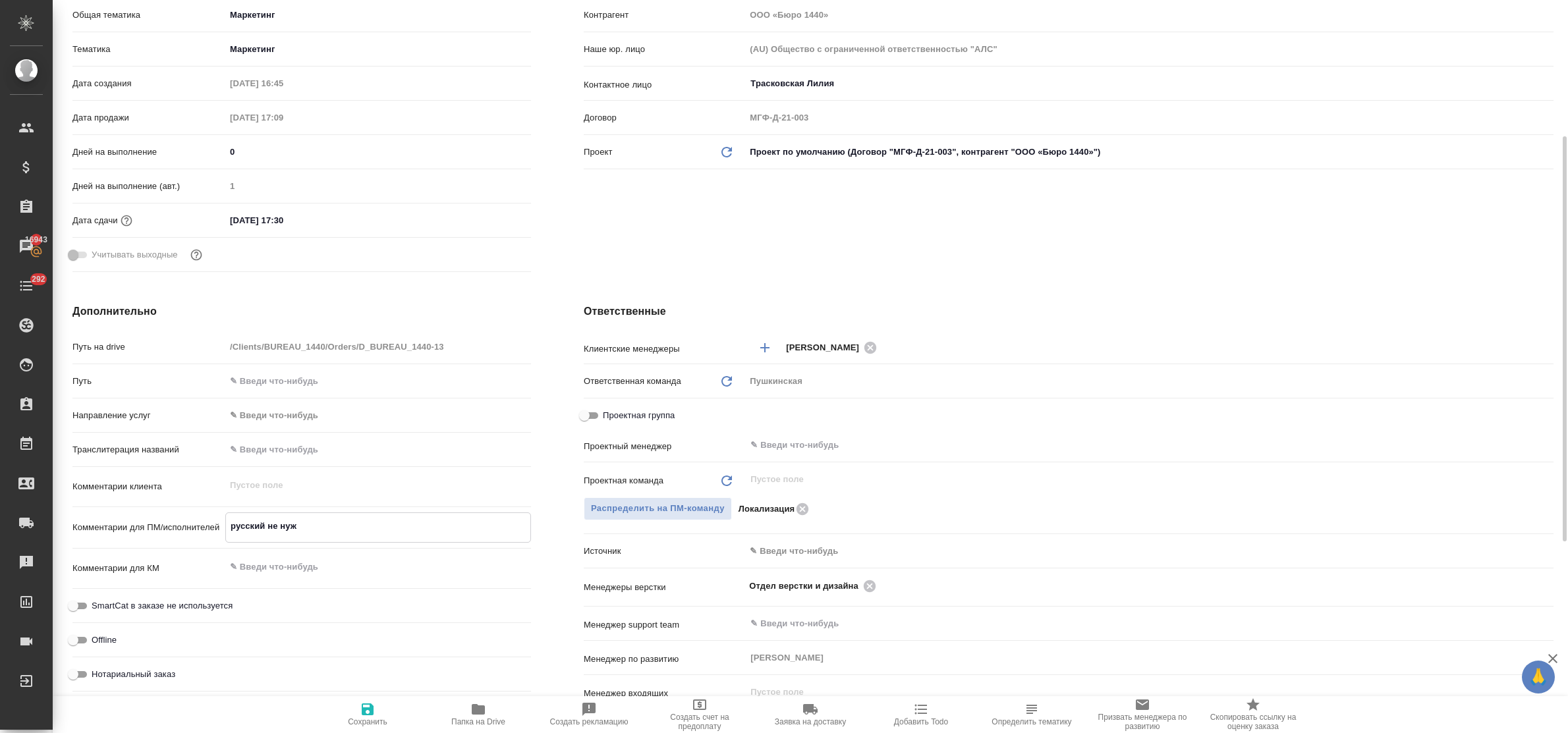
type textarea "x"
type textarea "русский не нуже"
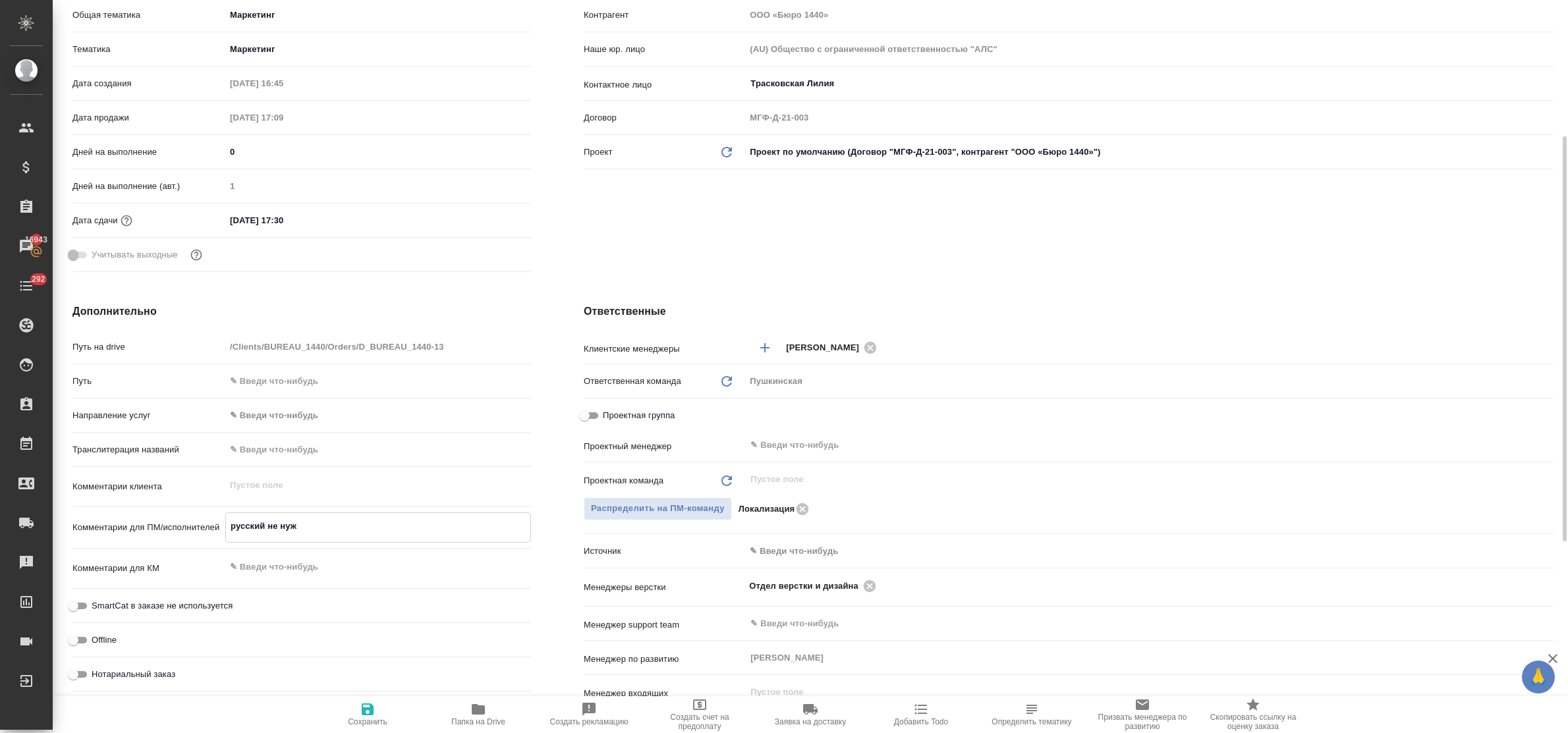
type textarea "x"
type textarea "русский не нужен"
type textarea "x"
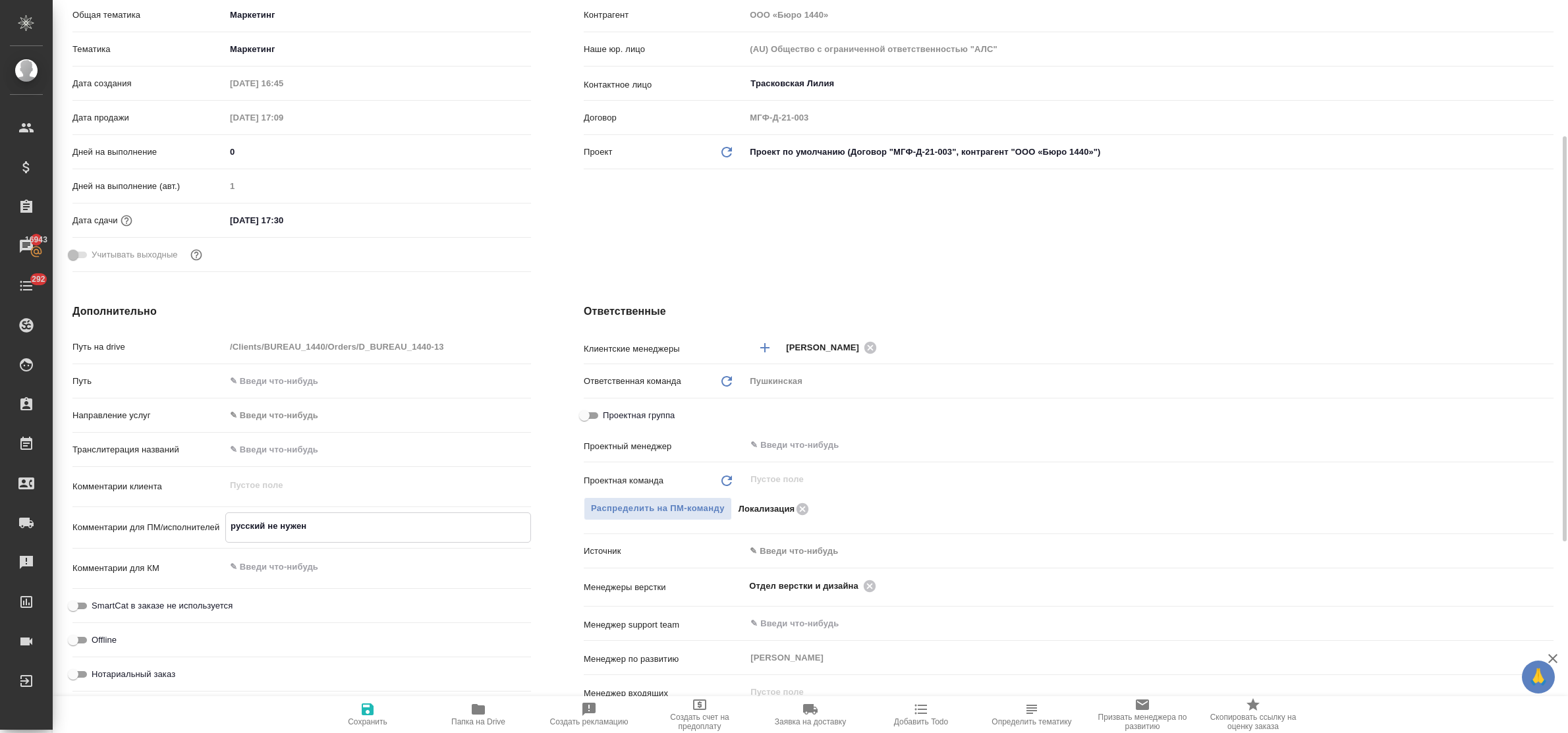
type textarea "x"
type textarea "русский не нужен,"
type textarea "x"
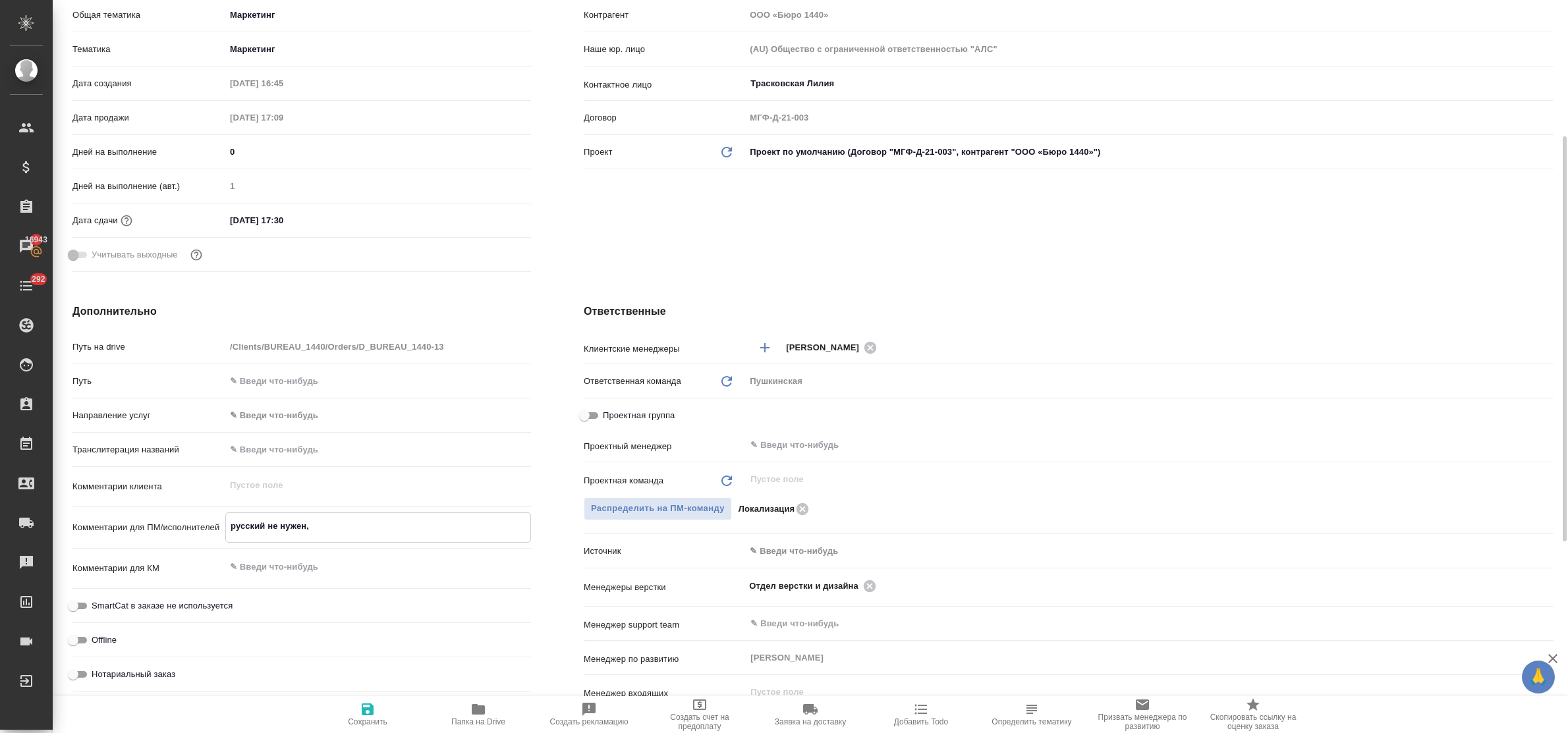
type textarea "x"
type textarea "русский не нужен,"
type textarea "x"
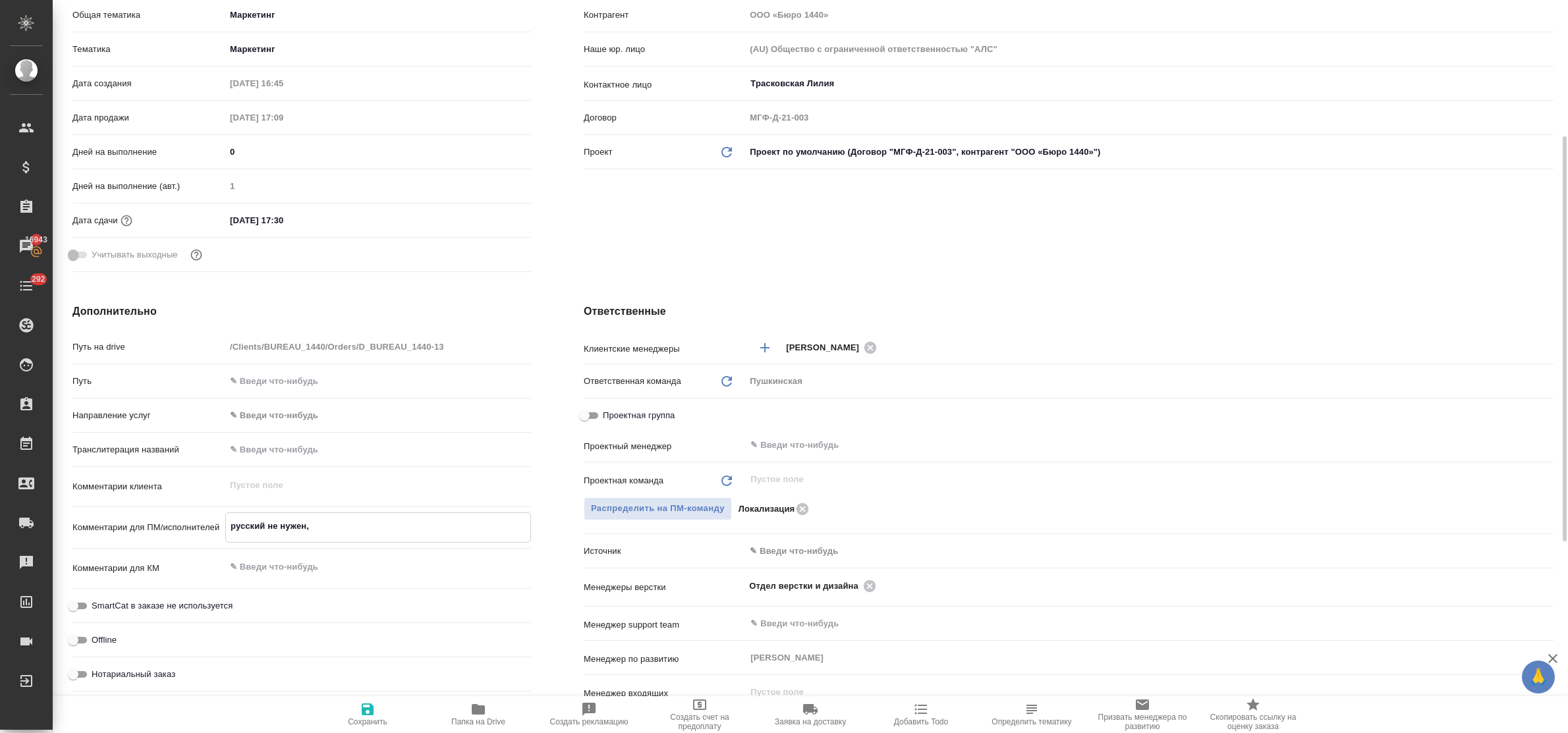
type textarea "русский не нужен,"
type textarea "x"
type textarea "русский не нужен"
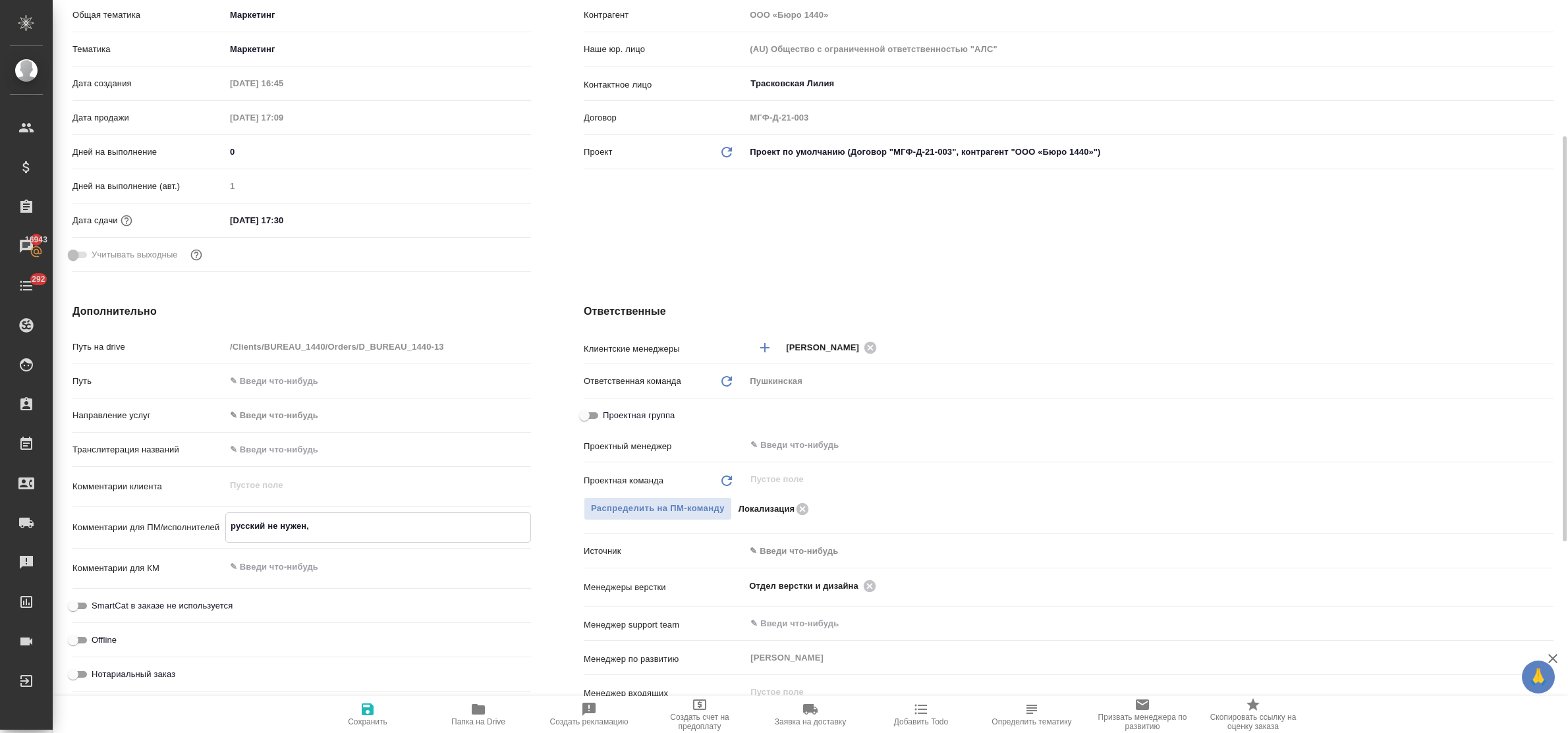
type textarea "x"
type textarea "русский не нужен"
type textarea "x"
click at [369, 715] on icon "button" at bounding box center [368, 710] width 12 height 12
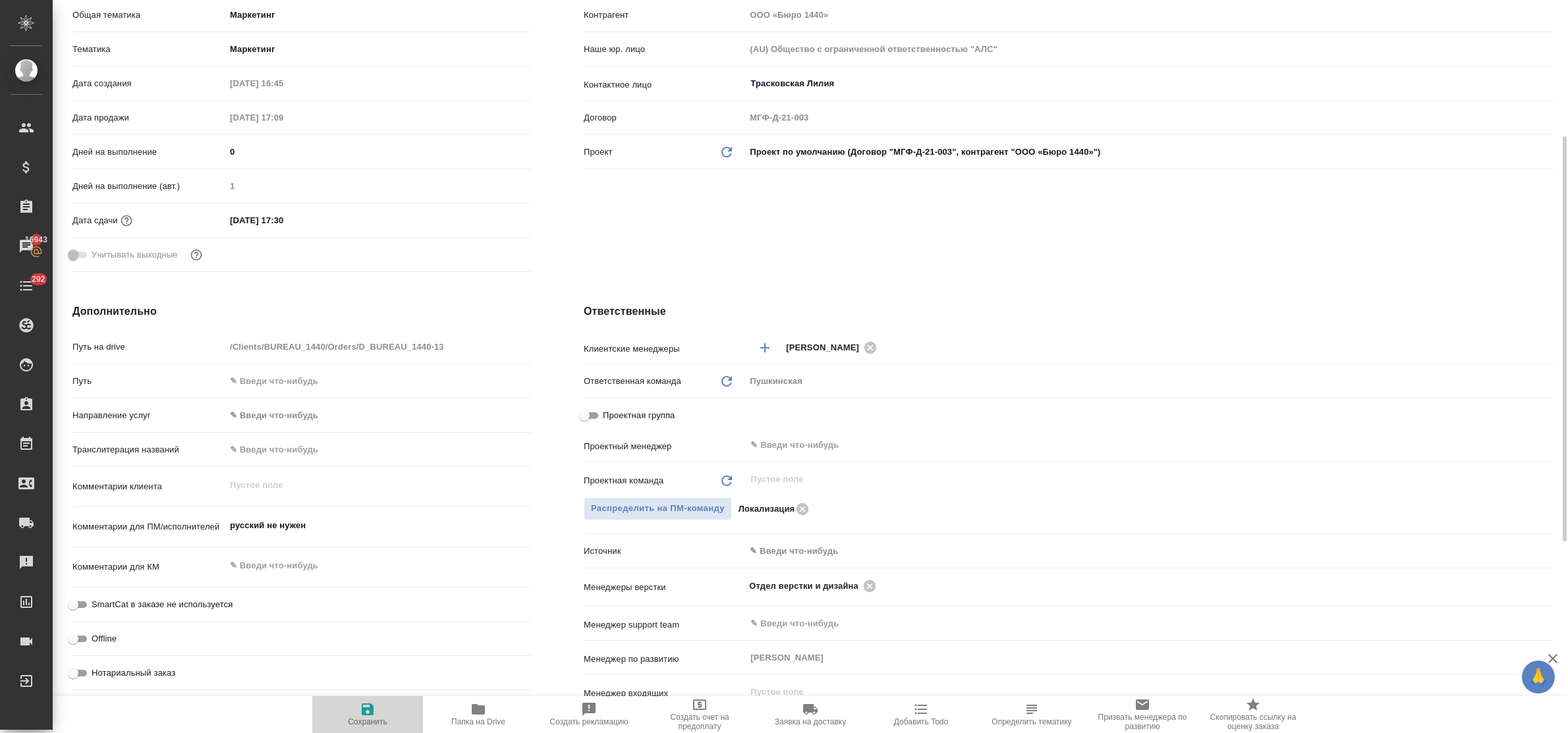
type textarea "x"
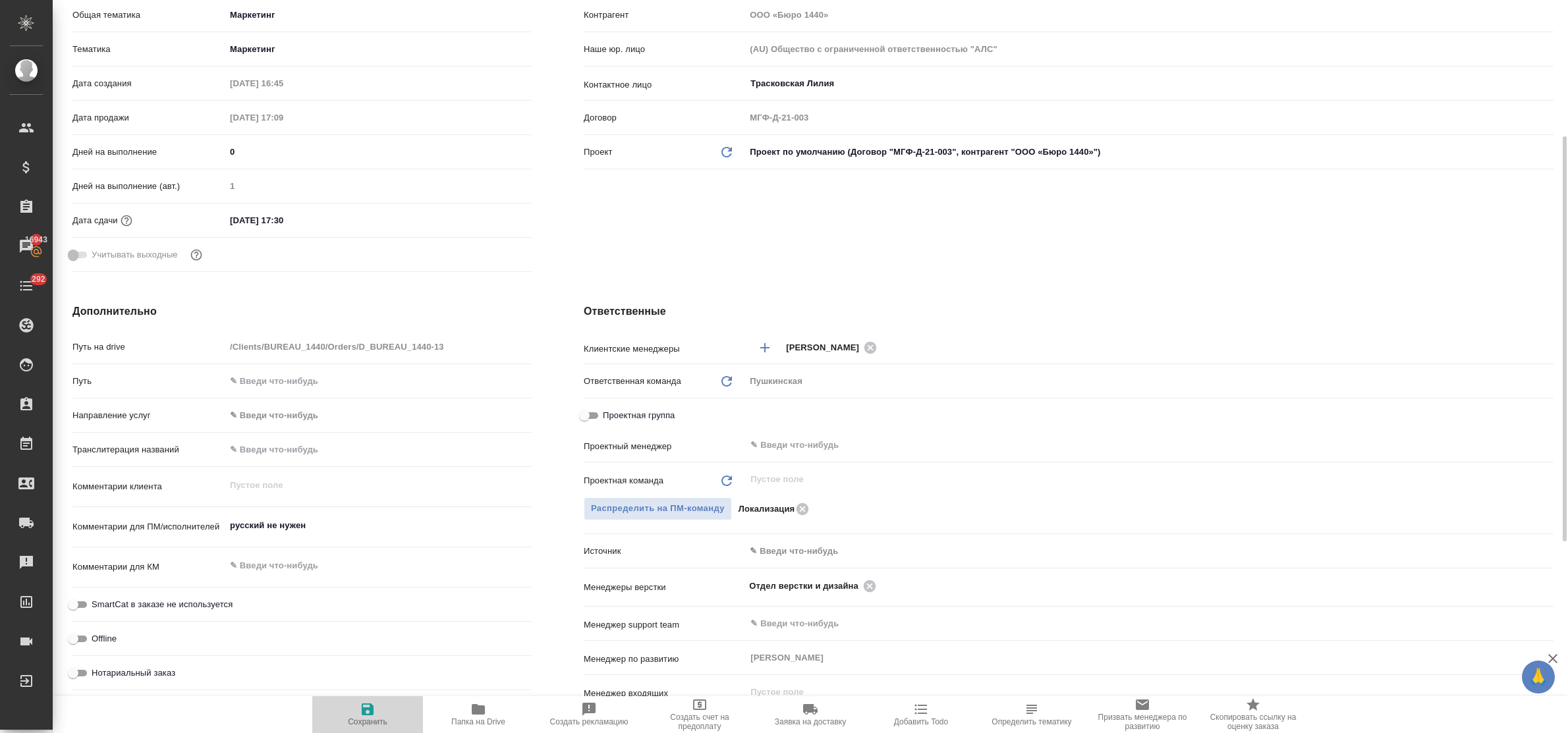
type textarea "x"
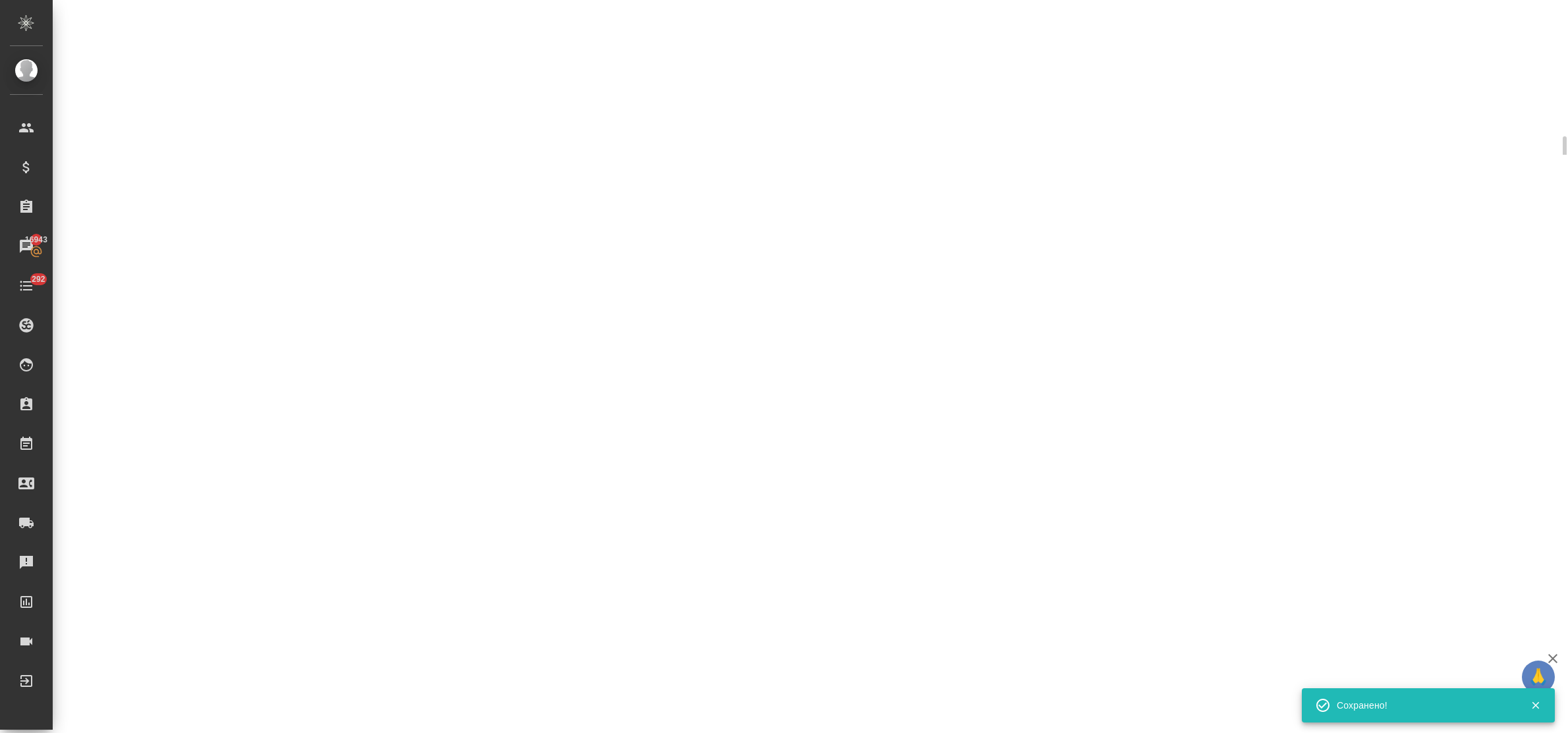
select select "RU"
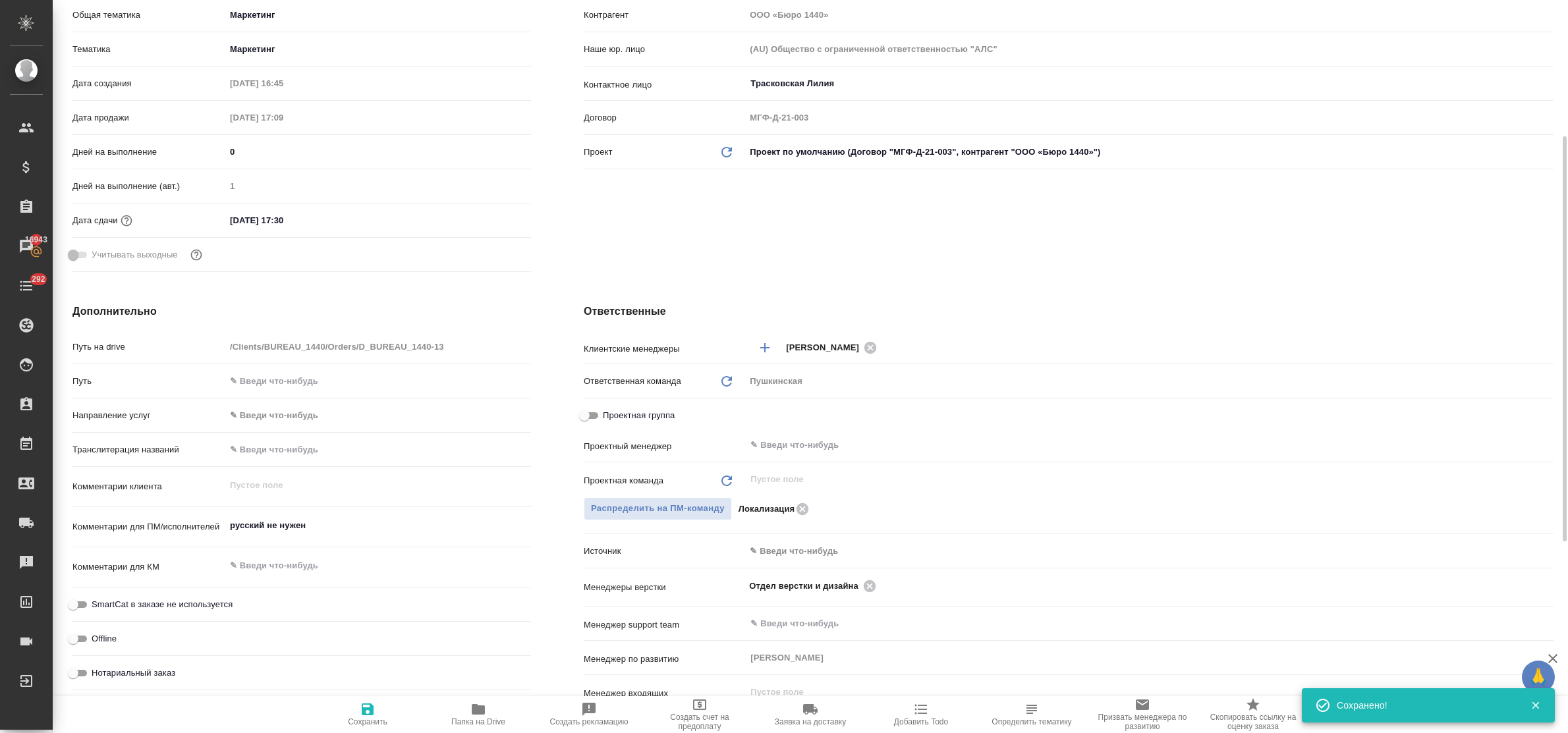
type textarea "x"
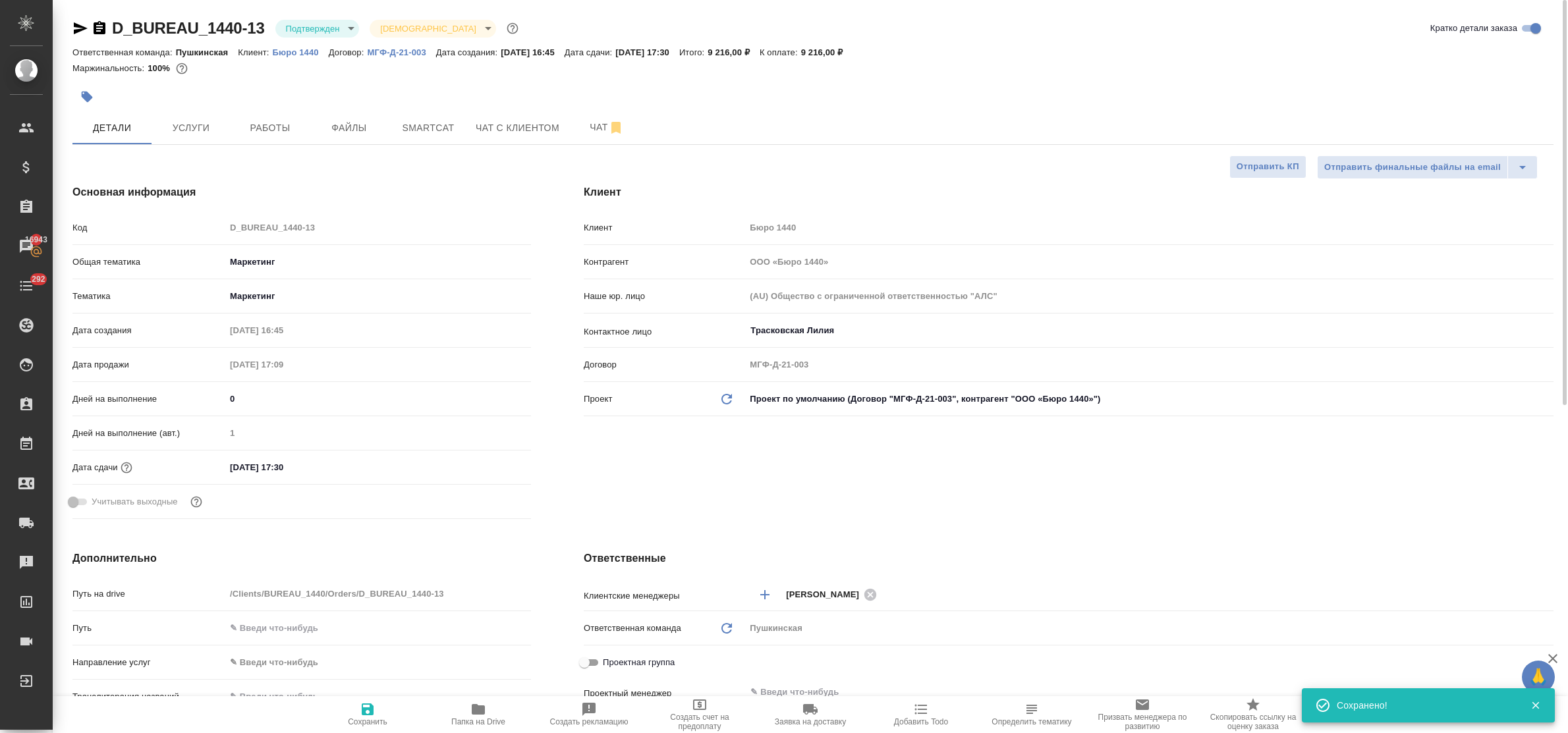
type textarea "x"
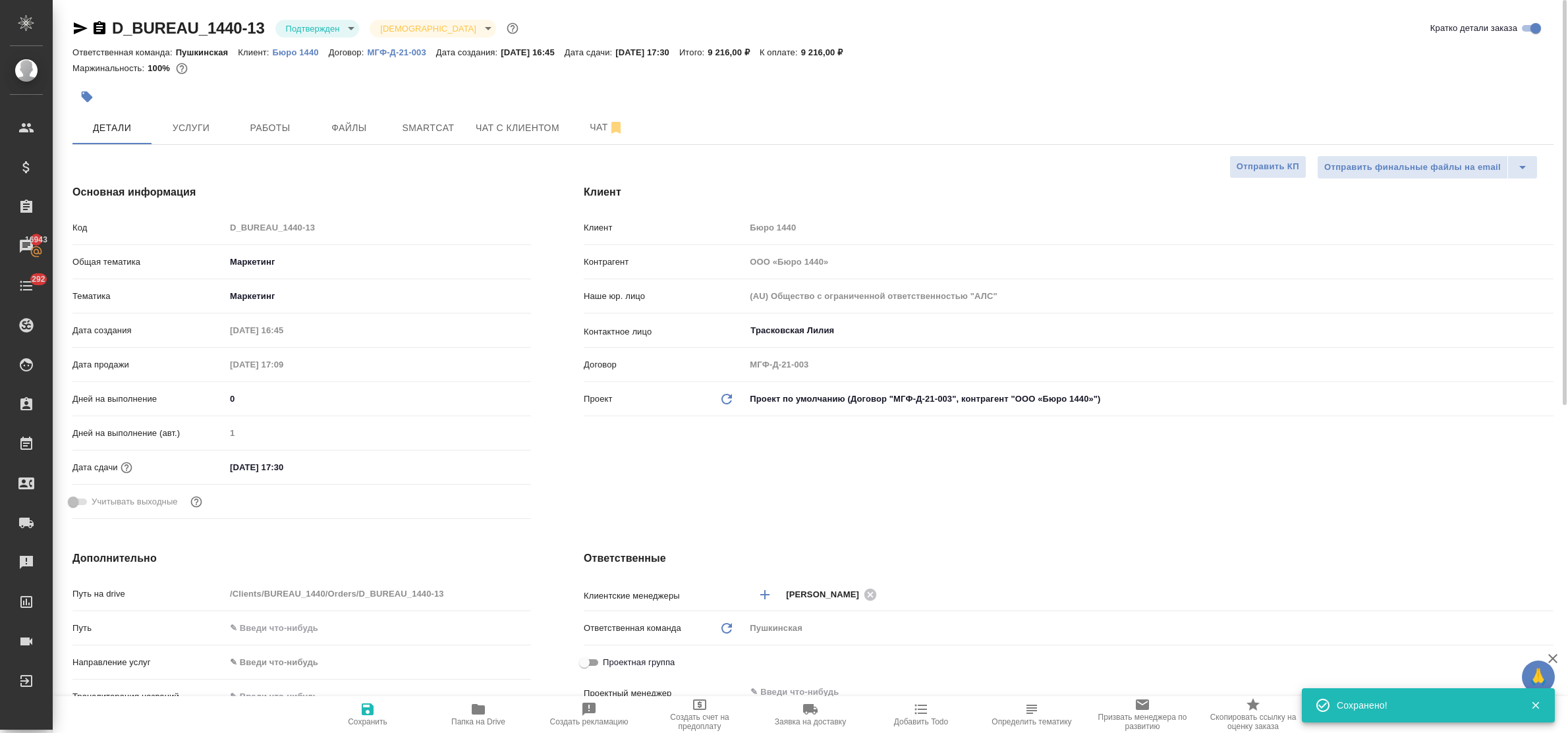
type textarea "x"
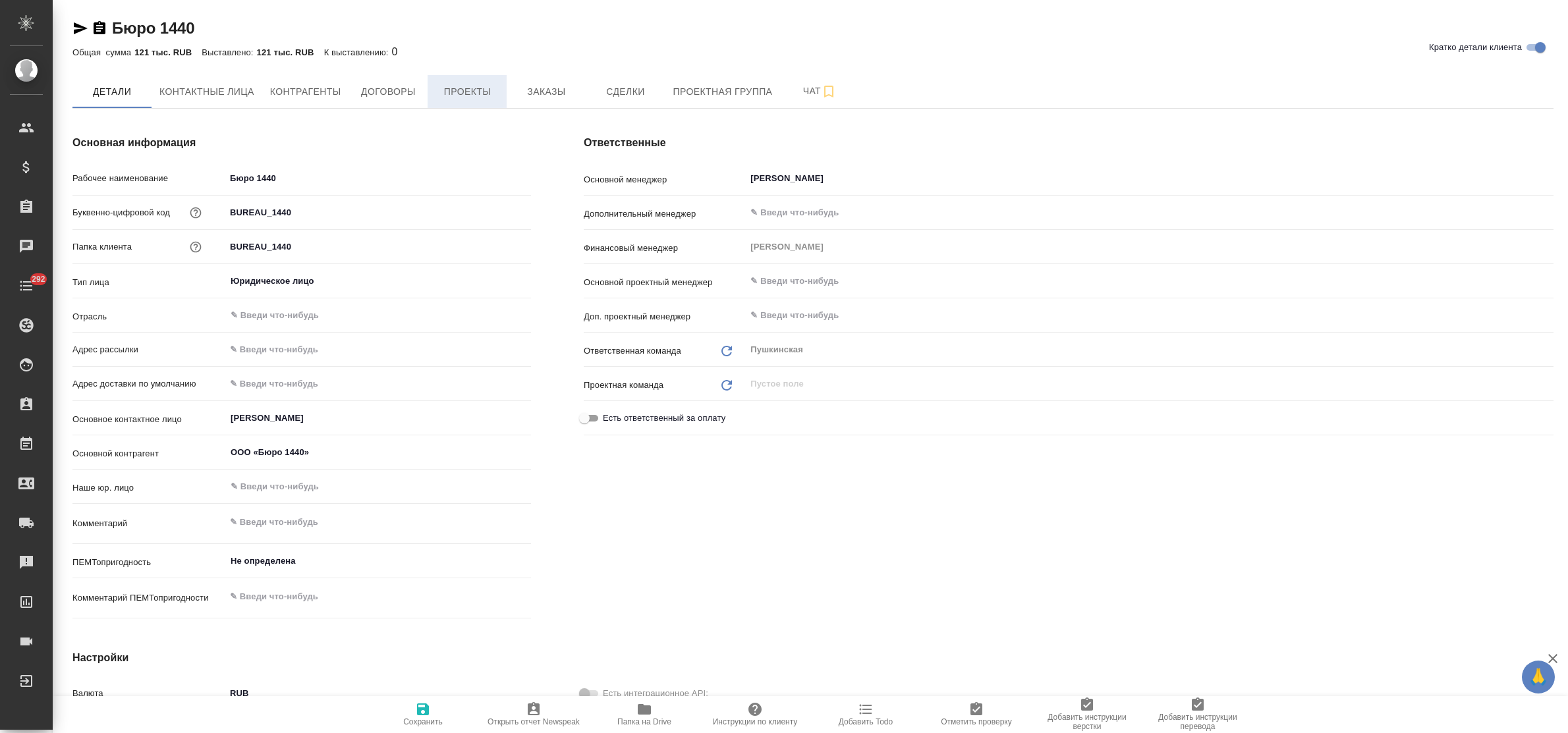
click at [463, 93] on span "Проекты" at bounding box center [467, 92] width 64 height 16
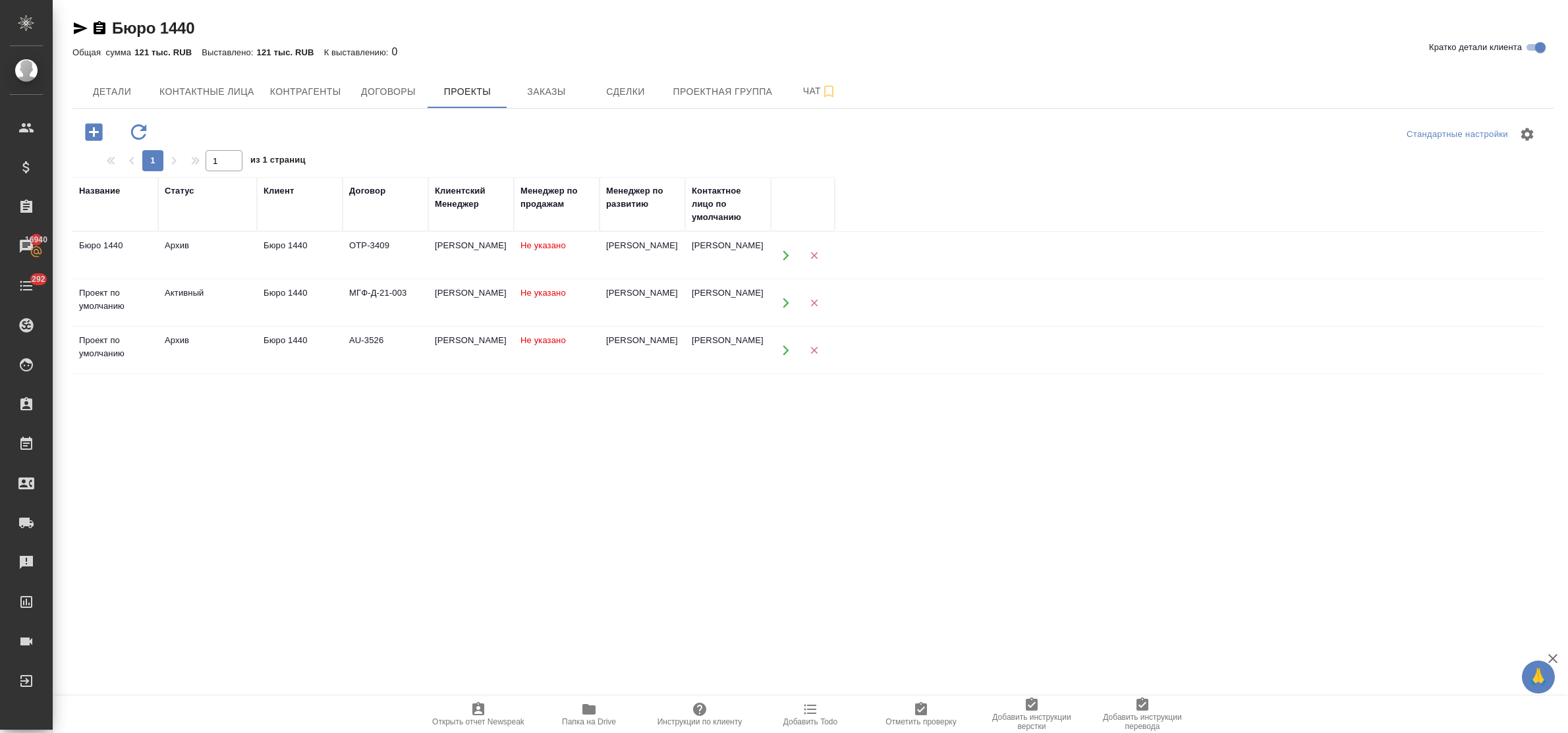
click at [183, 300] on td "Активный" at bounding box center [208, 303] width 99 height 46
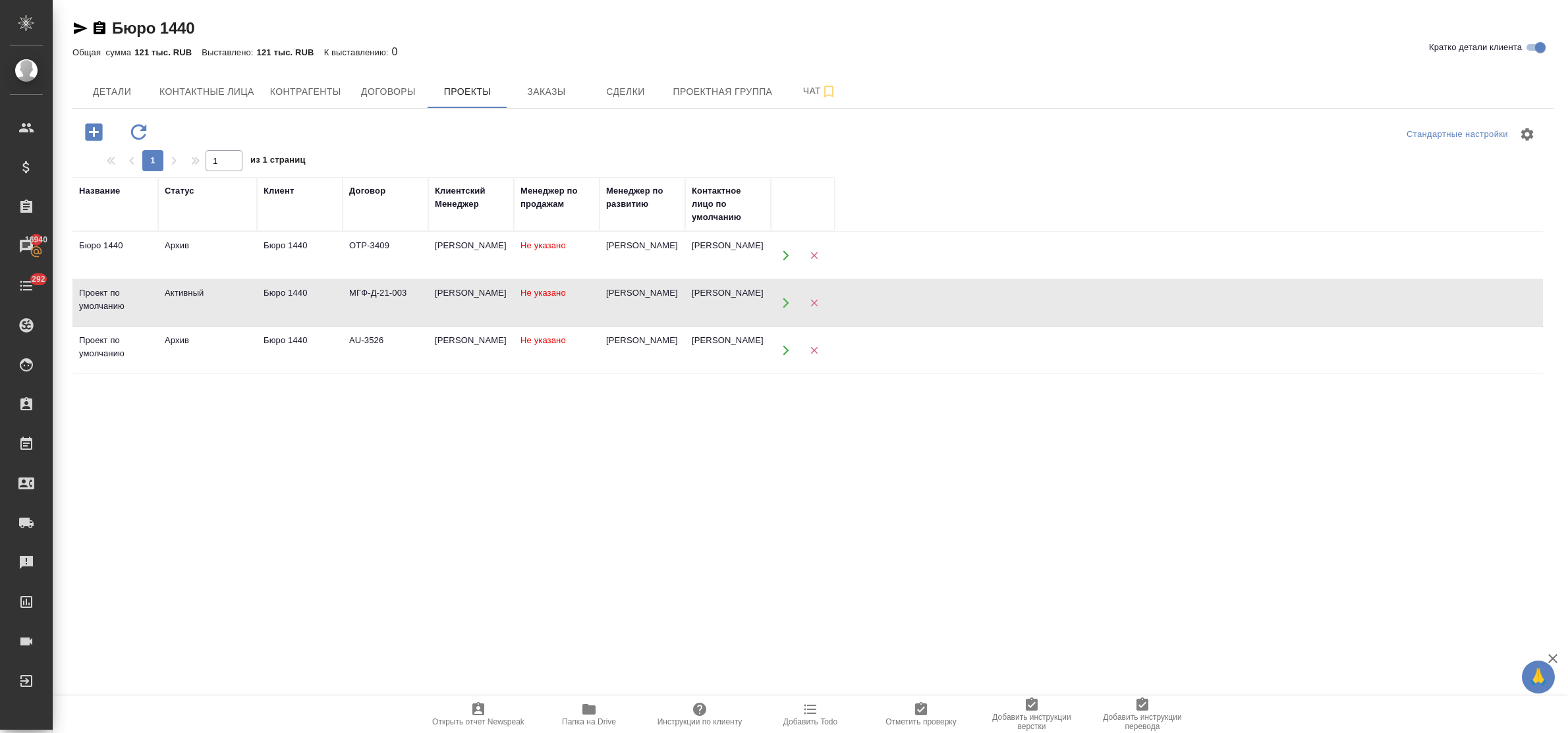
click at [183, 300] on td "Активный" at bounding box center [208, 303] width 99 height 46
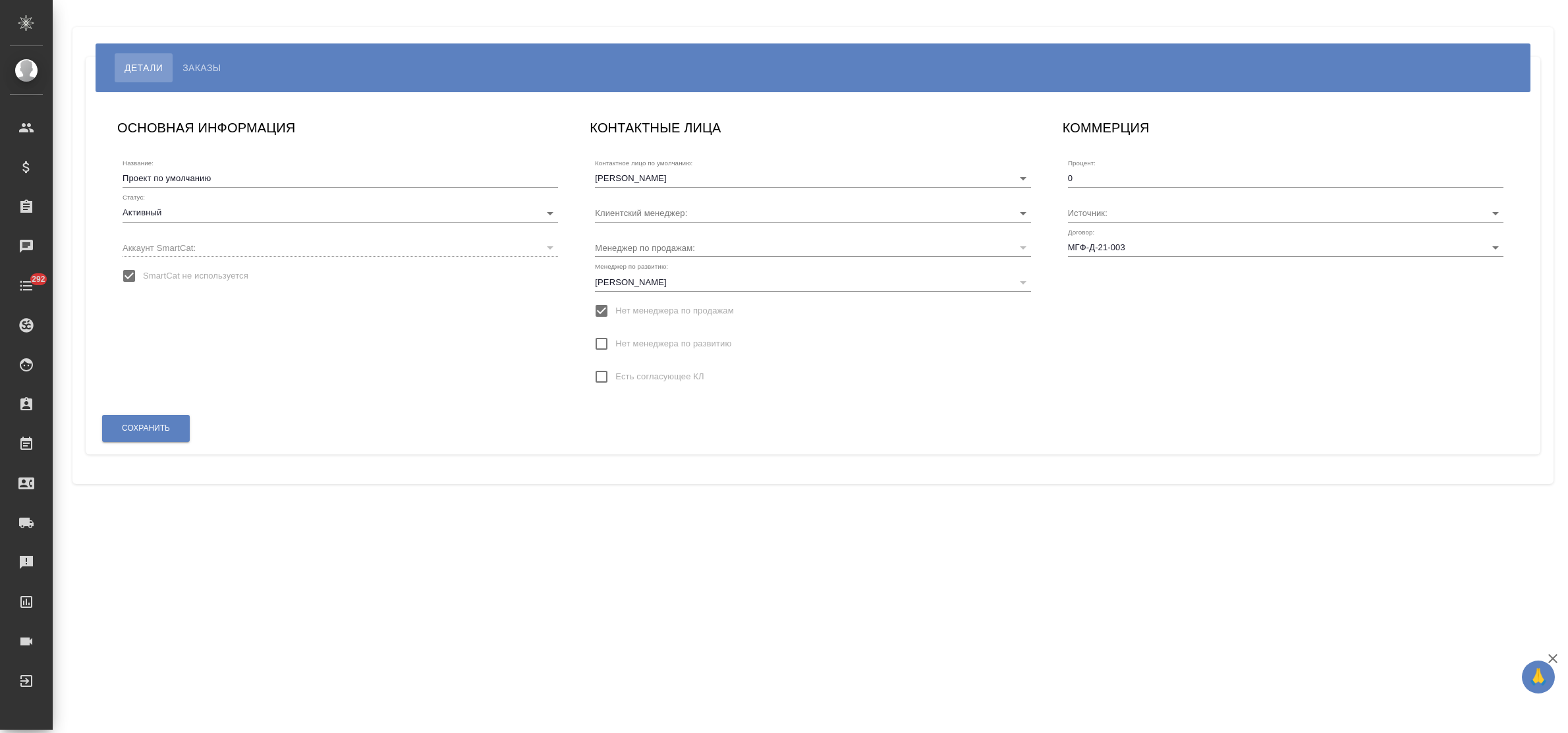
type input "[PERSON_NAME]"
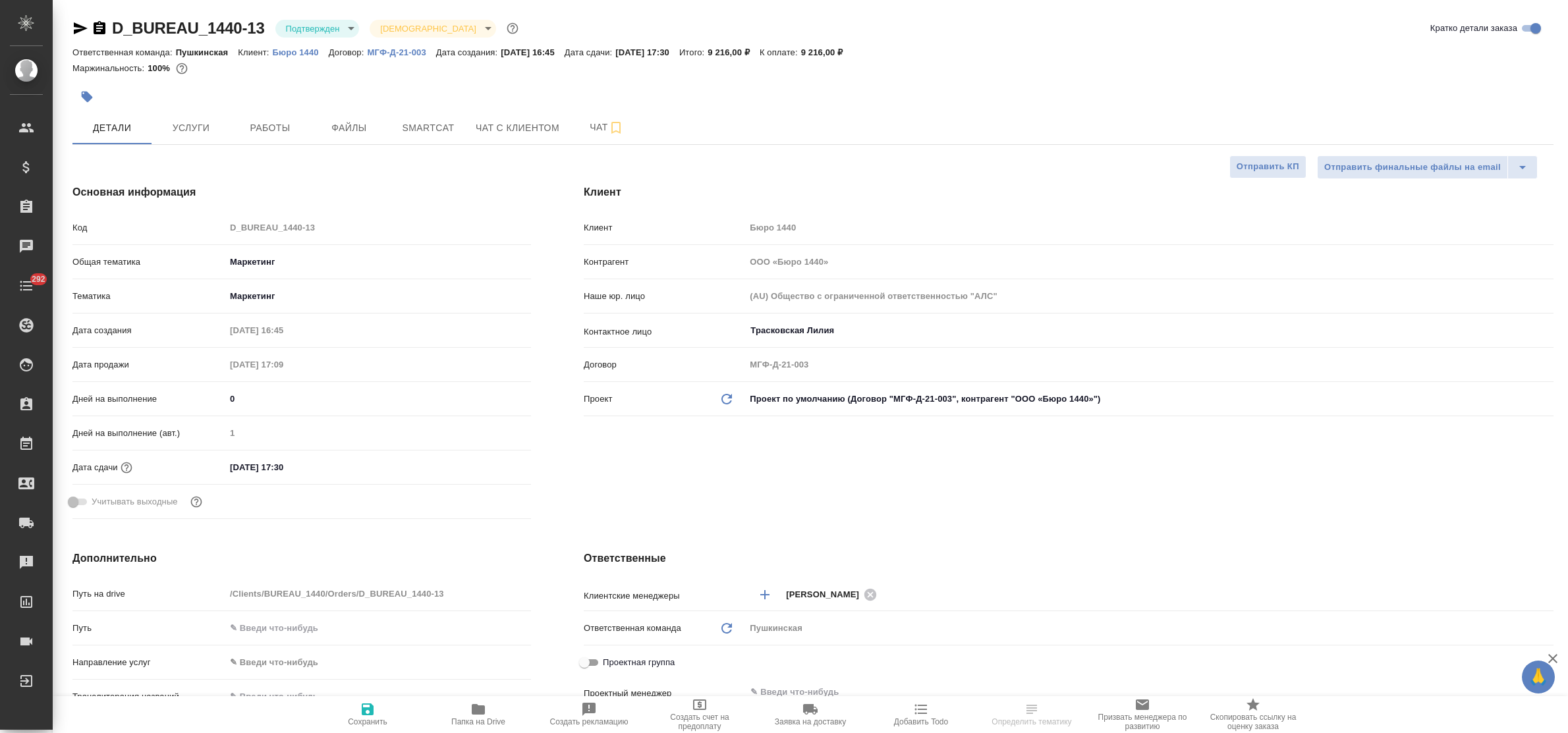
select select "RU"
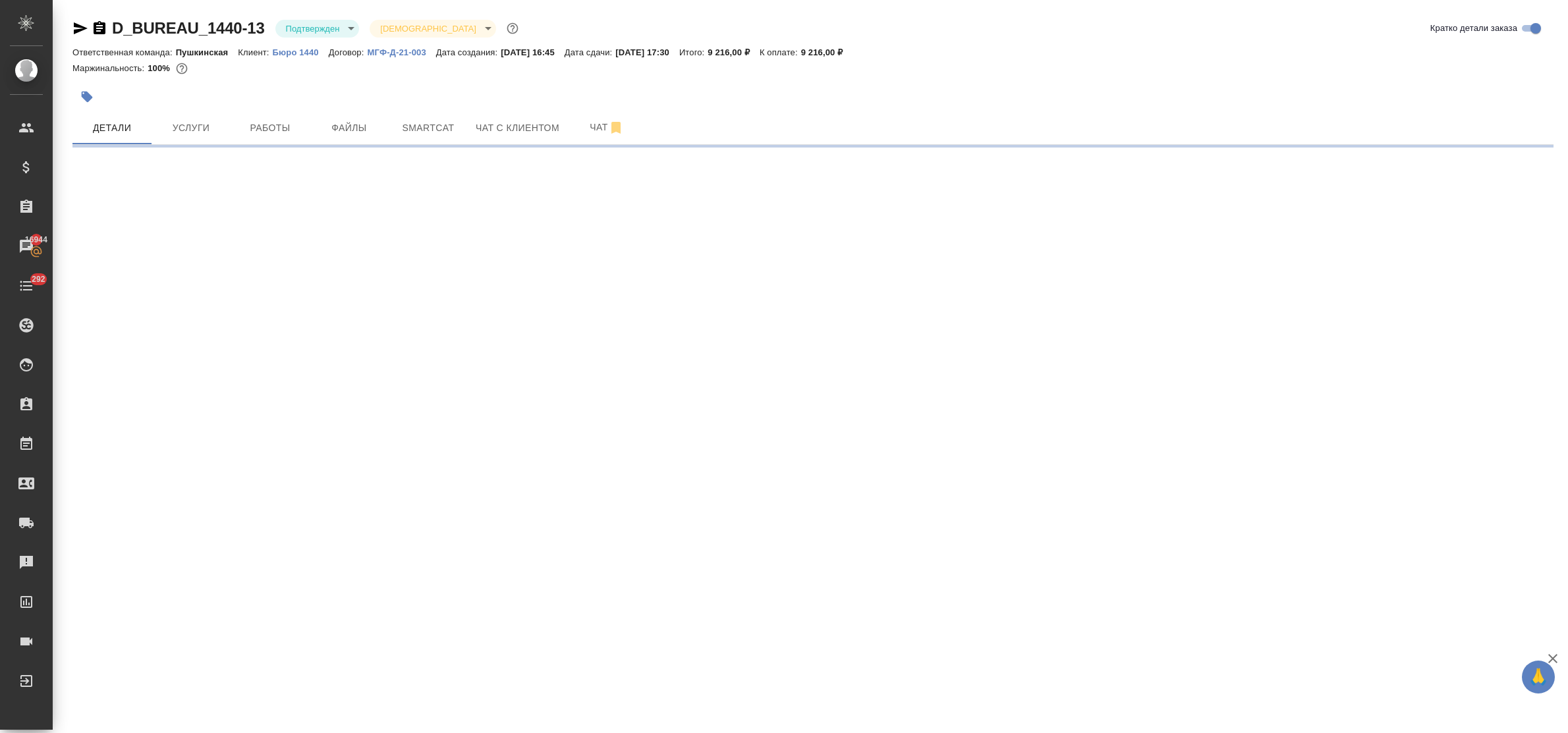
select select "RU"
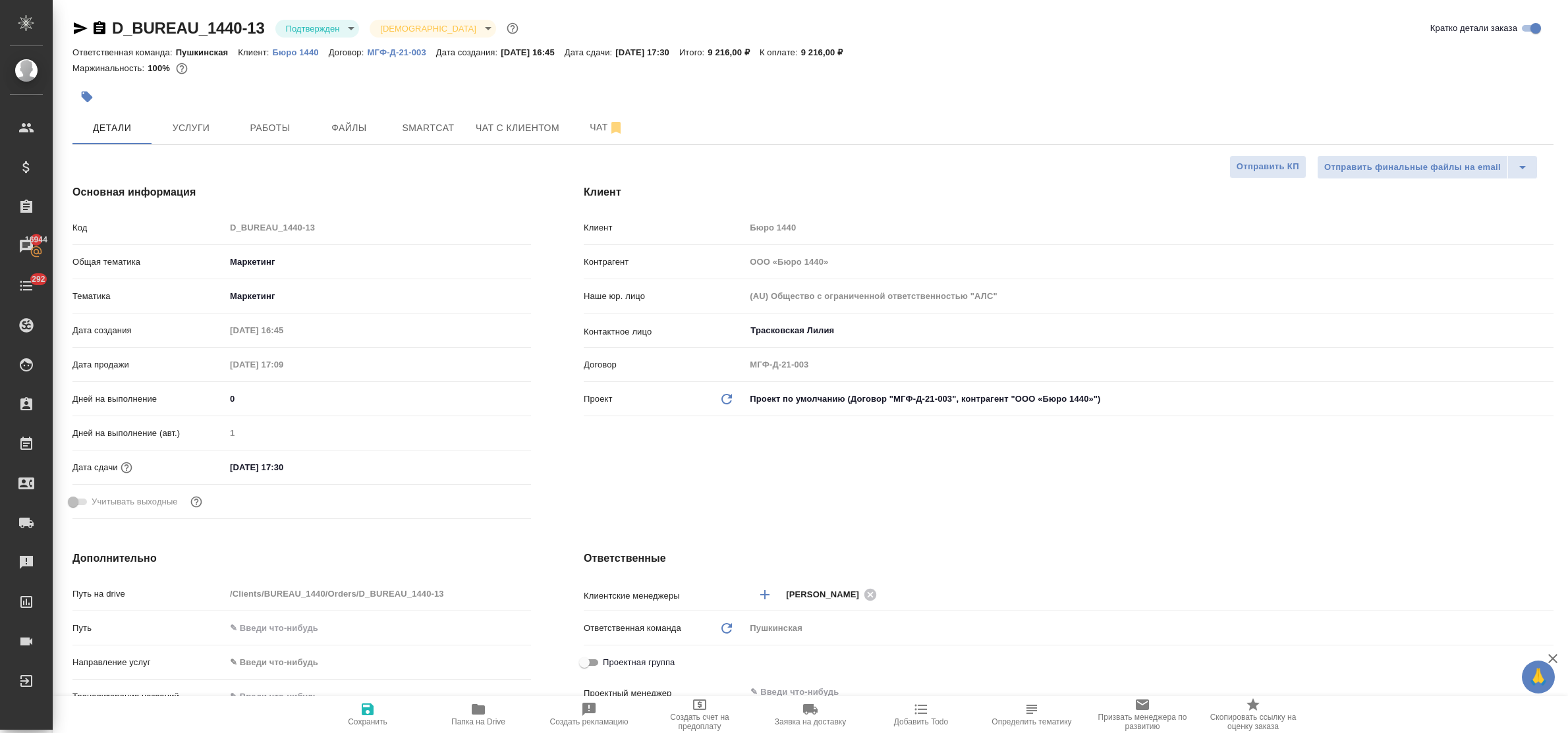
type textarea "x"
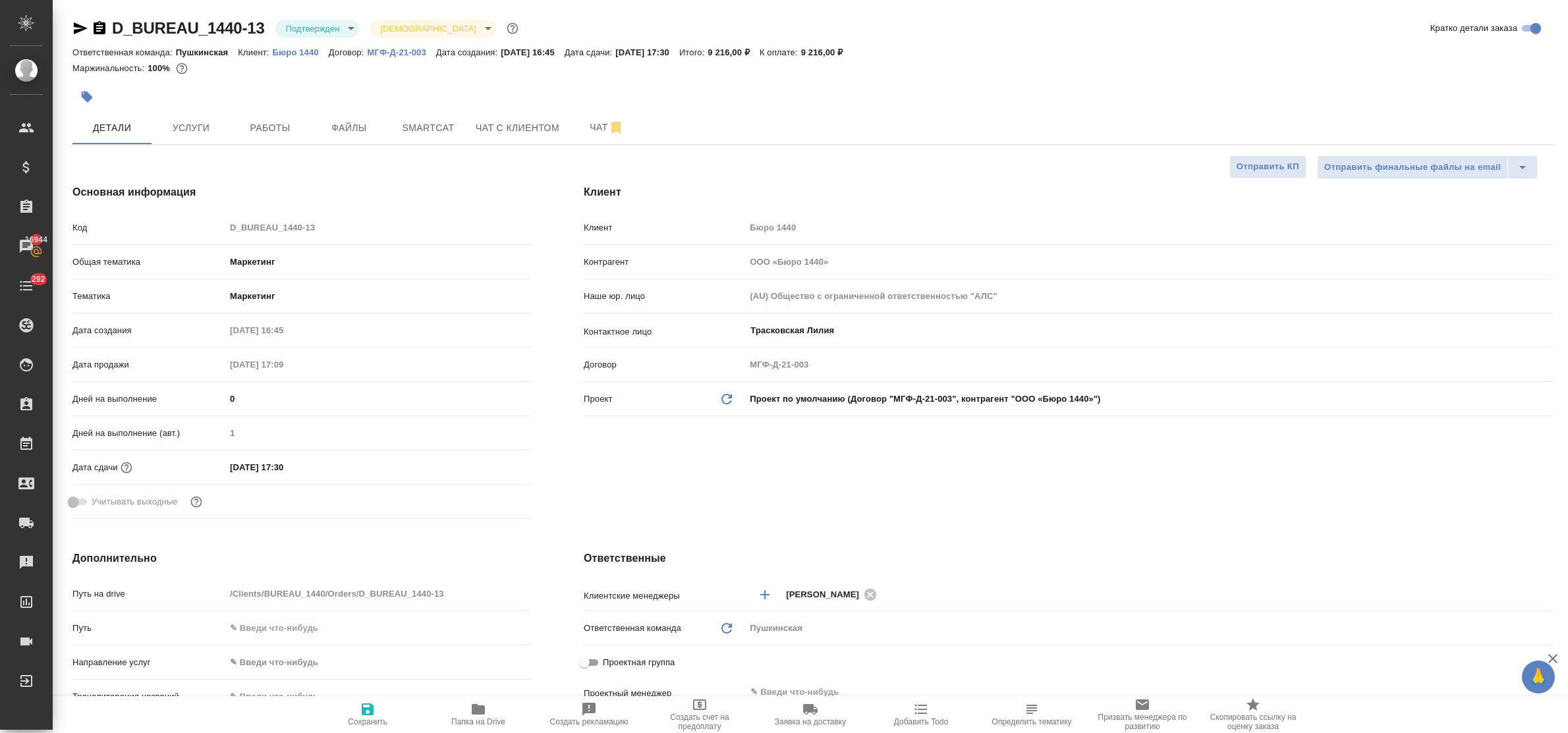
type textarea "x"
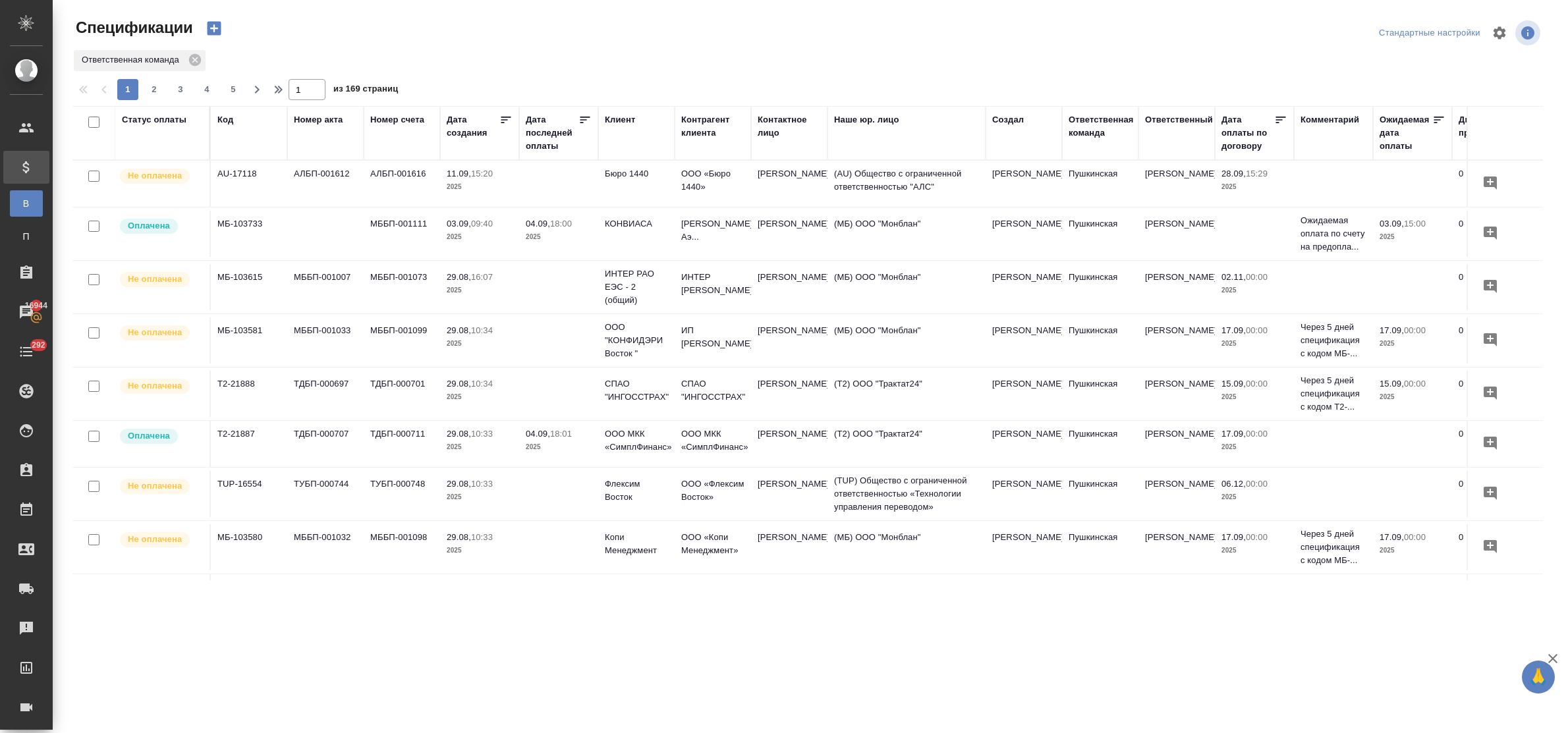
click at [145, 122] on div "Статус оплаты" at bounding box center [153, 120] width 64 height 13
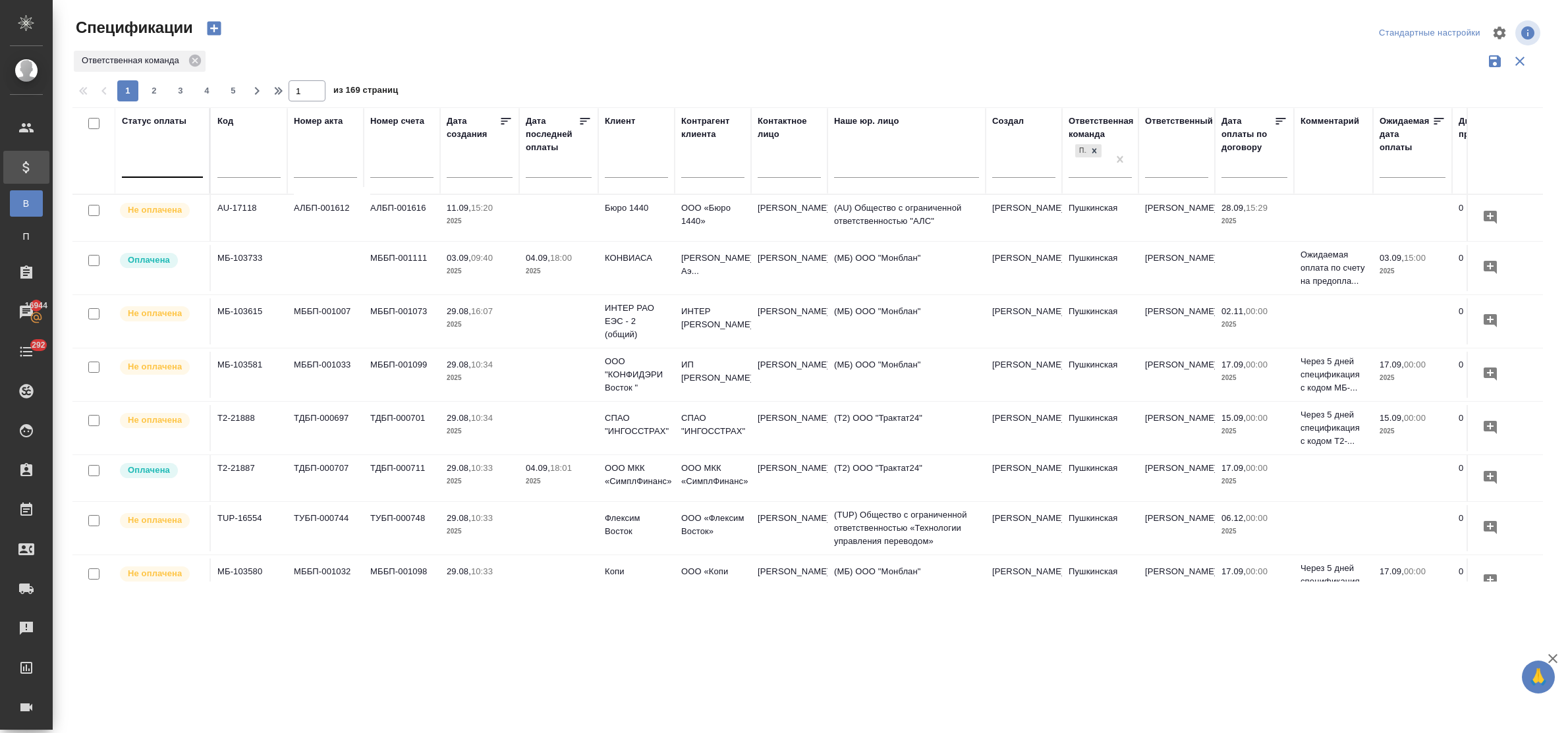
click at [156, 168] on div at bounding box center [162, 164] width 81 height 19
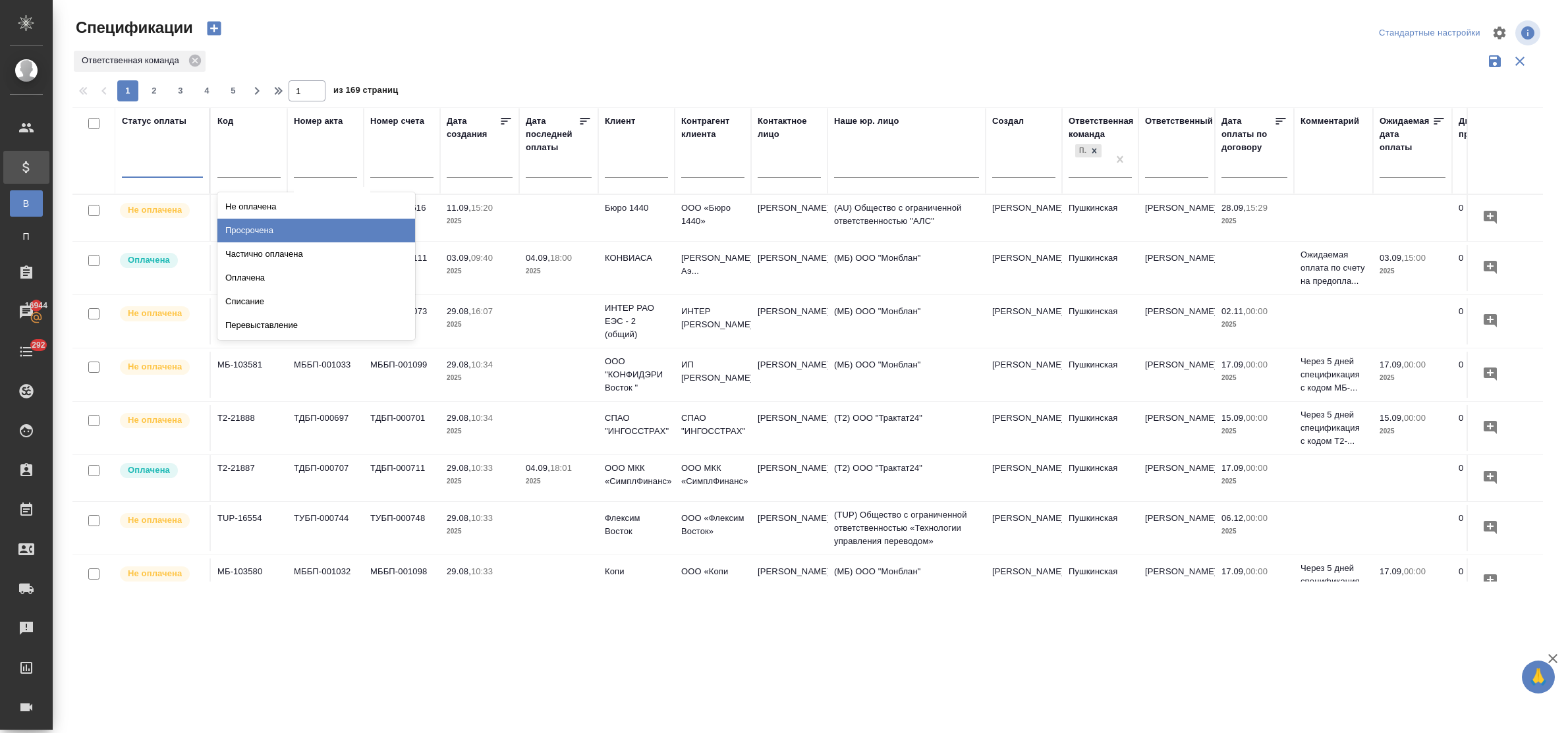
click at [245, 226] on div "Просрочена" at bounding box center [316, 230] width 197 height 24
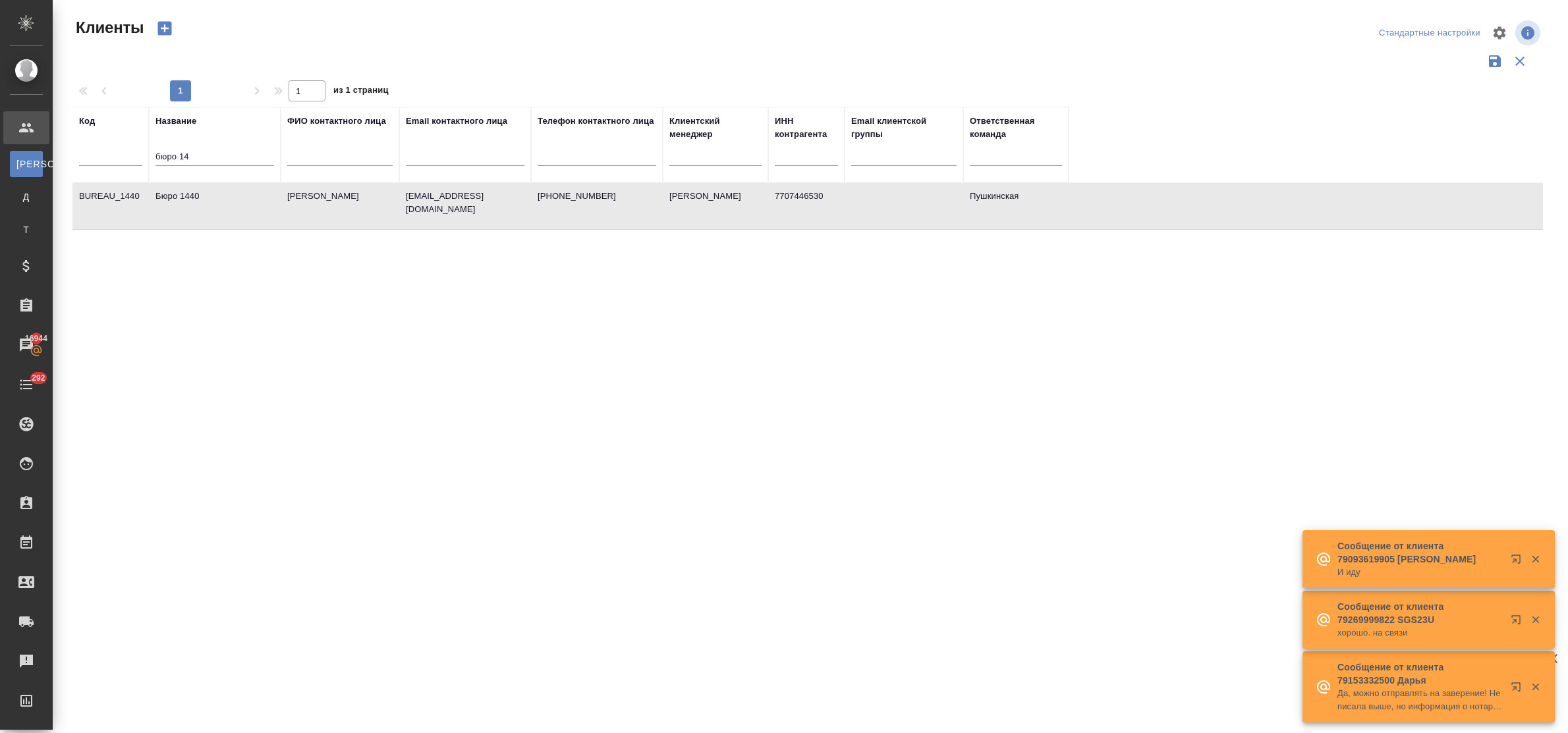
select select "RU"
drag, startPoint x: 202, startPoint y: 155, endPoint x: 133, endPoint y: 150, distance: 69.2
click at [133, 149] on tr "Код Название бюро 14 ФИО контактного лица Email контактного лица Телефон контак…" at bounding box center [570, 145] width 996 height 75
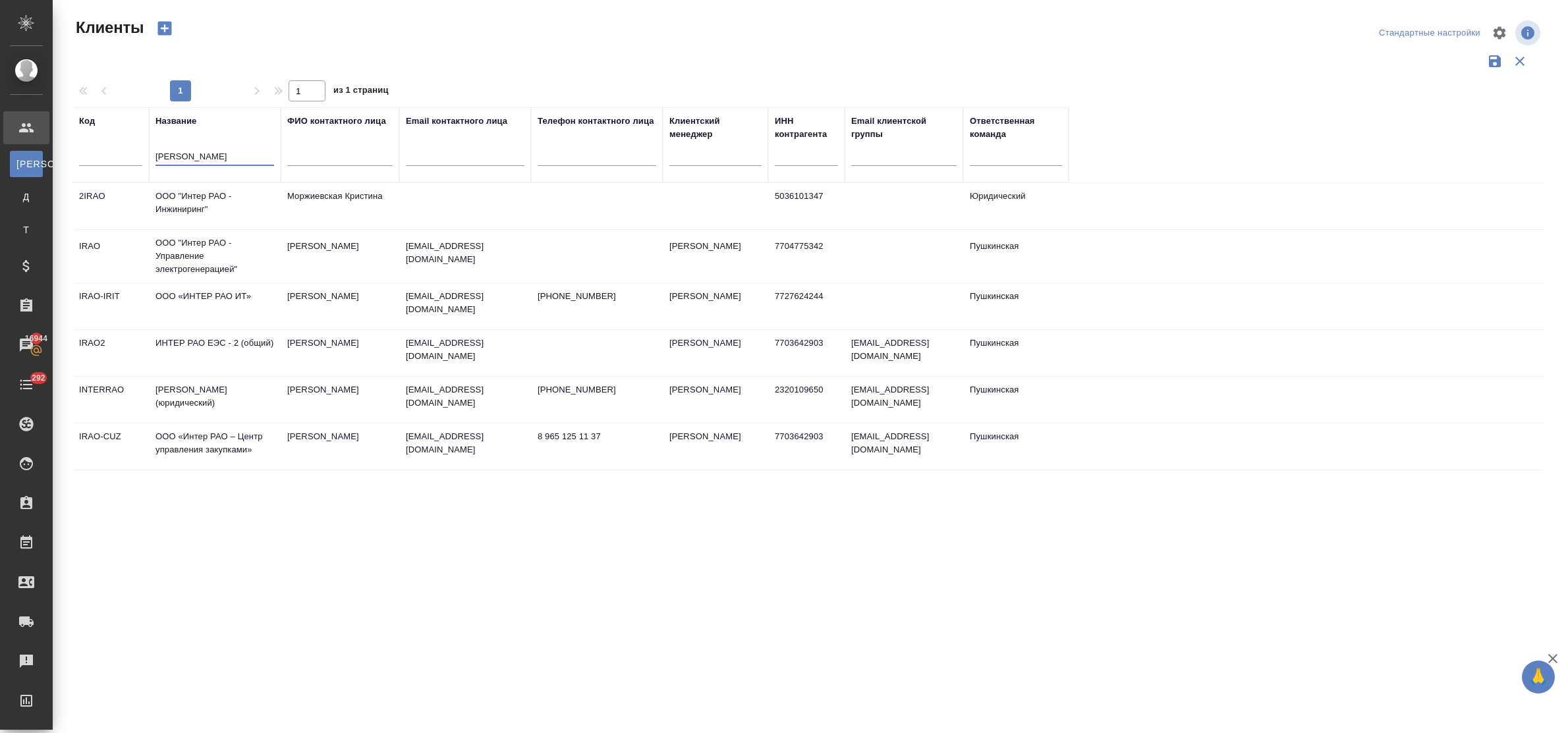
type input "интер рао"
click at [237, 338] on td "ИНТЕР РАО ЕЭС - 2 (общий)" at bounding box center [214, 353] width 132 height 46
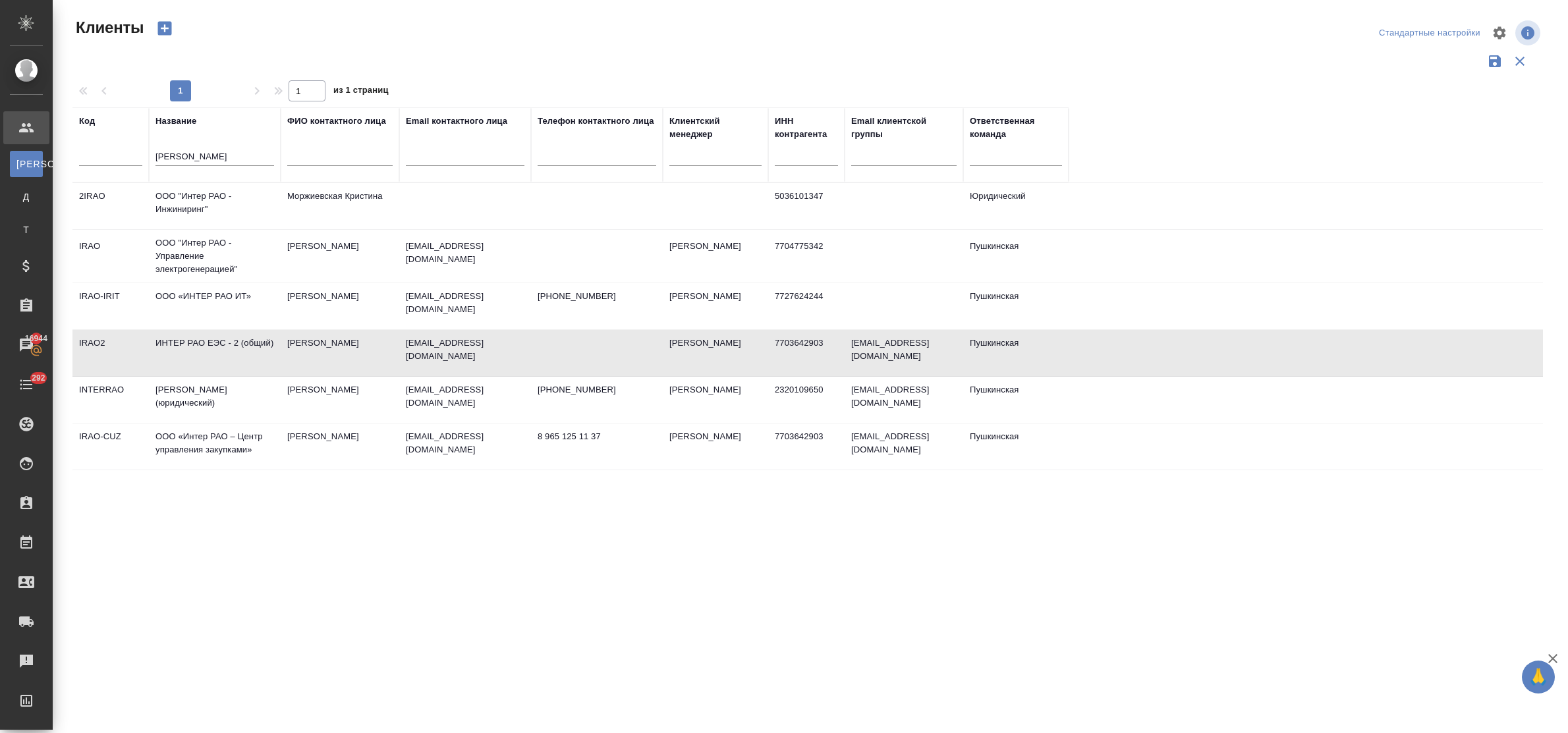
click at [237, 338] on td "ИНТЕР РАО ЕЭС - 2 (общий)" at bounding box center [214, 353] width 132 height 46
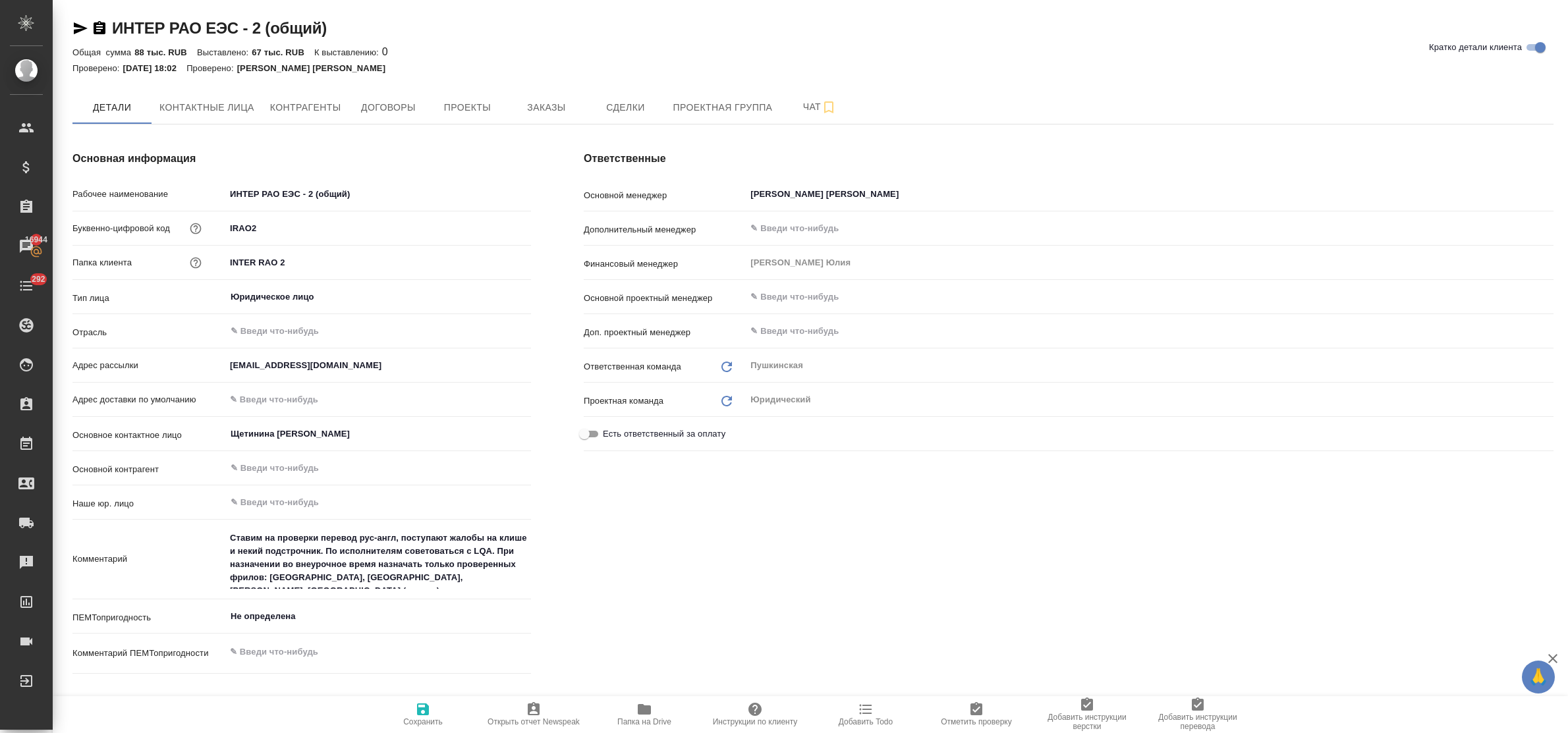
click at [414, 151] on h4 "Основная информация" at bounding box center [302, 158] width 458 height 16
click at [562, 106] on span "Заказы" at bounding box center [546, 108] width 64 height 16
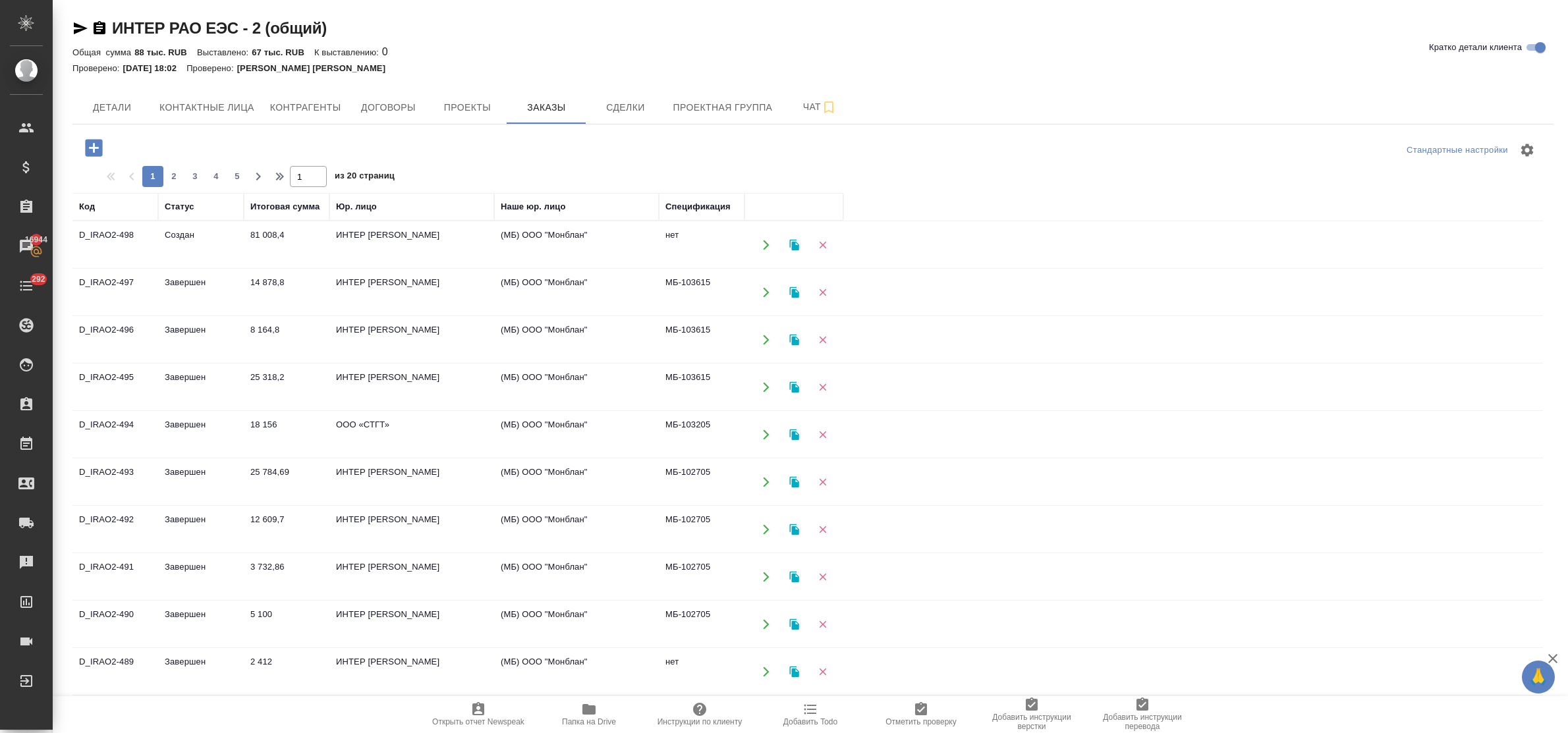
click at [91, 147] on icon "button" at bounding box center [94, 148] width 23 height 23
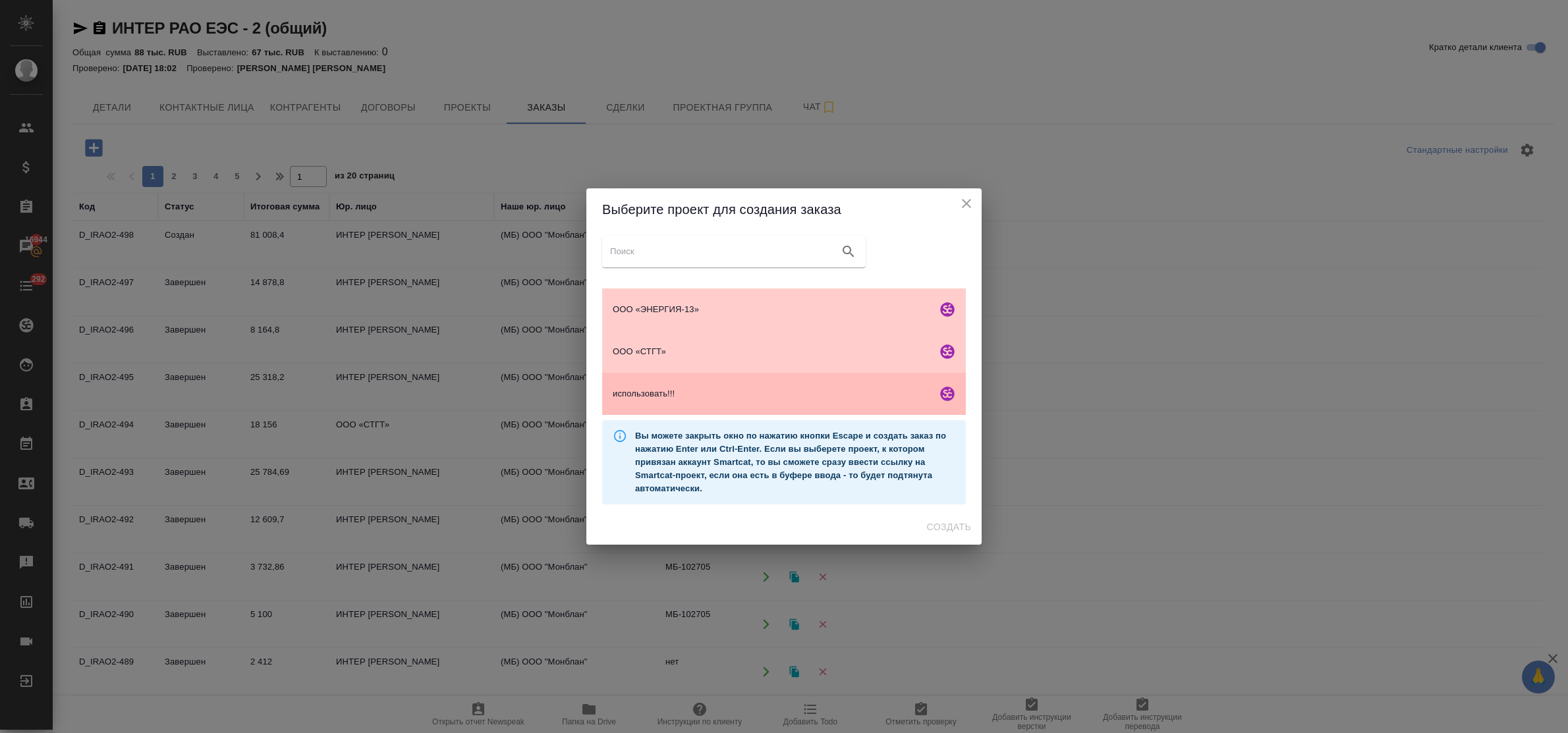
click at [664, 397] on span "использовать!!!" at bounding box center [772, 394] width 319 height 13
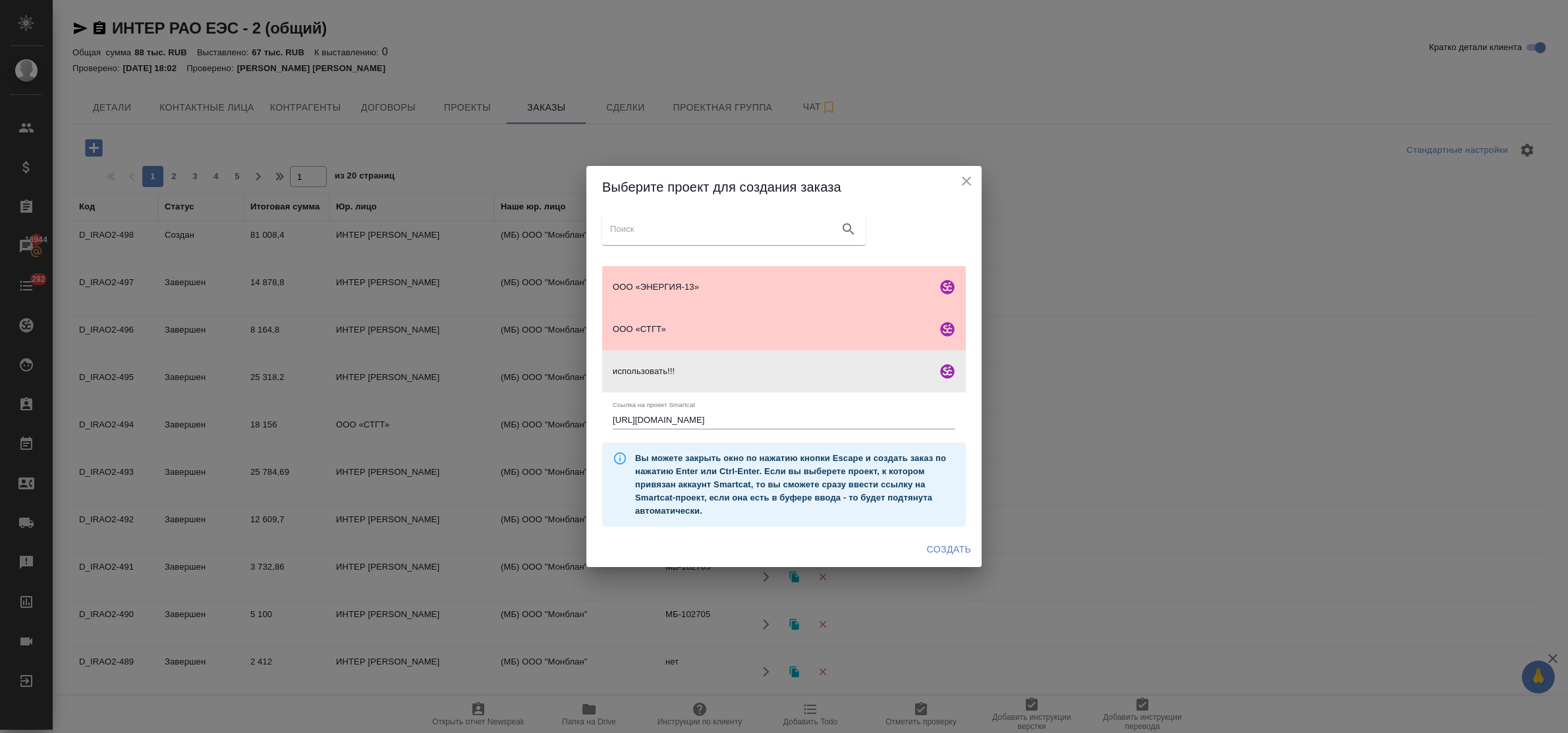
click at [939, 547] on span "Создать" at bounding box center [949, 550] width 44 height 16
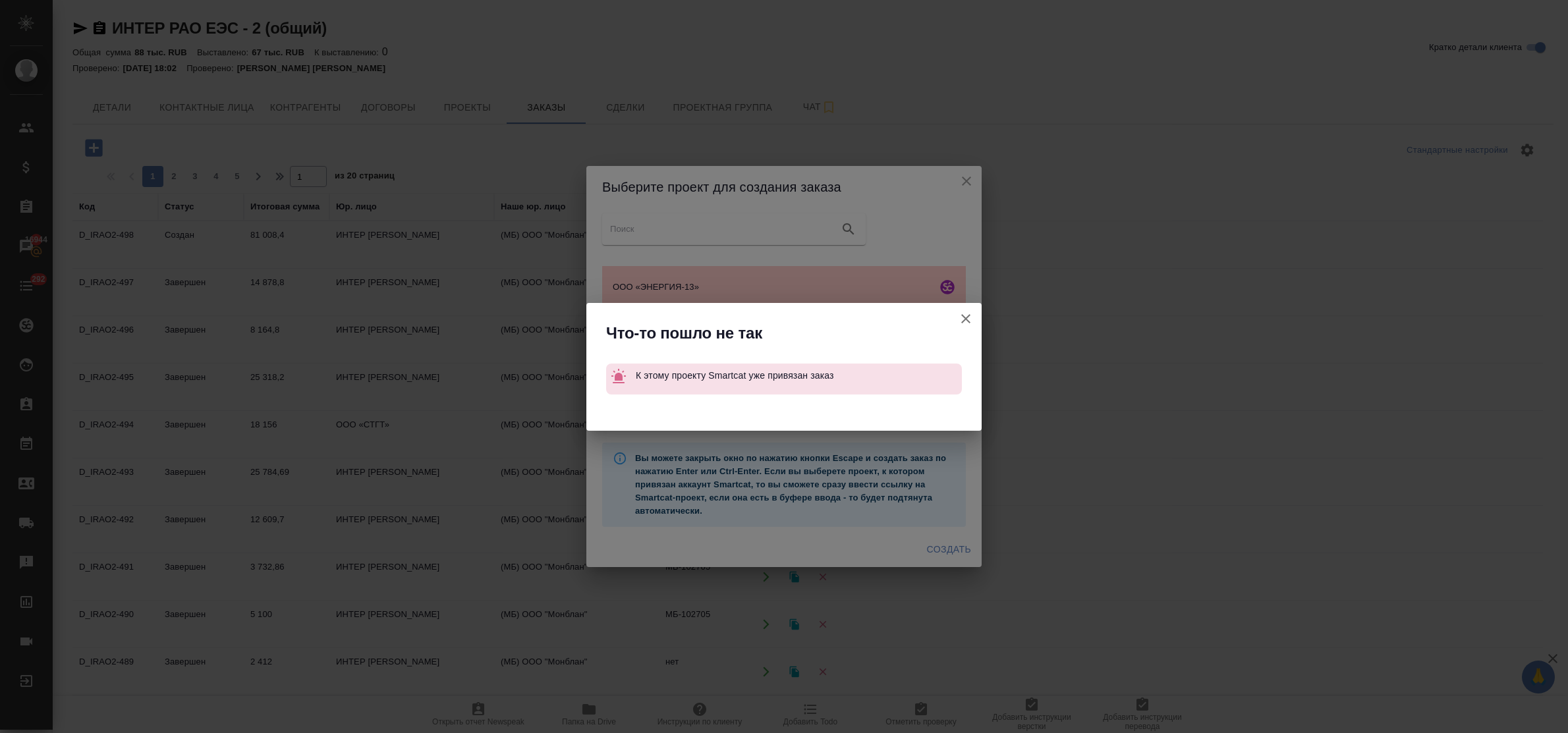
click at [970, 317] on icon "button" at bounding box center [966, 318] width 16 height 16
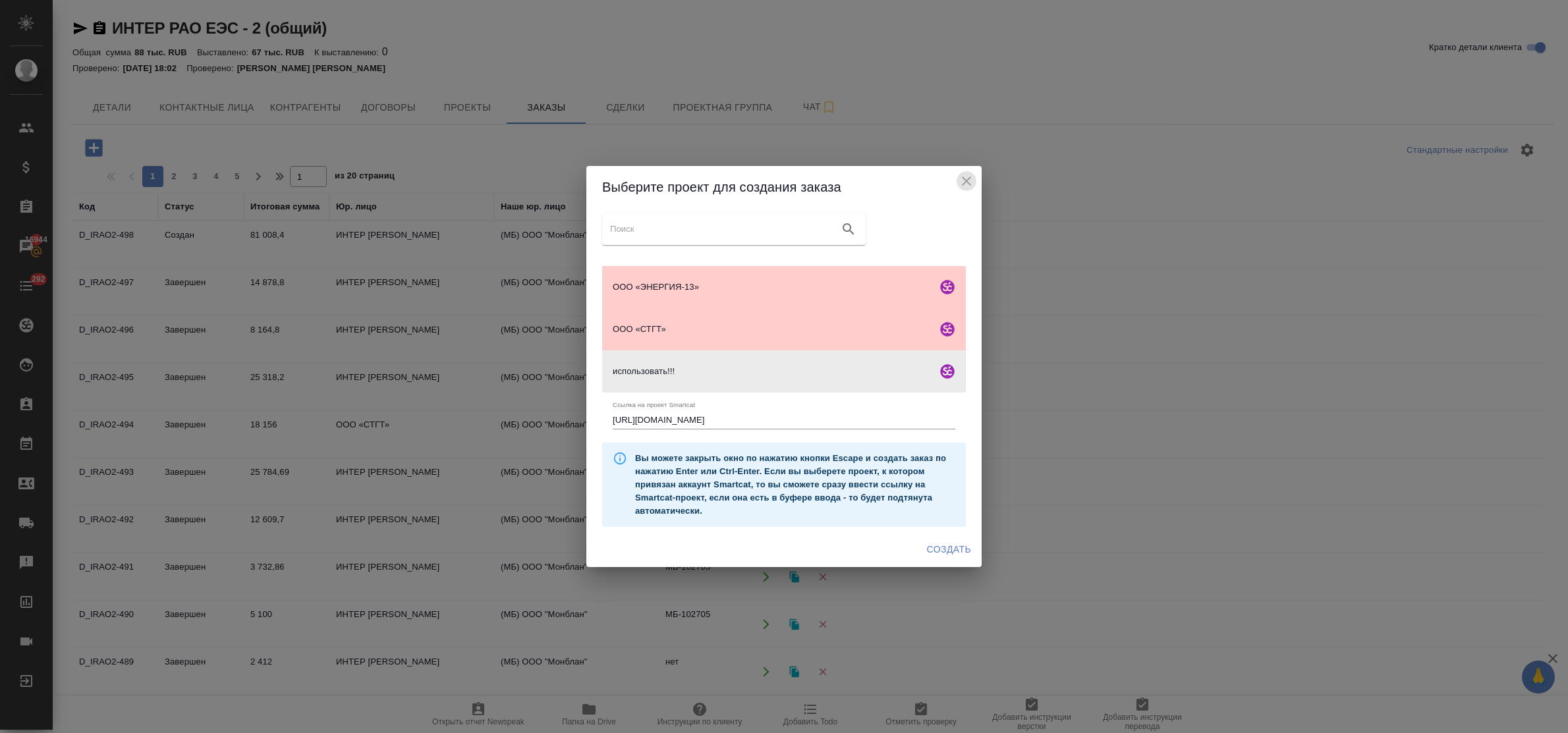
click at [960, 180] on icon "close" at bounding box center [966, 181] width 16 height 16
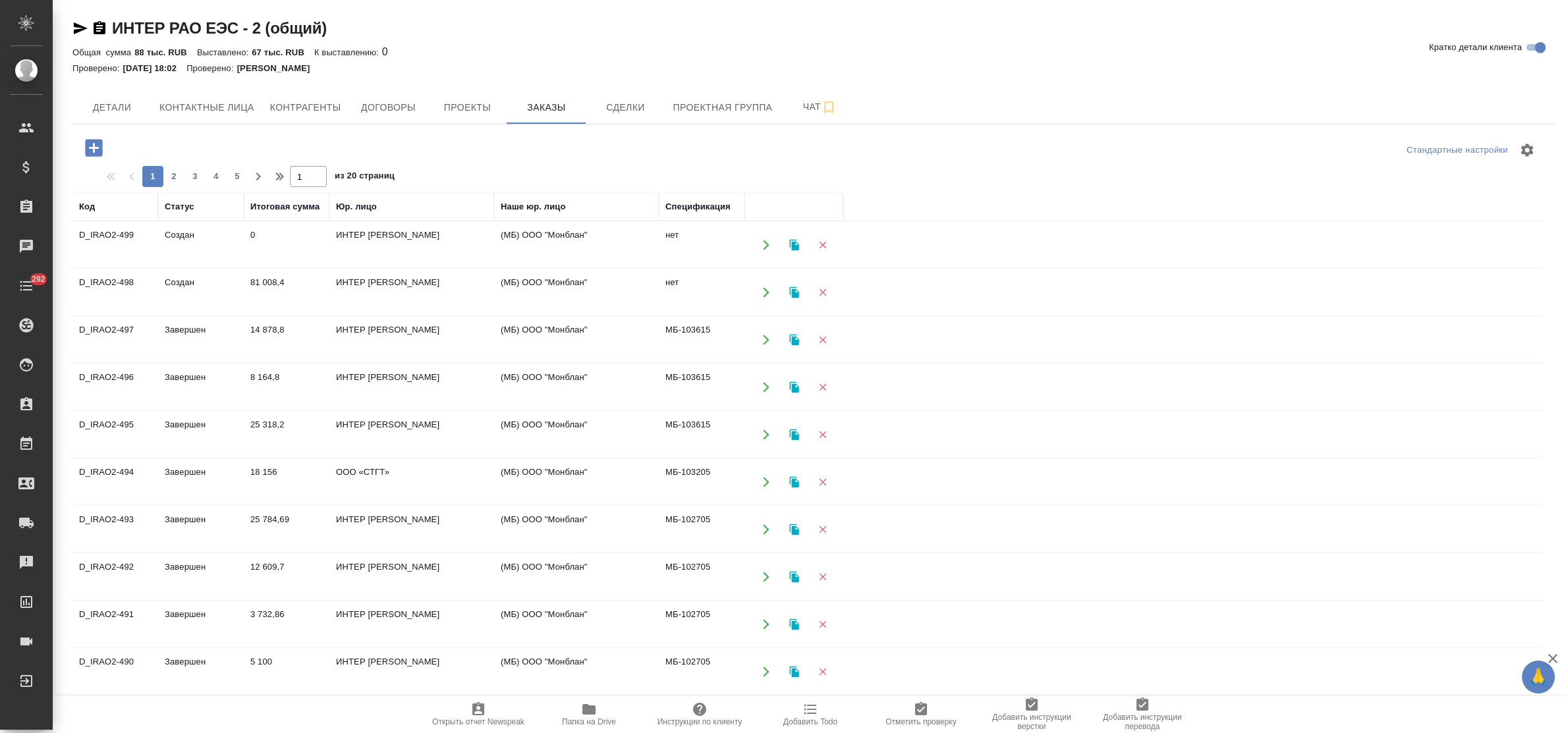
click at [402, 229] on td "ИНТЕР [PERSON_NAME]" at bounding box center [412, 245] width 165 height 46
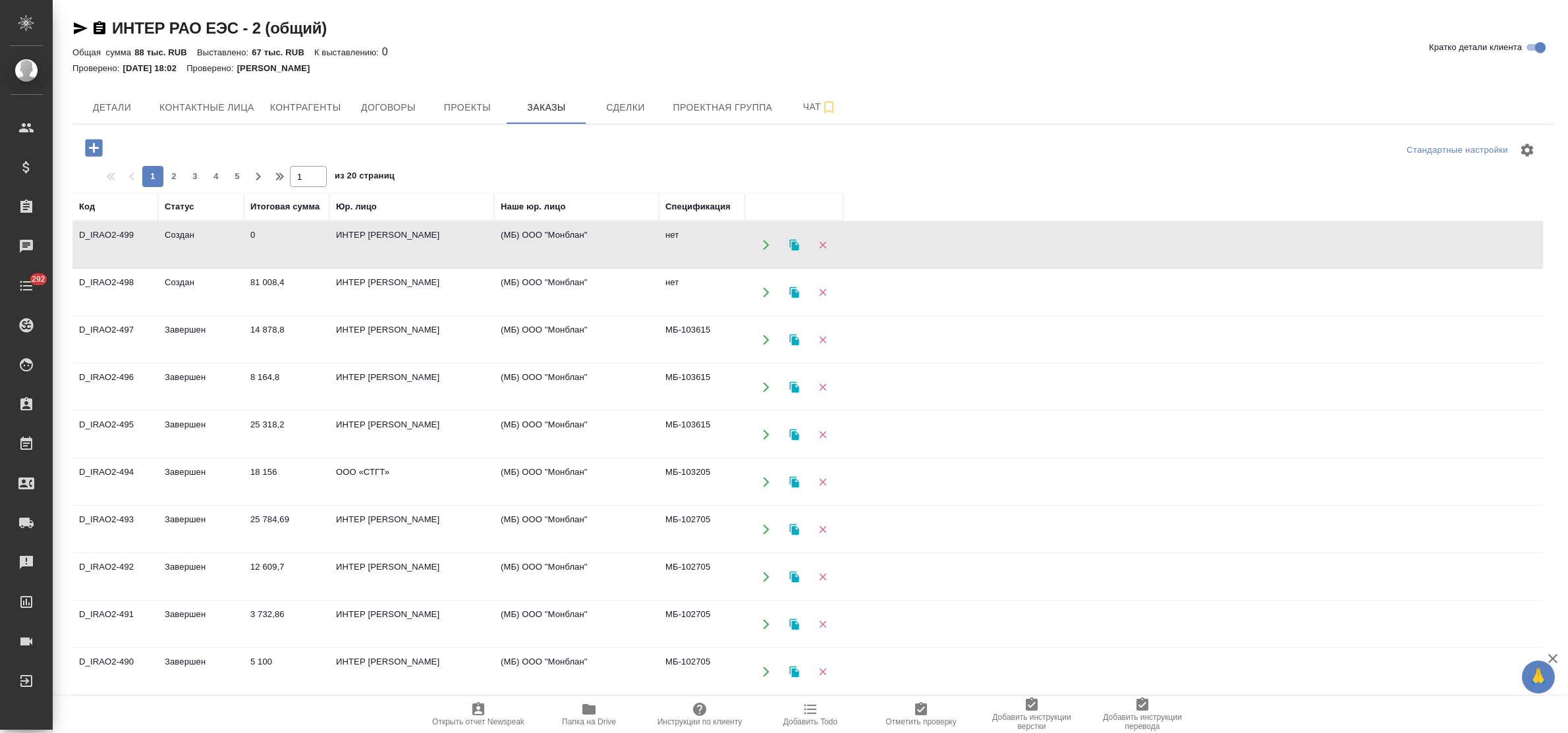
click at [402, 229] on td "ИНТЕР РАО ЕЭС" at bounding box center [412, 245] width 165 height 46
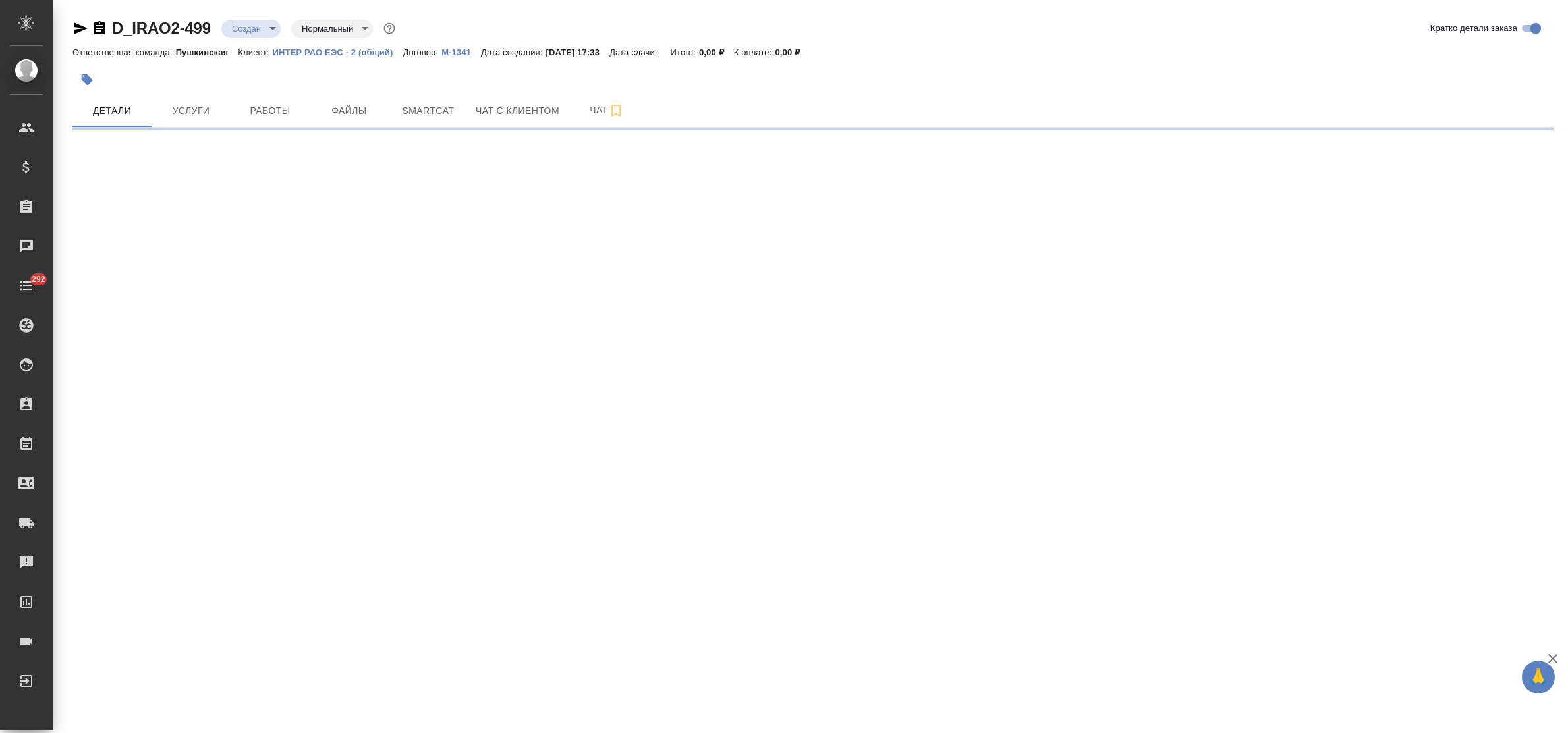
select select "RU"
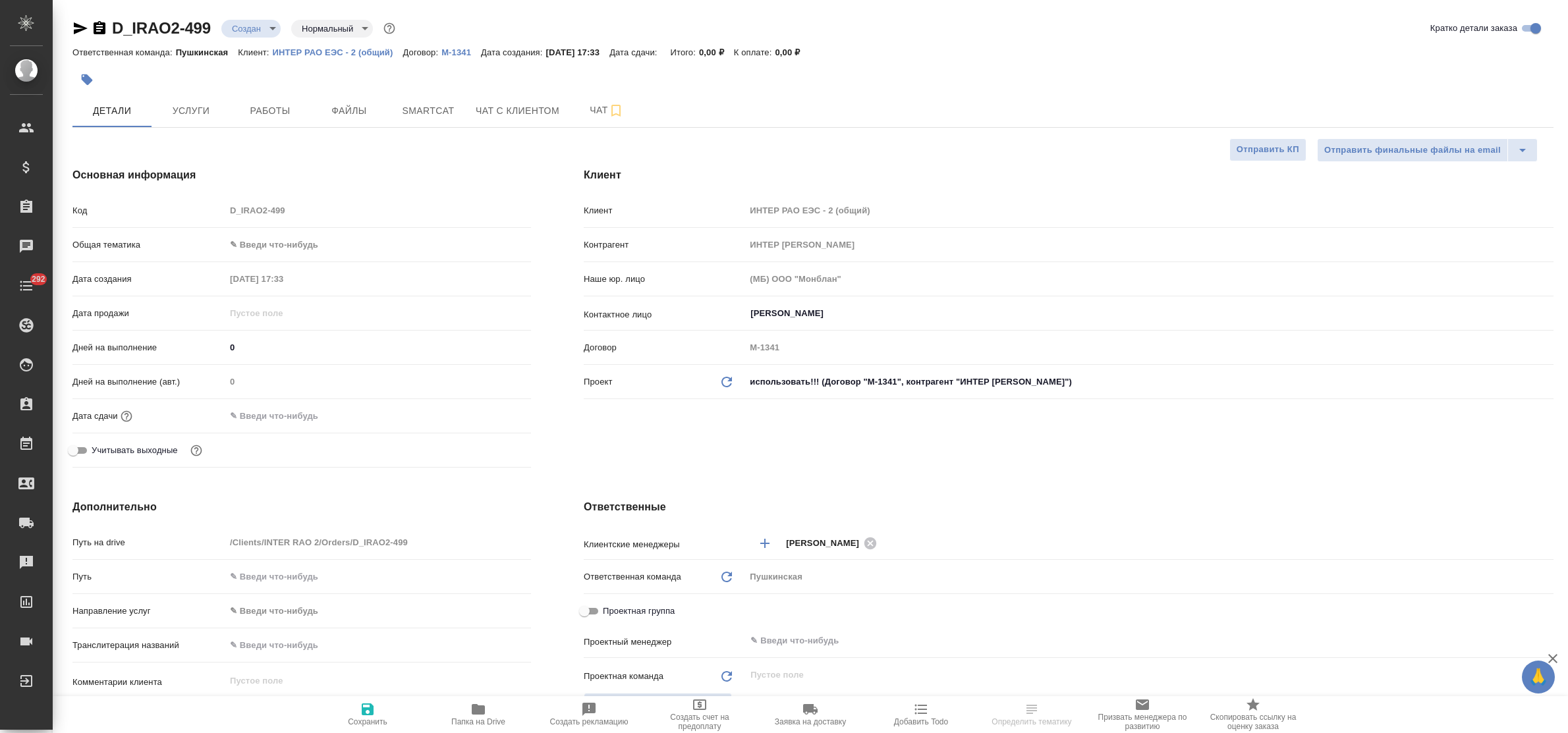
type textarea "x"
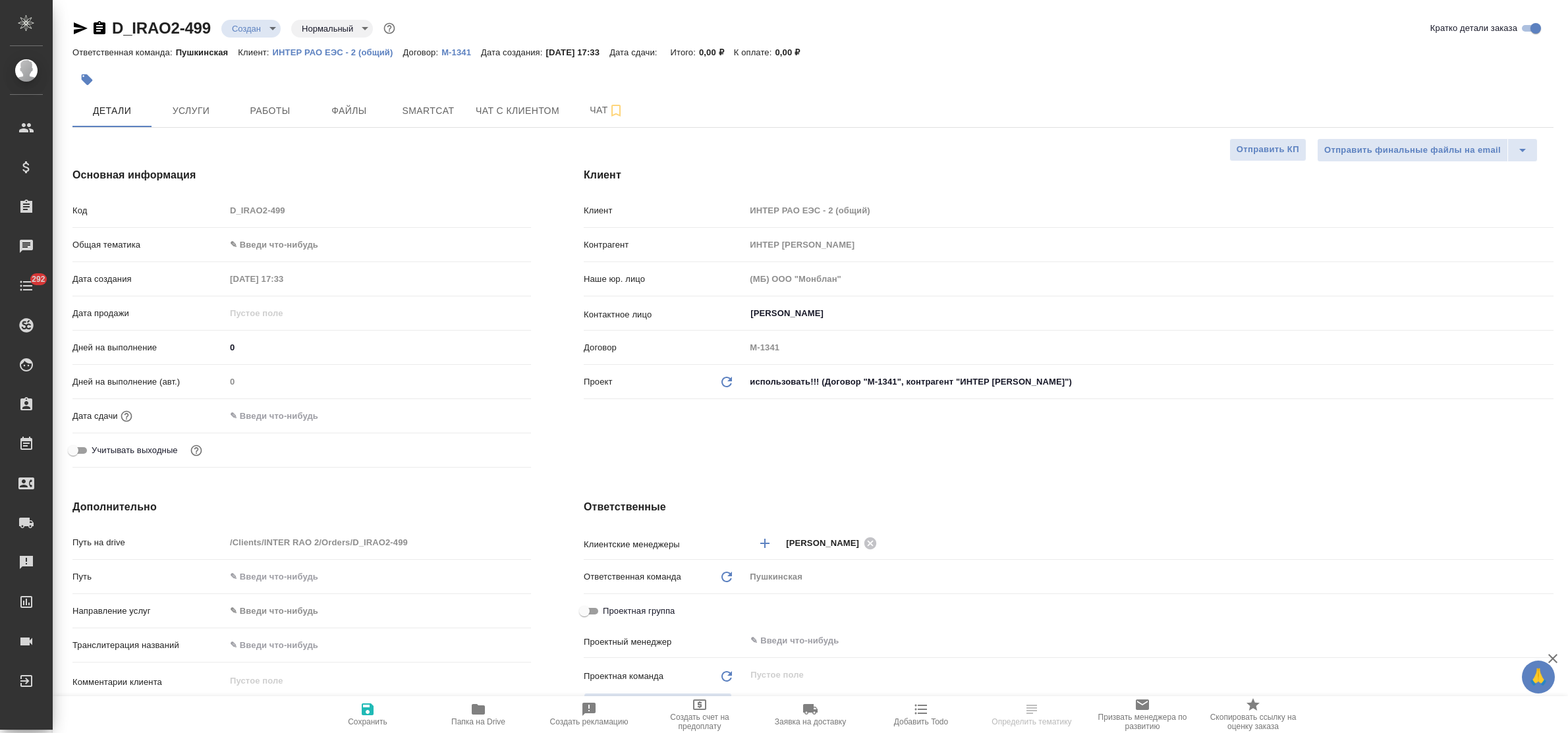
type textarea "x"
click at [845, 315] on input "[PERSON_NAME]" at bounding box center [1127, 313] width 757 height 16
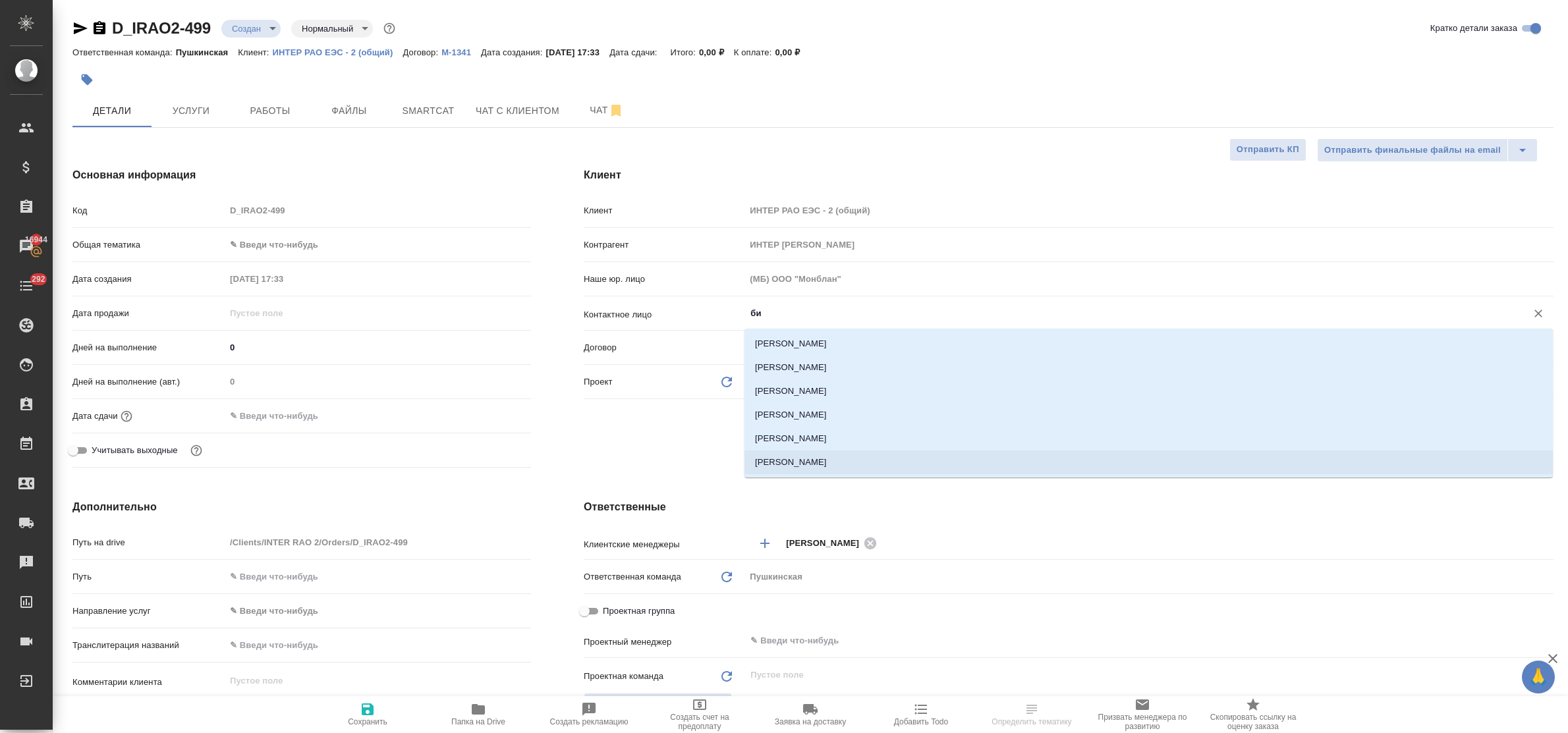
click at [827, 458] on li "[PERSON_NAME]" at bounding box center [1149, 462] width 809 height 24
type input "[PERSON_NAME]"
type textarea "x"
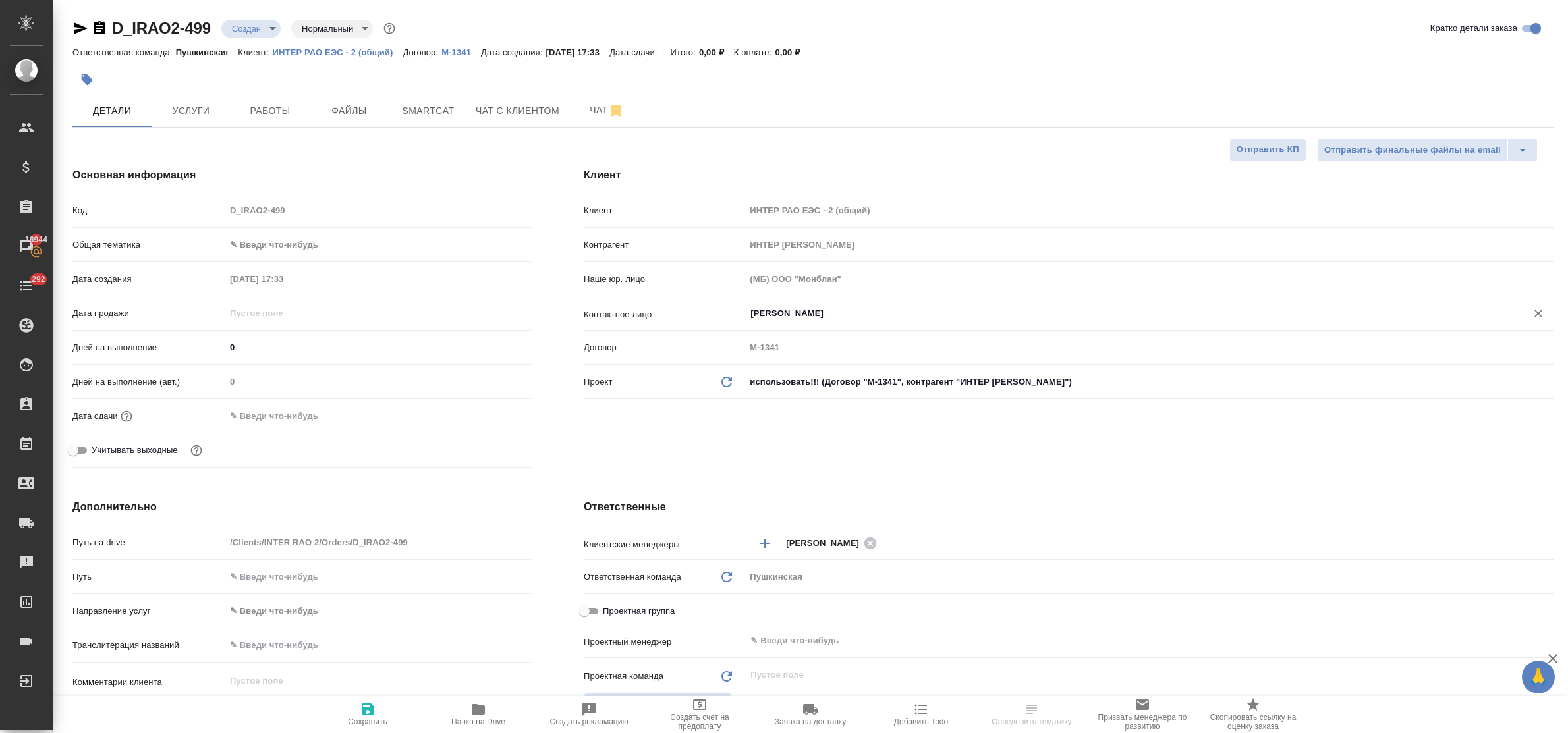
type input "[PERSON_NAME]"
drag, startPoint x: 363, startPoint y: 711, endPoint x: 380, endPoint y: 440, distance: 271.5
click at [361, 711] on icon "button" at bounding box center [367, 709] width 16 height 16
type textarea "x"
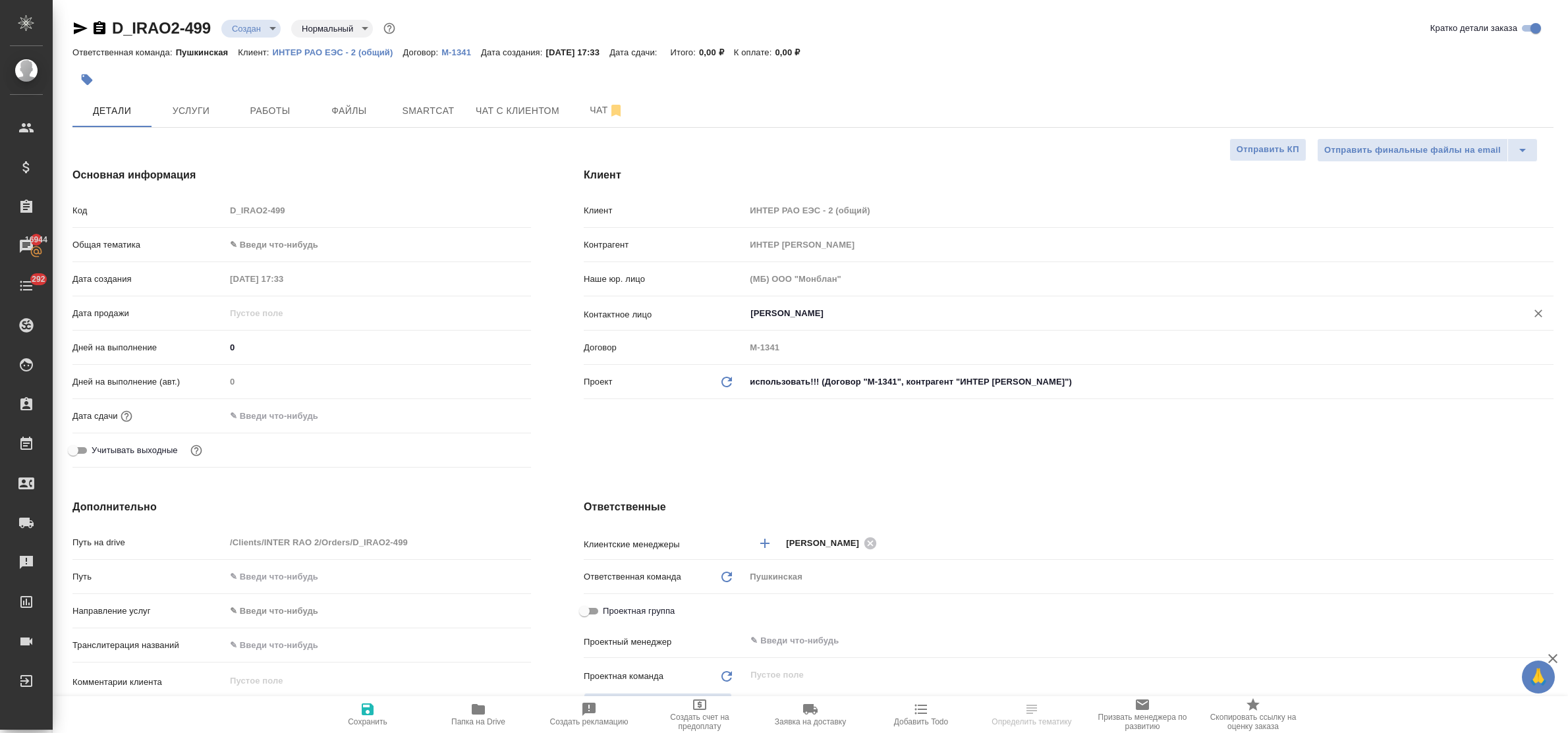
type textarea "x"
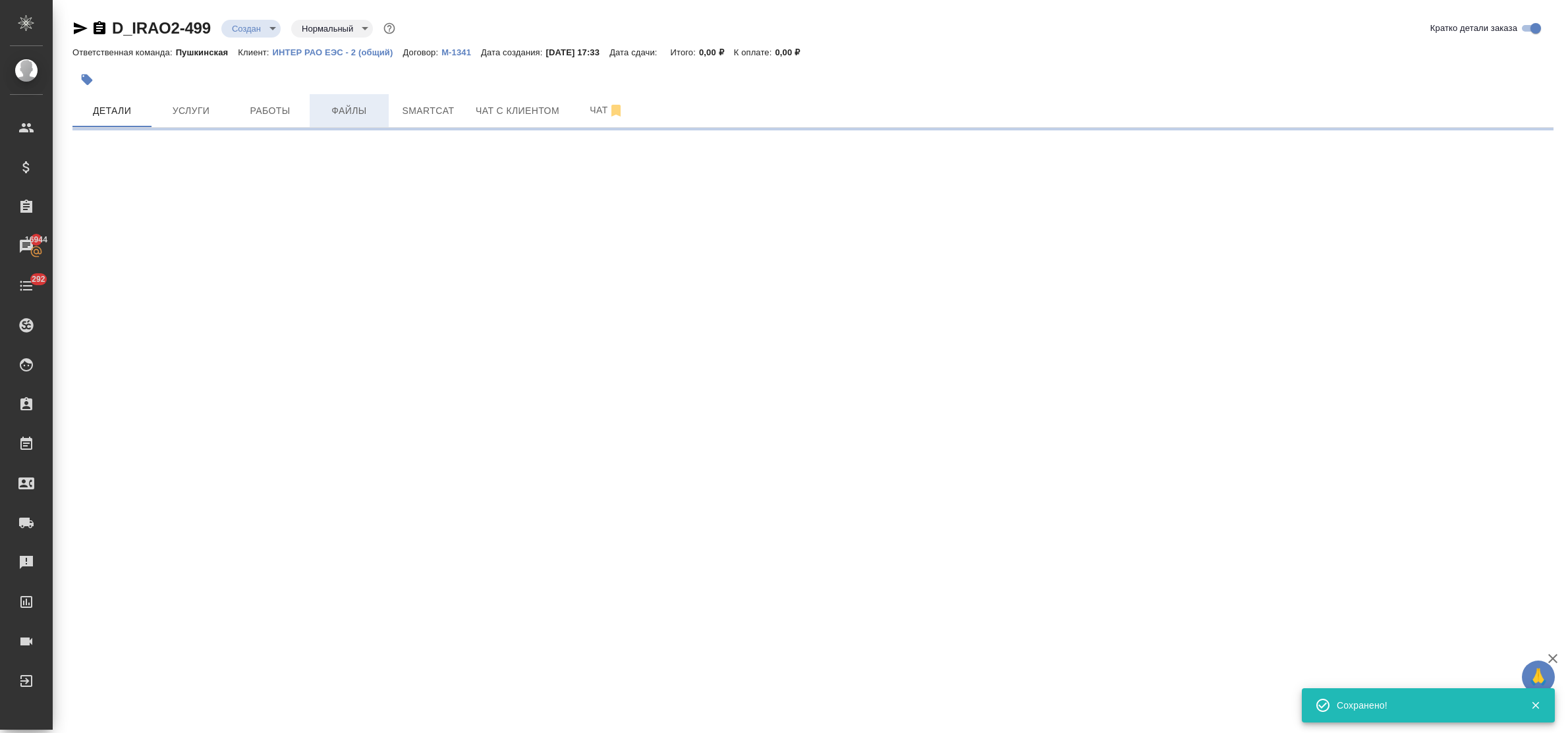
select select "RU"
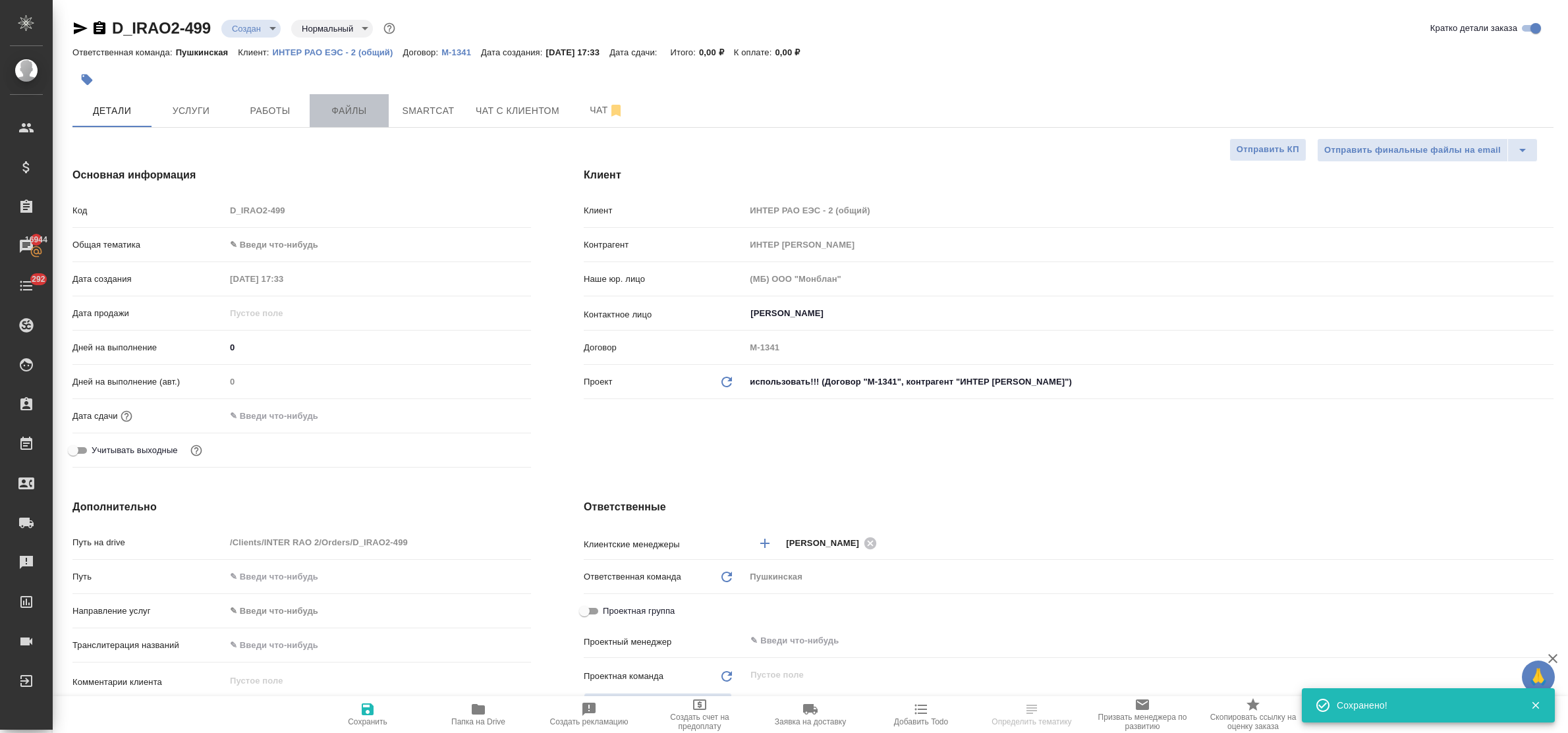
type textarea "x"
click at [350, 114] on span "Файлы" at bounding box center [350, 111] width 64 height 16
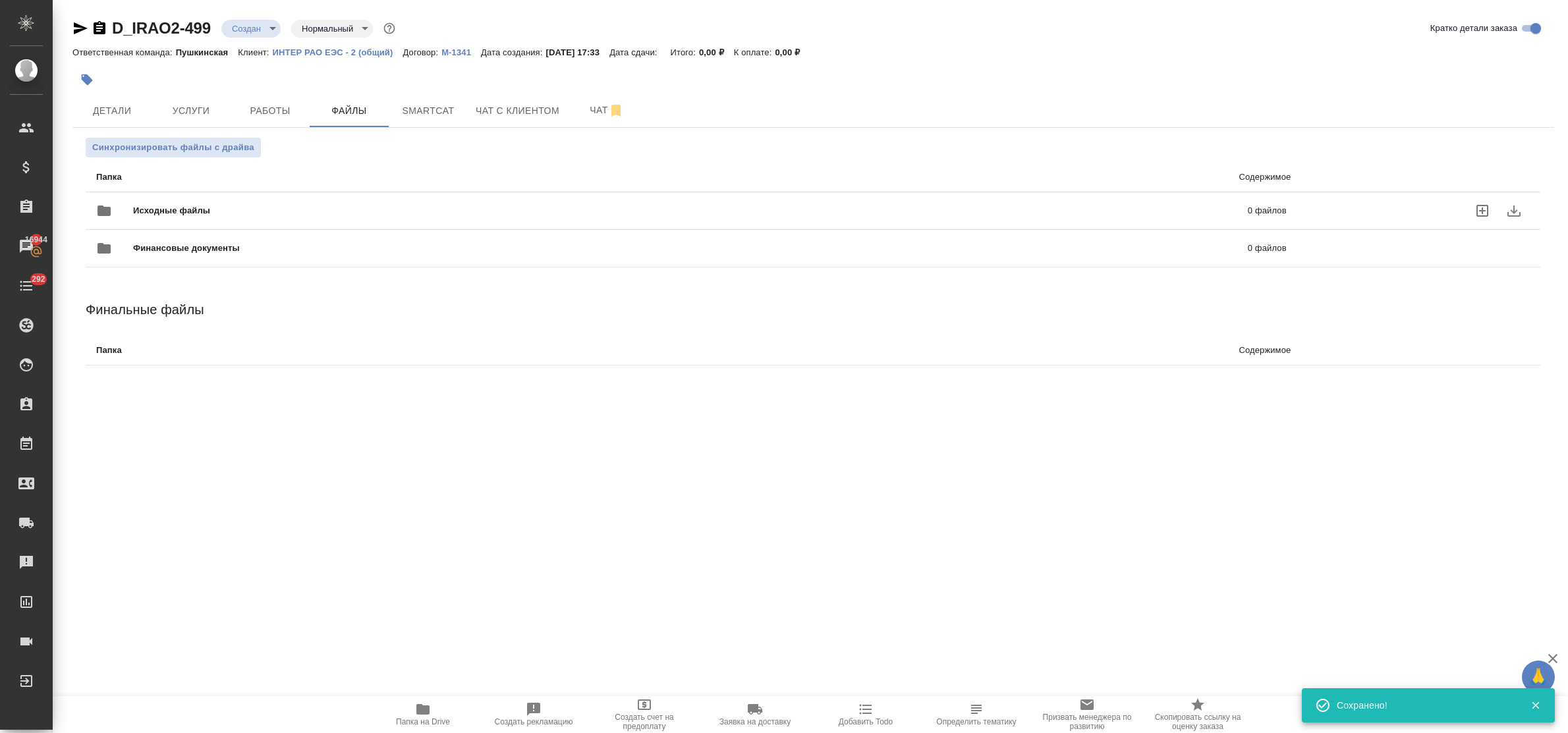
click at [1483, 208] on icon "uploadFiles" at bounding box center [1482, 210] width 16 height 16
click at [0, 0] on input "uploadFiles" at bounding box center [0, 0] width 0 height 0
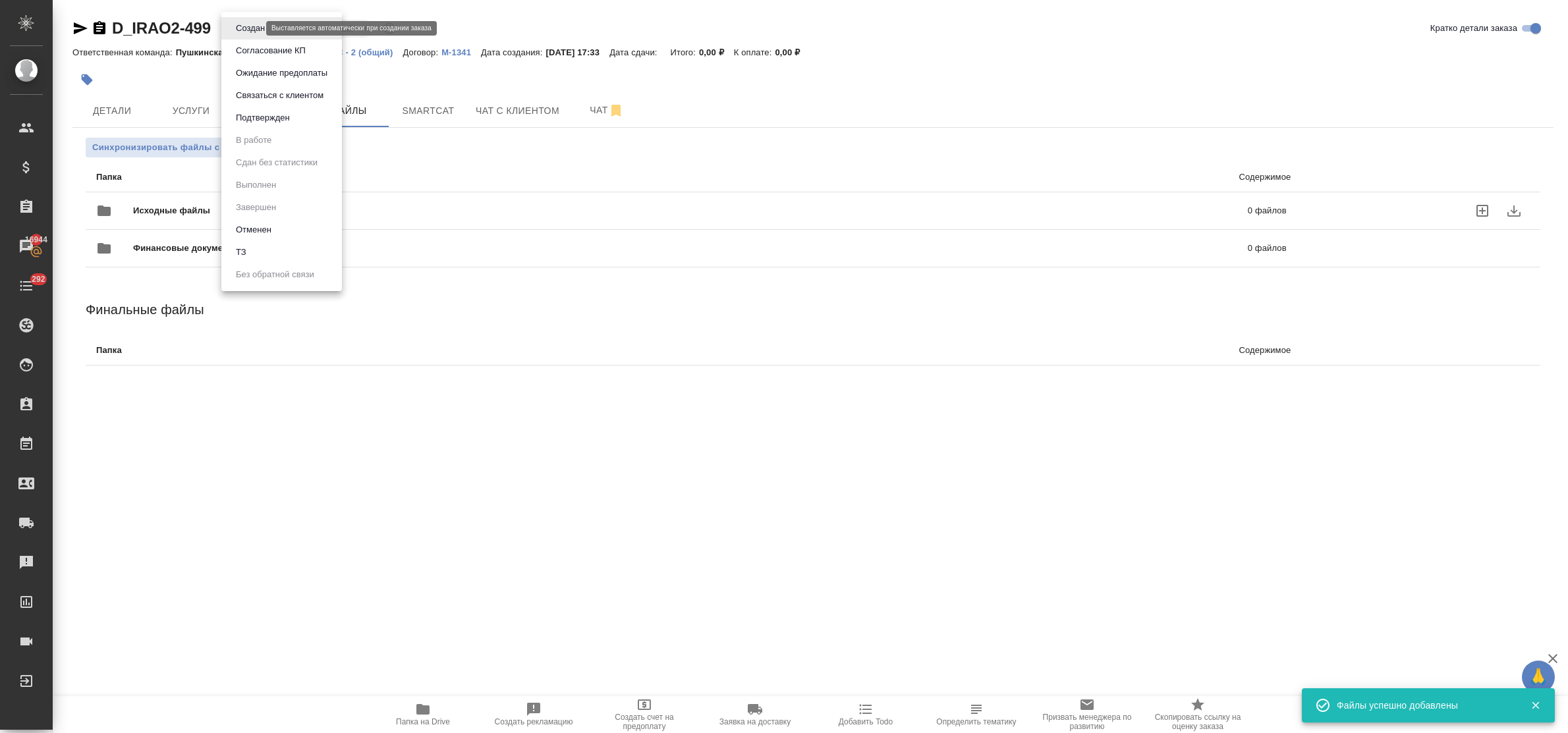
click at [251, 30] on body "🙏 .cls-1 fill:#fff; AWATERA Bulakhova [PERSON_NAME] Спецификации Заказы 16944 Ч…" at bounding box center [784, 366] width 1568 height 733
click at [258, 256] on li "ТЗ" at bounding box center [281, 252] width 120 height 22
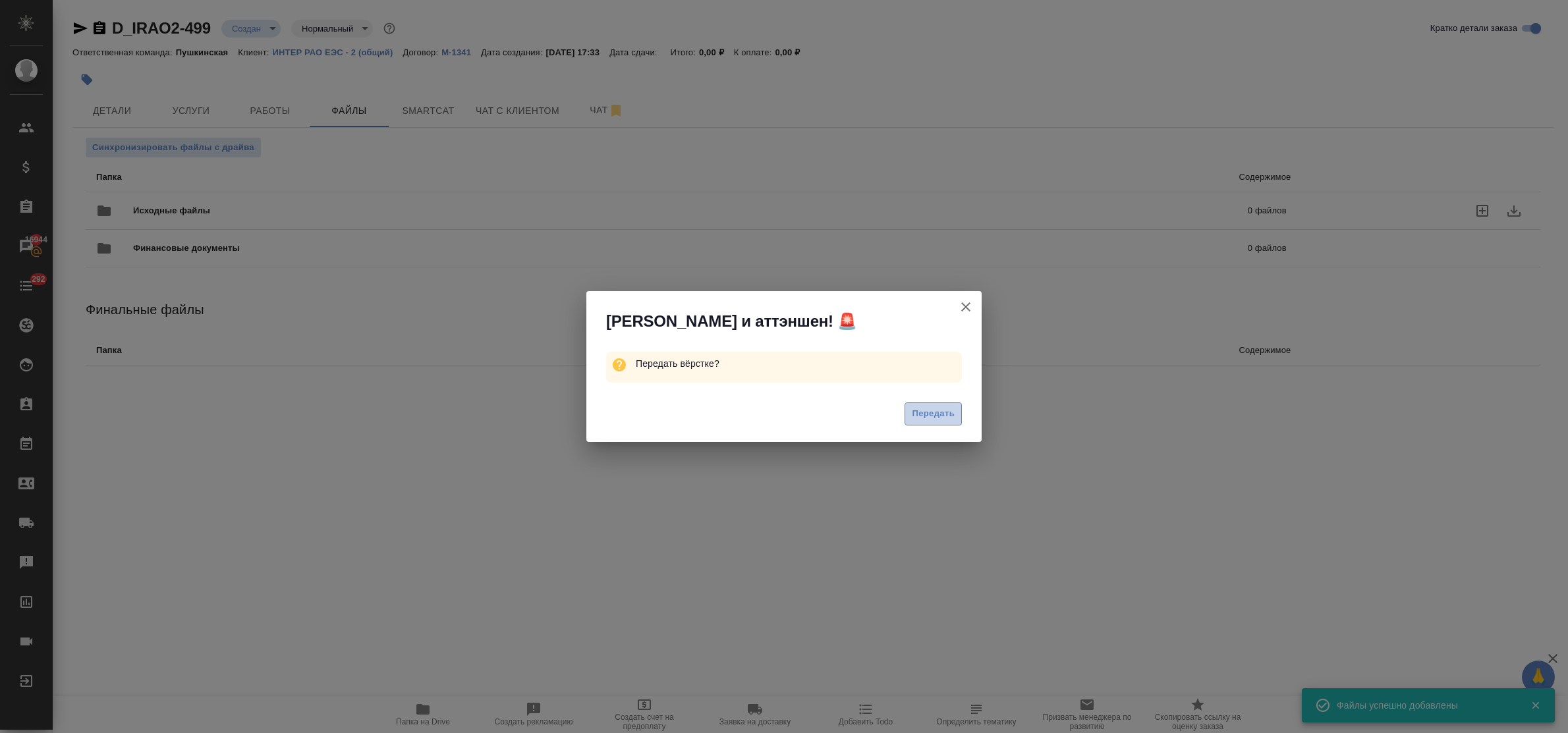
click at [913, 410] on span "Передать" at bounding box center [932, 414] width 43 height 15
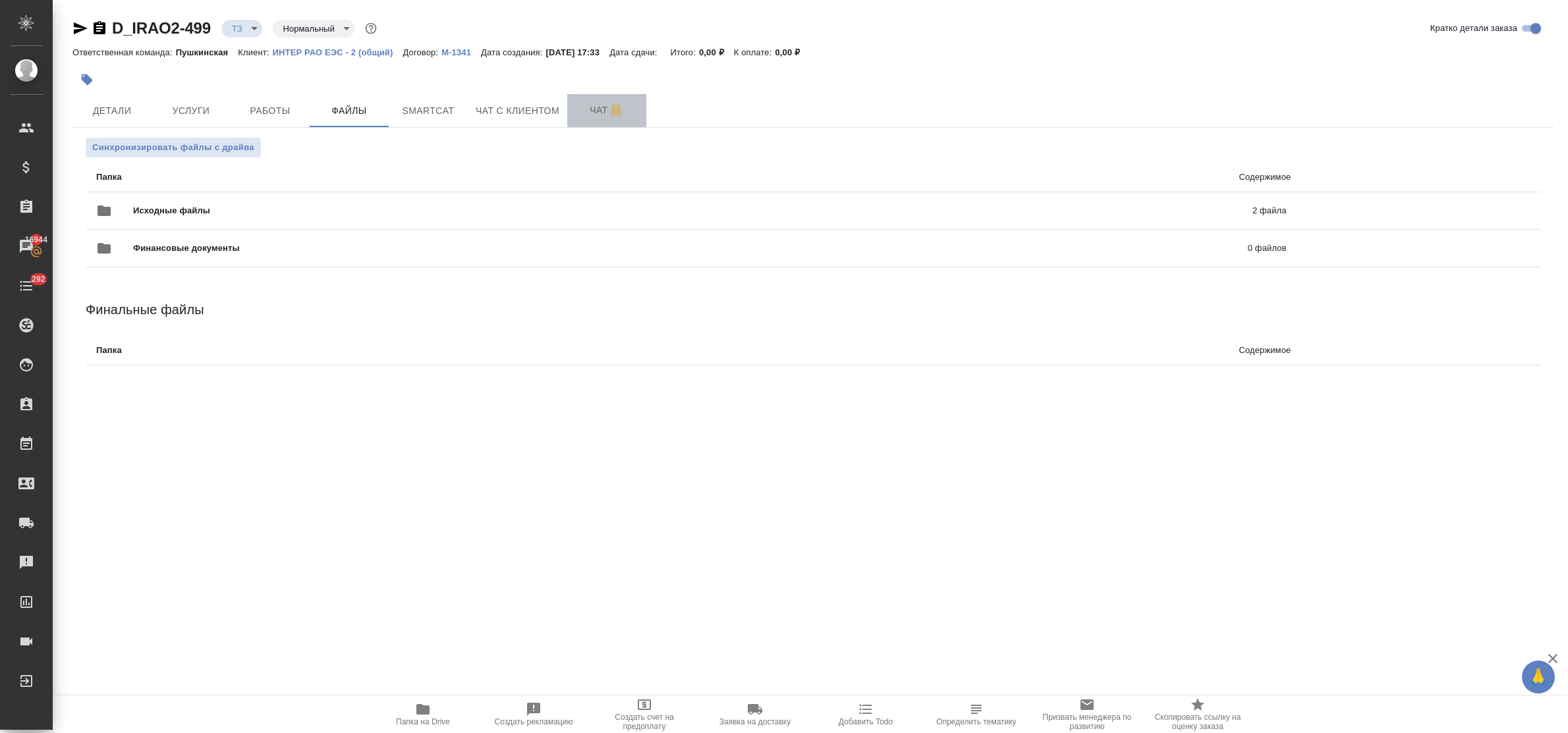
click at [596, 111] on span "Чат" at bounding box center [607, 110] width 64 height 16
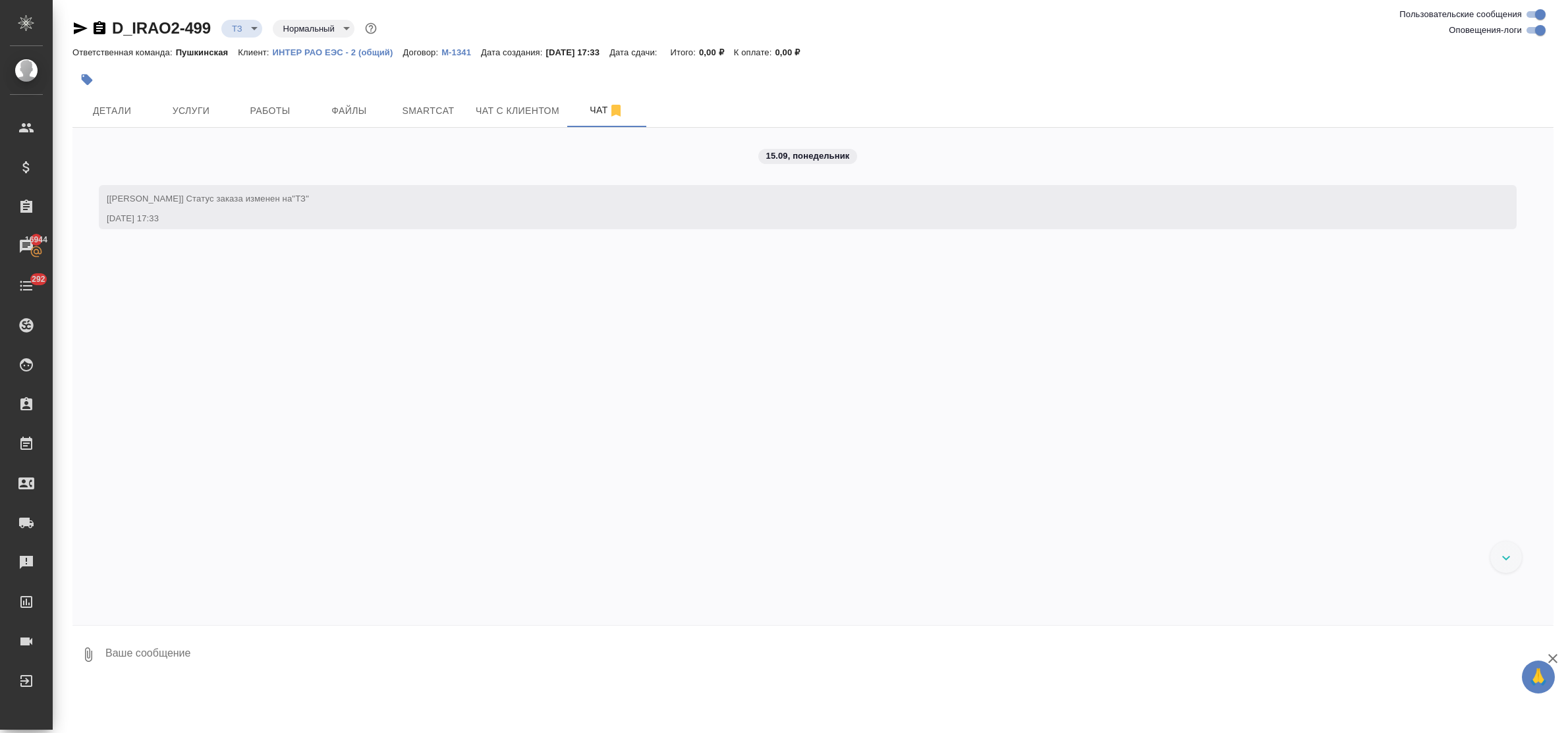
click at [179, 657] on textarea at bounding box center [829, 655] width 1450 height 45
type textarea "приветик! просьба сделать тикет, спасибо!"
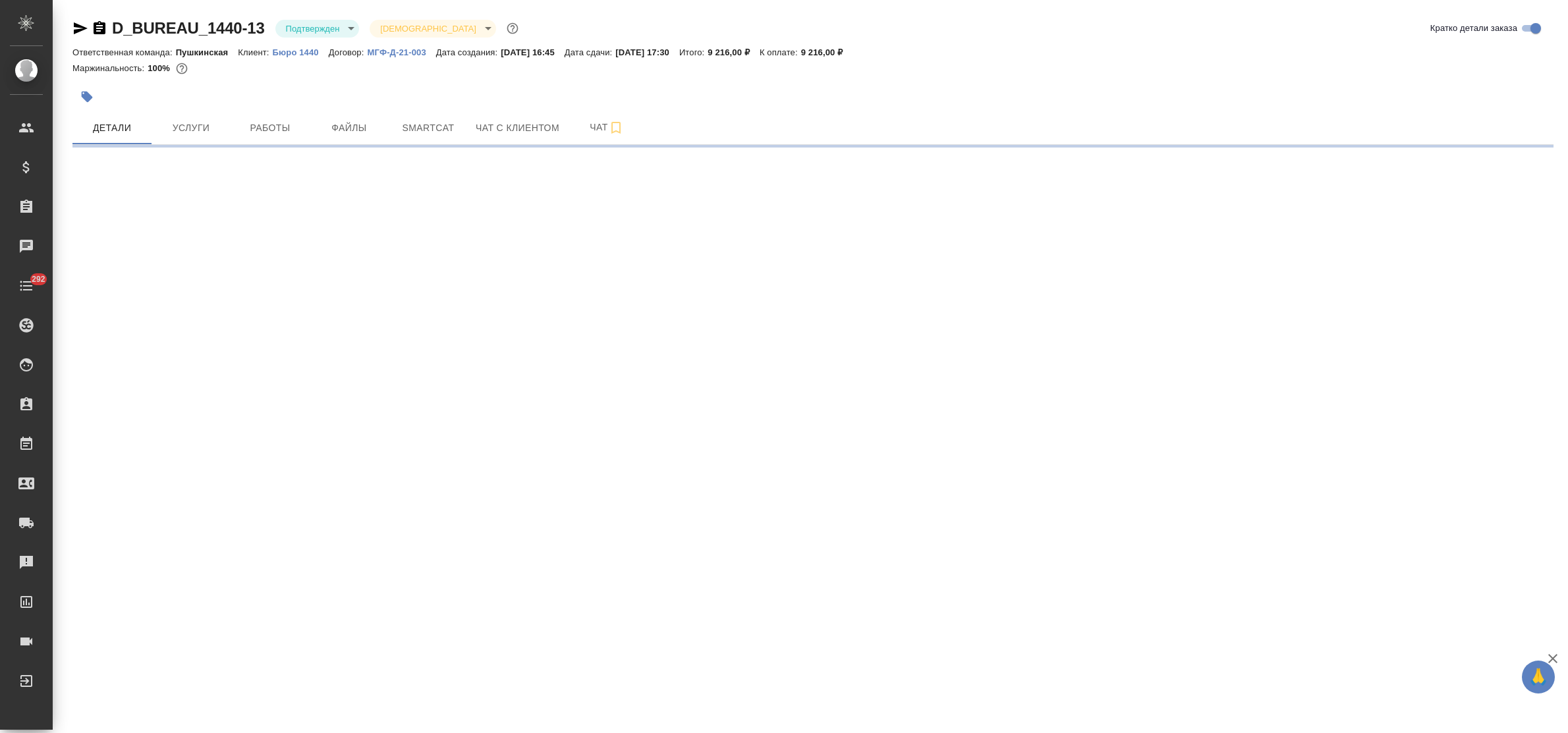
select select "RU"
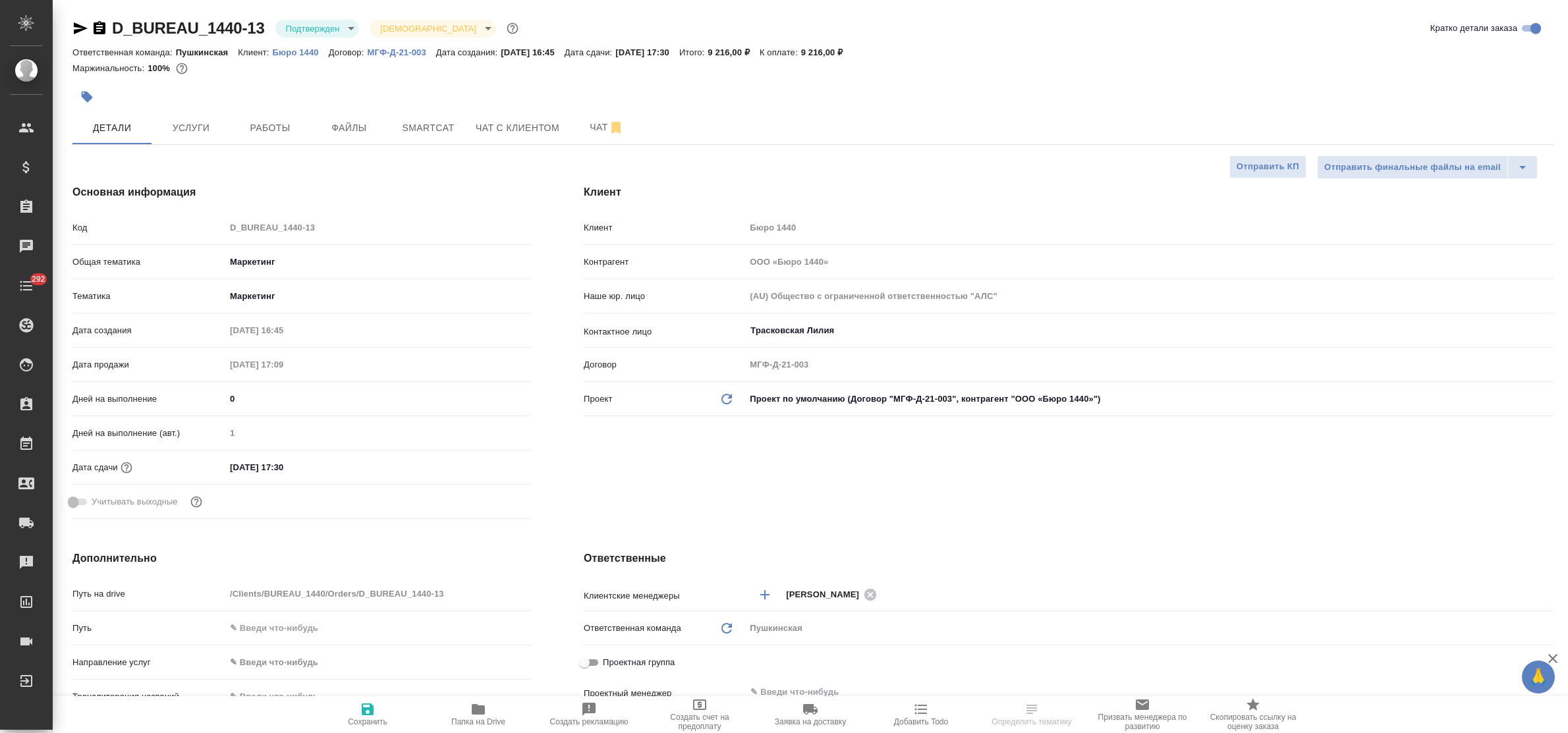
type textarea "x"
click at [80, 30] on icon "button" at bounding box center [80, 28] width 14 height 12
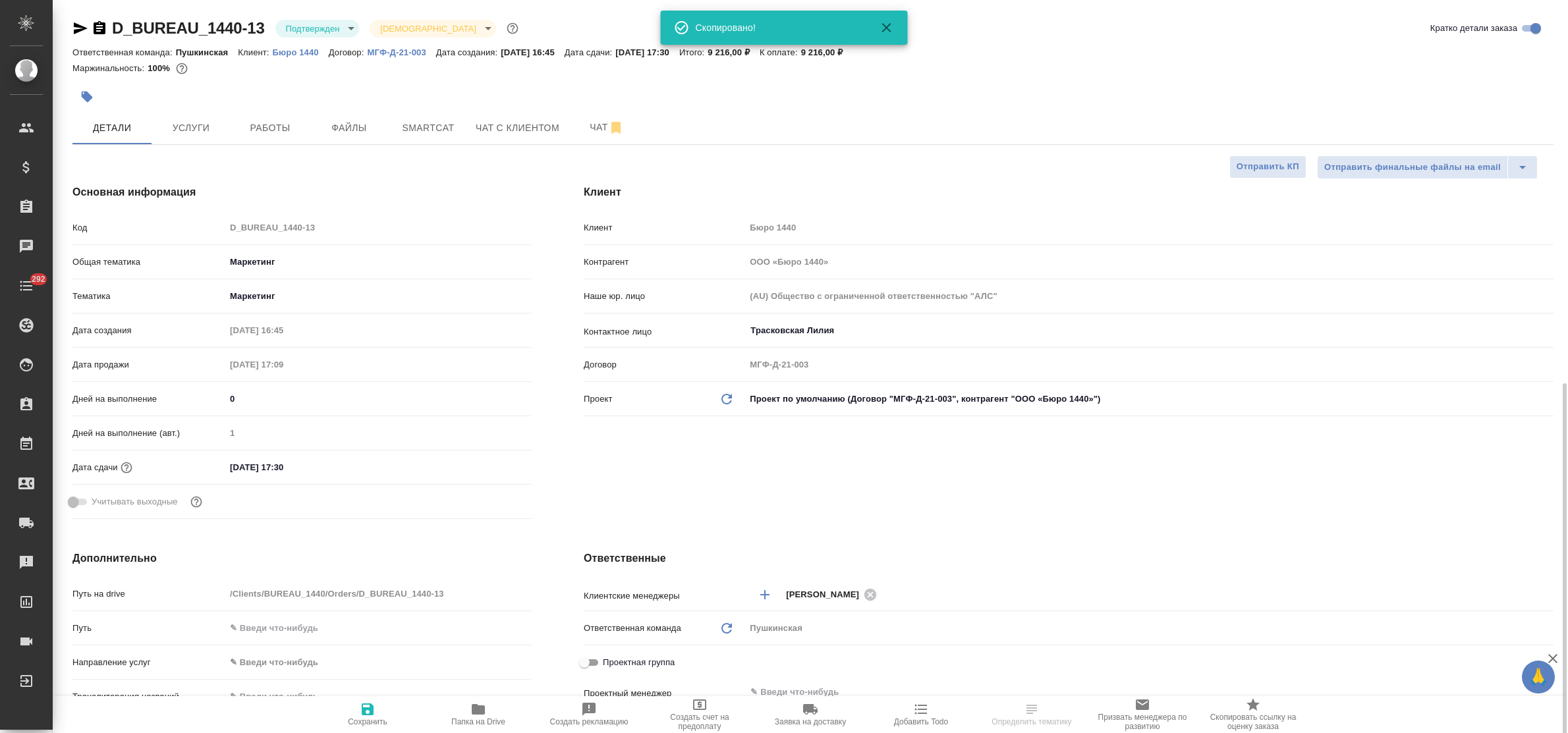
scroll to position [329, 0]
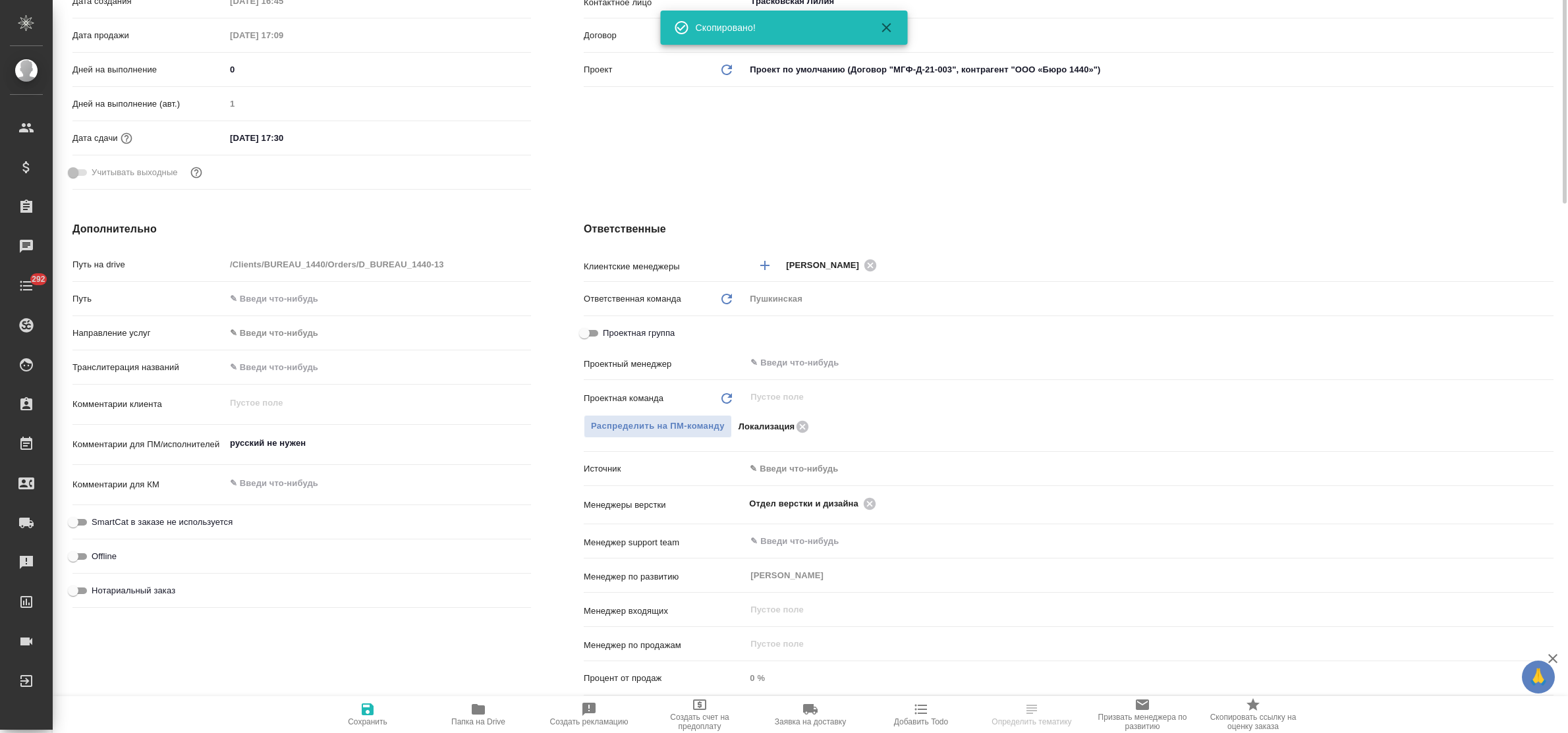
type textarea "x"
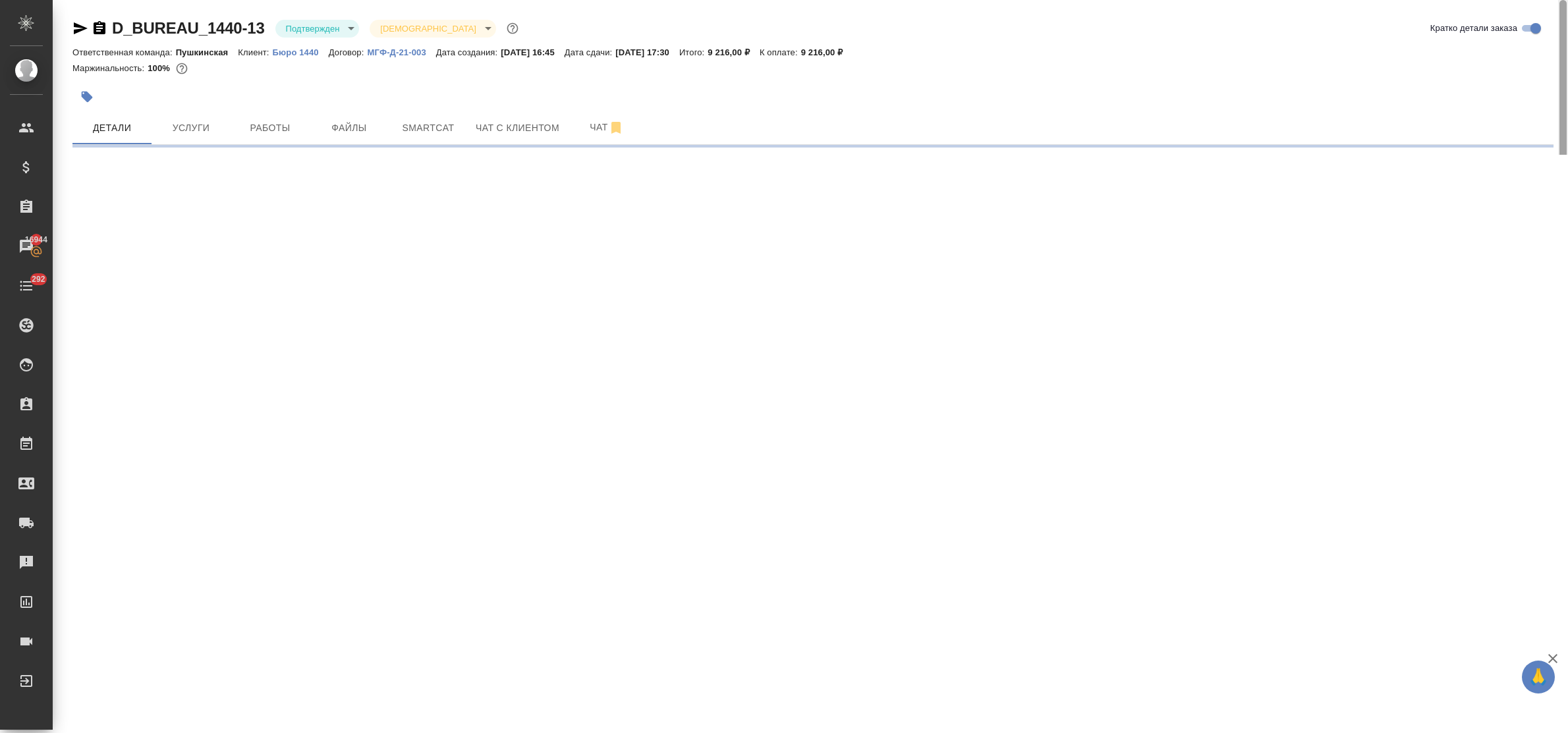
select select "RU"
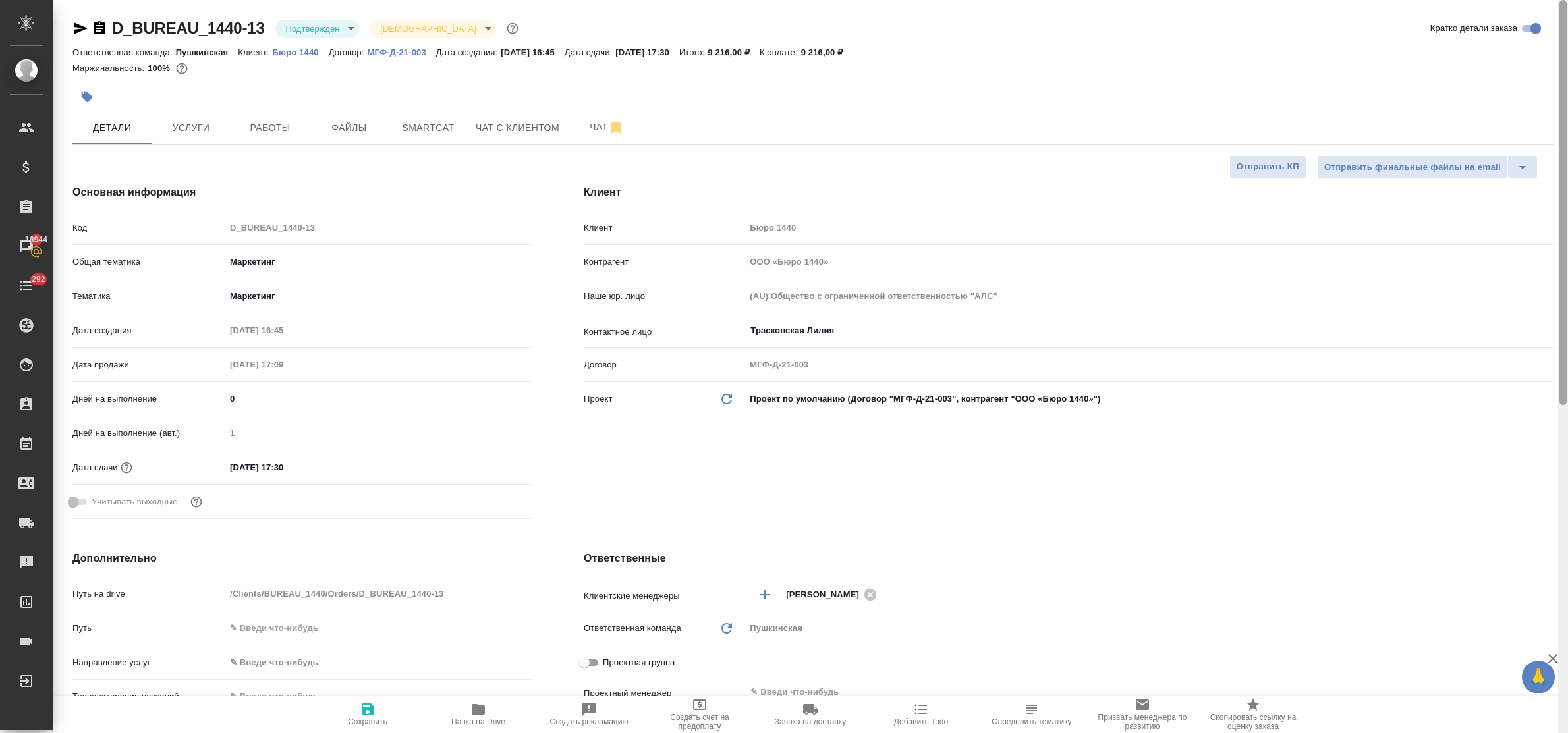
type textarea "x"
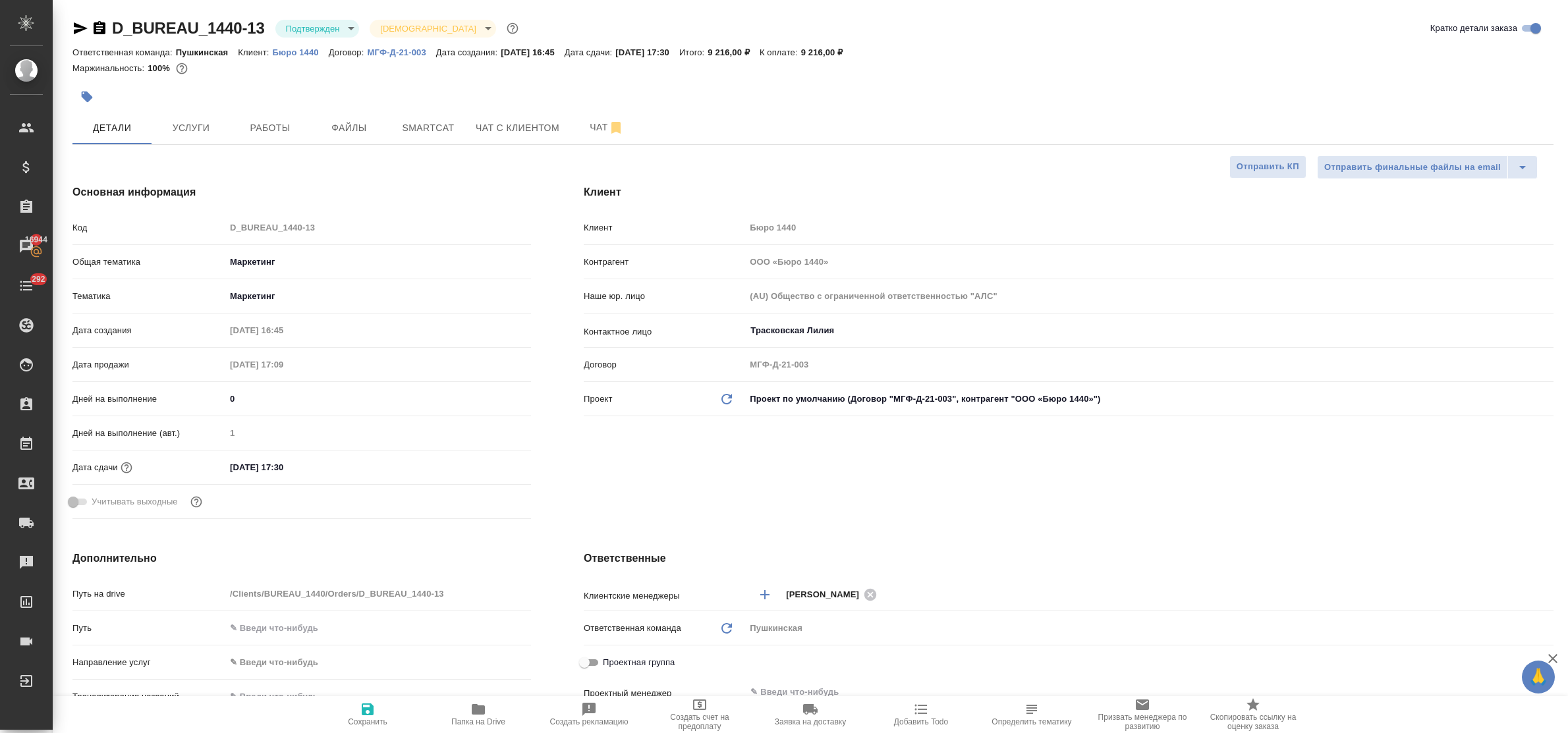
type textarea "x"
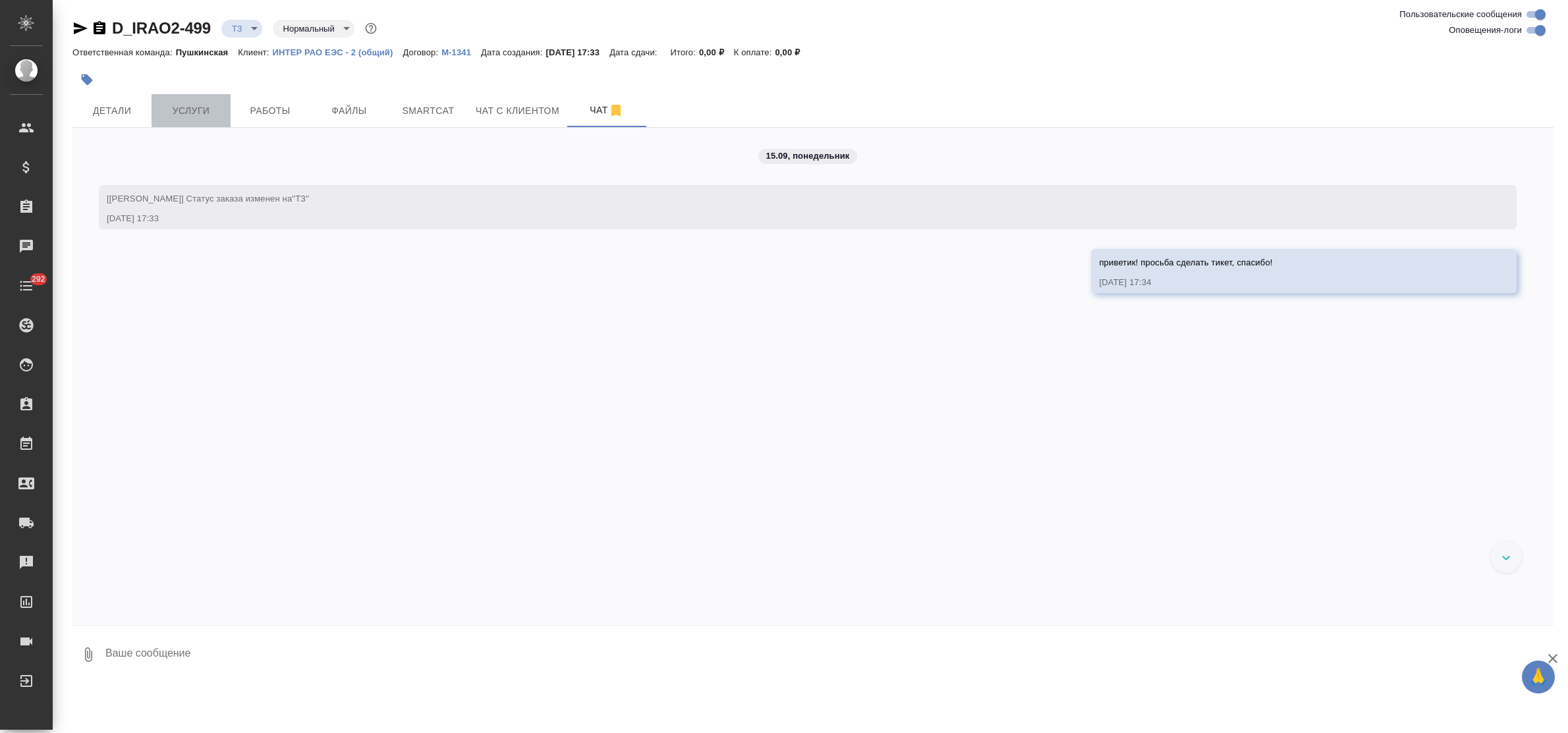
click at [206, 116] on span "Услуги" at bounding box center [191, 111] width 64 height 16
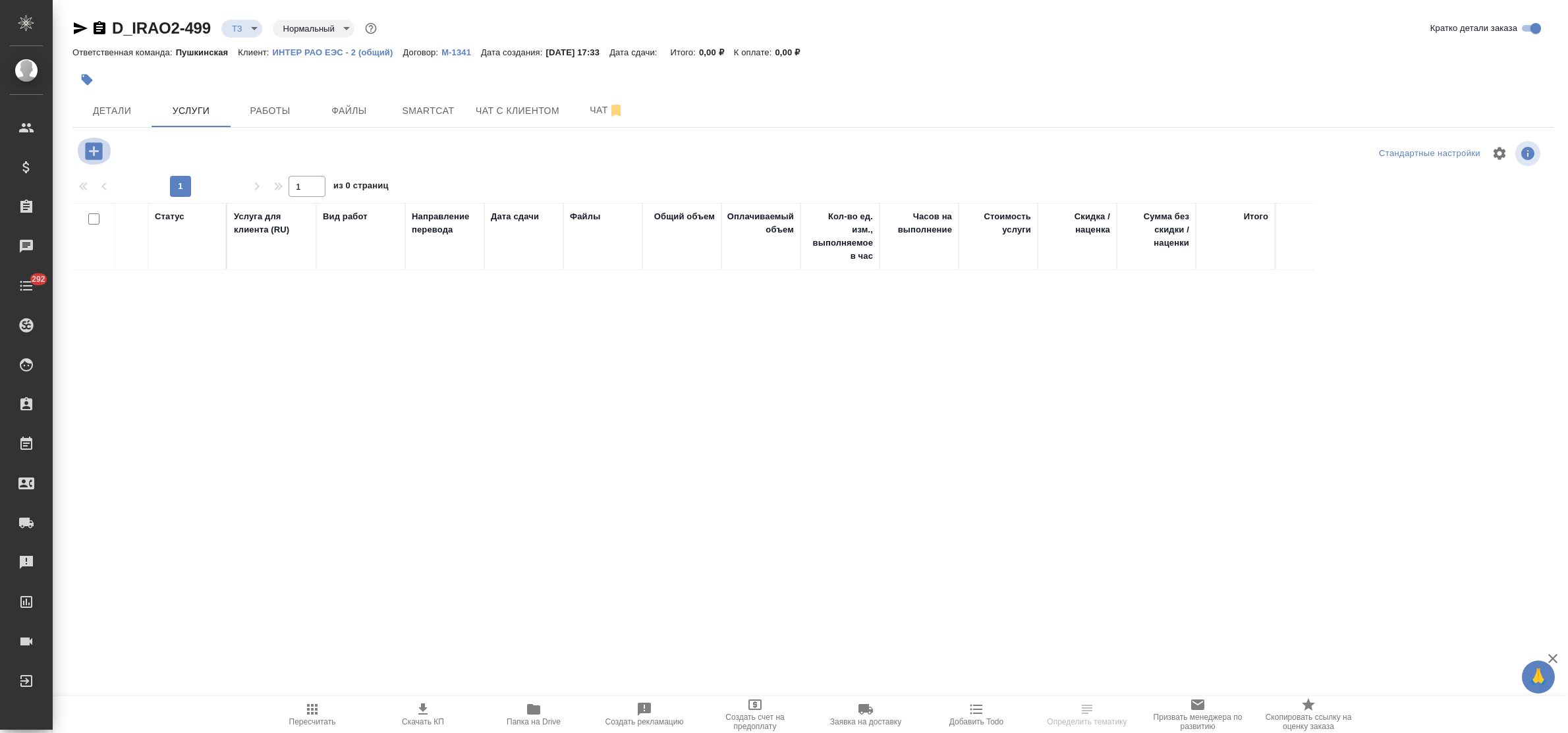
click at [90, 159] on icon "button" at bounding box center [93, 150] width 17 height 17
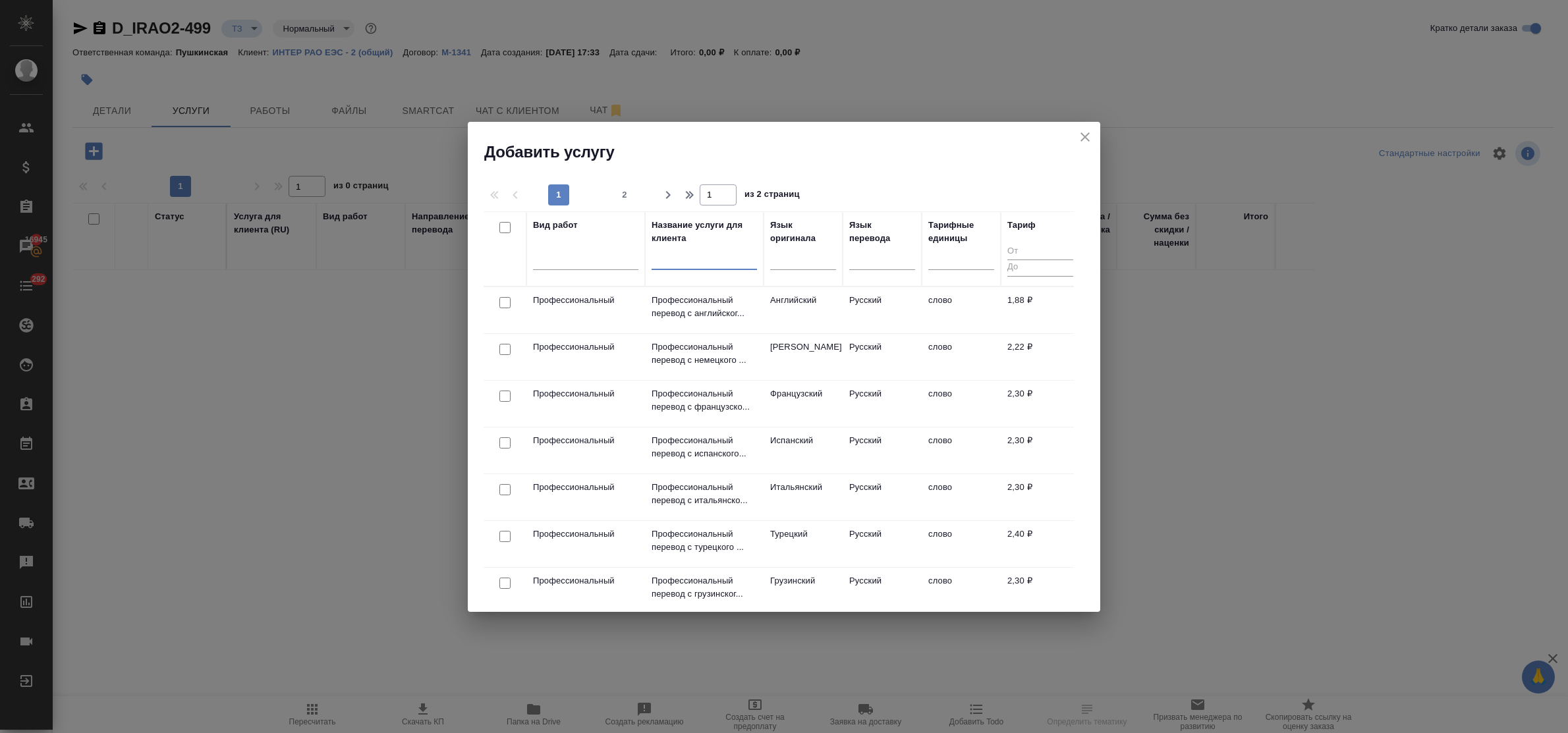
click at [703, 266] on input "text" at bounding box center [705, 261] width 105 height 16
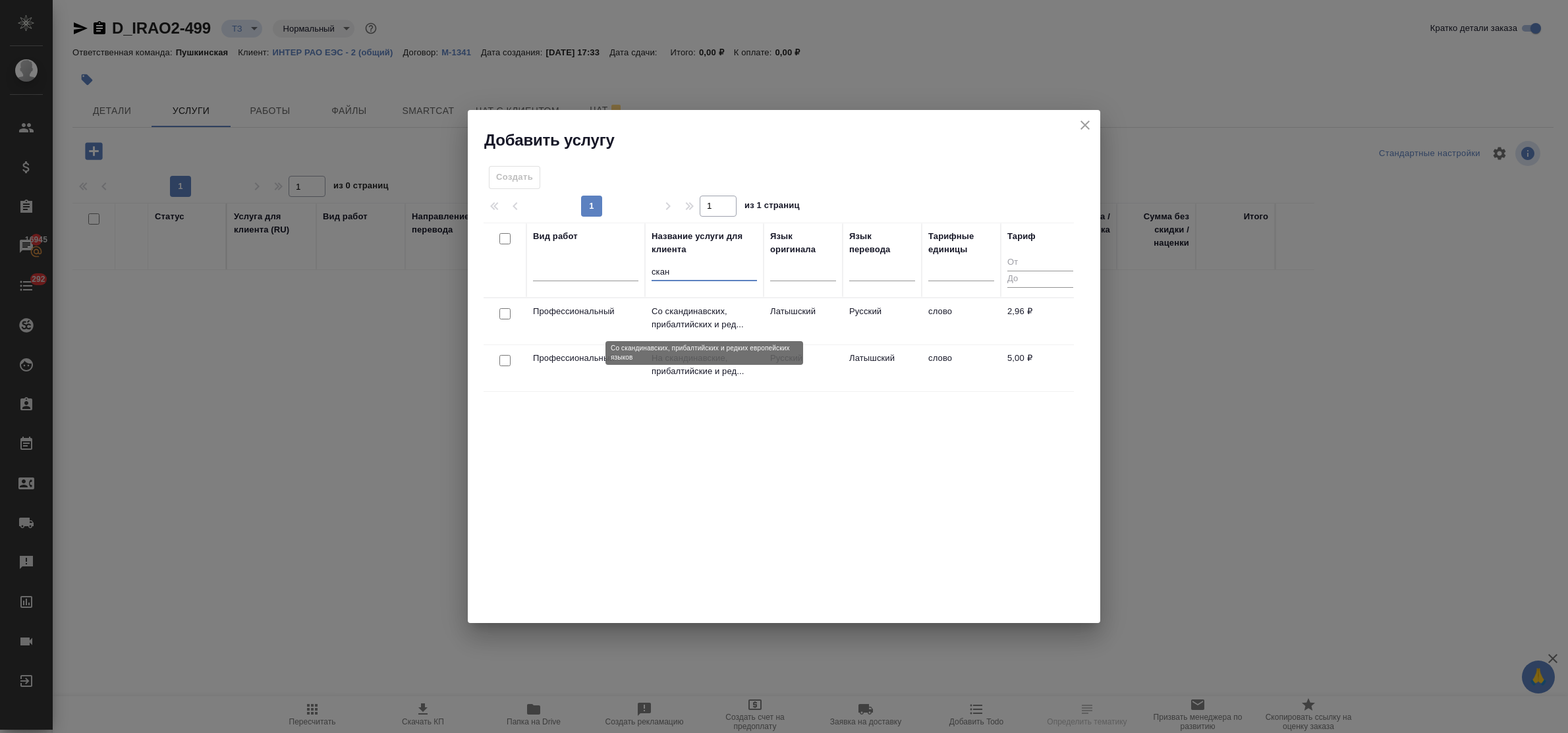
type input "скан"
click at [696, 315] on p "Со скандинавских, прибалтийских и ред..." at bounding box center [705, 318] width 105 height 26
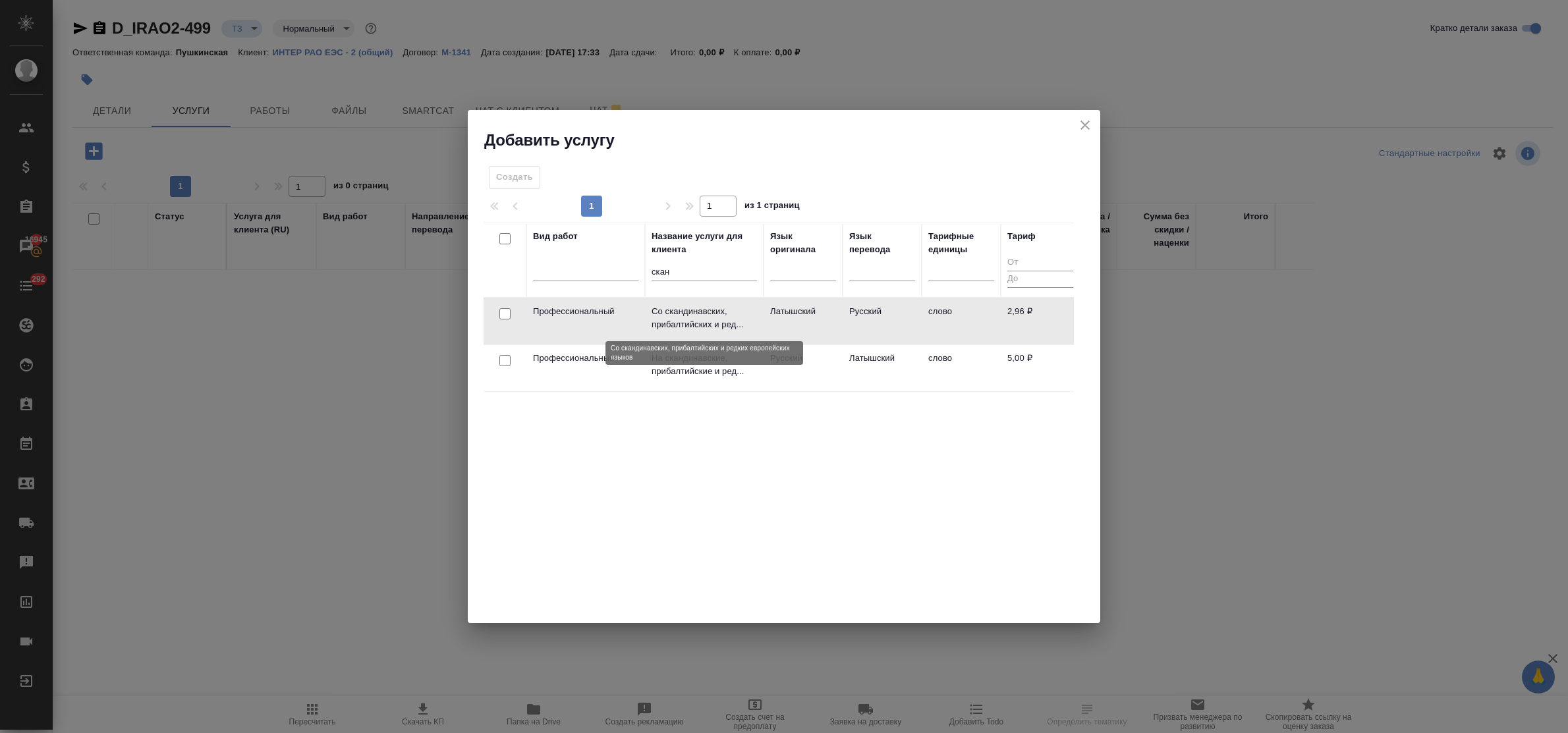
click at [696, 315] on p "Со скандинавских, прибалтийских и ред..." at bounding box center [705, 318] width 105 height 26
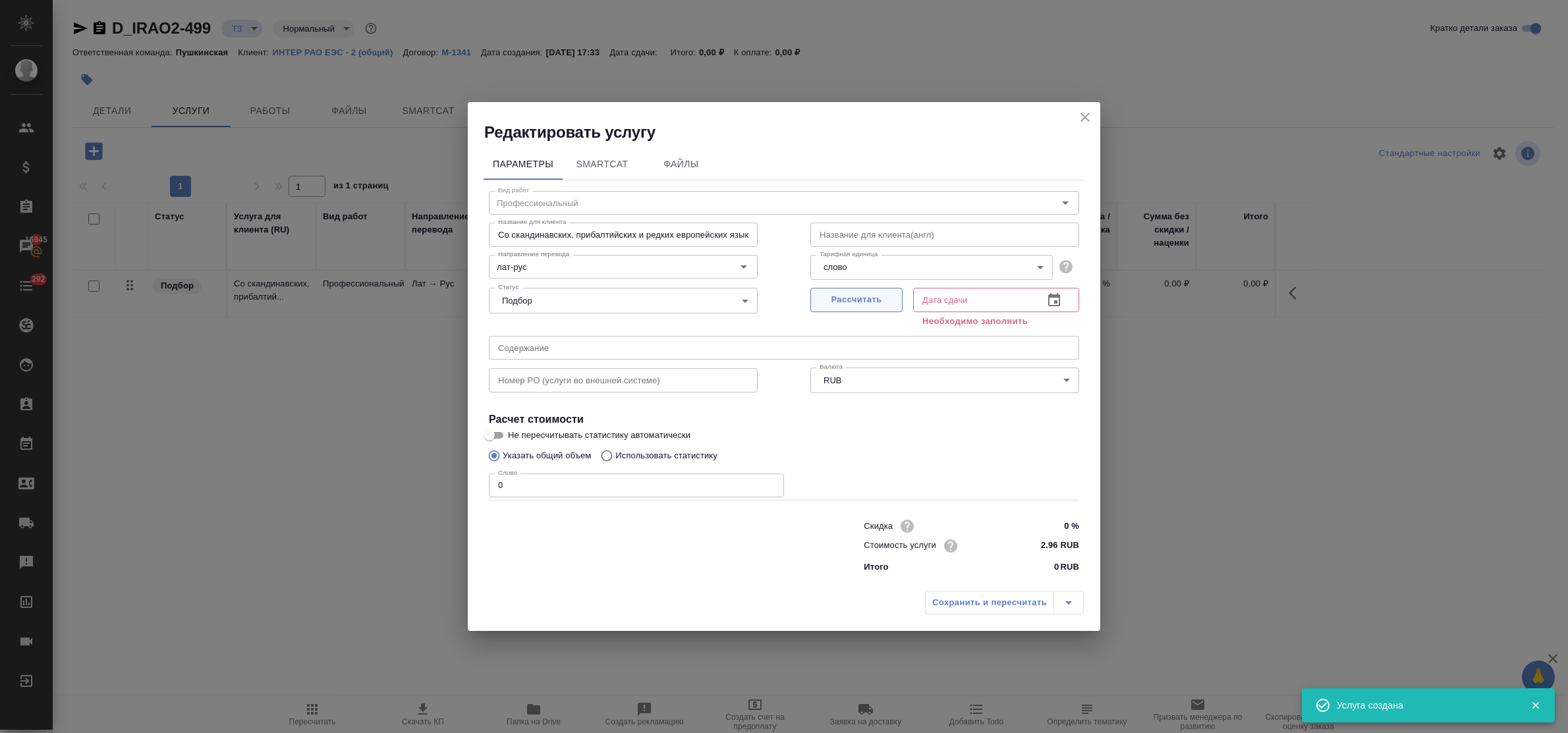
click at [871, 298] on span "Рассчитать" at bounding box center [856, 300] width 78 height 15
type input "15.09.2025 17:36"
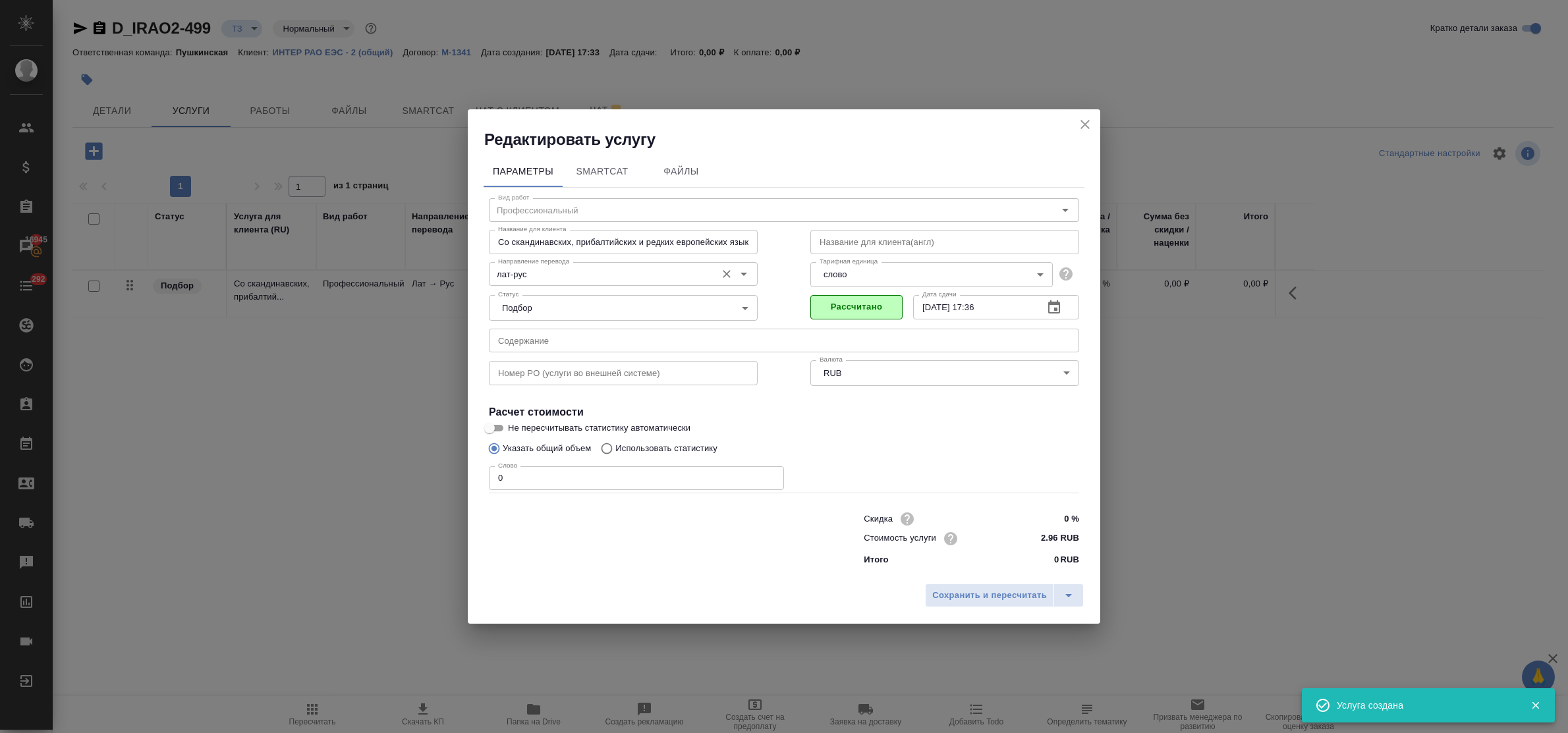
click at [504, 275] on input "лат-рус" at bounding box center [601, 274] width 217 height 16
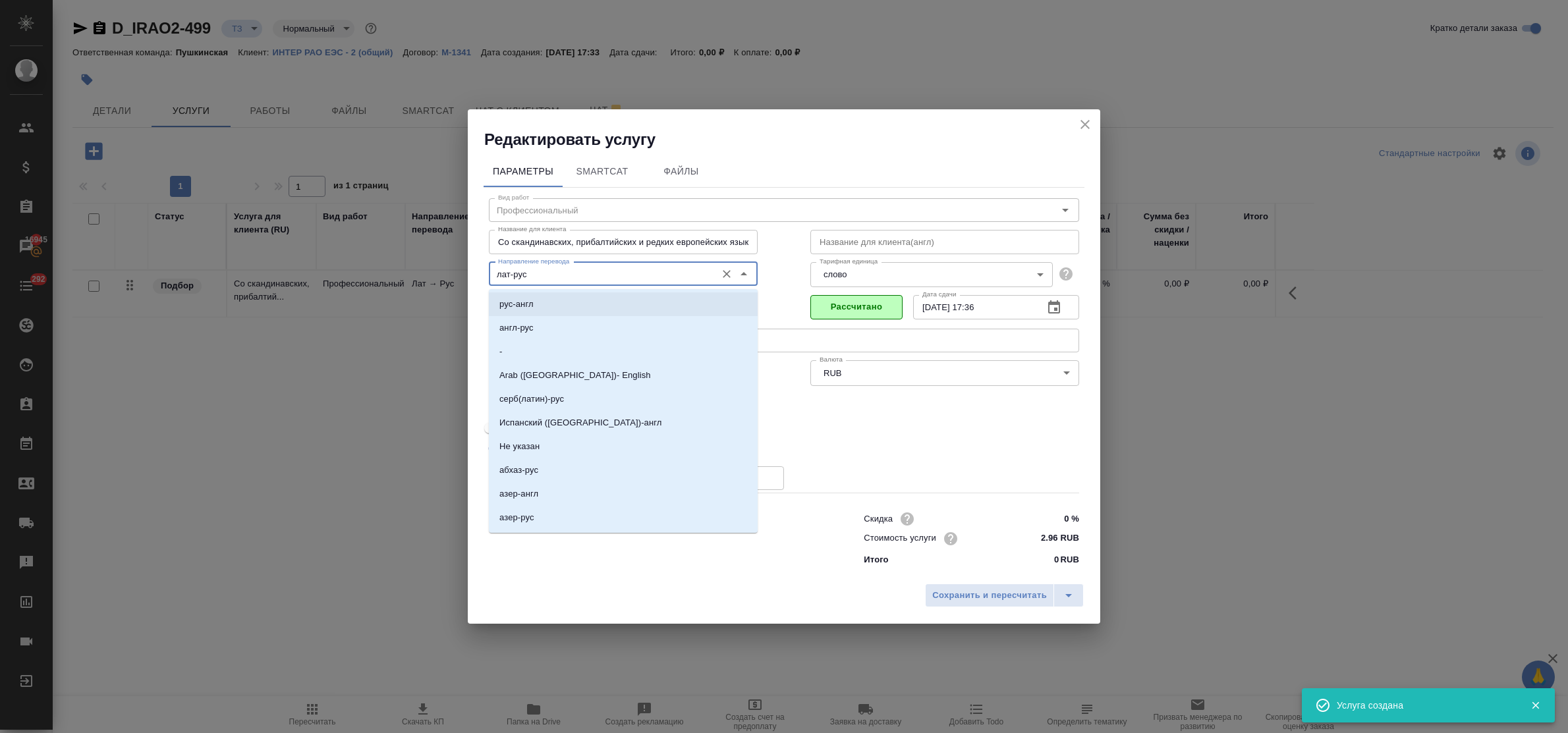
click at [504, 277] on input "лат-рус" at bounding box center [601, 274] width 217 height 16
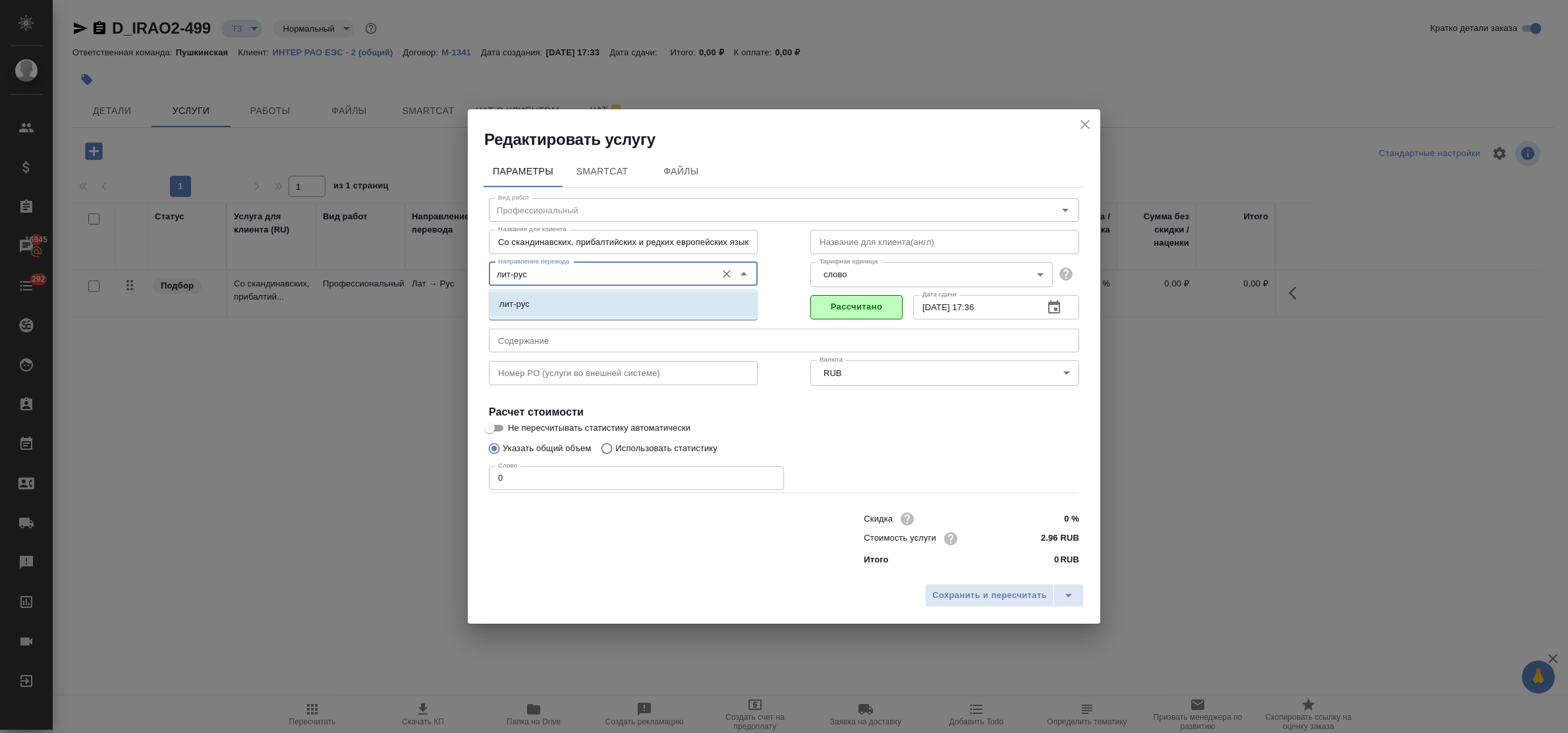
click at [575, 298] on li "лит-рус" at bounding box center [623, 304] width 269 height 24
type input "лит-рус"
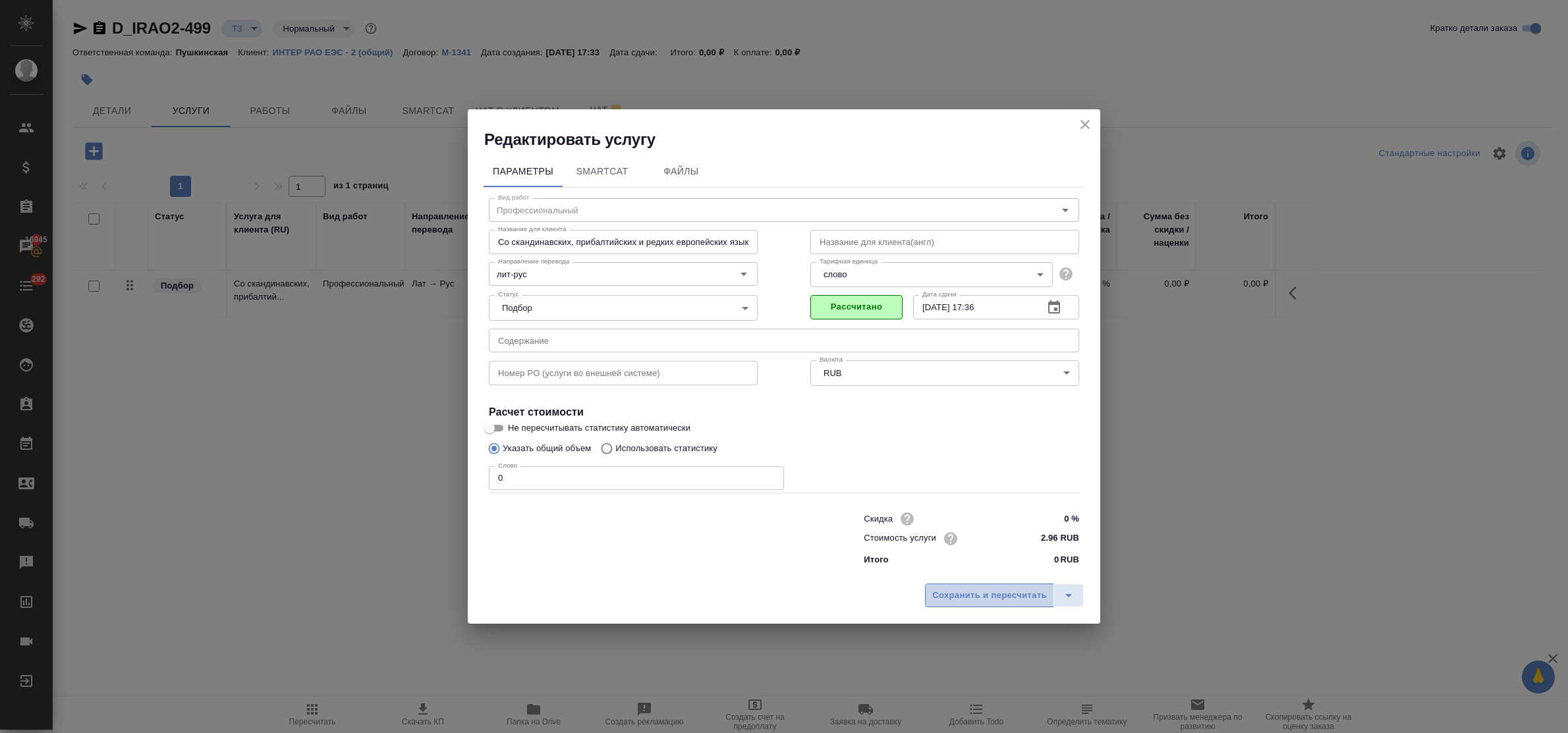
click at [1014, 590] on span "Сохранить и пересчитать" at bounding box center [990, 596] width 115 height 15
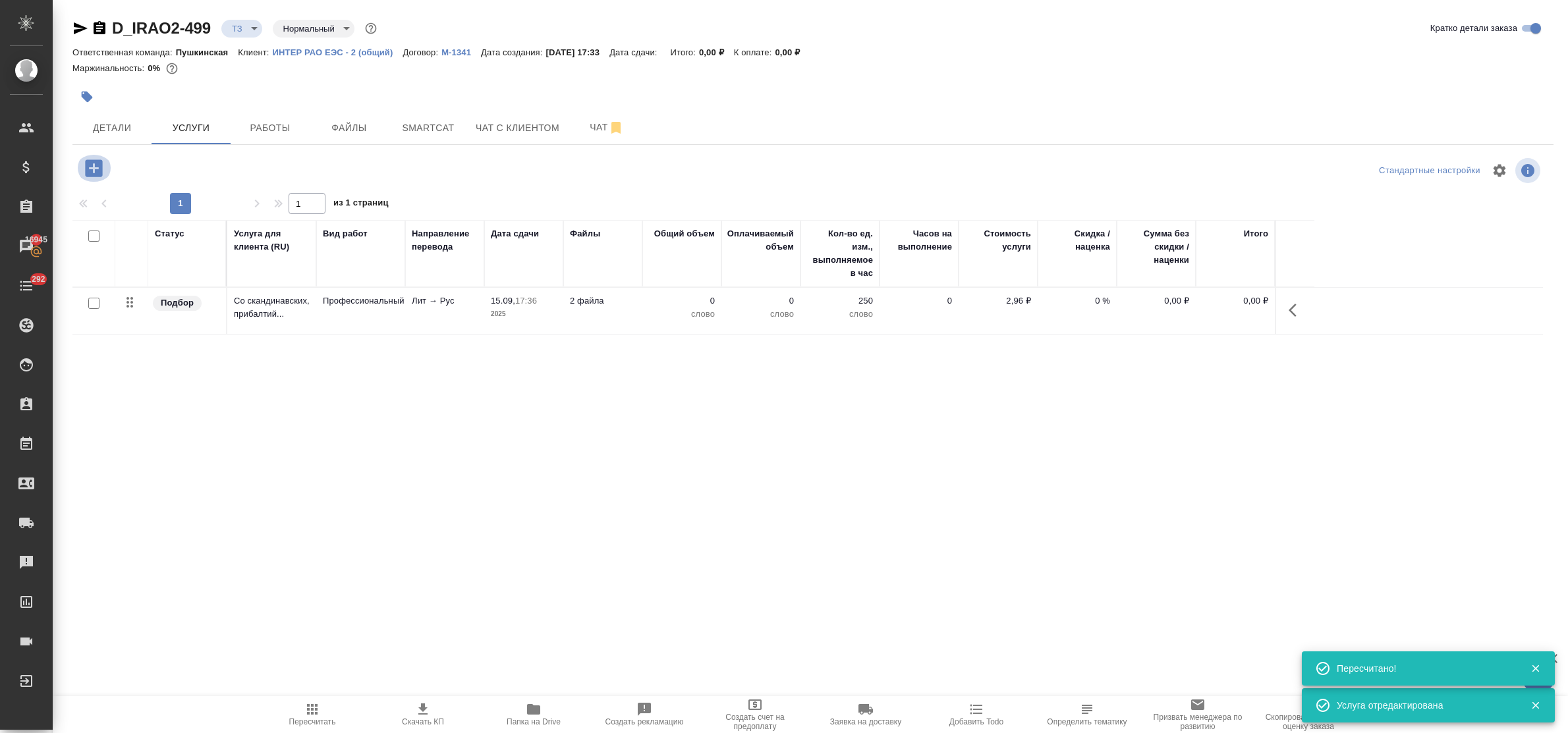
click at [91, 170] on icon "button" at bounding box center [93, 168] width 17 height 17
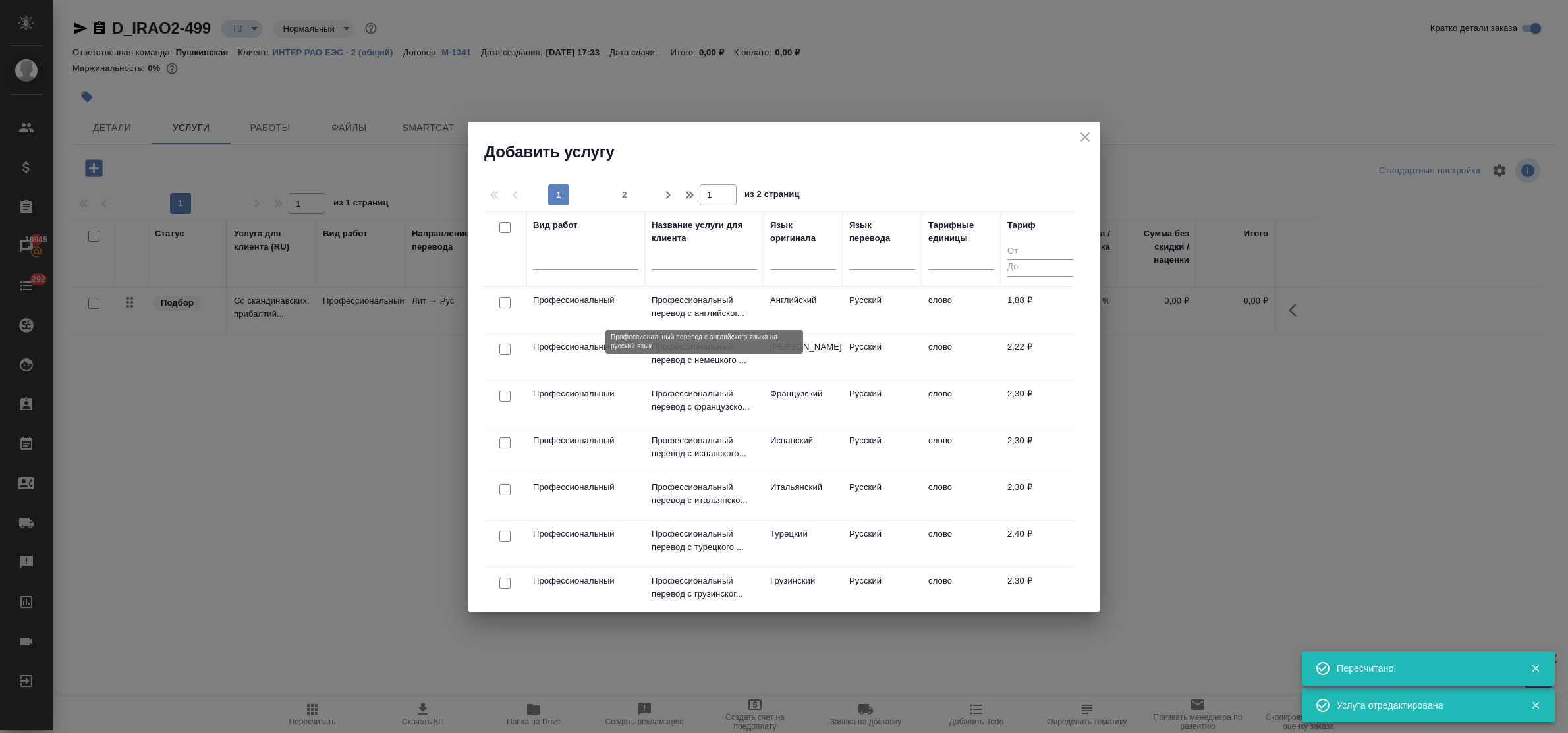
click at [700, 306] on p "Профессиональный перевод с английског..." at bounding box center [705, 307] width 105 height 26
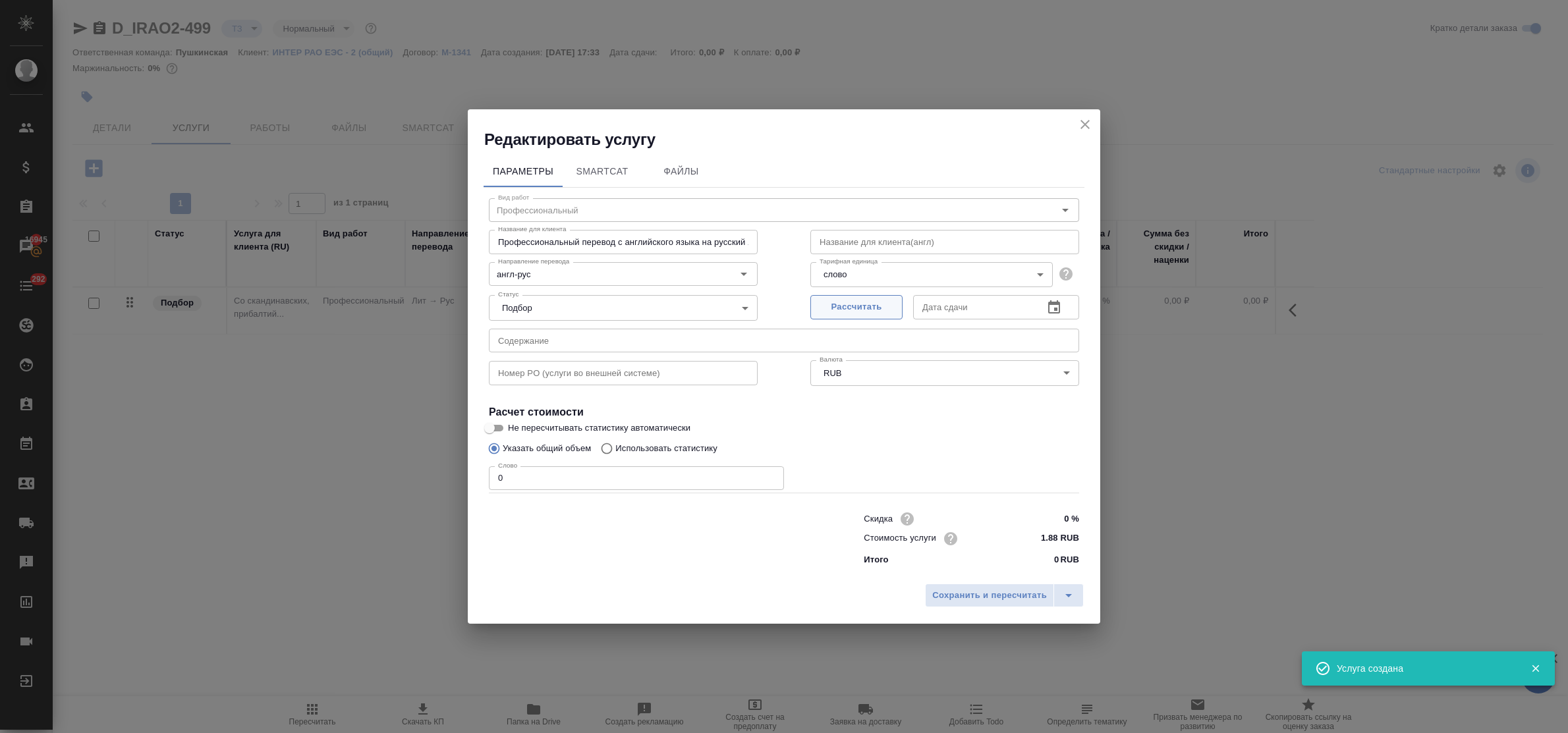
click at [845, 307] on span "Рассчитать" at bounding box center [856, 307] width 78 height 15
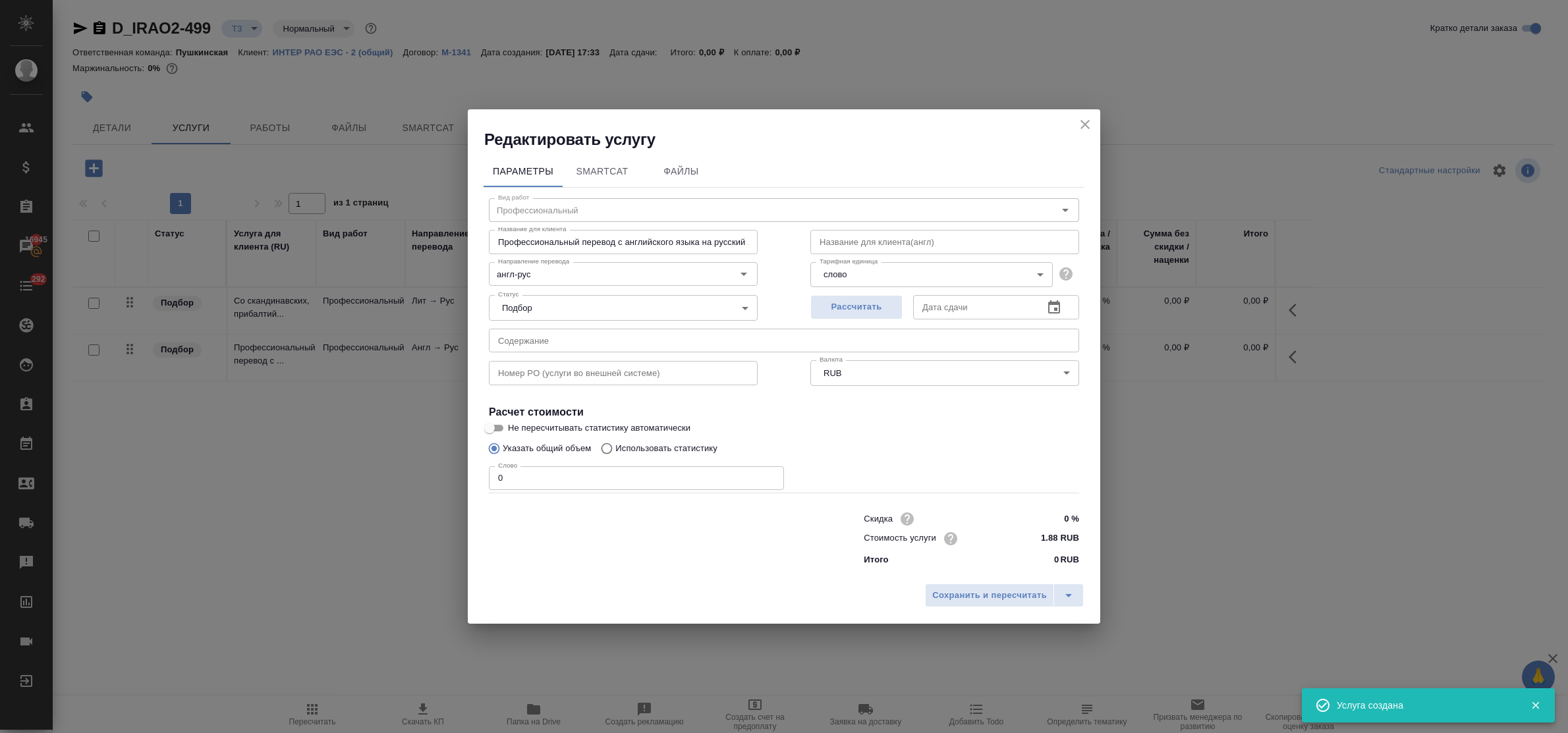
type input "15.09.2025 17:36"
click at [989, 596] on span "Сохранить и пересчитать" at bounding box center [990, 596] width 115 height 15
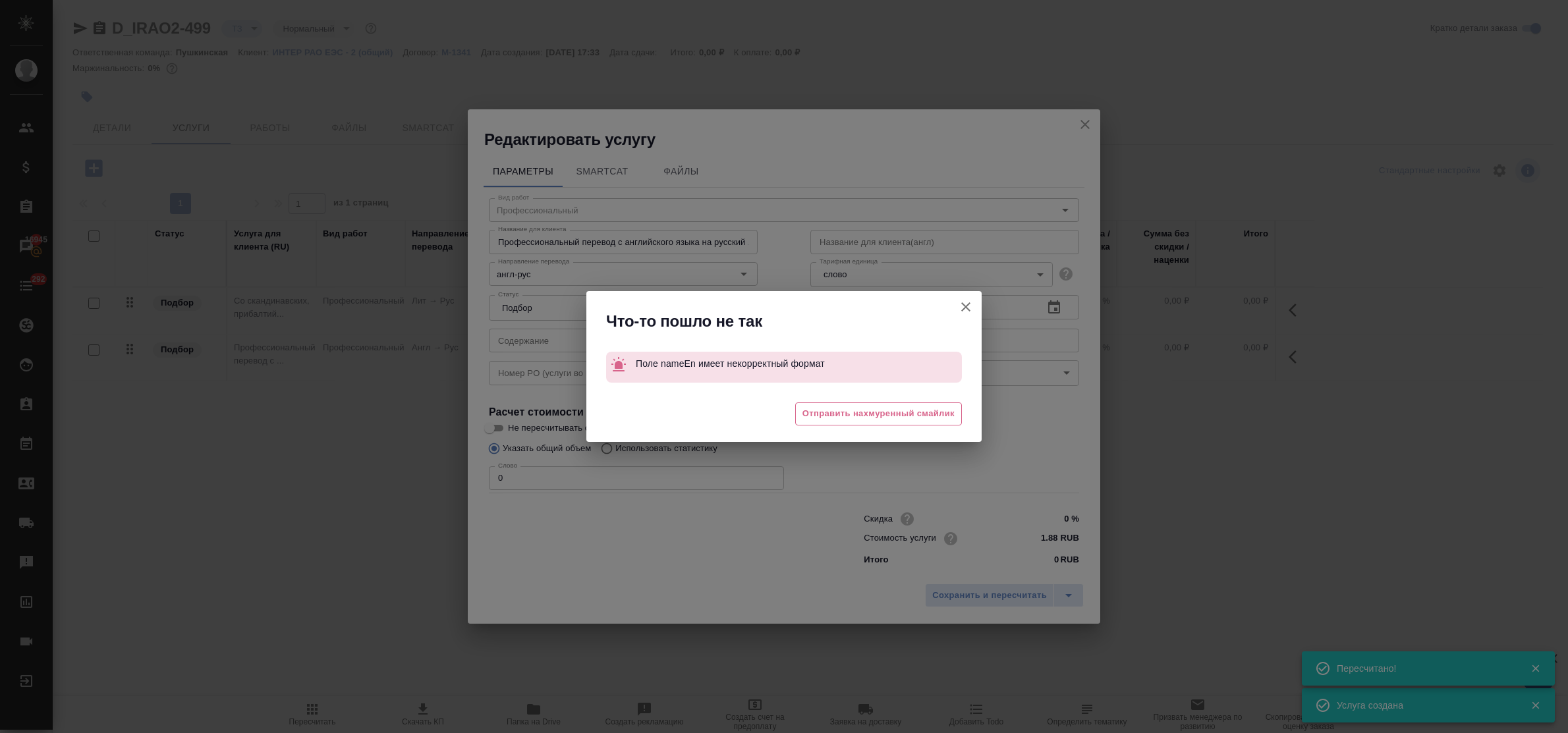
type input "Профессиональный"
type input "англ-рус"
click at [966, 303] on icon "button" at bounding box center [966, 306] width 16 height 16
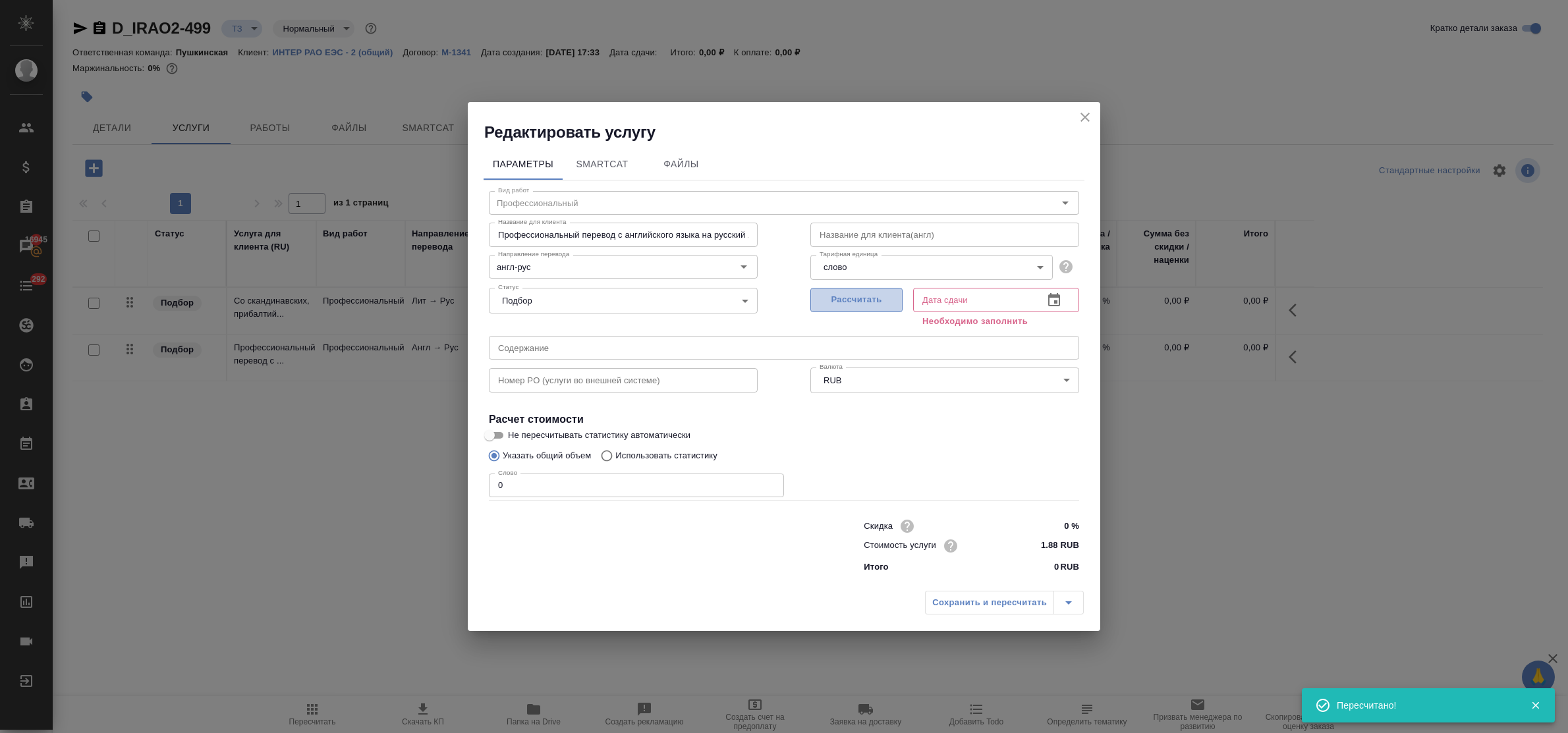
click at [844, 298] on span "Рассчитать" at bounding box center [856, 300] width 78 height 15
type input "15.09.2025 17:36"
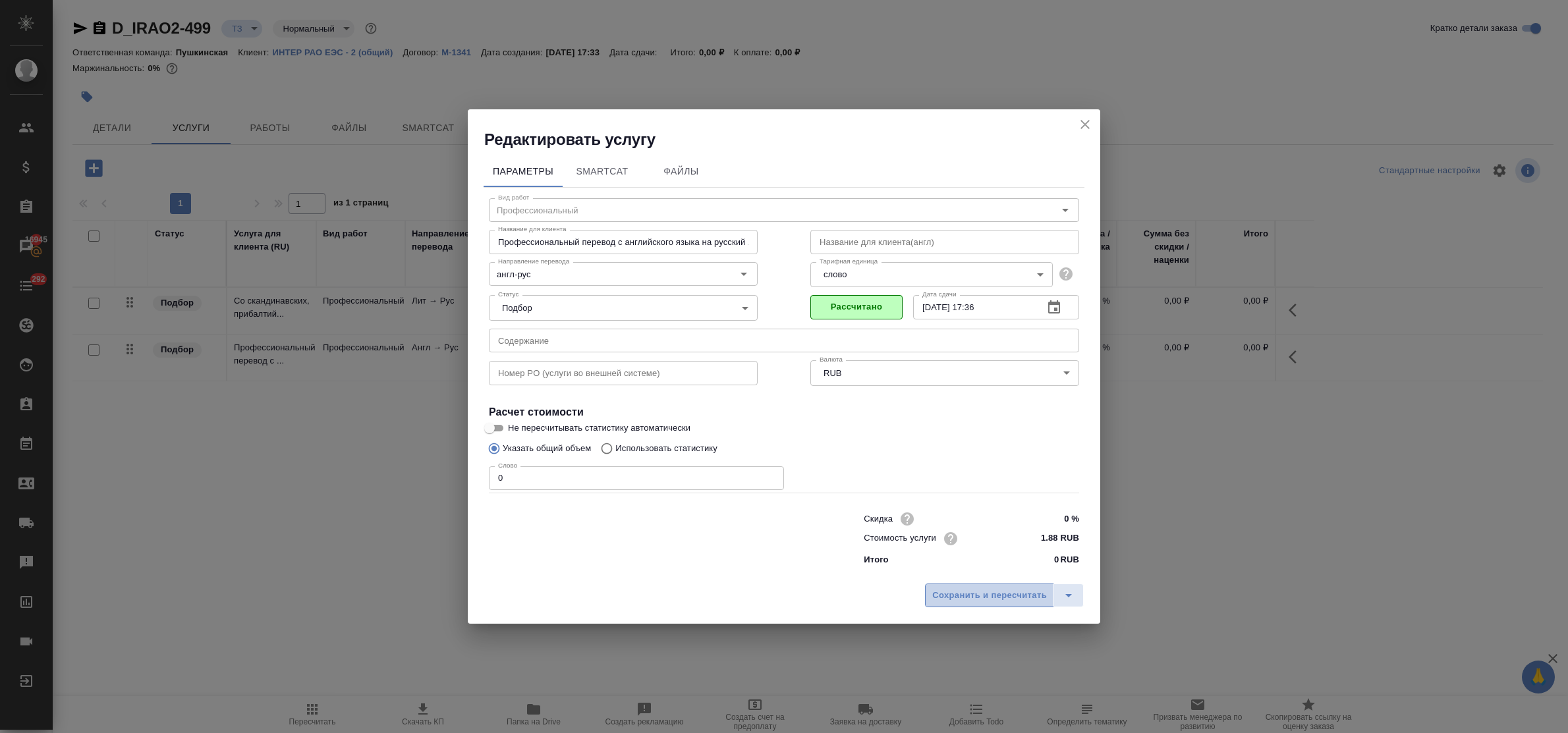
click at [951, 588] on span "Сохранить и пересчитать" at bounding box center [990, 596] width 115 height 15
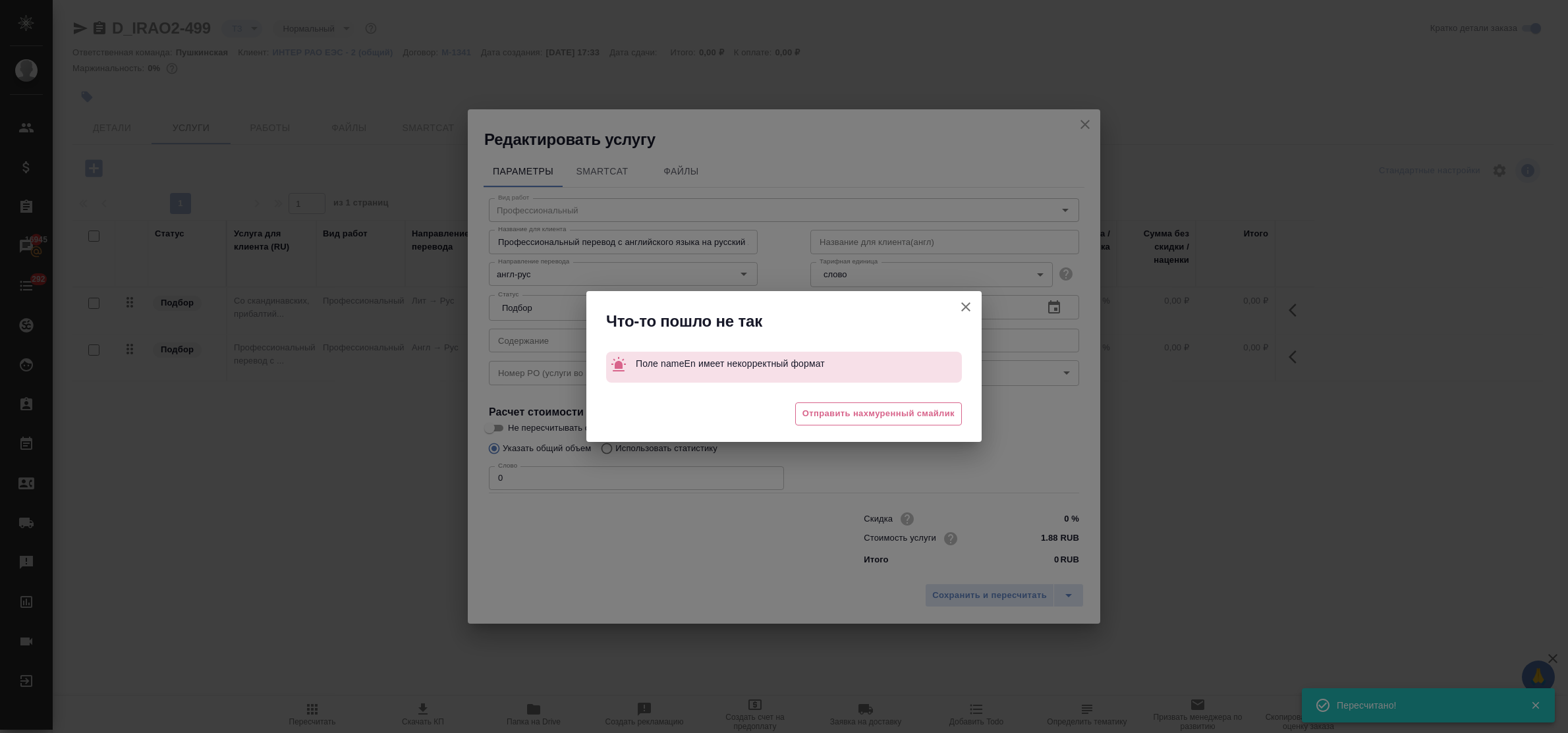
click at [968, 302] on icon "button" at bounding box center [966, 306] width 16 height 16
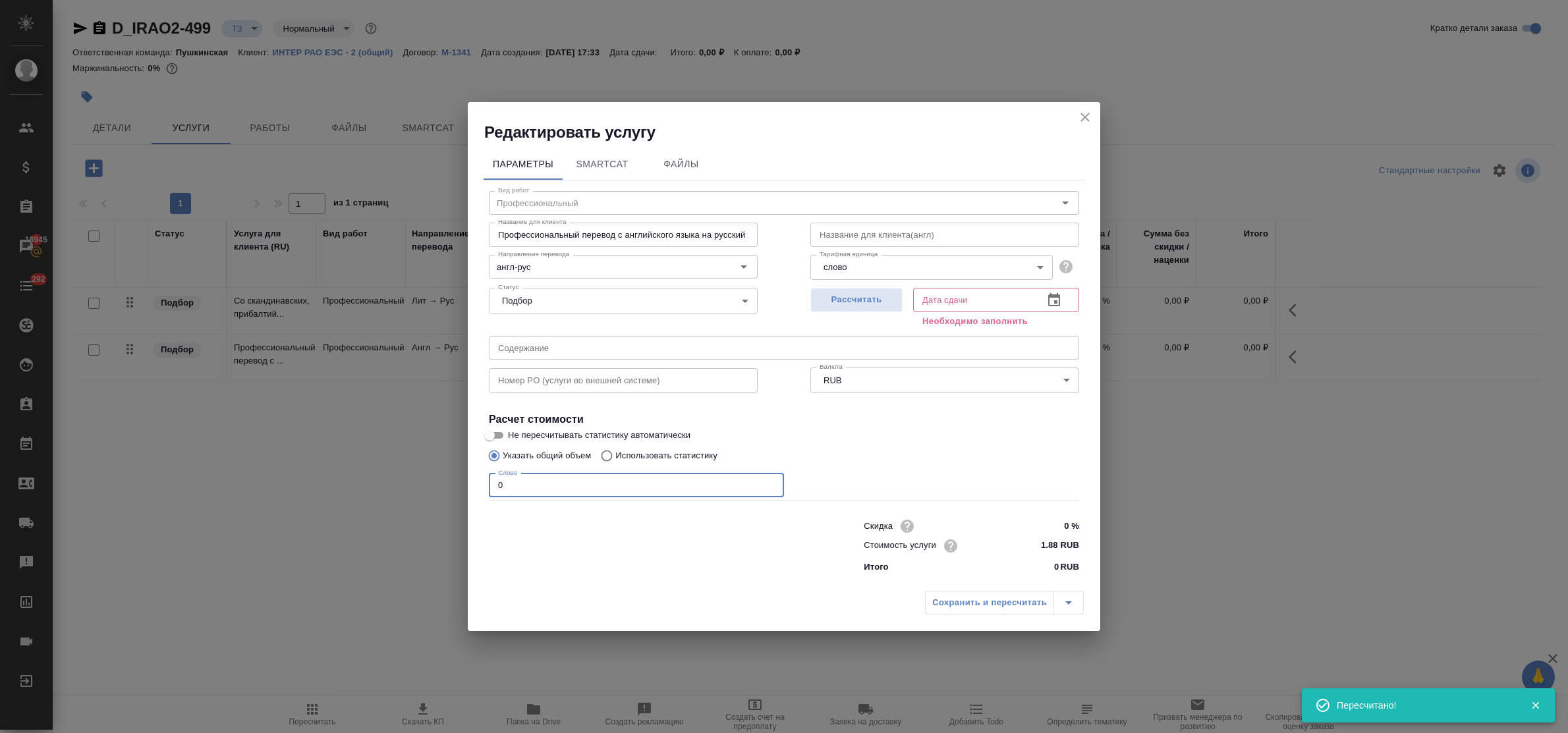
drag, startPoint x: 540, startPoint y: 479, endPoint x: 477, endPoint y: 475, distance: 63.1
click at [481, 475] on div "Параметры SmartCat Файлы Вид работ Профессиональный Вид работ Название для клие…" at bounding box center [784, 363] width 632 height 442
type input "1"
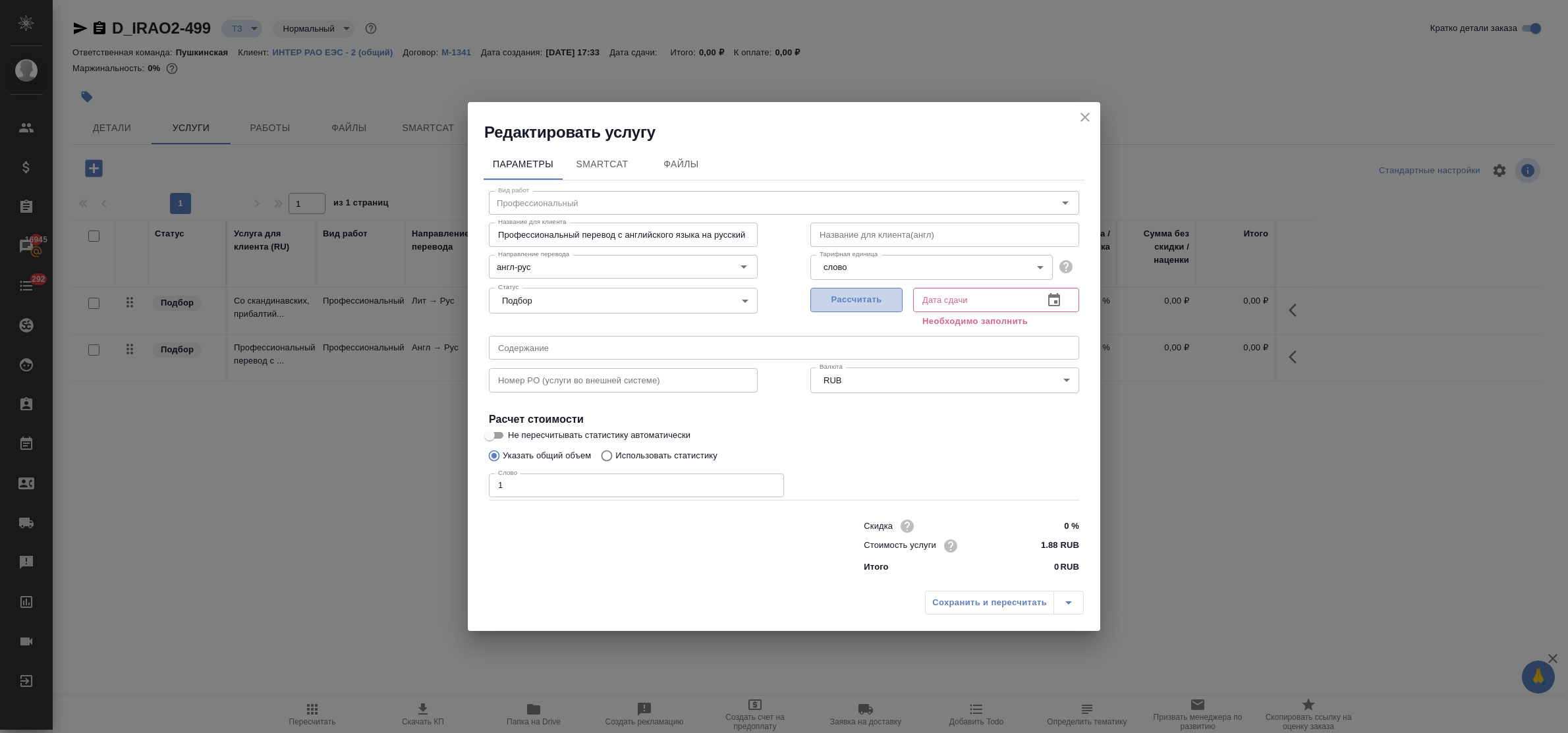
click at [848, 300] on span "Рассчитать" at bounding box center [856, 300] width 78 height 15
type input "15.09.2025 17:36"
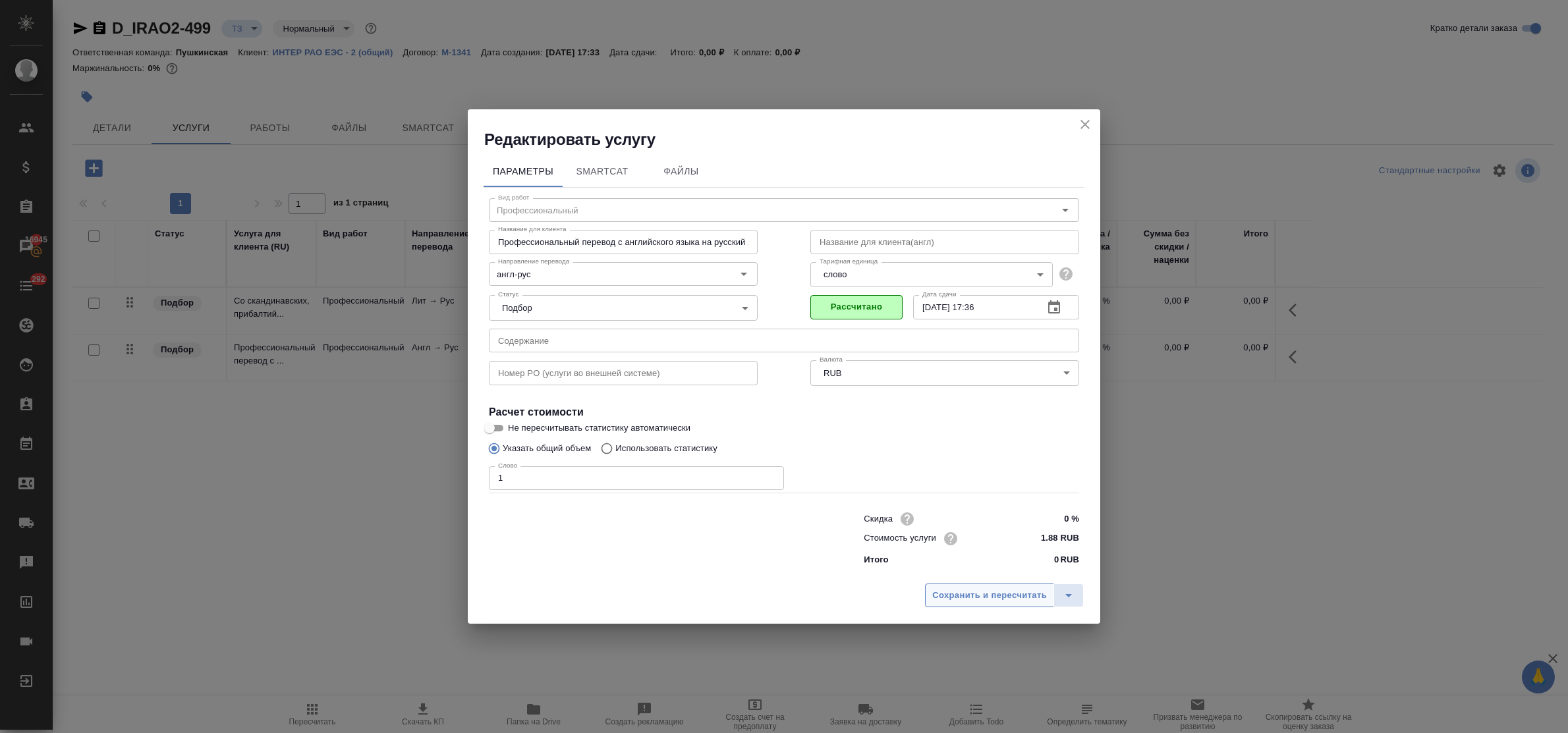
click at [985, 598] on span "Сохранить и пересчитать" at bounding box center [990, 596] width 115 height 15
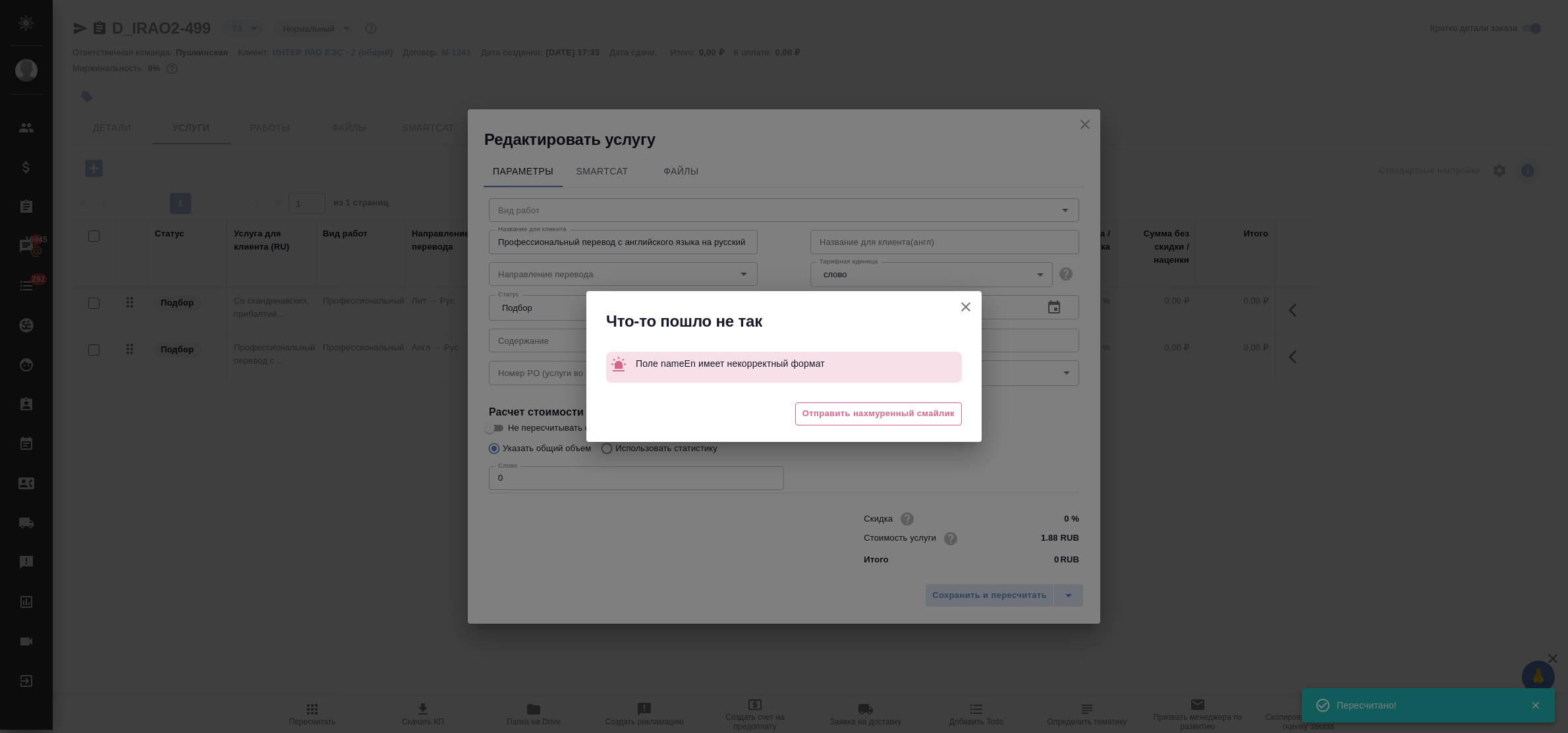
click at [962, 299] on icon "button" at bounding box center [966, 306] width 16 height 16
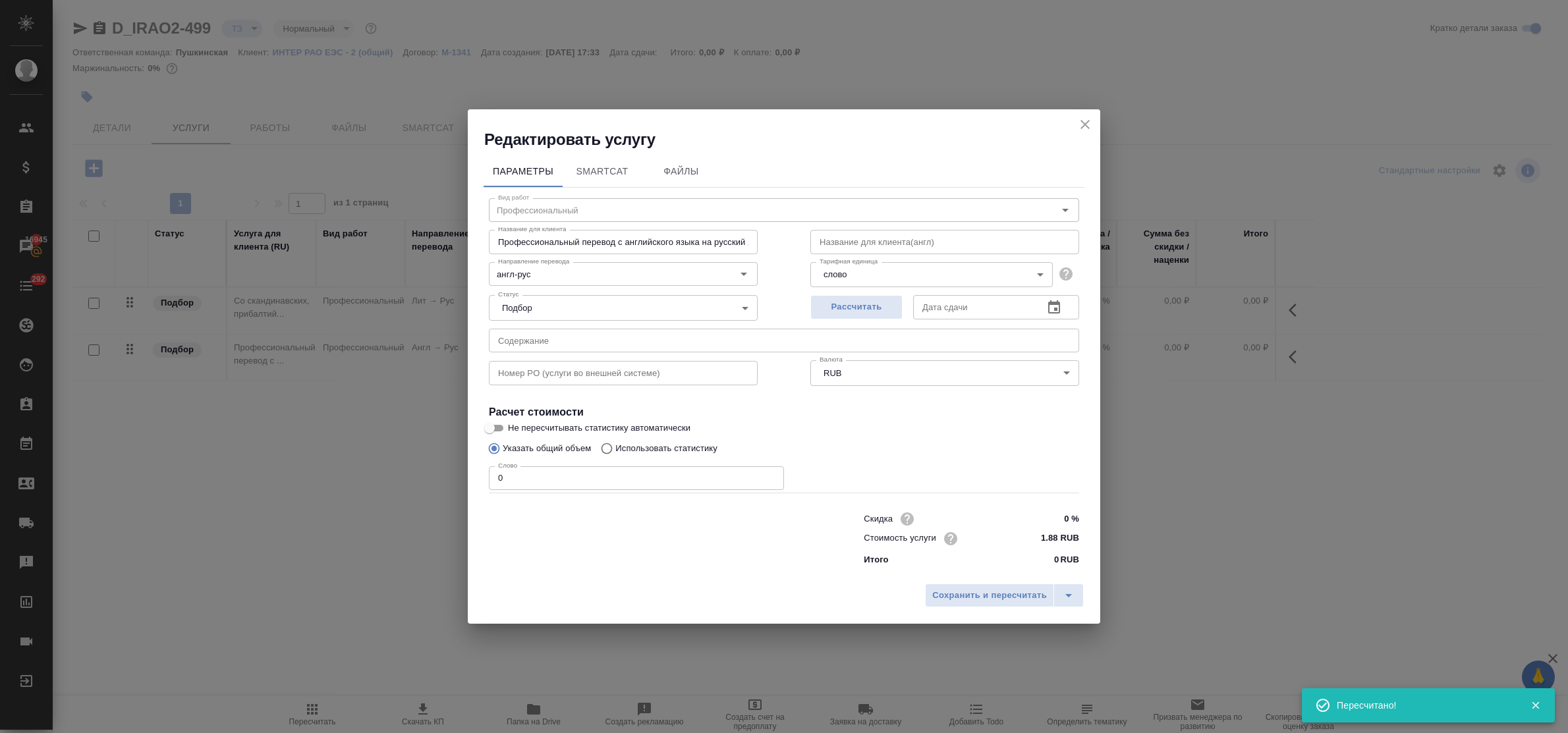
type input "Профессиональный"
type input "англ-рус"
click at [963, 306] on div at bounding box center [784, 366] width 1568 height 733
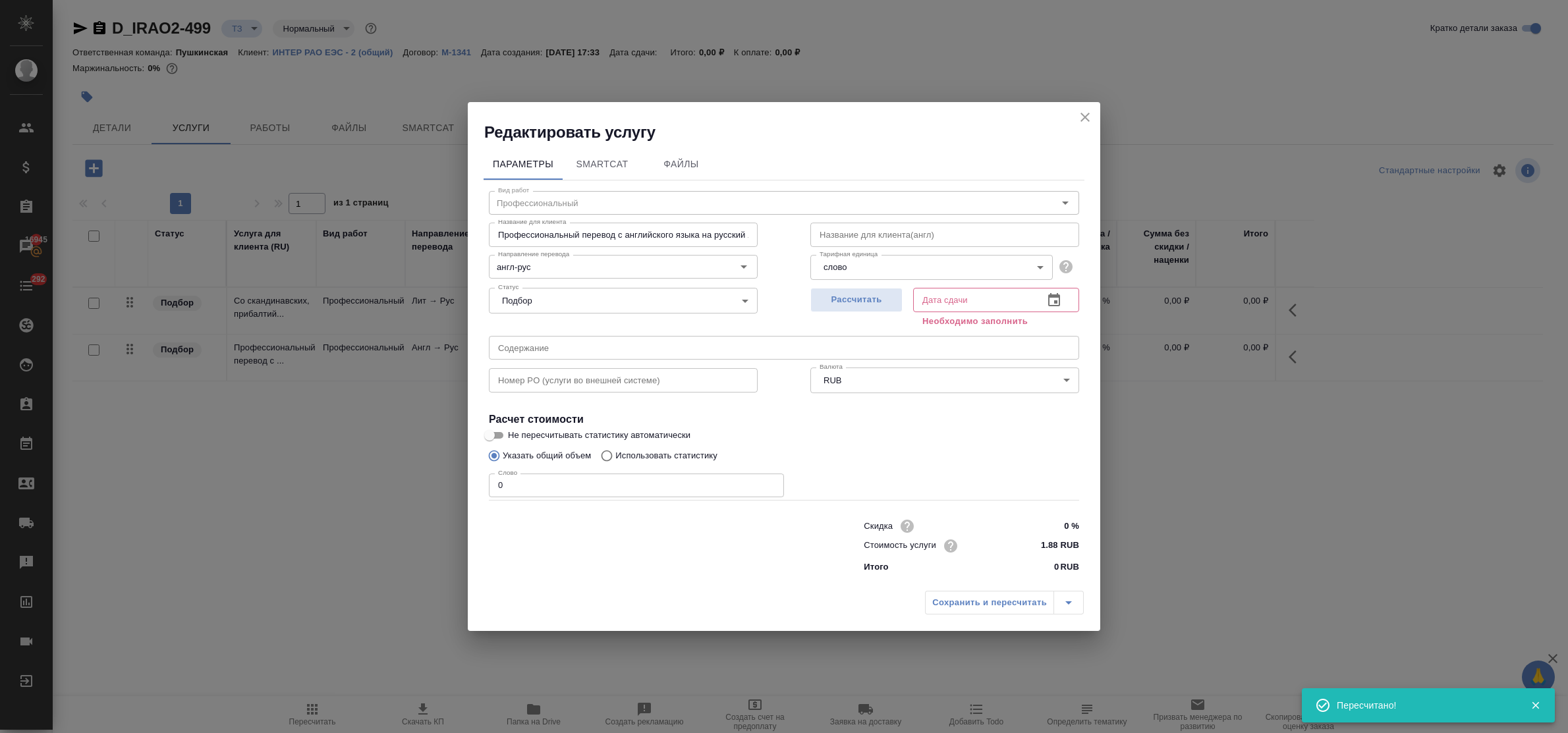
click at [1083, 113] on icon "close" at bounding box center [1085, 117] width 16 height 16
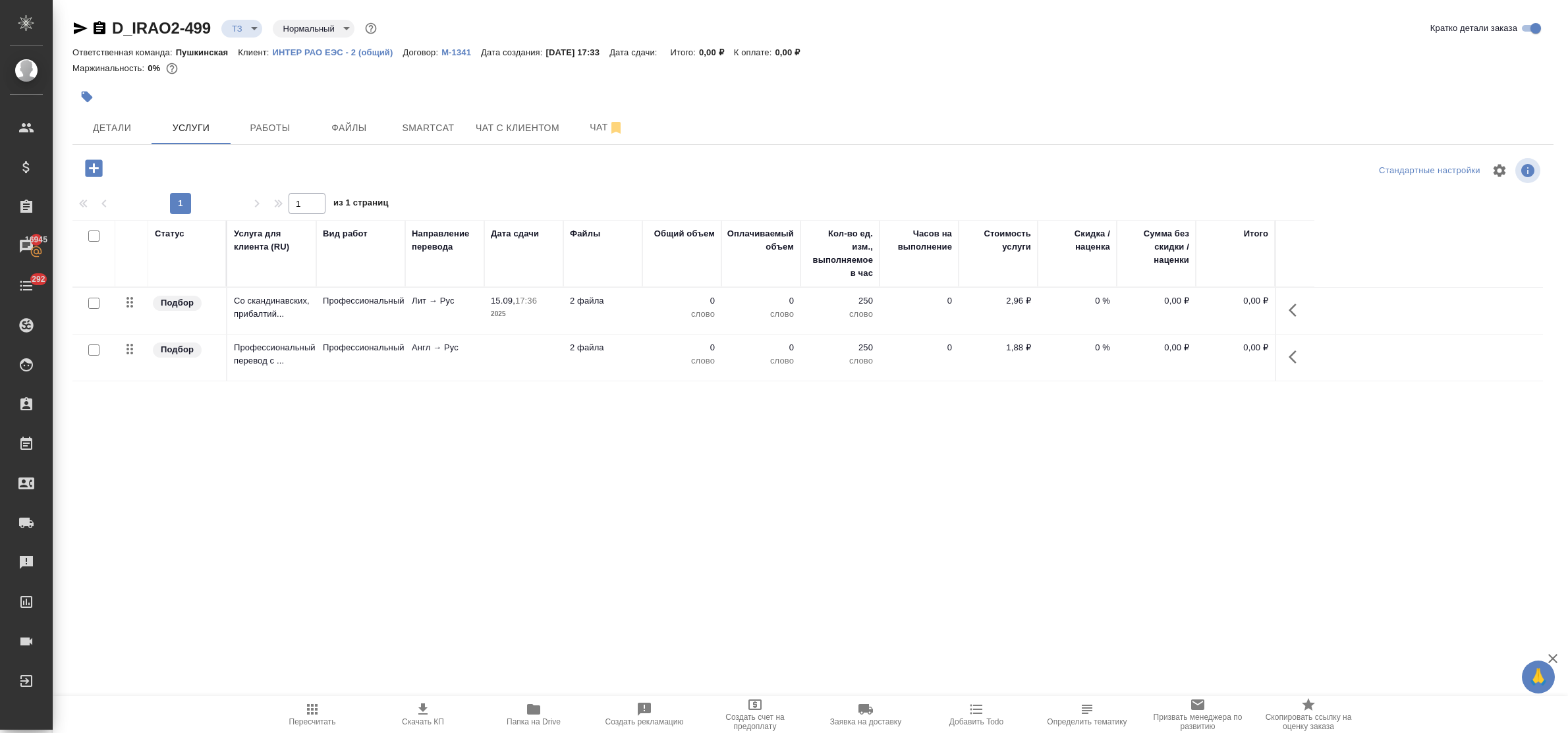
click at [1431, 495] on div "Статус Услуга для клиента (RU) Вид работ Направление перевода Дата сдачи Файлы …" at bounding box center [807, 361] width 1471 height 283
click at [505, 304] on p "15.09," at bounding box center [503, 300] width 24 height 10
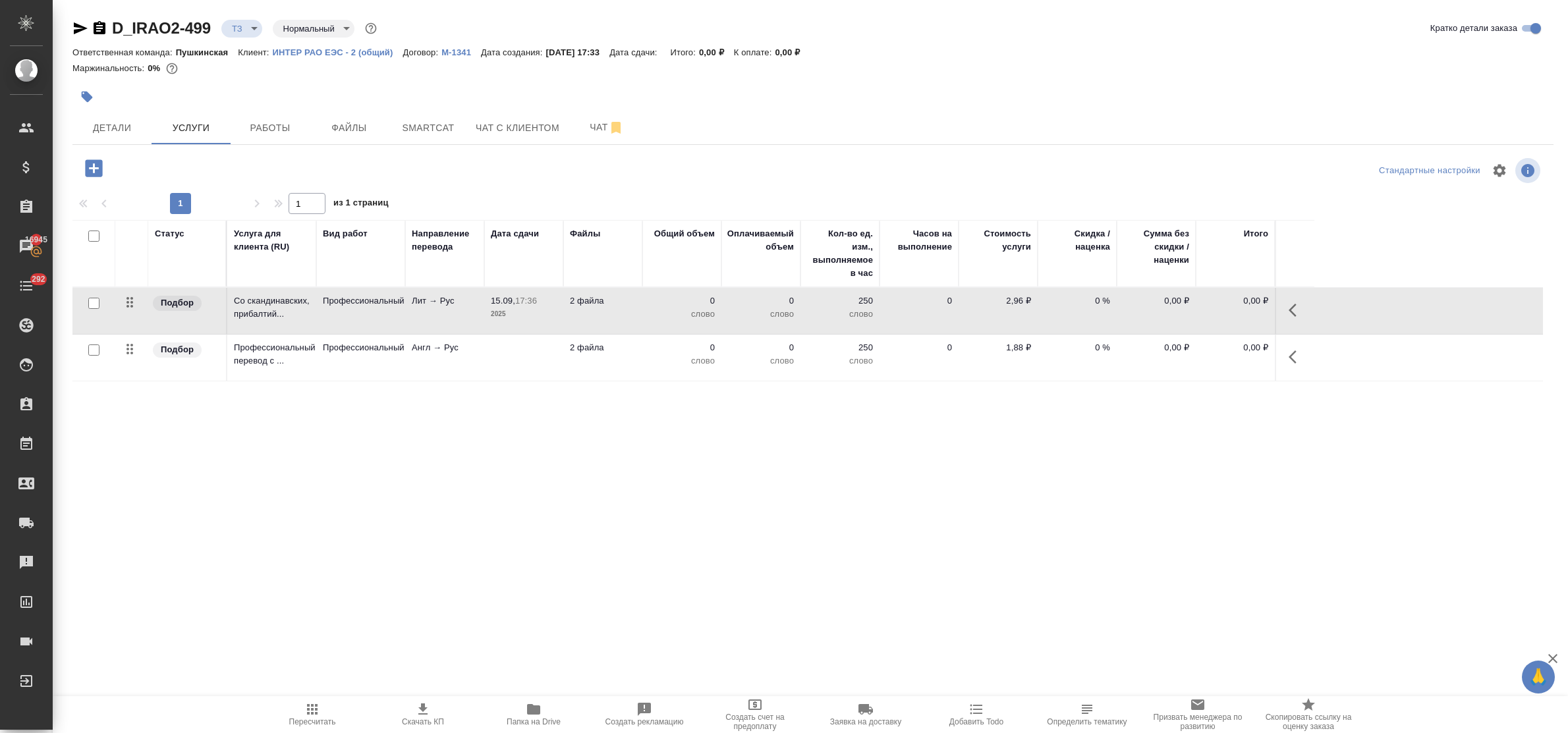
click at [505, 304] on p "15.09," at bounding box center [503, 300] width 24 height 10
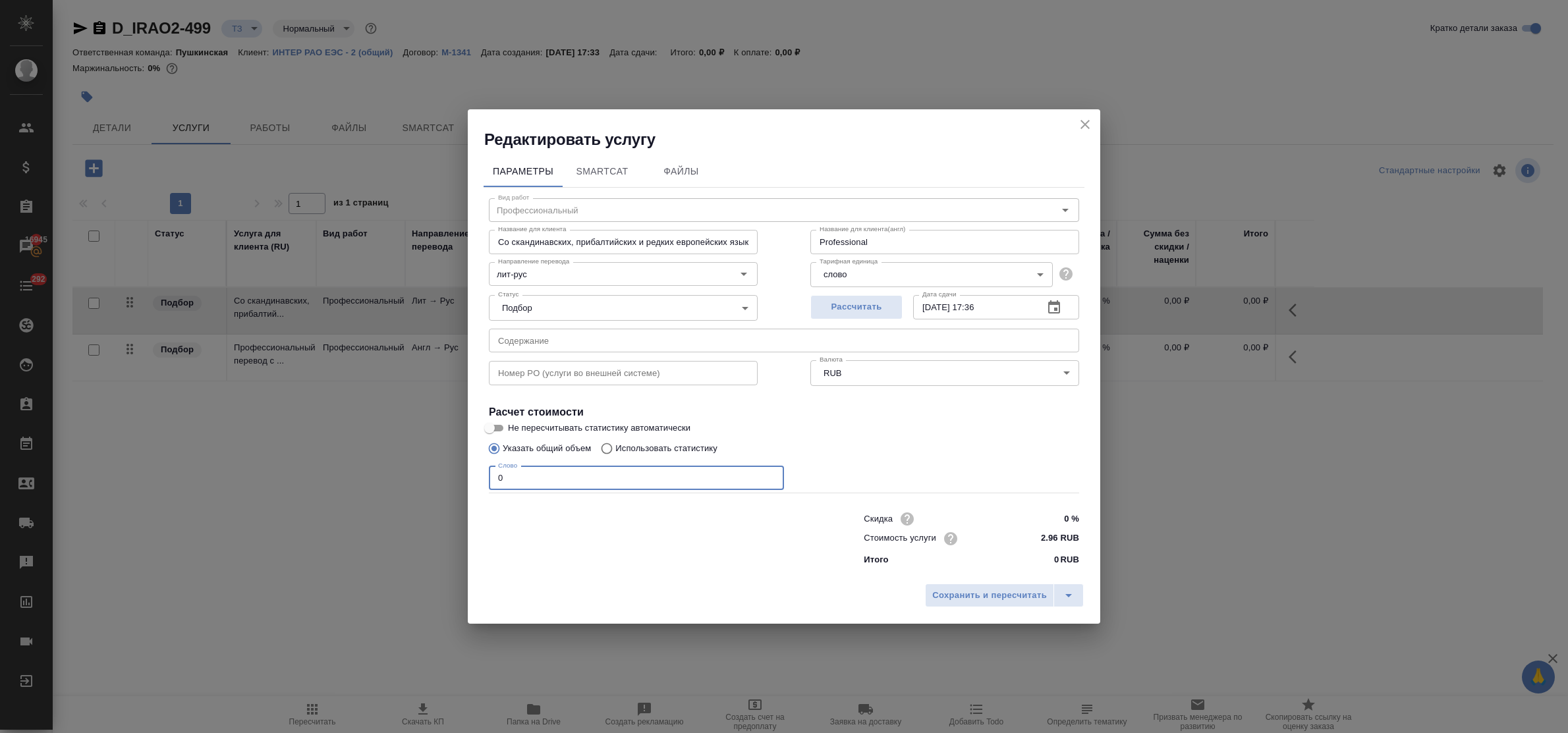
drag, startPoint x: 511, startPoint y: 475, endPoint x: 460, endPoint y: 461, distance: 52.9
click at [460, 461] on div "Редактировать услугу Параметры SmartCat Файлы Вид работ Профессиональный Вид ра…" at bounding box center [784, 366] width 1568 height 733
type input "7336"
click at [1033, 594] on span "Сохранить и пересчитать" at bounding box center [990, 596] width 115 height 15
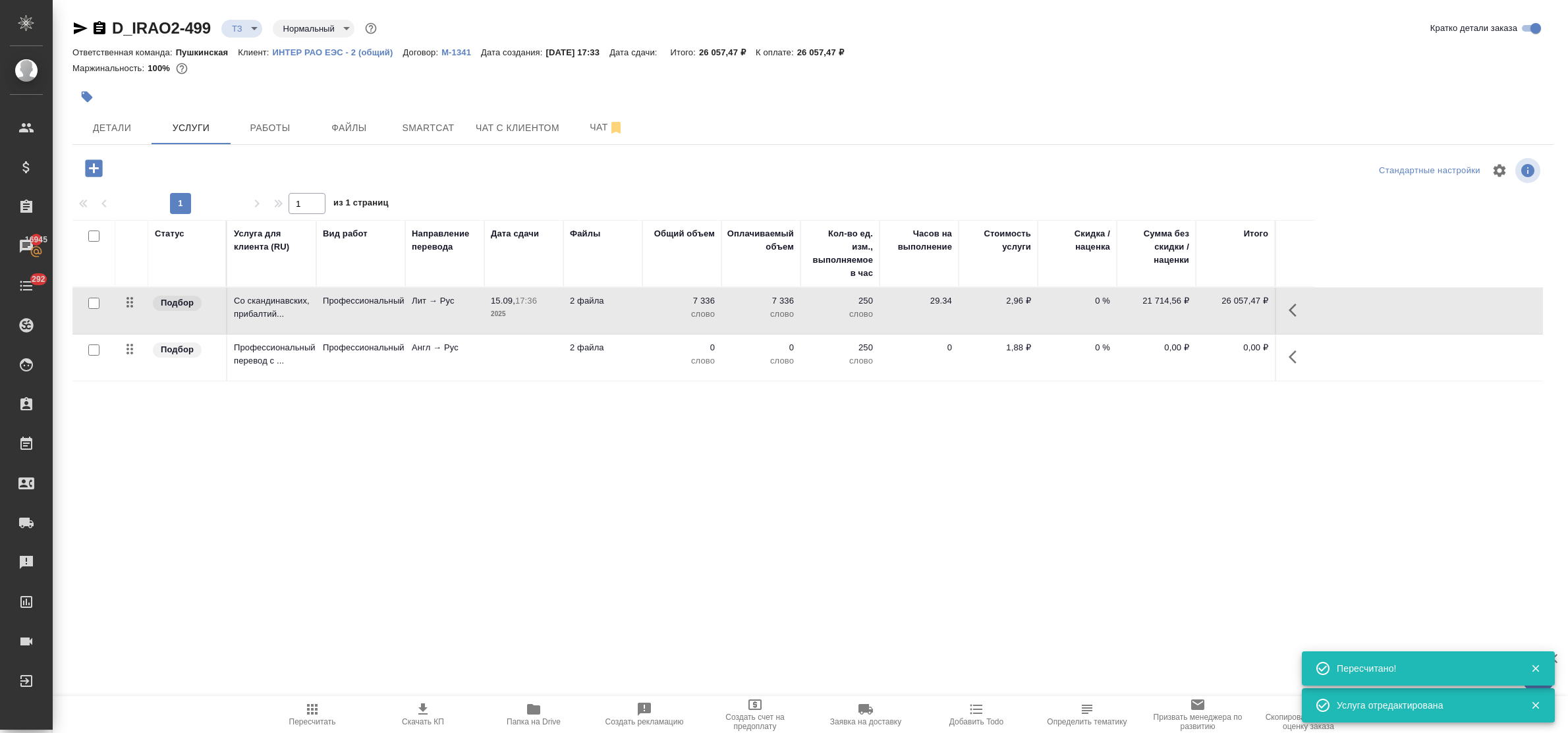
click at [542, 456] on div "Статус Услуга для клиента (RU) Вид работ Направление перевода Дата сдачи Файлы …" at bounding box center [807, 361] width 1471 height 283
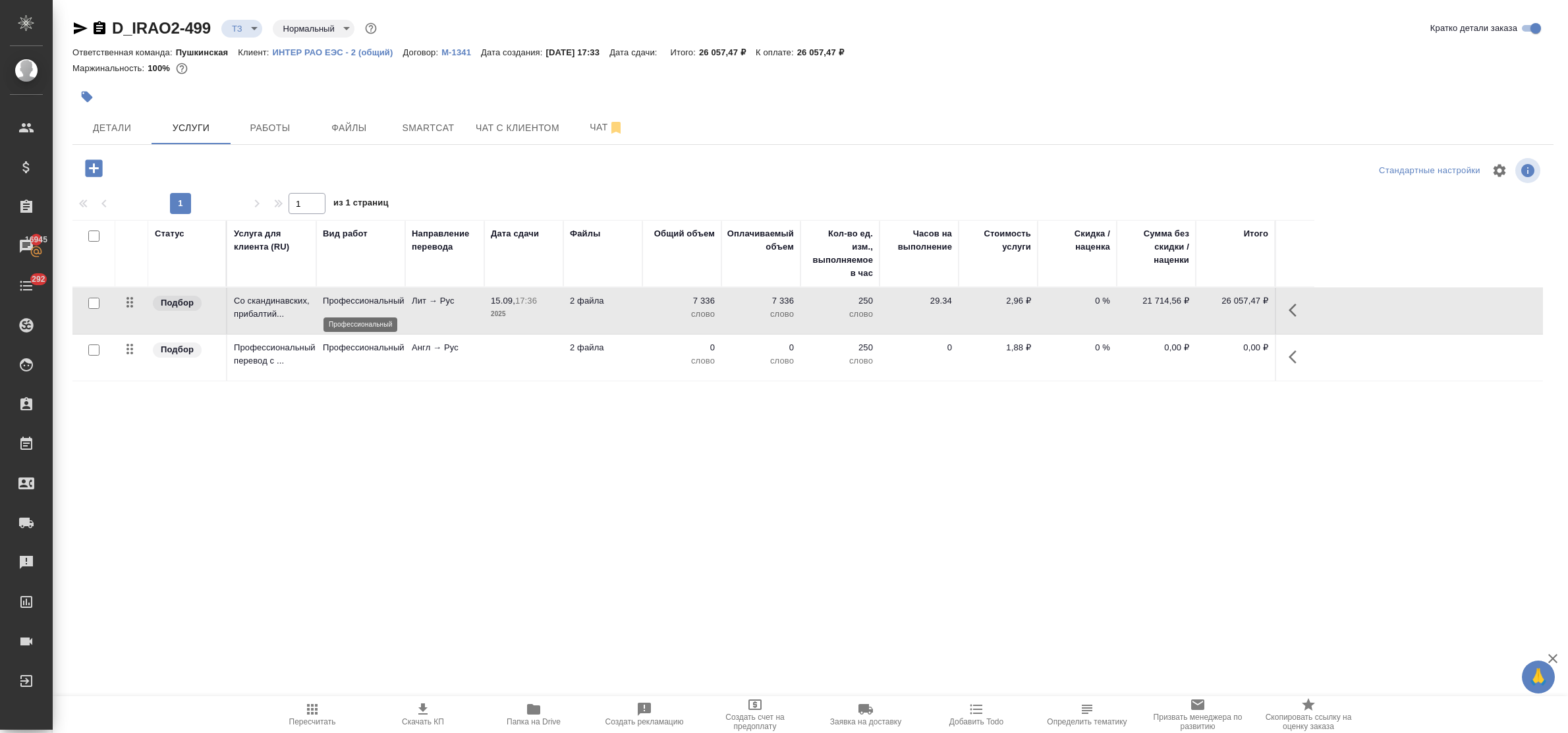
click at [371, 305] on p "Профессиональный" at bounding box center [360, 301] width 76 height 13
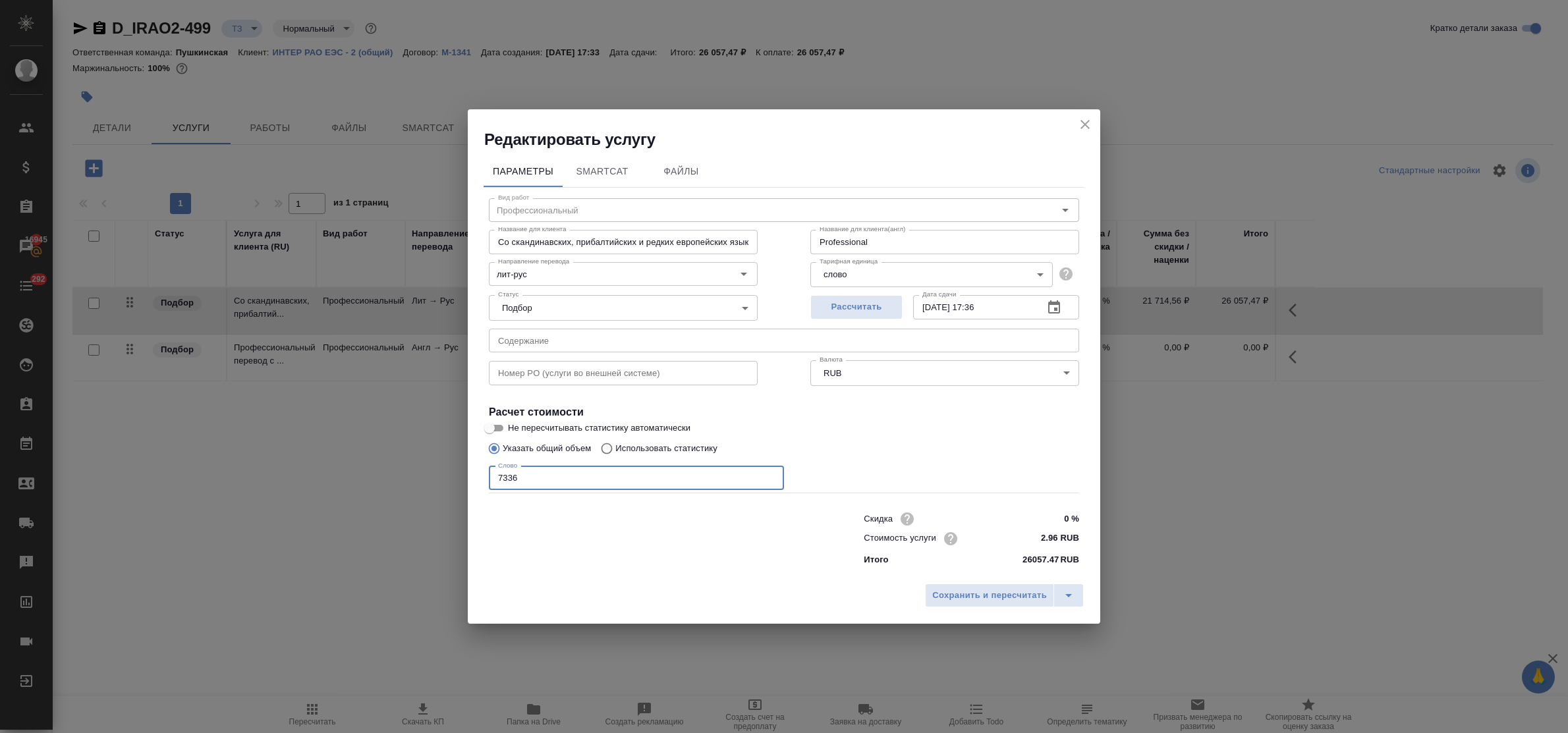
drag, startPoint x: 534, startPoint y: 476, endPoint x: 475, endPoint y: 481, distance: 59.2
click at [475, 481] on div "Параметры SmartCat Файлы Вид работ Профессиональный Вид работ Название для клие…" at bounding box center [784, 363] width 632 height 427
type input "19937"
click at [961, 601] on span "Сохранить и пересчитать" at bounding box center [990, 596] width 115 height 15
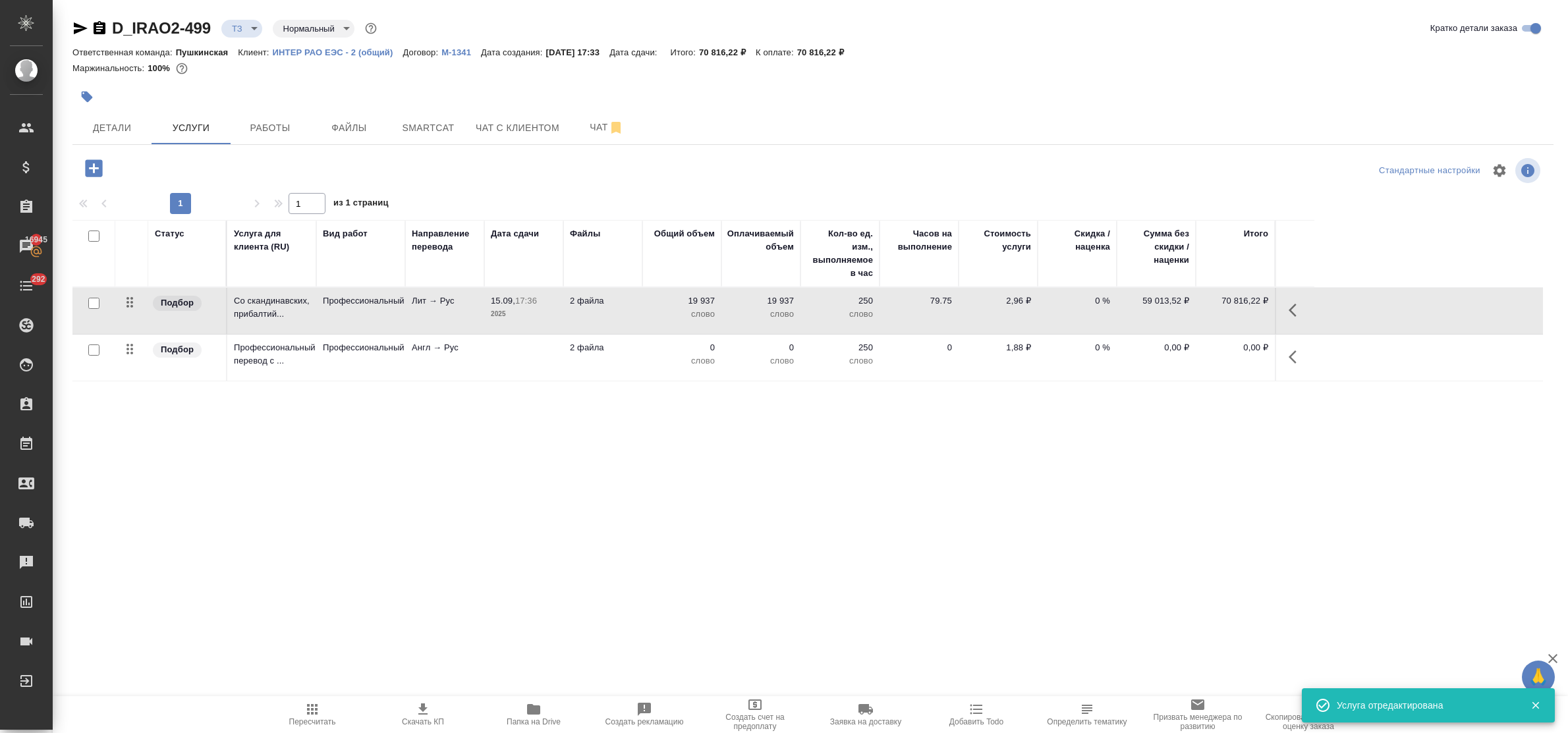
click at [417, 352] on p "Англ → Рус" at bounding box center [444, 348] width 66 height 13
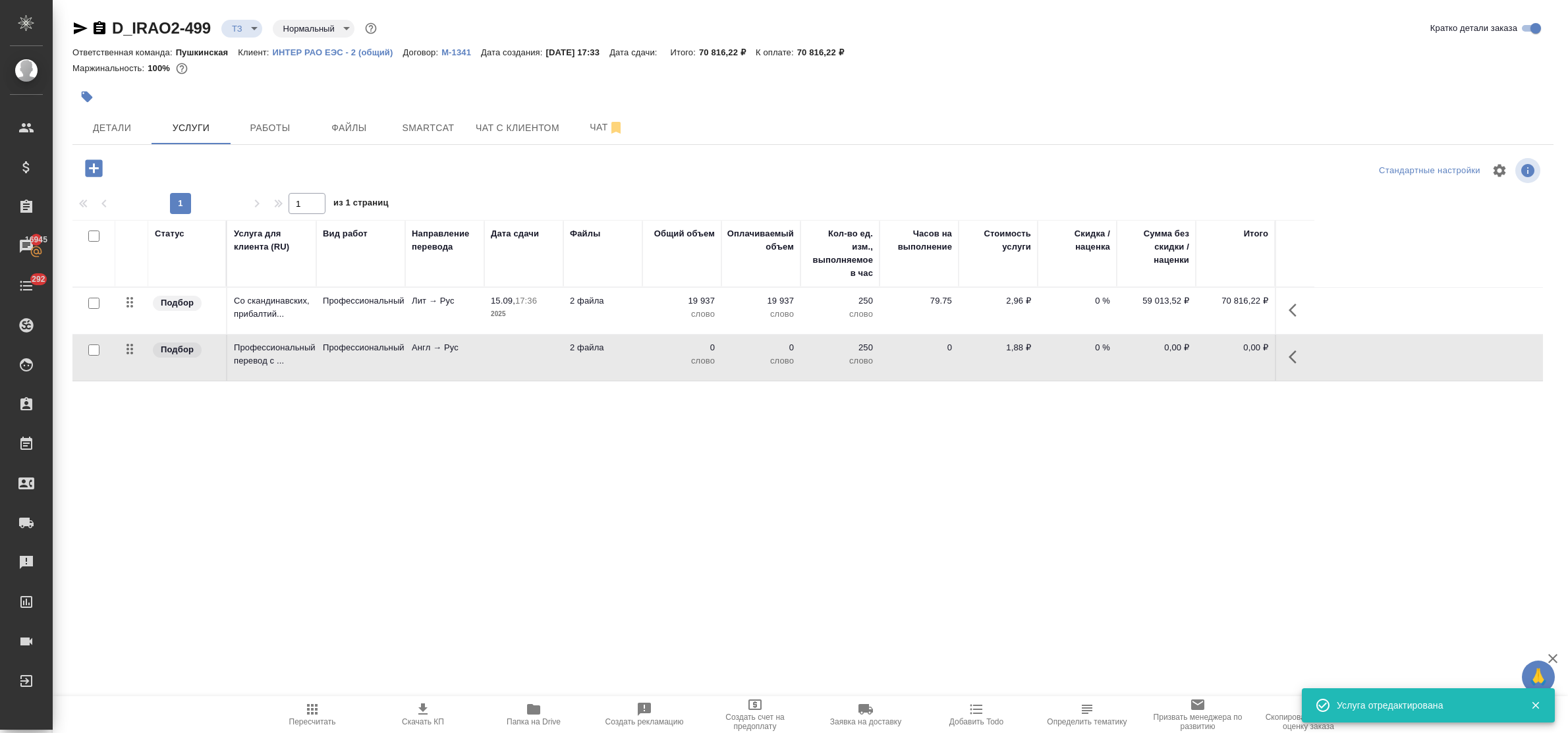
click at [417, 352] on p "Англ → Рус" at bounding box center [444, 348] width 66 height 13
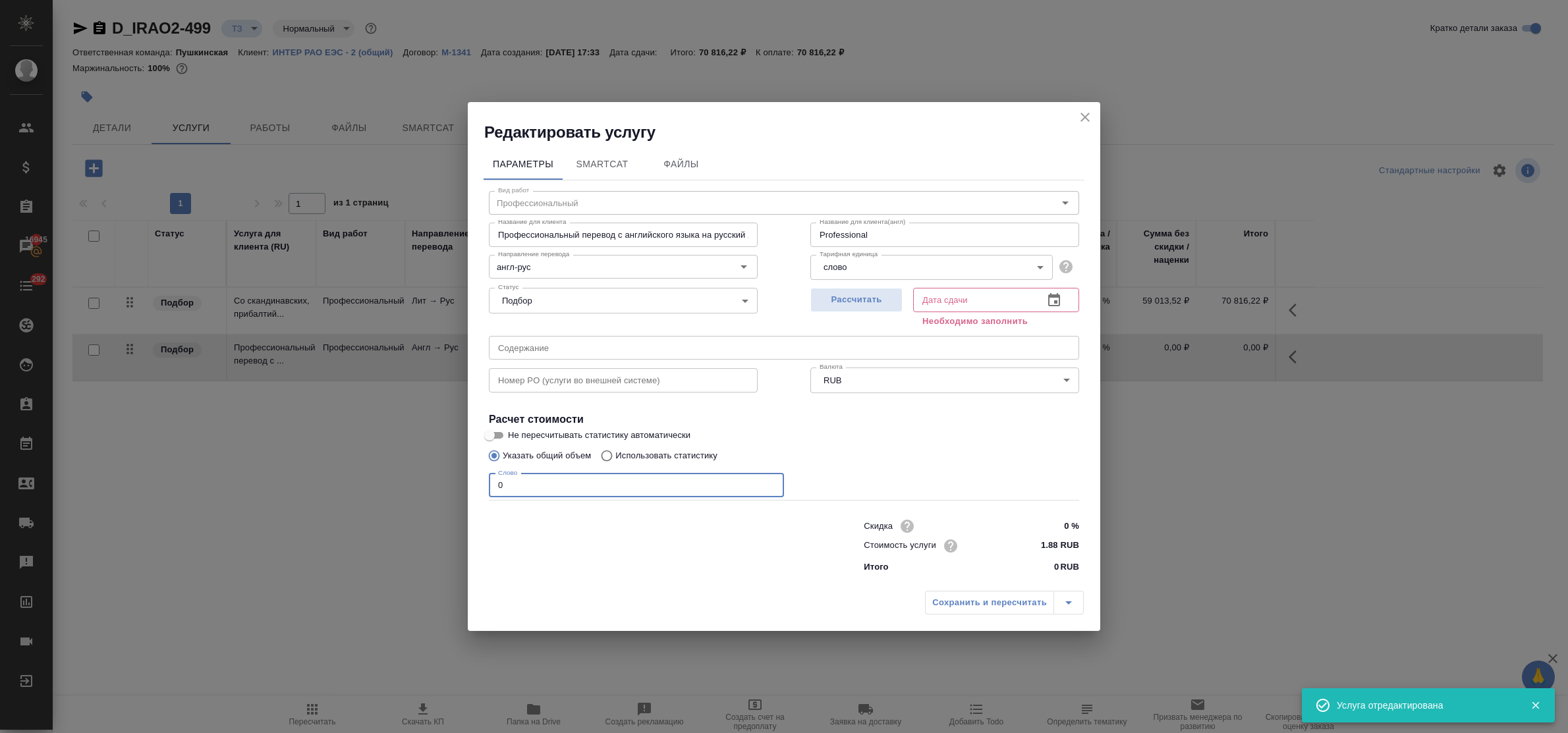
drag, startPoint x: 508, startPoint y: 488, endPoint x: 442, endPoint y: 479, distance: 66.6
click at [442, 479] on div "Редактировать услугу Параметры SmartCat Файлы Вид работ Профессиональный Вид ра…" at bounding box center [784, 366] width 1568 height 733
type input "5972"
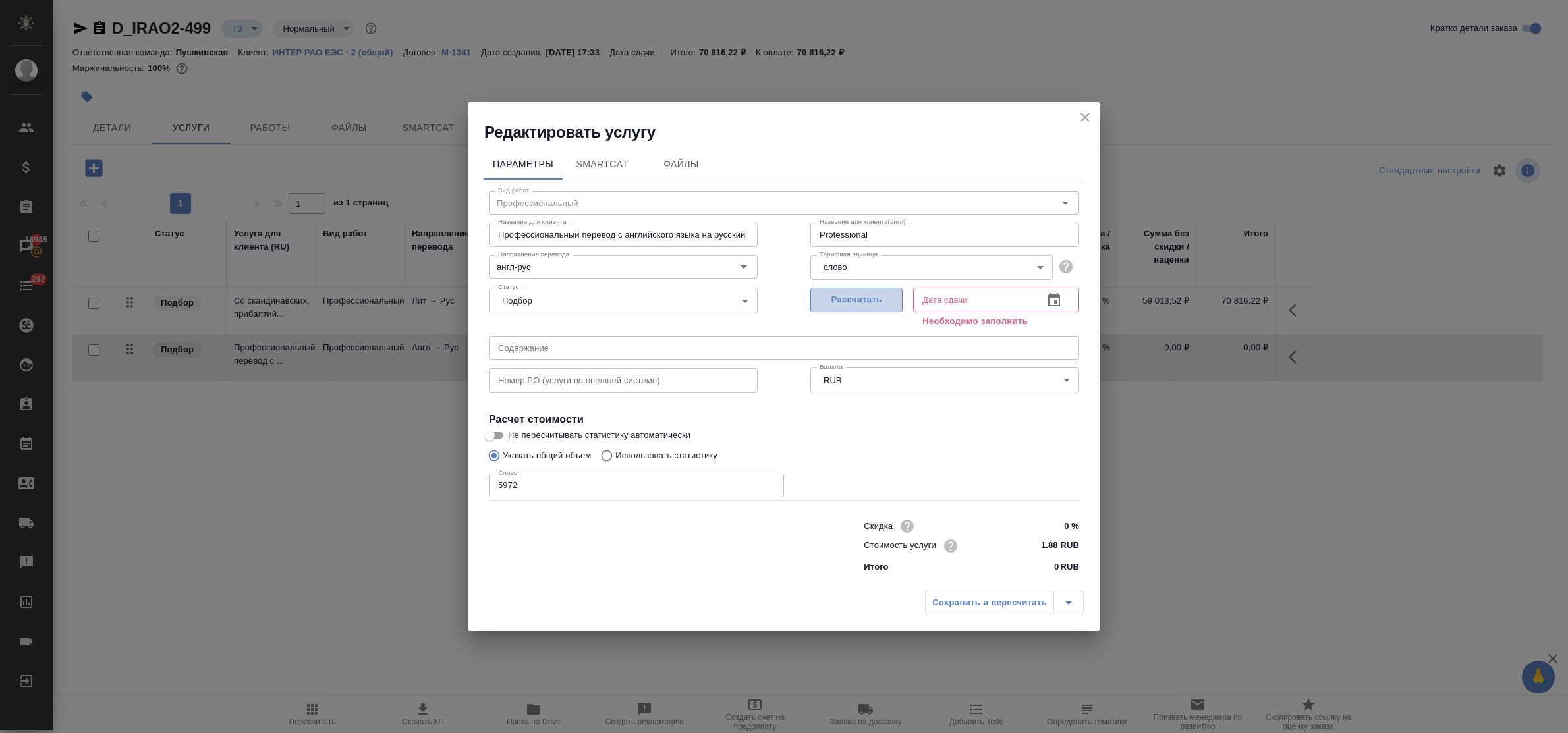
click at [870, 303] on span "Рассчитать" at bounding box center [856, 300] width 78 height 15
type input "18.09.2025 17:35"
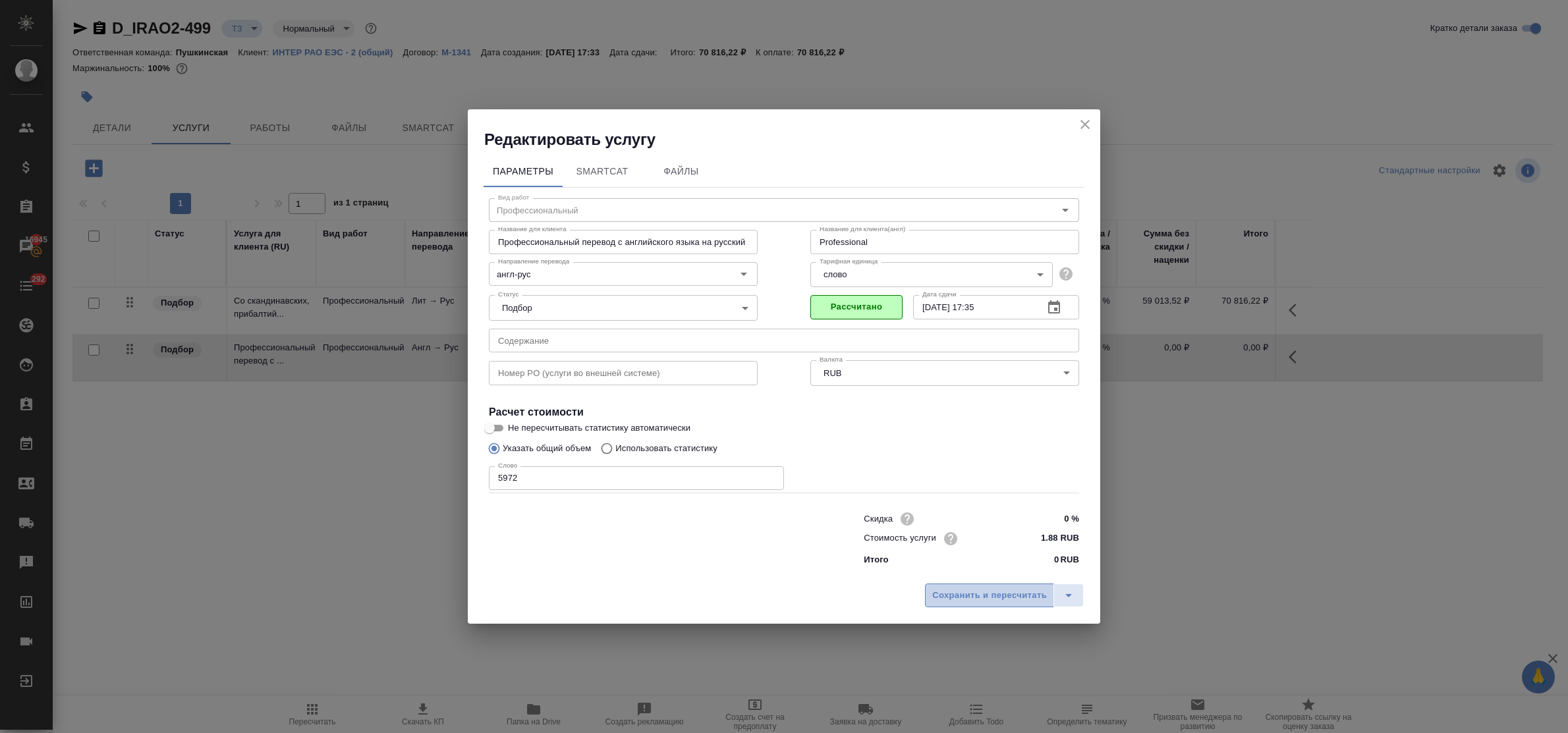
click at [1008, 600] on span "Сохранить и пересчитать" at bounding box center [990, 596] width 115 height 15
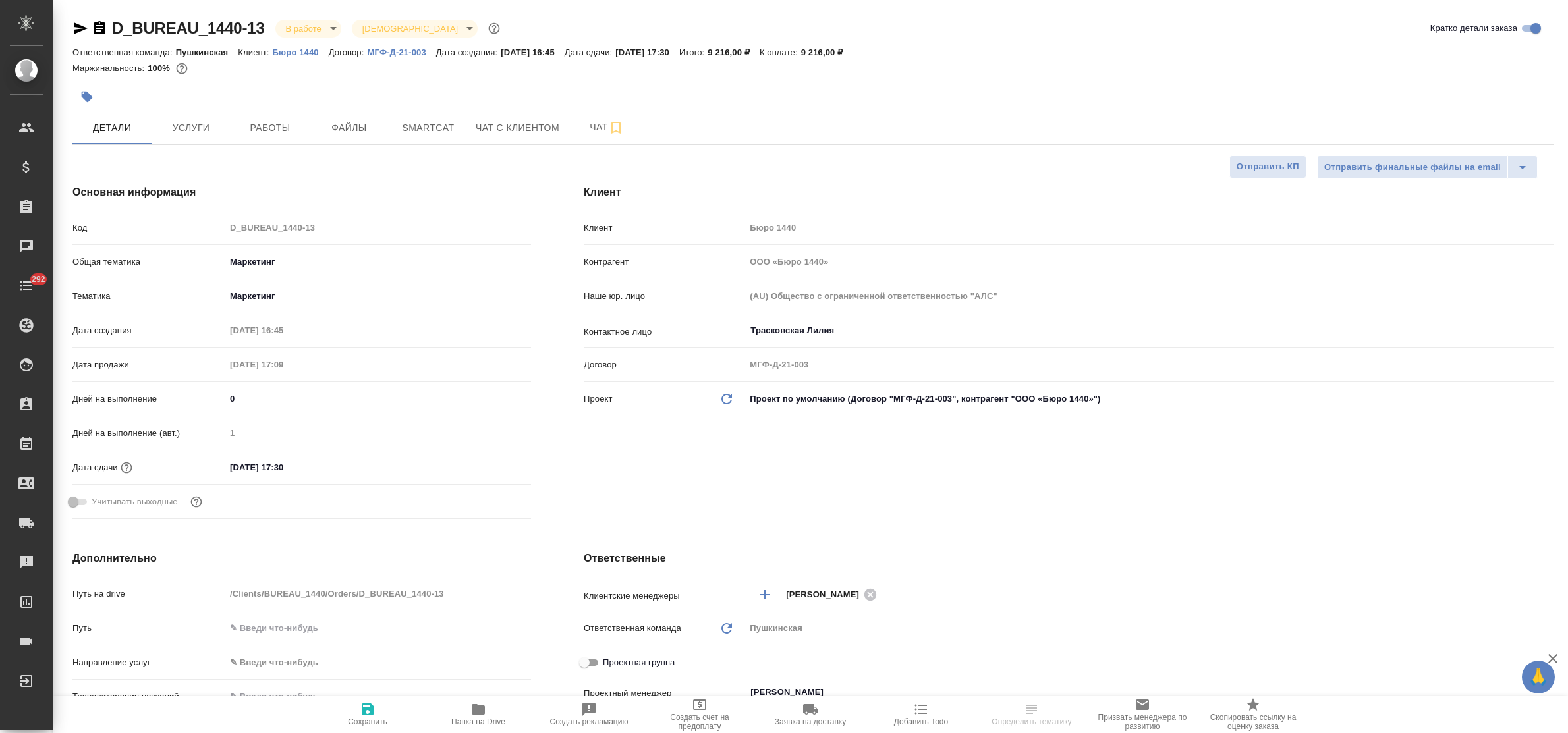
select select "RU"
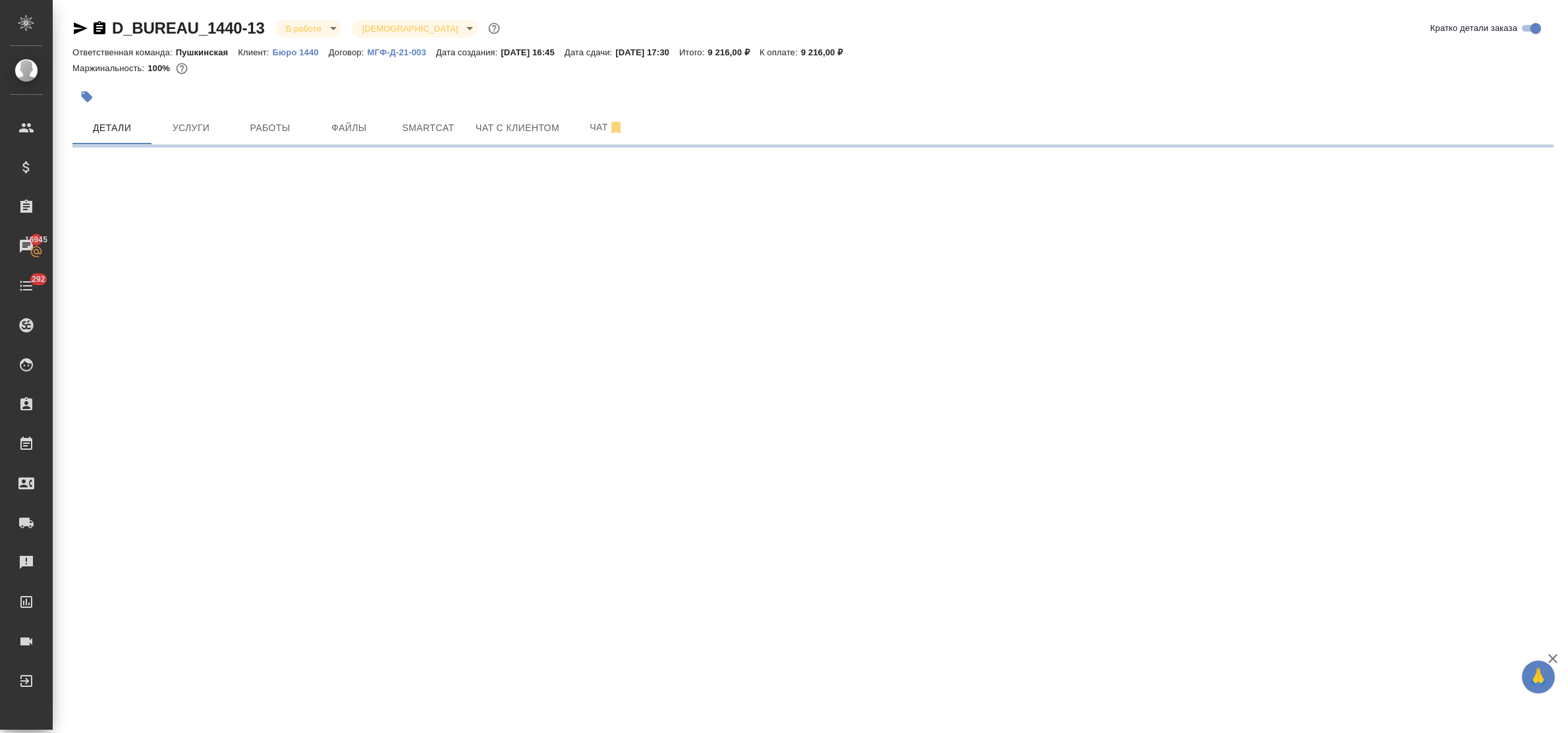
select select "RU"
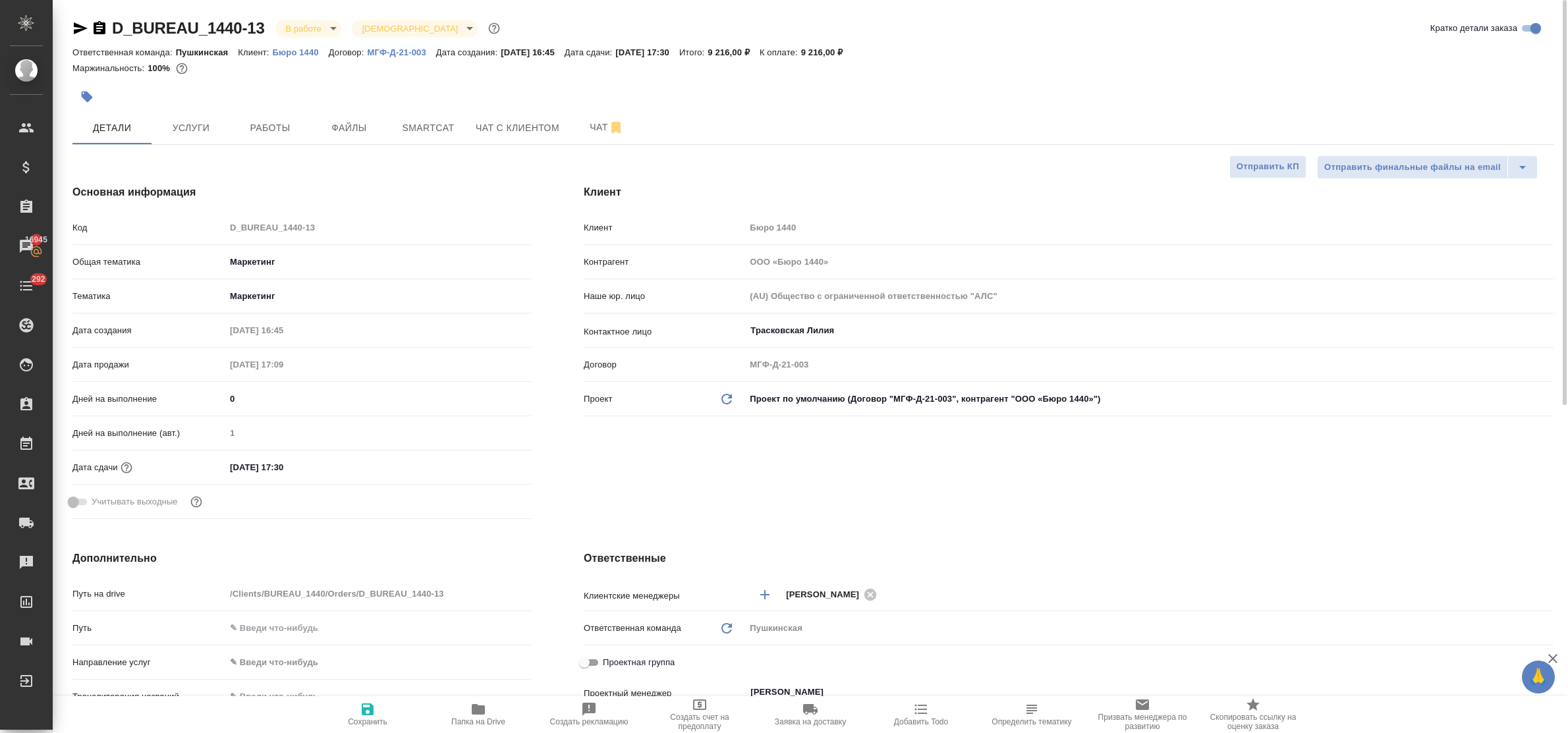
type textarea "x"
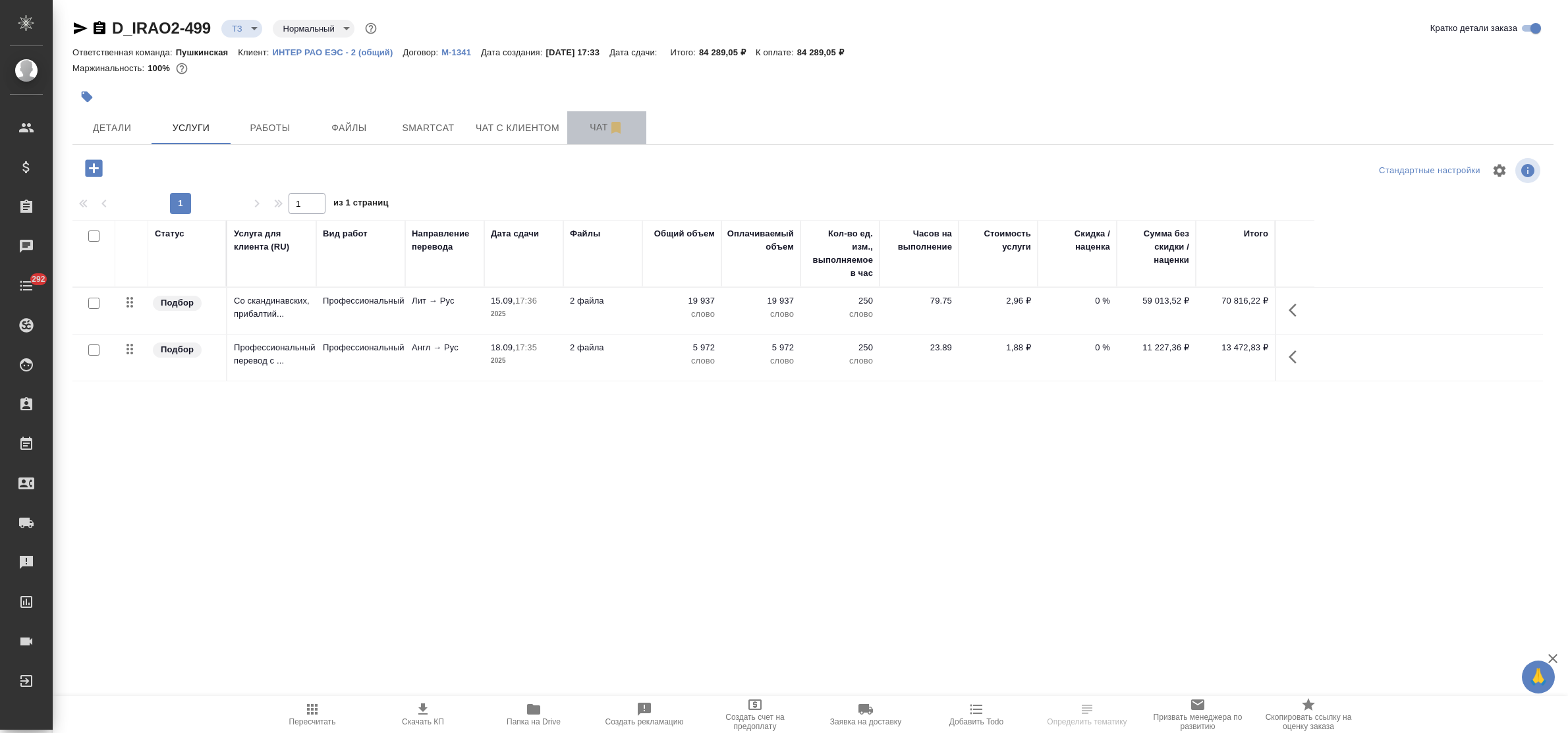
click at [594, 124] on span "Чат" at bounding box center [607, 127] width 64 height 16
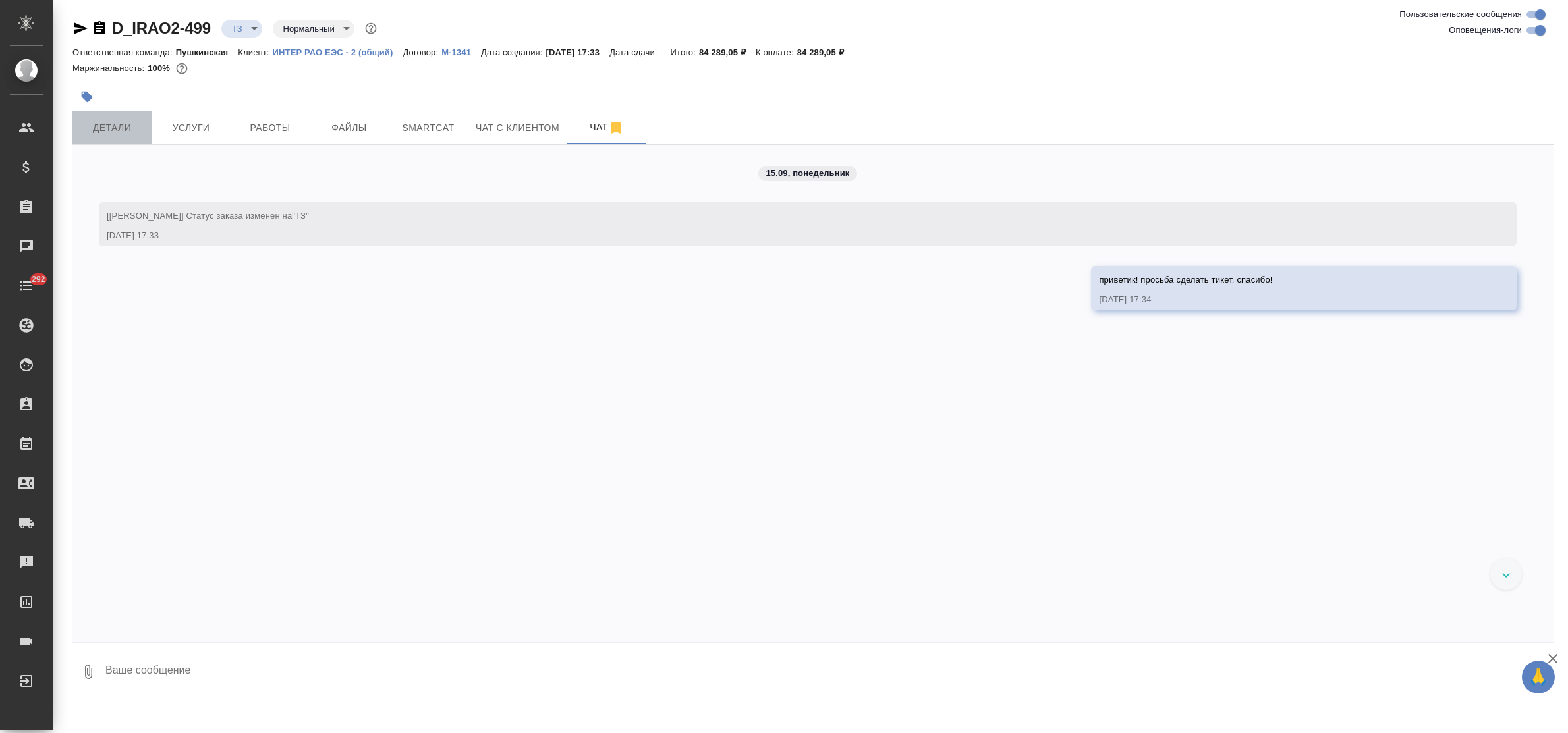
click at [112, 125] on span "Детали" at bounding box center [112, 128] width 64 height 16
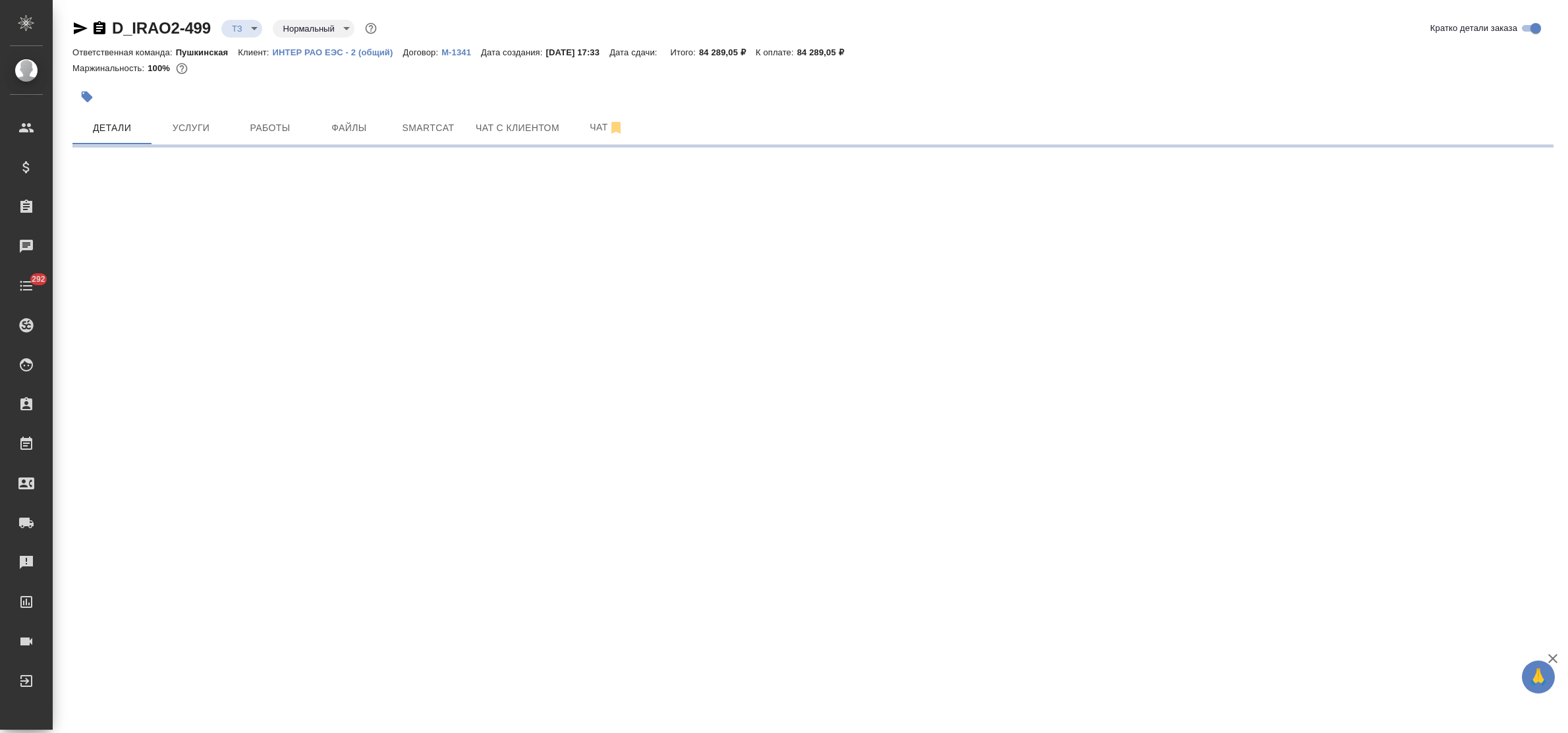
select select "RU"
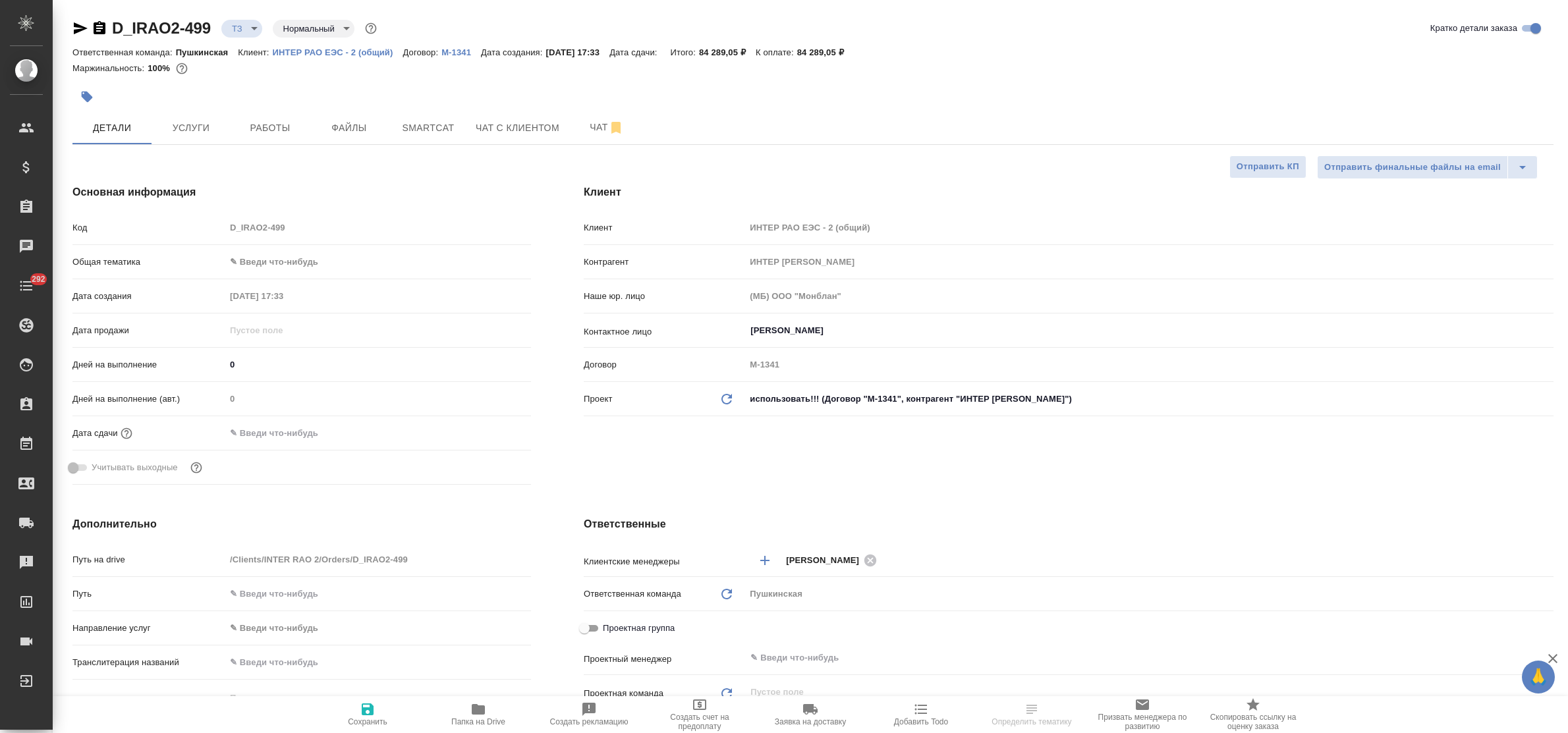
type textarea "x"
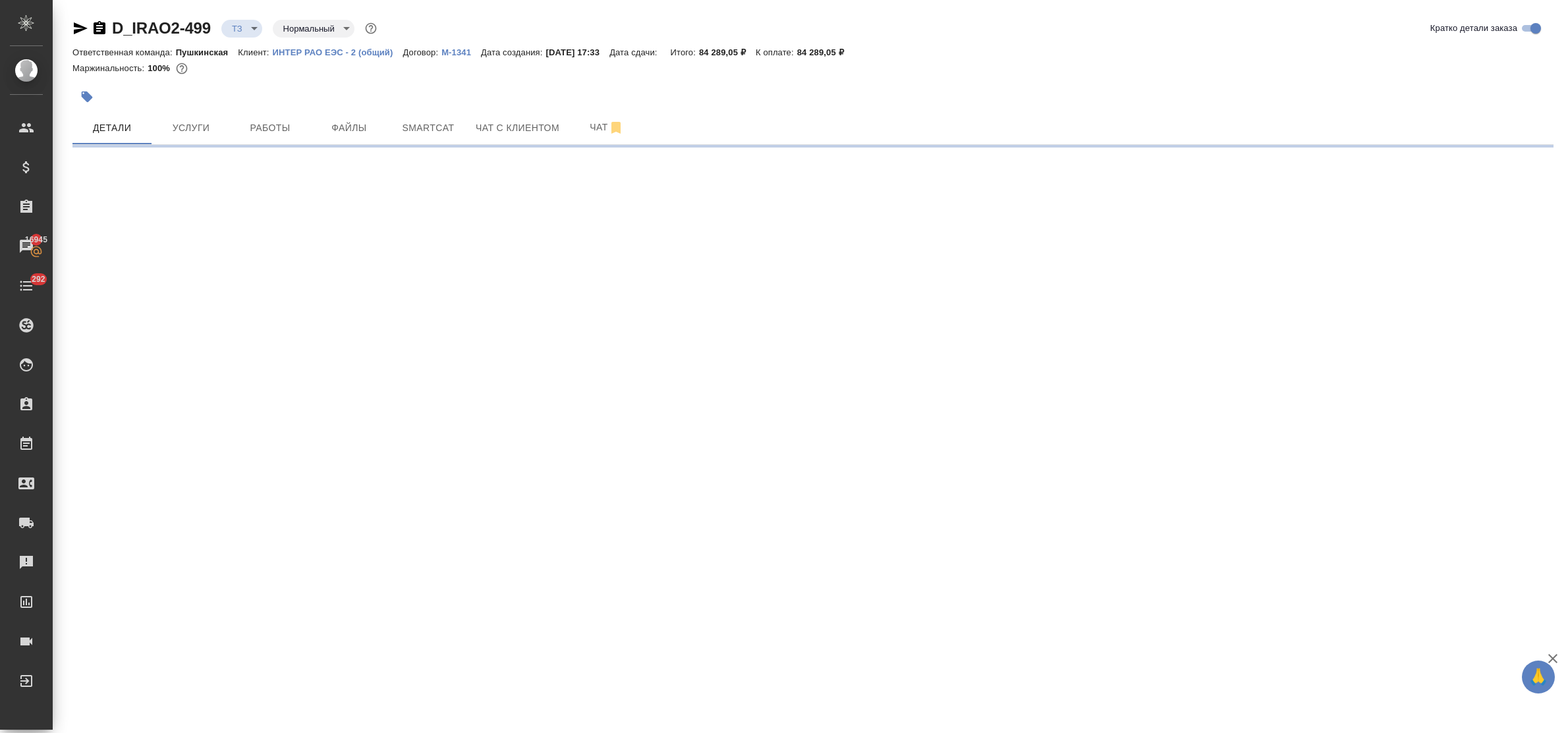
select select "RU"
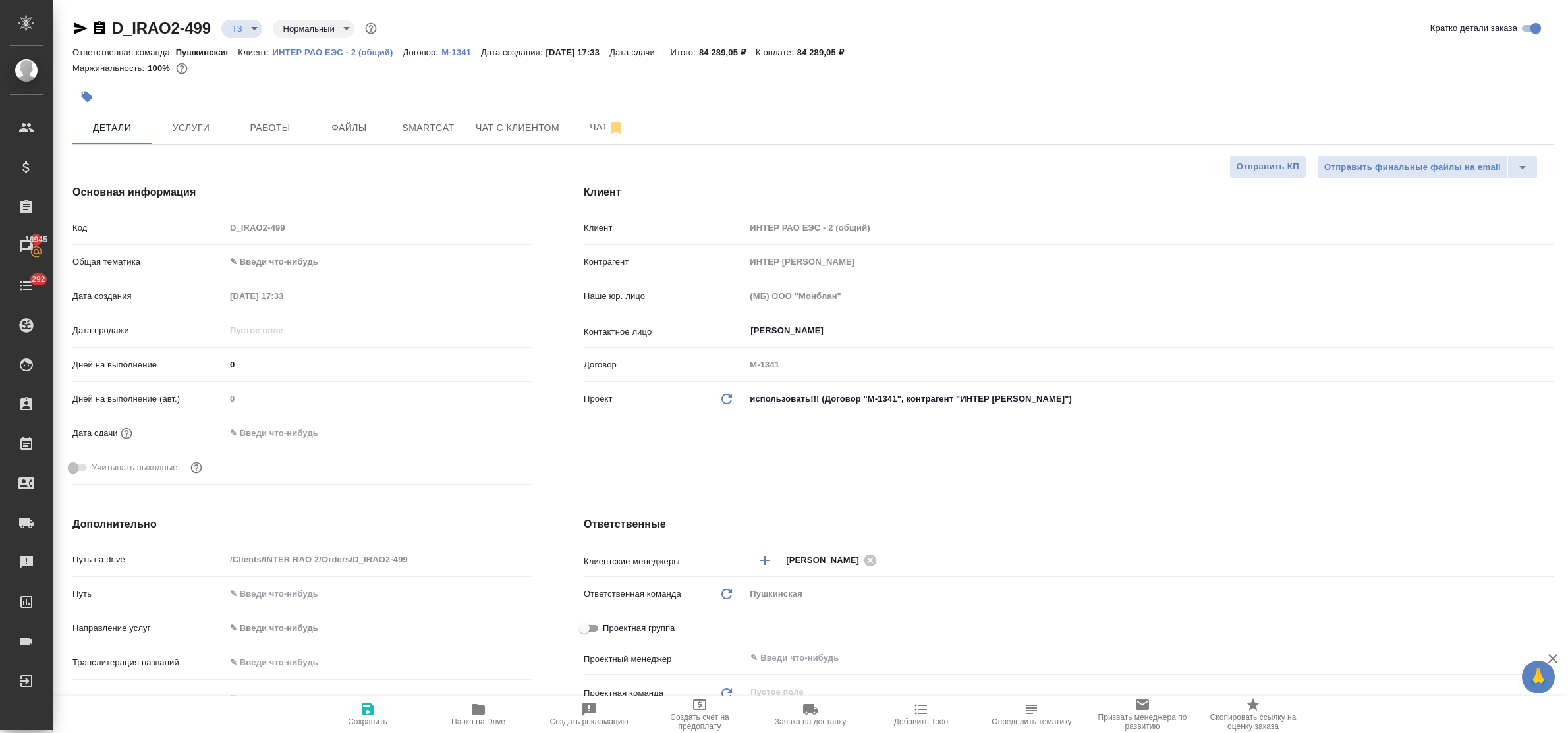
type textarea "x"
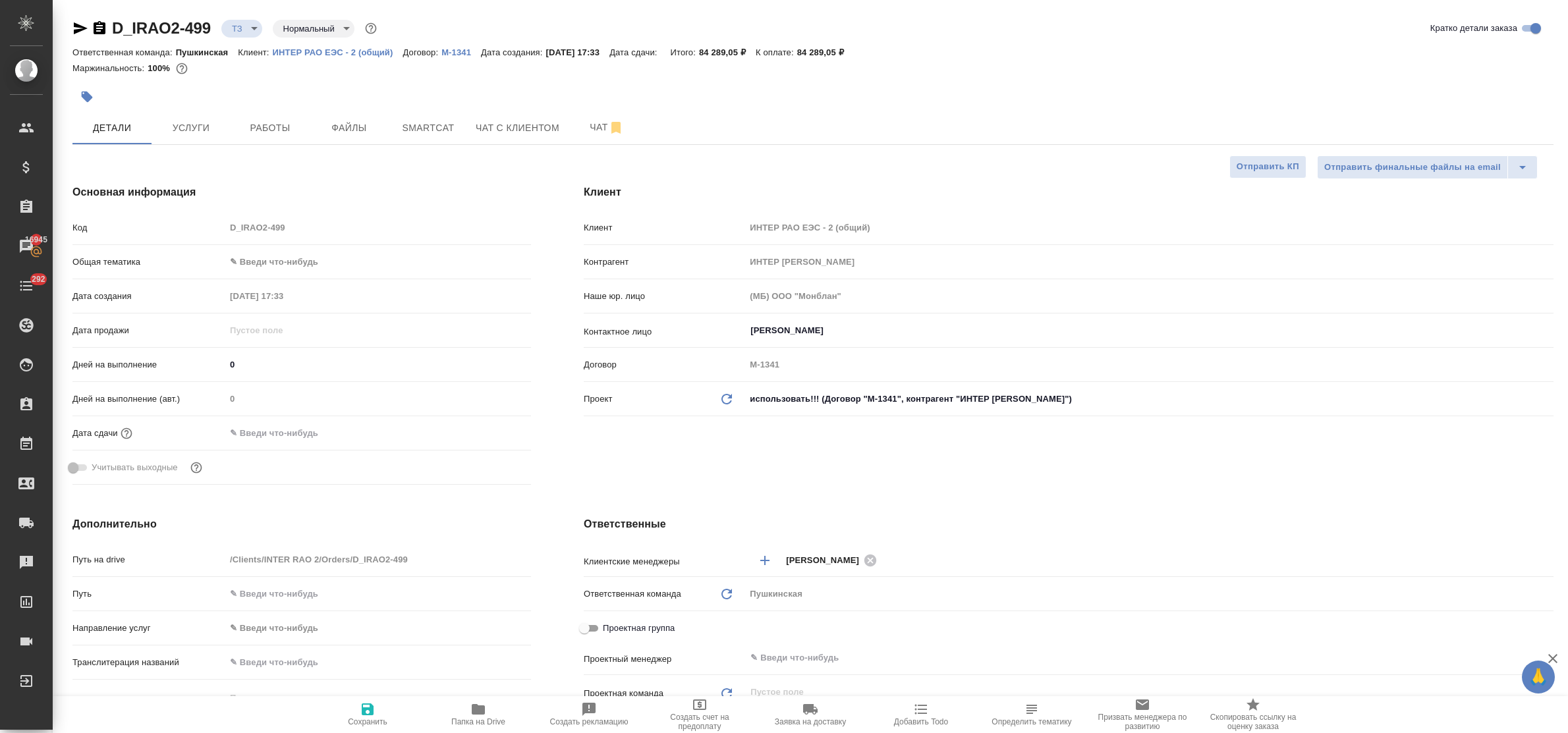
type textarea "x"
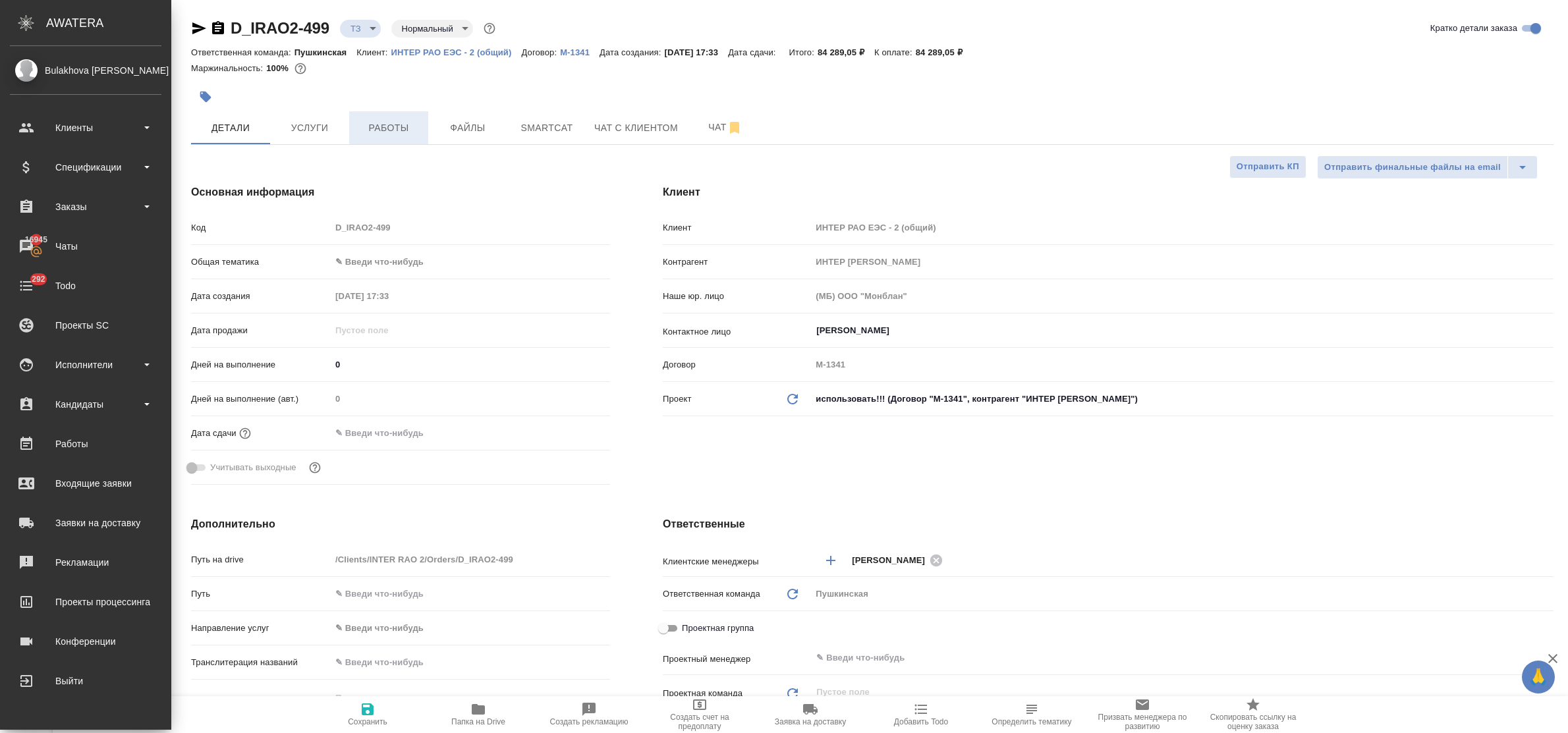
type textarea "x"
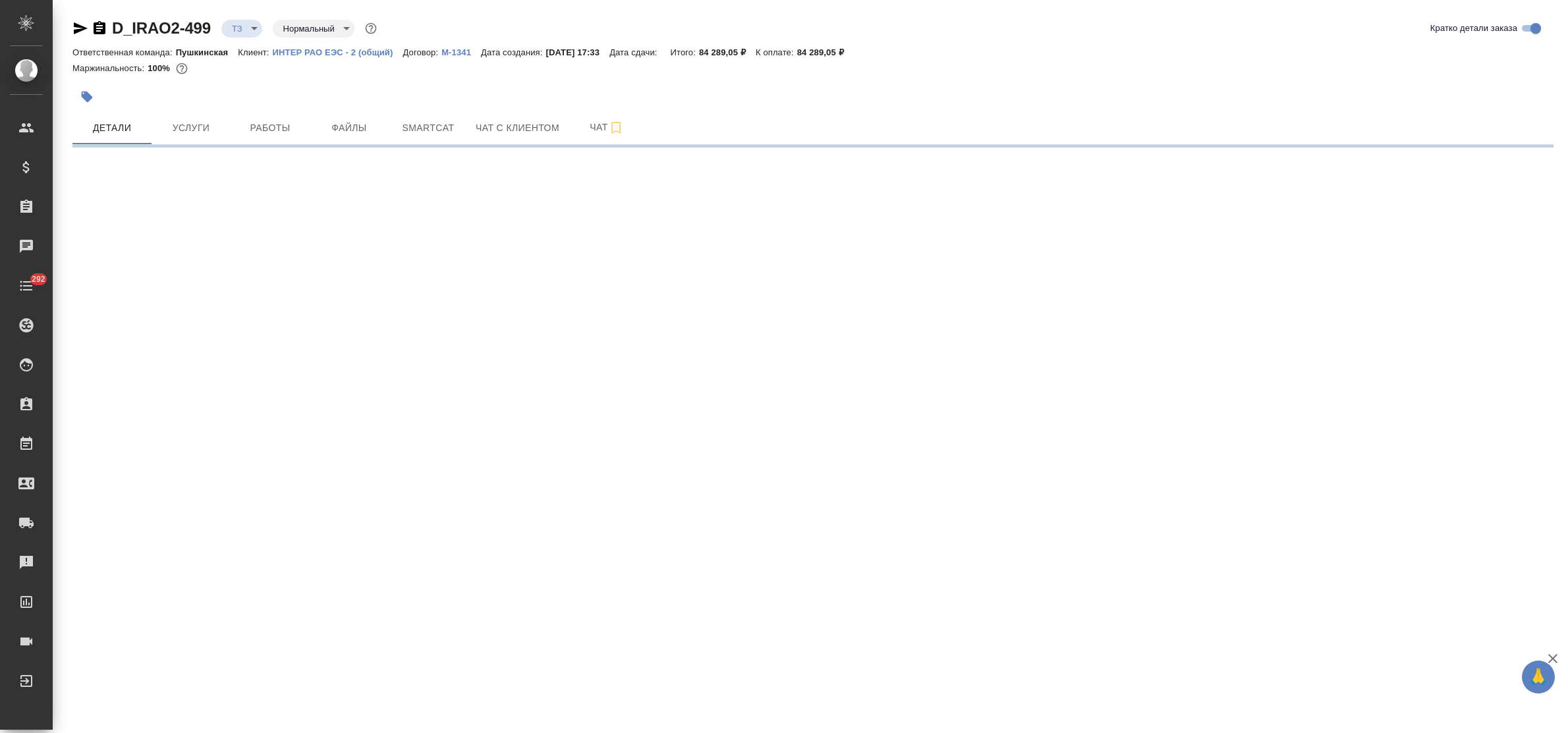
select select "RU"
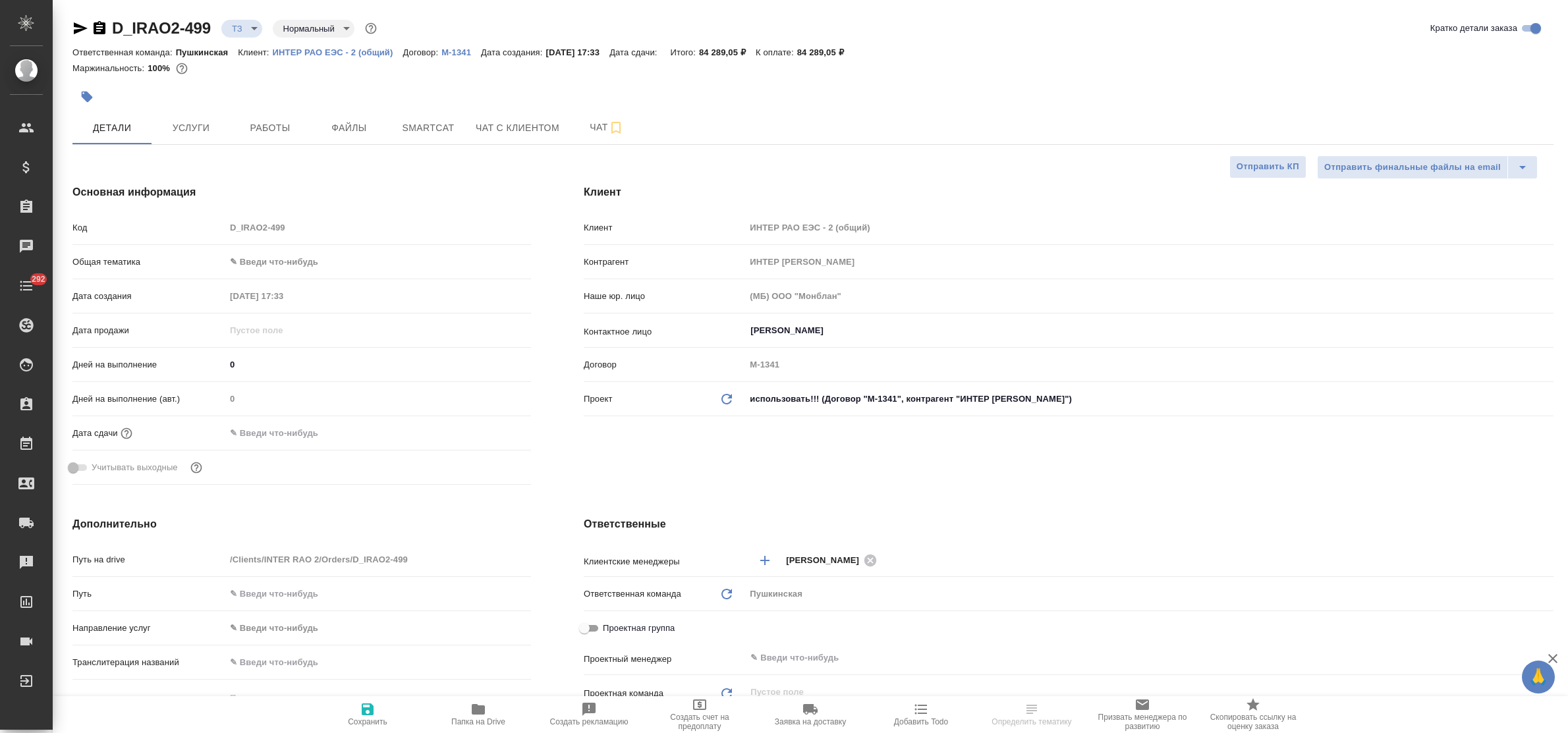
type textarea "x"
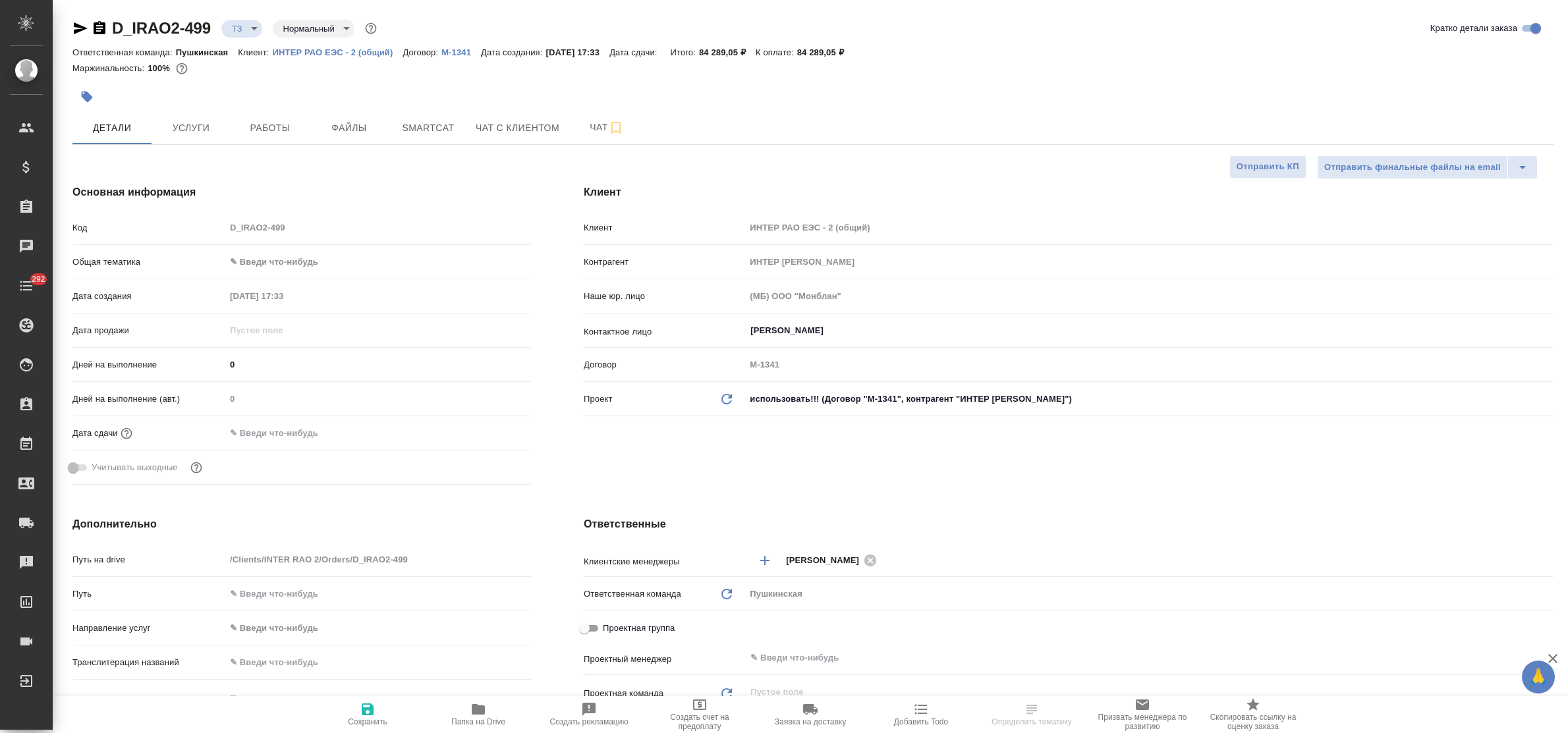
type textarea "x"
click at [79, 30] on icon "button" at bounding box center [80, 28] width 14 height 12
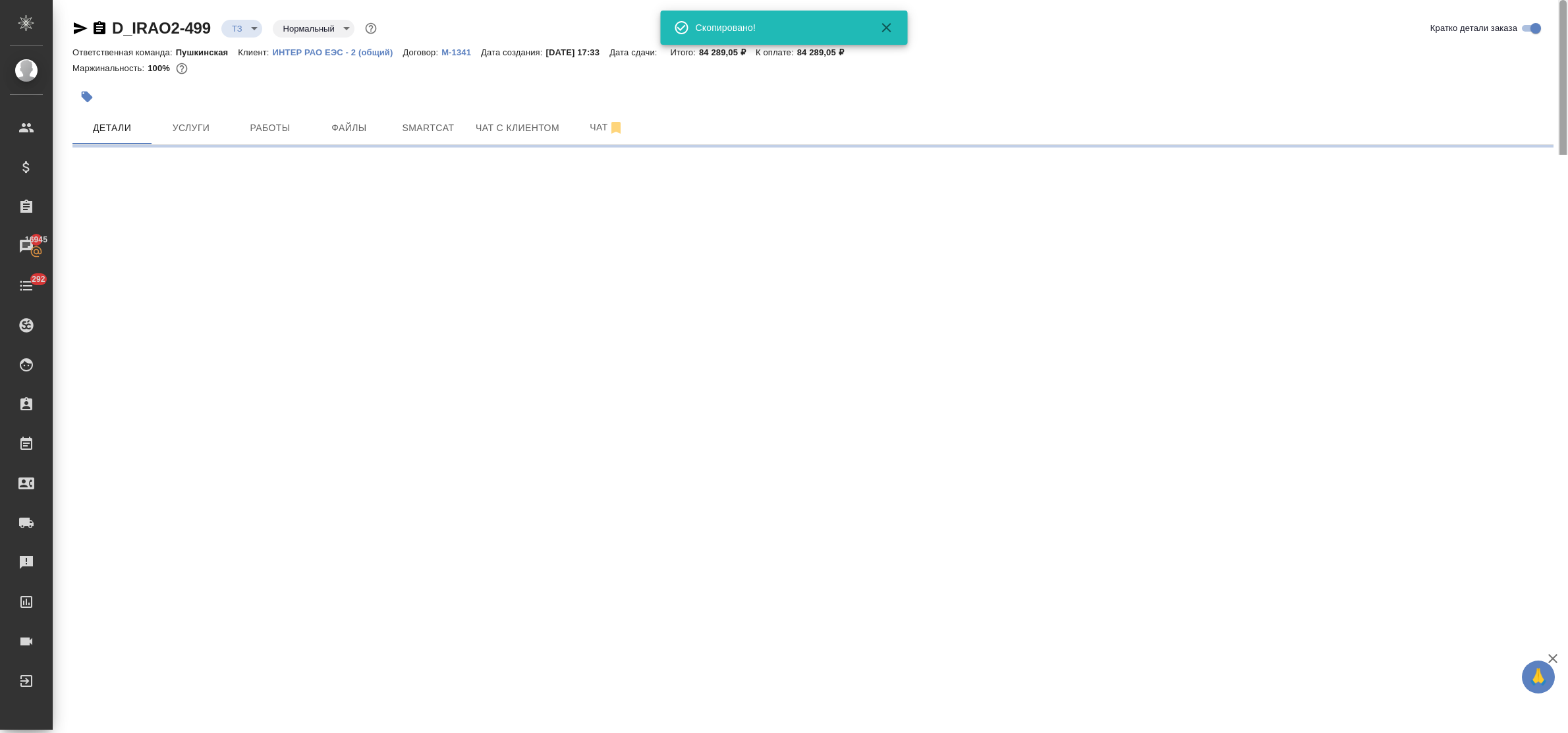
select select "RU"
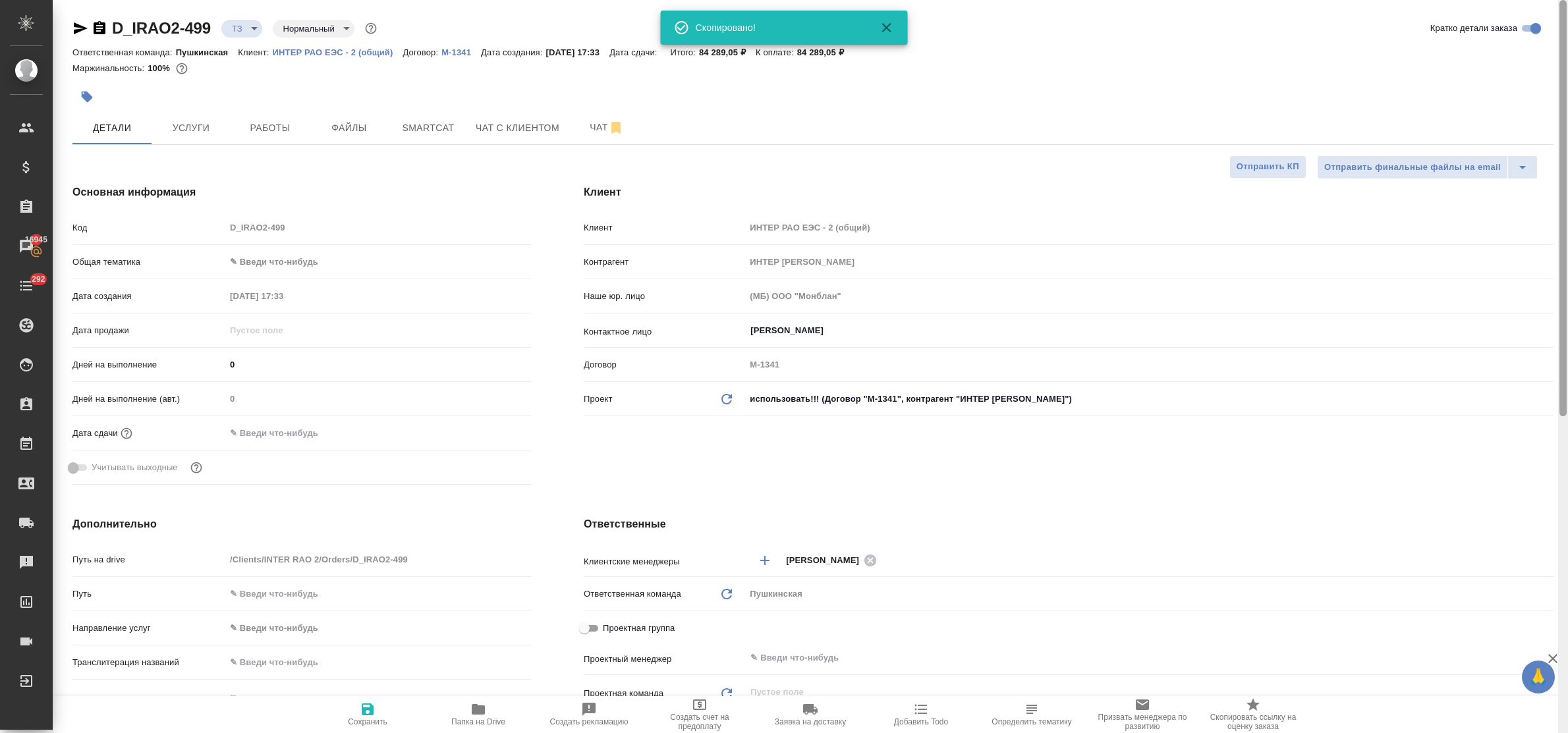
type textarea "x"
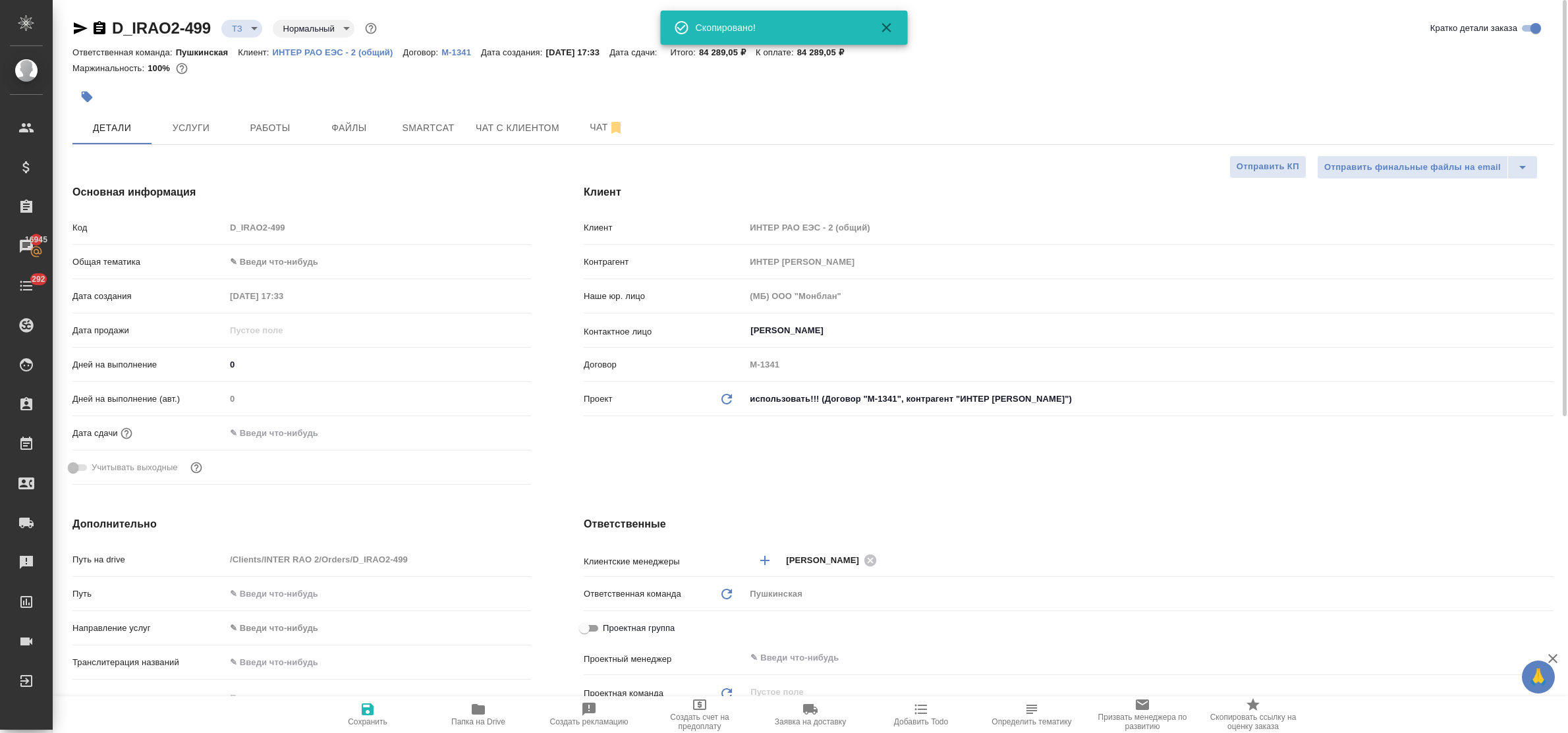
type textarea "x"
click at [268, 187] on h4 "Основная информация" at bounding box center [302, 192] width 458 height 16
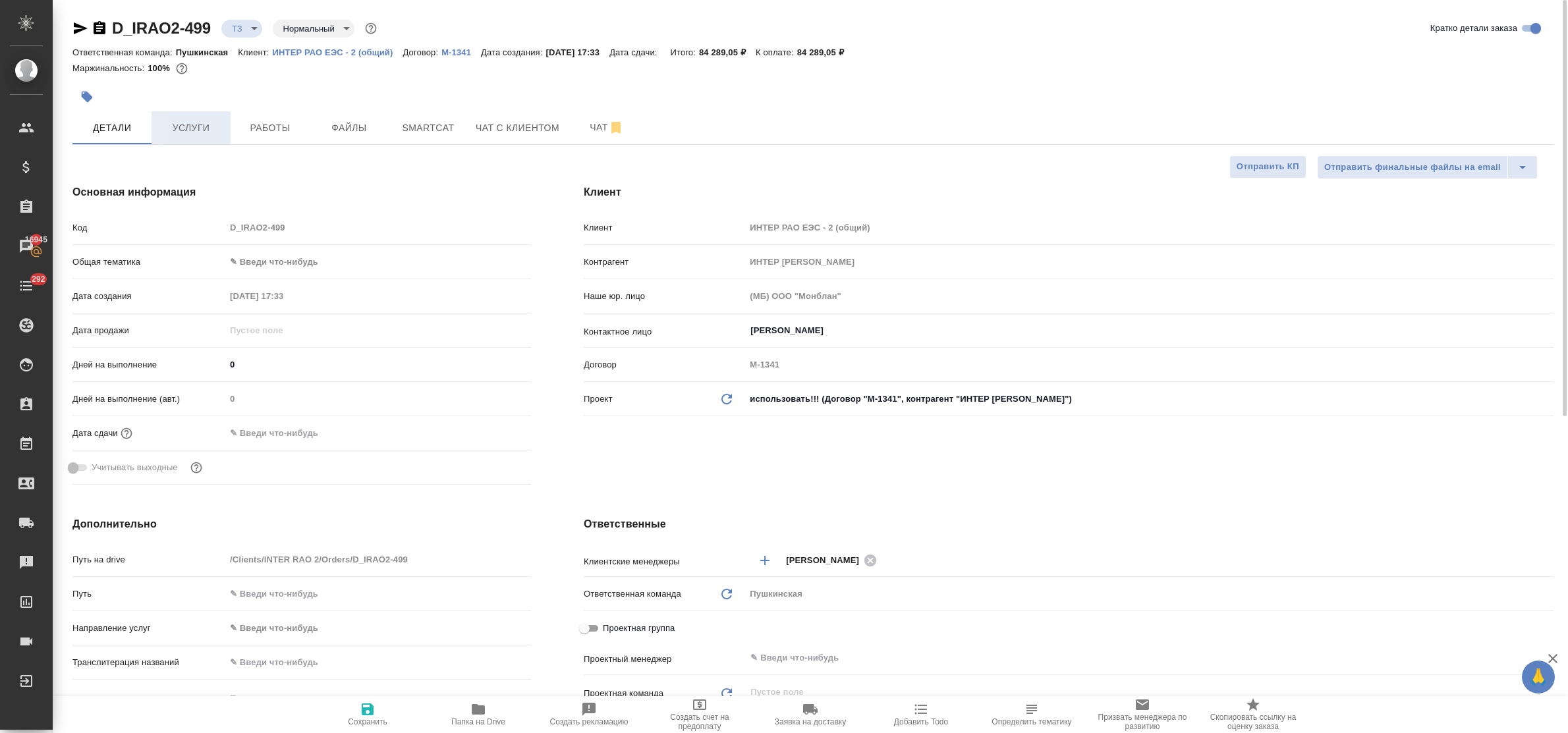
click at [192, 137] on button "Услуги" at bounding box center [191, 128] width 79 height 33
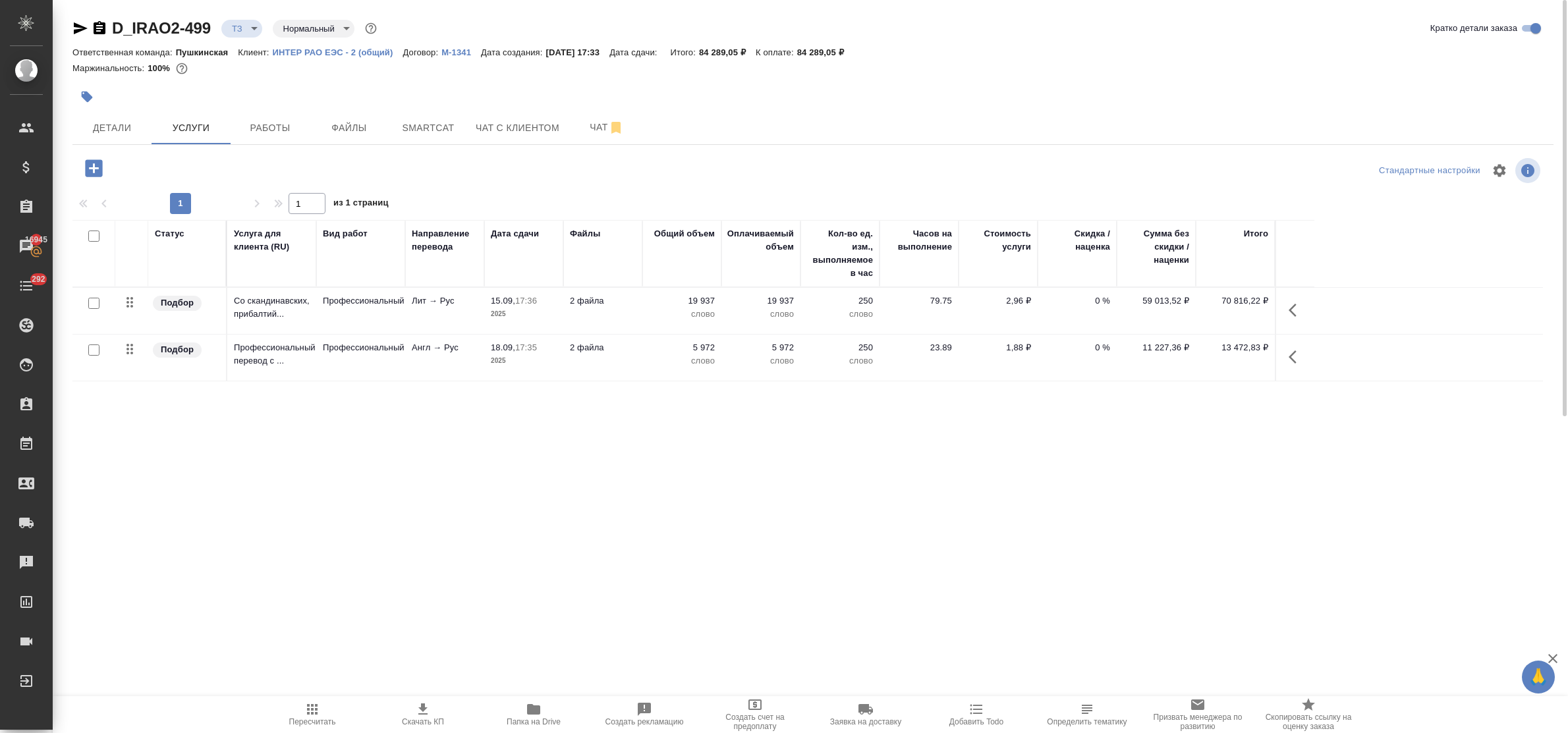
click at [389, 451] on div "Статус Услуга для клиента (RU) Вид работ Направление перевода Дата сдачи Файлы …" at bounding box center [807, 361] width 1471 height 283
click at [597, 124] on span "Чат" at bounding box center [607, 127] width 64 height 16
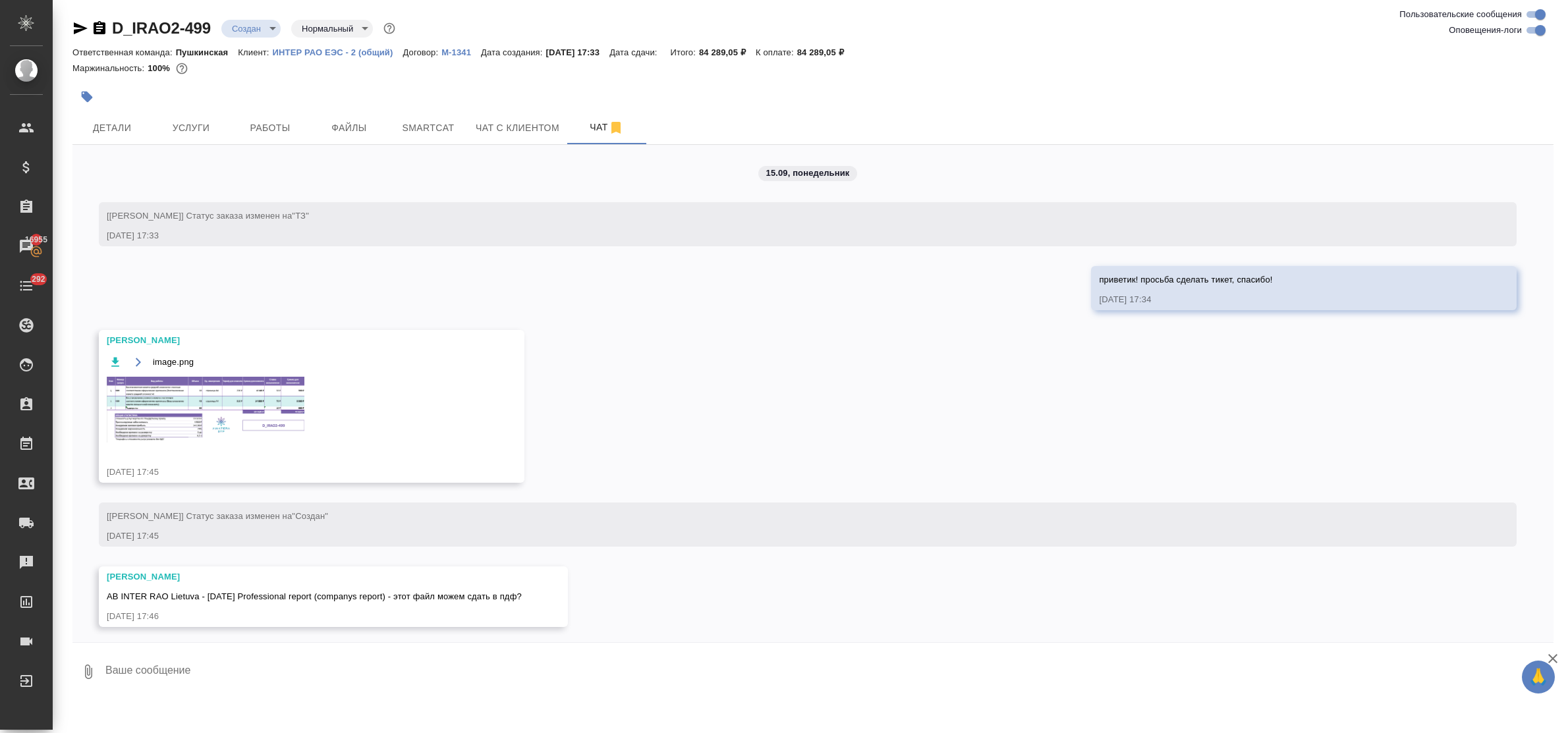
scroll to position [5, 0]
click at [194, 432] on img at bounding box center [206, 405] width 197 height 66
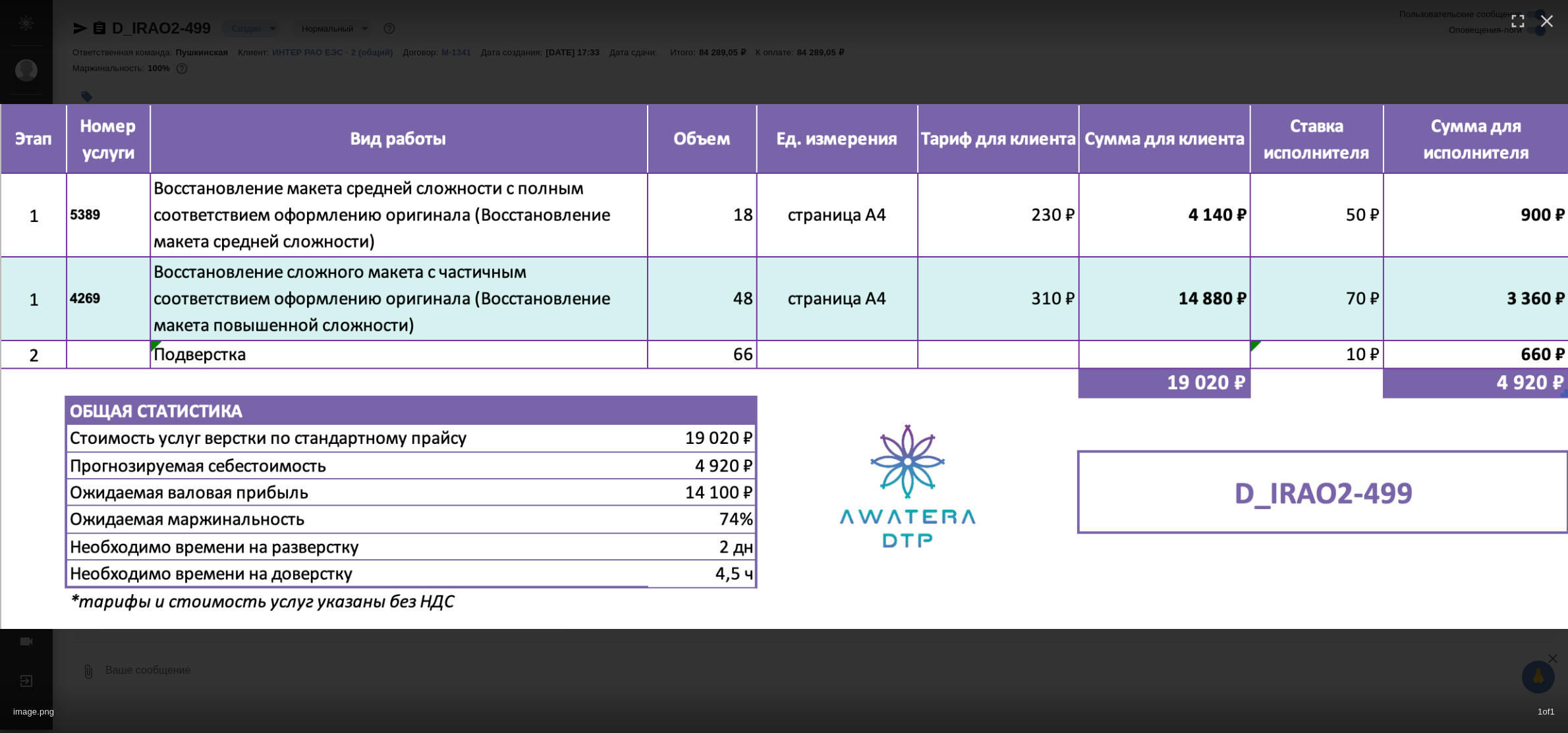
click at [603, 673] on div "image.png 1 of 1" at bounding box center [784, 366] width 1568 height 733
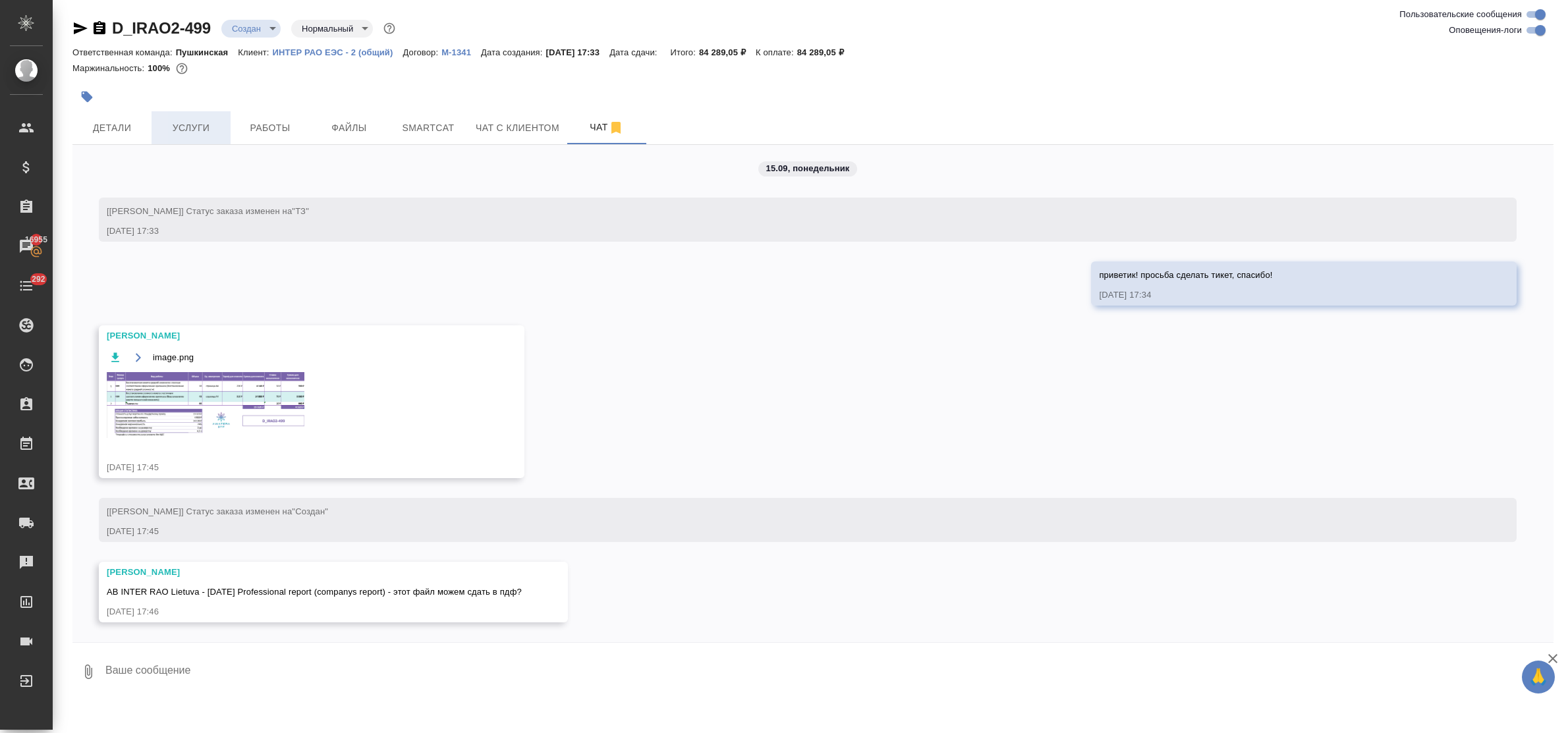
click at [189, 126] on span "Услуги" at bounding box center [191, 128] width 64 height 16
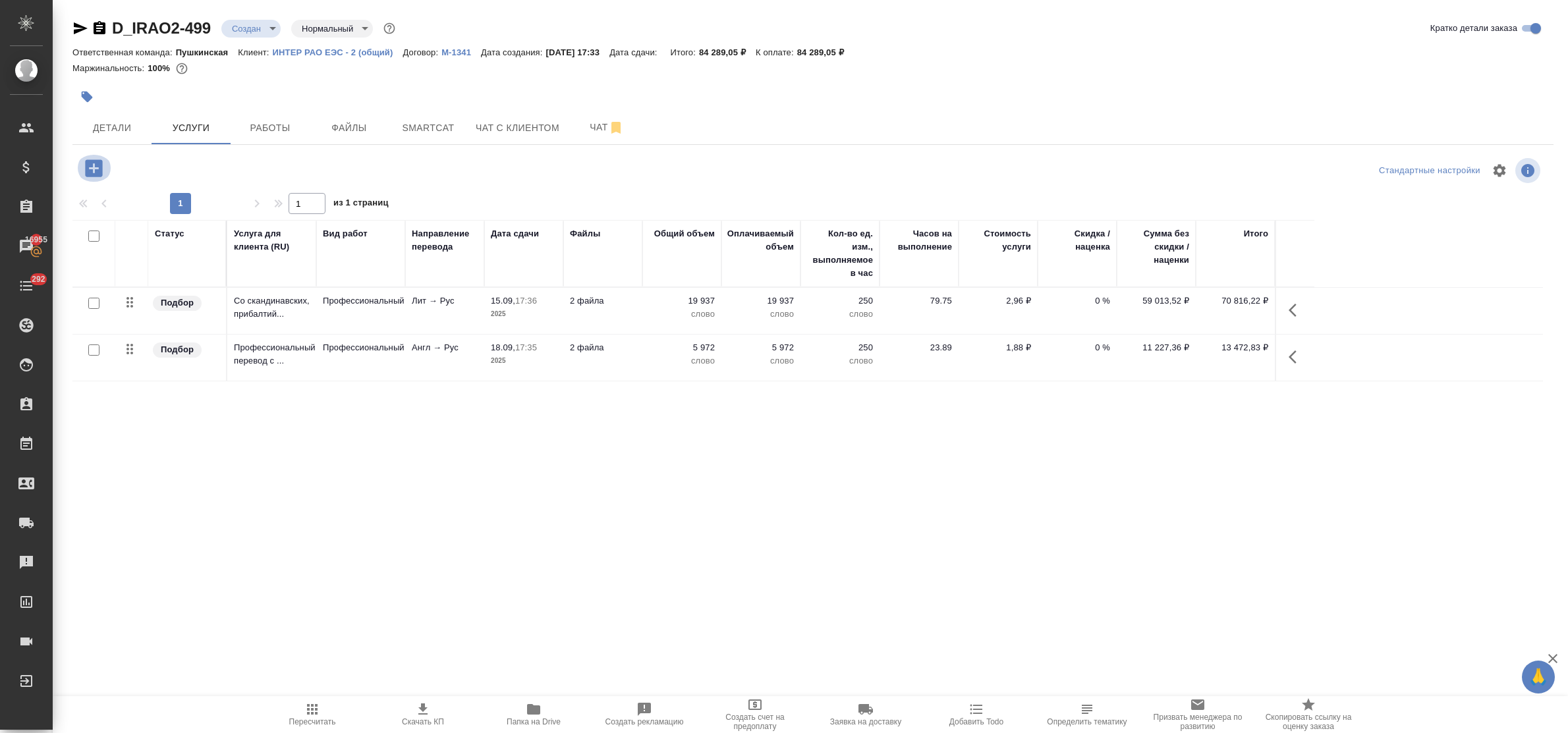
click at [87, 170] on icon "button" at bounding box center [93, 168] width 17 height 17
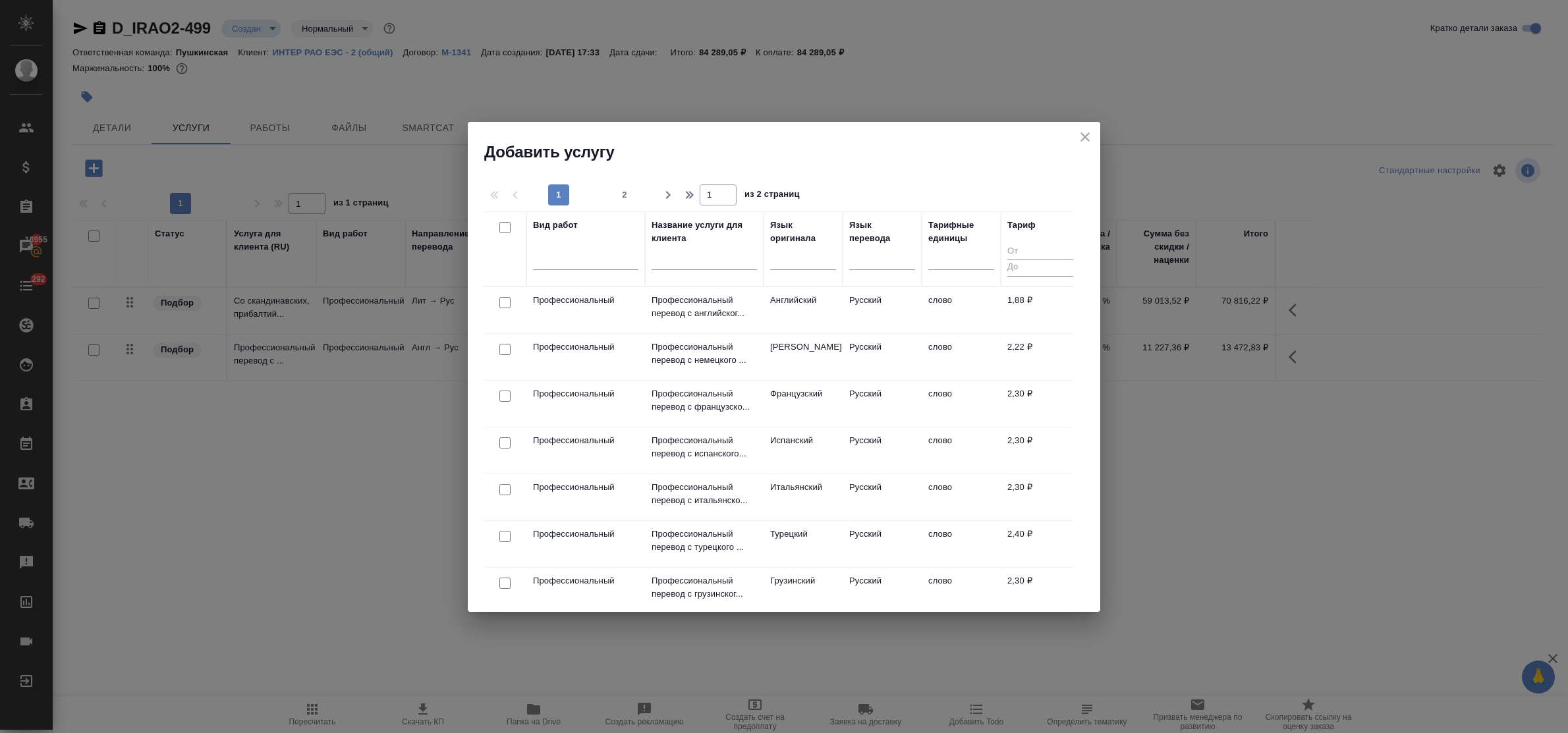
click at [664, 268] on input "text" at bounding box center [705, 261] width 105 height 16
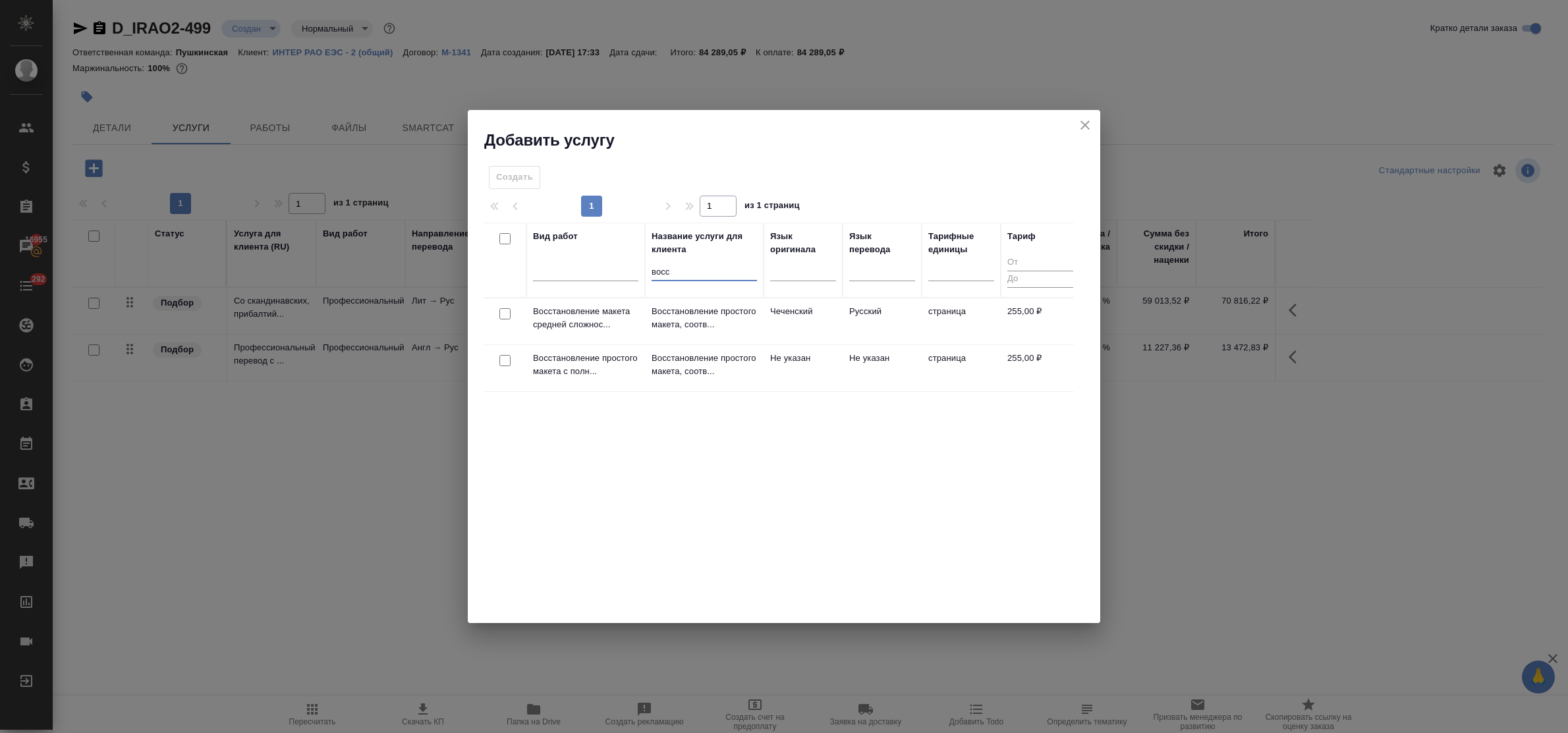
type input "восс"
click at [699, 314] on p "Восстановление простого макета, соотв..." at bounding box center [705, 318] width 105 height 26
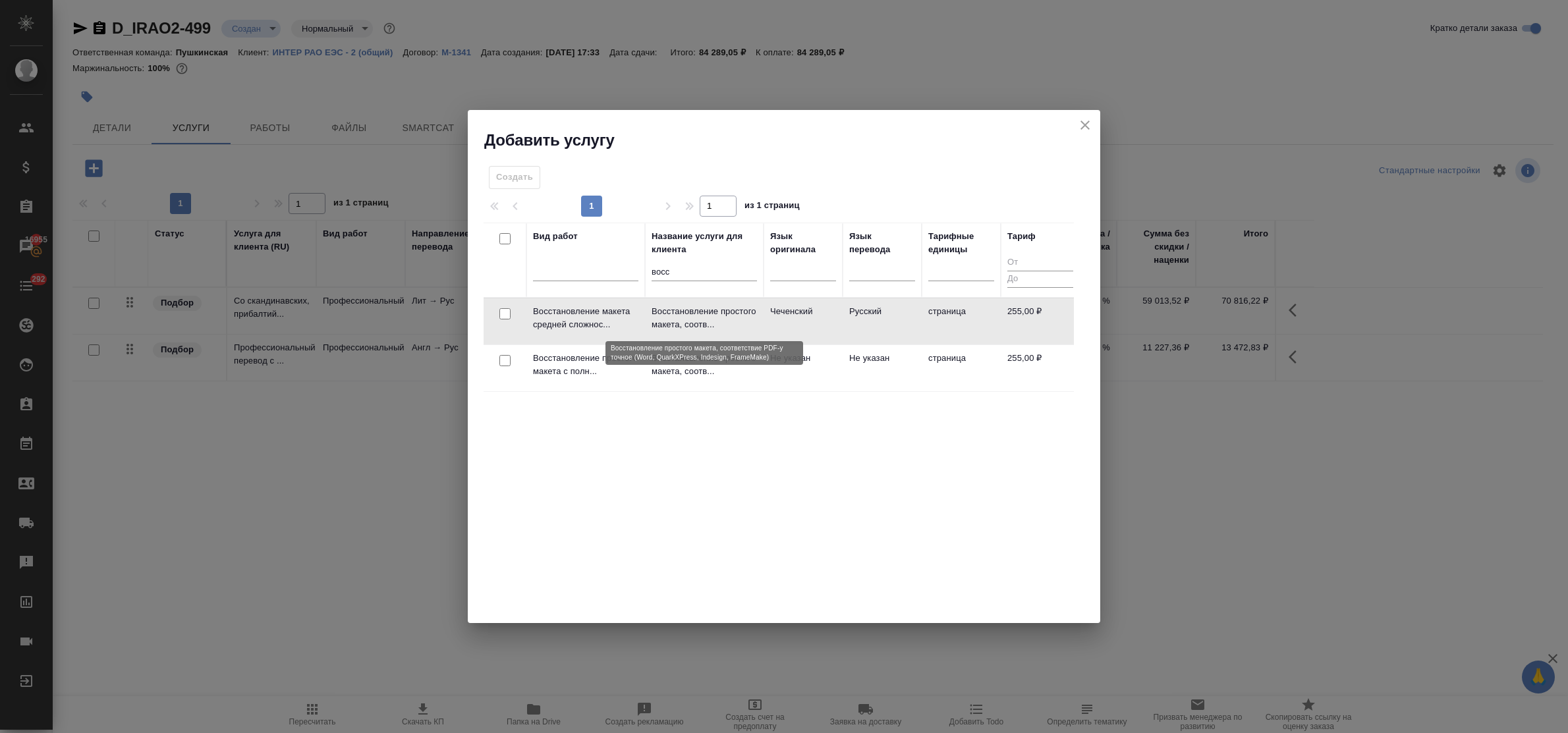
click at [699, 314] on p "Восстановление простого макета, соотв..." at bounding box center [705, 318] width 105 height 26
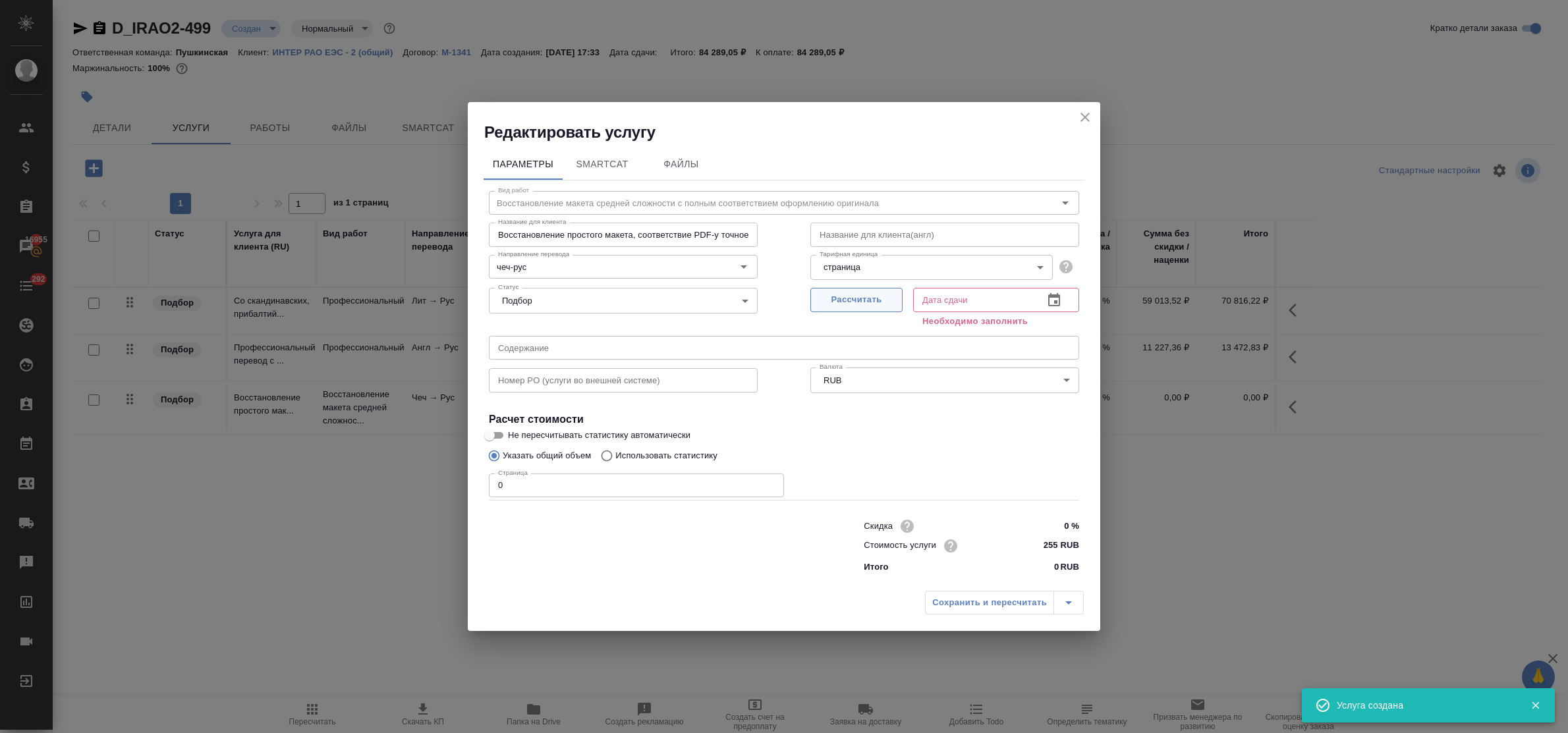
drag, startPoint x: 723, startPoint y: 268, endPoint x: 863, endPoint y: 300, distance: 143.6
click at [725, 269] on icon "Очистить" at bounding box center [726, 266] width 13 height 13
click at [868, 302] on span "Рассчитать" at bounding box center [856, 300] width 78 height 15
type input "[DATE] 17:49"
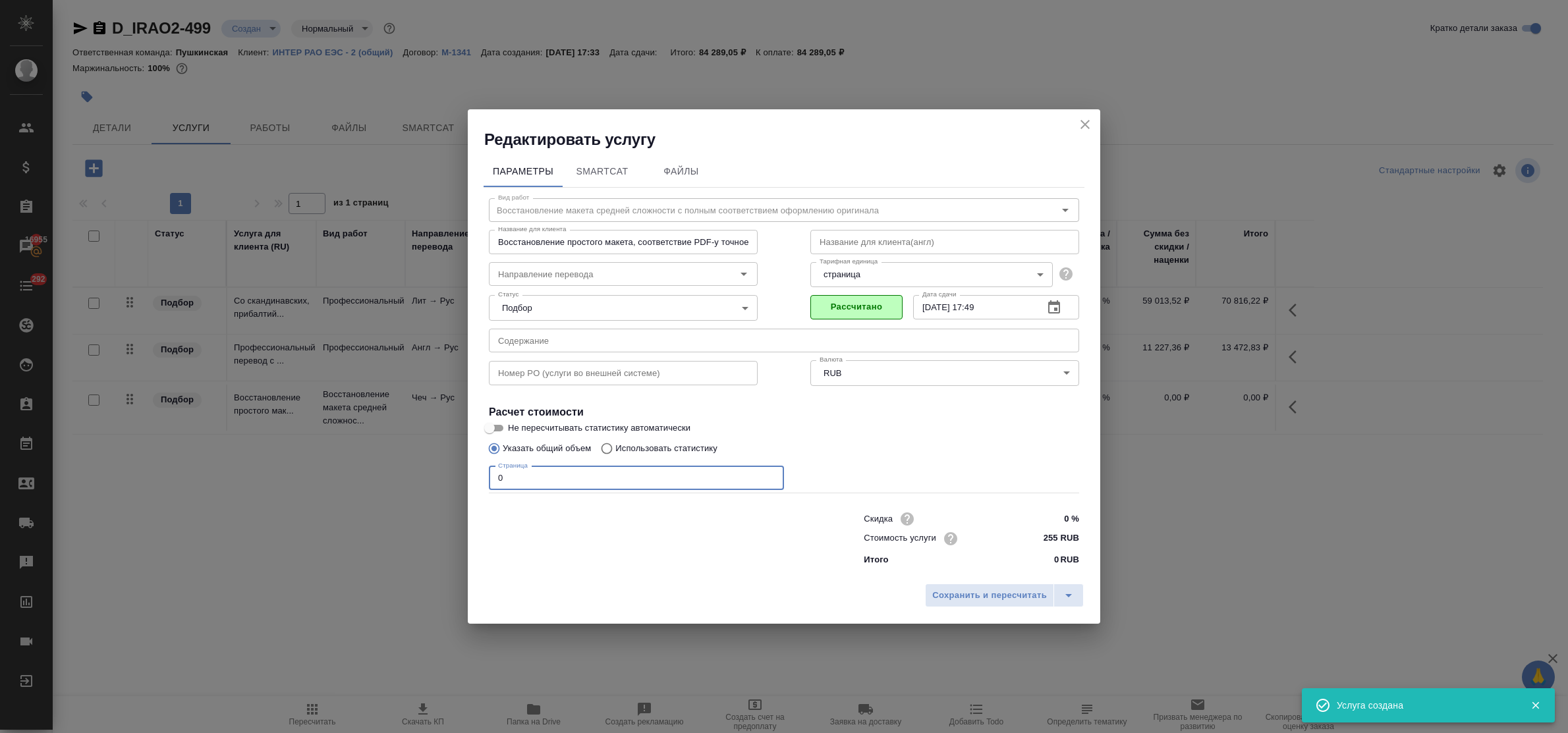
drag, startPoint x: 499, startPoint y: 479, endPoint x: 471, endPoint y: 473, distance: 28.6
click at [471, 473] on div "Параметры SmartCat Файлы Вид работ Восстановление макета средней сложности с по…" at bounding box center [784, 363] width 632 height 427
type input "18"
click at [1009, 587] on button "Сохранить и пересчитать" at bounding box center [989, 595] width 129 height 24
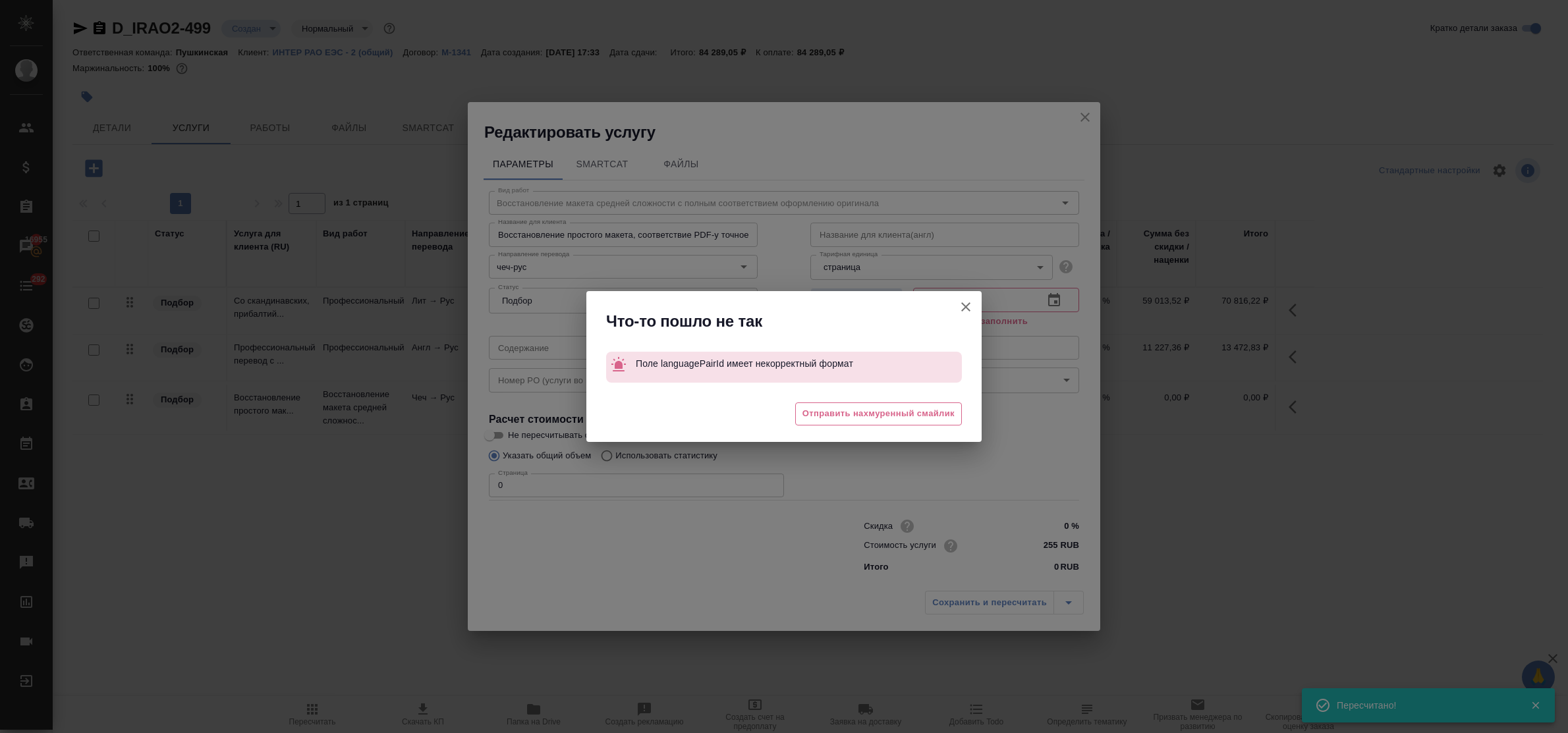
click at [959, 304] on icon "button" at bounding box center [966, 306] width 16 height 16
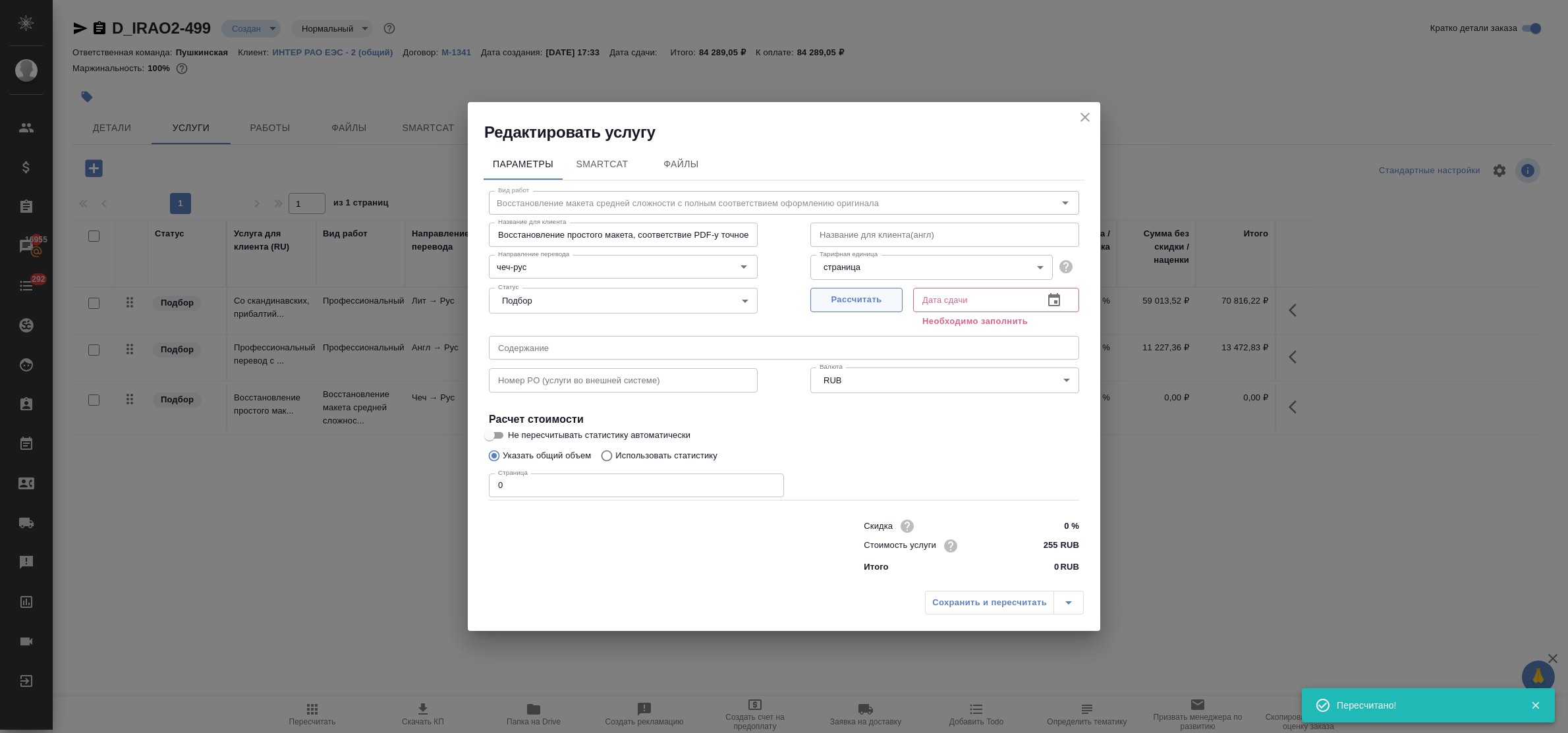
click at [876, 295] on span "Рассчитать" at bounding box center [856, 300] width 78 height 15
type input "15.09.2025 17:49"
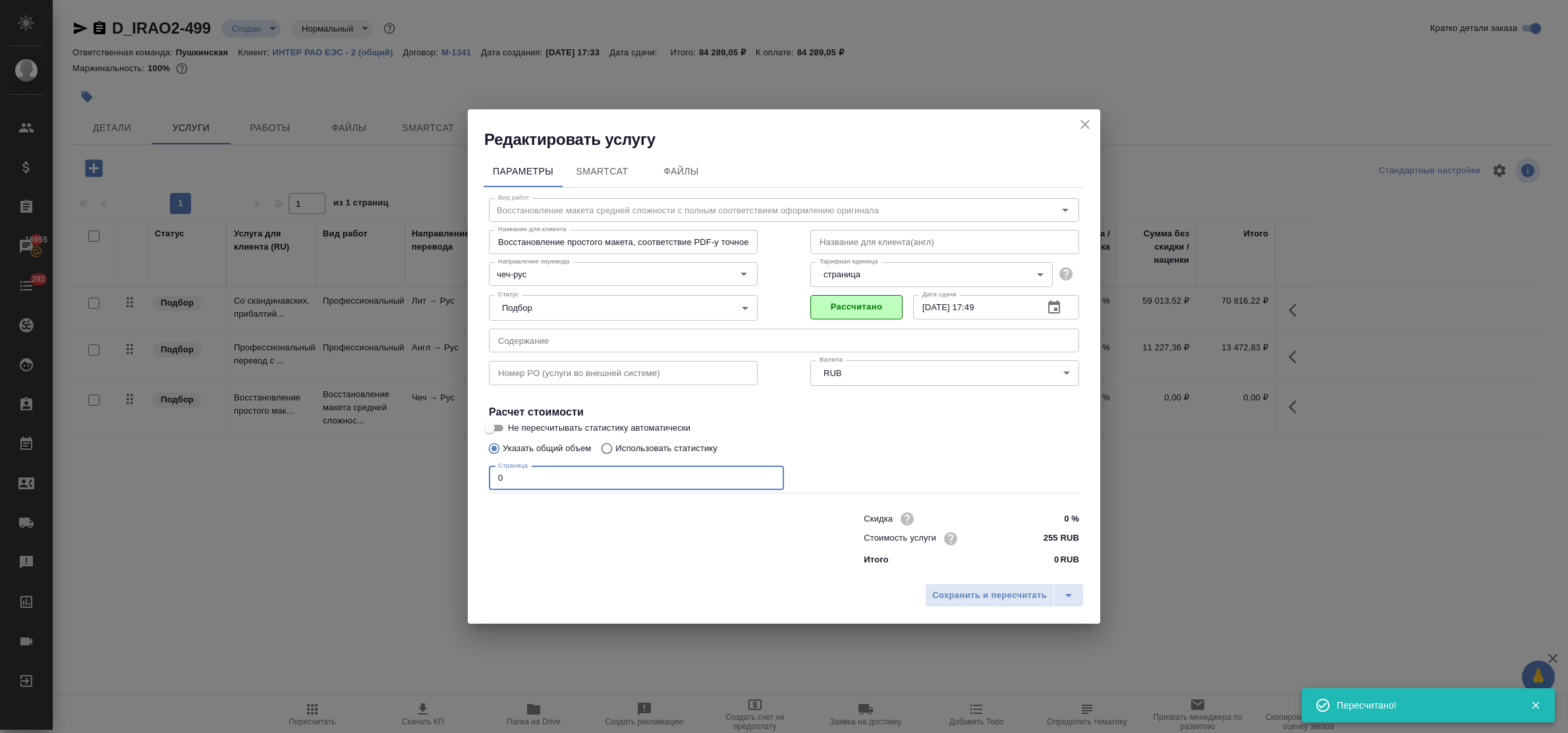
drag, startPoint x: 519, startPoint y: 481, endPoint x: 466, endPoint y: 472, distance: 53.8
click at [466, 472] on div "Редактировать услугу Параметры SmartCat Файлы Вид работ Восстановление макета с…" at bounding box center [784, 366] width 1568 height 733
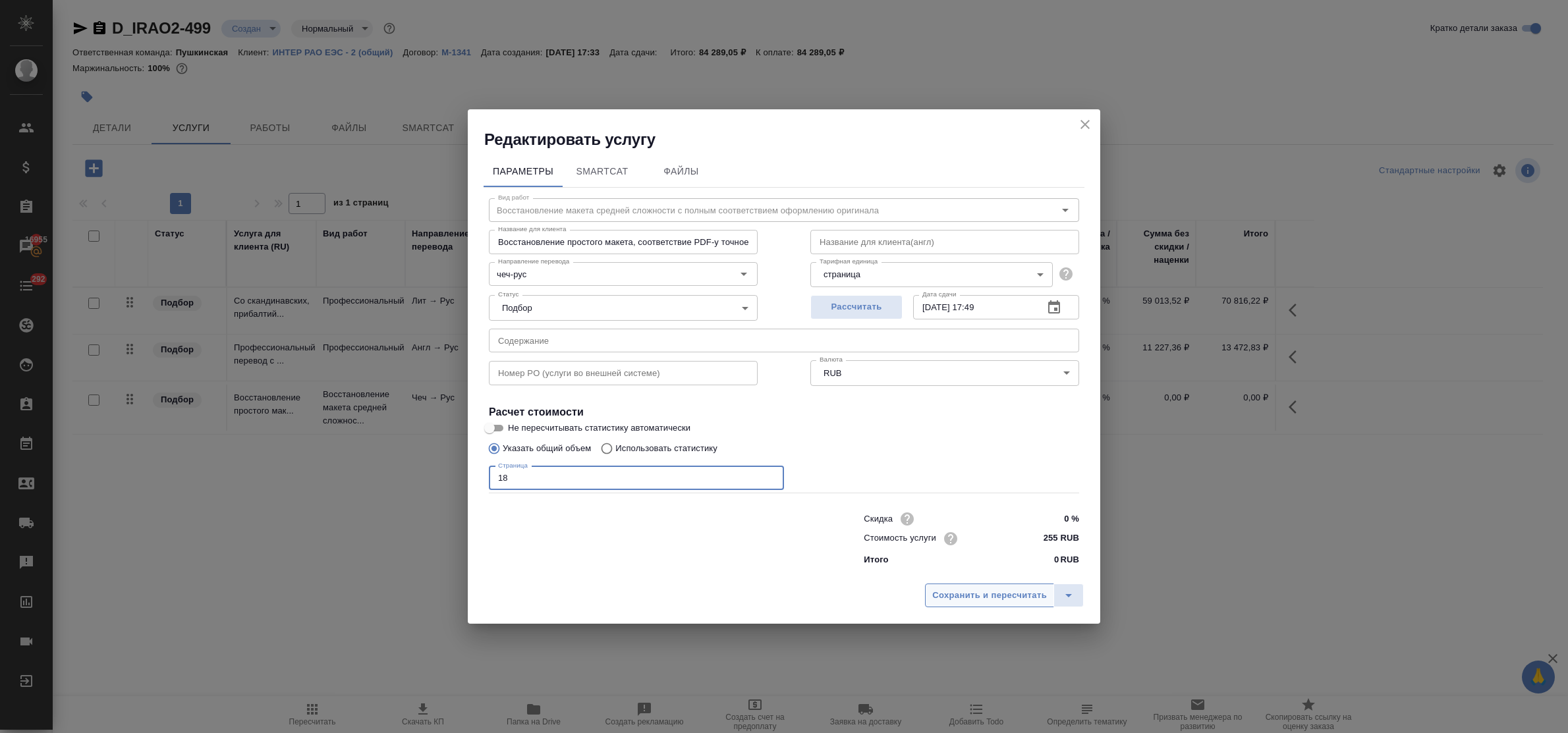
type input "18"
click at [984, 598] on span "Сохранить и пересчитать" at bounding box center [990, 596] width 115 height 15
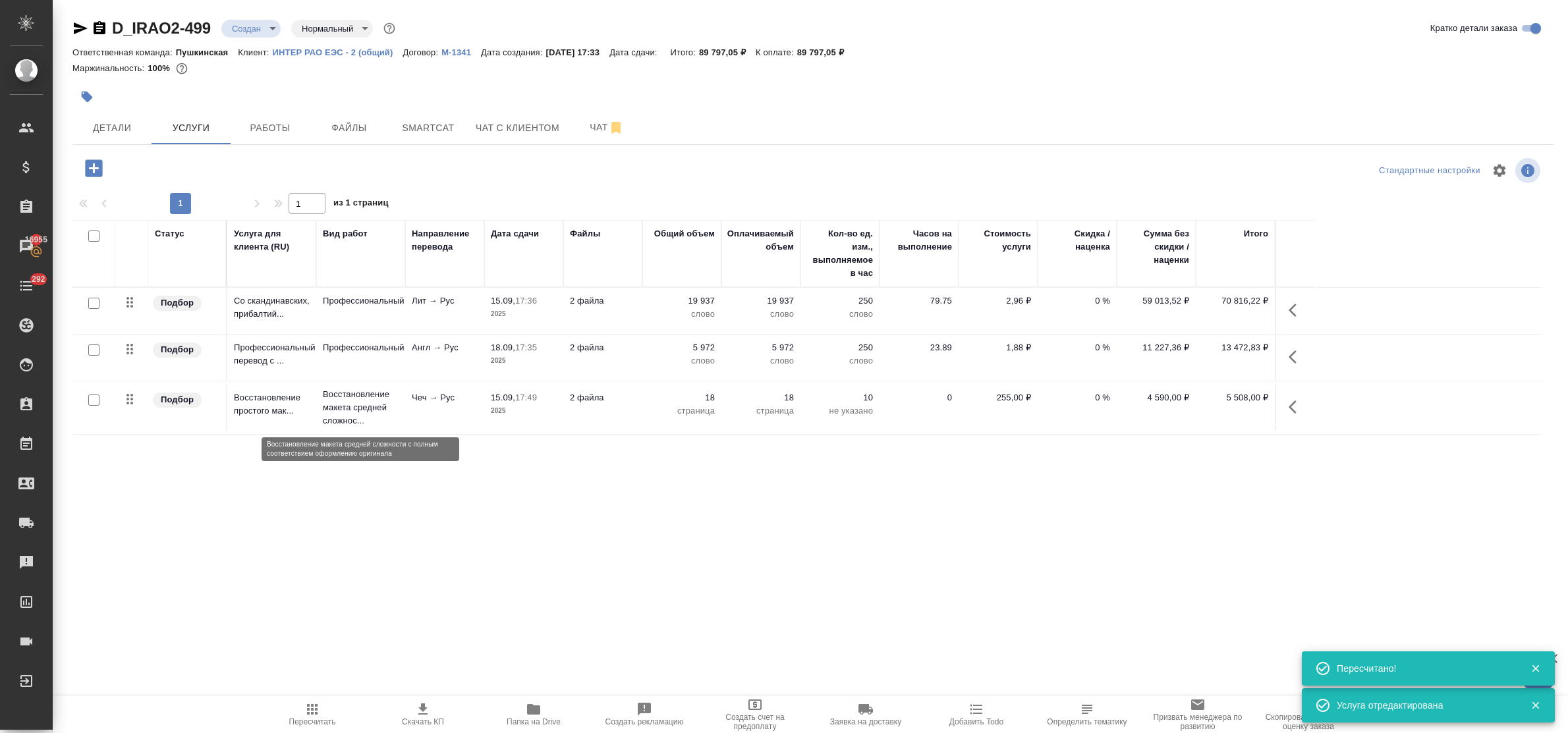
click at [347, 403] on p "Восстановление макета средней сложнос..." at bounding box center [360, 408] width 76 height 39
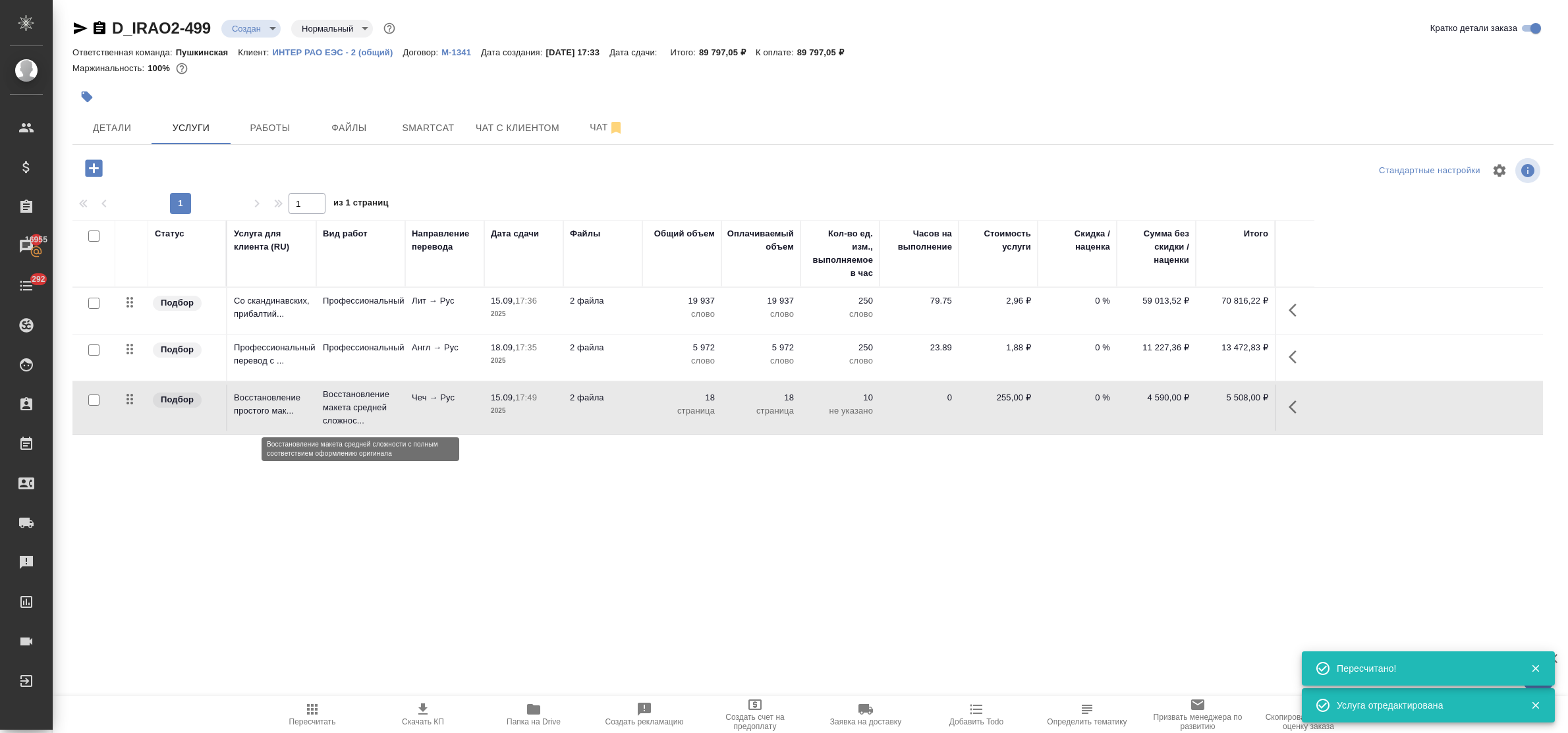
click at [347, 403] on p "Восстановление макета средней сложнос..." at bounding box center [360, 408] width 76 height 39
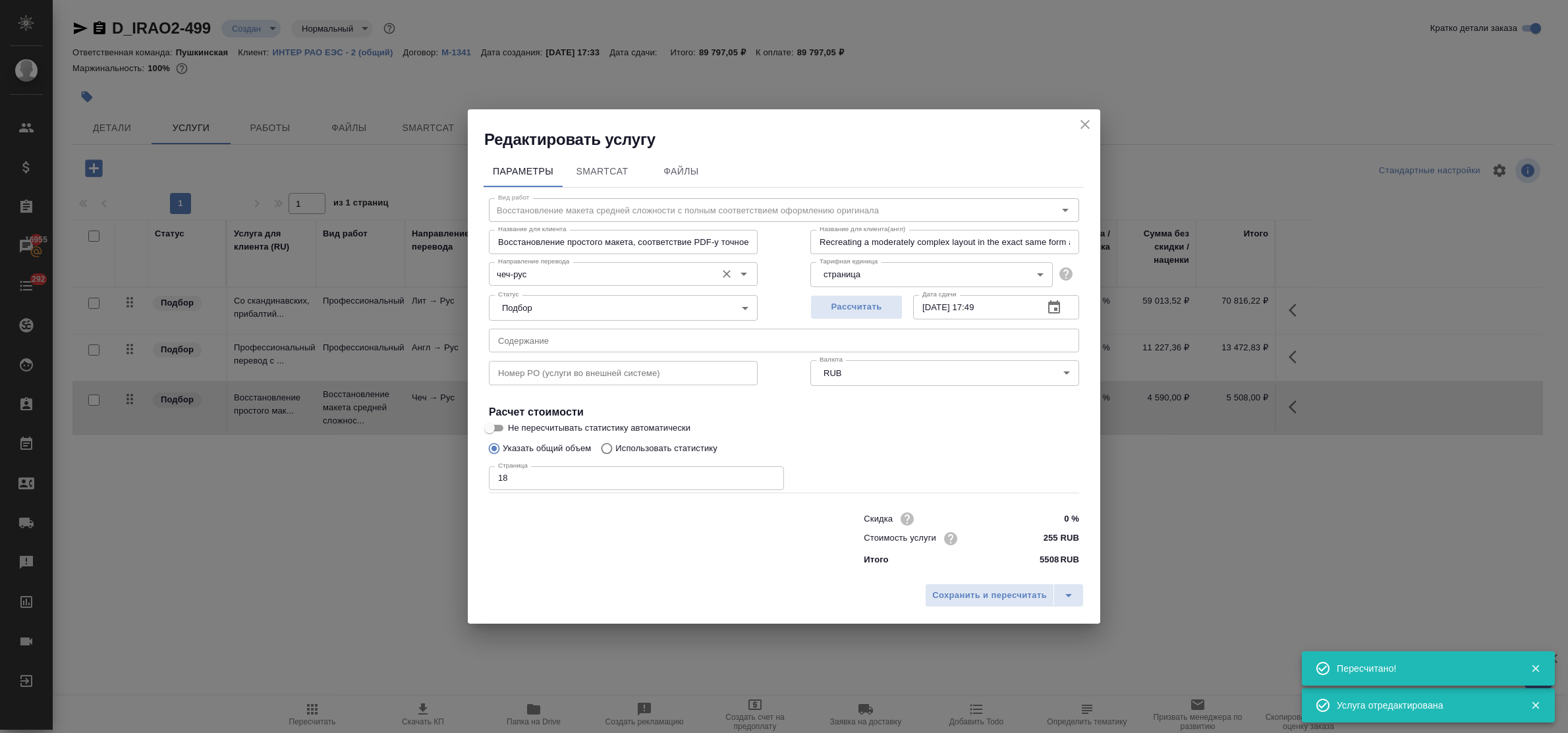
click at [554, 272] on input "чеч-рус" at bounding box center [601, 274] width 217 height 16
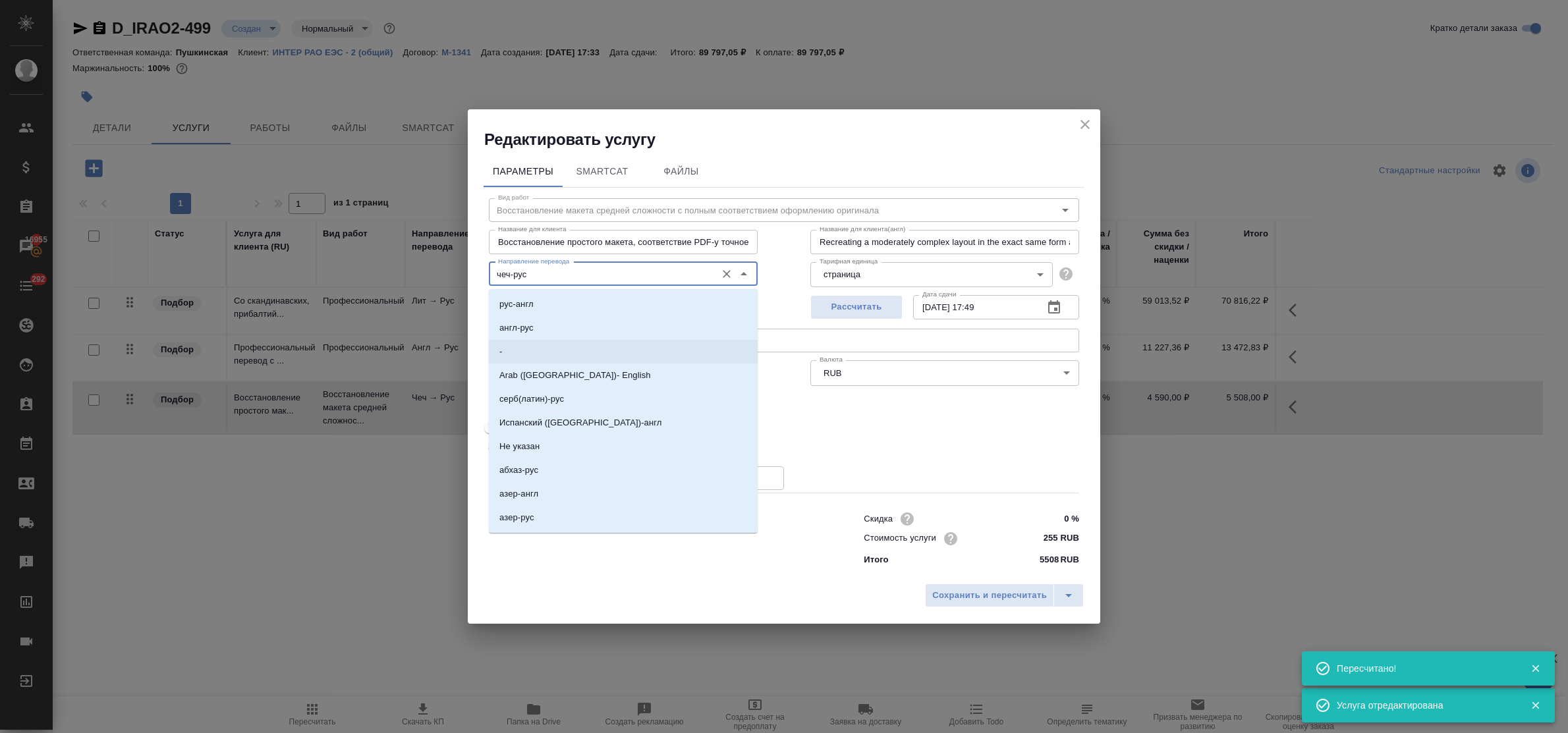
click at [554, 345] on li "-" at bounding box center [623, 352] width 269 height 24
type input "-"
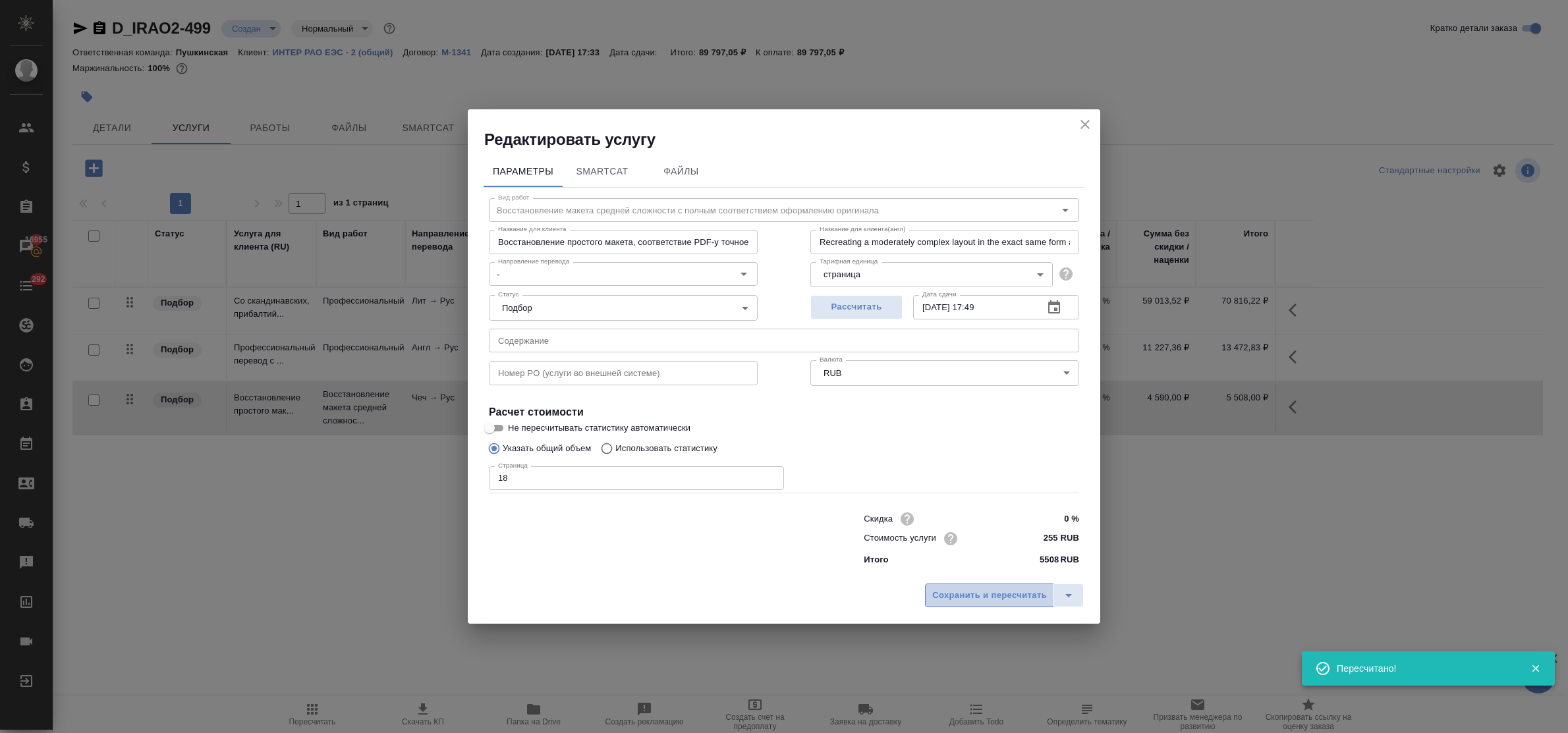
click at [1015, 598] on span "Сохранить и пересчитать" at bounding box center [990, 596] width 115 height 15
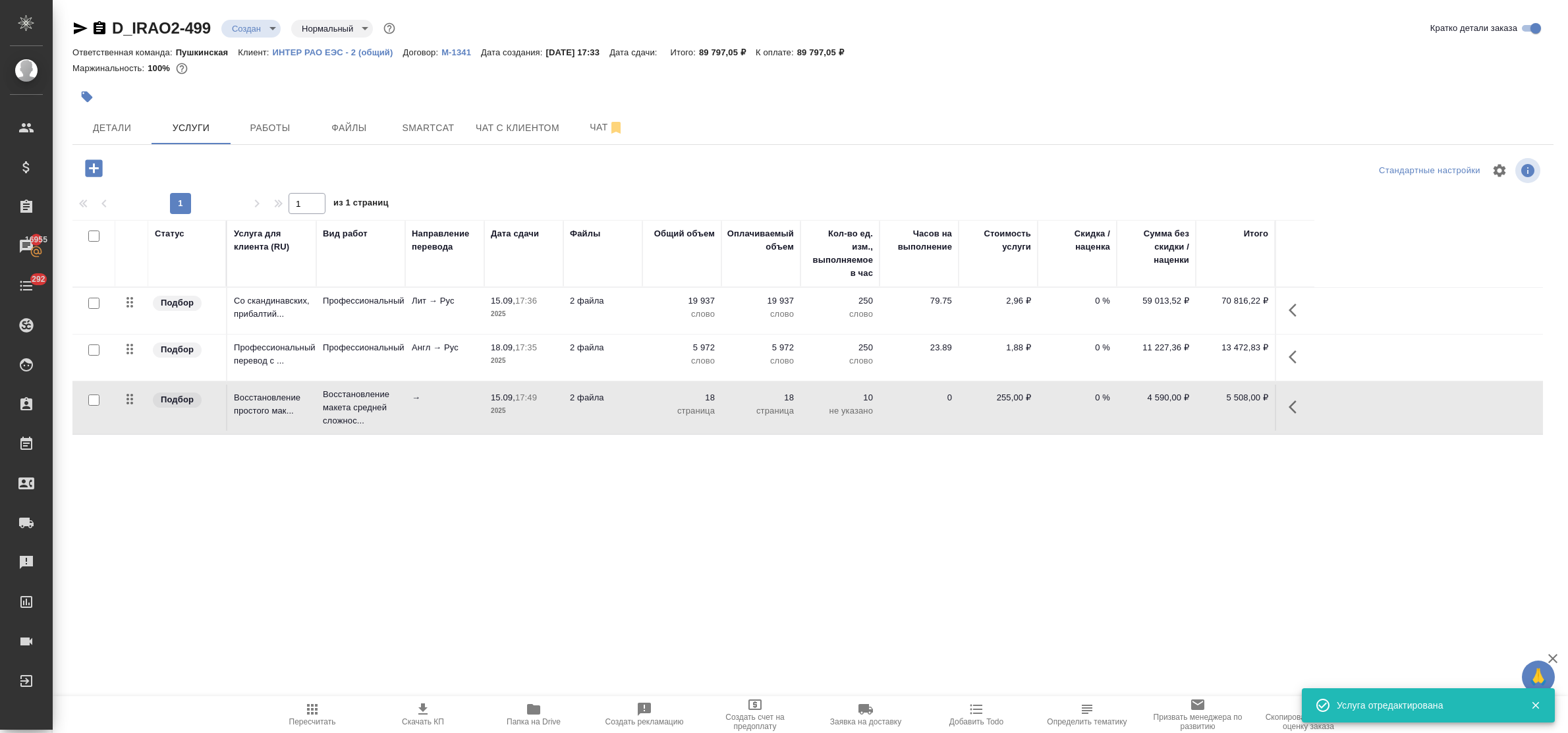
click at [359, 538] on div ".cls-1 fill:#fff; AWATERA Bulakhova Elena Клиенты Спецификации Заказы 16955 Чат…" at bounding box center [784, 366] width 1568 height 733
click at [86, 167] on icon "button" at bounding box center [93, 168] width 17 height 17
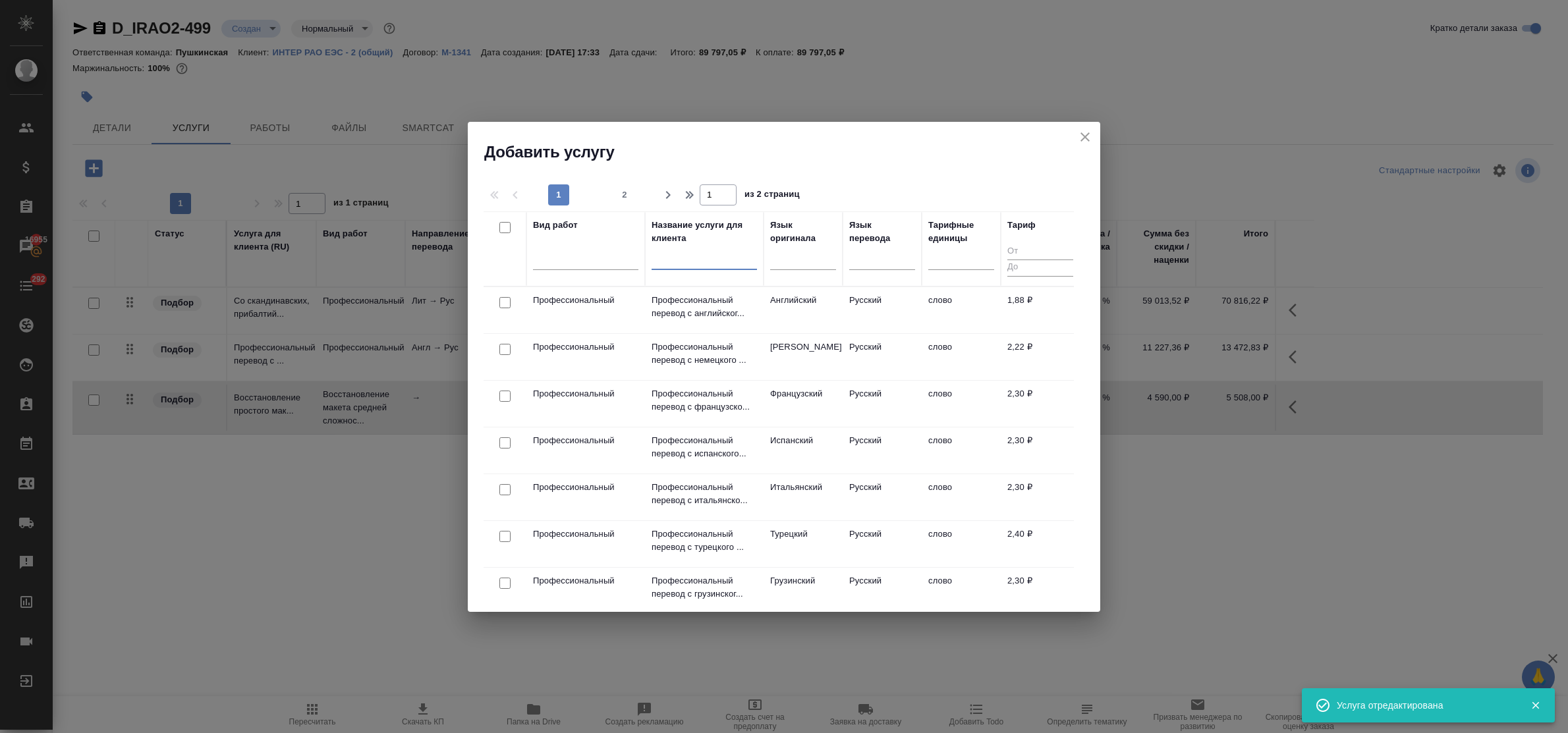
click at [687, 262] on input "text" at bounding box center [705, 261] width 105 height 16
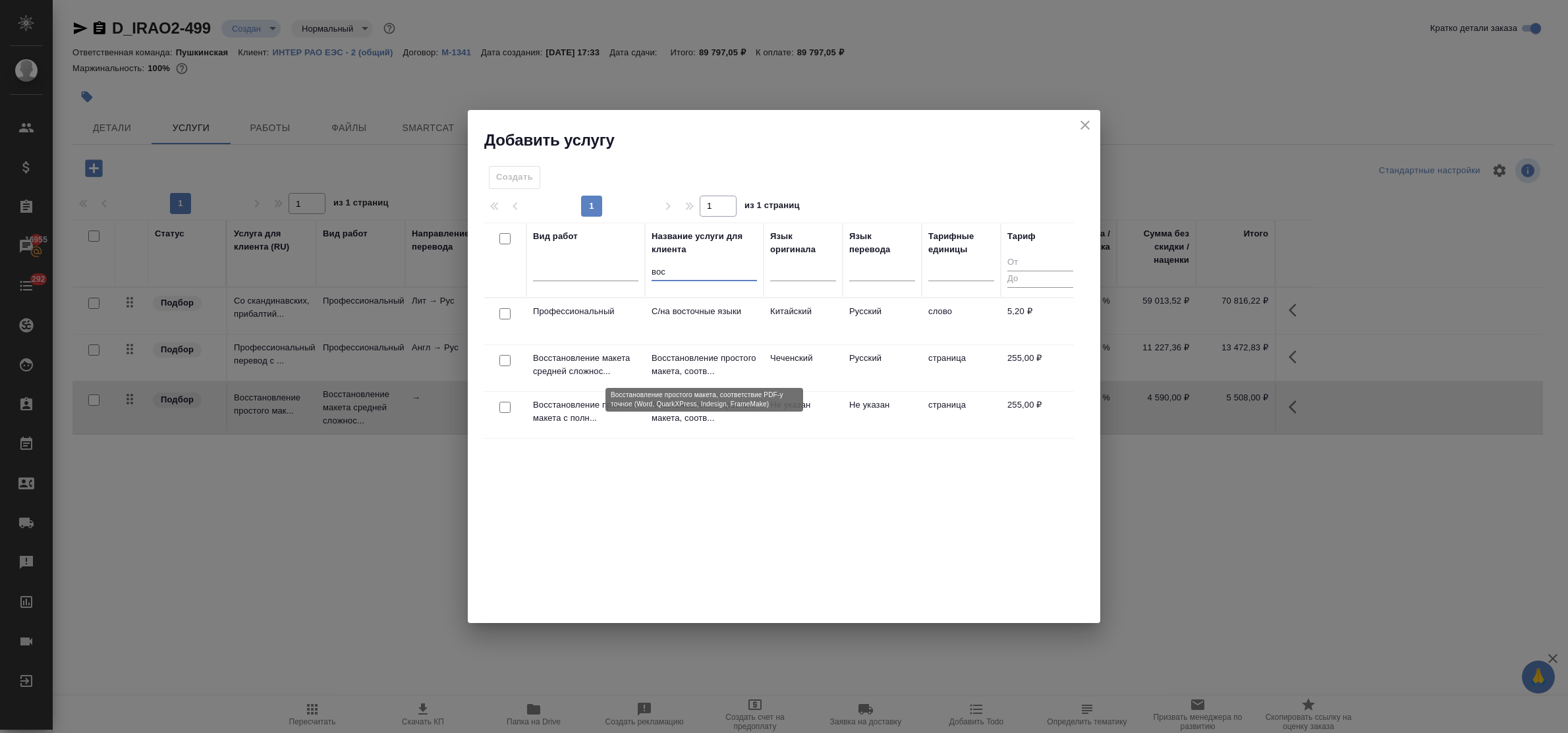
type input "вос"
click at [690, 364] on p "Восстановление простого макета, соотв..." at bounding box center [705, 364] width 105 height 26
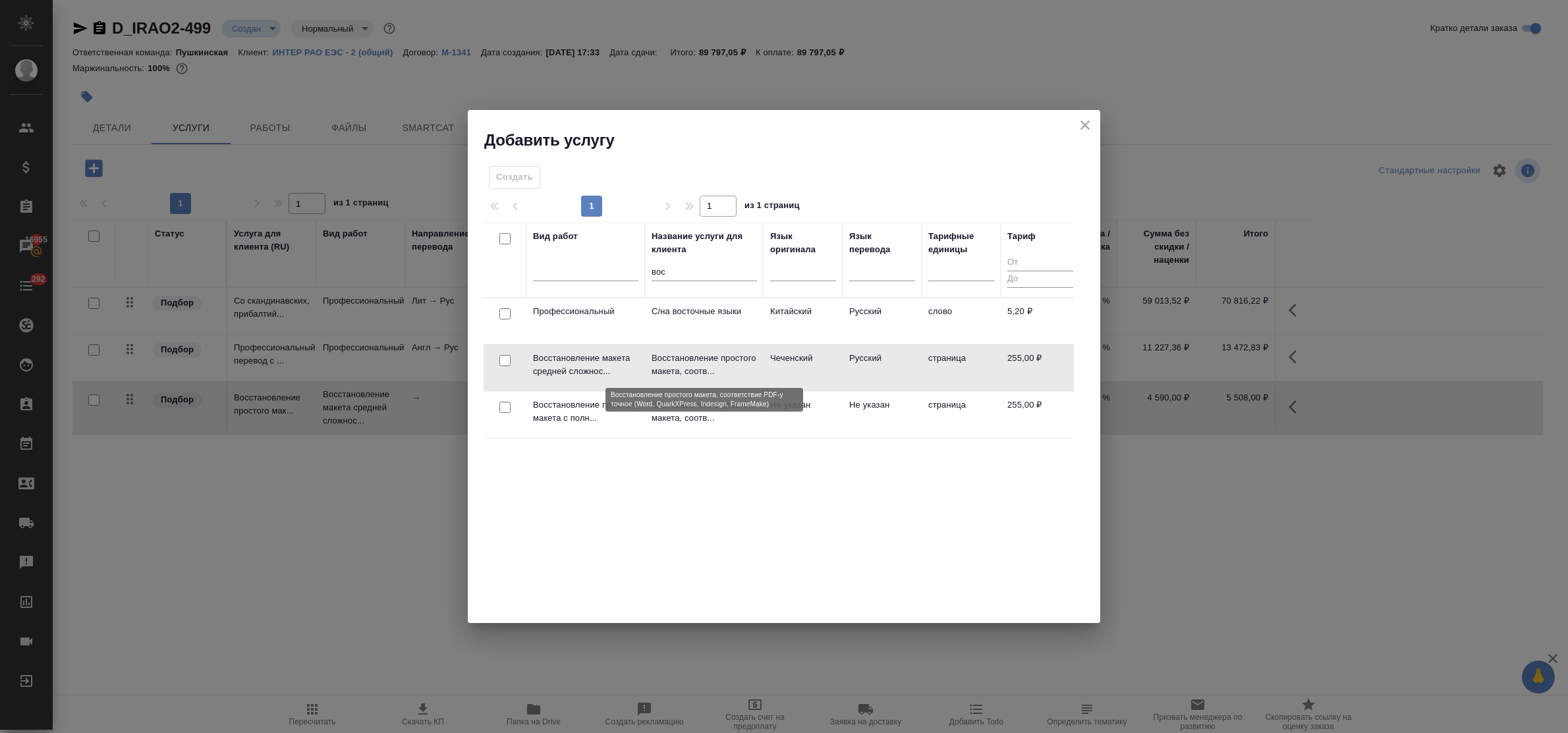
click at [690, 364] on p "Восстановление простого макета, соотв..." at bounding box center [705, 364] width 105 height 26
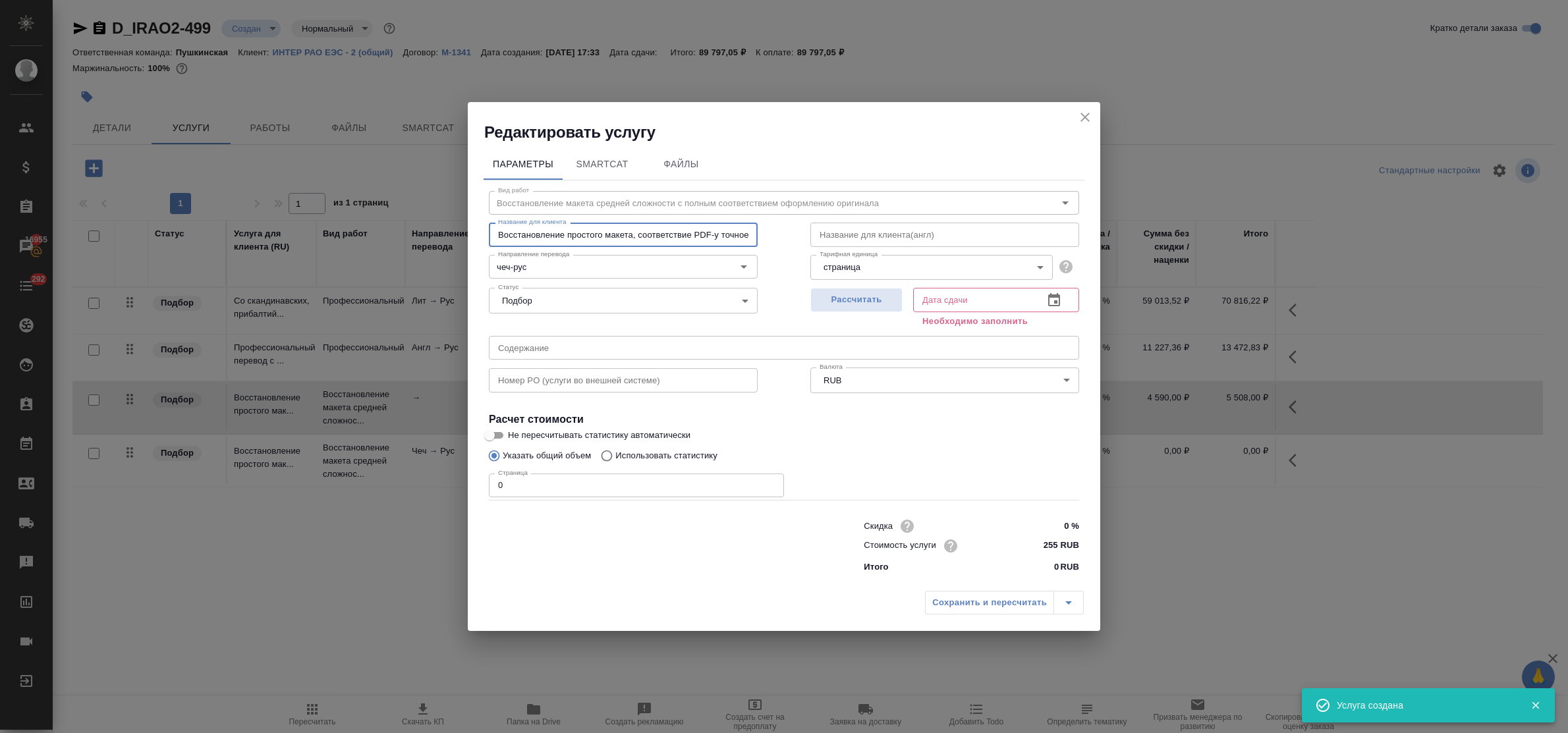
click at [586, 235] on input "Восстановление простого макета, соответствие PDF-у точное (Word, QuarkXPress, I…" at bounding box center [623, 234] width 269 height 24
type input "Восстановление сложного макета, соответствие PDF-у точное (Word, QuarkXPress, I…"
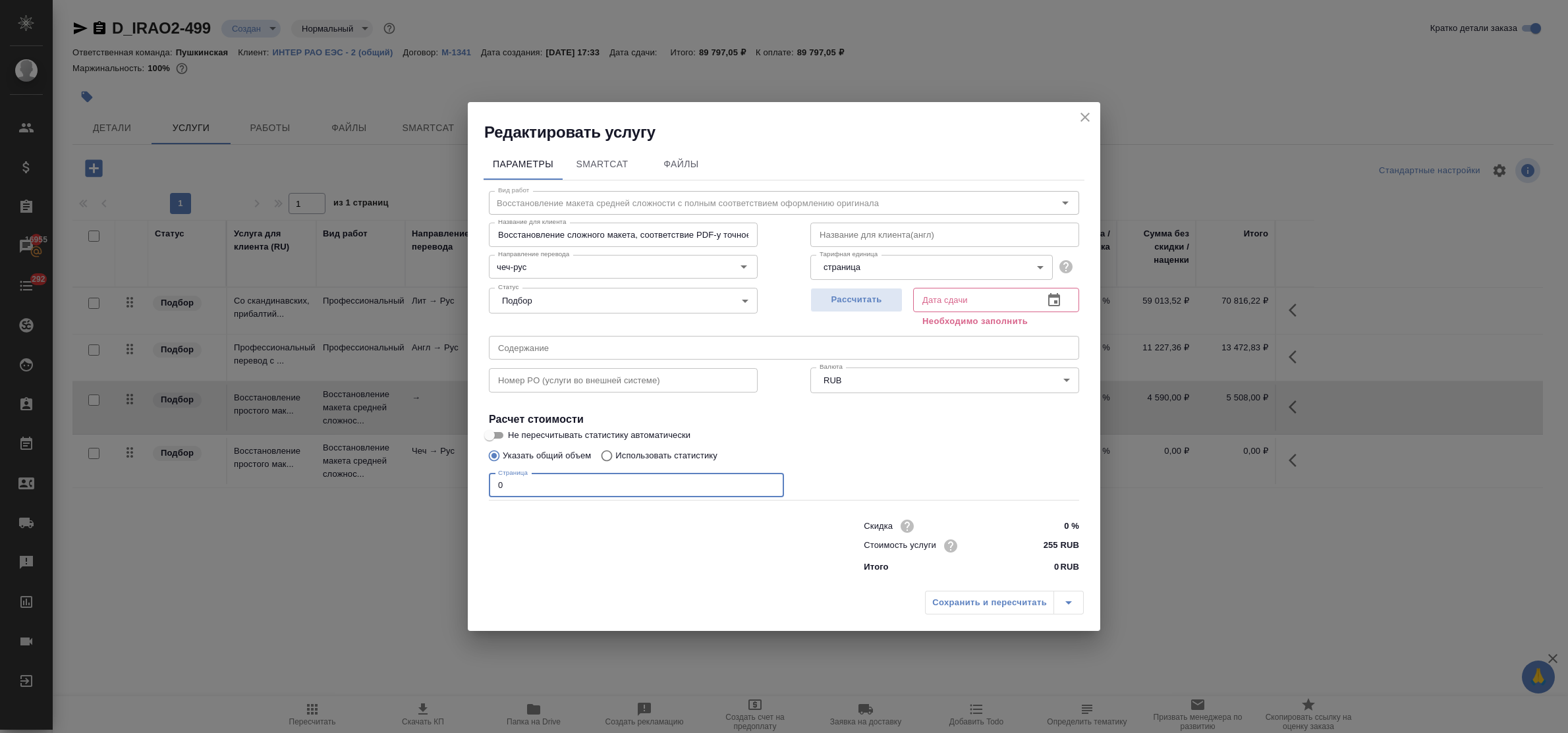
drag, startPoint x: 523, startPoint y: 486, endPoint x: 456, endPoint y: 486, distance: 67.0
click at [456, 486] on div "Редактировать услугу Параметры SmartCat Файлы Вид работ Восстановление макета с…" at bounding box center [784, 366] width 1568 height 733
click at [726, 265] on icon "Очистить" at bounding box center [727, 267] width 8 height 8
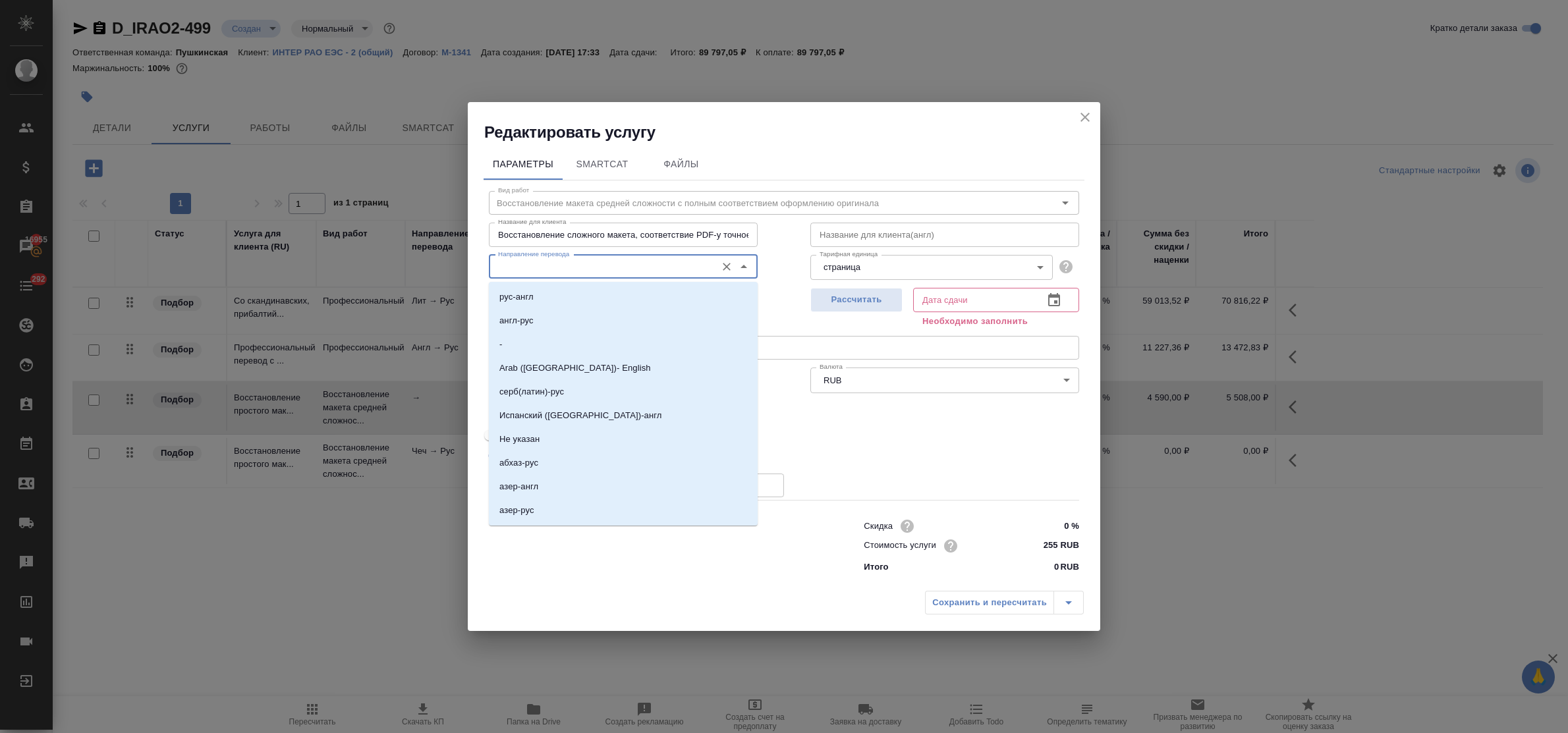
click at [581, 264] on input "Направление перевода" at bounding box center [601, 266] width 217 height 16
click at [538, 350] on li "-" at bounding box center [623, 344] width 269 height 24
type input "-"
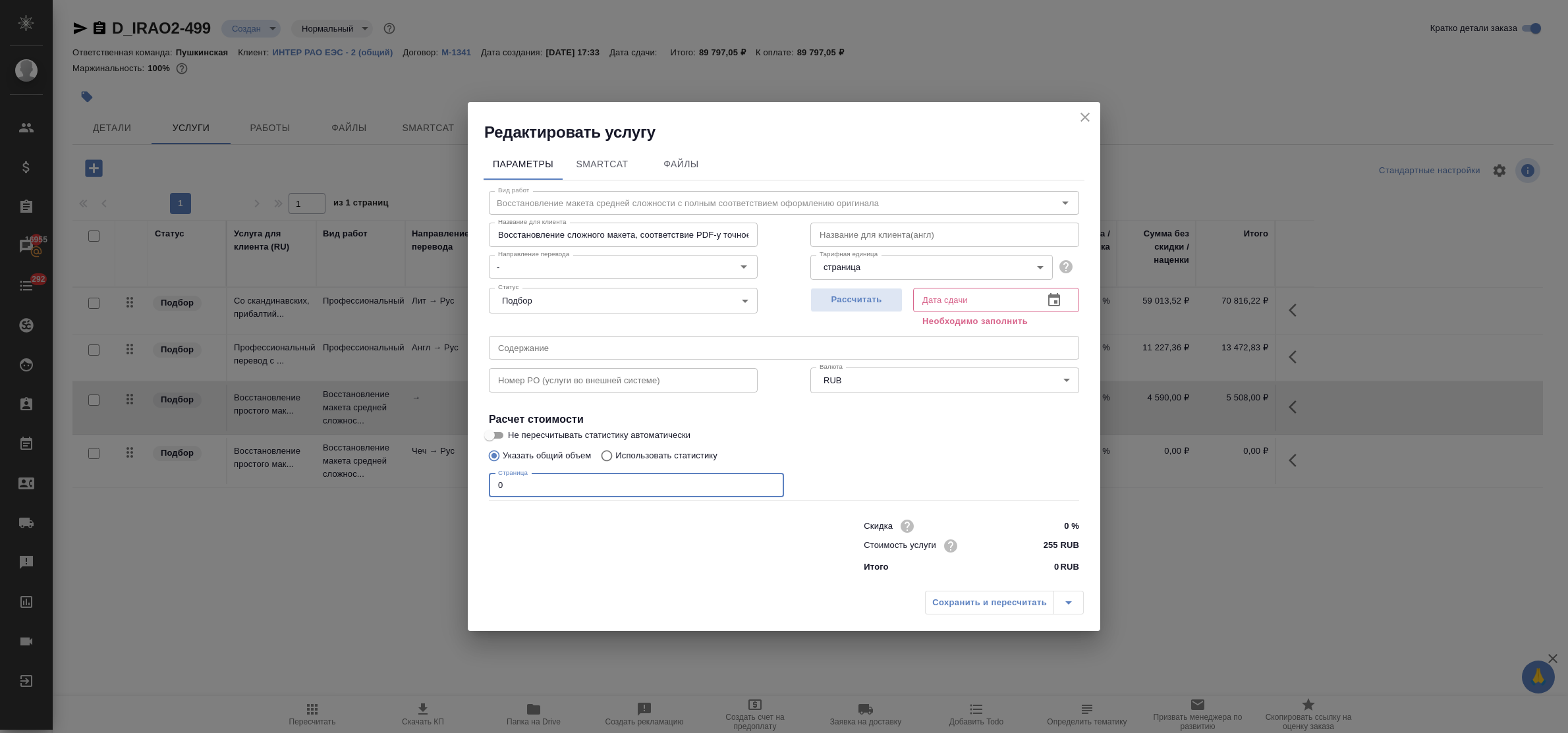
drag, startPoint x: 516, startPoint y: 486, endPoint x: 452, endPoint y: 473, distance: 65.3
click at [446, 470] on div "Редактировать услугу Параметры SmartCat Файлы Вид работ Восстановление макета с…" at bounding box center [784, 366] width 1568 height 733
type input "48"
click at [829, 304] on span "Рассчитать" at bounding box center [856, 300] width 78 height 15
type input "16.09.2025 14:38"
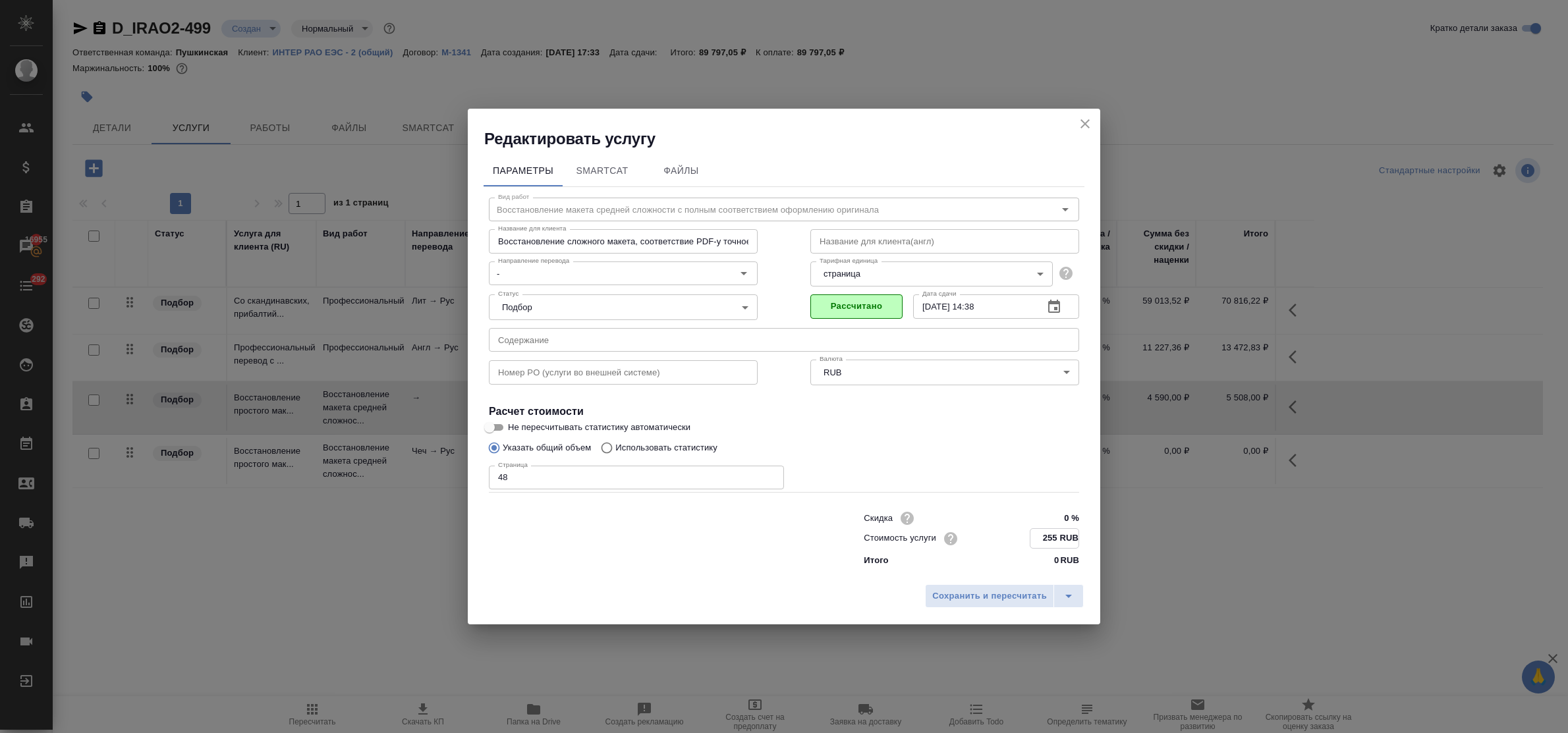
drag, startPoint x: 1039, startPoint y: 544, endPoint x: 1058, endPoint y: 539, distance: 19.6
click at [1058, 539] on input "255 RUB" at bounding box center [1054, 538] width 48 height 19
type input "290 RUB"
click at [1012, 603] on span "Сохранить и пересчитать" at bounding box center [990, 596] width 115 height 15
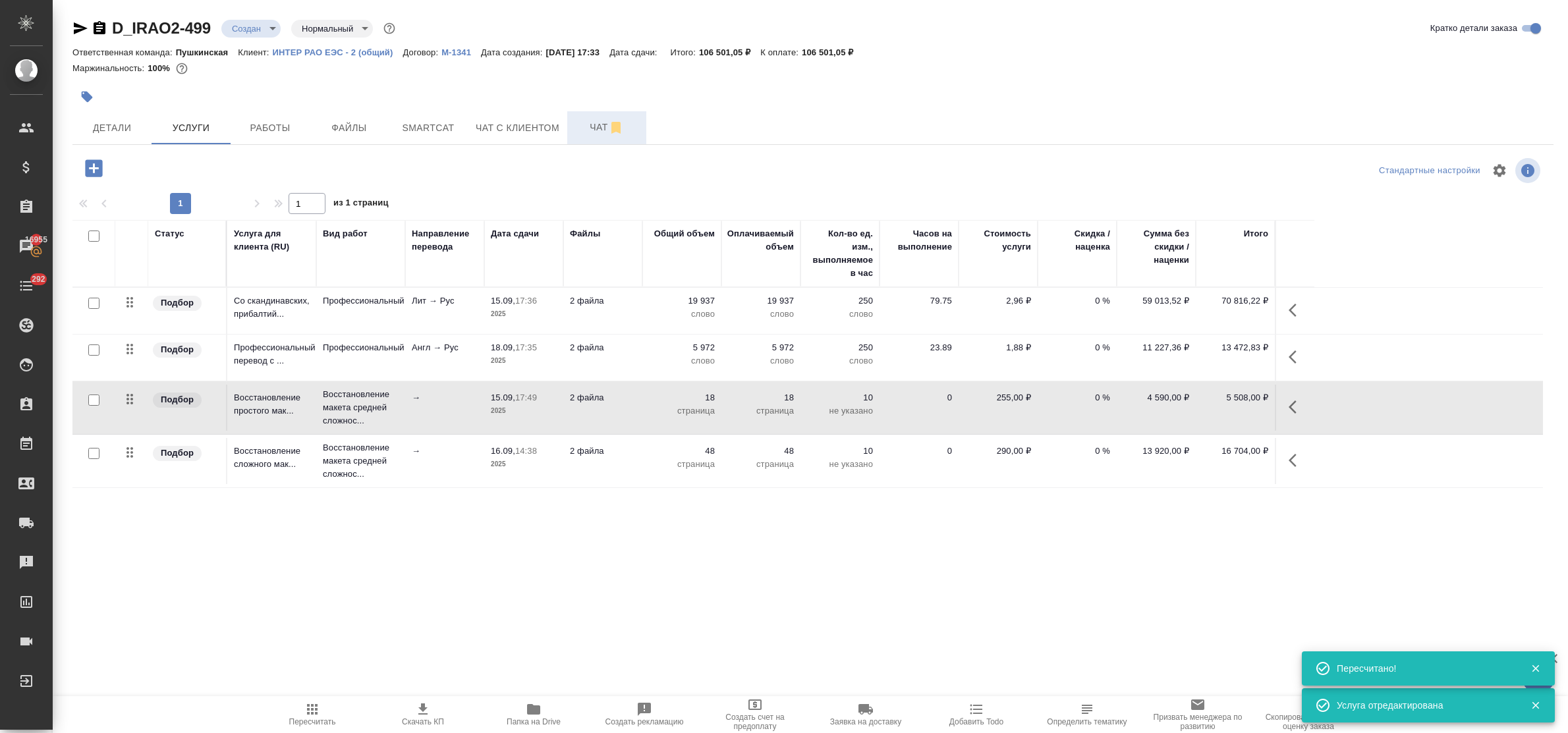
click at [600, 128] on span "Чат" at bounding box center [607, 127] width 64 height 16
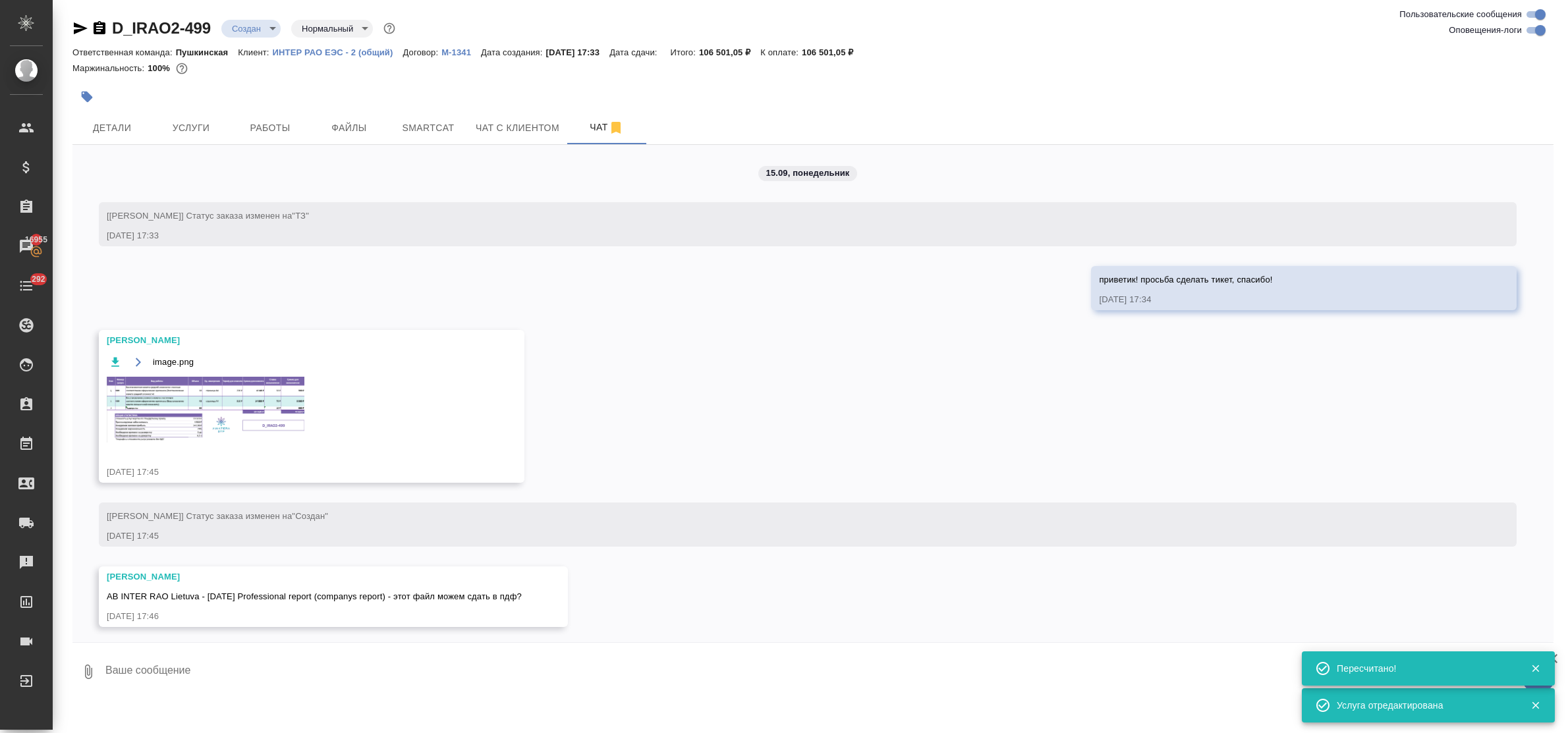
scroll to position [5, 0]
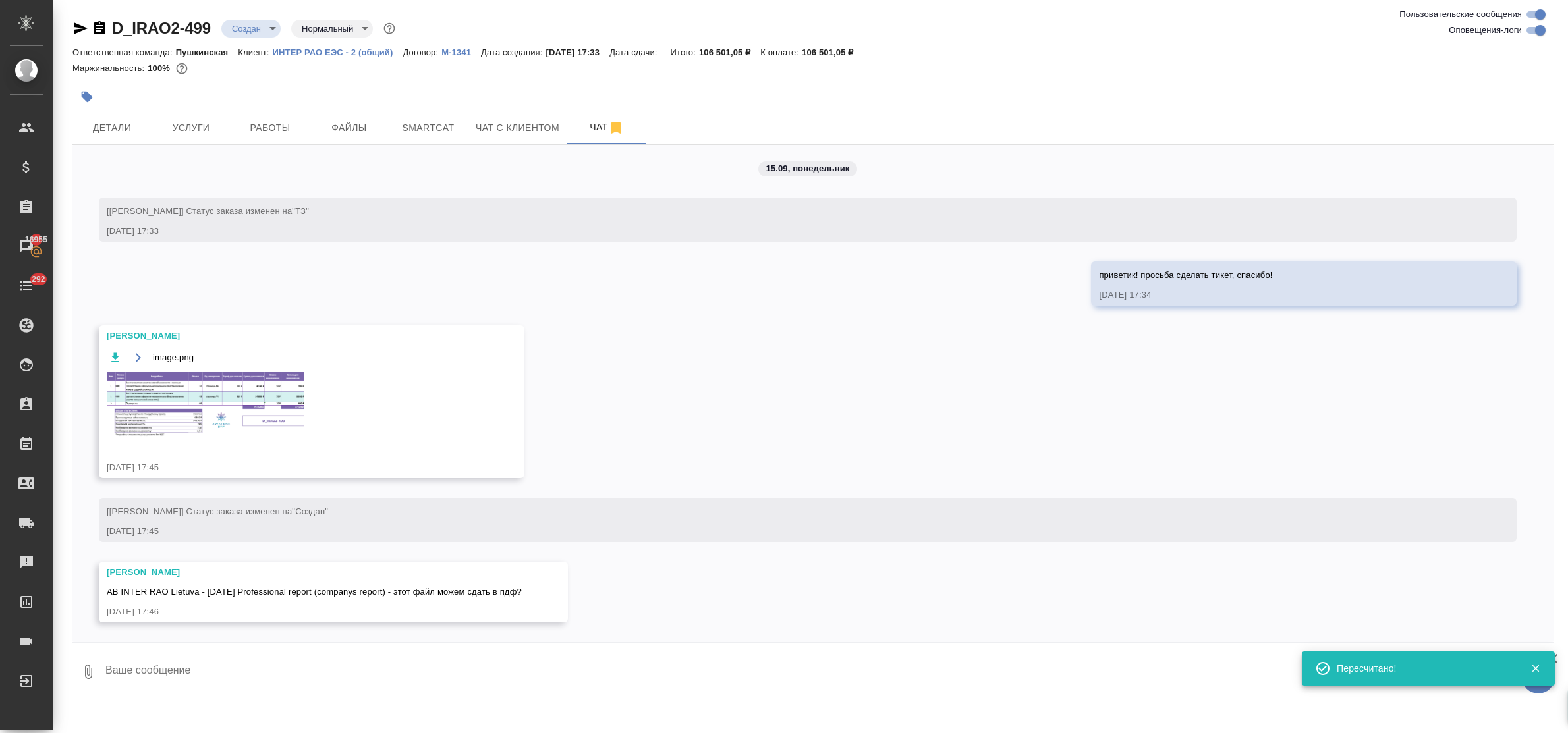
click at [218, 405] on img at bounding box center [206, 405] width 197 height 66
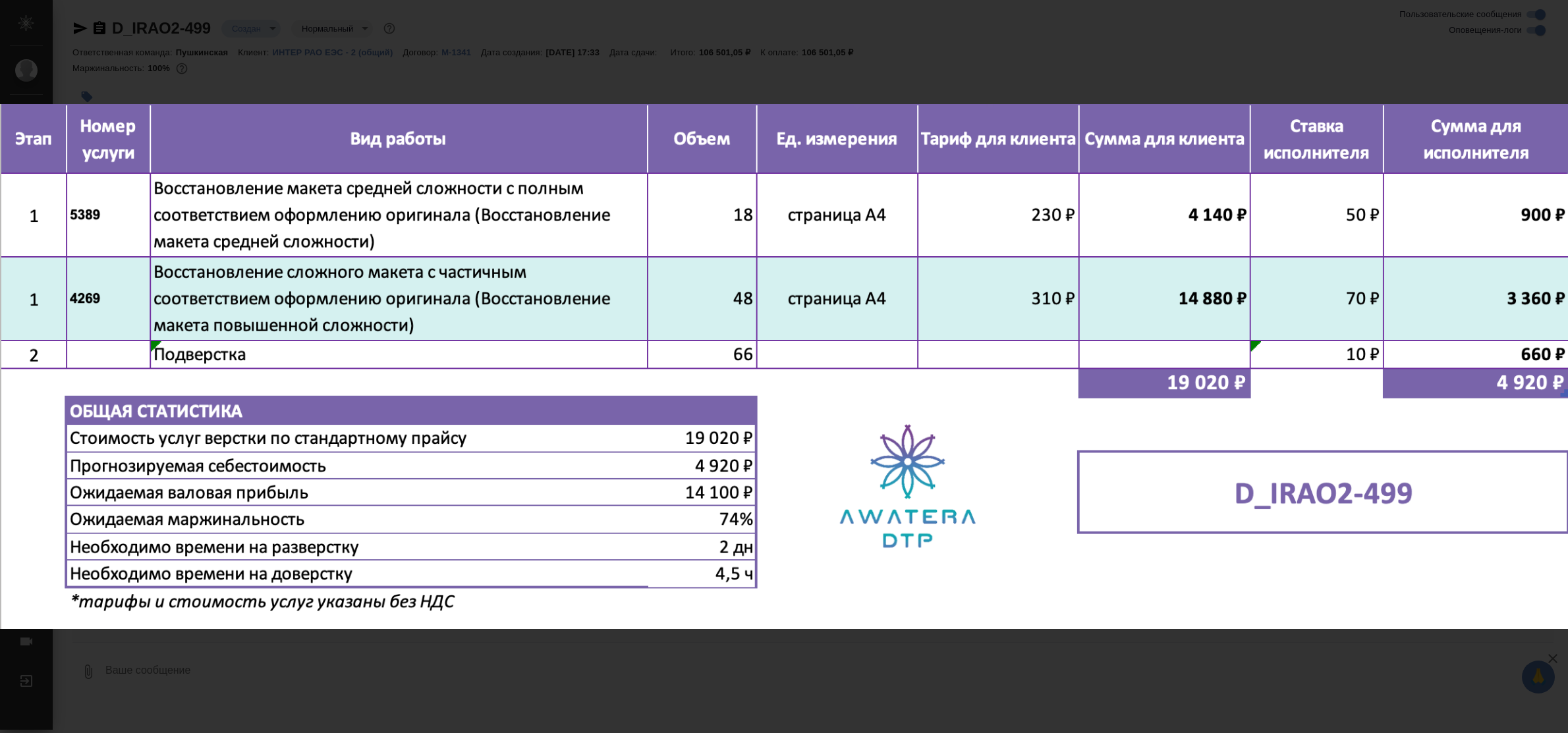
click at [711, 648] on div "image.png 1 of 1" at bounding box center [784, 366] width 1568 height 733
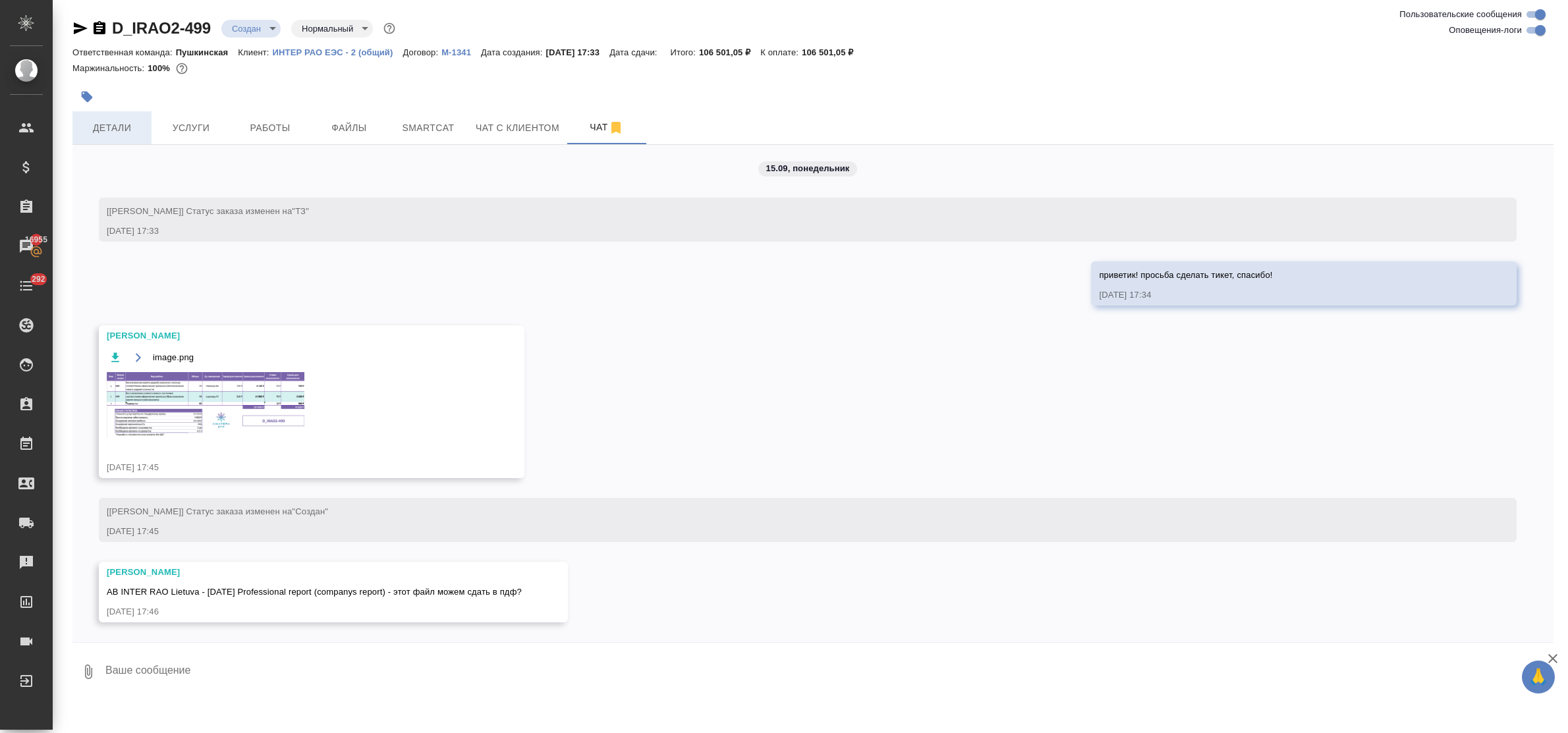
click at [122, 132] on span "Детали" at bounding box center [112, 128] width 64 height 16
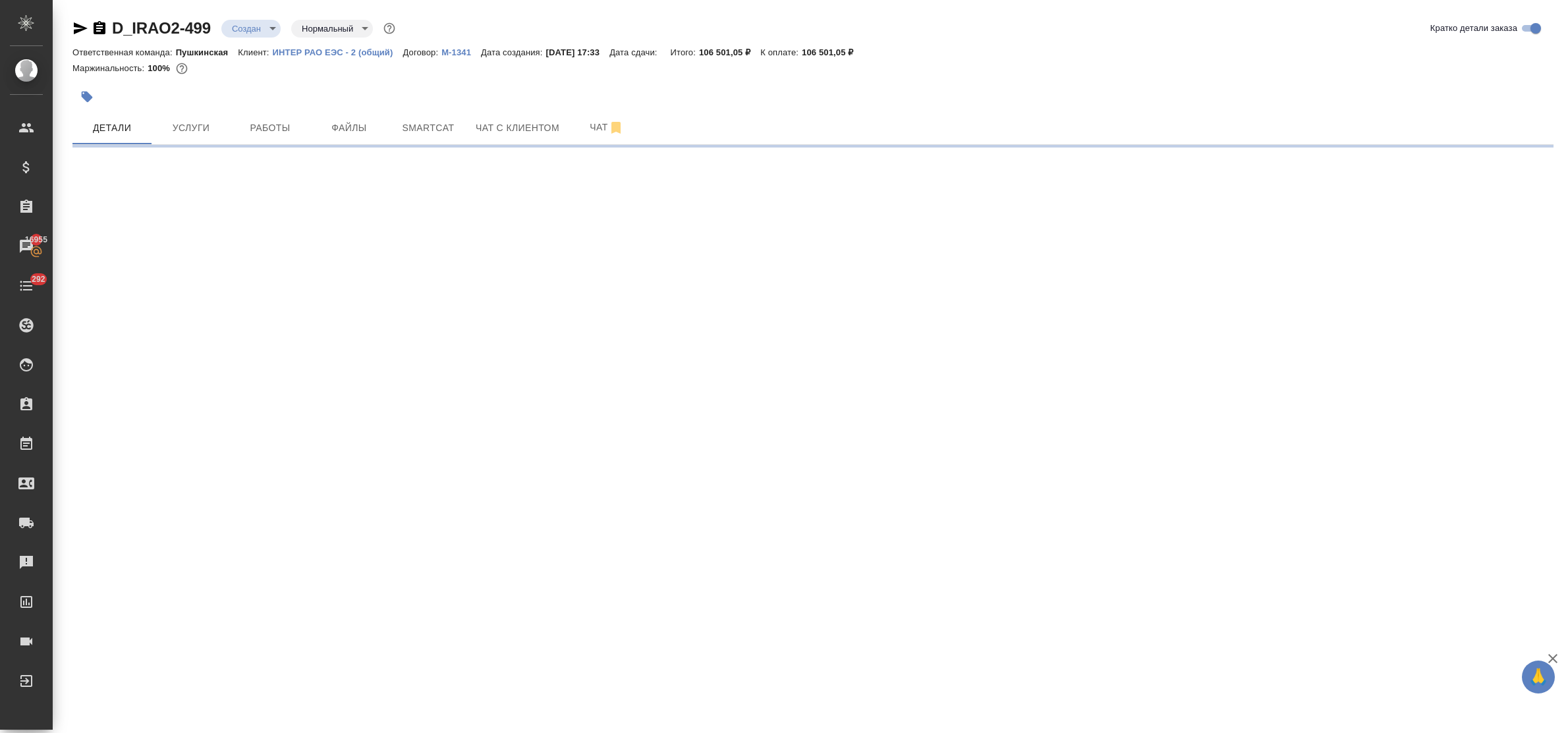
select select "RU"
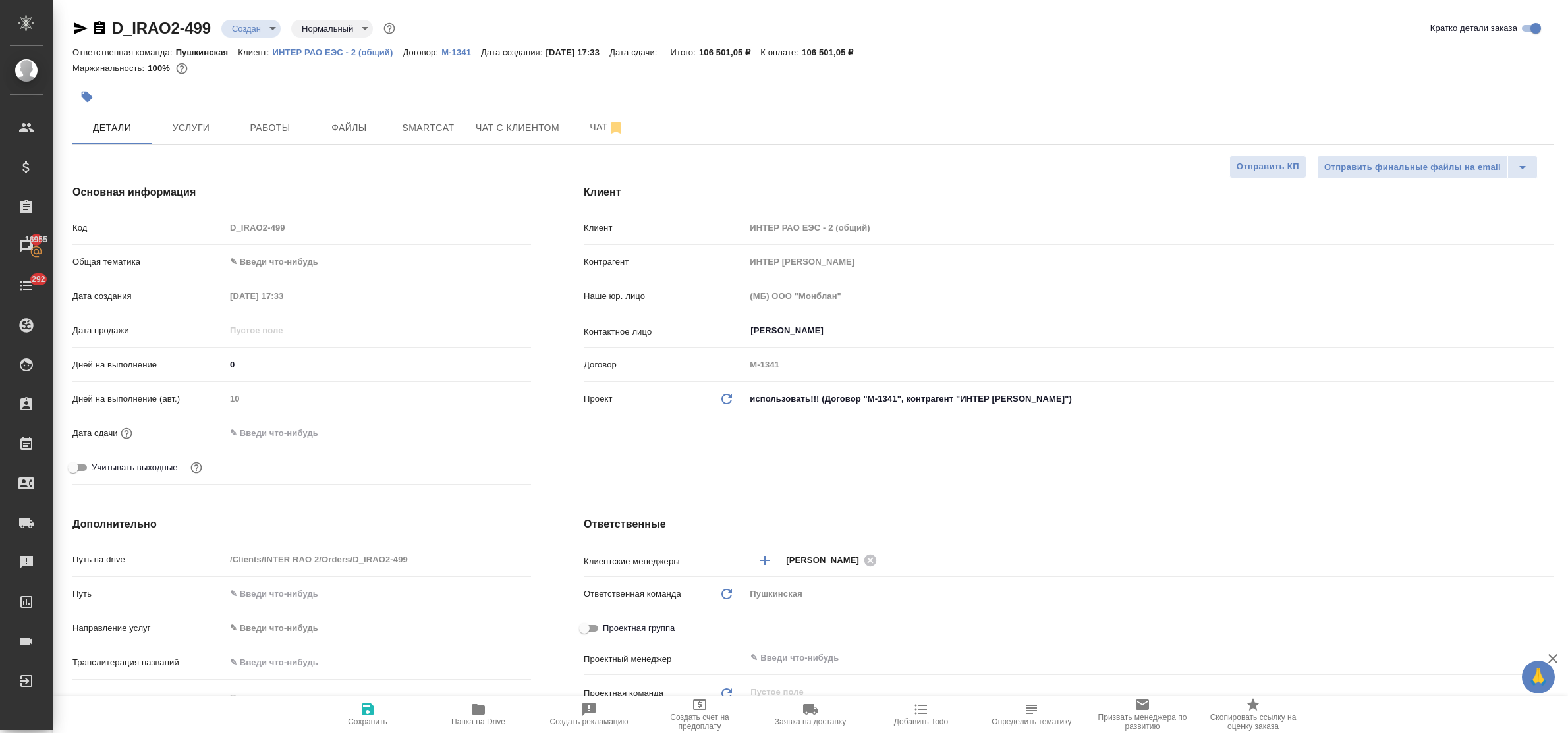
type textarea "x"
click at [367, 713] on icon "button" at bounding box center [367, 709] width 16 height 16
type textarea "x"
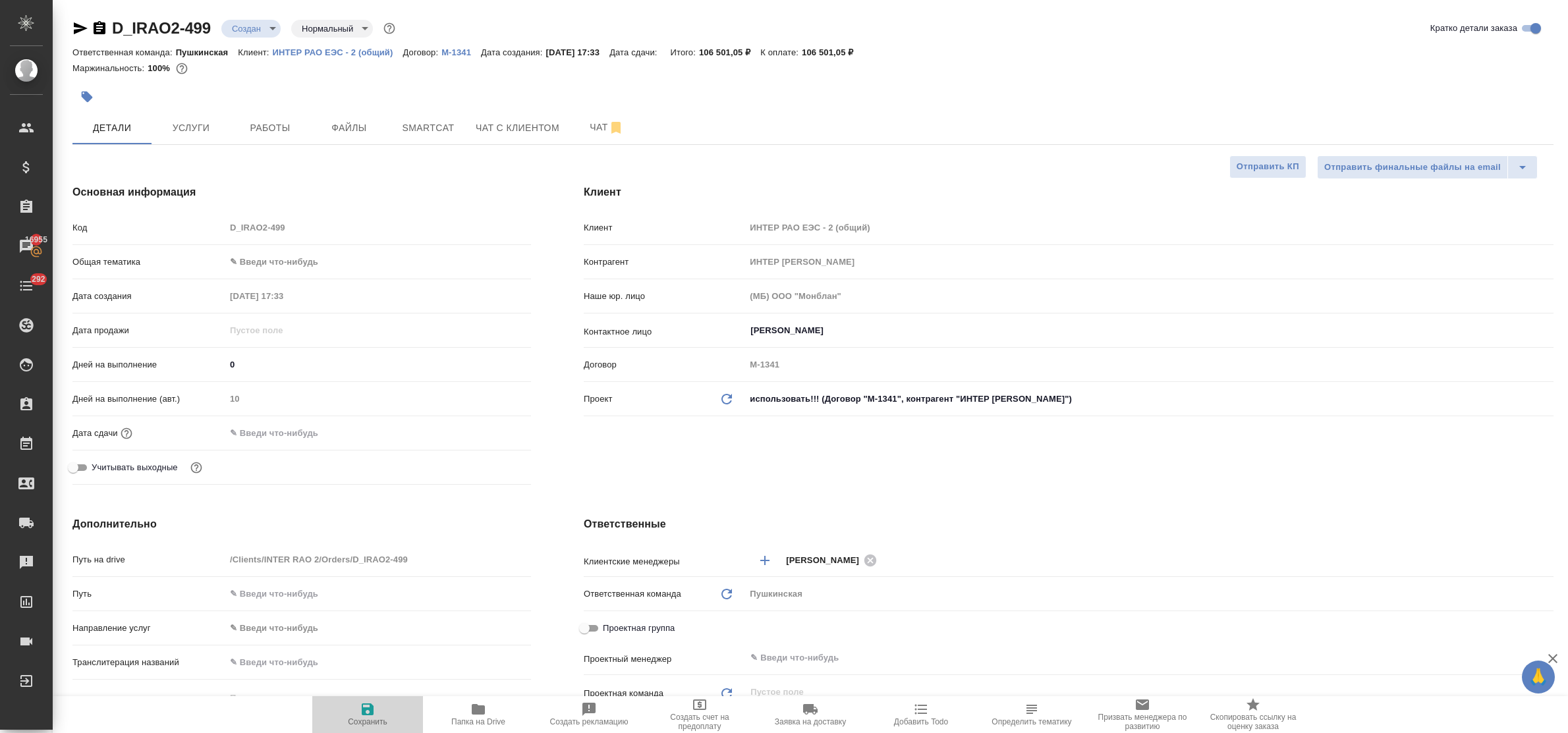
type textarea "x"
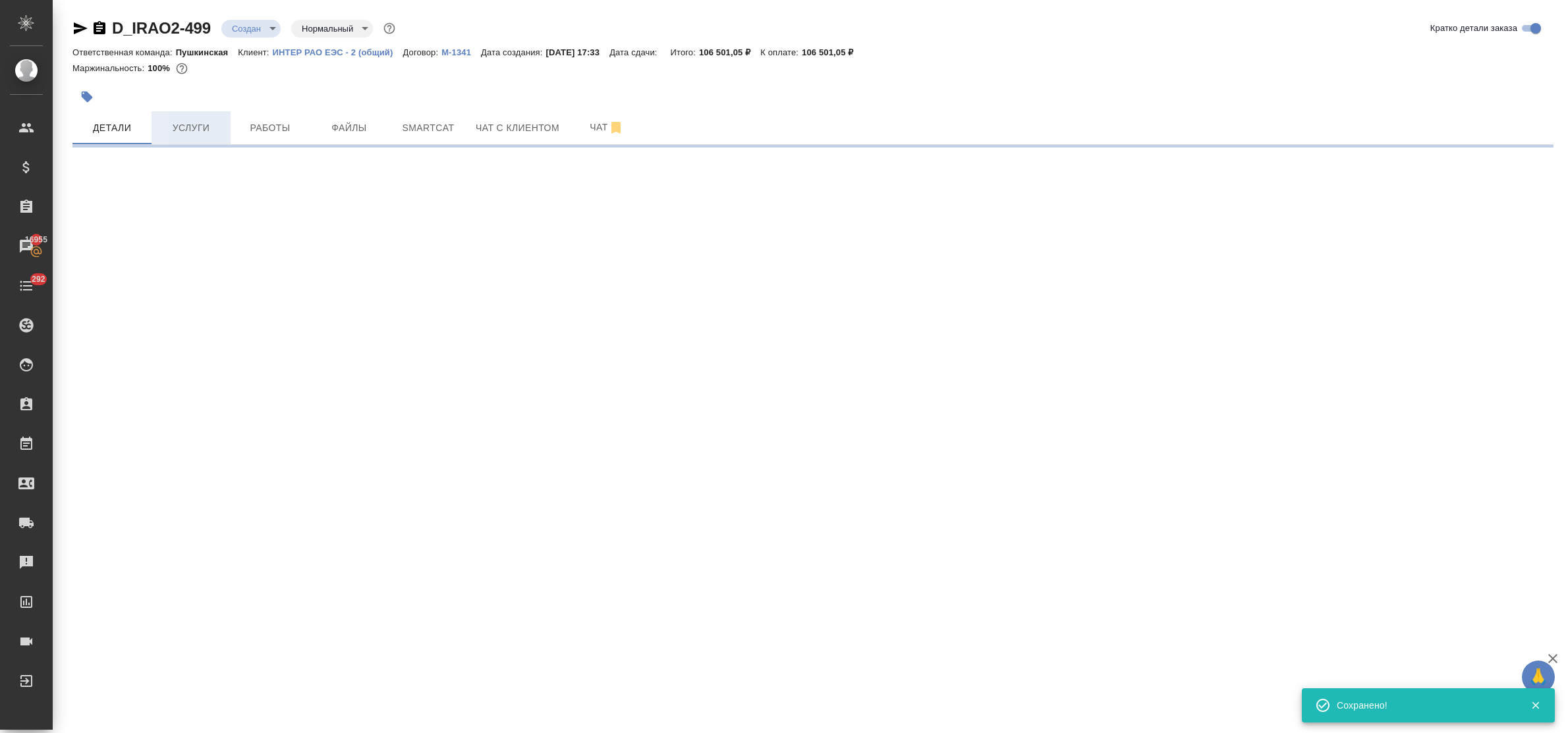
select select "RU"
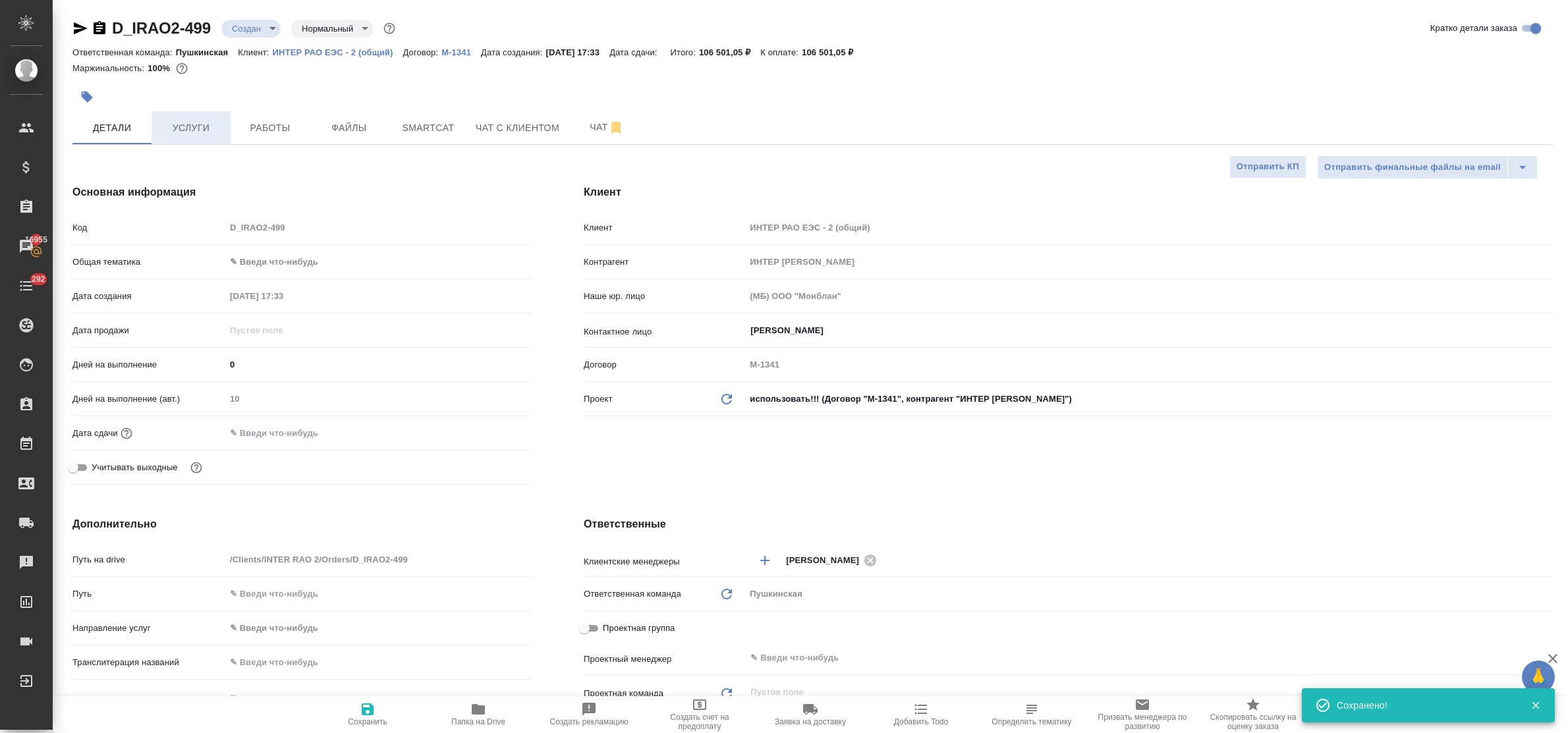
type textarea "x"
click at [195, 129] on span "Услуги" at bounding box center [191, 128] width 64 height 16
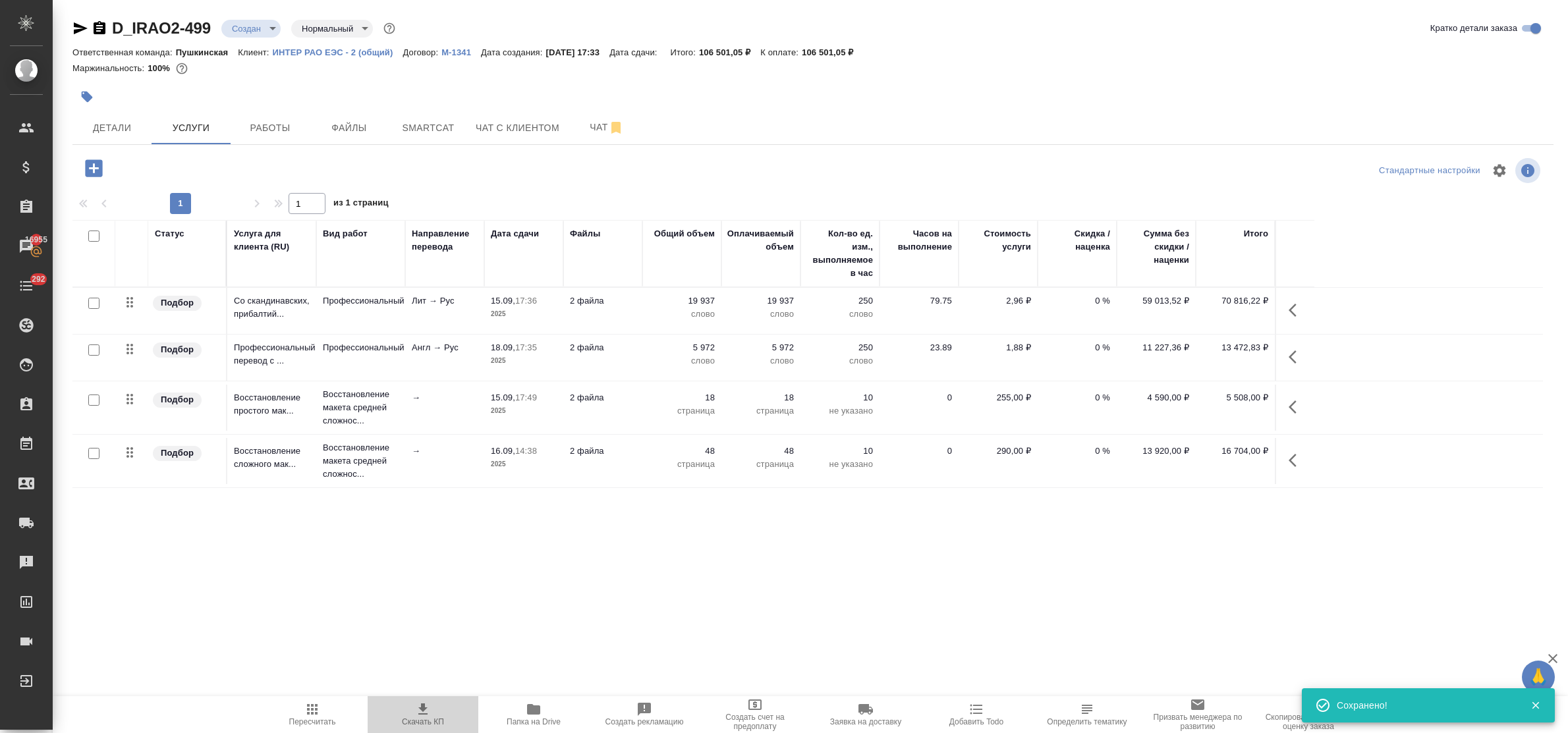
click at [425, 709] on icon "button" at bounding box center [423, 709] width 9 height 11
